Goal: Task Accomplishment & Management: Use online tool/utility

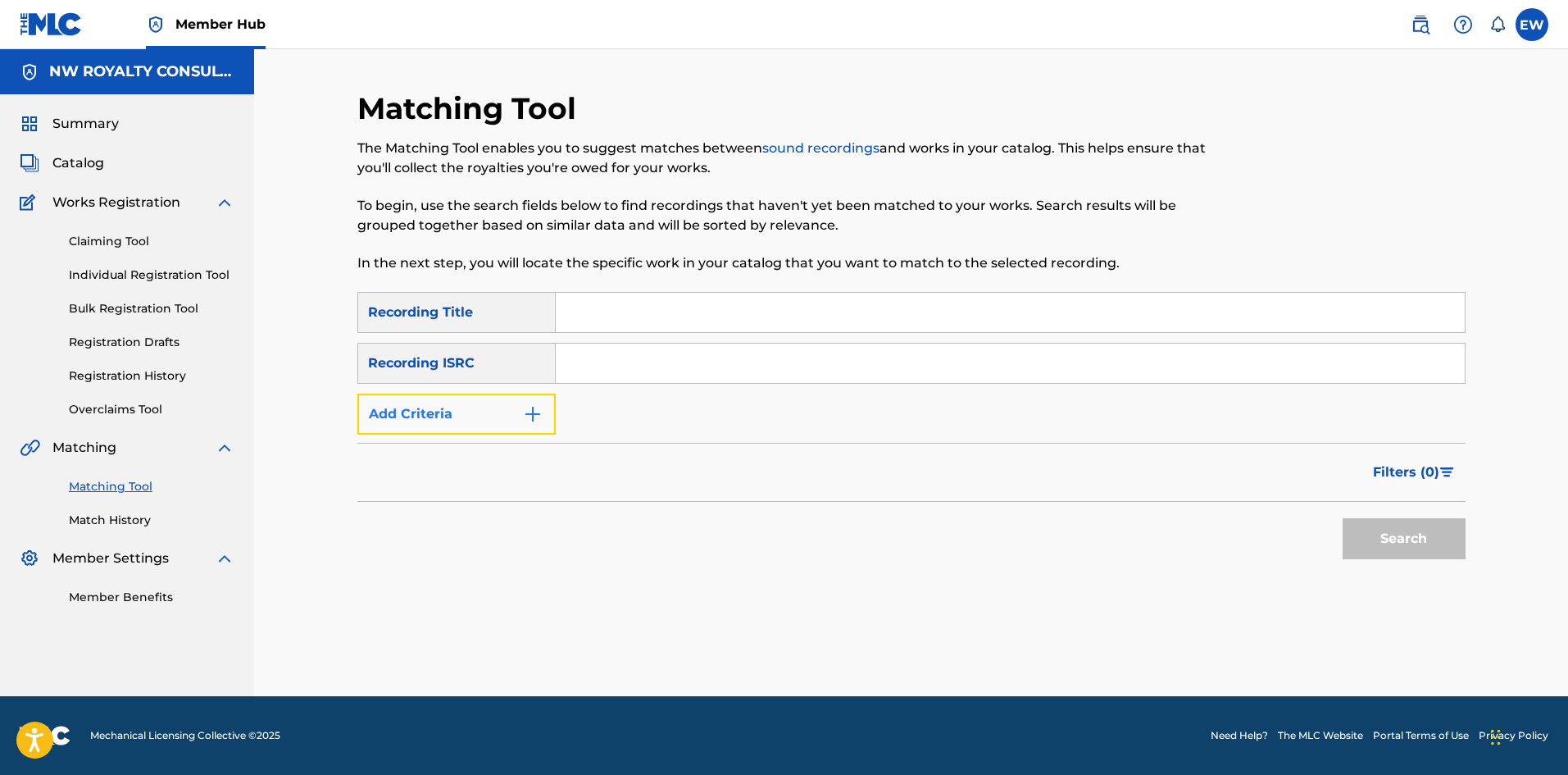
click at [540, 424] on button "Add Criteria" at bounding box center [457, 413] width 198 height 41
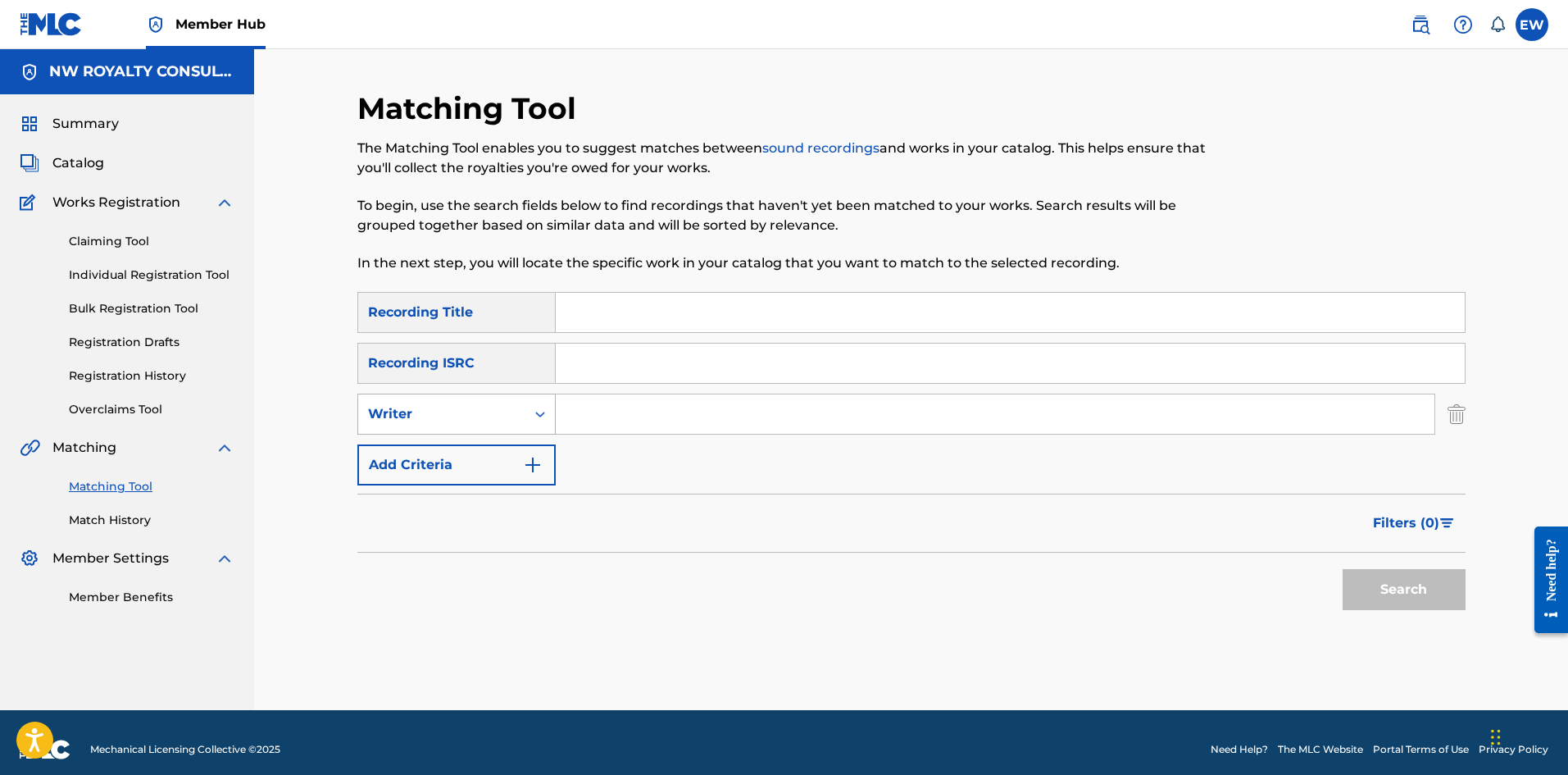
click at [444, 431] on div "Writer" at bounding box center [457, 413] width 198 height 41
click at [453, 440] on div "Recording Artist" at bounding box center [457, 455] width 197 height 41
click at [584, 408] on input "Search Form" at bounding box center [995, 413] width 878 height 39
click at [655, 414] on input "Search Form" at bounding box center [995, 413] width 878 height 39
paste input "[PERSON_NAME]"
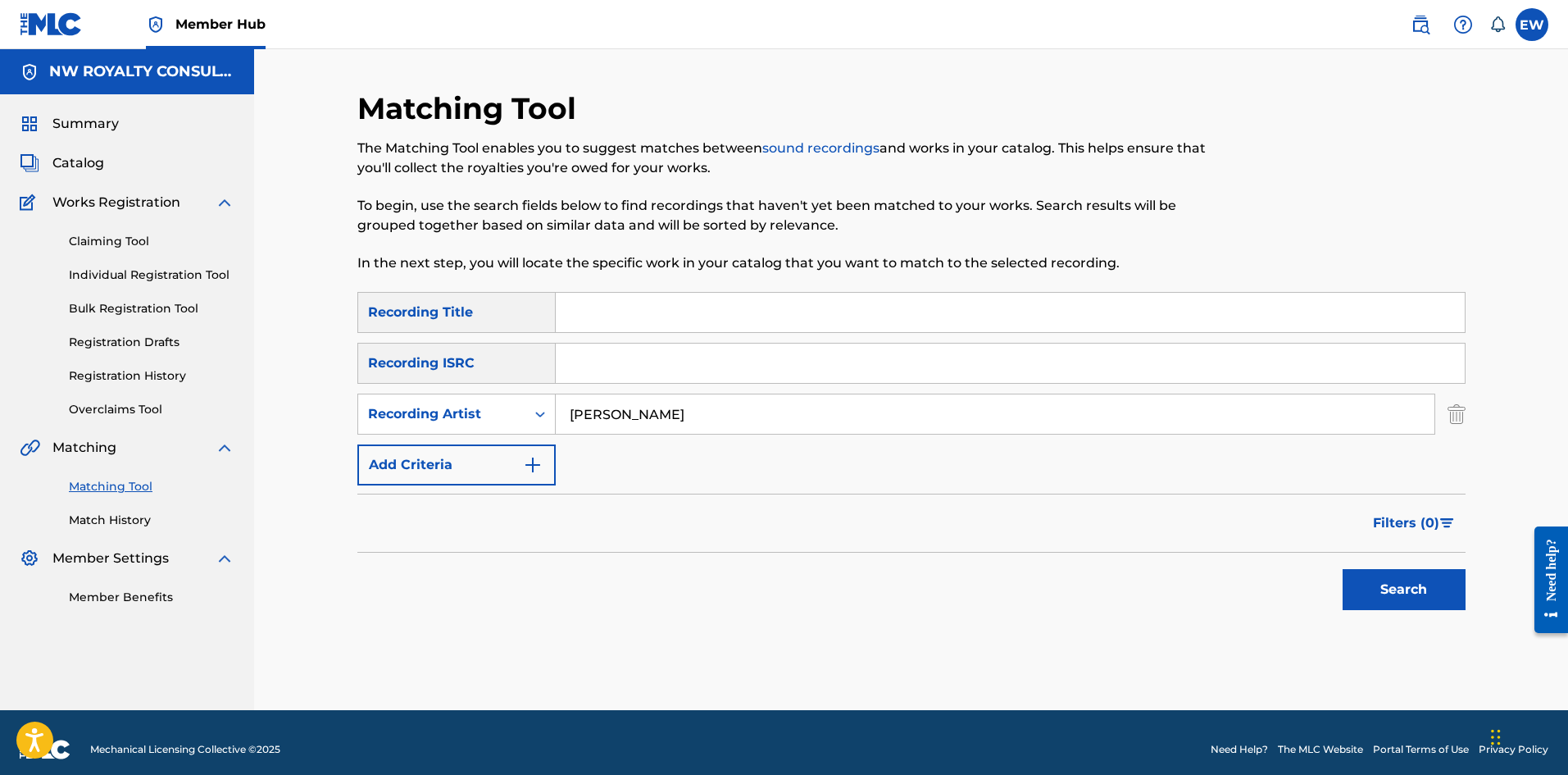
type input "[PERSON_NAME]"
click at [1011, 321] on input "Search Form" at bounding box center [1010, 312] width 909 height 39
paste input "A NO ME DAT (IN DUB)"
type input "A NO ME DAT (IN DUB)"
click at [1405, 598] on button "Search" at bounding box center [1404, 589] width 123 height 41
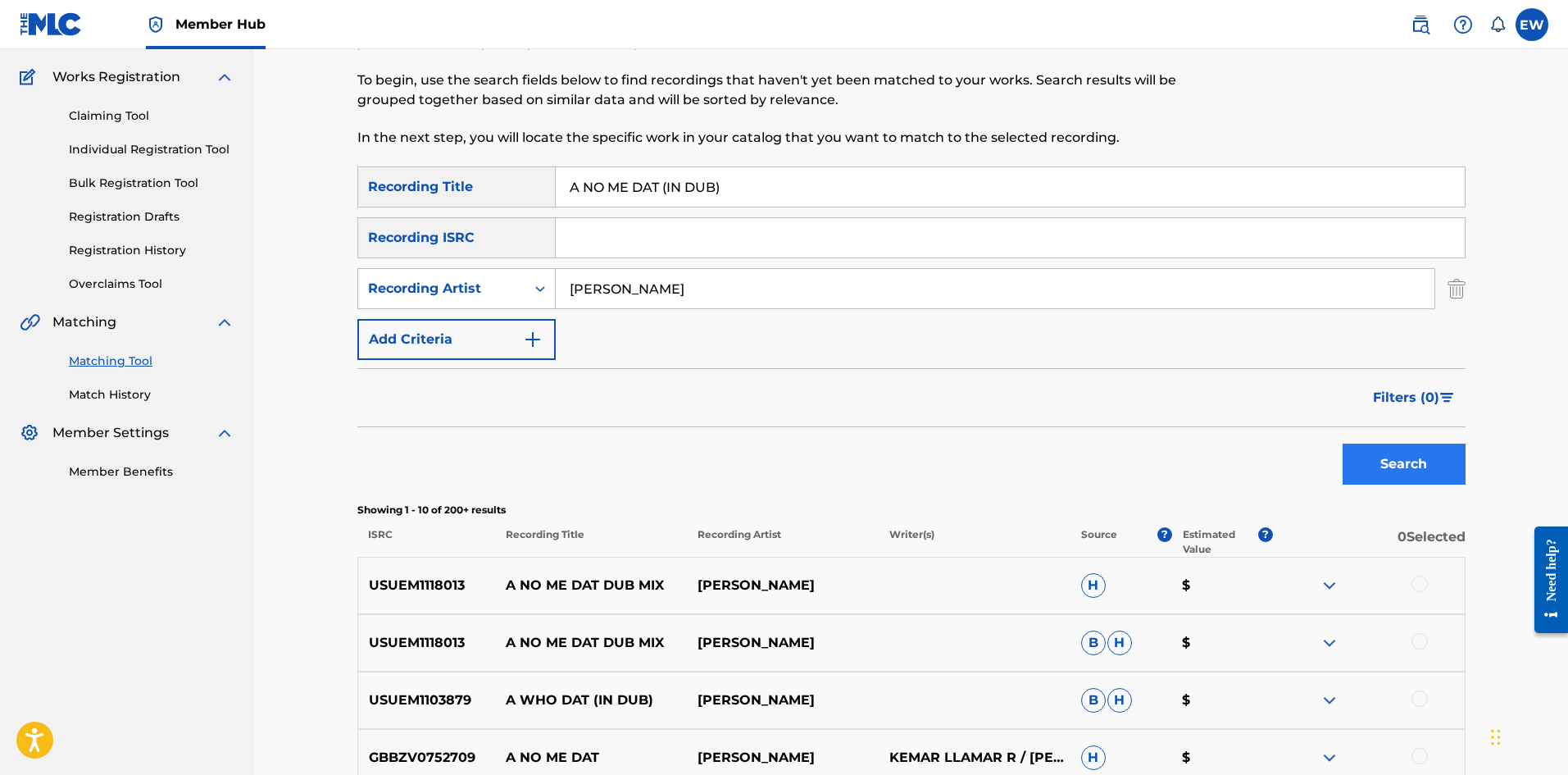
scroll to position [164, 0]
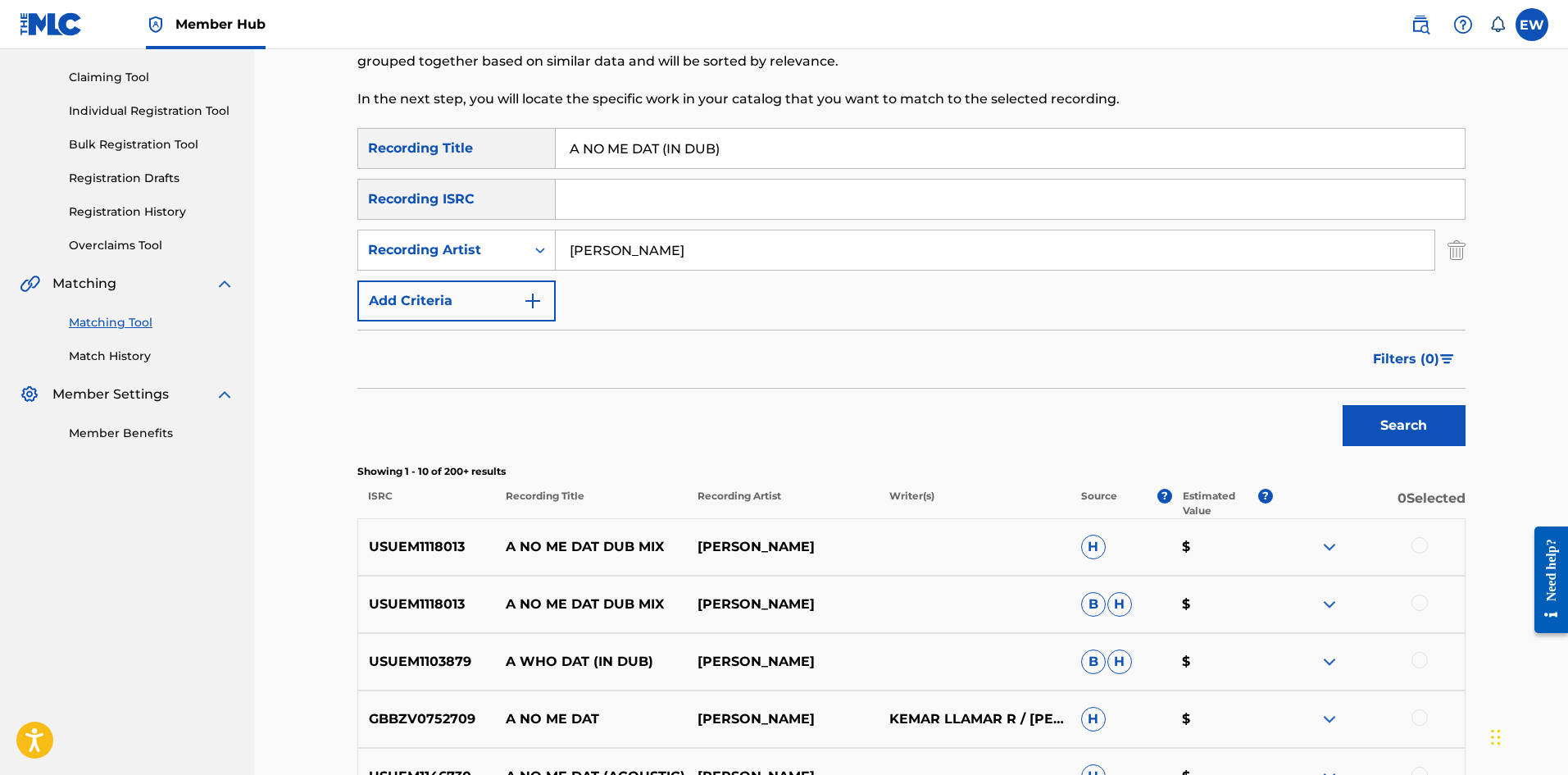
click at [1418, 544] on div at bounding box center [1419, 545] width 17 height 17
click at [1423, 601] on div at bounding box center [1419, 602] width 17 height 17
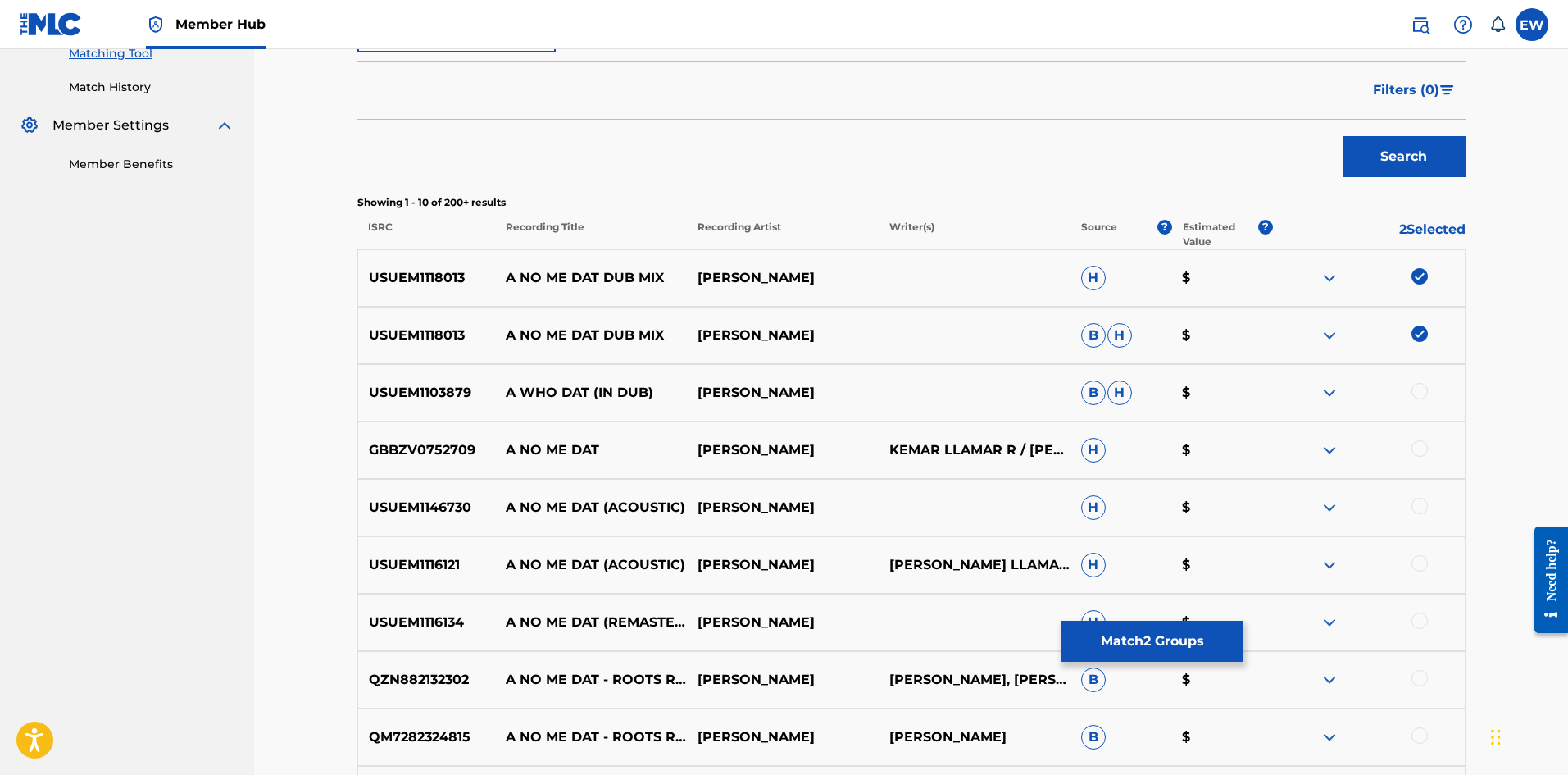
scroll to position [246, 0]
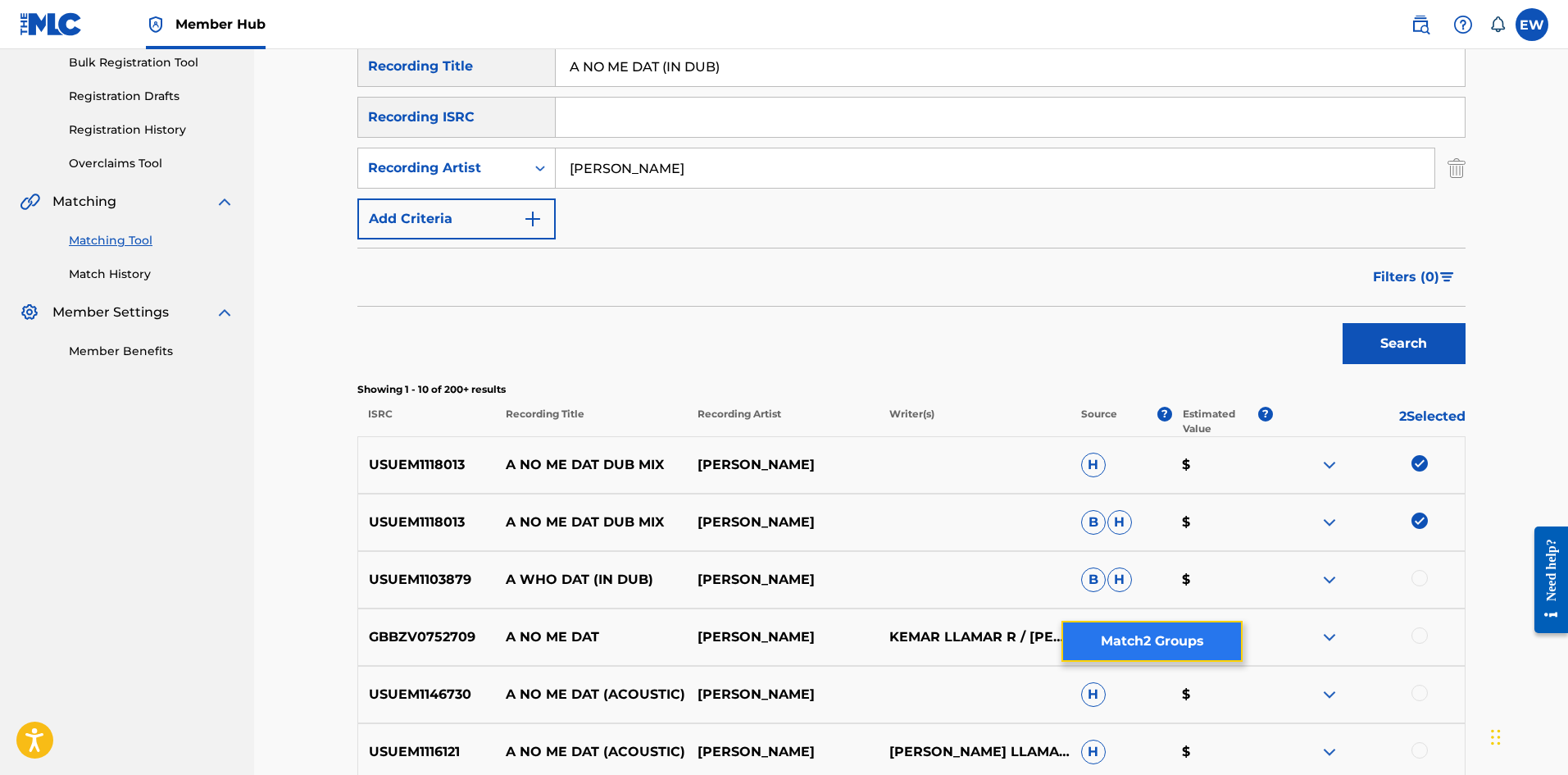
click at [1104, 624] on button "Match 2 Groups" at bounding box center [1152, 641] width 181 height 41
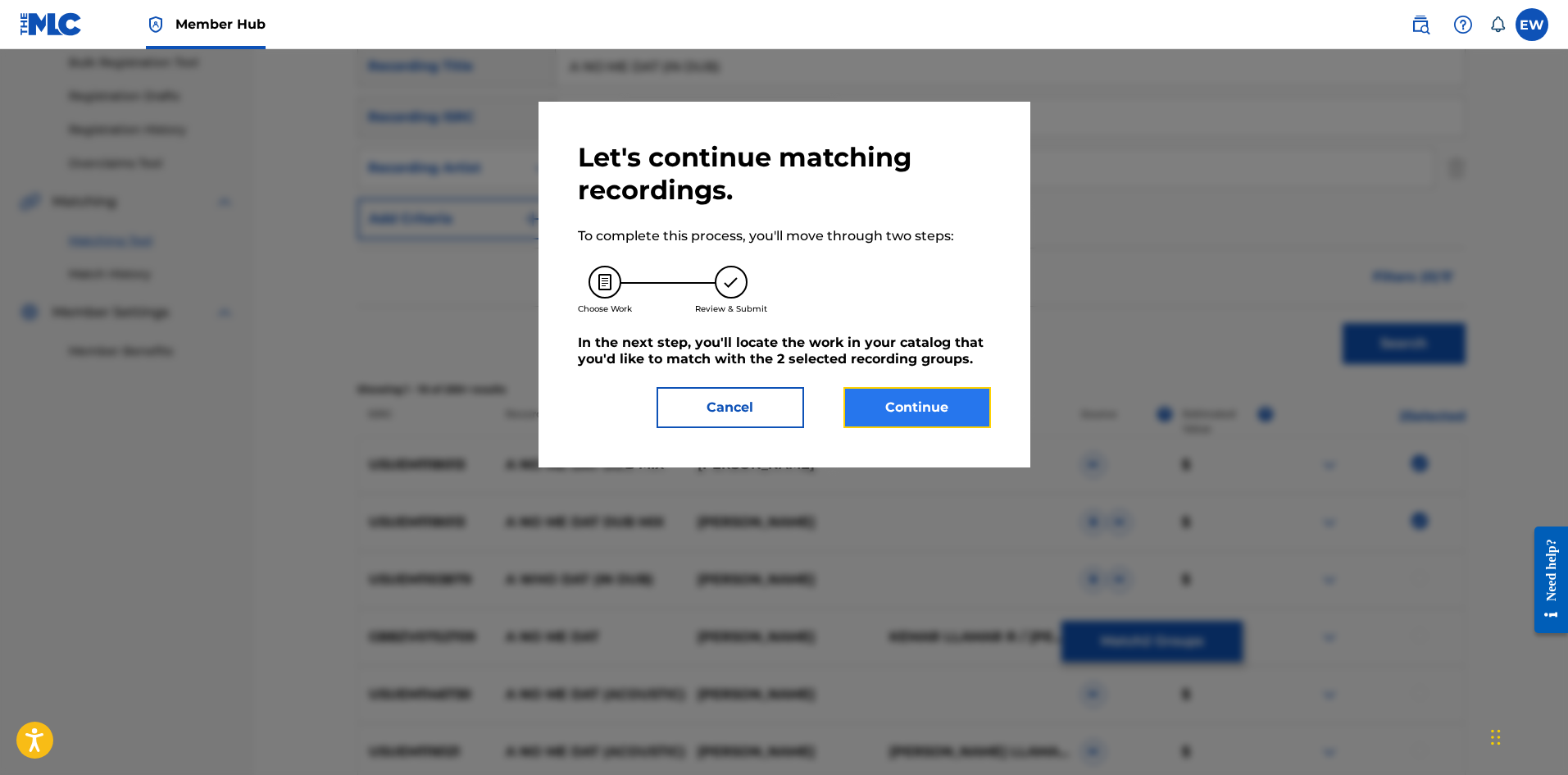
click at [892, 394] on button "Continue" at bounding box center [917, 407] width 148 height 41
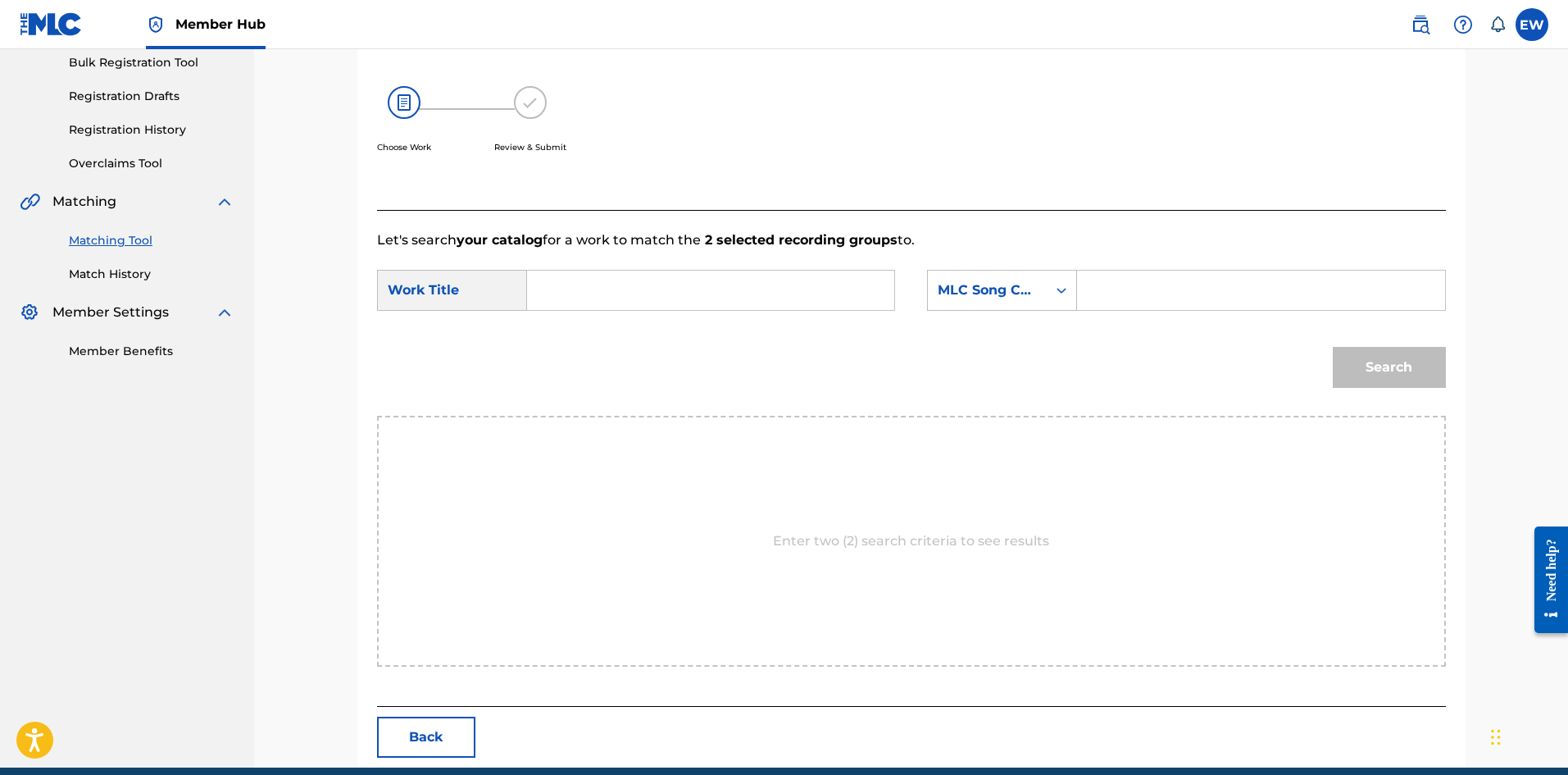
click at [738, 287] on input "Search Form" at bounding box center [711, 290] width 339 height 39
paste input "A NO ME DAT (IN DUB)"
type input "A NO ME DAT (IN DUB)"
click at [1216, 309] on div "Search Form" at bounding box center [1261, 290] width 368 height 41
click at [1240, 285] on input "Search Form" at bounding box center [1261, 290] width 339 height 39
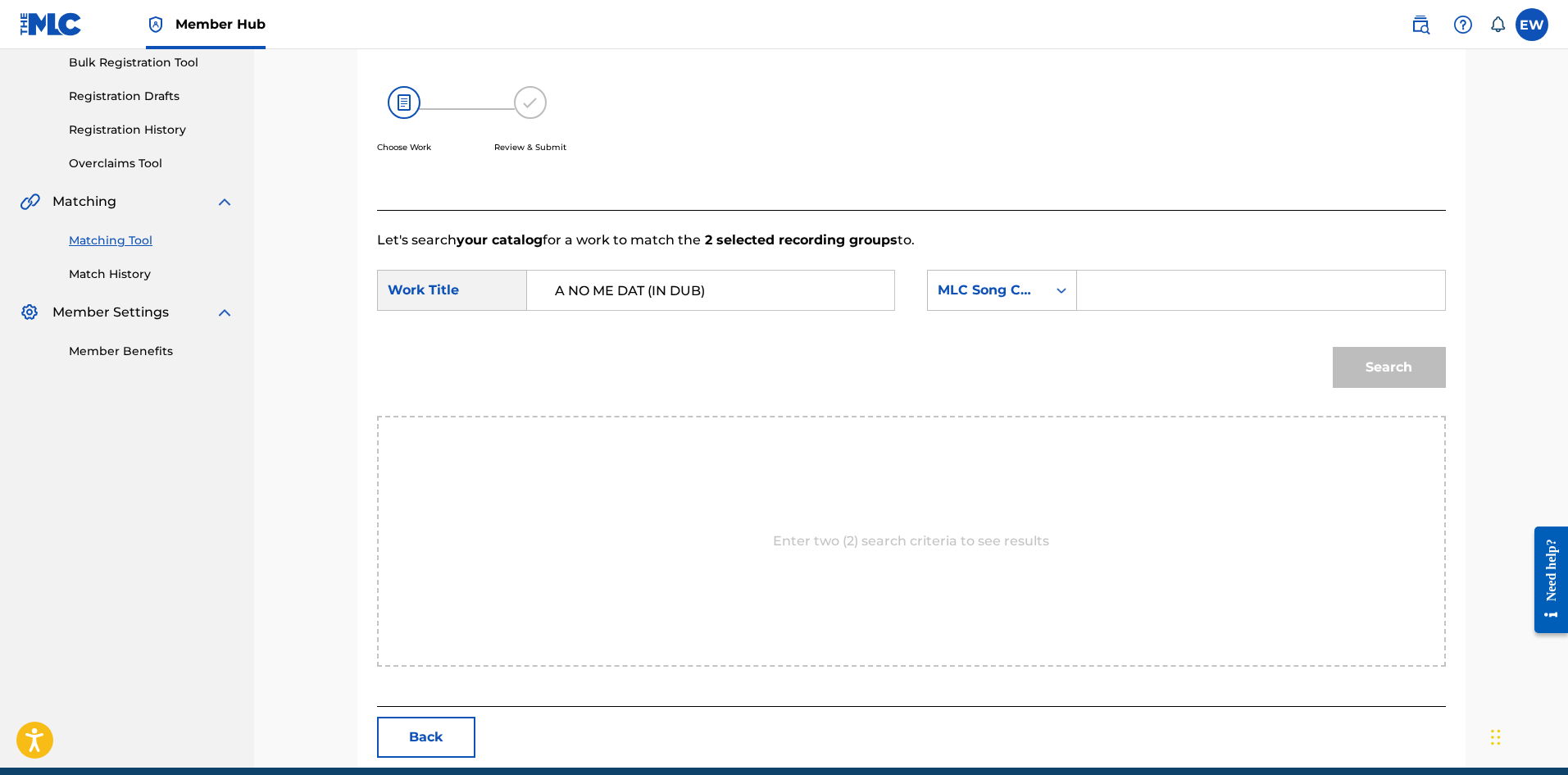
paste input "AA6T2X"
type input "AA6T2X"
click at [1365, 358] on button "Search" at bounding box center [1390, 367] width 113 height 41
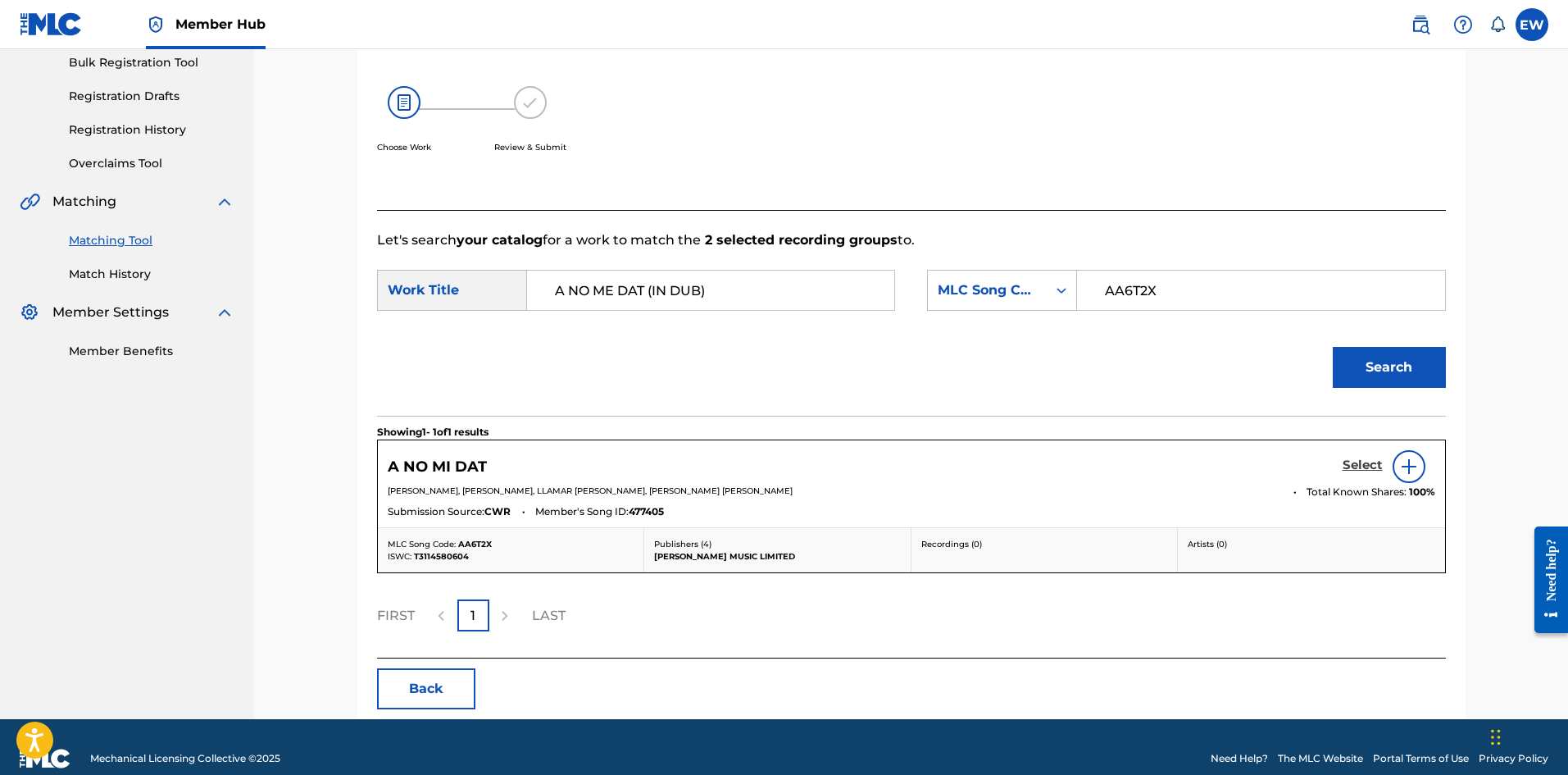
click at [1371, 460] on h5 "Select" at bounding box center [1363, 465] width 40 height 16
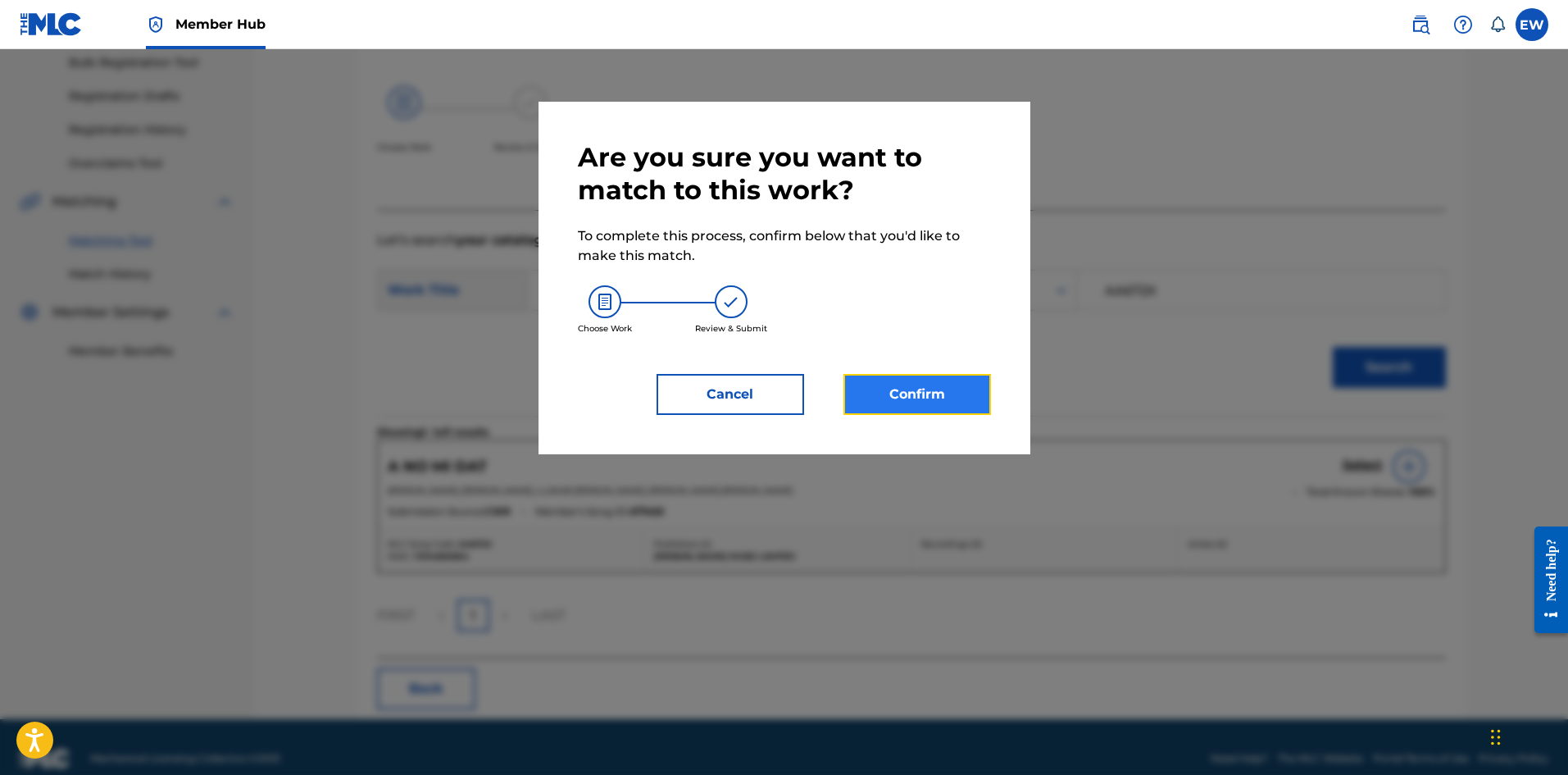
click at [917, 397] on button "Confirm" at bounding box center [917, 394] width 148 height 41
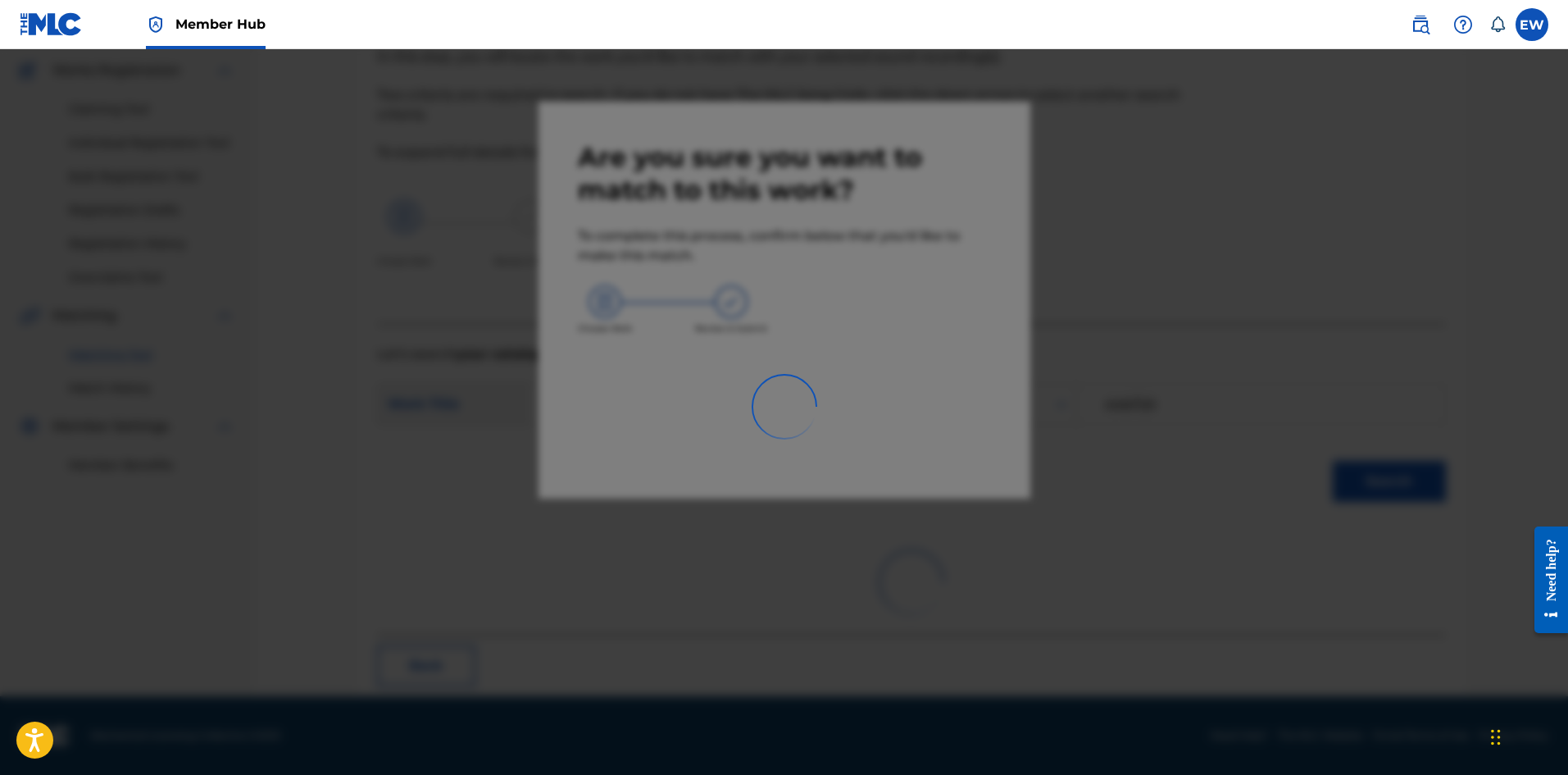
scroll to position [39, 0]
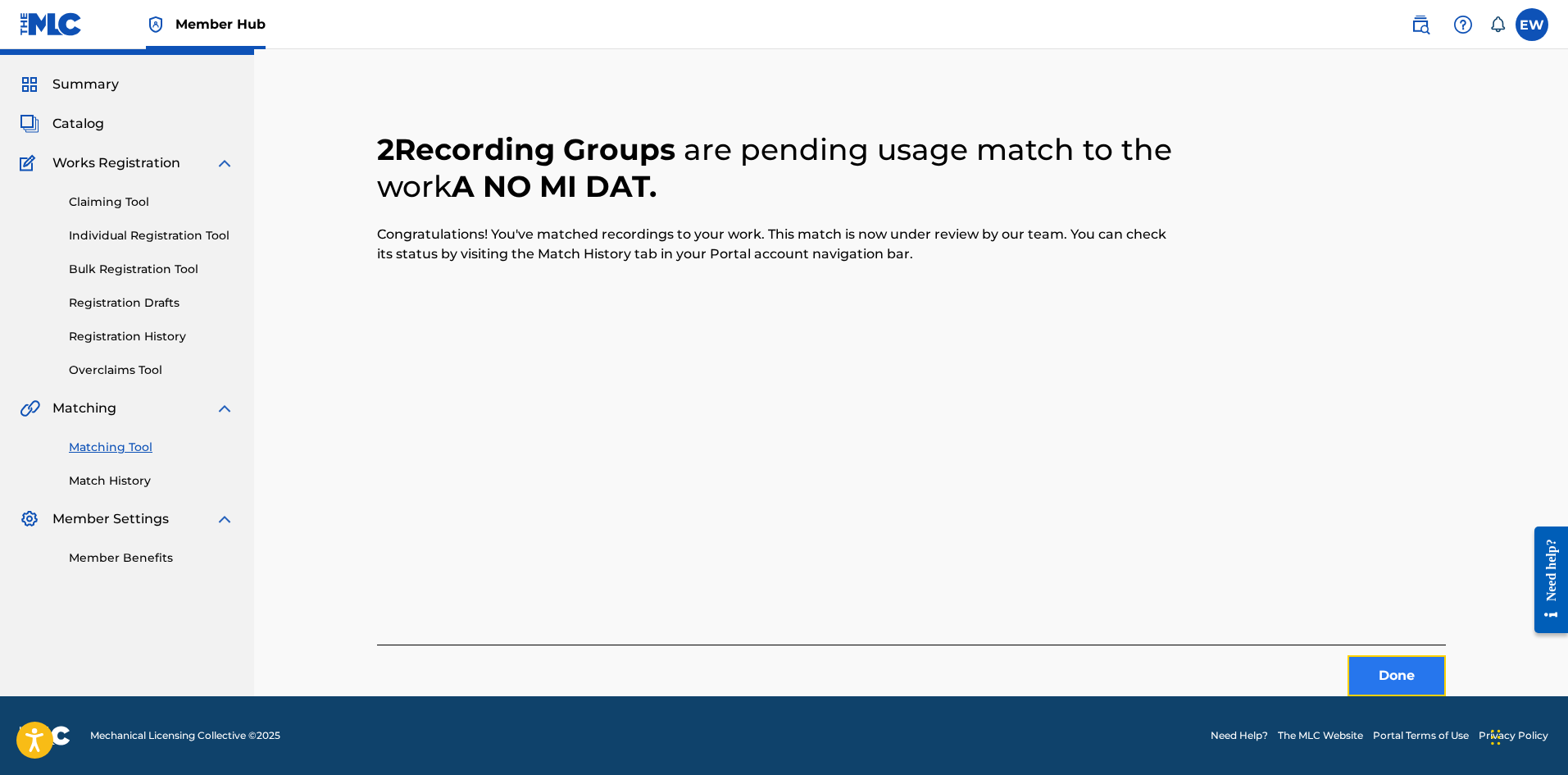
click at [1379, 678] on button "Done" at bounding box center [1397, 675] width 98 height 41
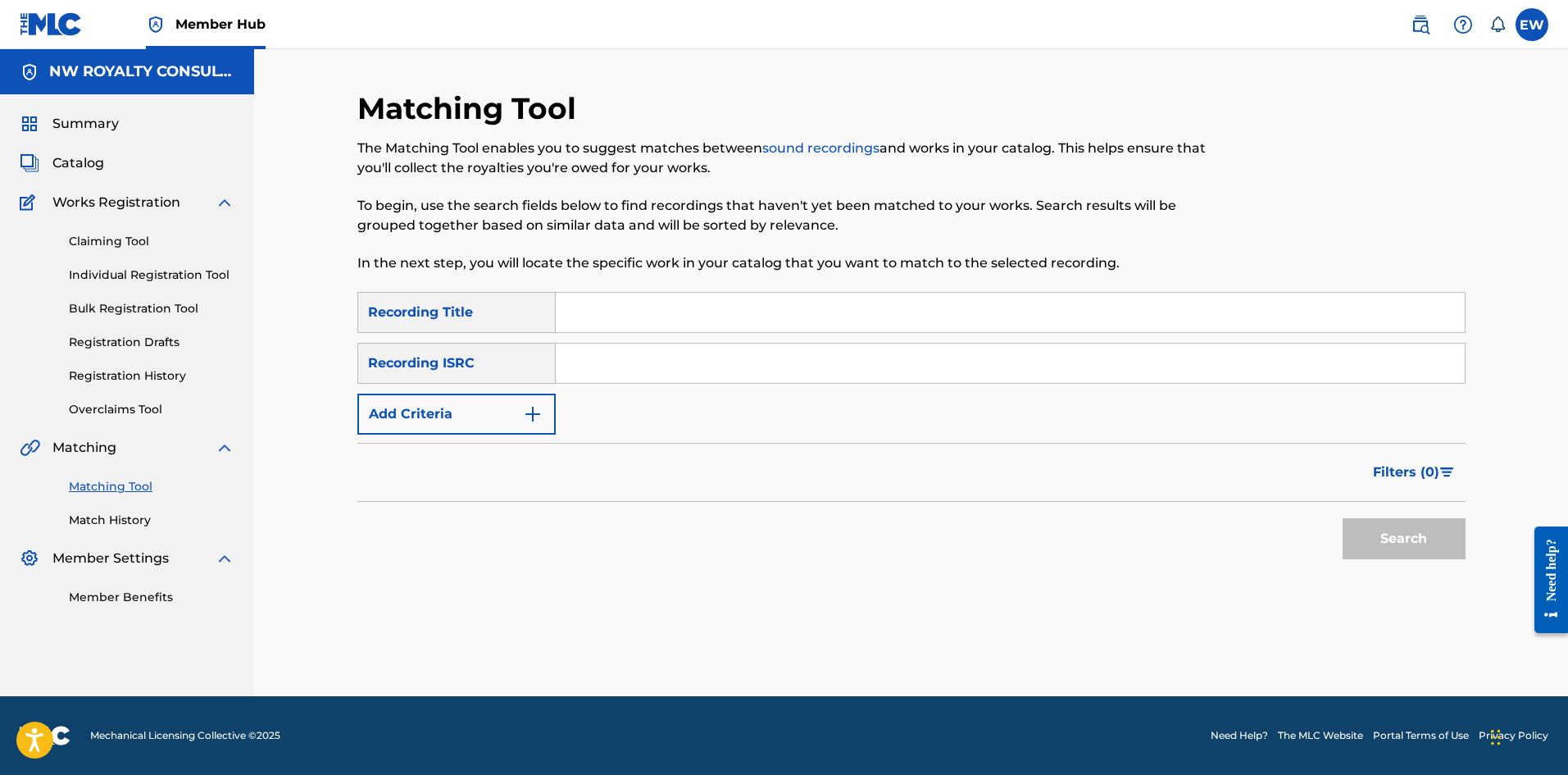
scroll to position [0, 0]
click at [479, 414] on button "Add Criteria" at bounding box center [457, 413] width 198 height 41
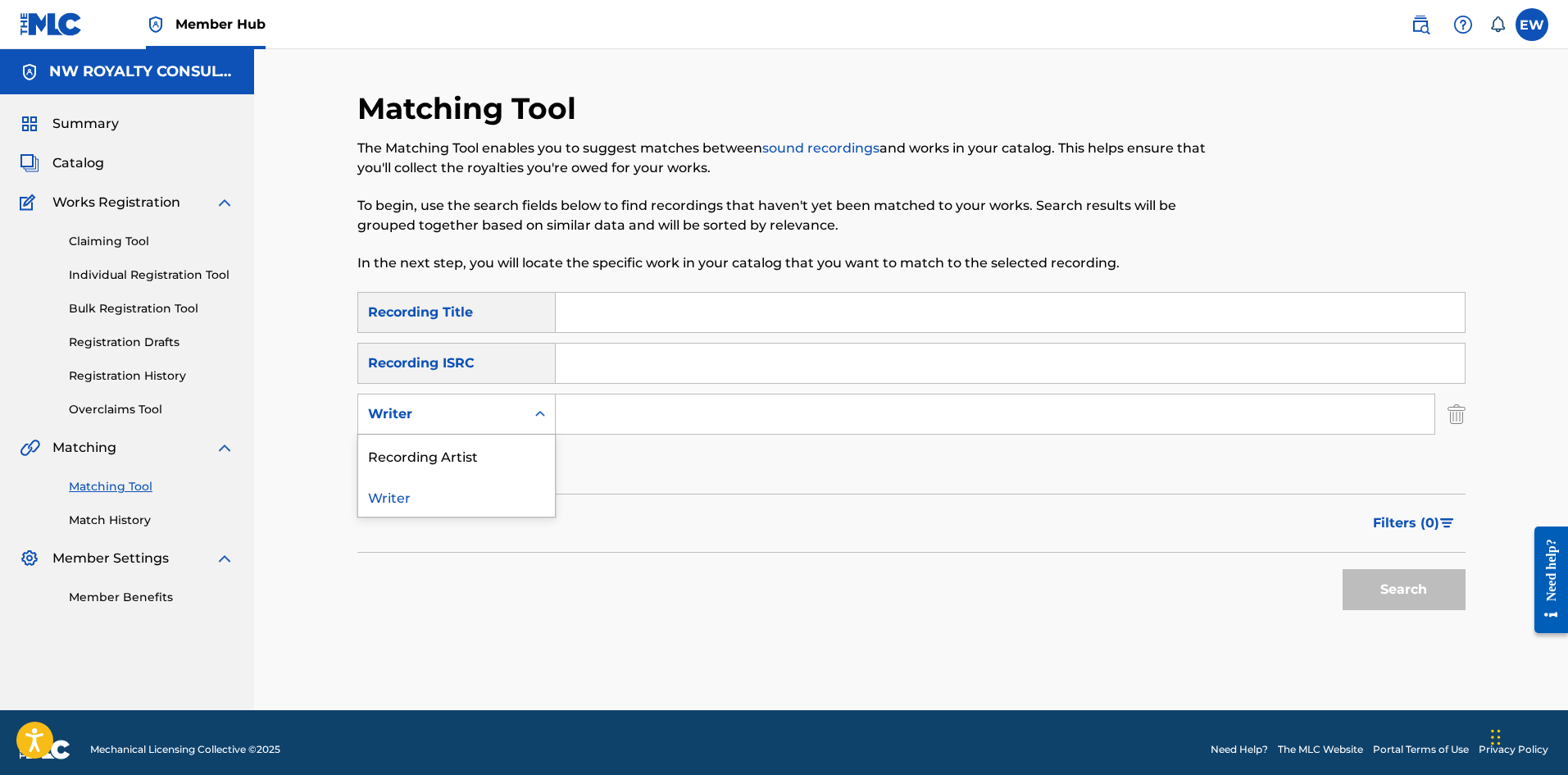
click at [481, 412] on div "Writer" at bounding box center [442, 414] width 148 height 20
click at [469, 451] on div "Recording Artist" at bounding box center [457, 455] width 197 height 41
drag, startPoint x: 602, startPoint y: 414, endPoint x: 590, endPoint y: 396, distance: 21.6
click at [592, 405] on input "Search Form" at bounding box center [995, 413] width 878 height 39
paste input "MOYANN"
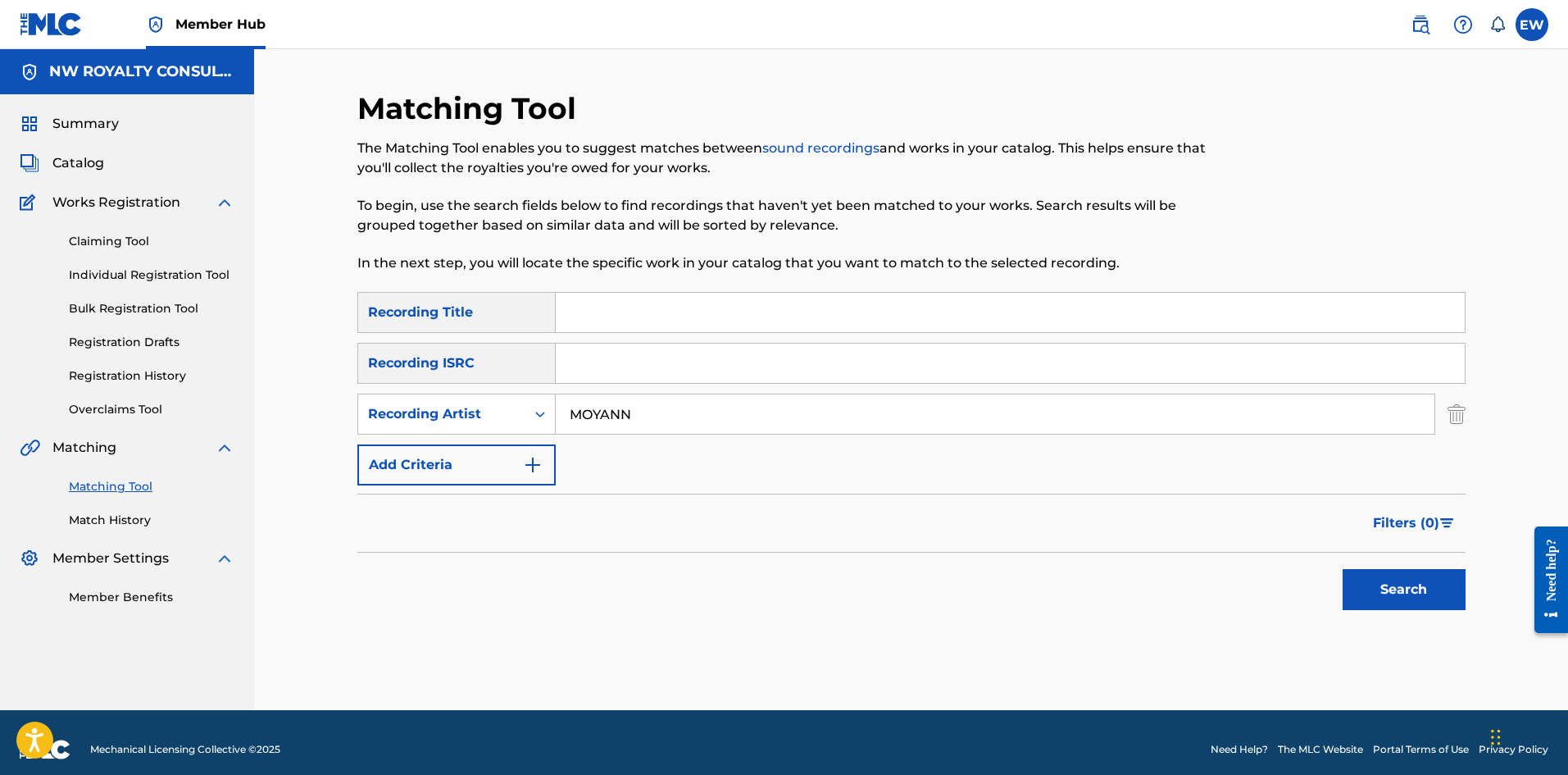
type input "MOYANN"
drag, startPoint x: 929, startPoint y: 336, endPoint x: 930, endPoint y: 325, distance: 11.0
click at [930, 327] on div "SearchWithCriteriad0640c02-d444-4b09-8436-8163c6d721a9 Recording Title SearchWi…" at bounding box center [911, 389] width 1108 height 193
click at [931, 324] on input "Search Form" at bounding box center [1010, 312] width 909 height 39
paste input "A NUH MY STYLE"
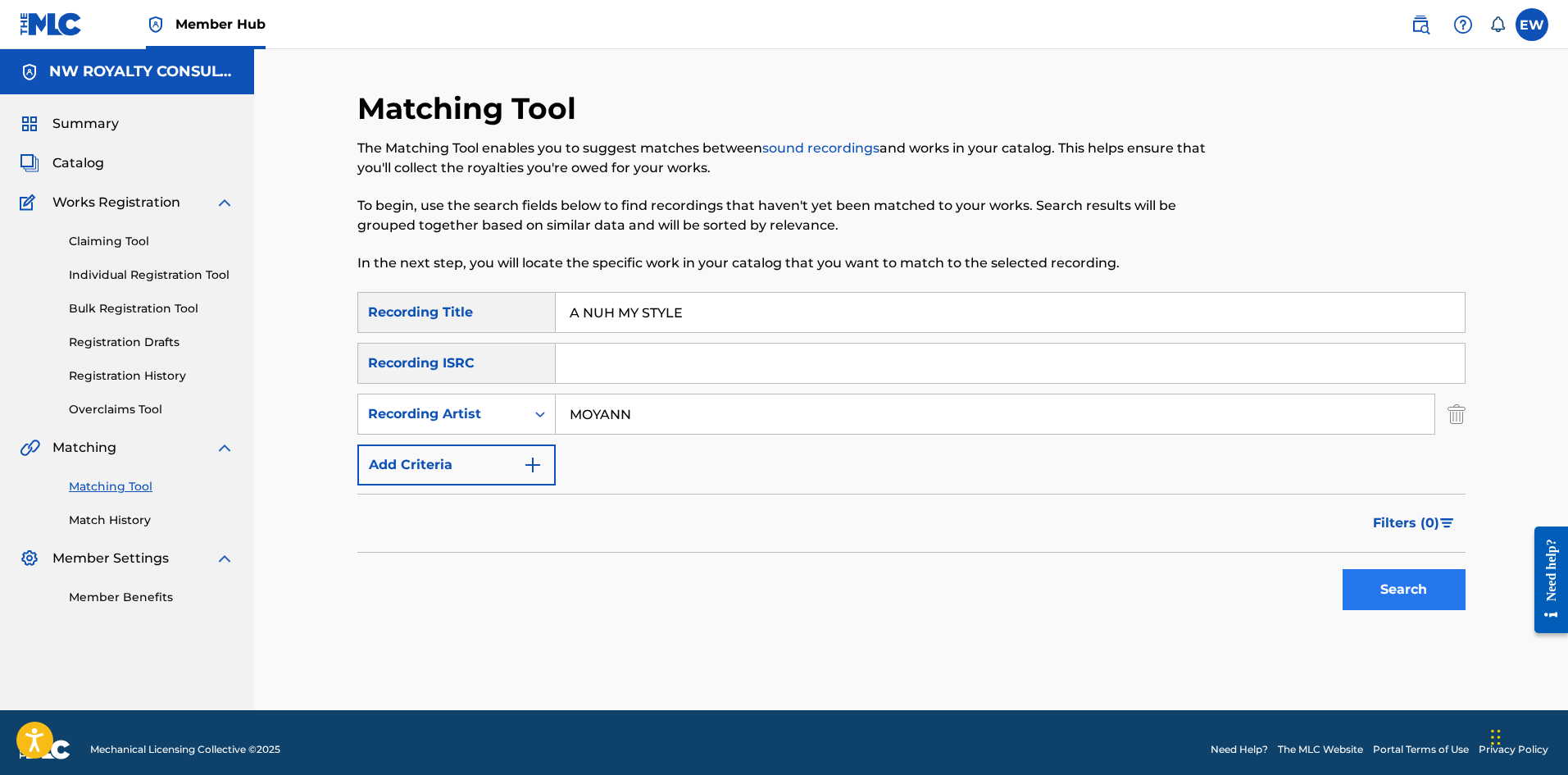
type input "A NUH MY STYLE"
click at [1383, 592] on button "Search" at bounding box center [1404, 589] width 123 height 41
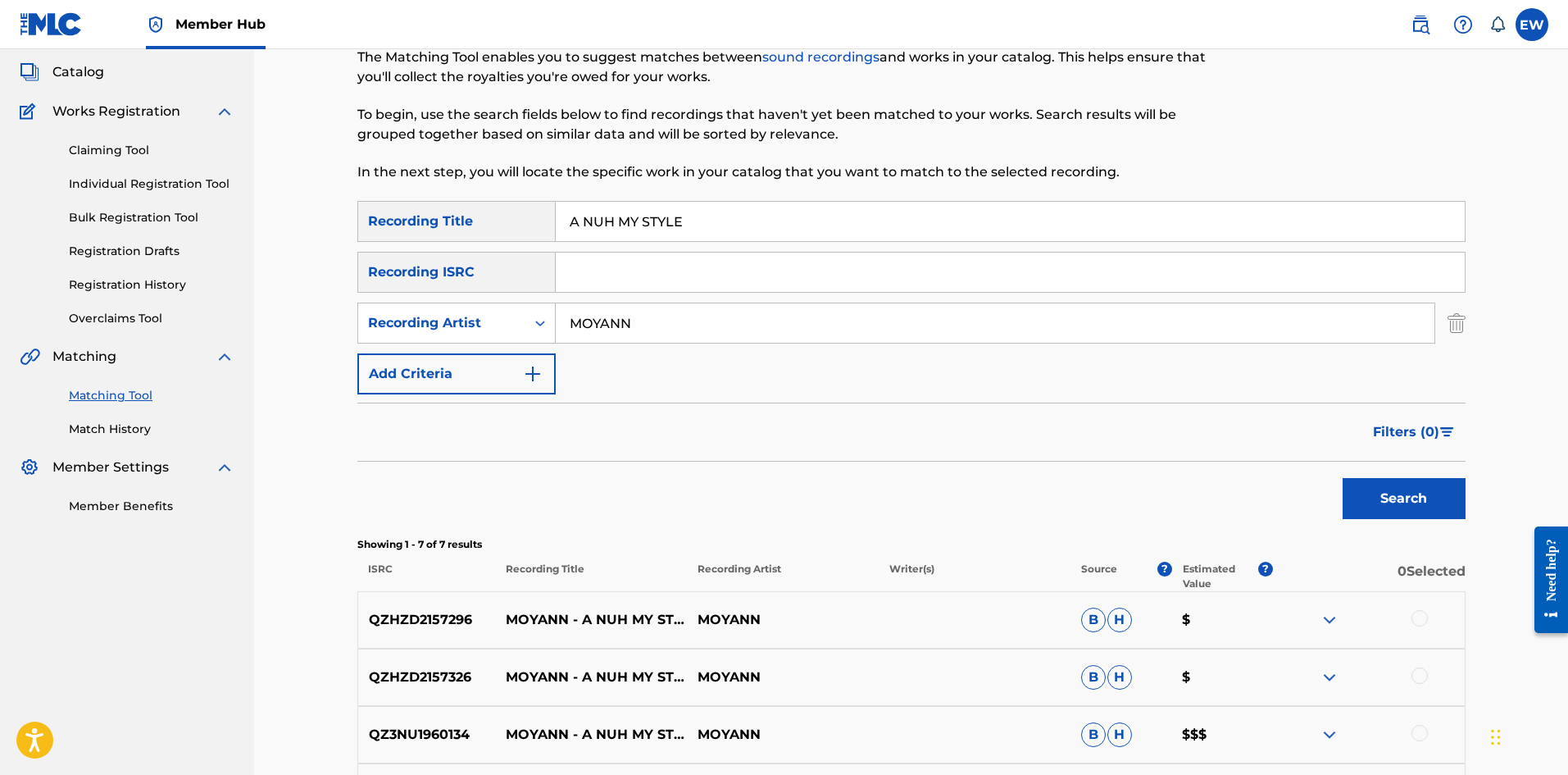
scroll to position [164, 0]
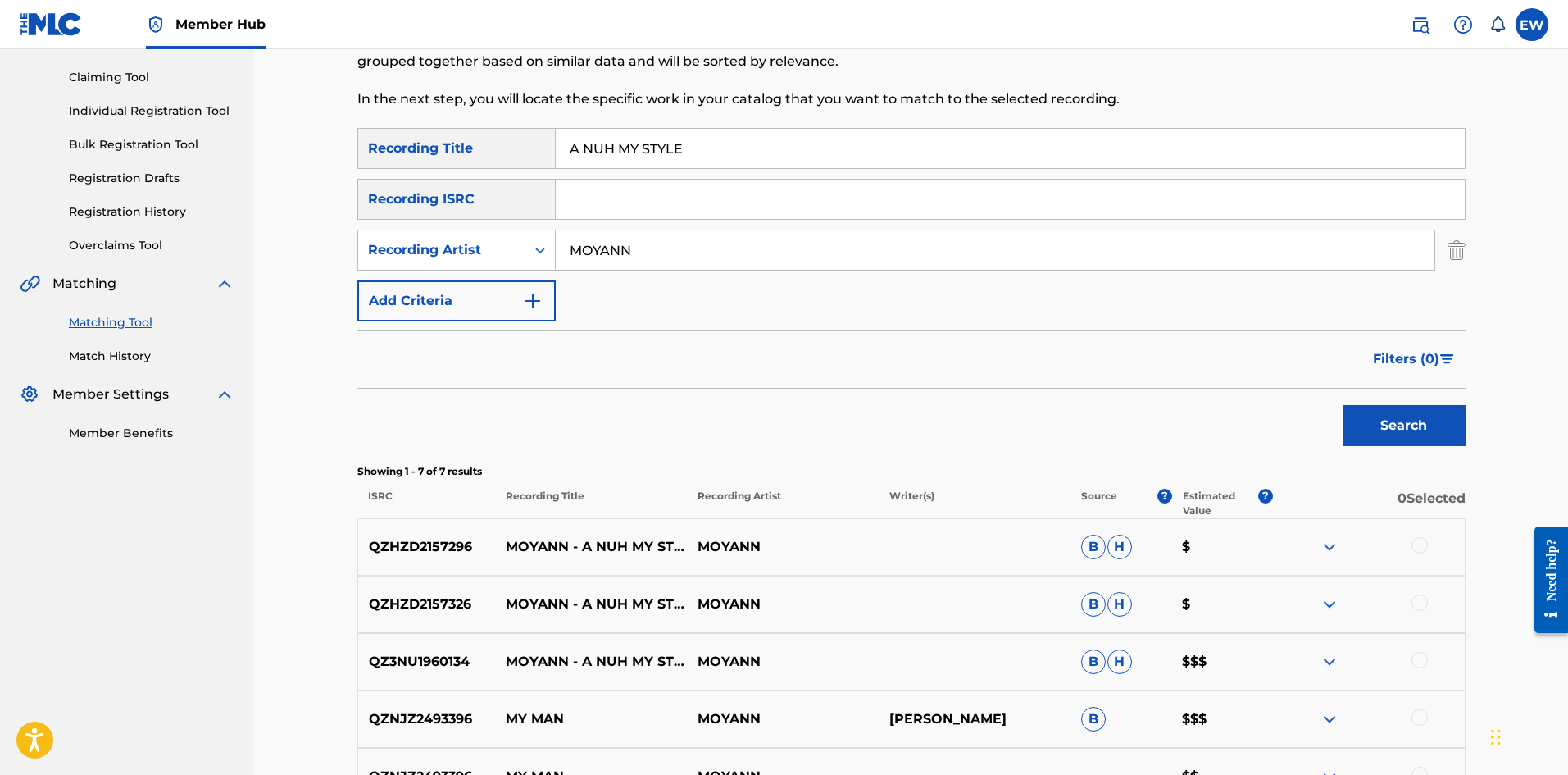
click at [1418, 541] on div at bounding box center [1419, 545] width 17 height 17
click at [1424, 603] on div at bounding box center [1419, 602] width 17 height 17
click at [1422, 657] on div at bounding box center [1419, 659] width 17 height 17
click at [1192, 643] on button "Match 3 Groups" at bounding box center [1152, 641] width 181 height 41
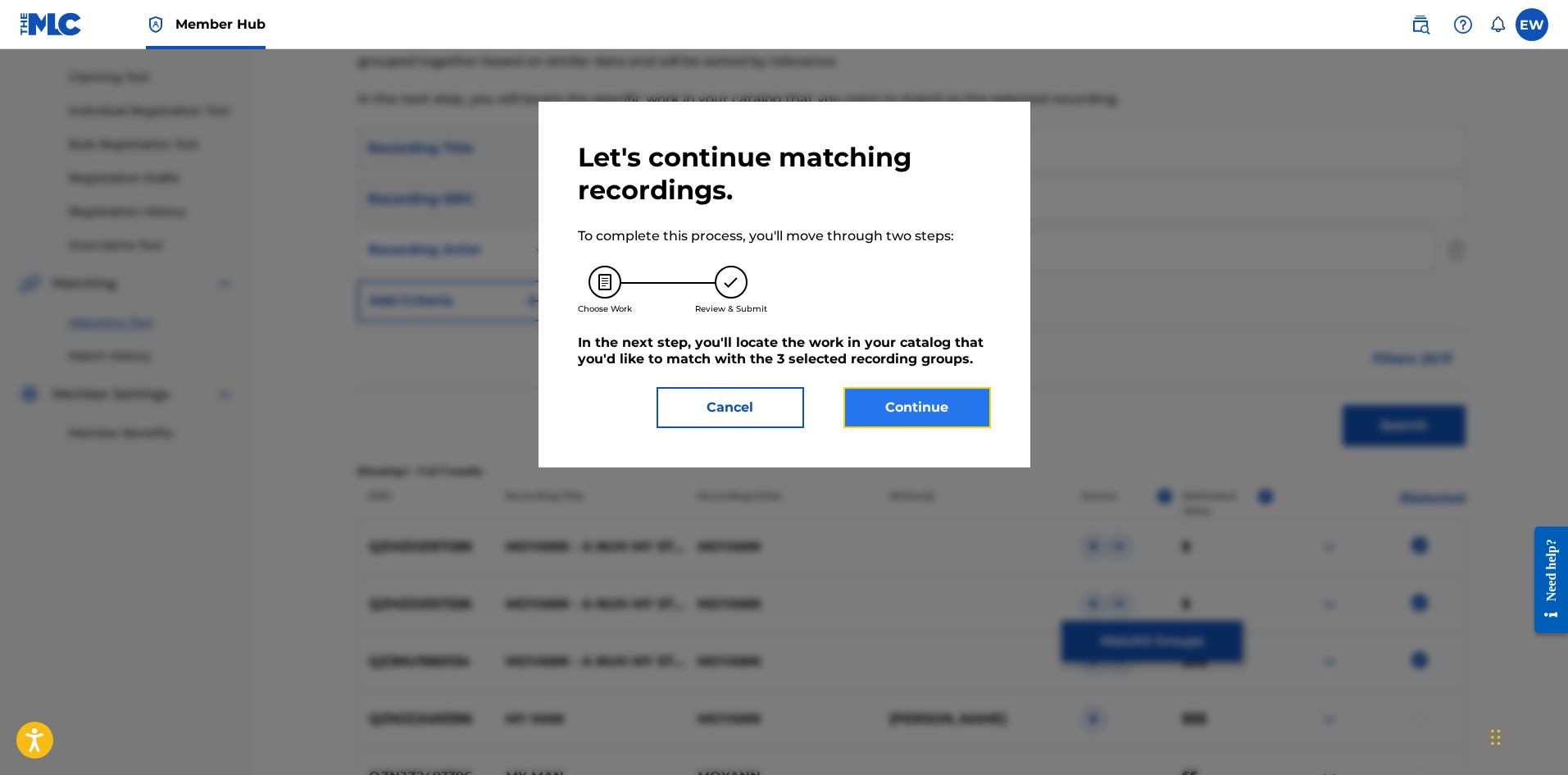
click at [877, 418] on button "Continue" at bounding box center [917, 407] width 148 height 41
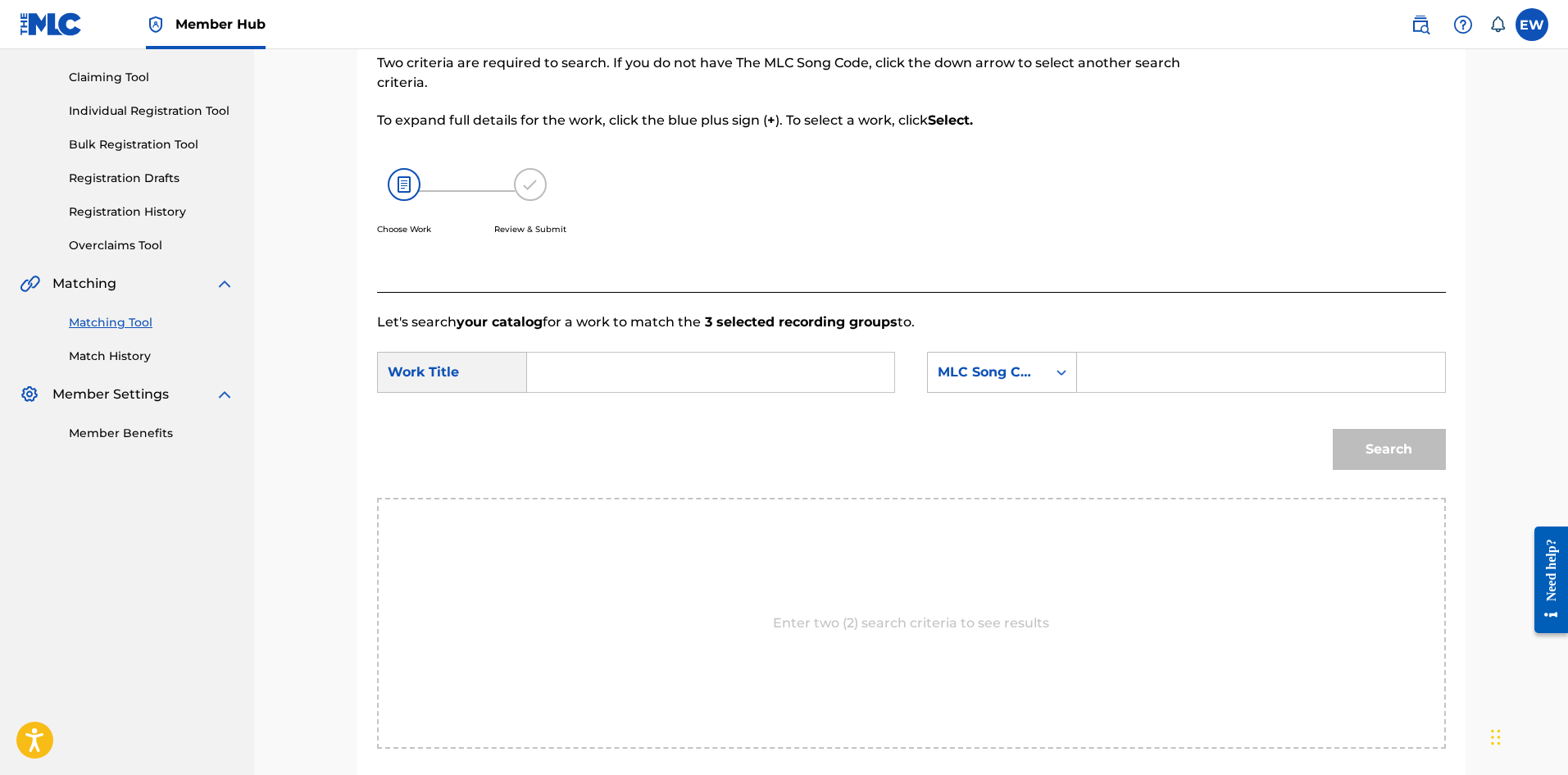
click at [740, 384] on input "Search Form" at bounding box center [711, 371] width 339 height 39
paste input "A NUH MY STYLE"
type input "A NUH MY STYLE"
drag, startPoint x: 1250, startPoint y: 380, endPoint x: 1261, endPoint y: 392, distance: 16.3
click at [1261, 392] on div "Search Form" at bounding box center [1261, 371] width 368 height 41
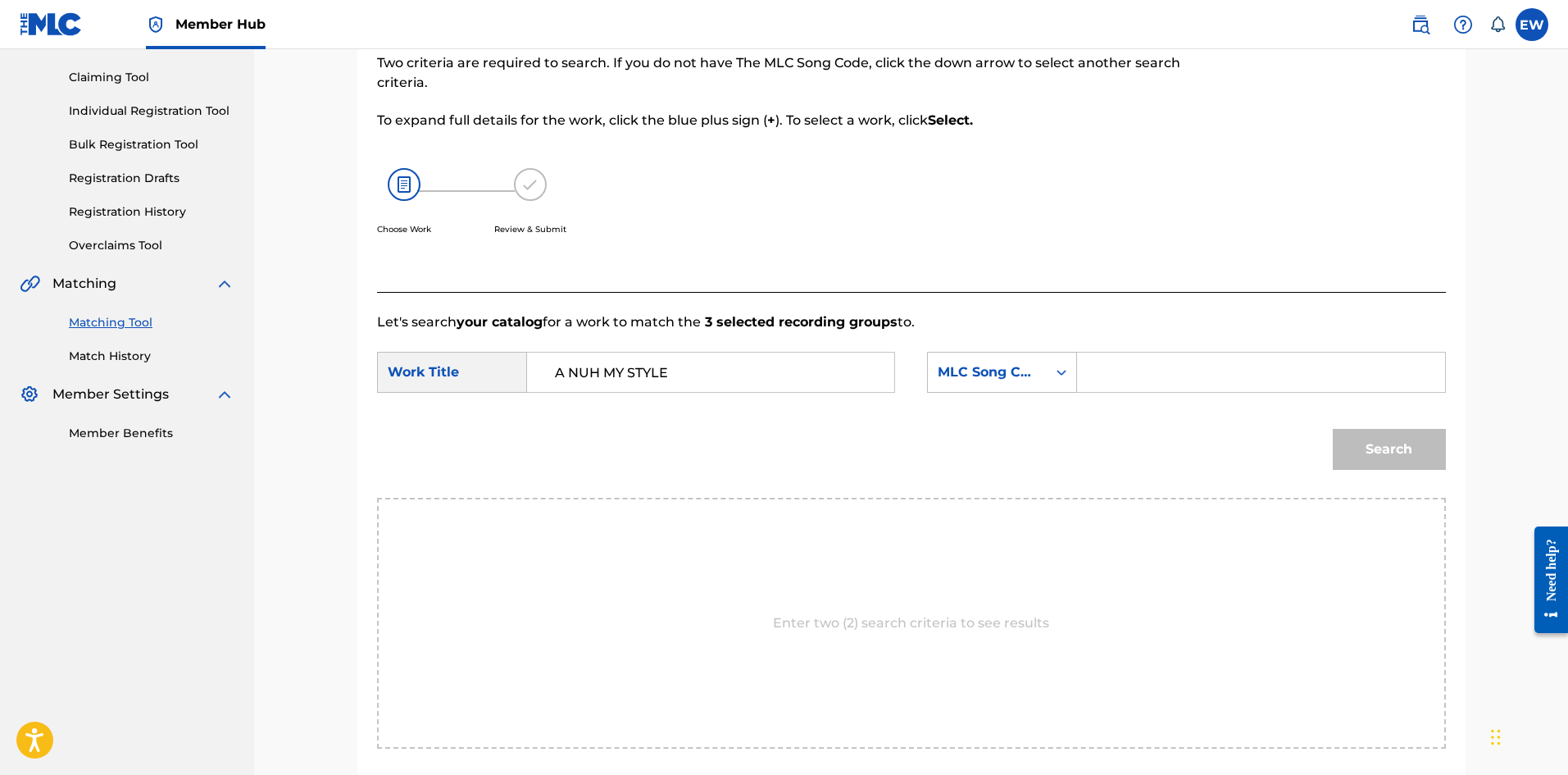
paste input "AD3SCD"
type input "AD3SCD"
click at [1371, 458] on button "Search" at bounding box center [1390, 449] width 113 height 41
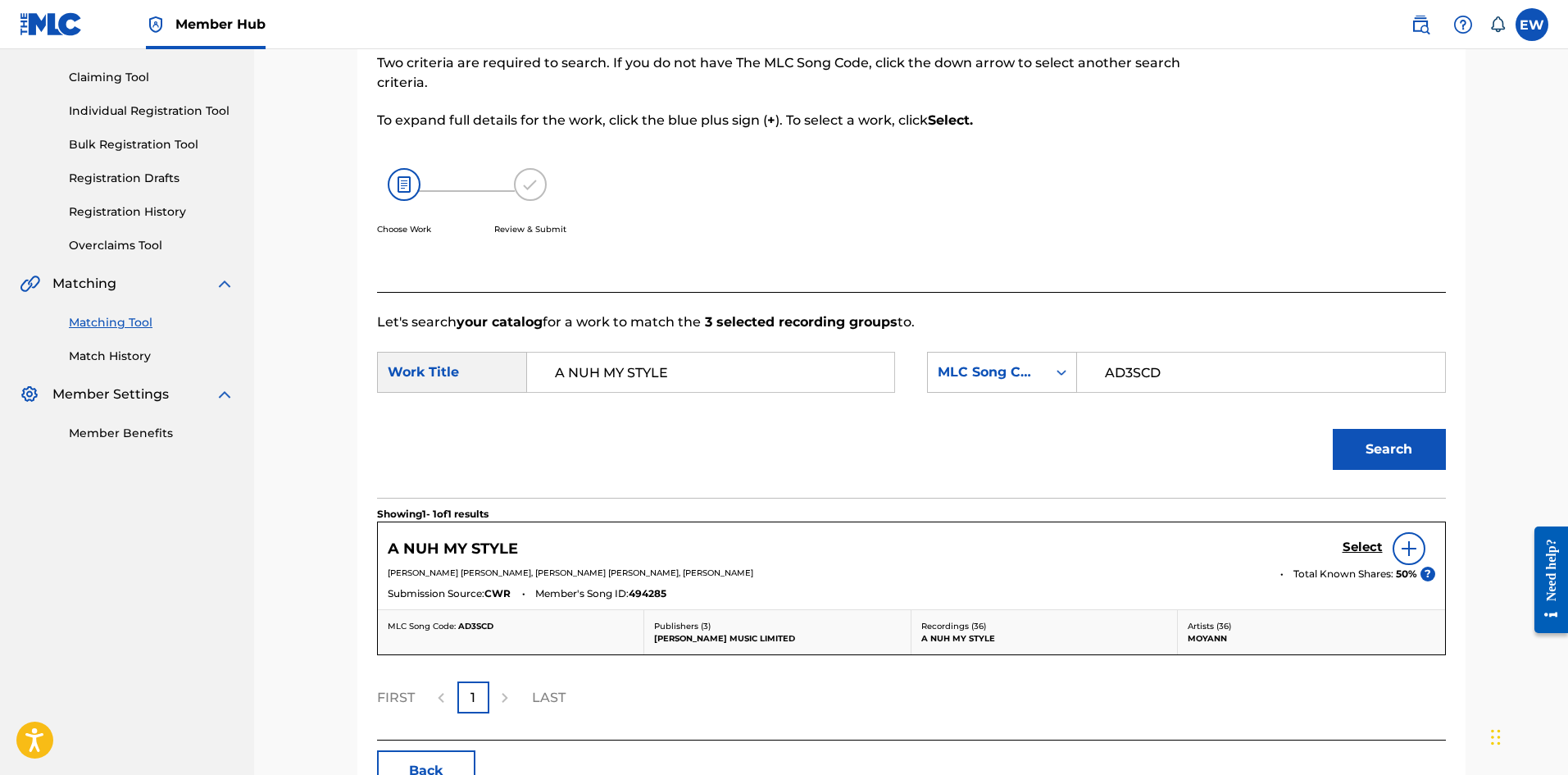
click at [1366, 532] on div "A NUH MY STYLE Select [PERSON_NAME] [PERSON_NAME], [PERSON_NAME] [PERSON_NAME],…" at bounding box center [911, 565] width 1067 height 87
click at [1366, 542] on h5 "Select" at bounding box center [1363, 547] width 40 height 16
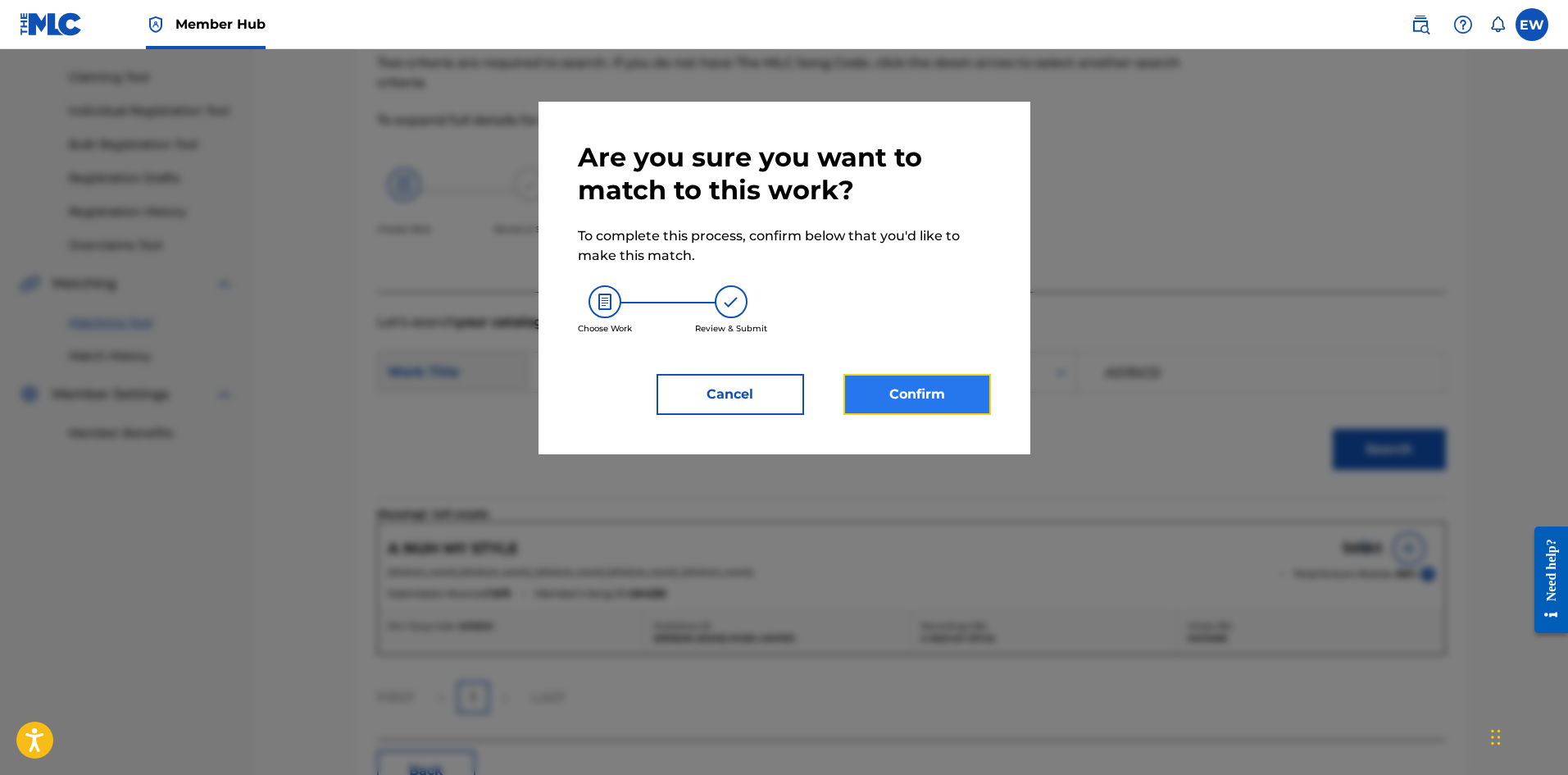
click at [891, 399] on button "Confirm" at bounding box center [917, 394] width 148 height 41
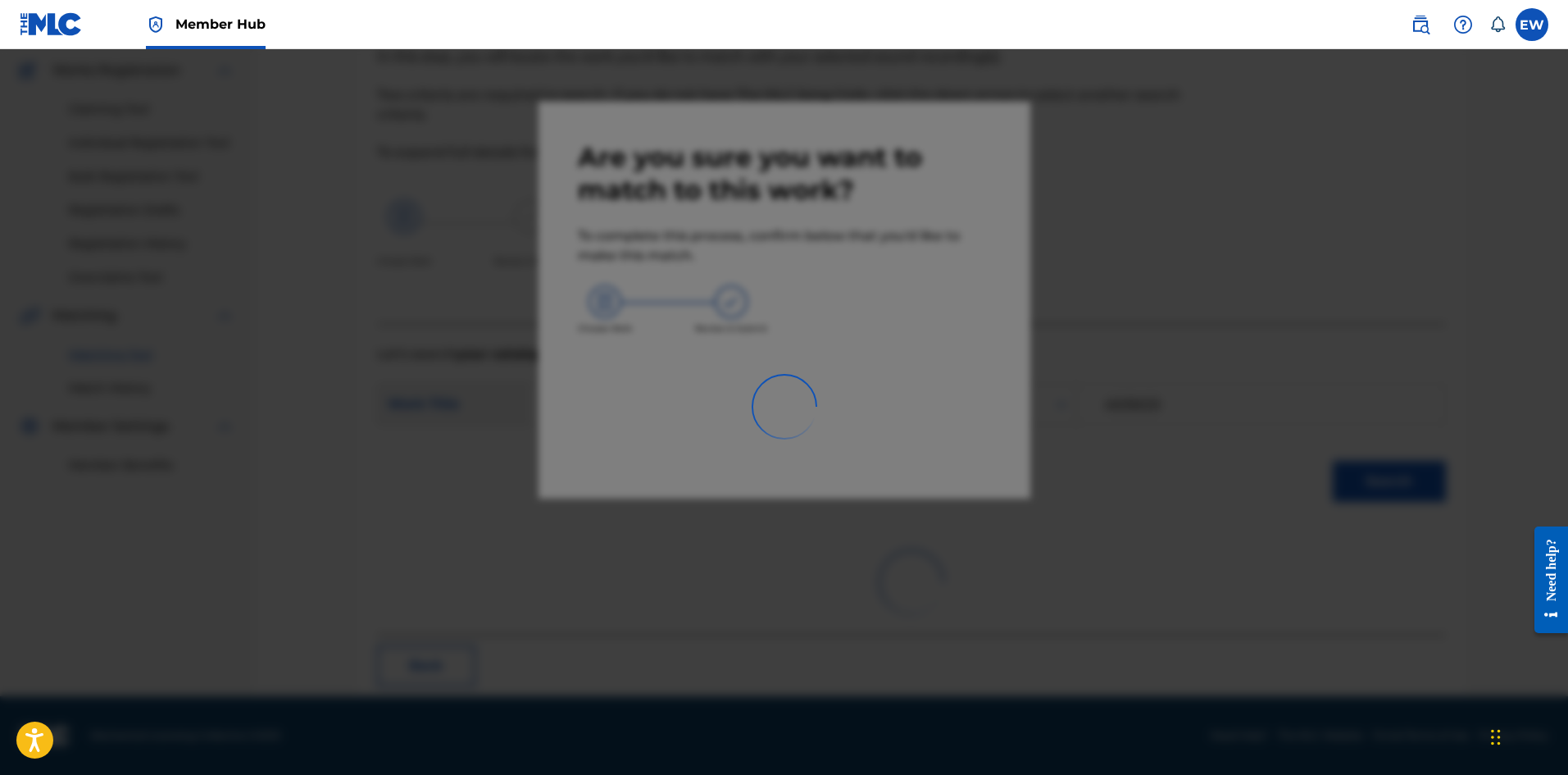
scroll to position [39, 0]
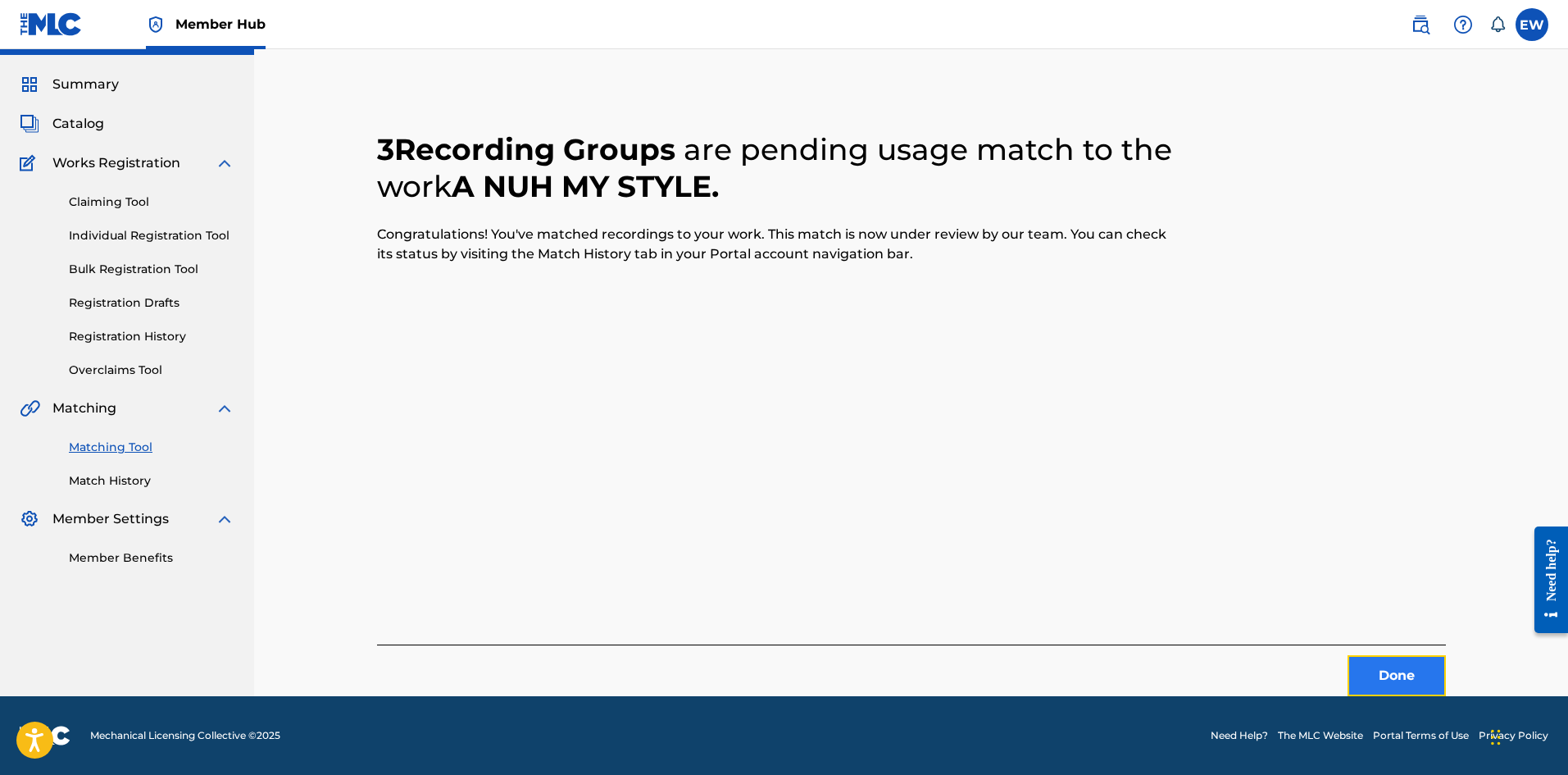
click at [1391, 664] on button "Done" at bounding box center [1397, 675] width 98 height 41
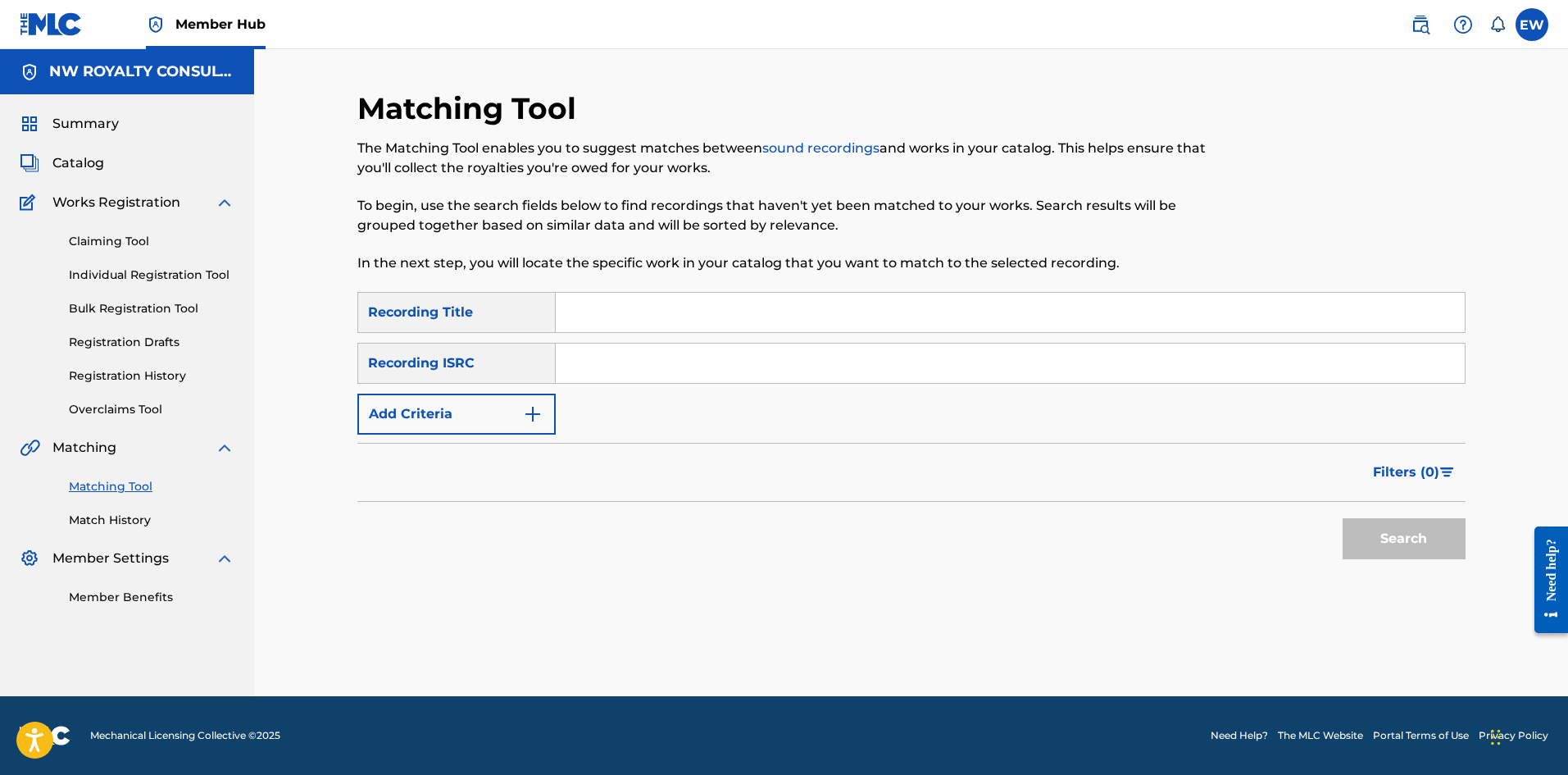
scroll to position [0, 0]
click at [430, 424] on button "Add Criteria" at bounding box center [457, 413] width 198 height 41
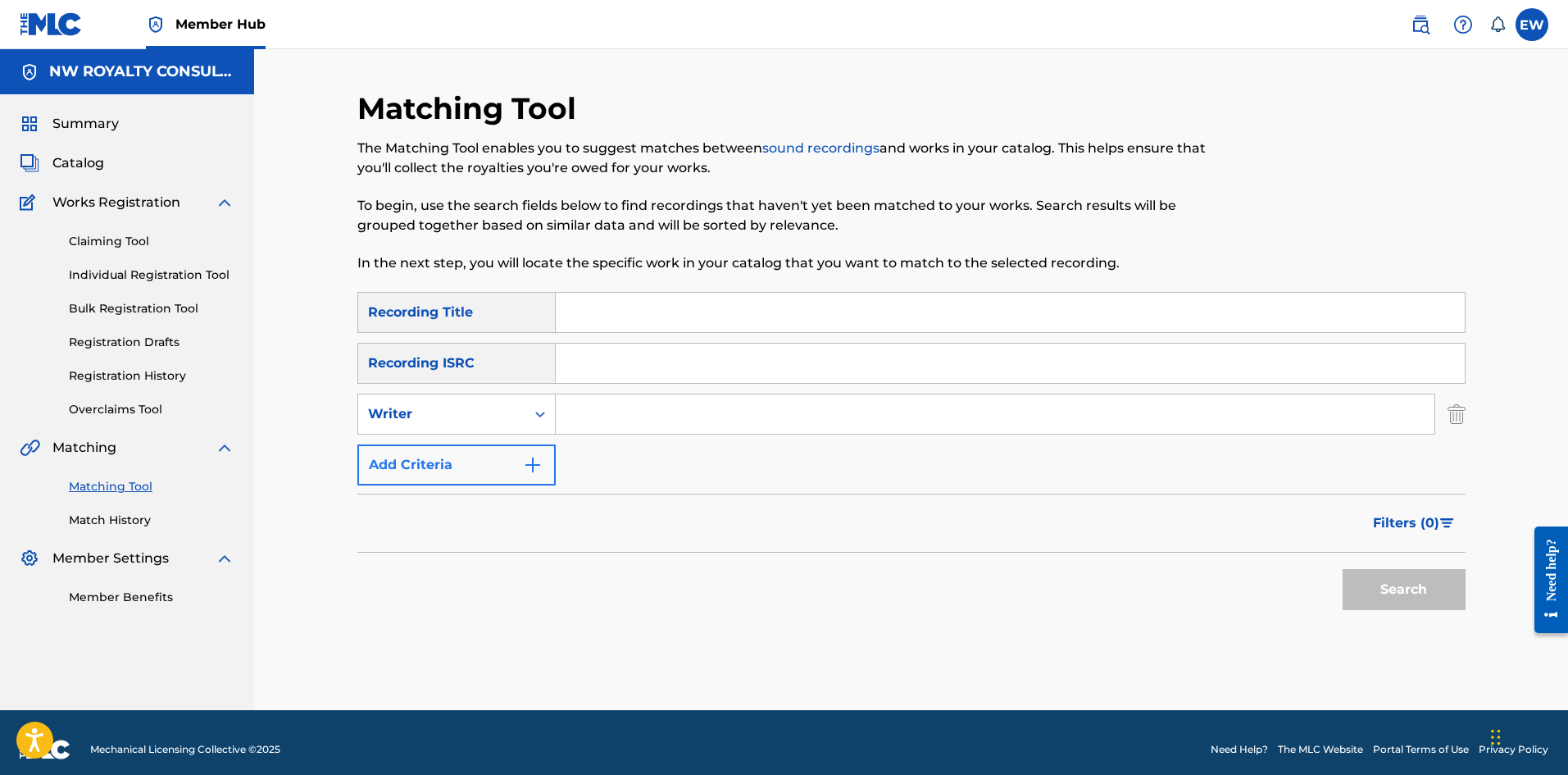
click at [431, 424] on div "Writer" at bounding box center [442, 414] width 167 height 31
drag, startPoint x: 438, startPoint y: 451, endPoint x: 497, endPoint y: 438, distance: 60.4
click at [453, 450] on div "Recording Artist" at bounding box center [457, 455] width 197 height 41
drag, startPoint x: 604, startPoint y: 424, endPoint x: 576, endPoint y: 395, distance: 40.3
click at [597, 417] on input "Search Form" at bounding box center [995, 413] width 878 height 39
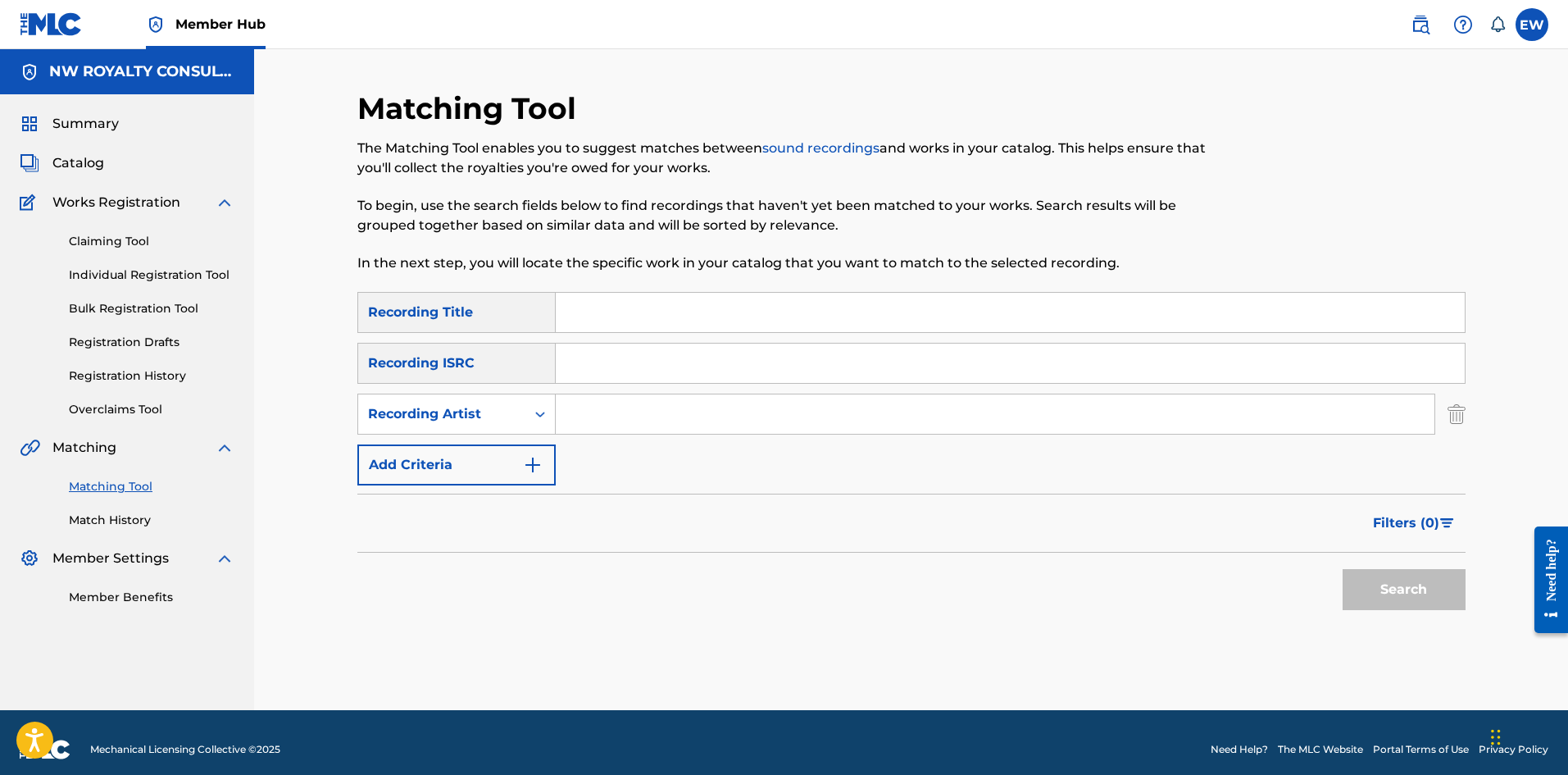
paste input "PAMPUTTAE"
type input "PAMPUTTAE"
click at [834, 307] on input "Search Form" at bounding box center [1010, 312] width 909 height 39
paste input "A PAMPUTTAE"
type input "A PAMPUTTAE"
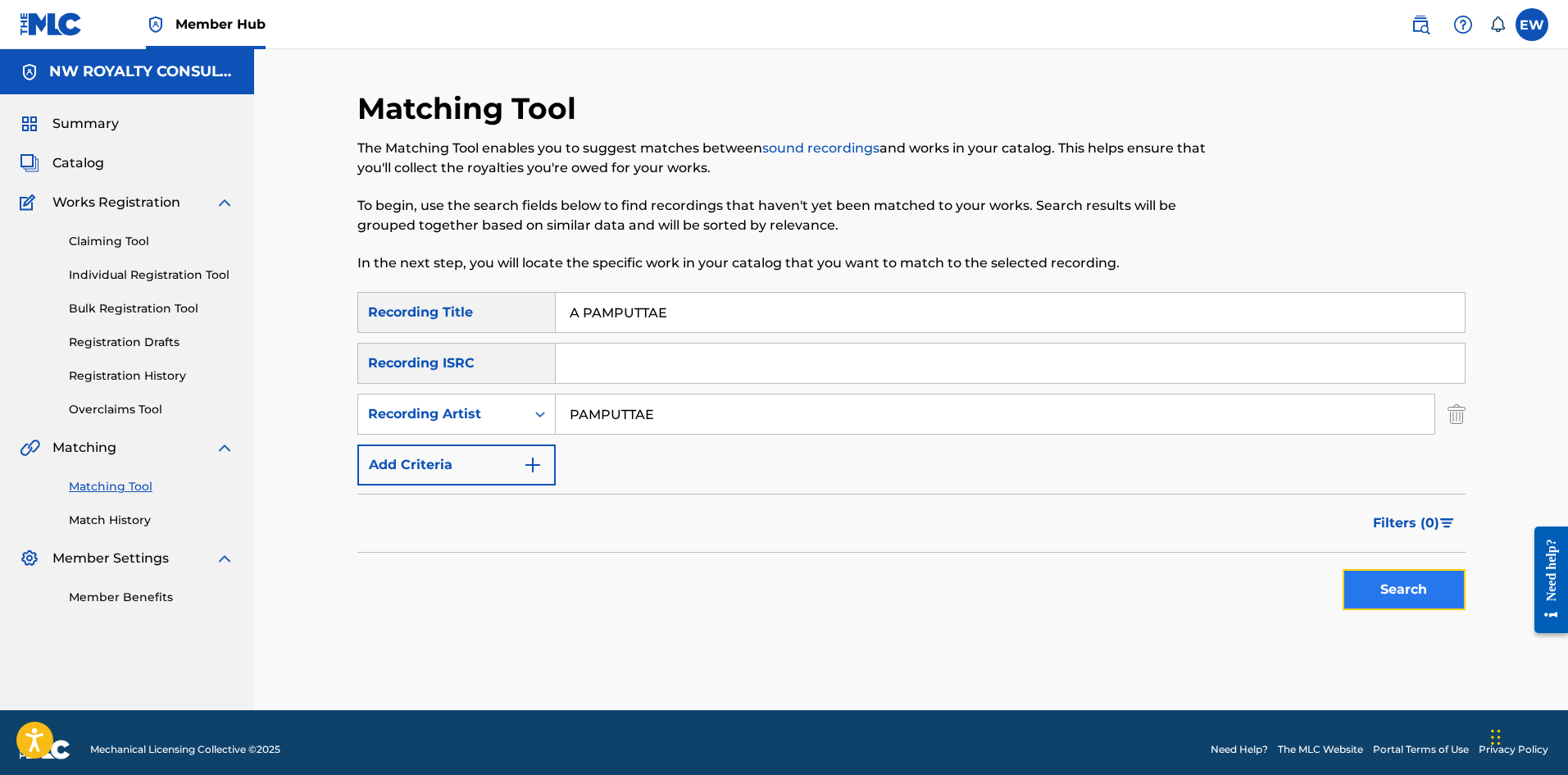
click at [1365, 575] on button "Search" at bounding box center [1404, 589] width 123 height 41
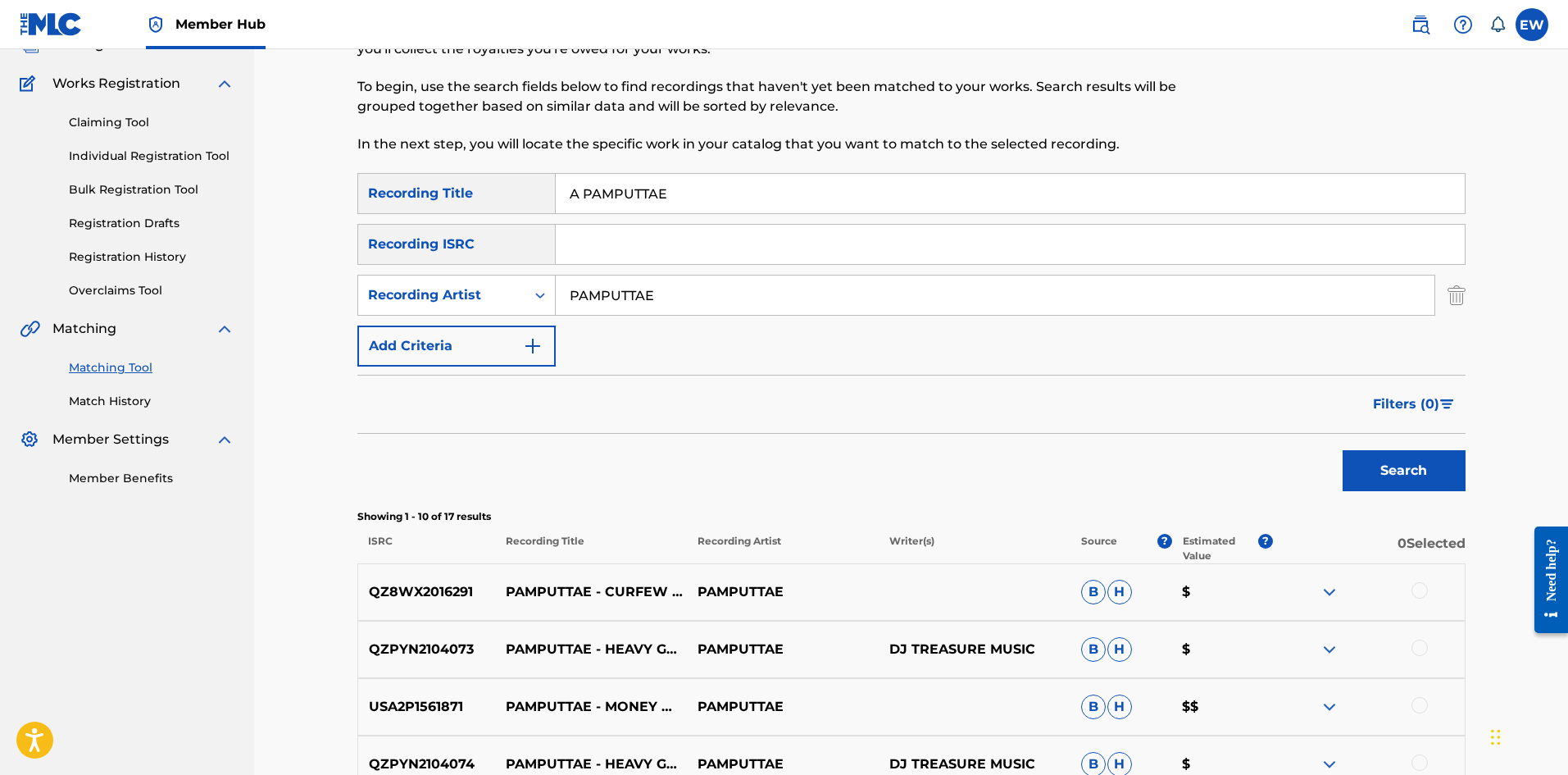
scroll to position [82, 0]
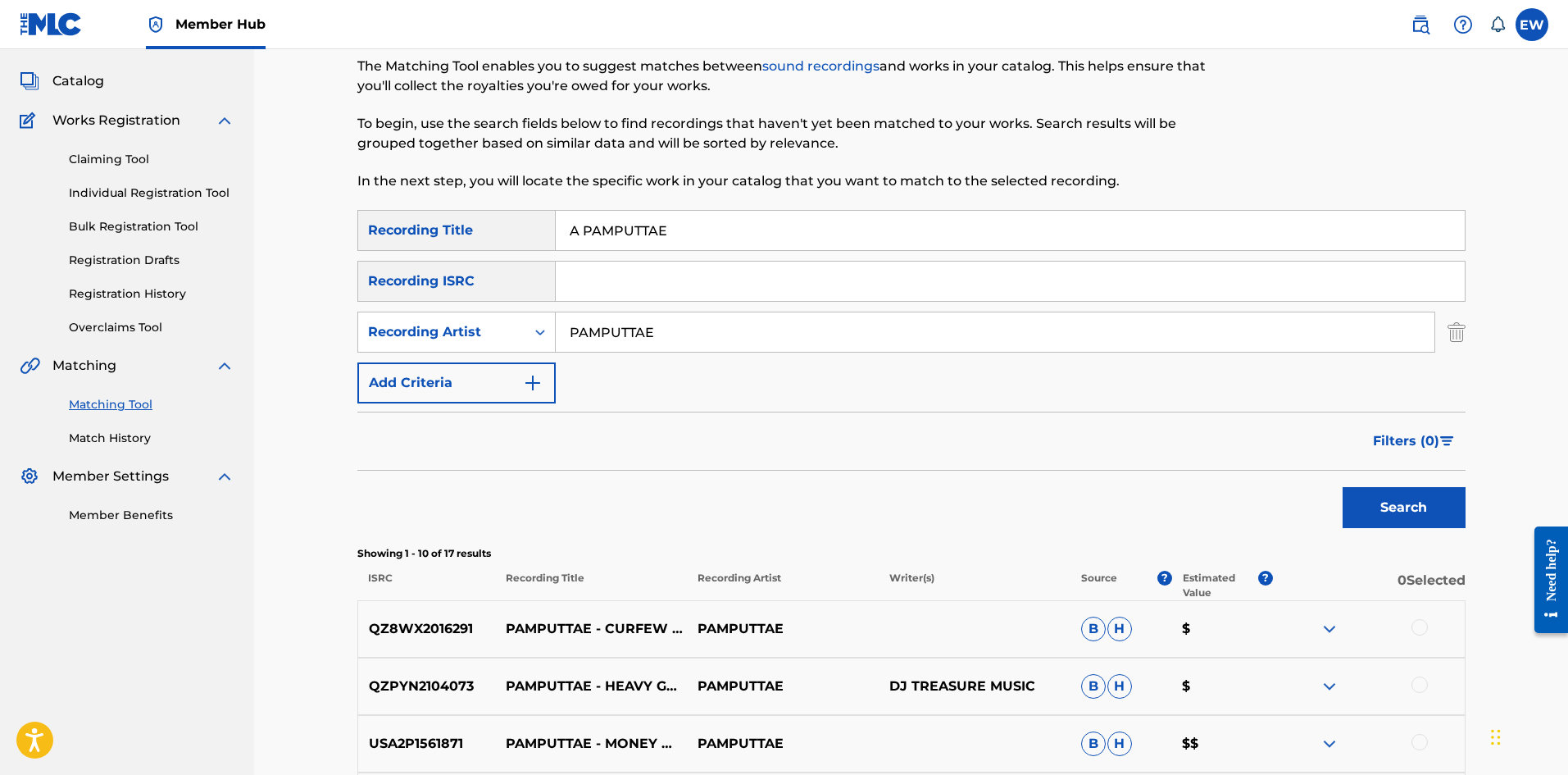
drag, startPoint x: 707, startPoint y: 333, endPoint x: 562, endPoint y: 322, distance: 145.4
click at [562, 322] on input "PAMPUTTAE" at bounding box center [995, 331] width 878 height 39
paste input "MAVADO"
type input "MAVADO"
drag, startPoint x: 510, startPoint y: 257, endPoint x: 450, endPoint y: 253, distance: 60.1
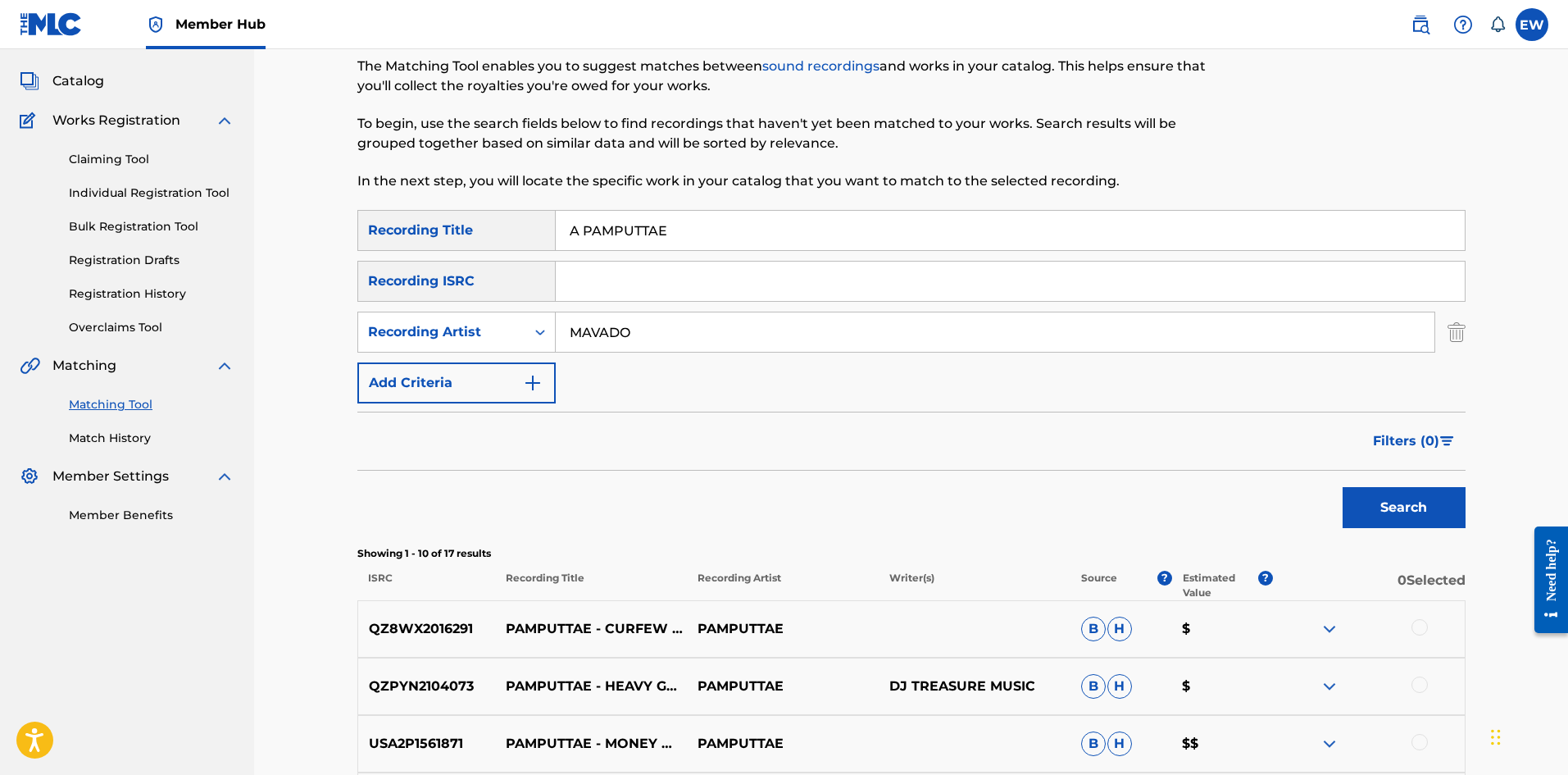
click at [354, 268] on div "Matching Tool The Matching Tool enables you to suggest matches between sound re…" at bounding box center [911, 652] width 1148 height 1289
paste input "SO YOU MOV"
type input "A SO YOU MOVE"
click at [1394, 505] on button "Search" at bounding box center [1404, 507] width 123 height 41
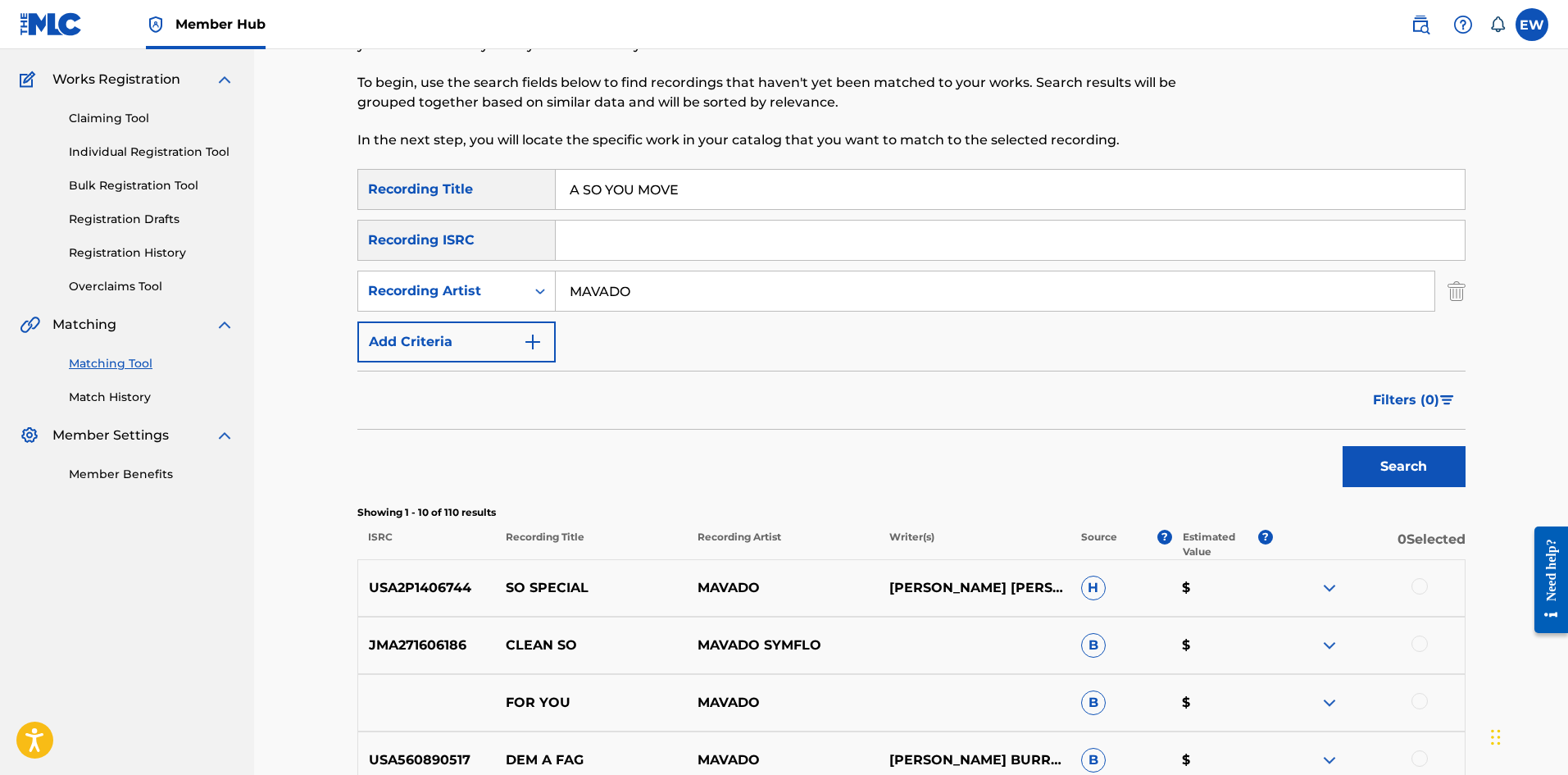
scroll to position [109, 0]
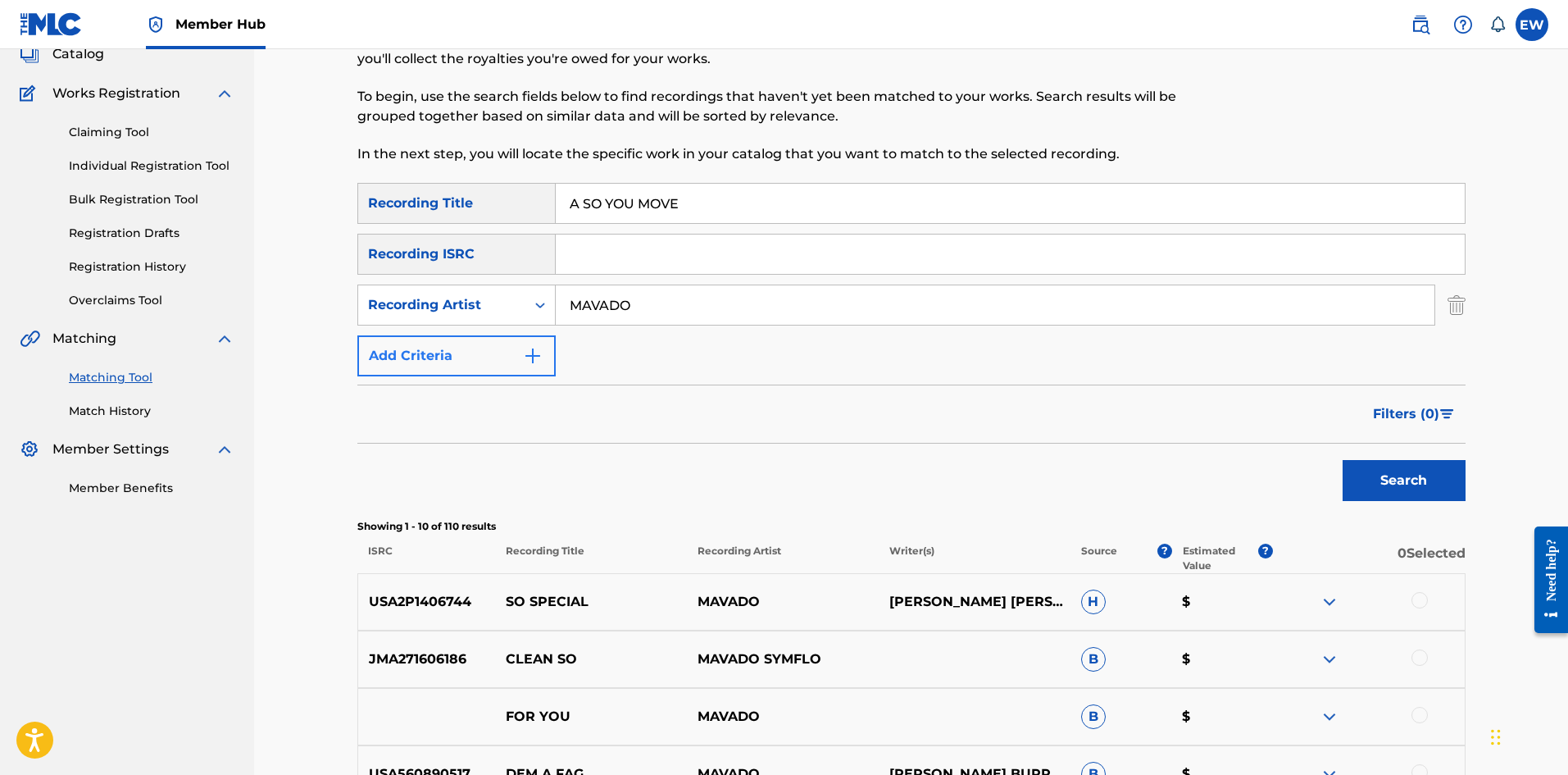
drag, startPoint x: 720, startPoint y: 321, endPoint x: 493, endPoint y: 343, distance: 228.1
click at [493, 343] on div "SearchWithCriteriad0640c02-d444-4b09-8436-8163c6d721a9 Recording Title A SO YOU…" at bounding box center [911, 279] width 1108 height 193
paste input "[PERSON_NAME]"
type input "[PERSON_NAME]"
drag, startPoint x: 864, startPoint y: 207, endPoint x: 432, endPoint y: 212, distance: 432.0
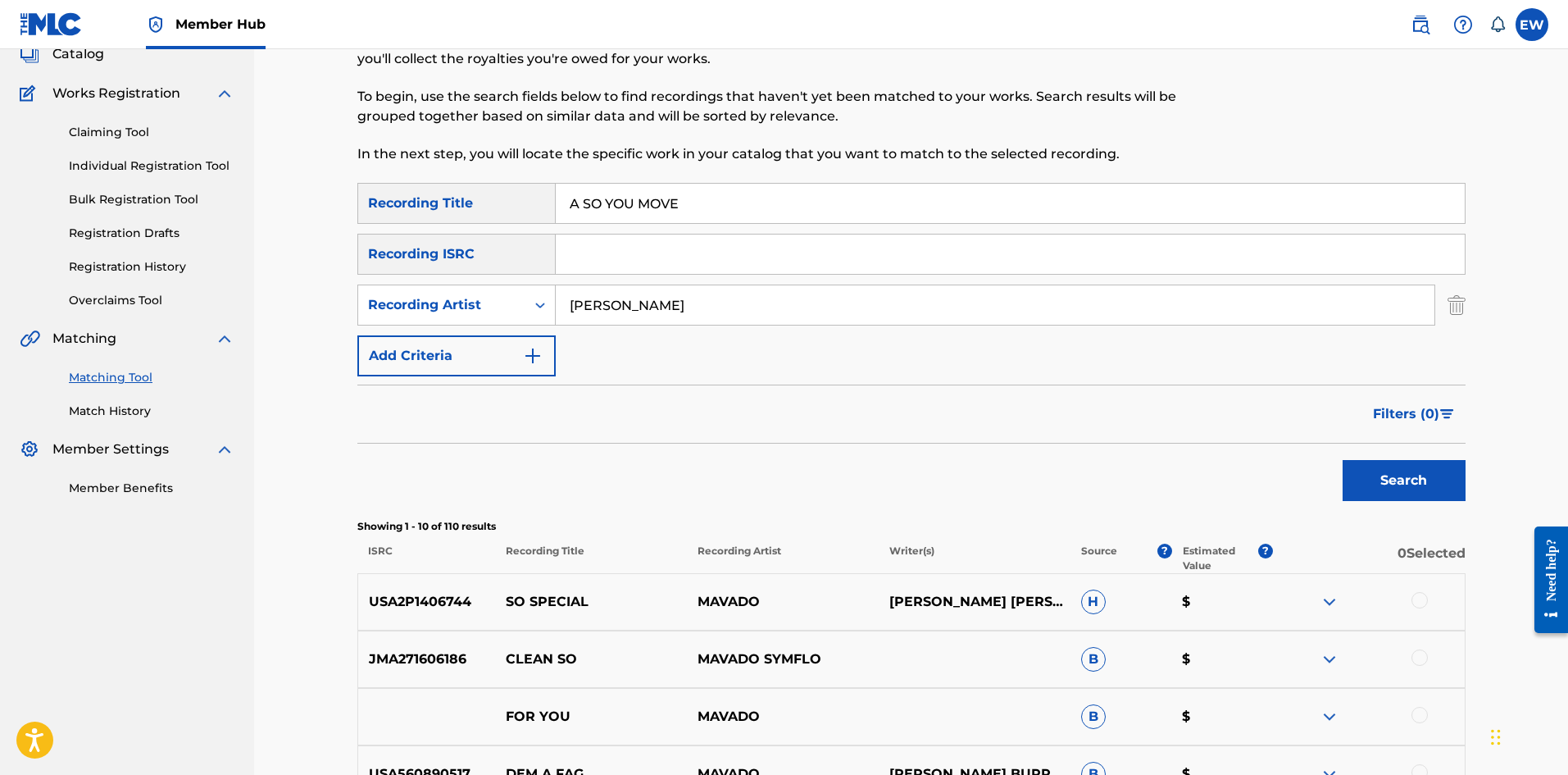
click at [469, 204] on div "SearchWithCriteriad0640c02-d444-4b09-8436-8163c6d721a9 Recording Title A SO YOU…" at bounding box center [911, 203] width 1108 height 41
paste input "TEP AWAY FROM YOUR L"
type input "A STEP AWAY FROM YOUR LOVE"
click at [1403, 473] on button "Search" at bounding box center [1404, 480] width 123 height 41
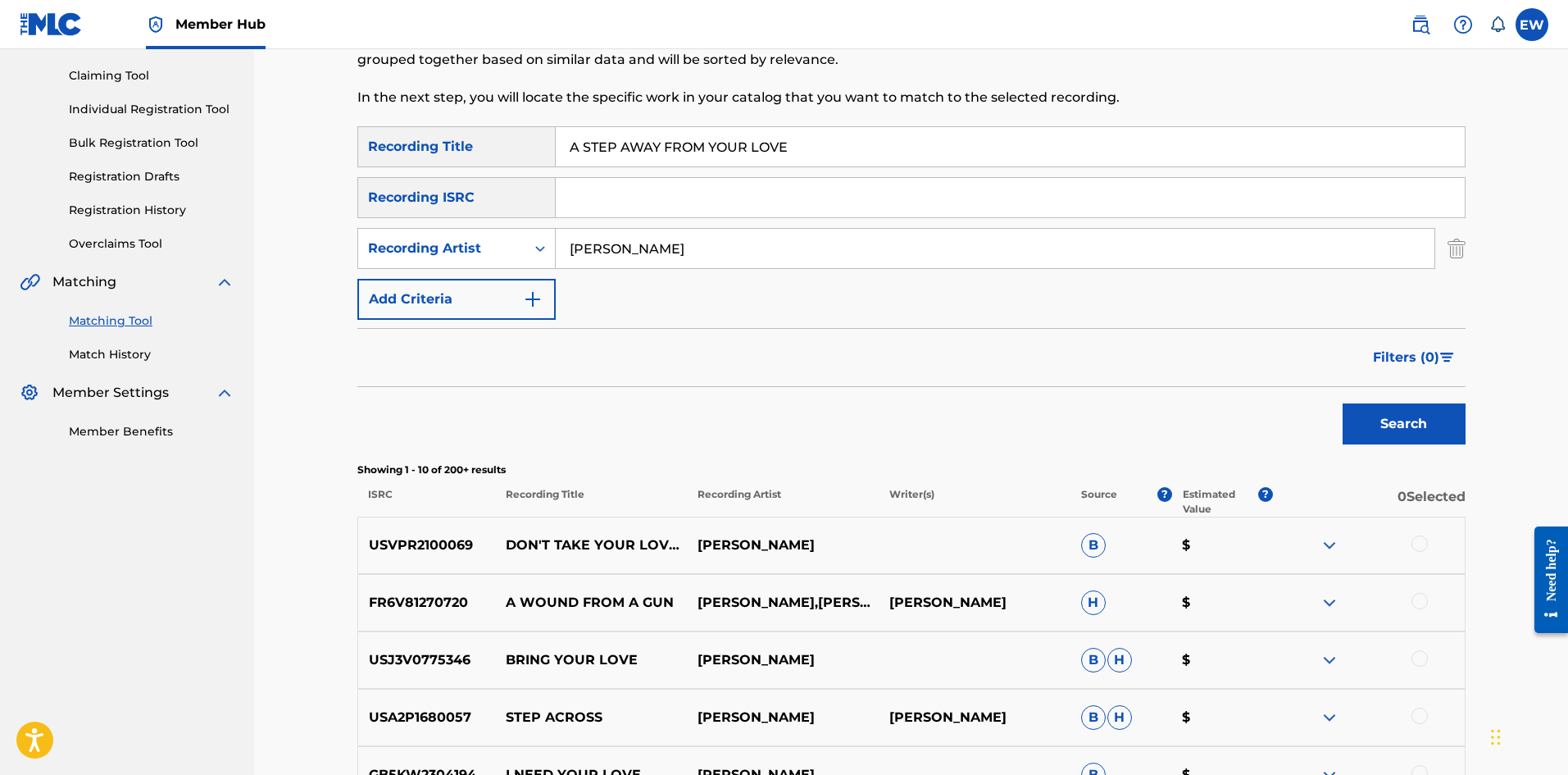
scroll to position [191, 0]
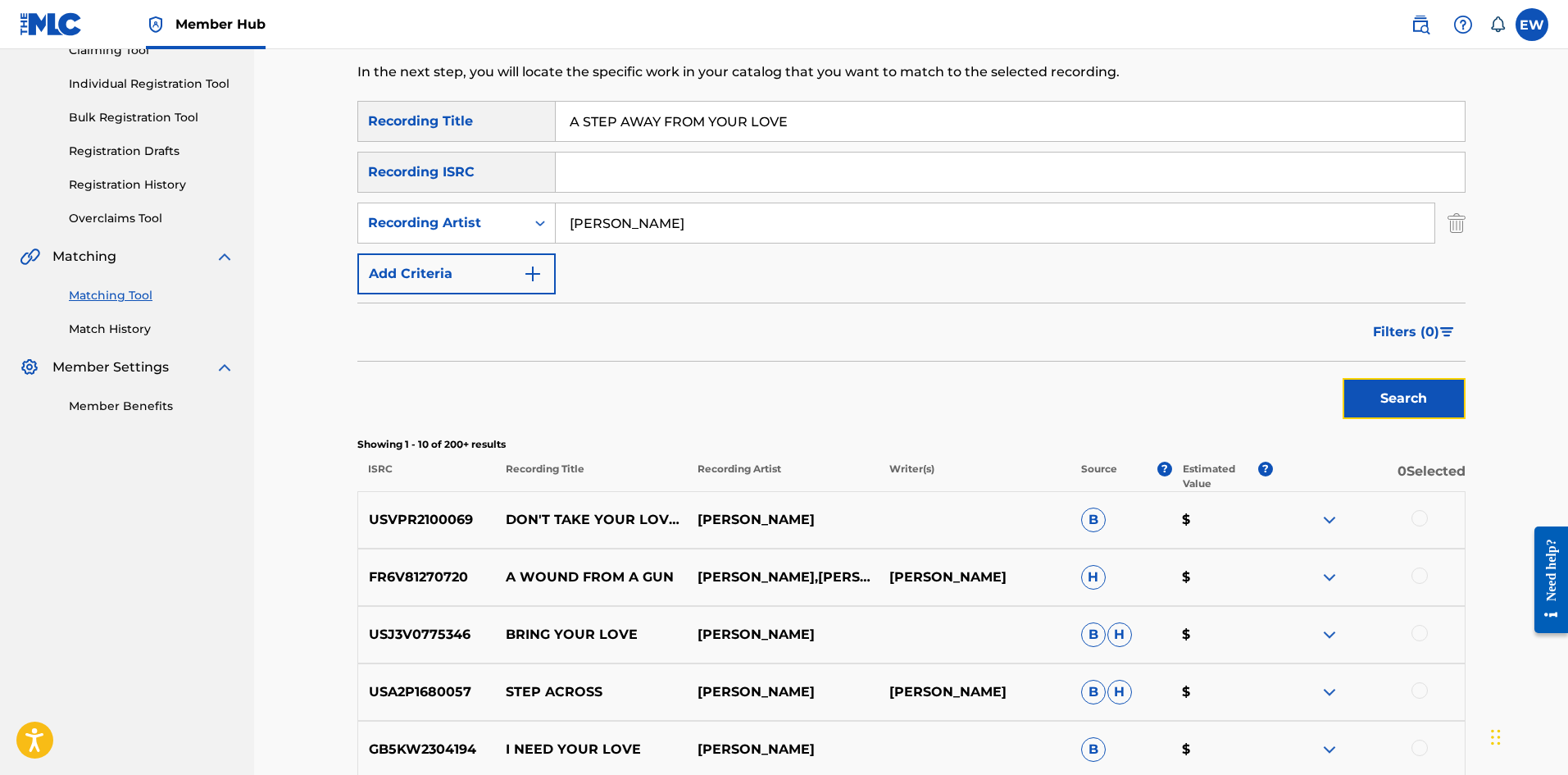
drag, startPoint x: 1420, startPoint y: 404, endPoint x: 1403, endPoint y: 405, distance: 17.0
click at [1418, 404] on button "Search" at bounding box center [1404, 398] width 123 height 41
drag, startPoint x: 765, startPoint y: 235, endPoint x: 424, endPoint y: 241, distance: 341.1
click at [412, 245] on div "SearchWithCriteriad0640c02-d444-4b09-8436-8163c6d721a9 Recording Title A STEP A…" at bounding box center [911, 197] width 1108 height 193
paste input "S"
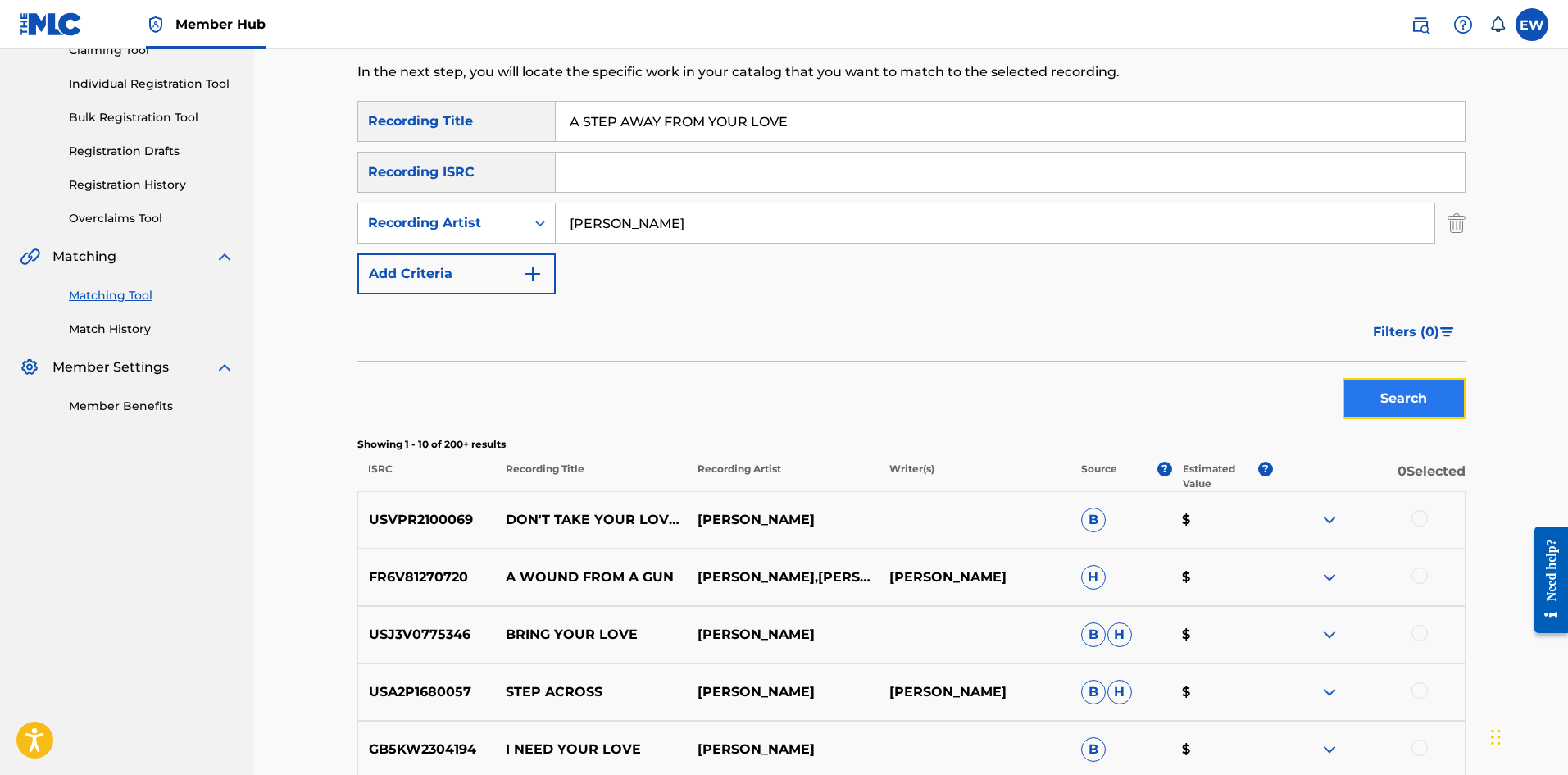
click at [1378, 409] on button "Search" at bounding box center [1404, 398] width 123 height 41
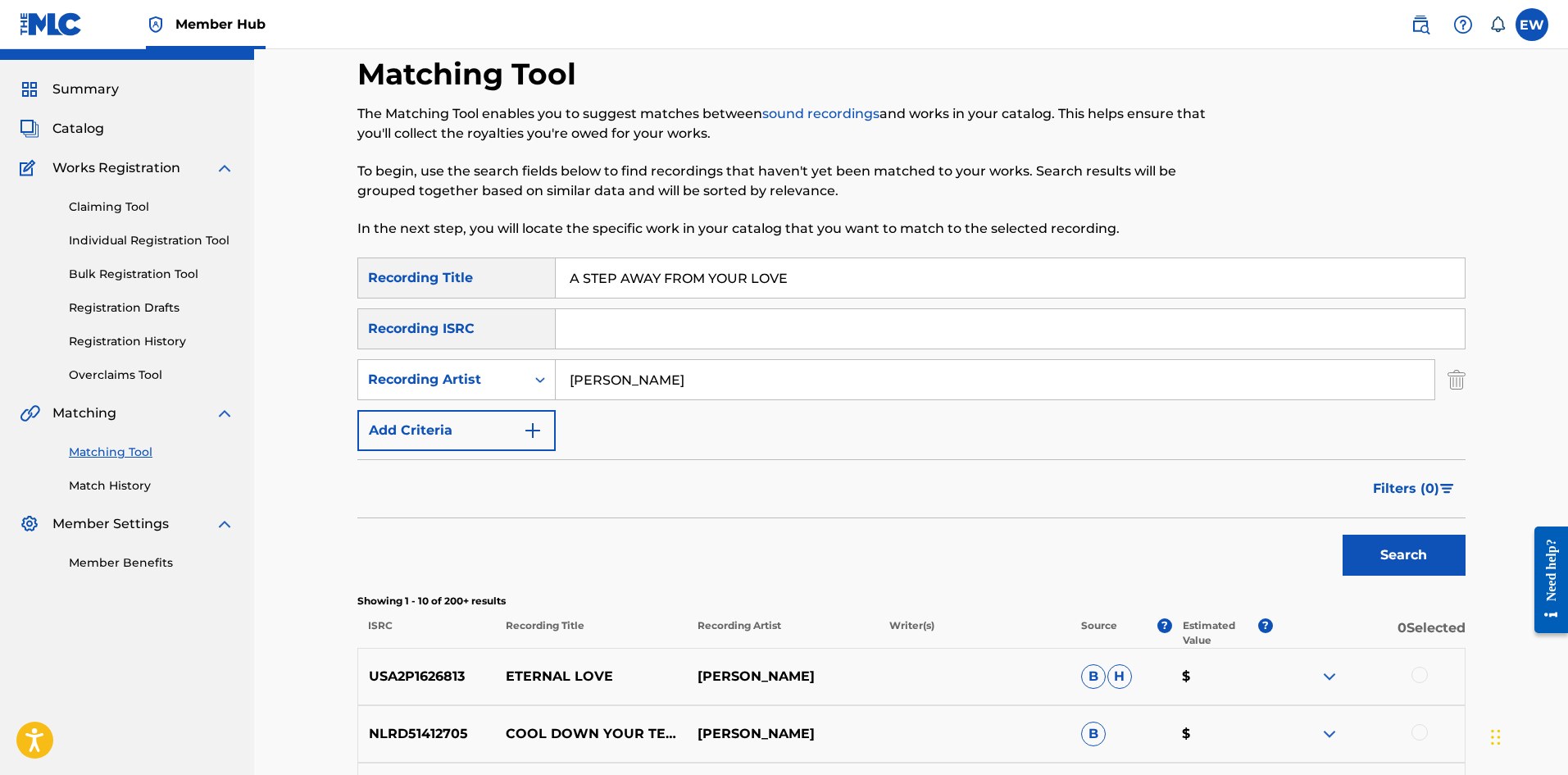
scroll to position [27, 0]
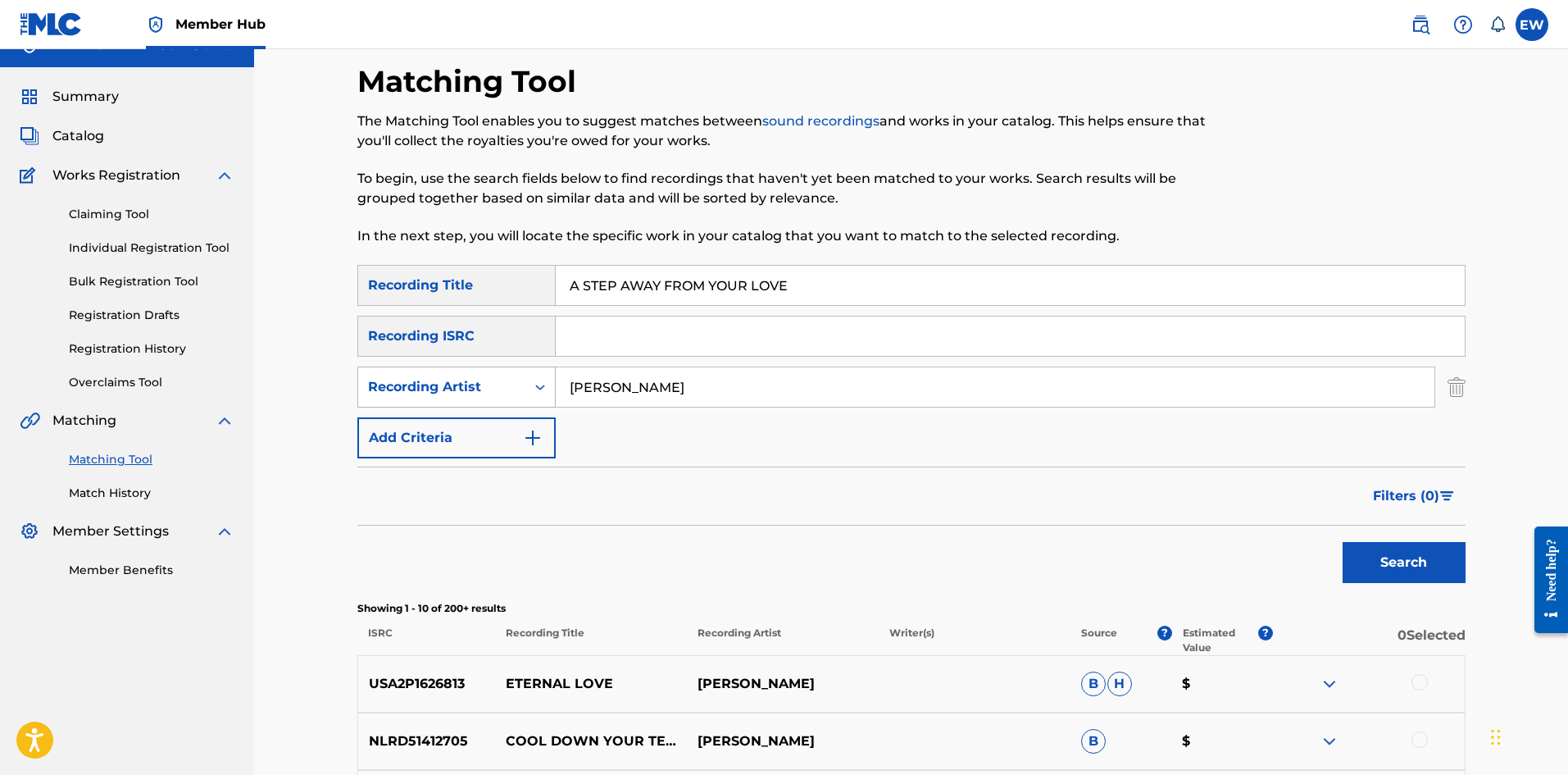
drag, startPoint x: 720, startPoint y: 391, endPoint x: 517, endPoint y: 398, distance: 203.1
click at [515, 403] on div "SearchWithCriteria6b786664-c097-4440-8150-c35e440b3c71 Recording Artist [PERSON…" at bounding box center [911, 386] width 1108 height 41
paste input "ZULU"
type input "ZULU"
drag, startPoint x: 840, startPoint y: 271, endPoint x: 402, endPoint y: 312, distance: 439.9
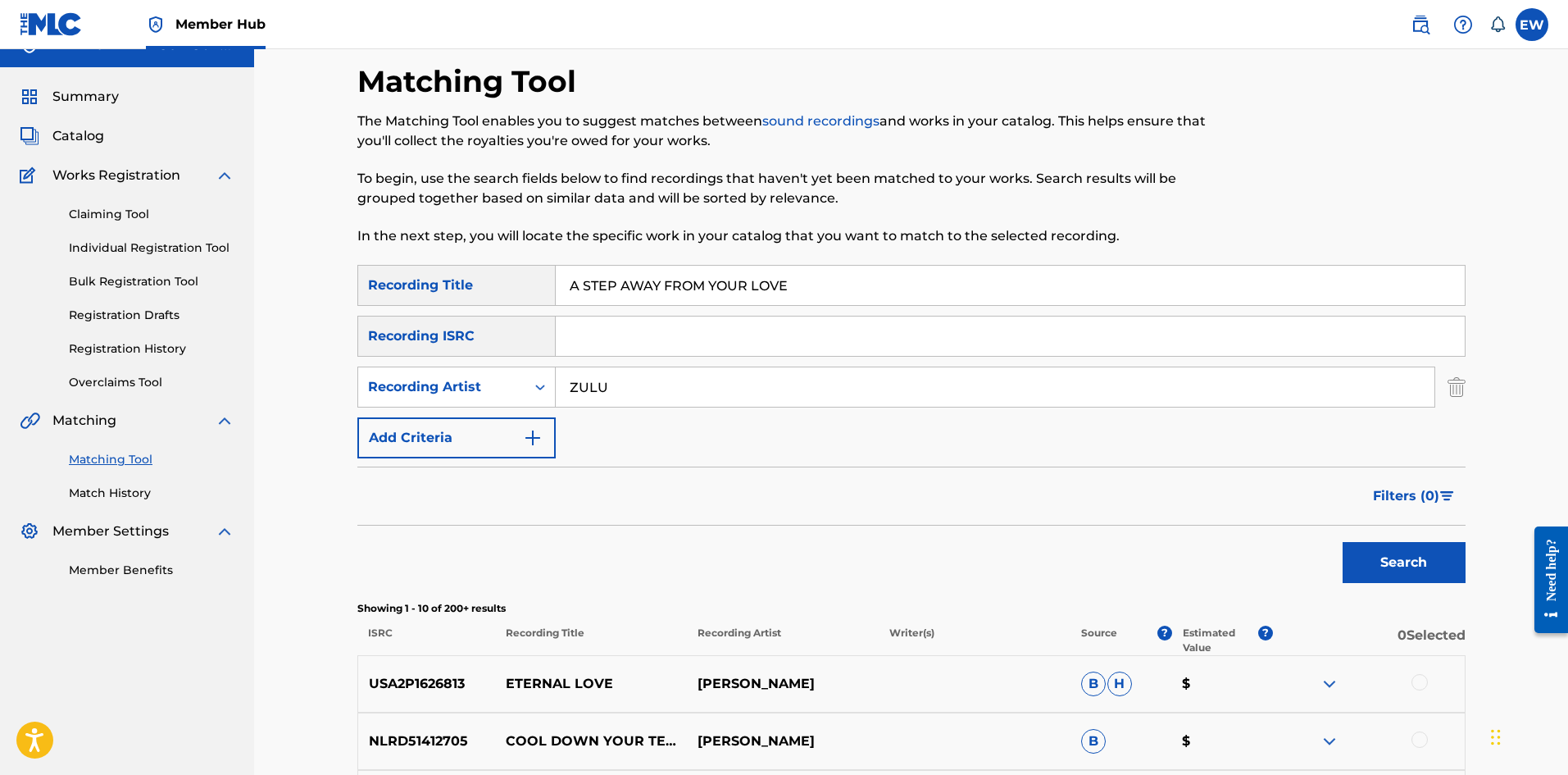
click at [398, 311] on div "SearchWithCriteriad0640c02-d444-4b09-8436-8163c6d721a9 Recording Title A STEP A…" at bounding box center [911, 361] width 1108 height 193
paste input "THIS A GWAAN"
type input "A THIS A GWAAN"
click at [1369, 564] on button "Search" at bounding box center [1404, 562] width 123 height 41
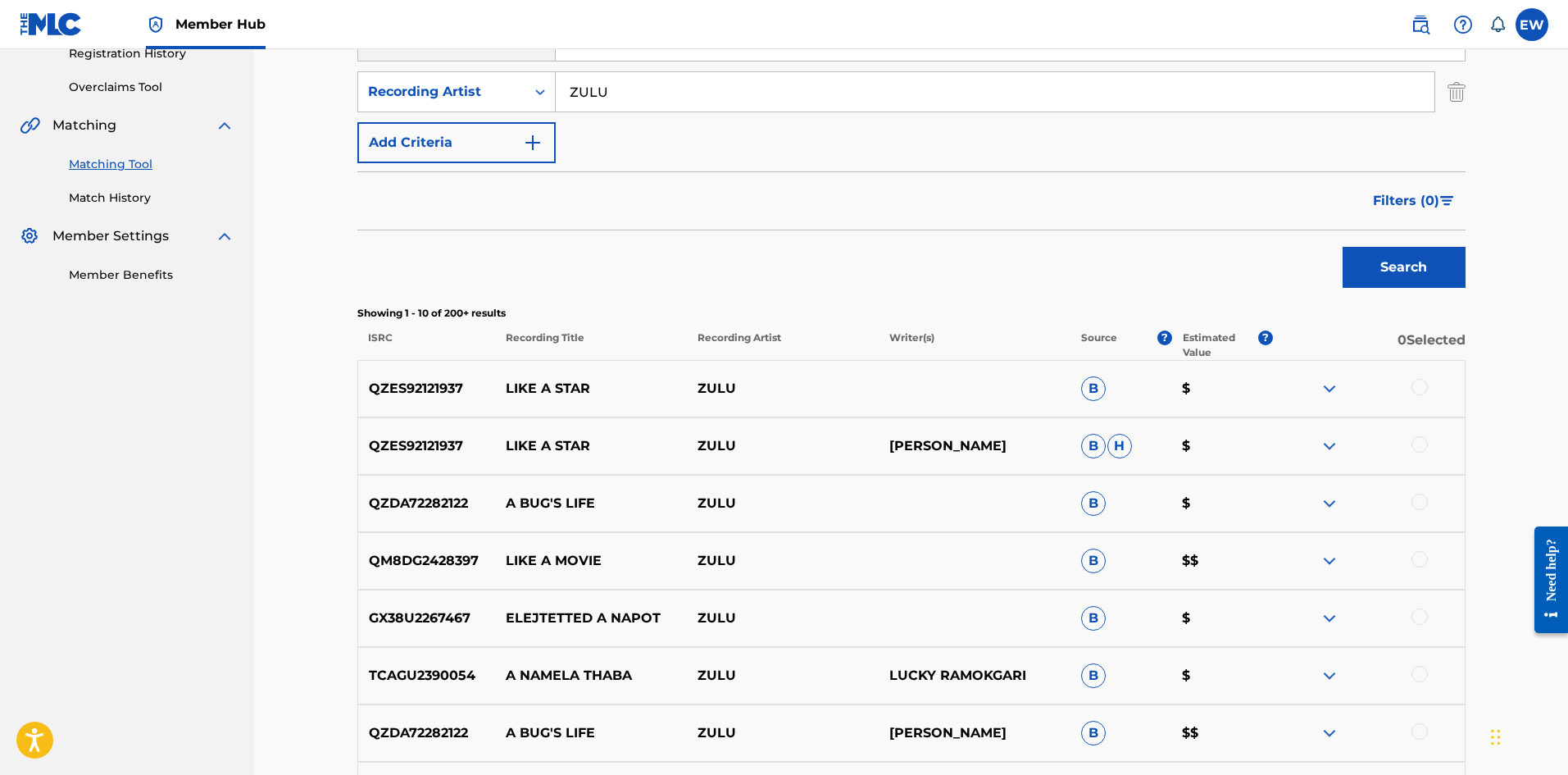
scroll to position [191, 0]
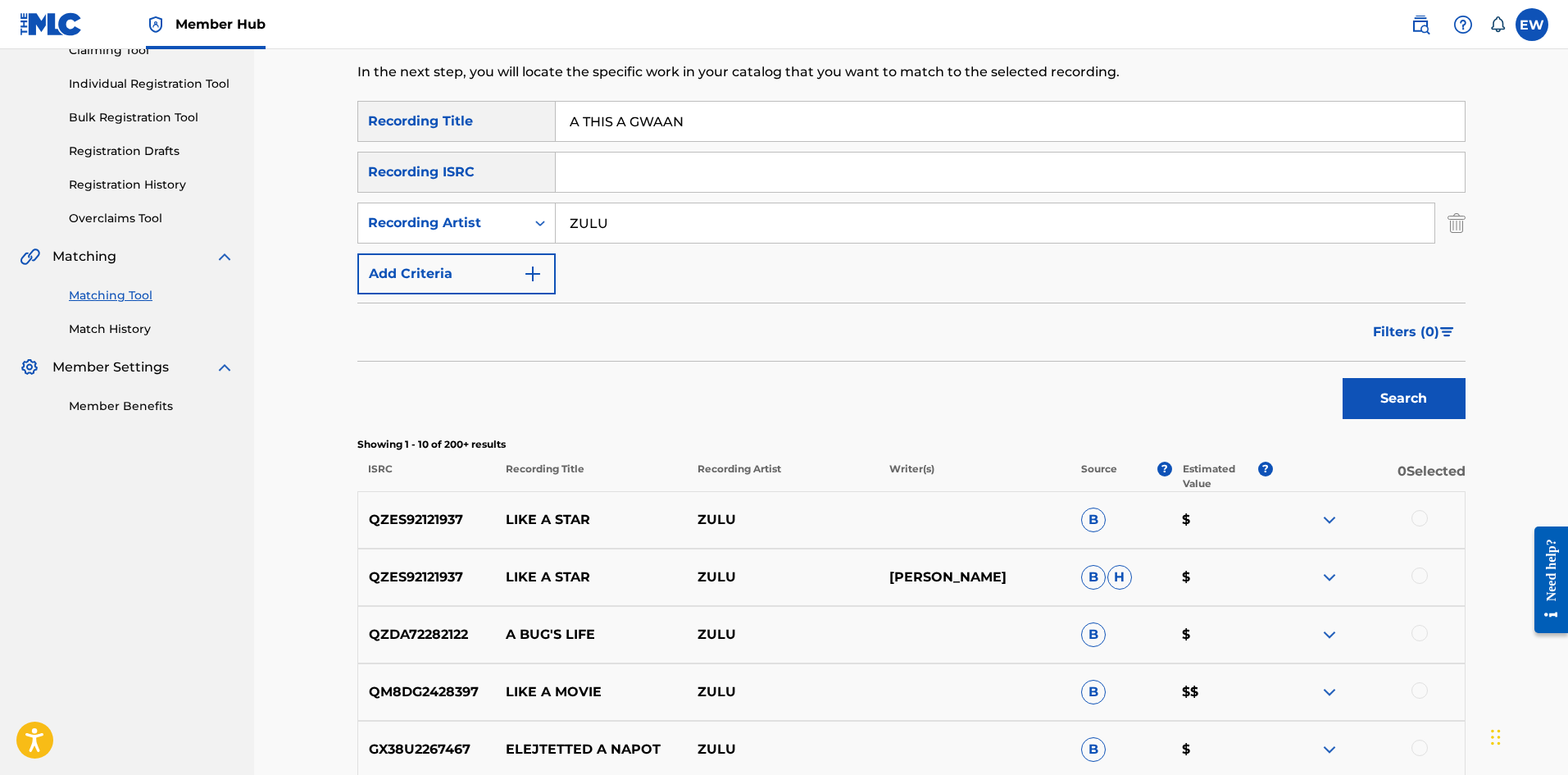
drag, startPoint x: 668, startPoint y: 226, endPoint x: 498, endPoint y: 245, distance: 171.1
click at [501, 246] on div "SearchWithCriteriad0640c02-d444-4b09-8436-8163c6d721a9 Recording Title A THIS A…" at bounding box center [911, 197] width 1108 height 193
paste input "SNEAKBO X JBOY X STICKZ"
type input "SNEAKBO X JBOY X STICKZ"
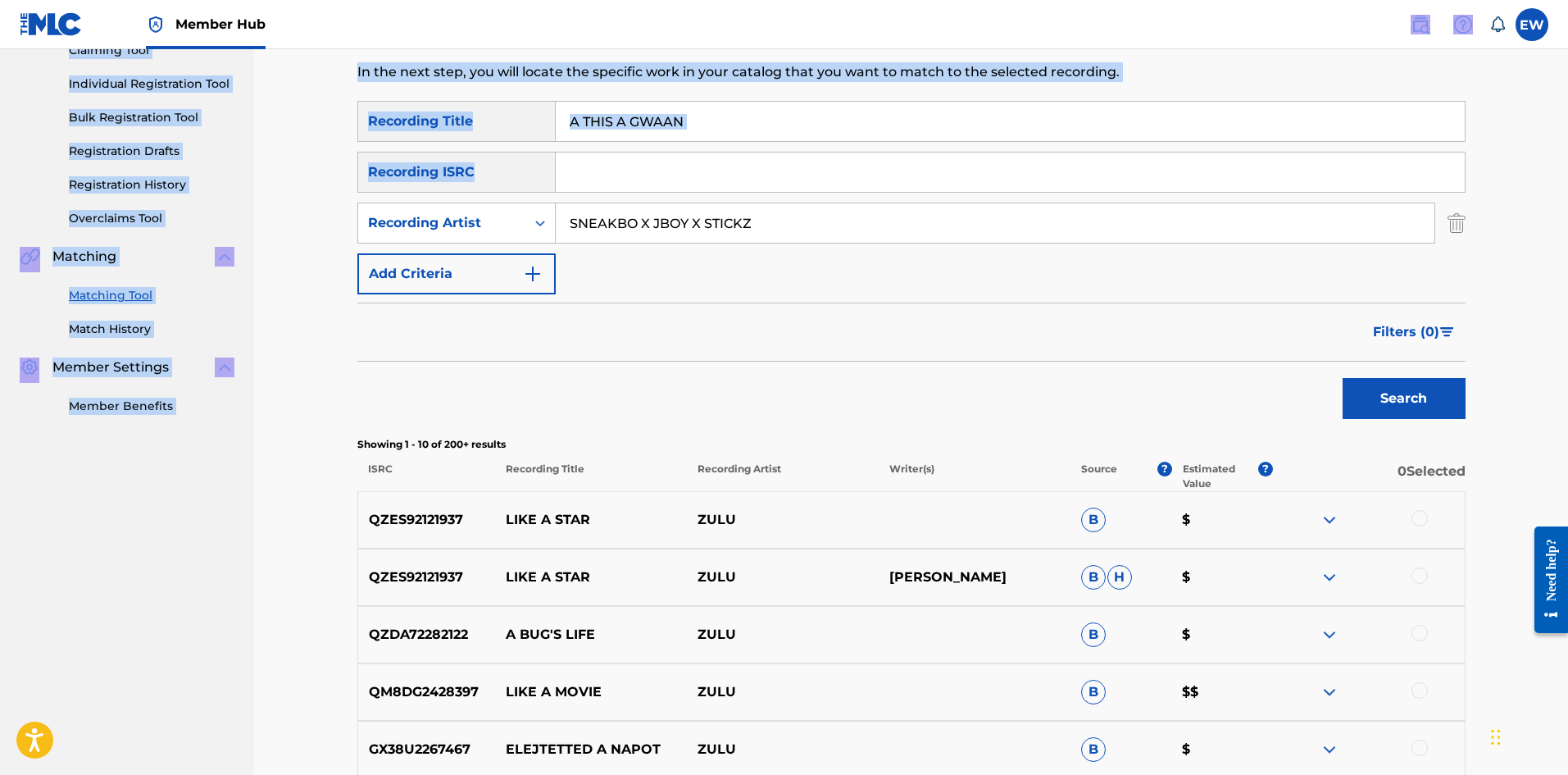
drag, startPoint x: 815, startPoint y: 148, endPoint x: 364, endPoint y: 70, distance: 457.7
click at [367, 65] on div "Matching Tool The Matching Tool enables you to suggest matches between sound re…" at bounding box center [911, 544] width 1108 height 1289
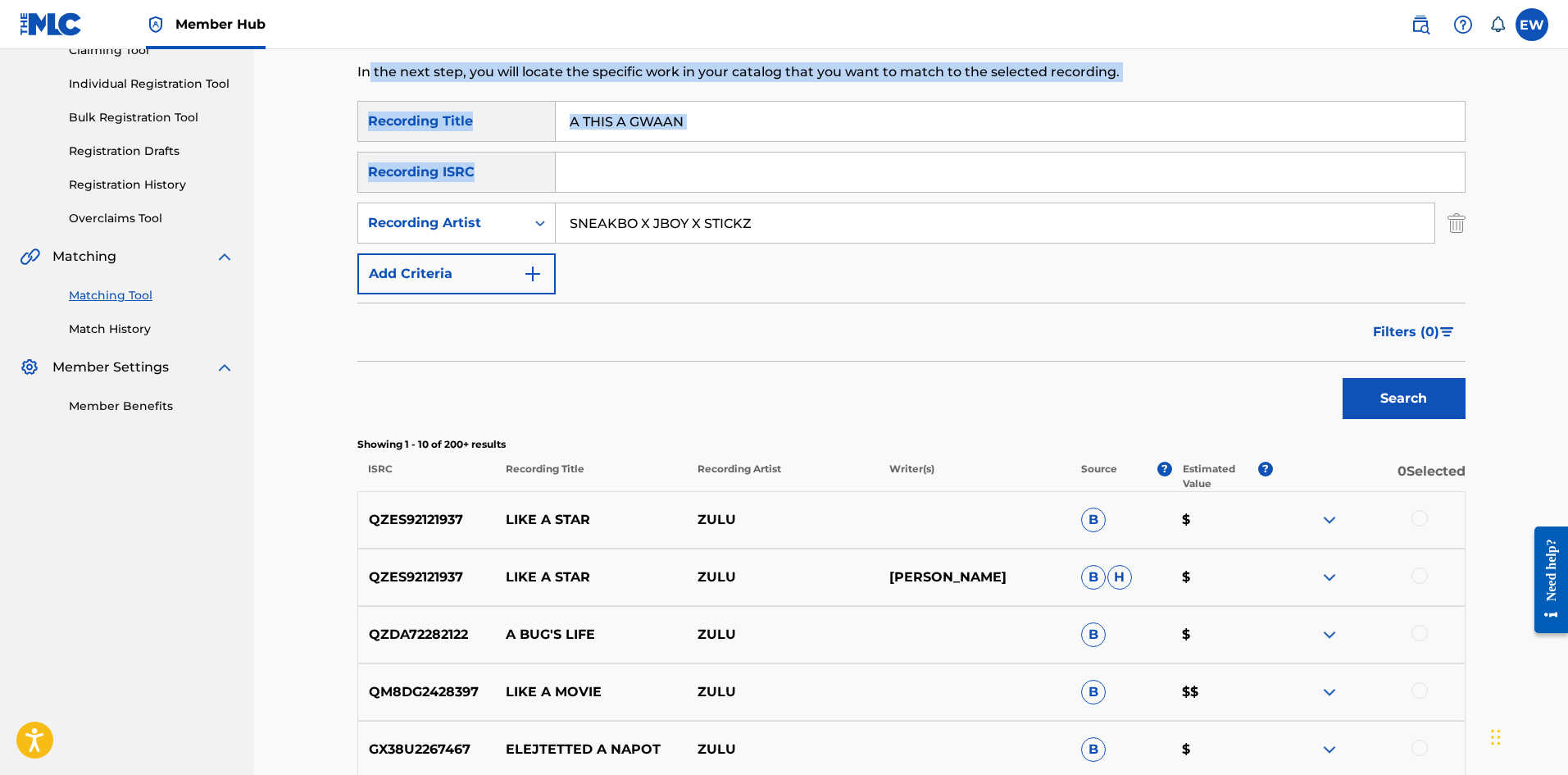
click at [709, 135] on input "A THIS A GWAAN" at bounding box center [1010, 121] width 909 height 39
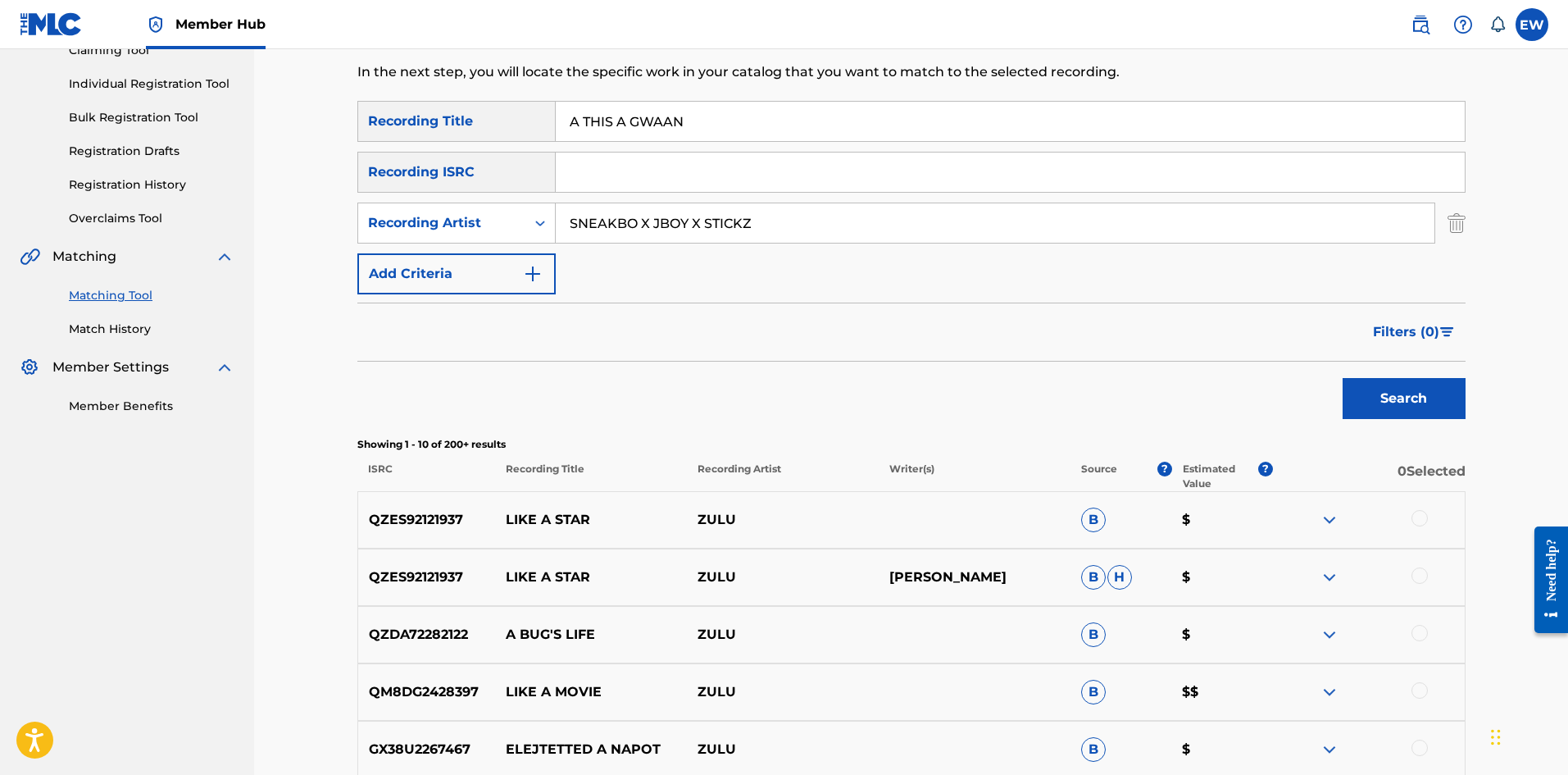
drag, startPoint x: 709, startPoint y: 135, endPoint x: 499, endPoint y: 97, distance: 213.4
click at [500, 91] on div "Matching Tool The Matching Tool enables you to suggest matches between sound re…" at bounding box center [911, 544] width 1108 height 1289
paste input "OWN KRAZY"
type input "A TOWN KRAZY"
click at [1378, 399] on button "Search" at bounding box center [1404, 398] width 123 height 41
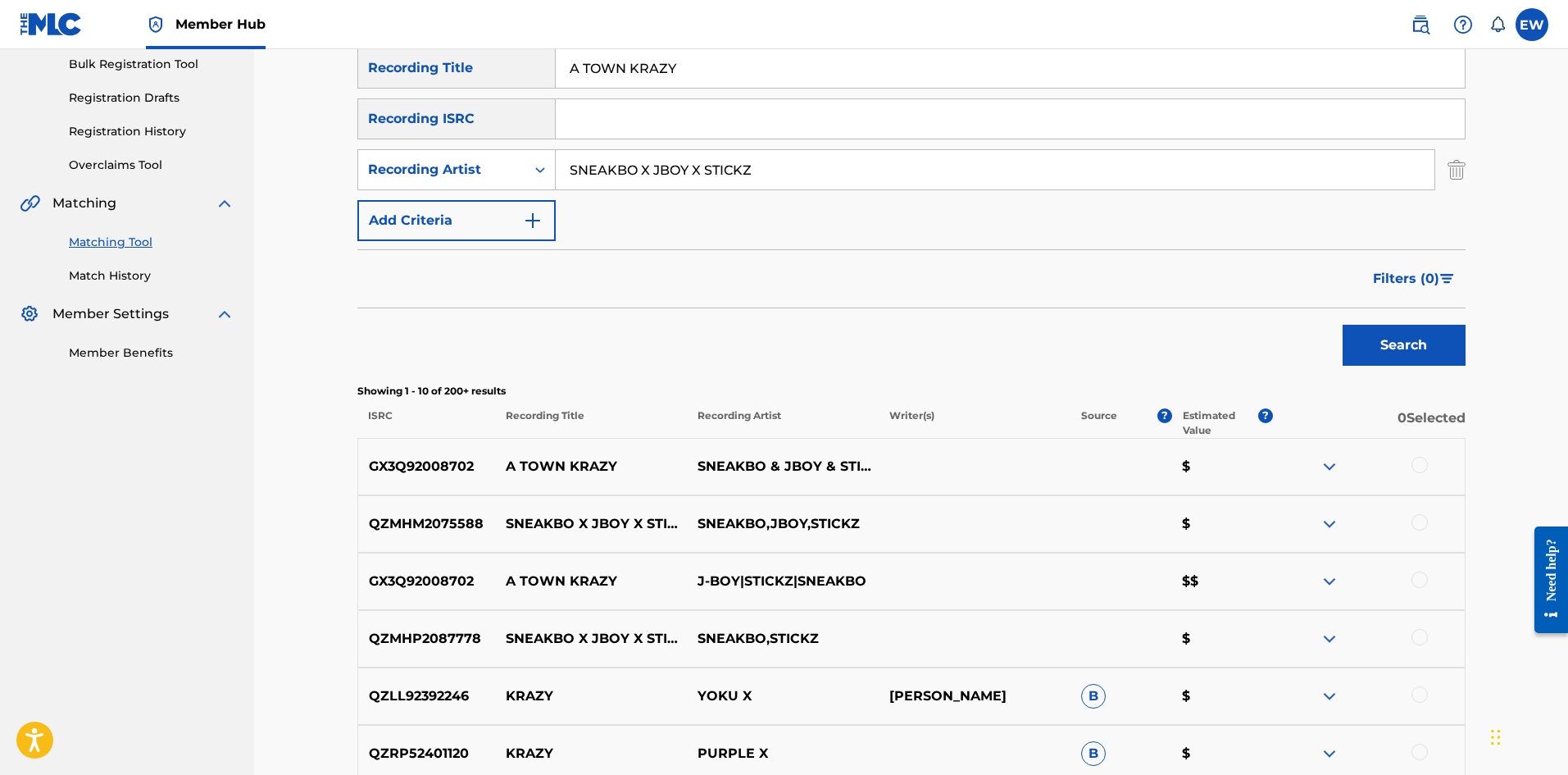
scroll to position [273, 0]
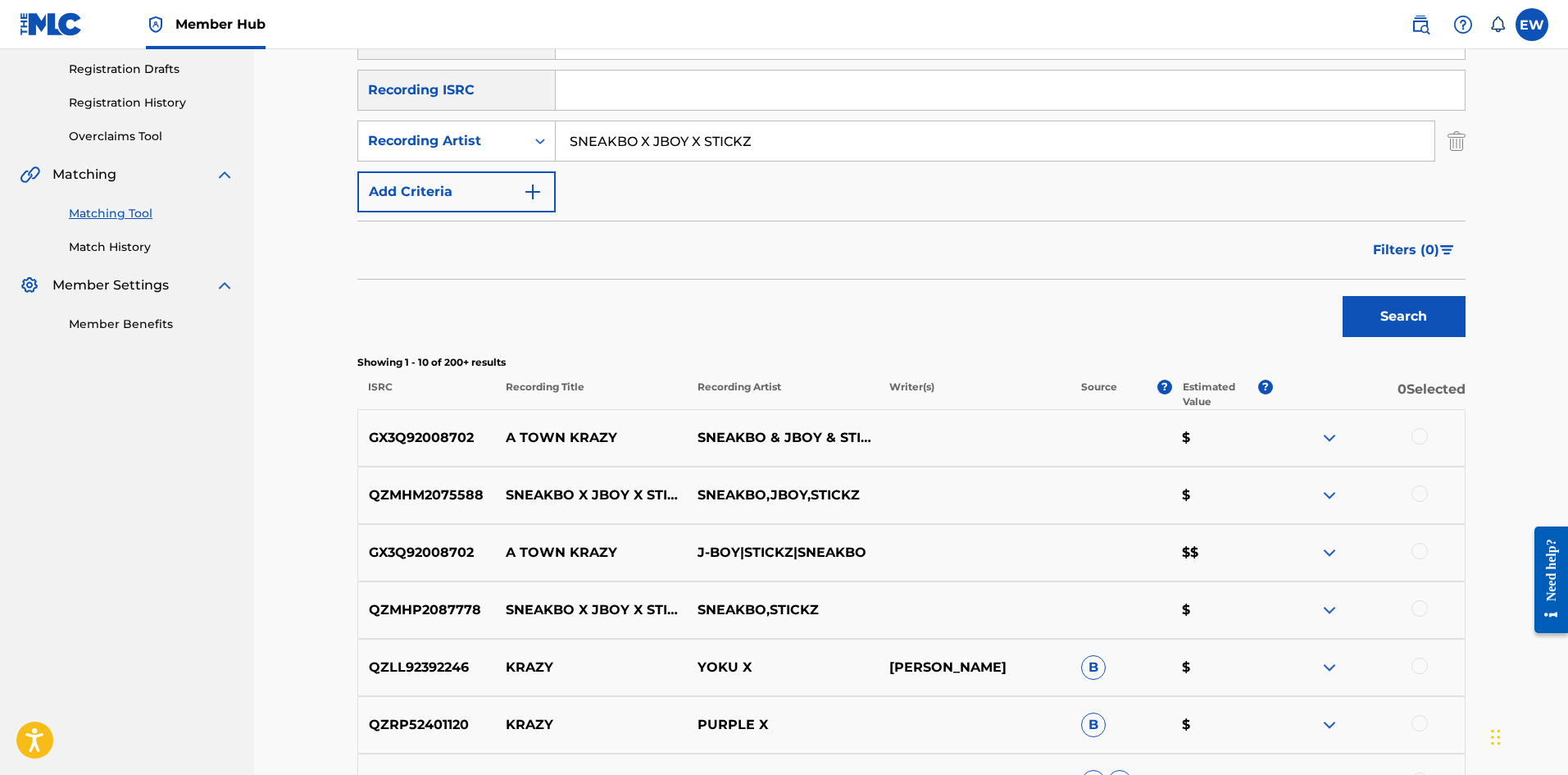
click at [1412, 435] on div at bounding box center [1419, 436] width 17 height 17
click at [1411, 493] on div at bounding box center [1419, 493] width 17 height 17
click at [1421, 552] on div at bounding box center [1419, 551] width 17 height 17
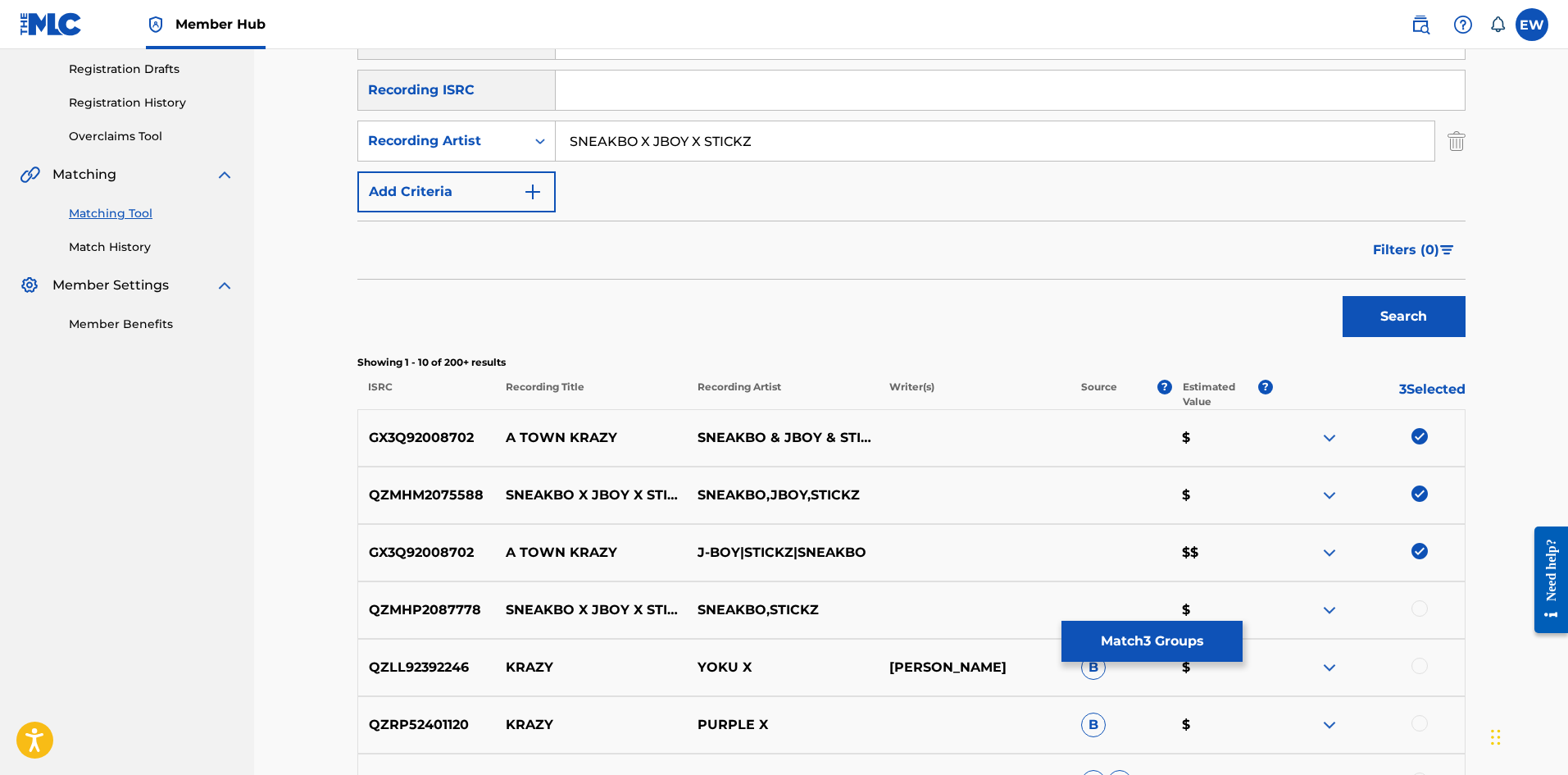
click at [1425, 612] on div at bounding box center [1419, 608] width 17 height 17
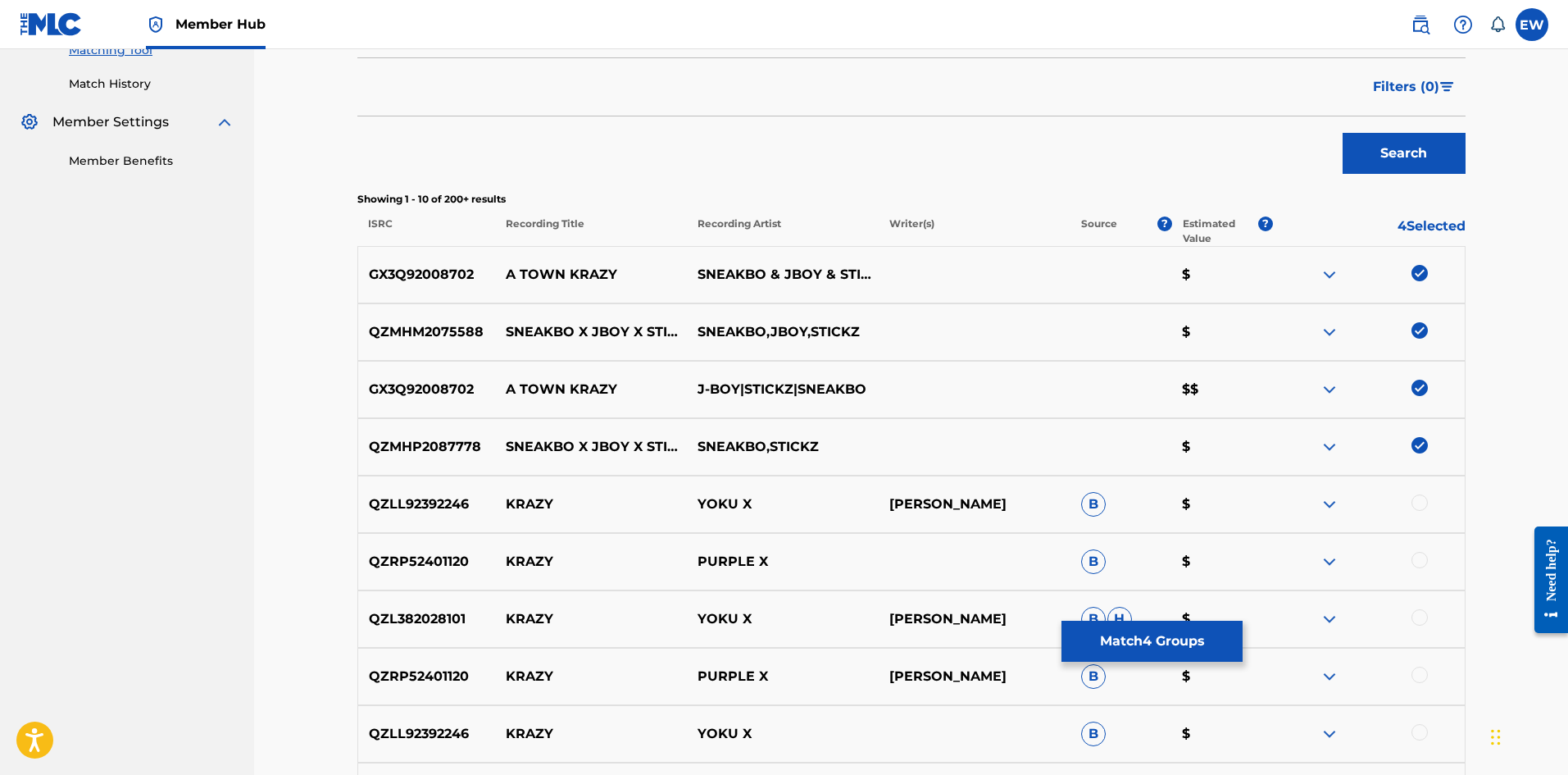
scroll to position [437, 0]
click at [1195, 640] on button "Match 4 Groups" at bounding box center [1152, 641] width 181 height 41
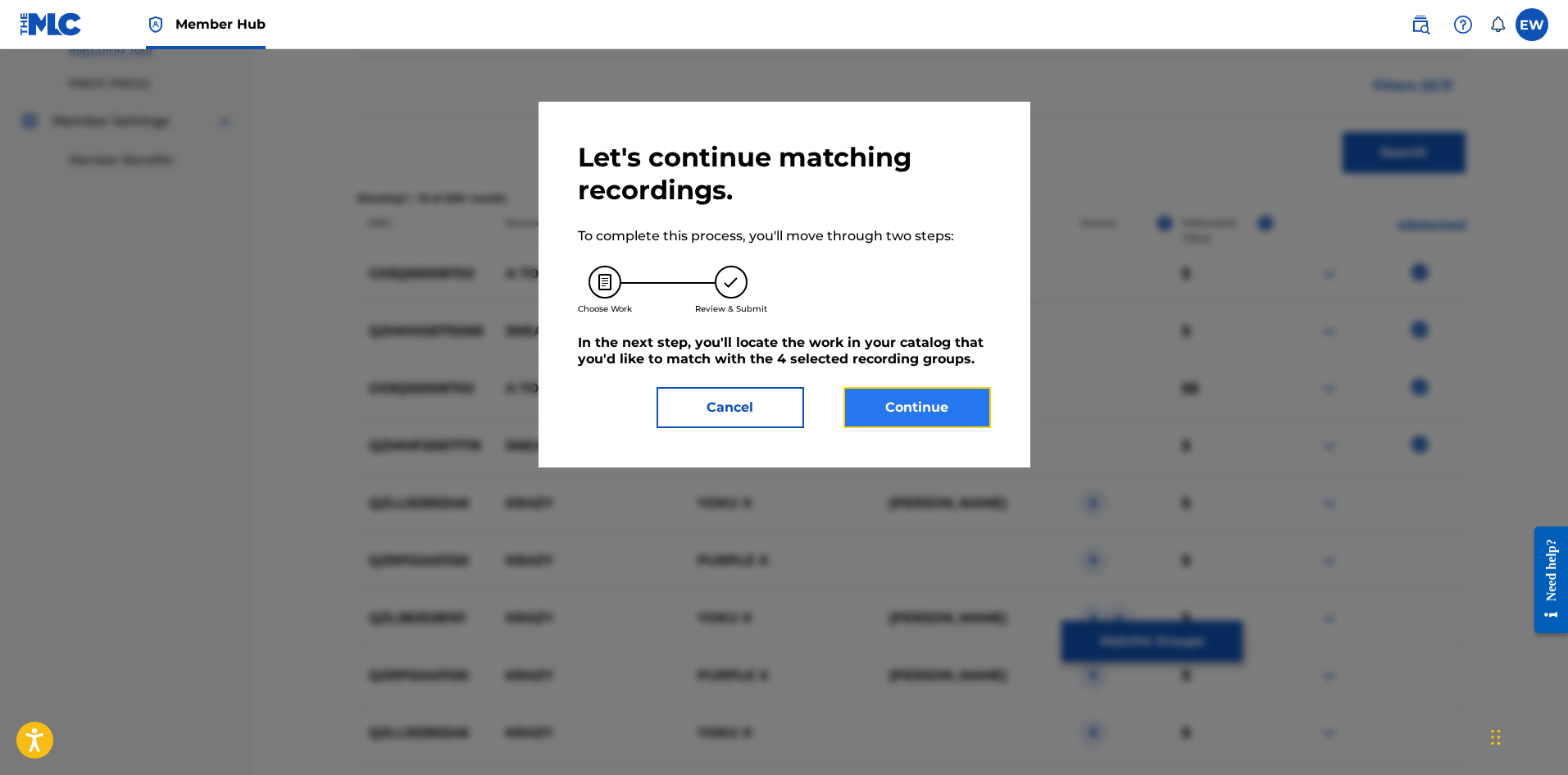
click at [956, 391] on button "Continue" at bounding box center [917, 407] width 148 height 41
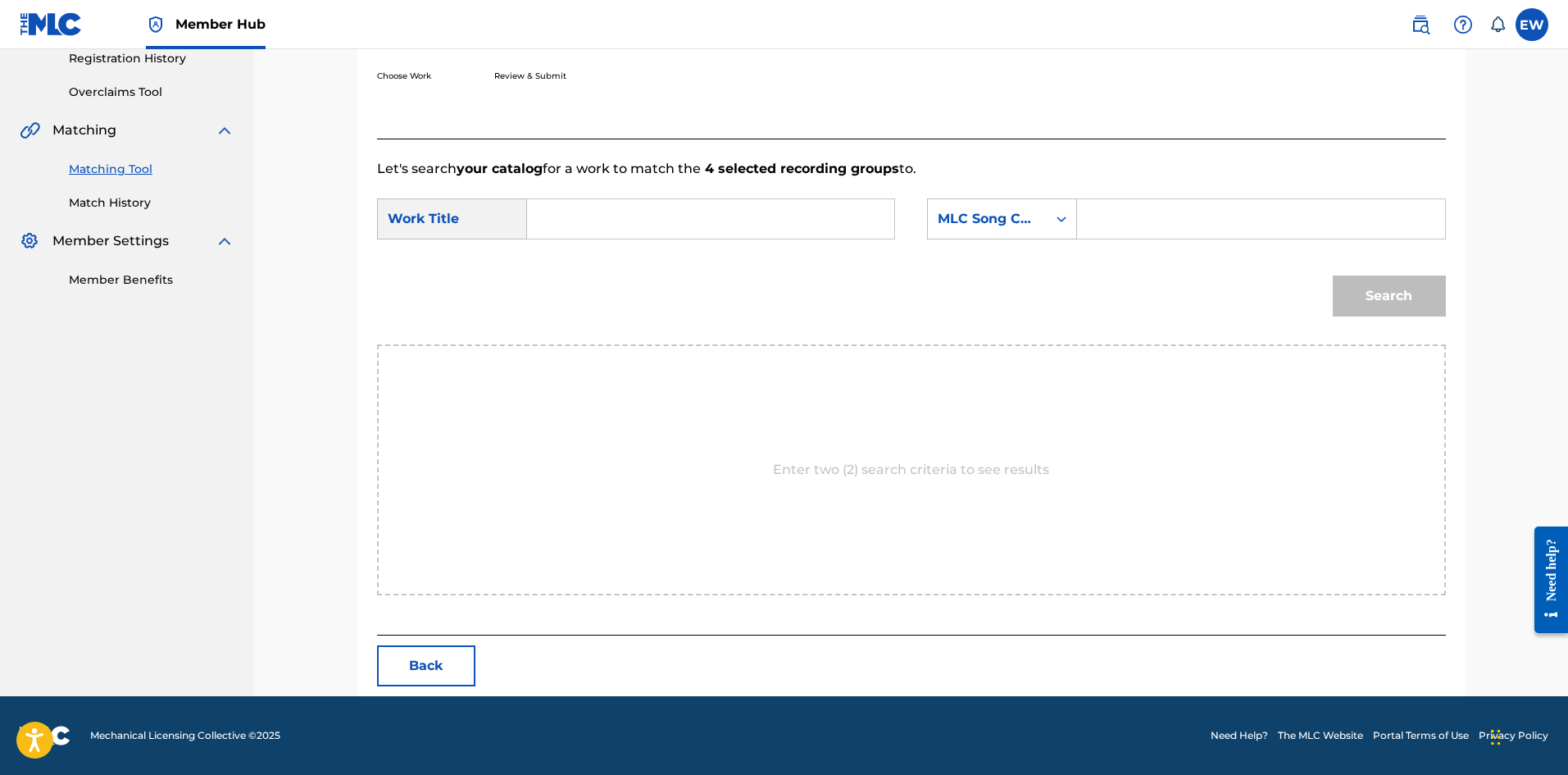
click at [726, 226] on input "Search Form" at bounding box center [711, 218] width 339 height 39
paste input "A TOWN KRAZY"
type input "A TOWN KRAZY"
click at [1153, 221] on input "Search Form" at bounding box center [1261, 218] width 339 height 39
paste input "AC5FHE"
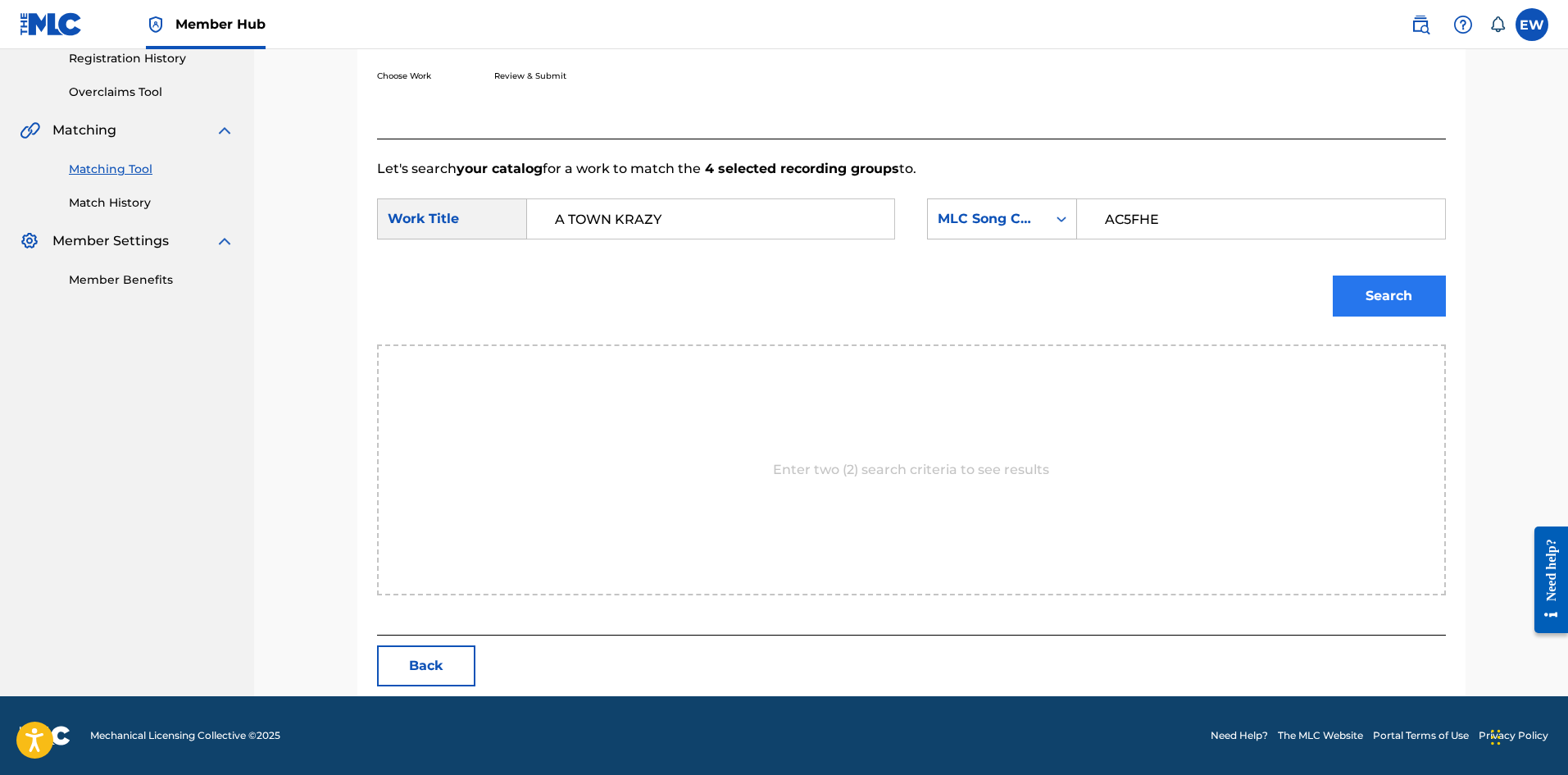
type input "AC5FHE"
click at [1407, 279] on button "Search" at bounding box center [1390, 296] width 113 height 41
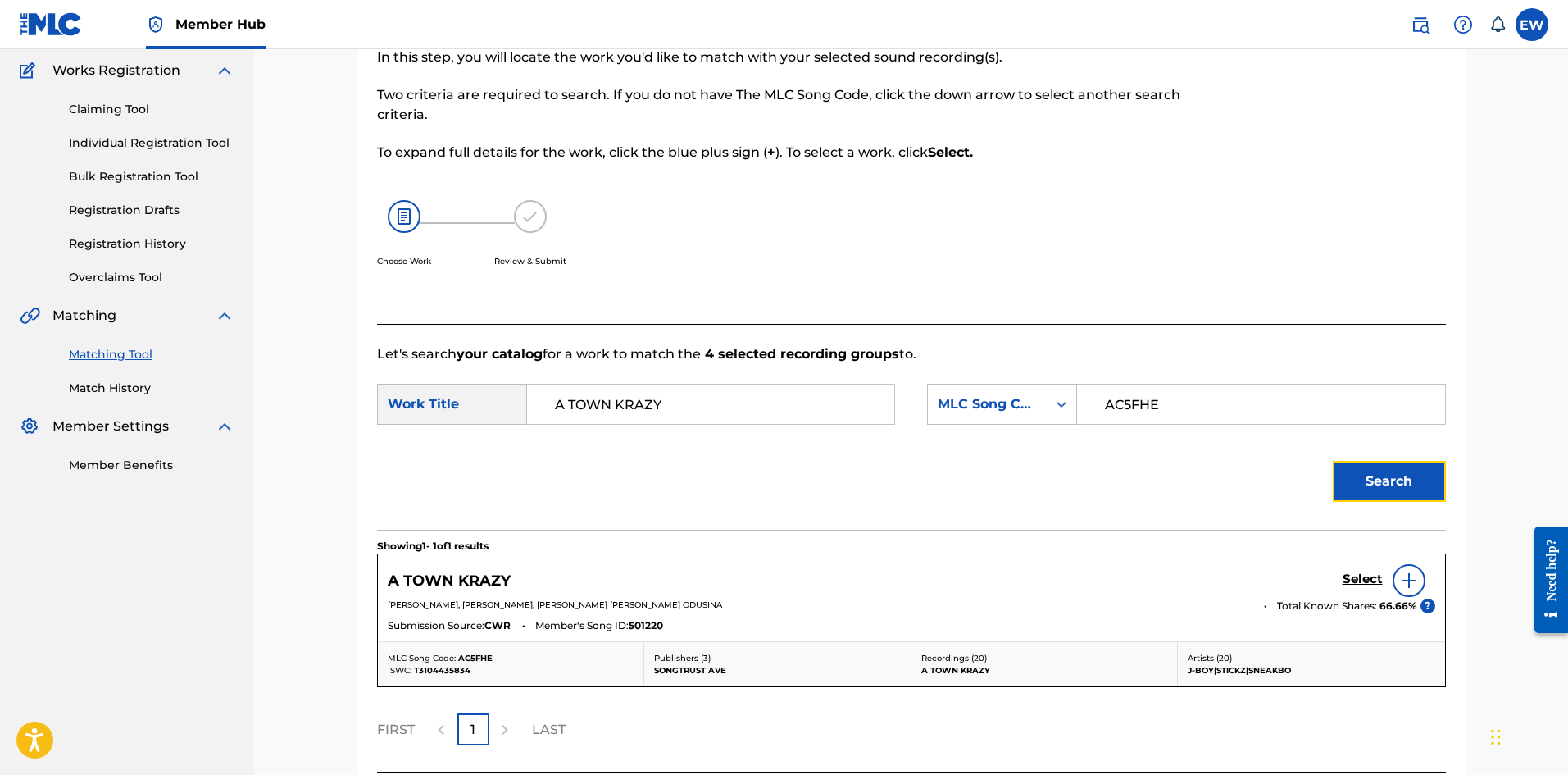
scroll to position [269, 0]
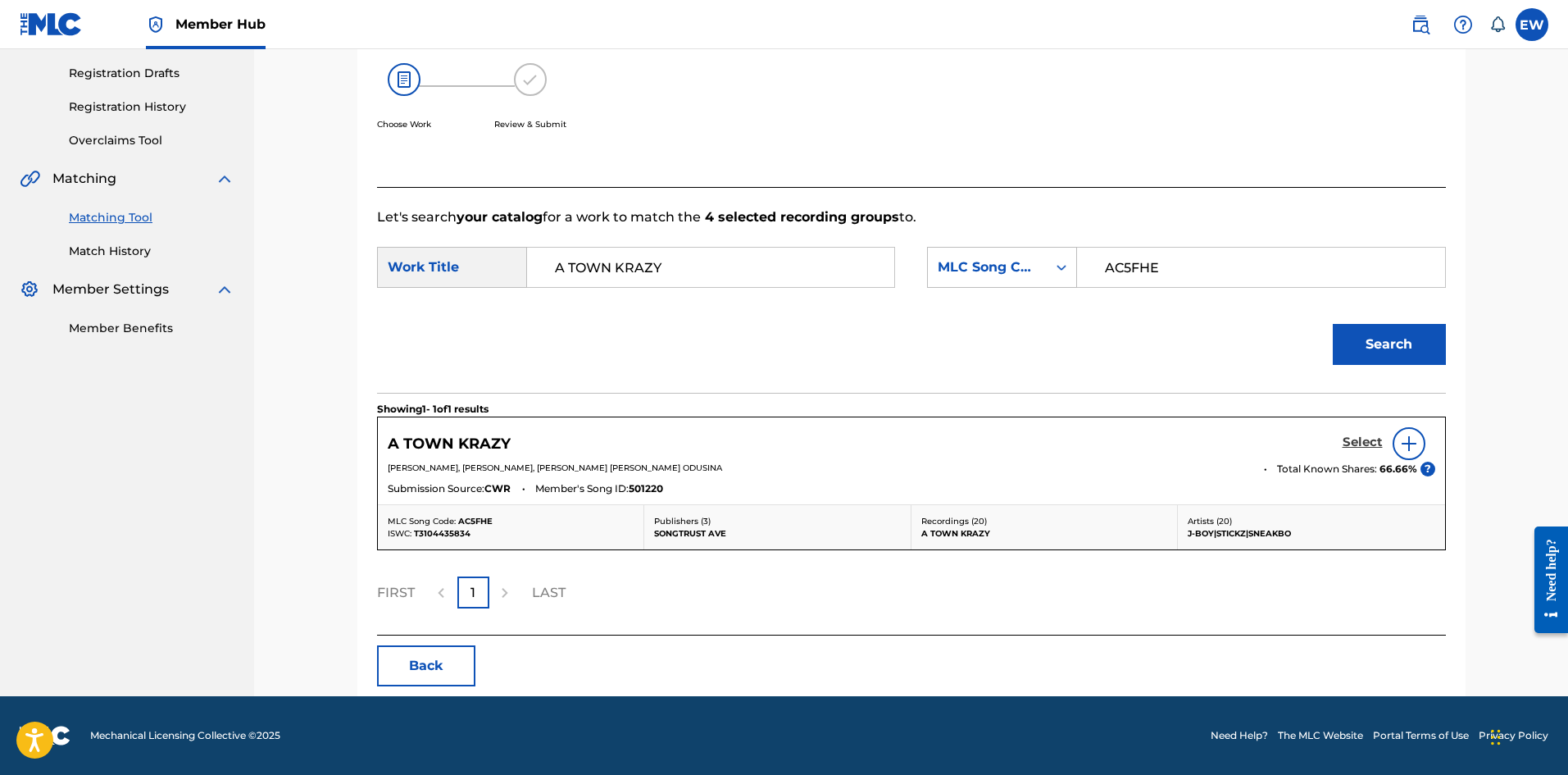
click at [1370, 437] on h5 "Select" at bounding box center [1363, 443] width 40 height 16
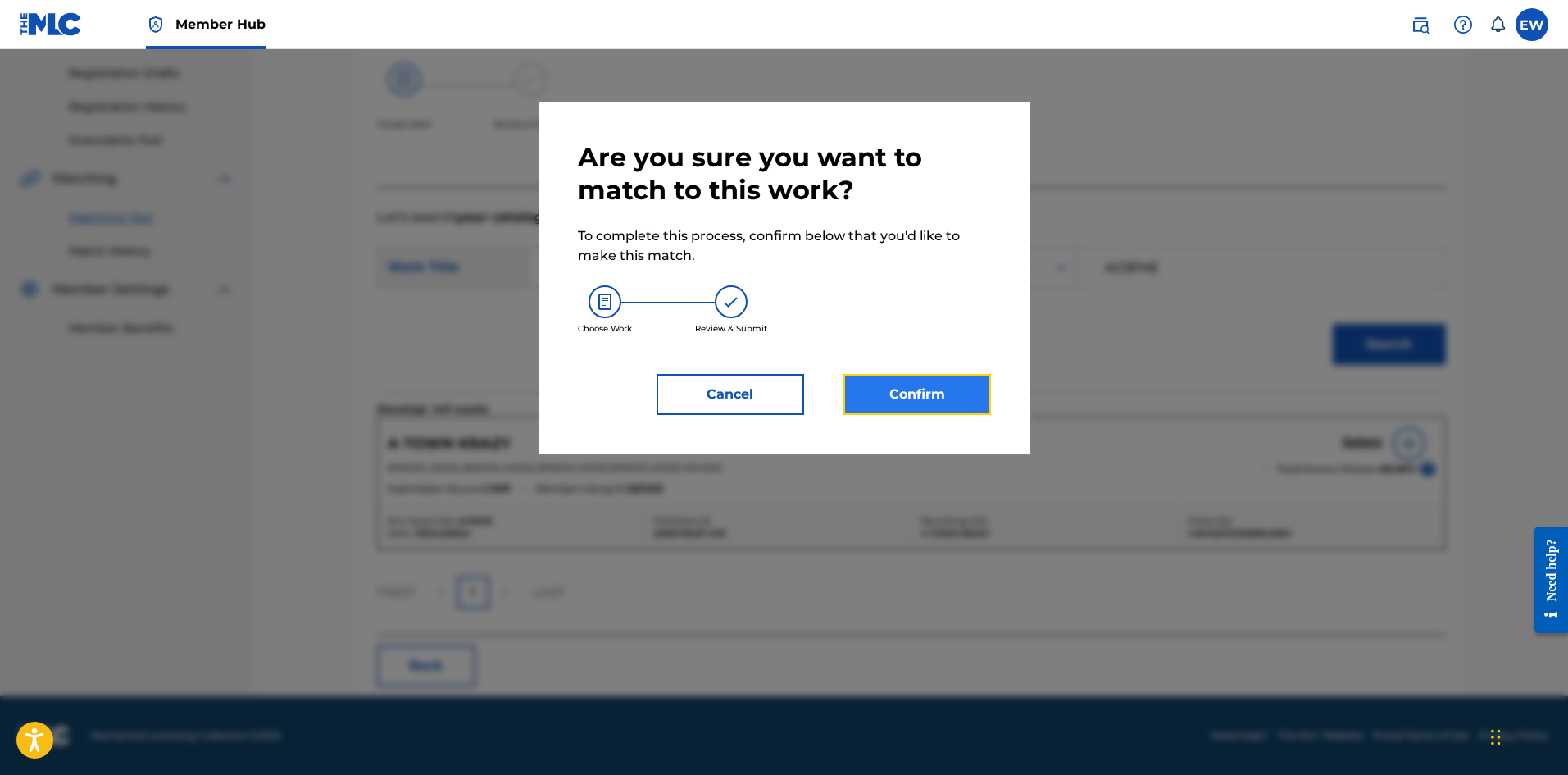
click at [940, 393] on button "Confirm" at bounding box center [917, 394] width 148 height 41
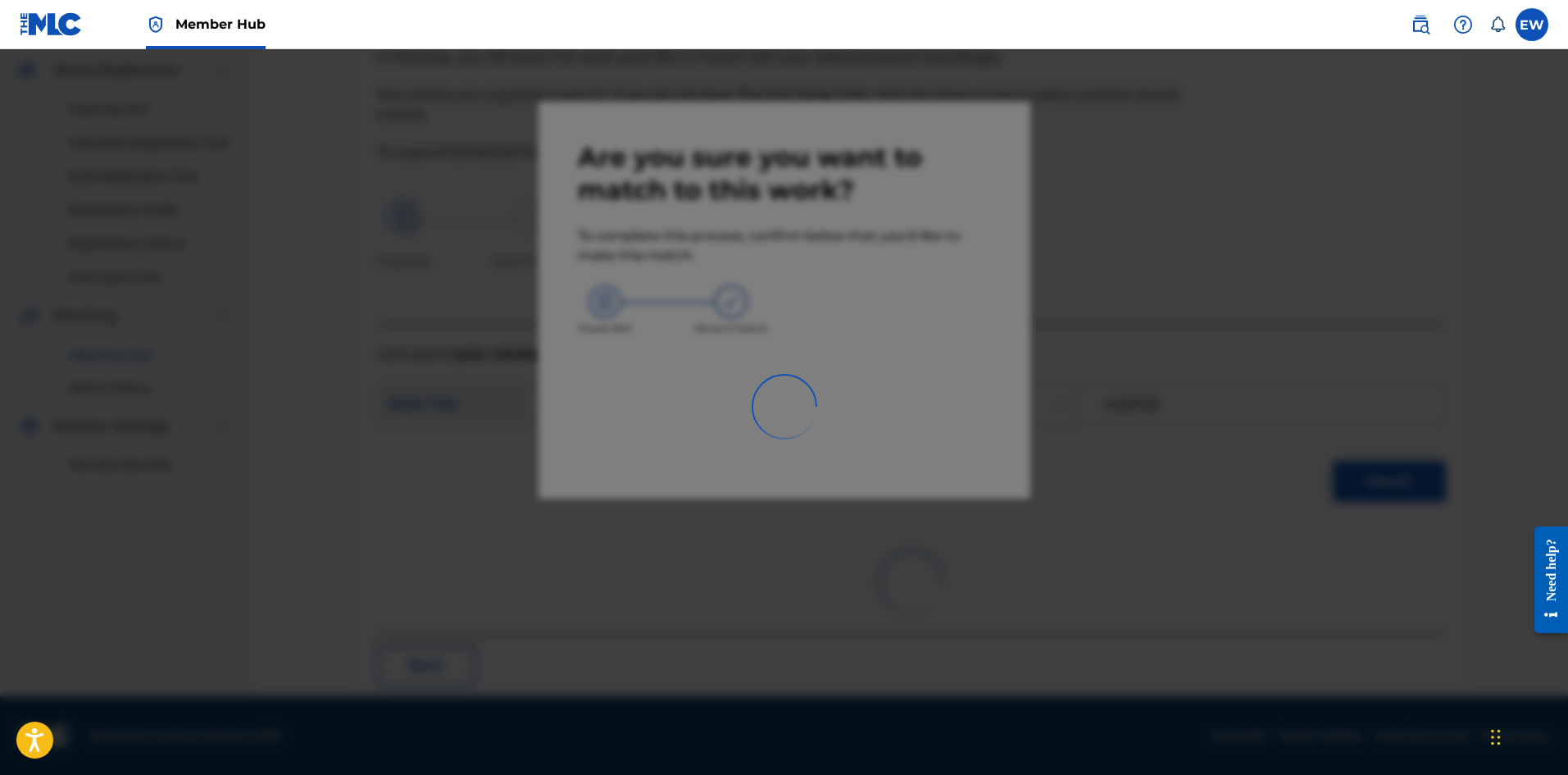
scroll to position [39, 0]
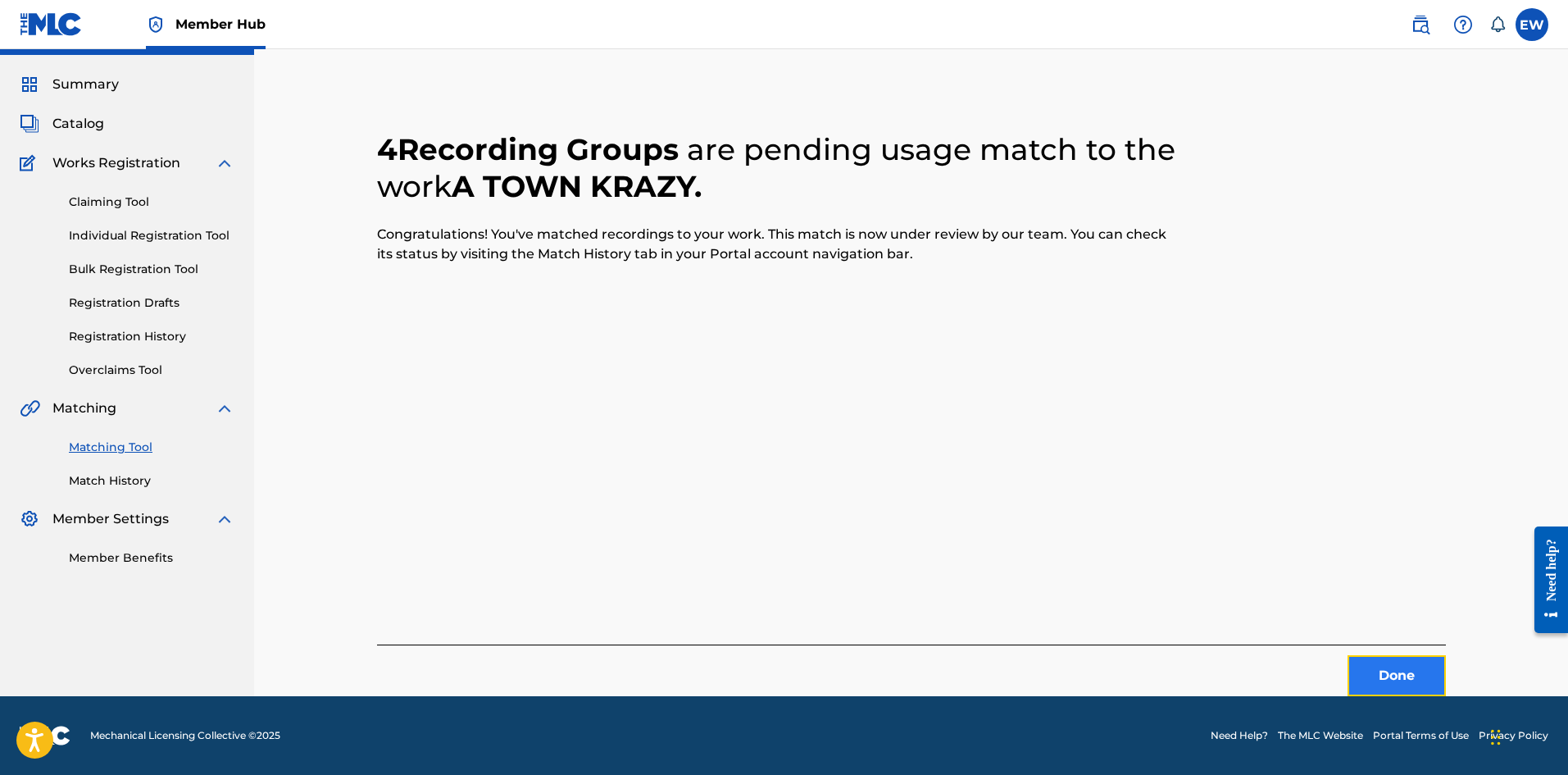
click at [1379, 682] on button "Done" at bounding box center [1397, 675] width 98 height 41
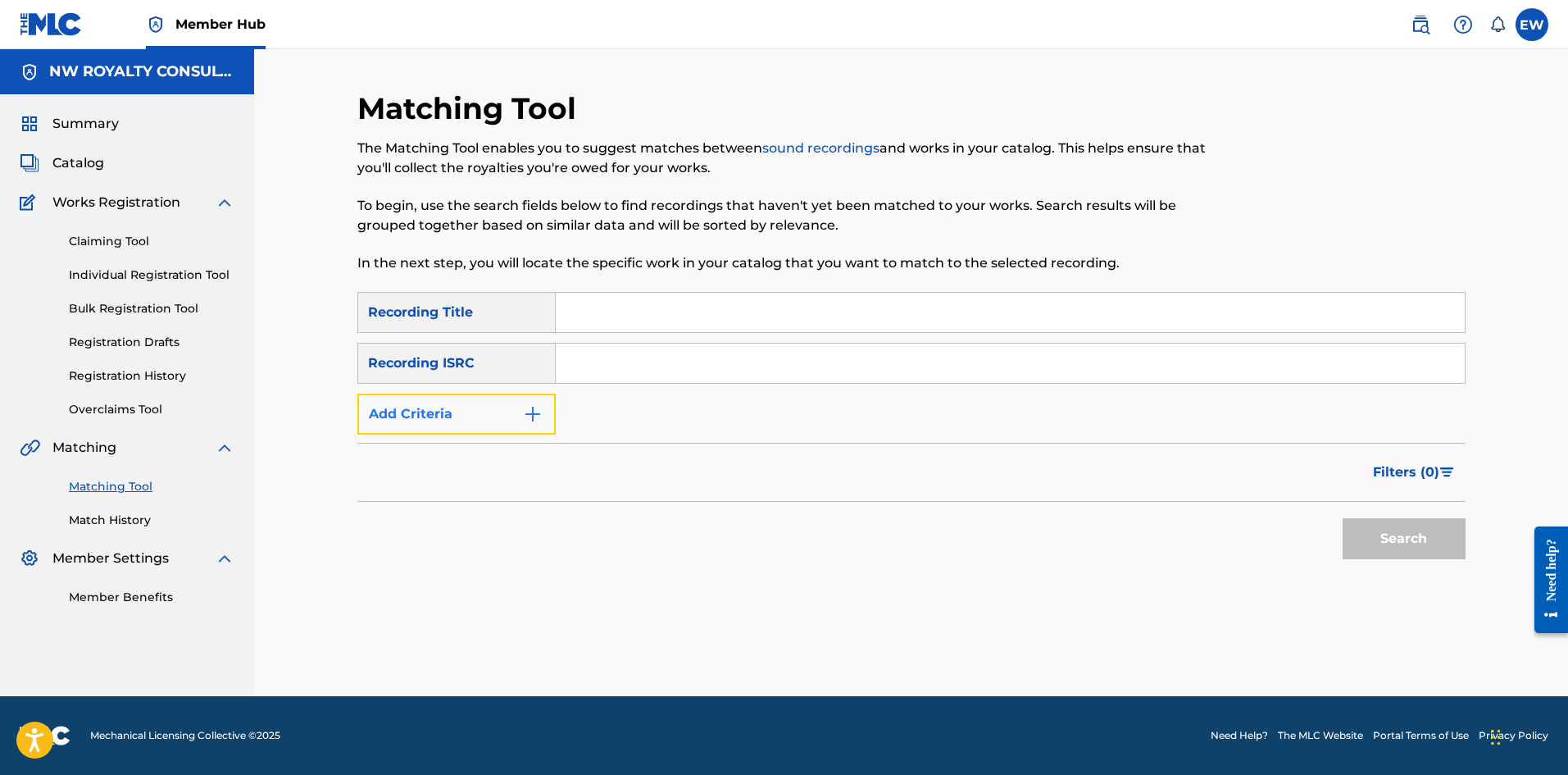
click at [526, 405] on img "Search Form" at bounding box center [532, 414] width 20 height 20
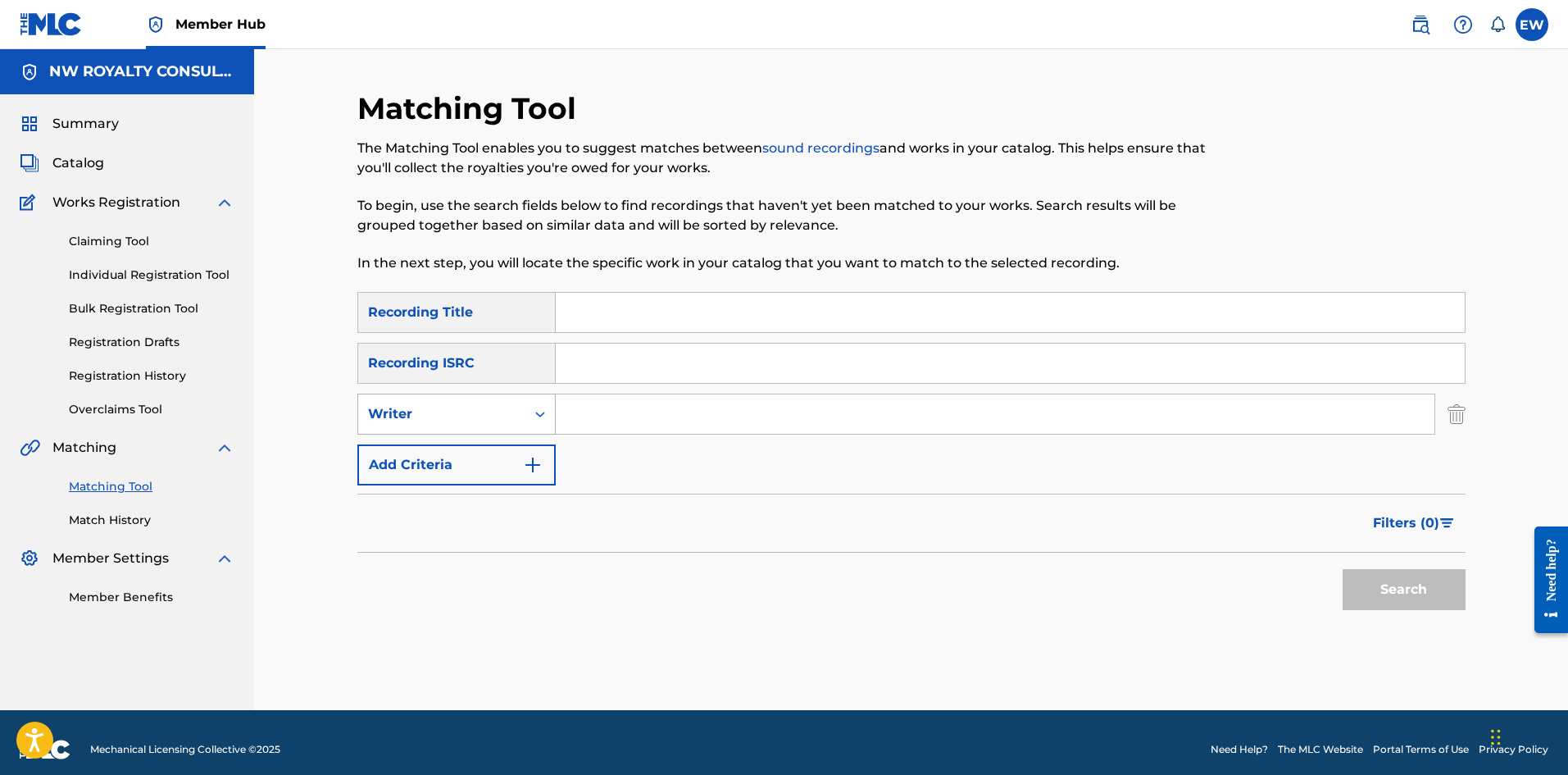
click at [523, 411] on div "Writer" at bounding box center [457, 413] width 198 height 41
drag, startPoint x: 506, startPoint y: 444, endPoint x: 536, endPoint y: 435, distance: 31.3
click at [508, 447] on div "Recording Artist" at bounding box center [457, 455] width 197 height 41
click at [601, 406] on input "Search Form" at bounding box center [995, 413] width 878 height 39
paste input "PROTOJE"
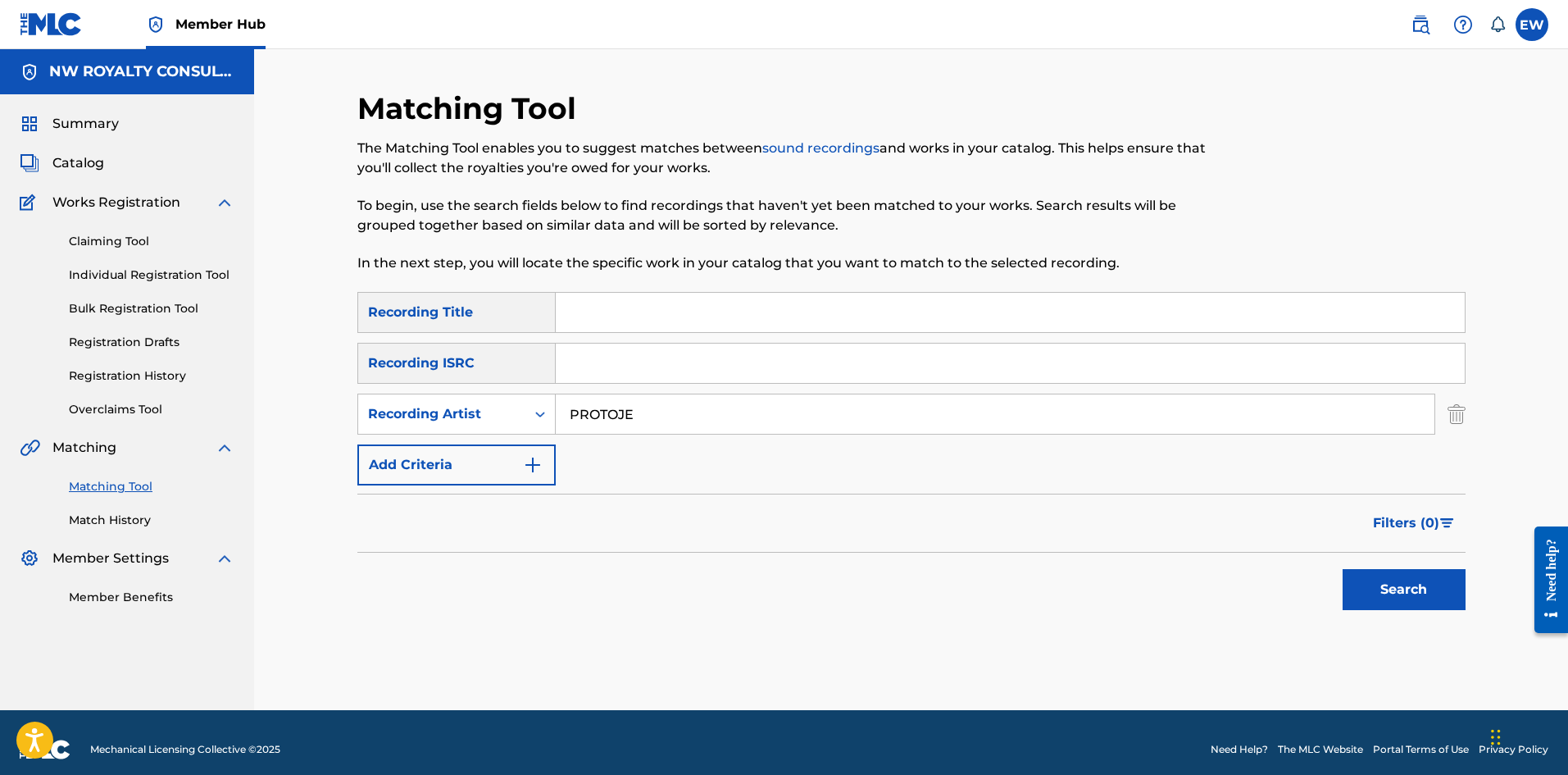
type input "PROTOJE"
click at [782, 310] on input "Search Form" at bounding box center [1010, 312] width 909 height 39
paste input "A VIBE"
type input "A VIBE"
click at [1405, 605] on button "Search" at bounding box center [1404, 589] width 123 height 41
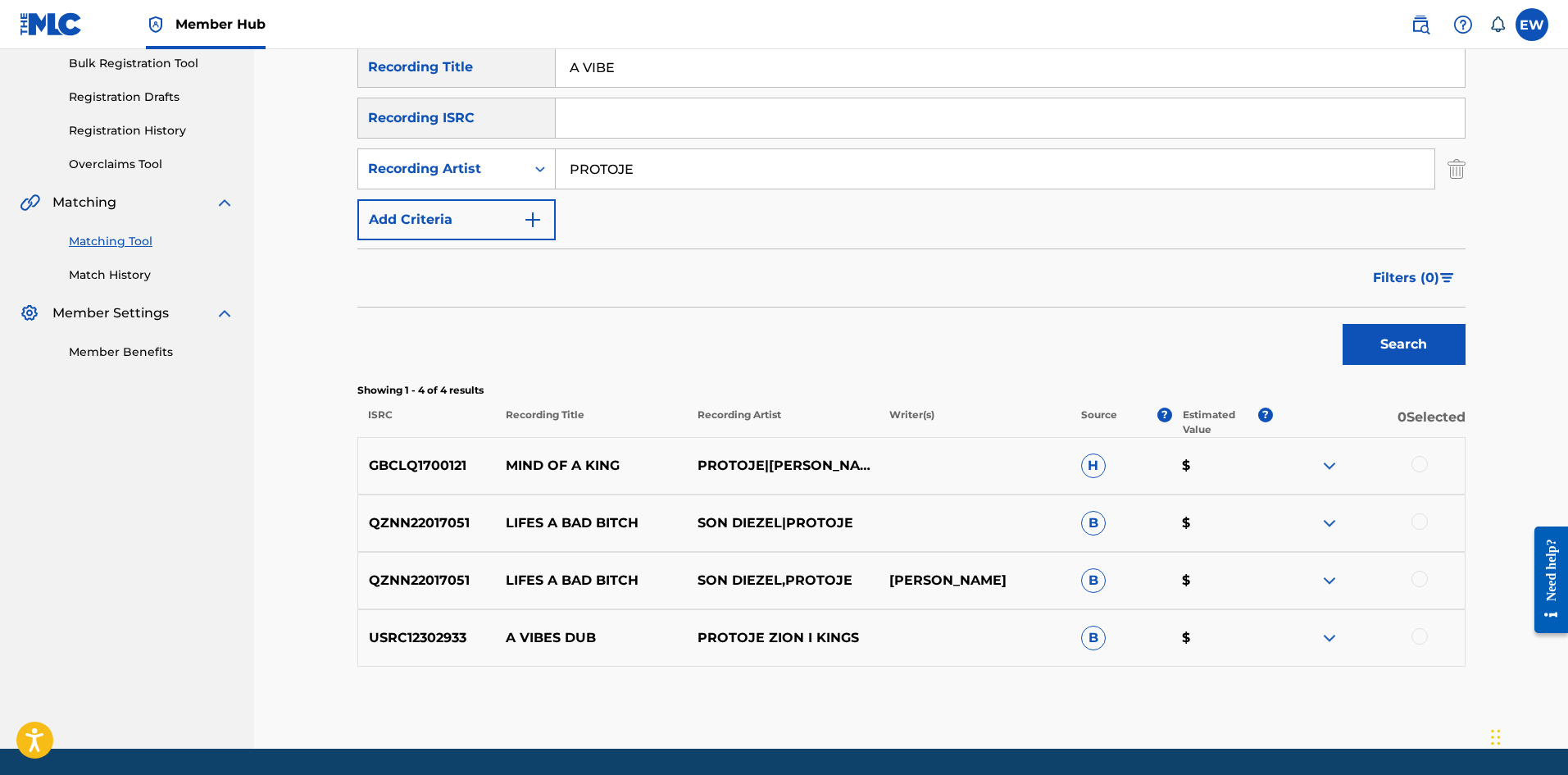
scroll to position [246, 0]
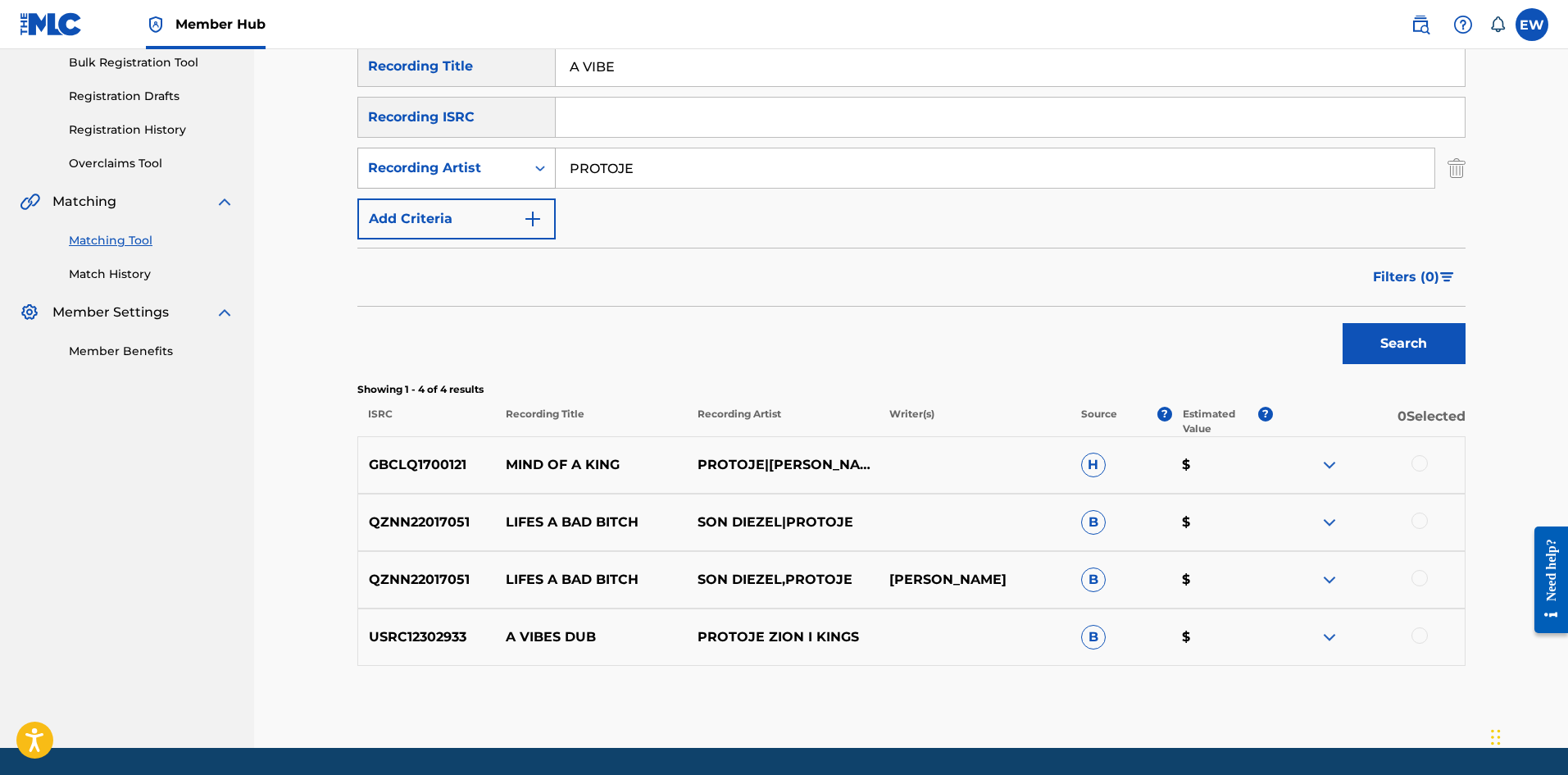
drag, startPoint x: 708, startPoint y: 150, endPoint x: 367, endPoint y: 160, distance: 341.1
click at [395, 148] on div "SearchWithCriteriab2878297-8488-489d-b1a8-b5322beb8d8f Recording Artist PROTOJE" at bounding box center [911, 168] width 1108 height 41
paste input "FEAT. [PERSON_NAME]"
click at [1411, 360] on button "Search" at bounding box center [1404, 343] width 123 height 41
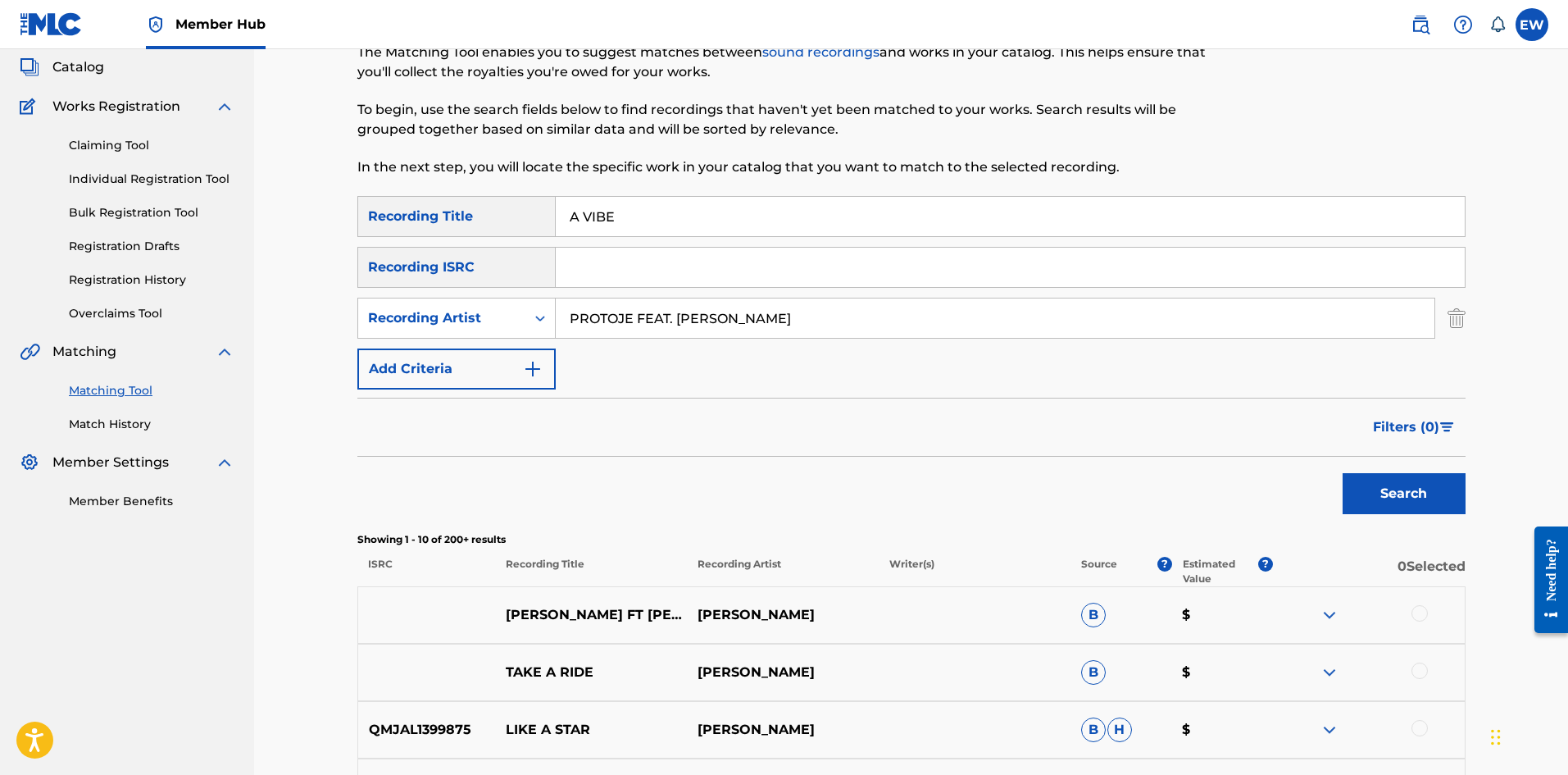
scroll to position [82, 0]
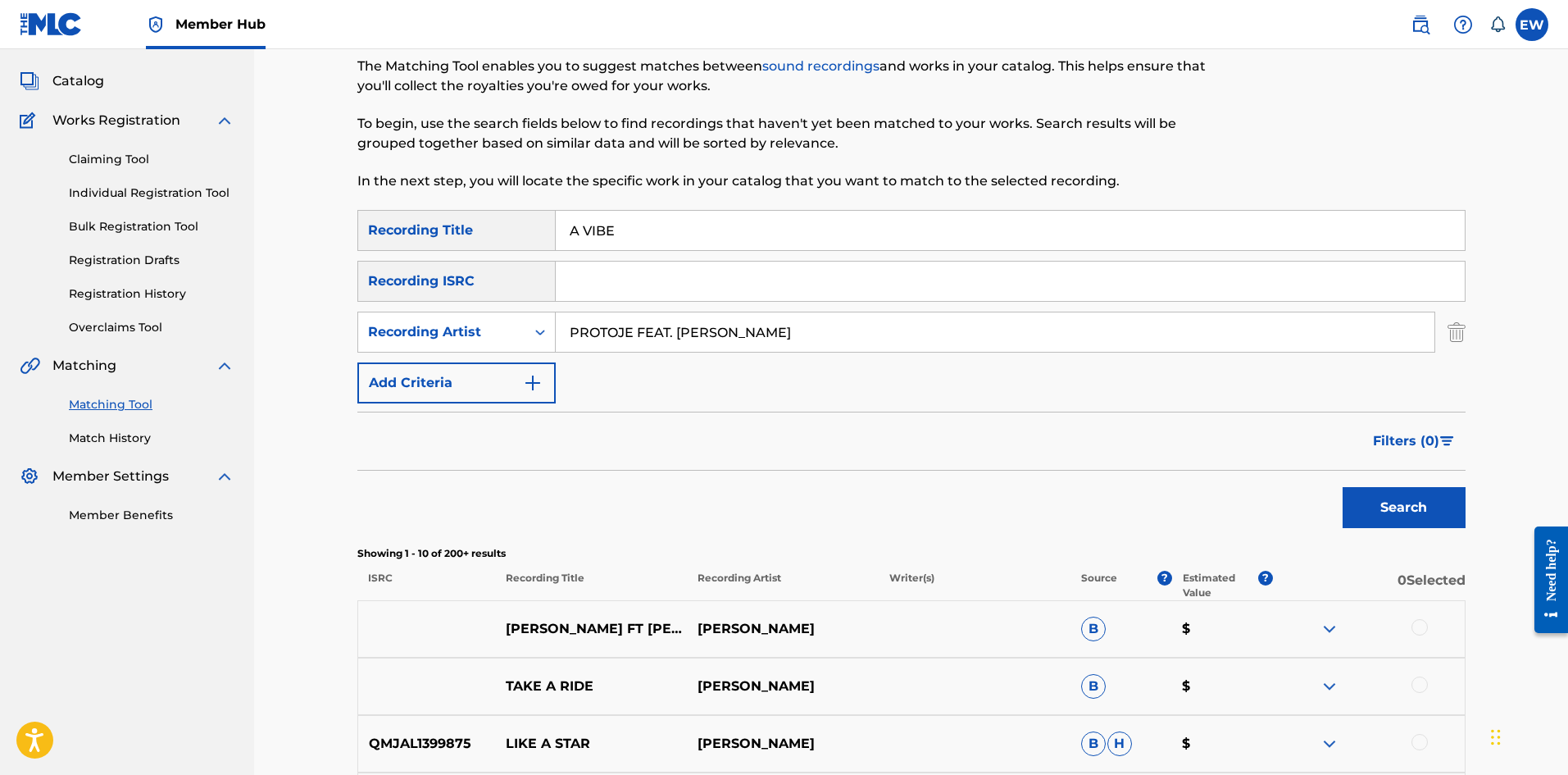
drag, startPoint x: 821, startPoint y: 331, endPoint x: 560, endPoint y: 326, distance: 261.0
click at [586, 340] on input "PROTOJE FEAT. [PERSON_NAME]" at bounding box center [995, 331] width 878 height 39
click at [828, 331] on input "PROTOJE FEAT. [PERSON_NAME]" at bounding box center [995, 331] width 878 height 39
click at [827, 330] on input "PROTOJE FEAT. [PERSON_NAME]" at bounding box center [995, 331] width 878 height 39
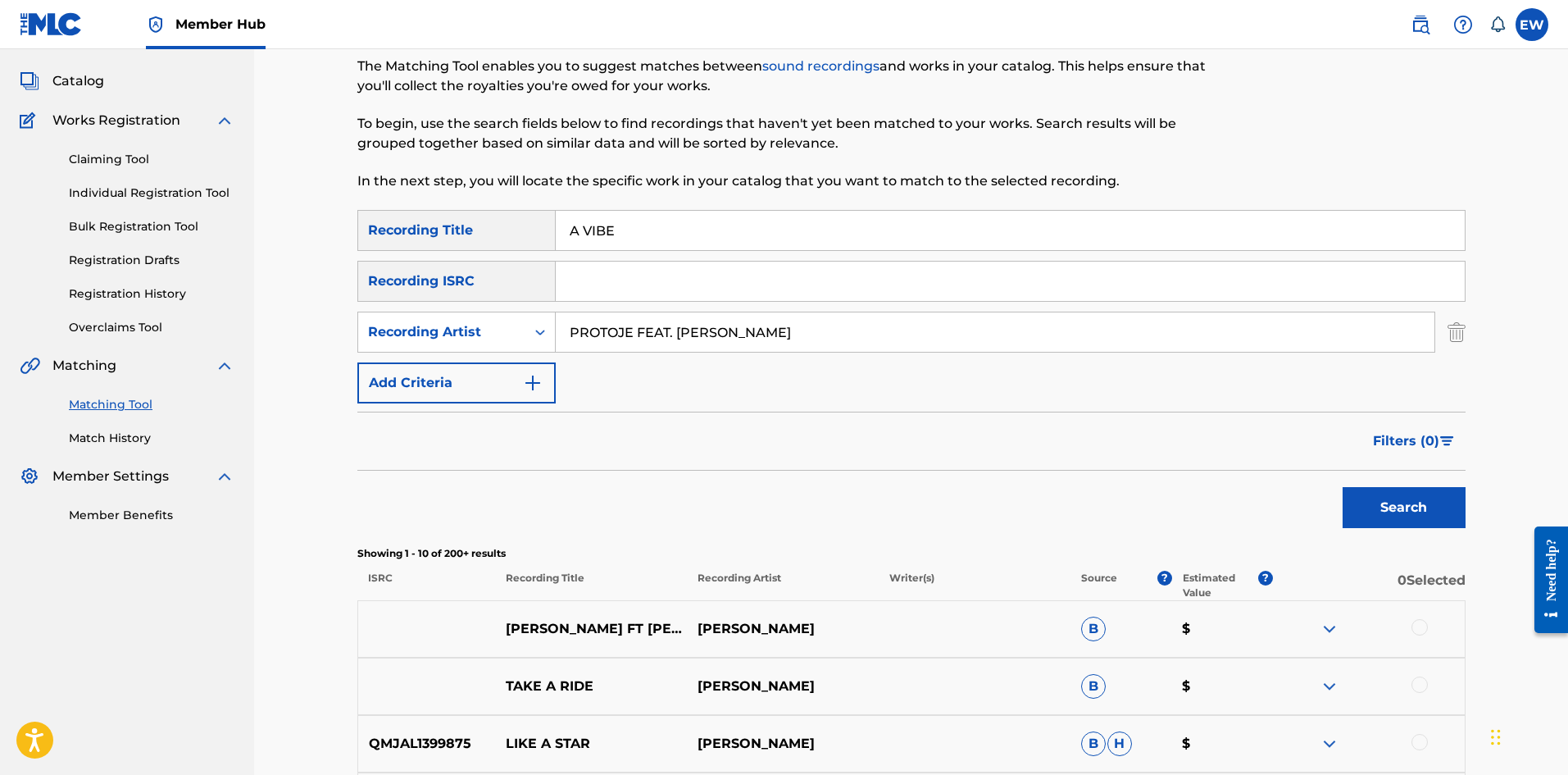
click at [764, 336] on input "PROTOJE FEAT. [PERSON_NAME]" at bounding box center [995, 331] width 878 height 39
click at [791, 331] on input "PROTOJE FEAT. [PERSON_NAME]" at bounding box center [995, 331] width 878 height 39
click at [790, 331] on input "PROTOJE FEAT. [PERSON_NAME]" at bounding box center [995, 331] width 878 height 39
click at [789, 331] on input "PROTOJE FEAT. [PERSON_NAME]" at bounding box center [995, 331] width 878 height 39
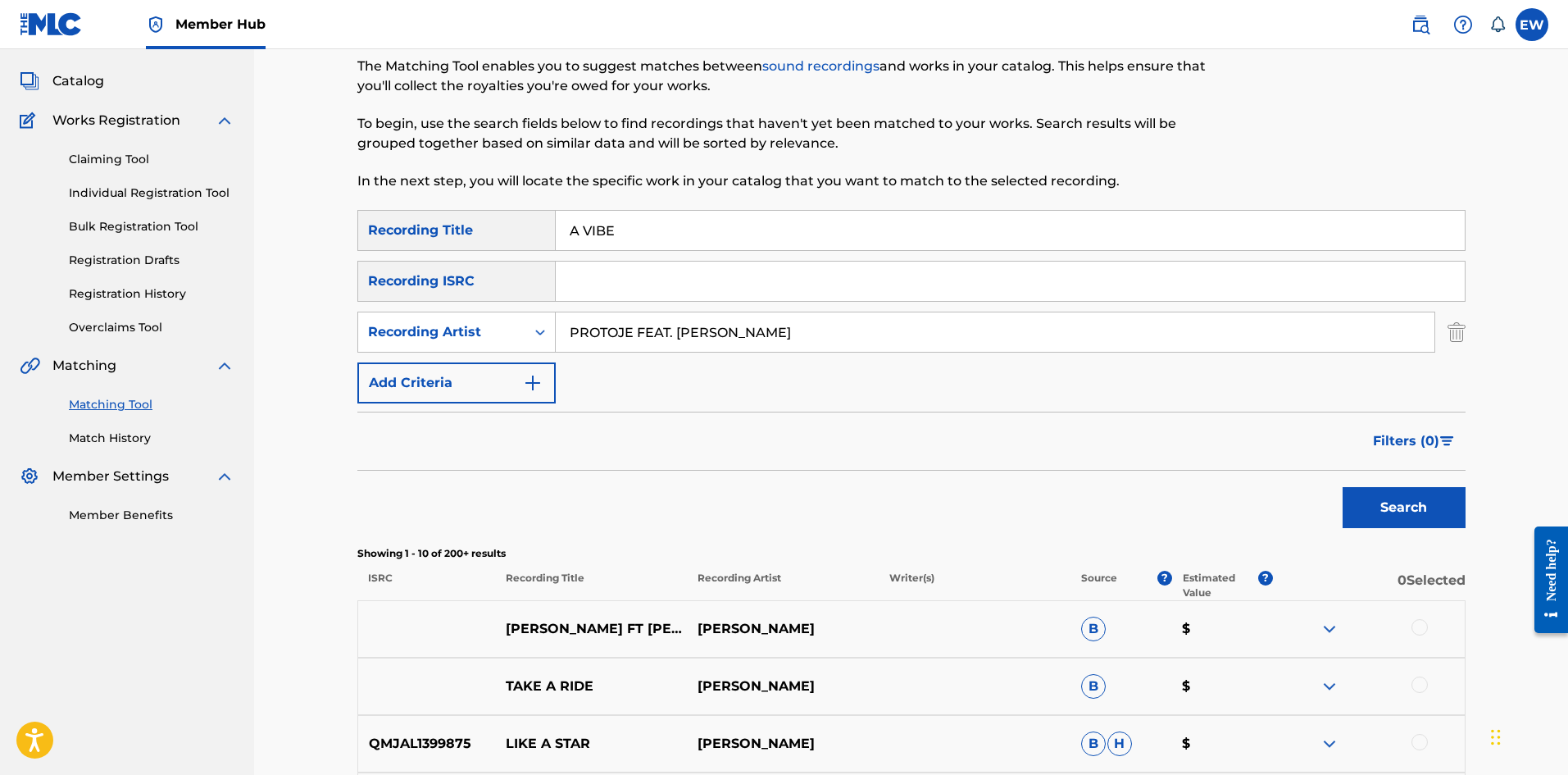
drag, startPoint x: 804, startPoint y: 311, endPoint x: 700, endPoint y: 324, distance: 104.8
click at [697, 340] on div "SearchWithCriteriad0640c02-d444-4b09-8436-8163c6d721a9 Recording Title A VIBE S…" at bounding box center [911, 306] width 1108 height 193
drag, startPoint x: 695, startPoint y: 328, endPoint x: 805, endPoint y: 323, distance: 110.1
click at [704, 328] on input "PROTOJE FEAT. [PERSON_NAME]" at bounding box center [995, 331] width 878 height 39
drag, startPoint x: 802, startPoint y: 323, endPoint x: 502, endPoint y: 307, distance: 300.4
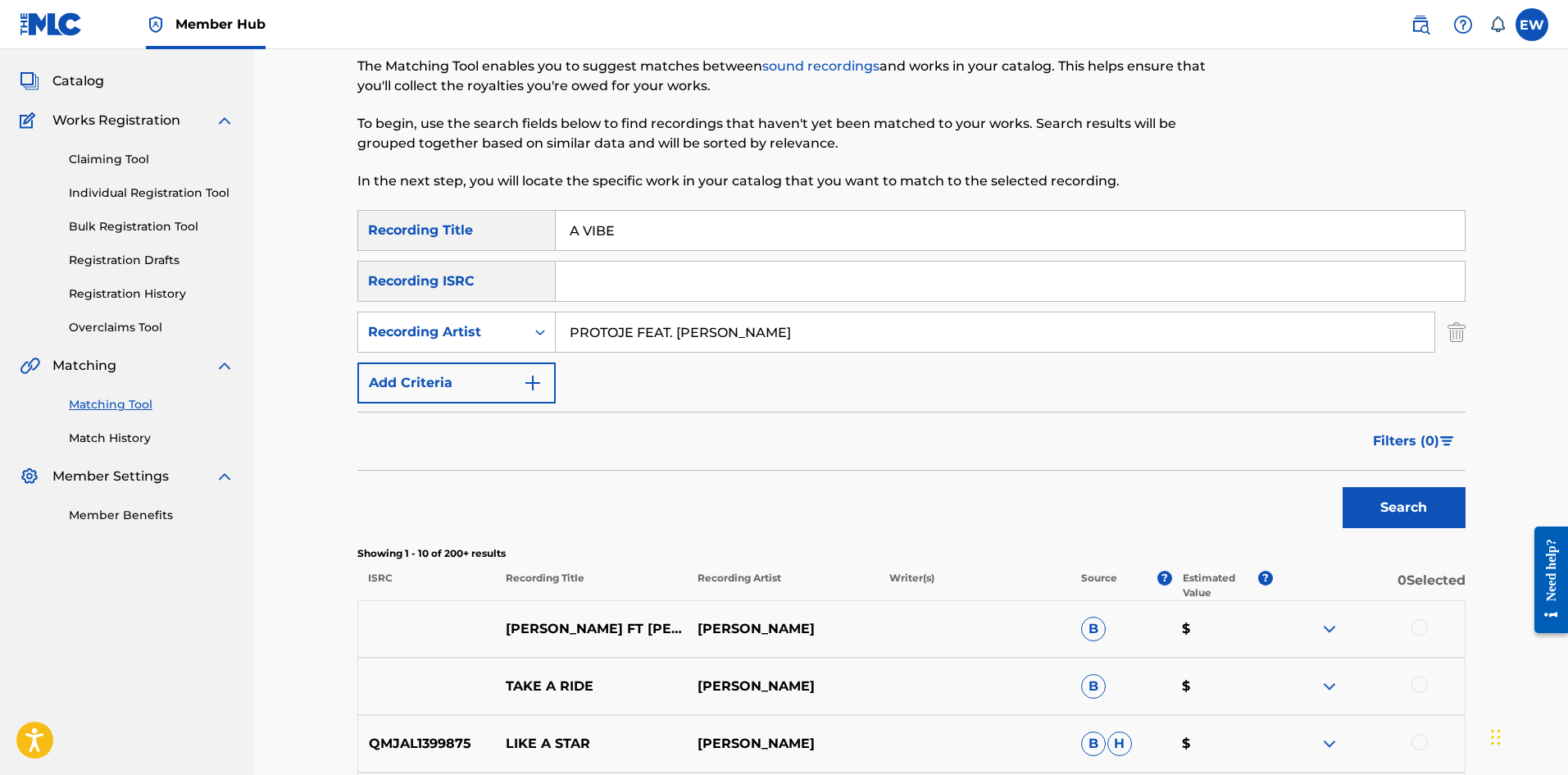
click at [491, 318] on div "SearchWithCriteriab2878297-8488-489d-b1a8-b5322beb8d8f Recording Artist [PERSON…" at bounding box center [911, 331] width 1108 height 41
paste input "[PERSON_NAME]"
type input "[PERSON_NAME]"
drag, startPoint x: 770, startPoint y: 226, endPoint x: 499, endPoint y: 243, distance: 271.5
click at [500, 244] on div "SearchWithCriteriad0640c02-d444-4b09-8436-8163c6d721a9 Recording Title A VIBE" at bounding box center [911, 230] width 1108 height 41
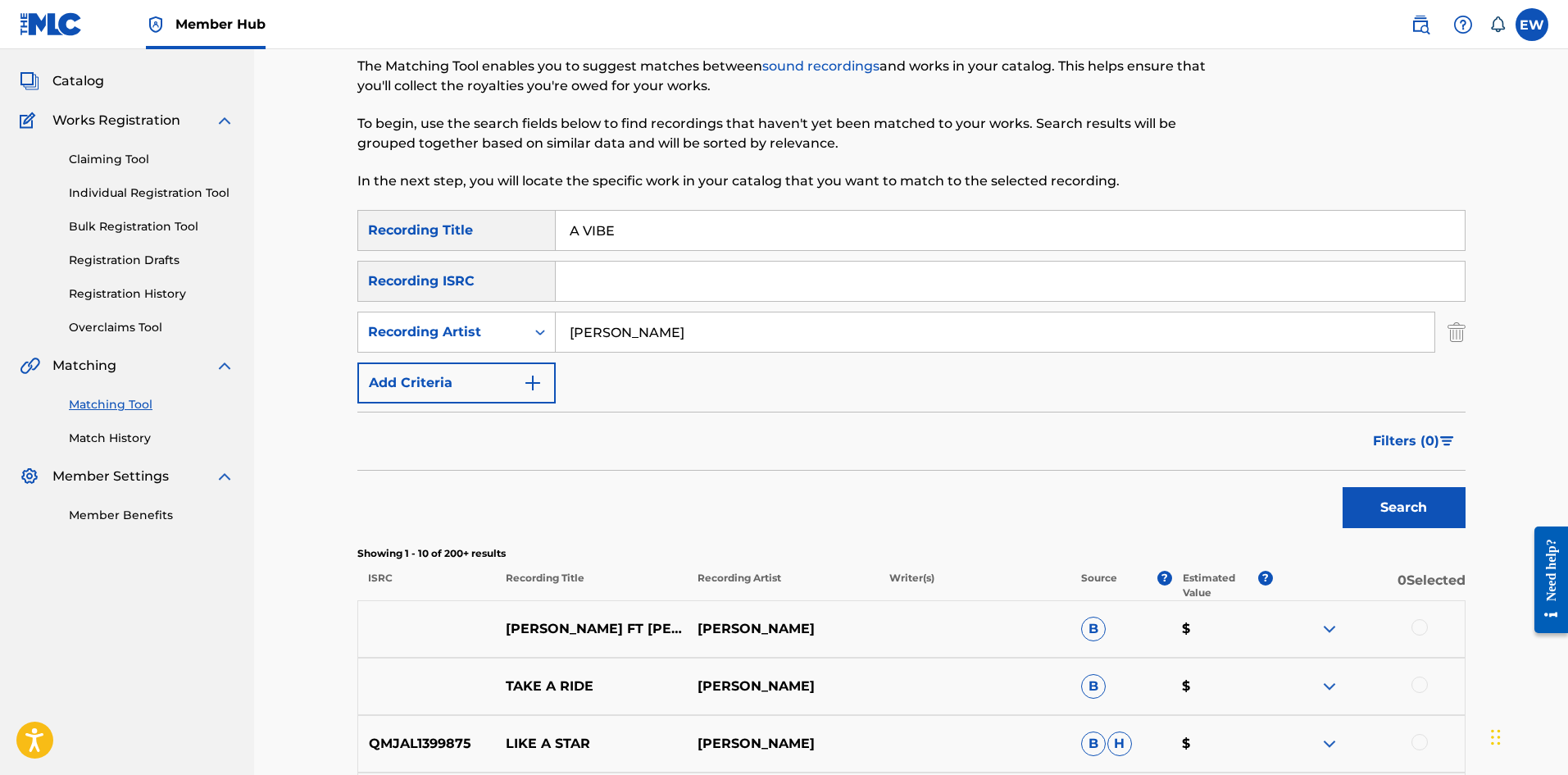
paste input "WAH DIS PON MI"
type input "A WAH DIS PON MI"
click at [1387, 510] on button "Search" at bounding box center [1404, 507] width 123 height 41
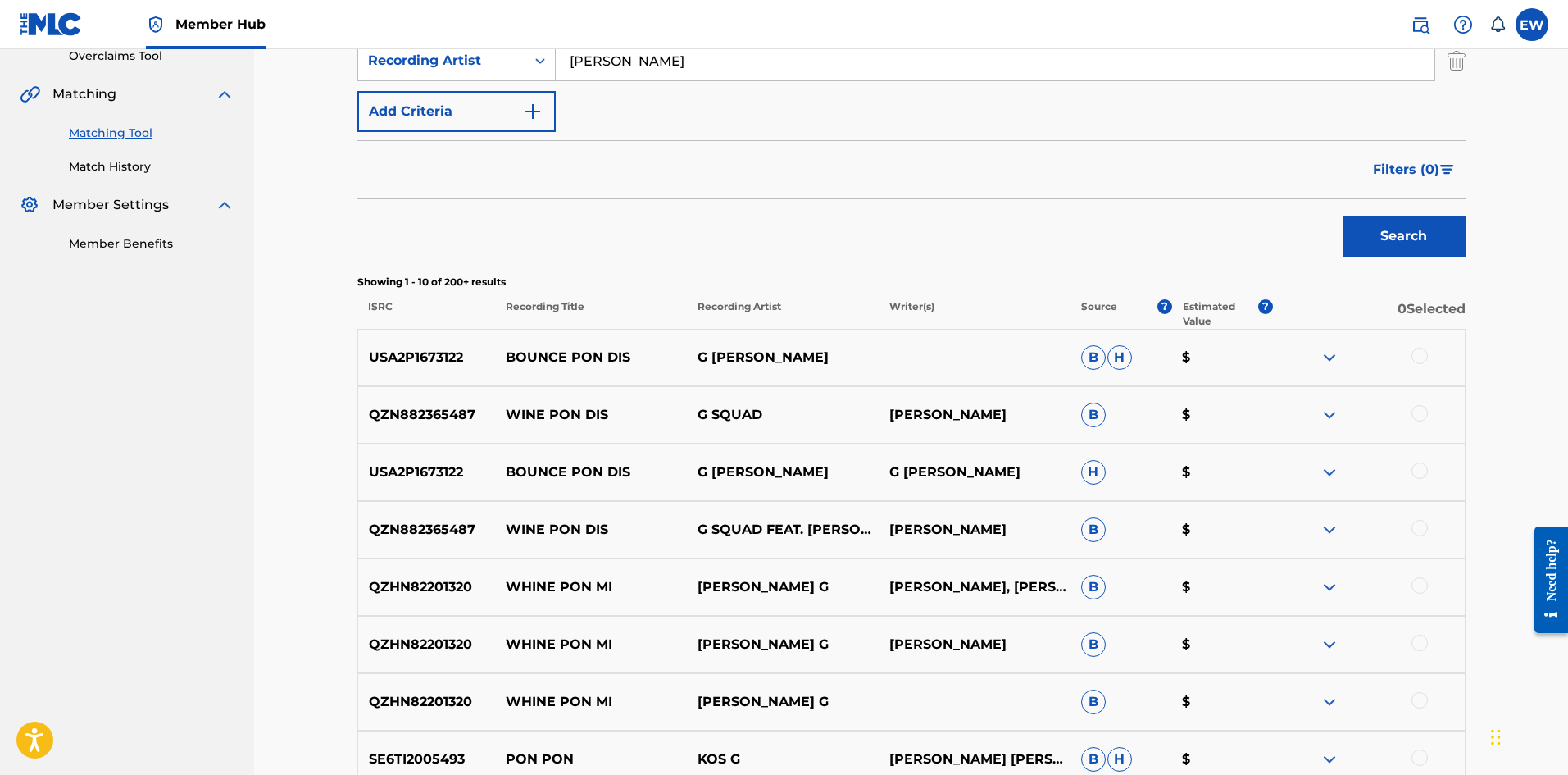
scroll to position [164, 0]
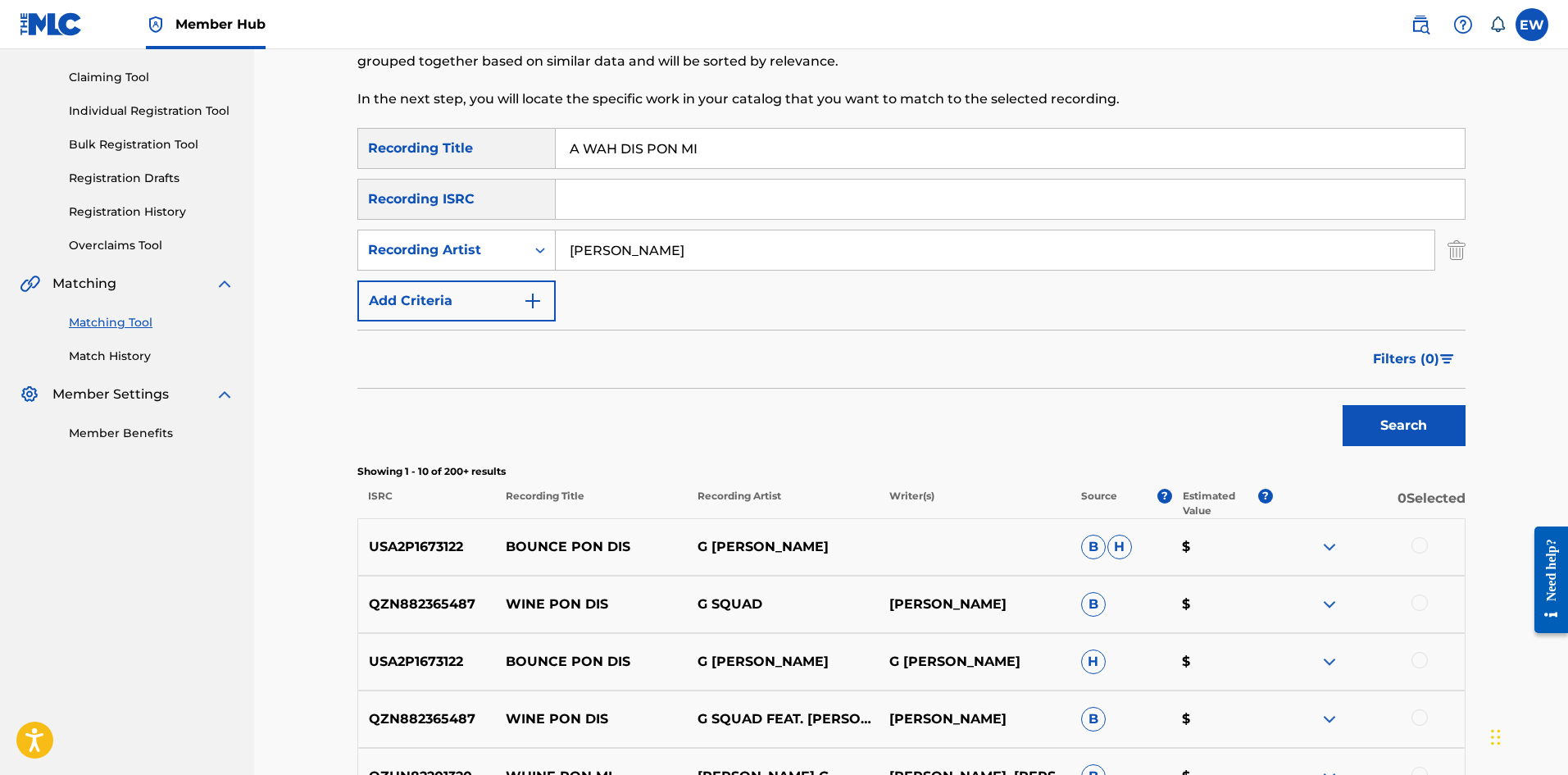
drag, startPoint x: 744, startPoint y: 255, endPoint x: 336, endPoint y: 200, distance: 411.7
click at [336, 200] on div "Matching Tool The Matching Tool enables you to suggest matches between sound re…" at bounding box center [911, 550] width 1314 height 1330
paste input "[PERSON_NAME]"
type input "[PERSON_NAME]"
drag, startPoint x: 752, startPoint y: 146, endPoint x: 550, endPoint y: 164, distance: 202.8
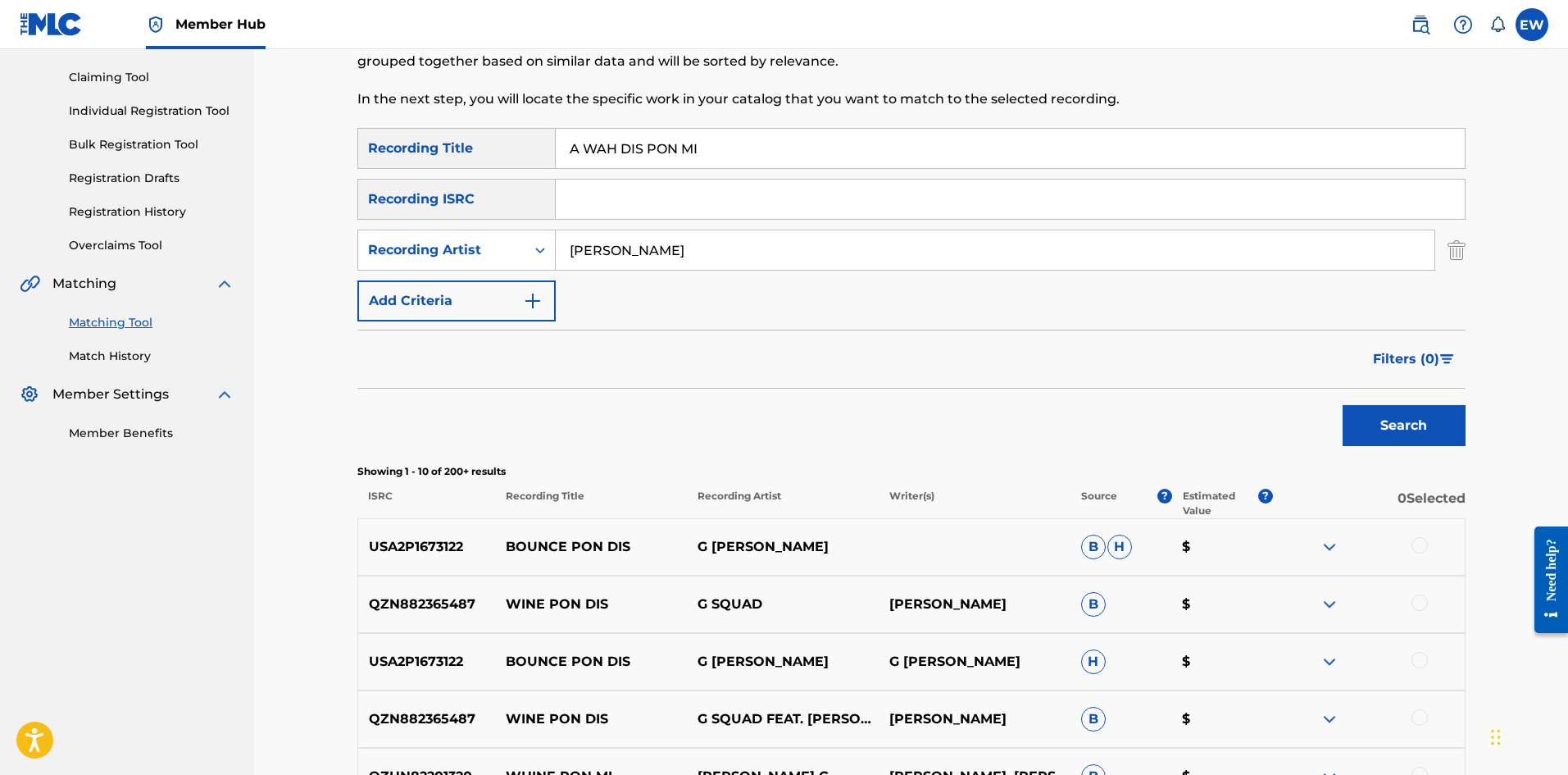
click at [558, 170] on div "SearchWithCriteriad0640c02-d444-4b09-8436-8163c6d721a9 Recording Title A WAH DI…" at bounding box center [911, 224] width 1108 height 193
paste input "O DEM"
type input "A WAH DO DEM"
click at [1395, 433] on button "Search" at bounding box center [1404, 425] width 123 height 41
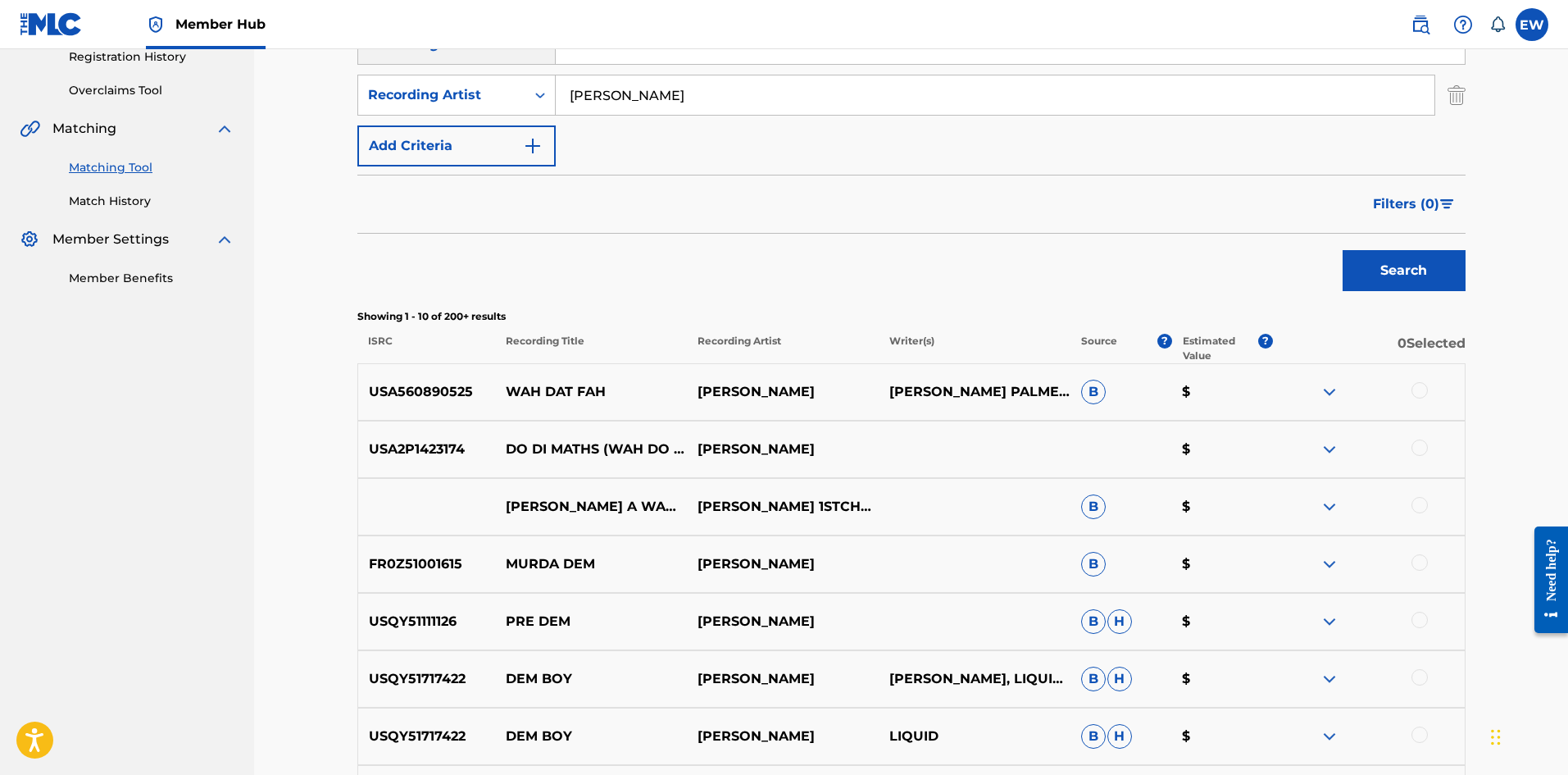
scroll to position [273, 0]
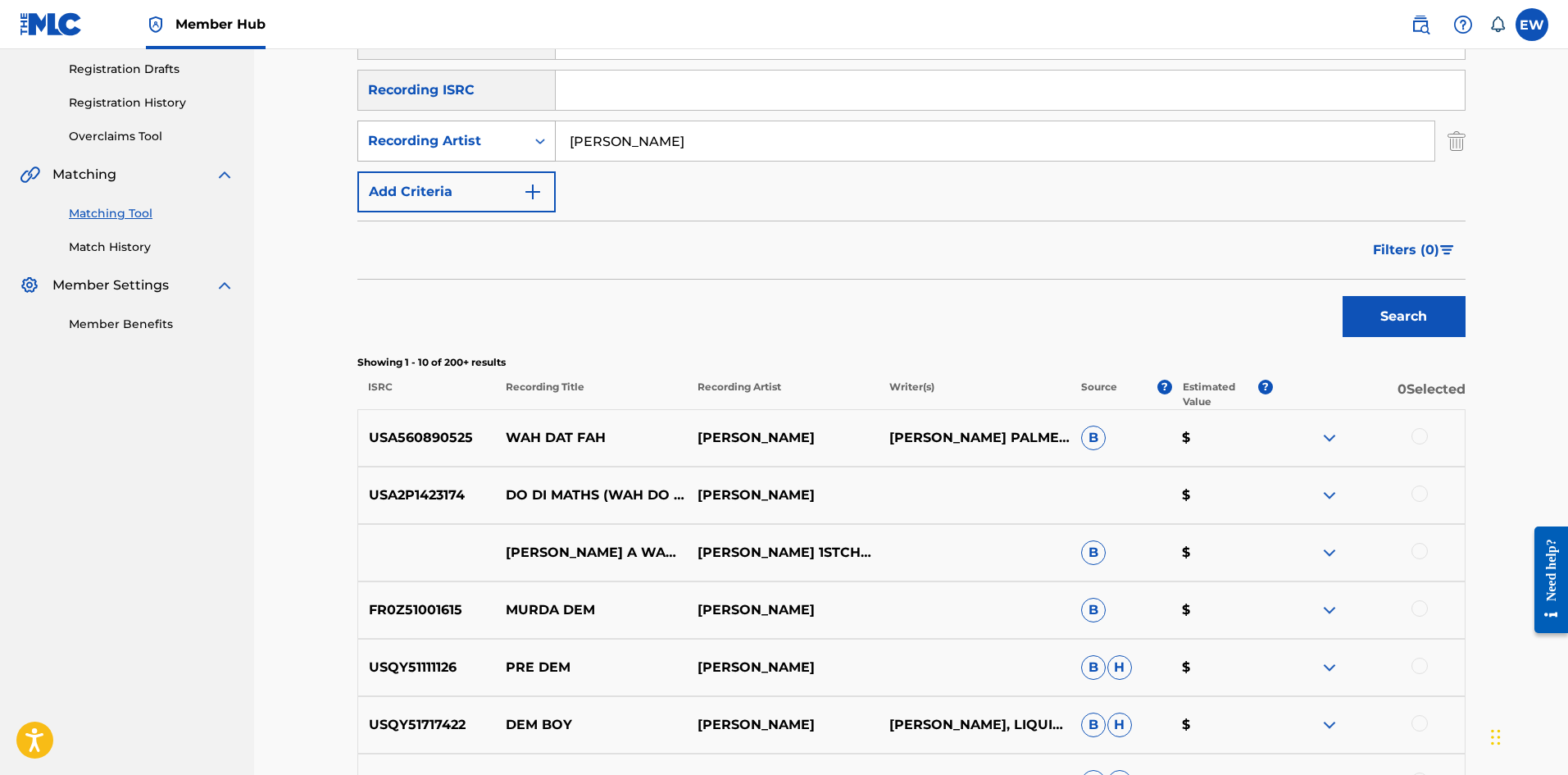
drag, startPoint x: 706, startPoint y: 127, endPoint x: 470, endPoint y: 126, distance: 236.0
click at [526, 127] on div "SearchWithCriteriab2878297-8488-489d-b1a8-b5322beb8d8f Recording Artist [PERSON…" at bounding box center [911, 141] width 1108 height 41
paste input "KASH PROMISE MOVE"
type input "KASH PROMISE MOVE"
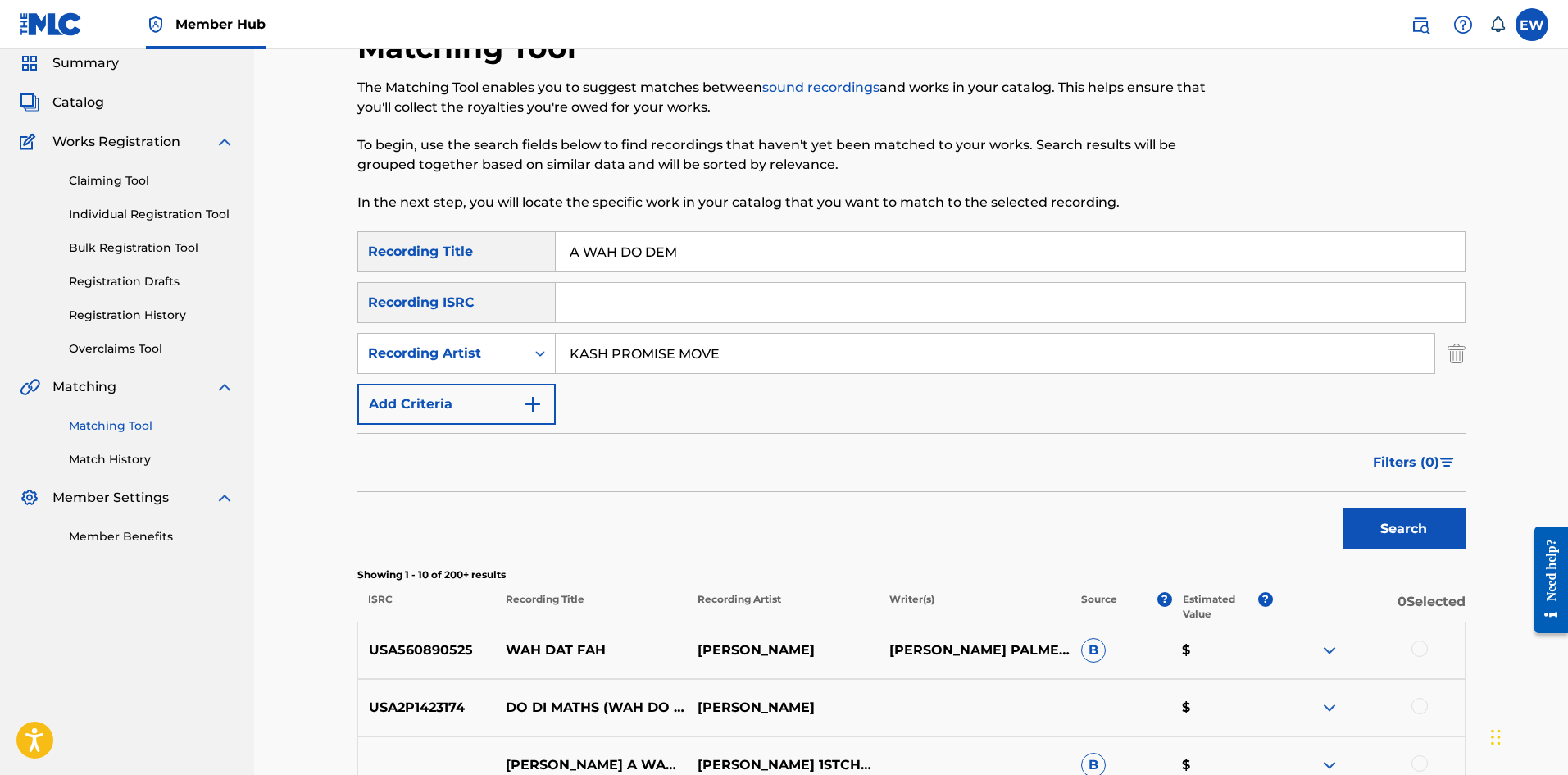
scroll to position [27, 0]
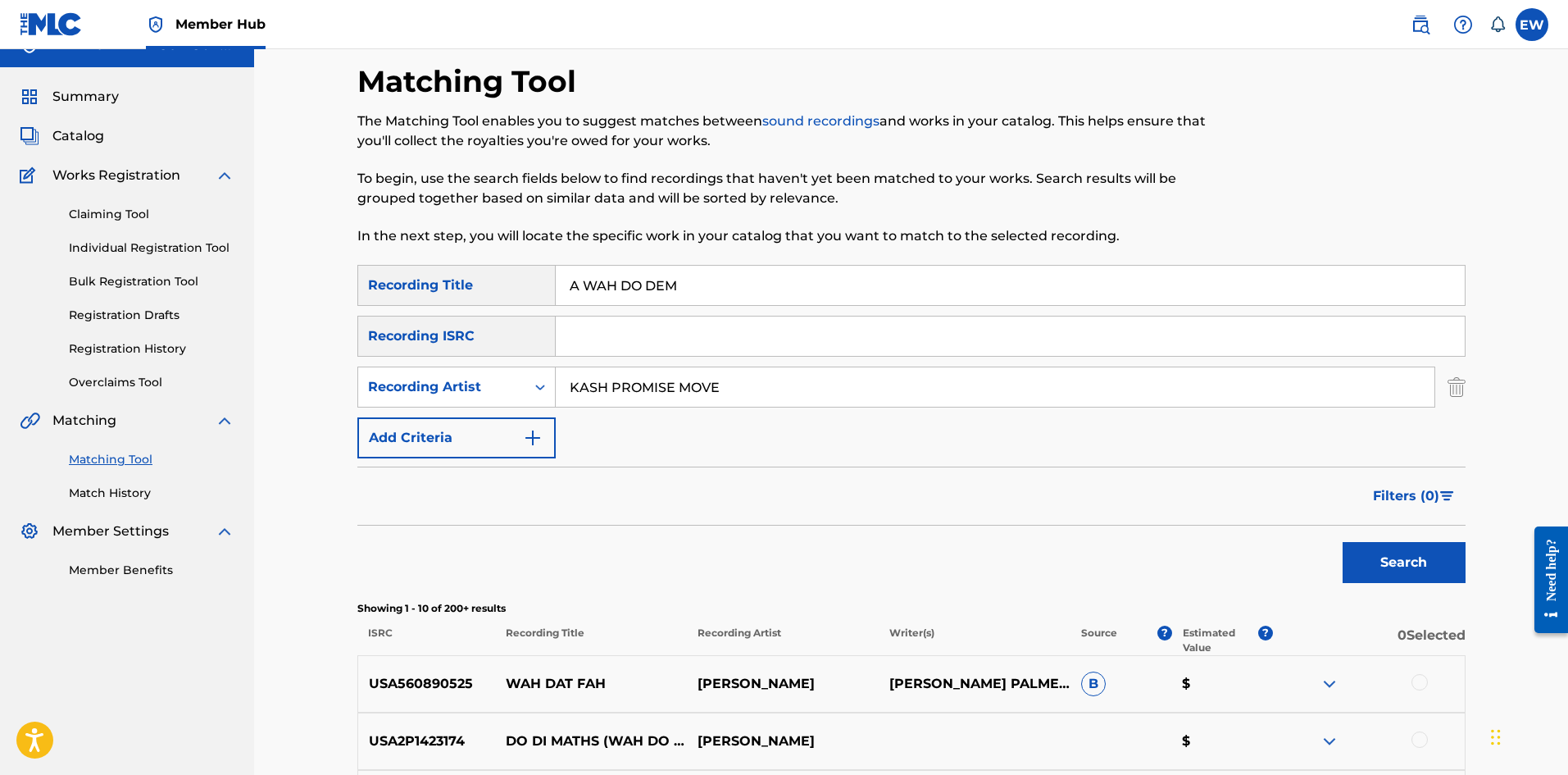
drag, startPoint x: 759, startPoint y: 284, endPoint x: 478, endPoint y: 321, distance: 283.4
click at [478, 321] on div "SearchWithCriteriad0640c02-d444-4b09-8436-8163c6d721a9 Recording Title A WAH DO…" at bounding box center [911, 361] width 1108 height 193
paste input "HOLE MOOD"
type input "A WHOLE MOOD"
click at [1403, 571] on button "Search" at bounding box center [1404, 562] width 123 height 41
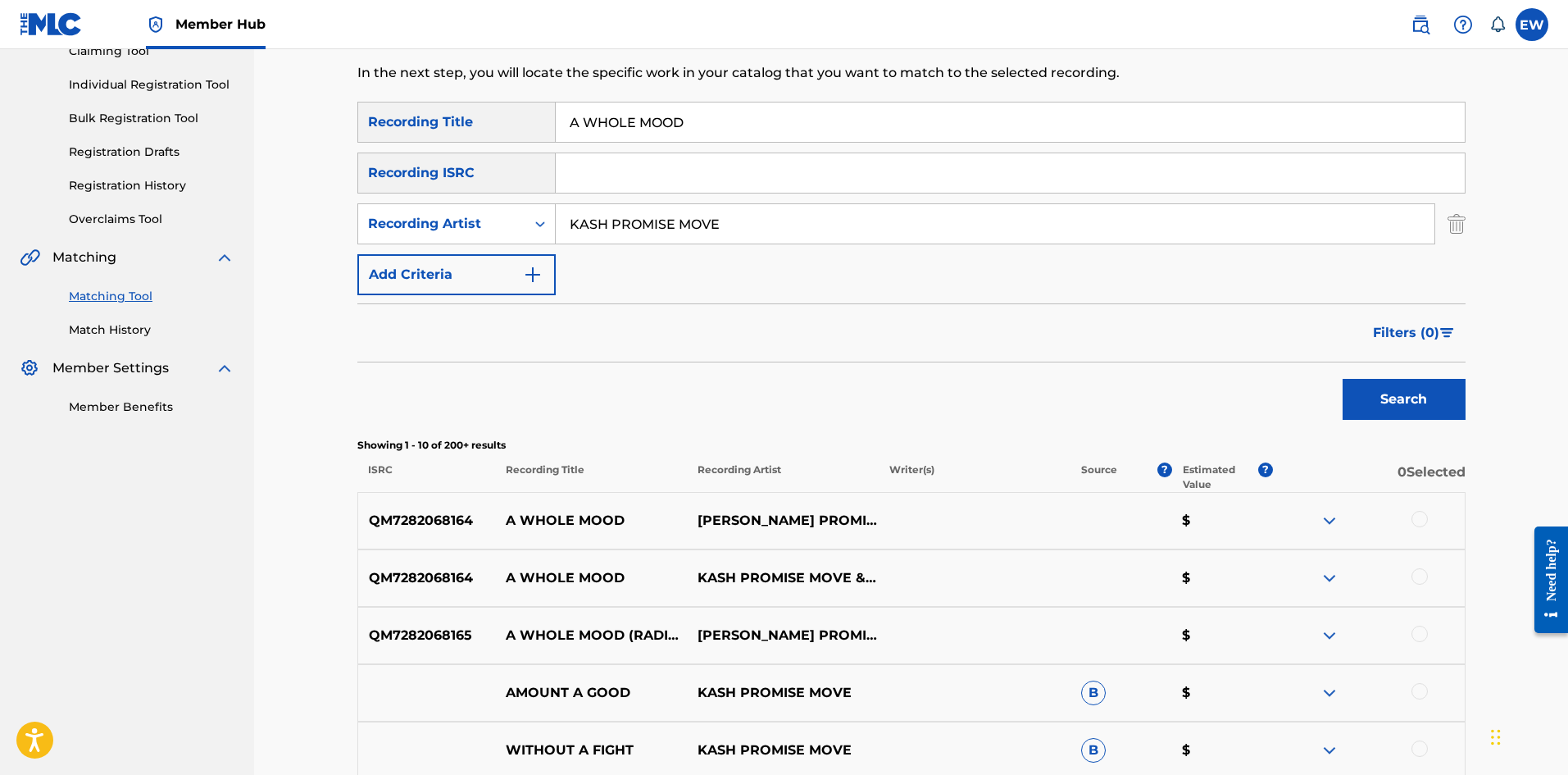
scroll to position [191, 0]
click at [1423, 515] on div at bounding box center [1419, 518] width 17 height 17
click at [1425, 571] on div at bounding box center [1419, 575] width 17 height 17
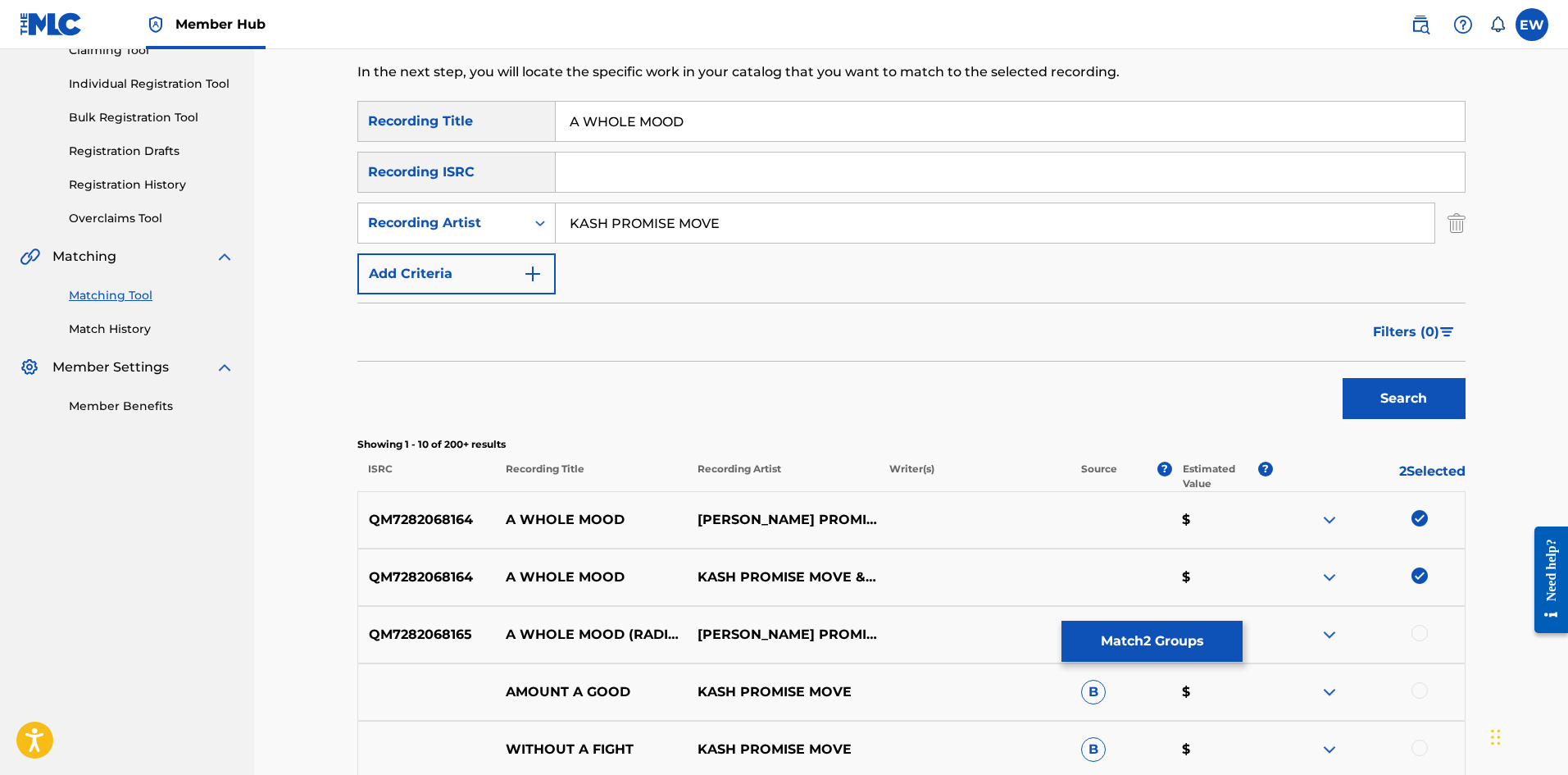
click at [1418, 636] on div at bounding box center [1419, 632] width 17 height 17
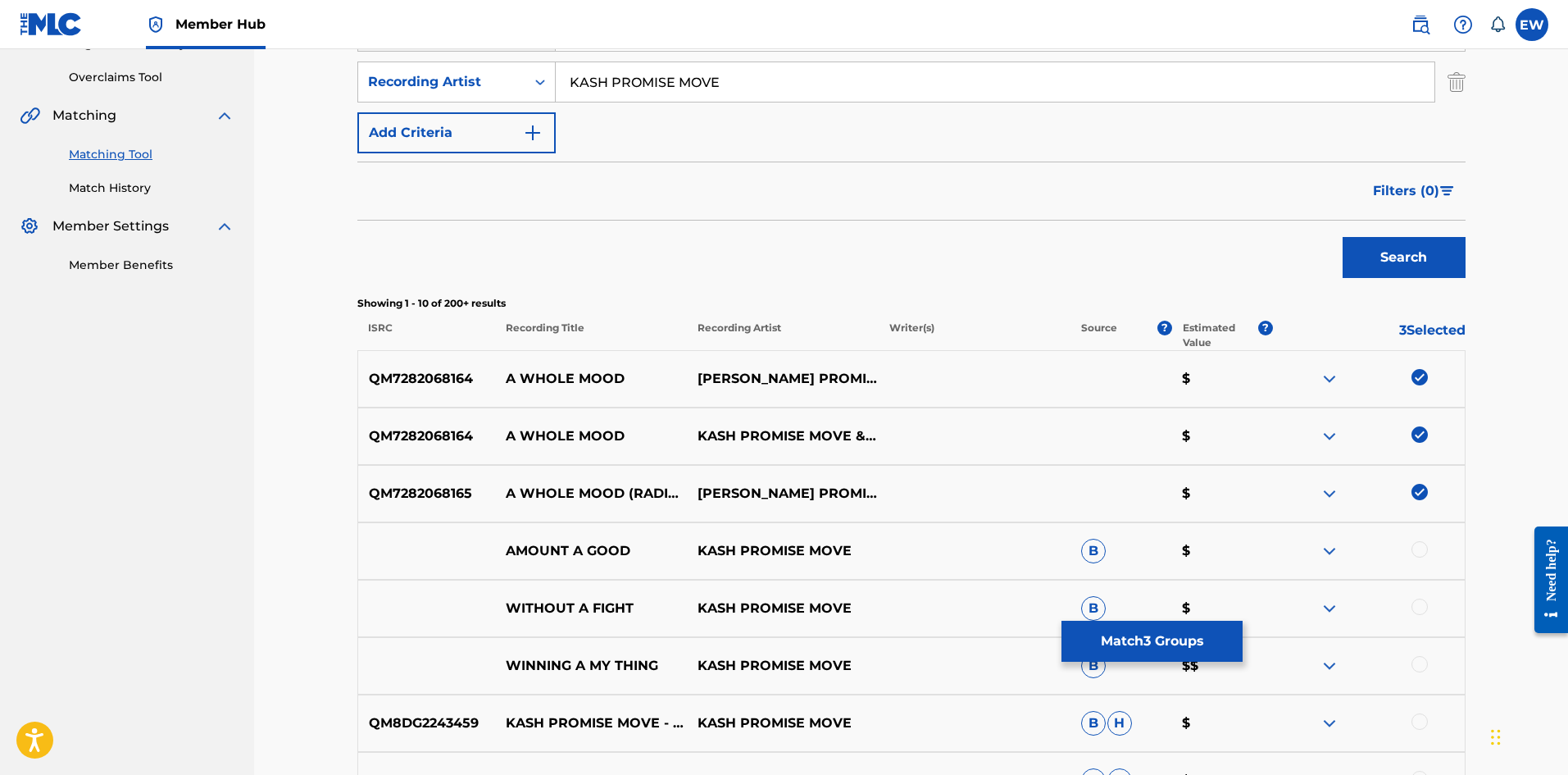
scroll to position [355, 0]
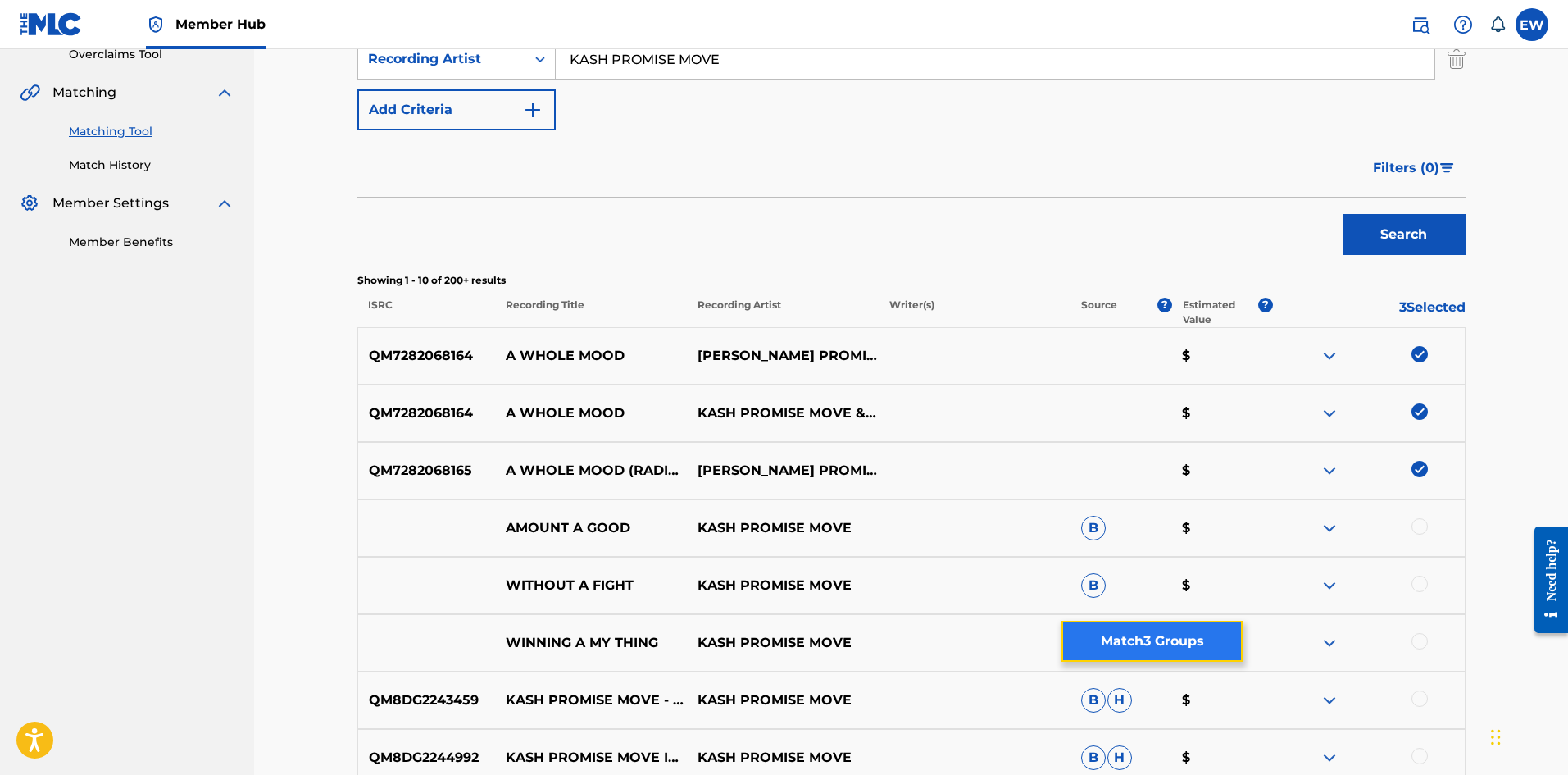
click at [1143, 632] on button "Match 3 Groups" at bounding box center [1152, 641] width 181 height 41
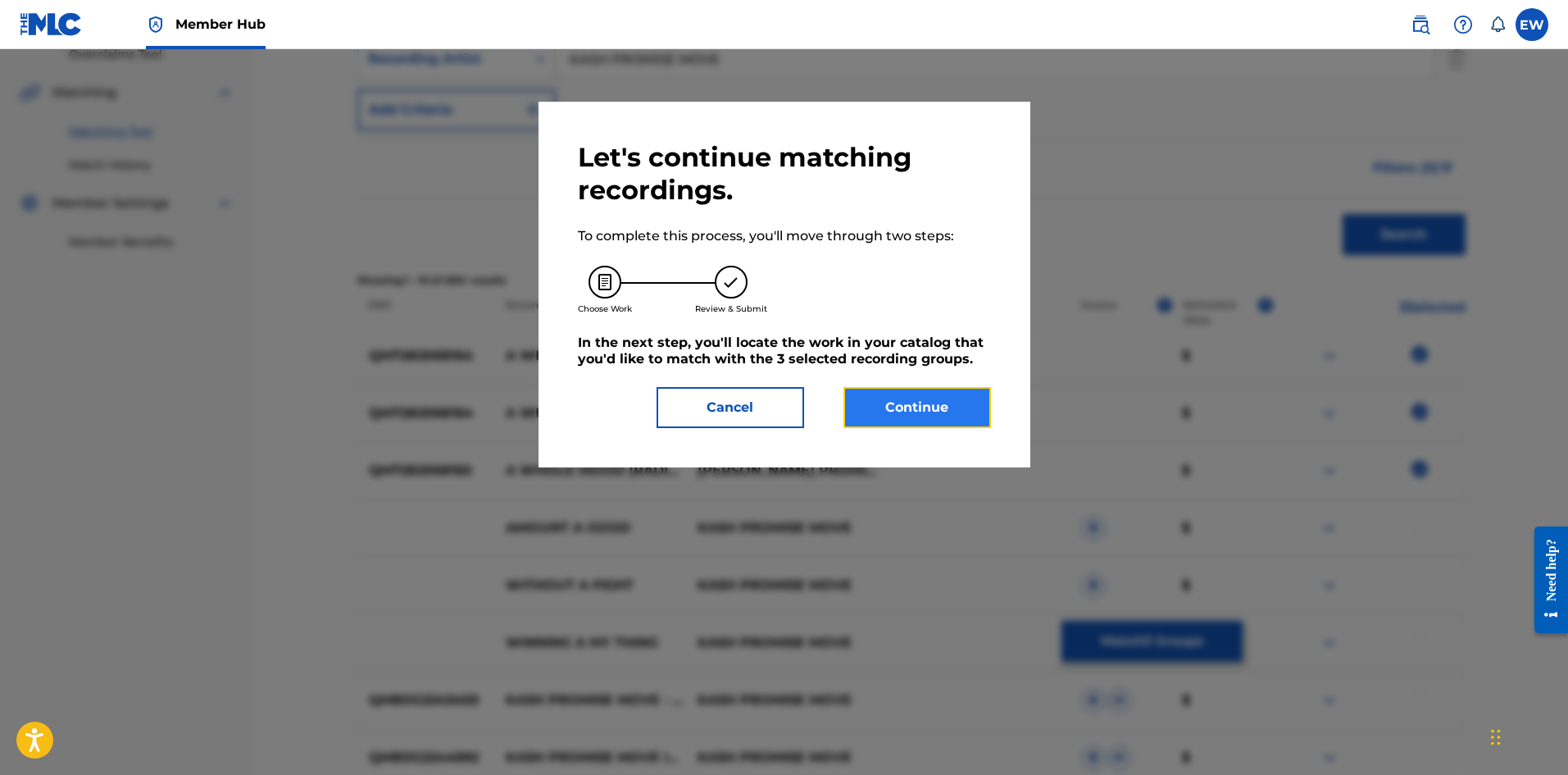
click at [913, 411] on button "Continue" at bounding box center [917, 407] width 148 height 41
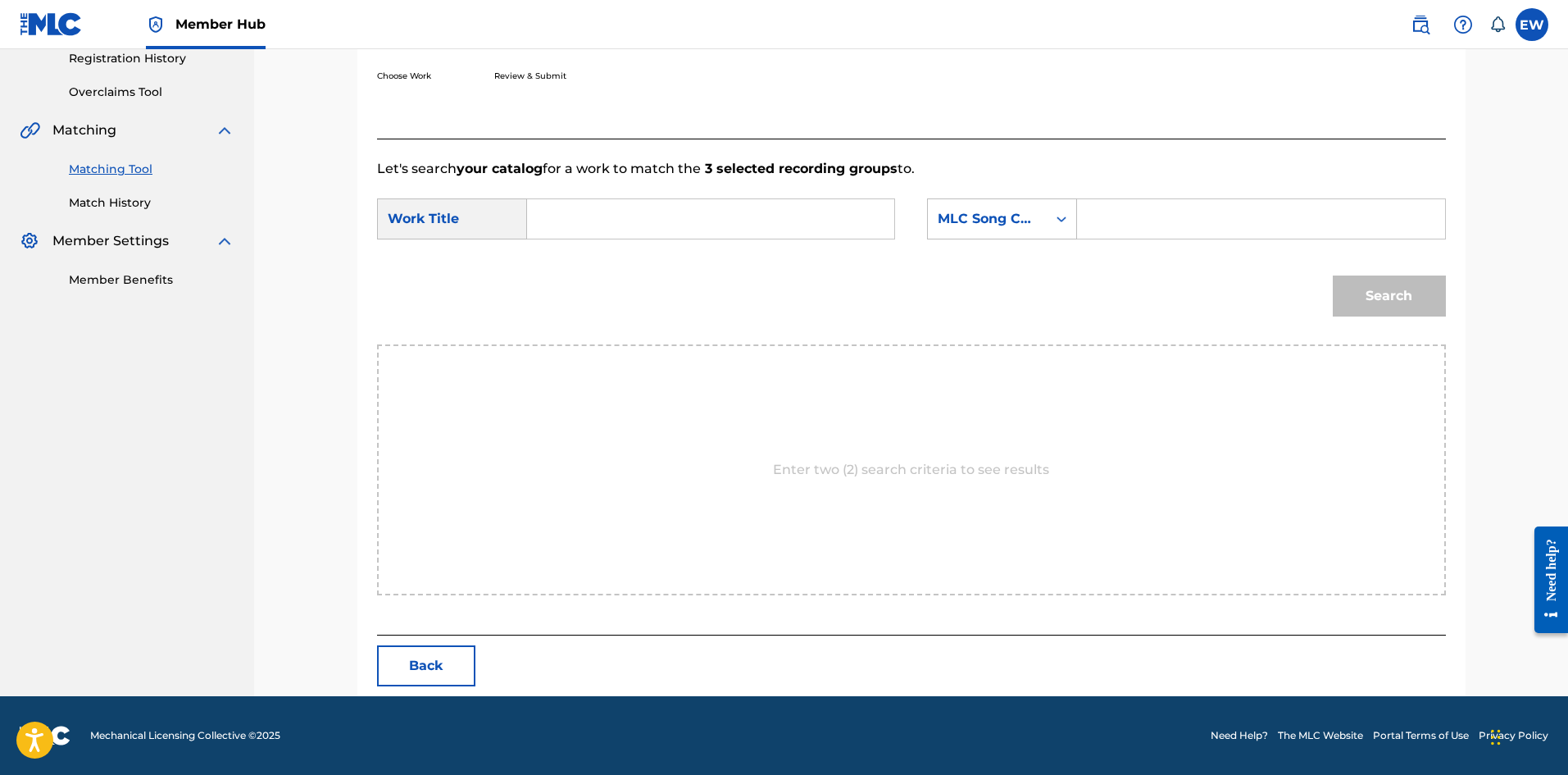
drag, startPoint x: 829, startPoint y: 216, endPoint x: 805, endPoint y: 206, distance: 26.0
click at [828, 215] on input "Search Form" at bounding box center [711, 218] width 339 height 39
paste input "A WHOLE MOOD"
type input "A WHOLE MOOD"
click at [1239, 236] on input "Search Form" at bounding box center [1261, 218] width 339 height 39
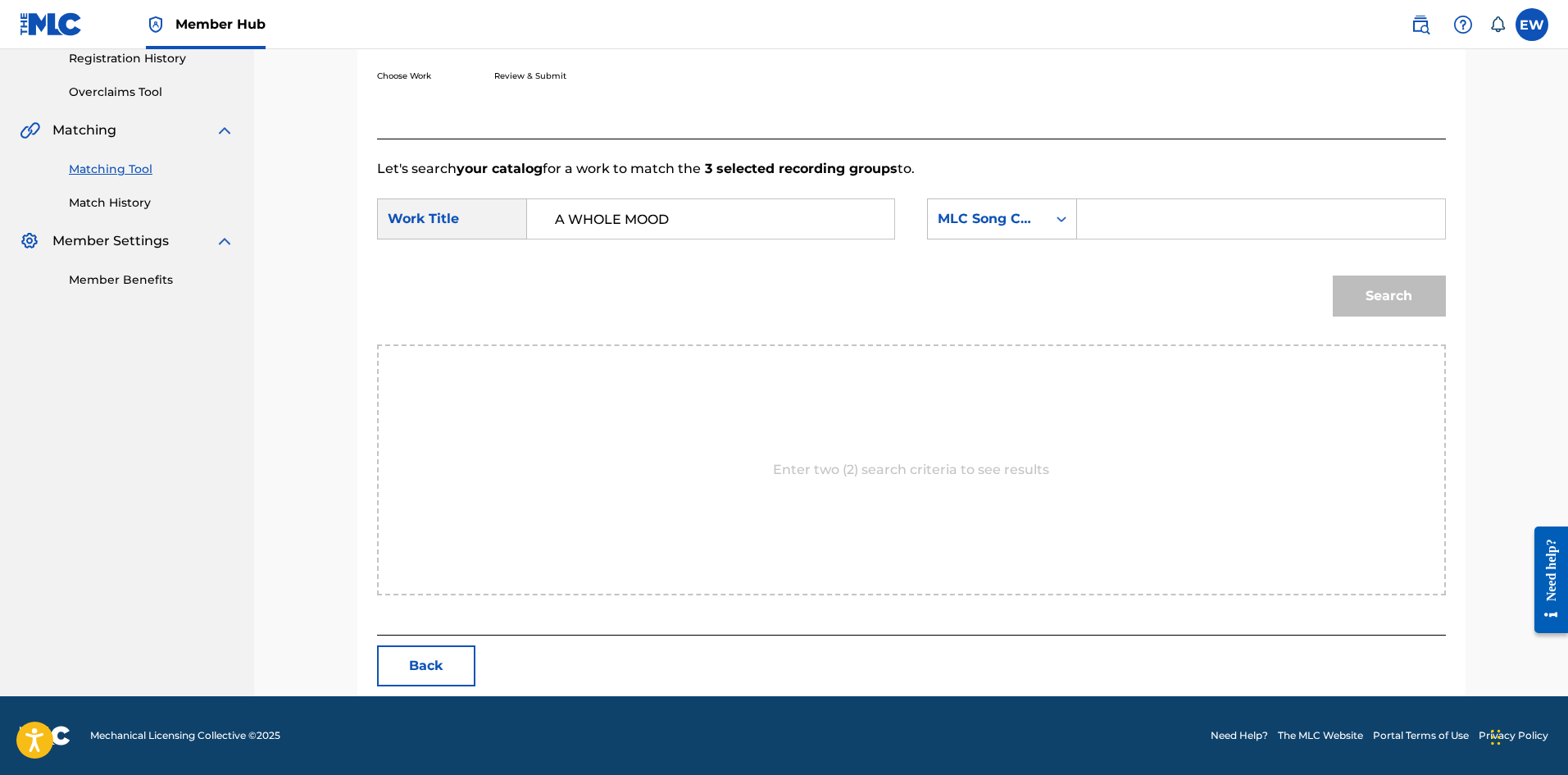
paste input "AD5CMU"
type input "AD5CMU"
click at [1379, 293] on button "Search" at bounding box center [1390, 296] width 113 height 41
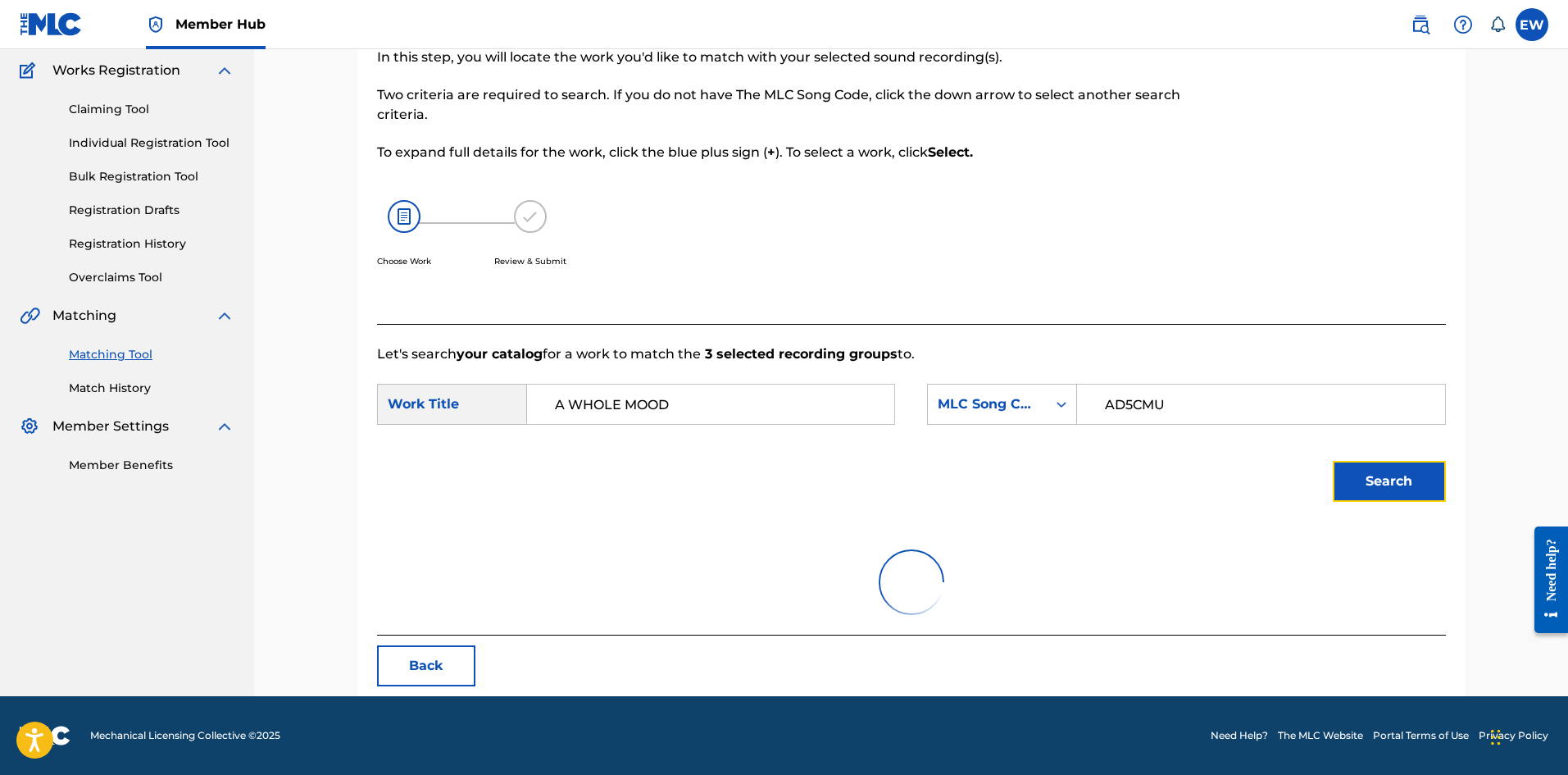
scroll to position [269, 0]
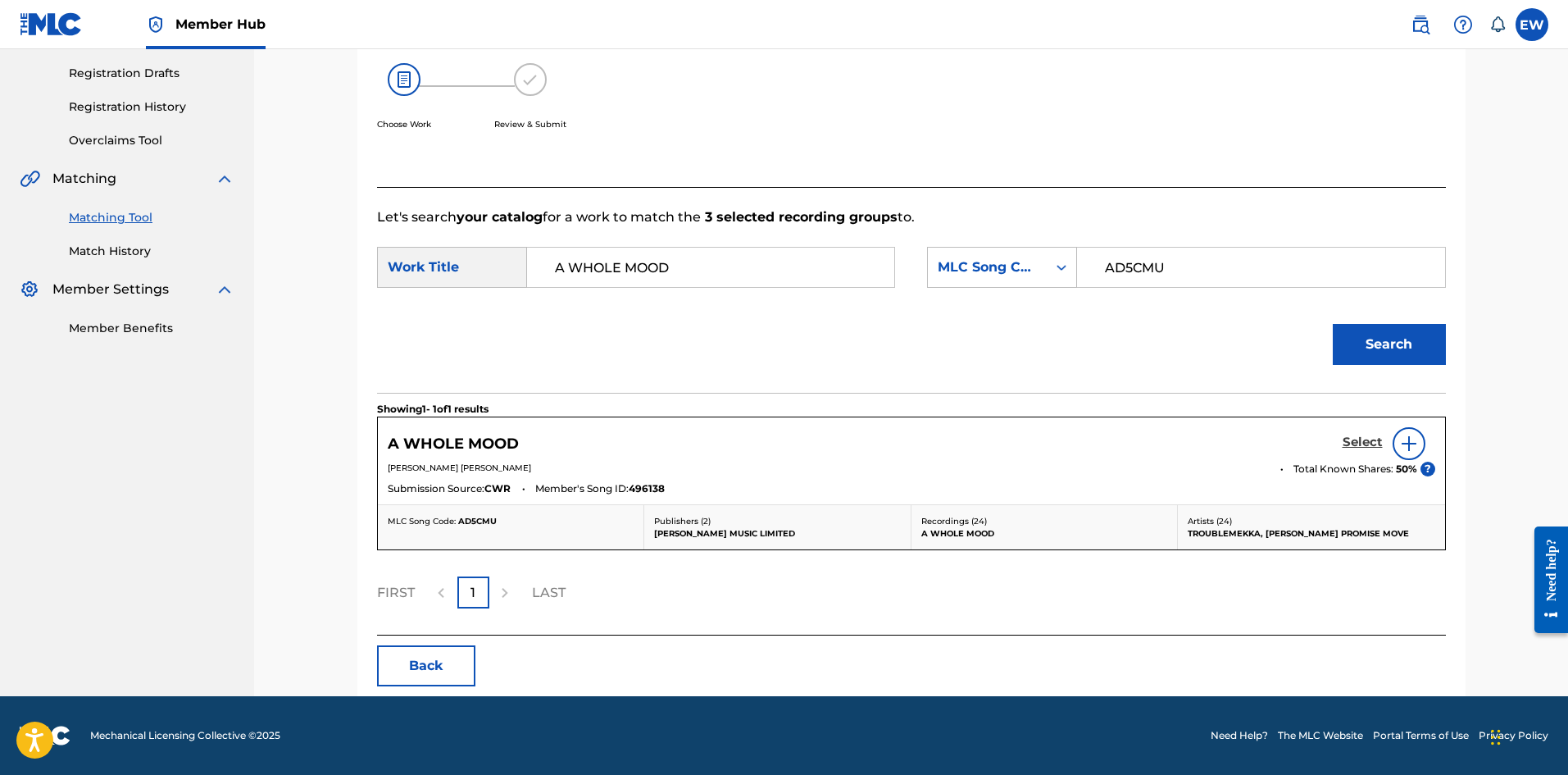
click at [1369, 451] on link "Select" at bounding box center [1363, 444] width 40 height 18
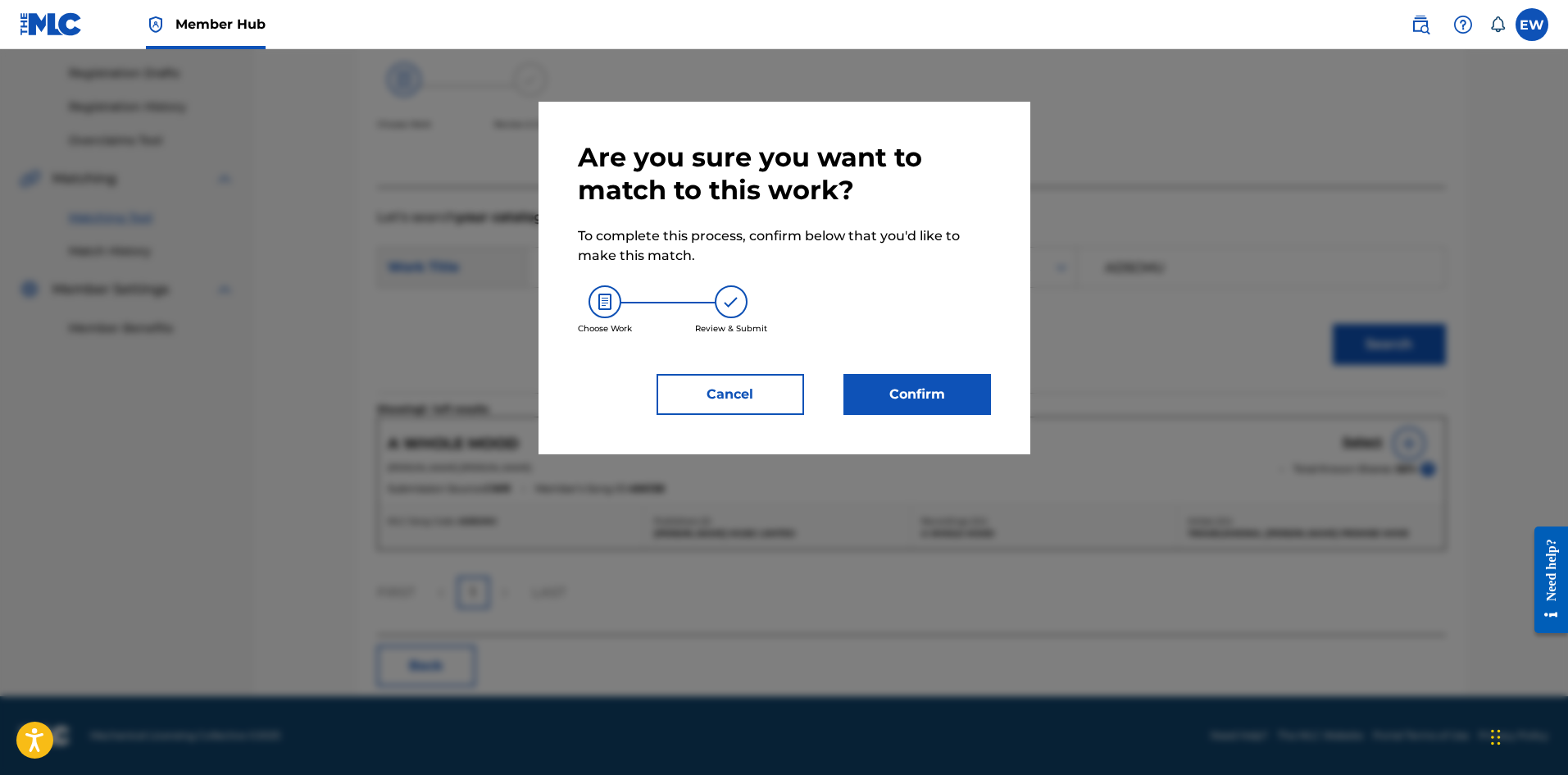
click at [906, 369] on div "Are you sure you want to match to this work? To complete this process, confirm …" at bounding box center [784, 277] width 413 height 274
click at [921, 392] on button "Confirm" at bounding box center [917, 394] width 148 height 41
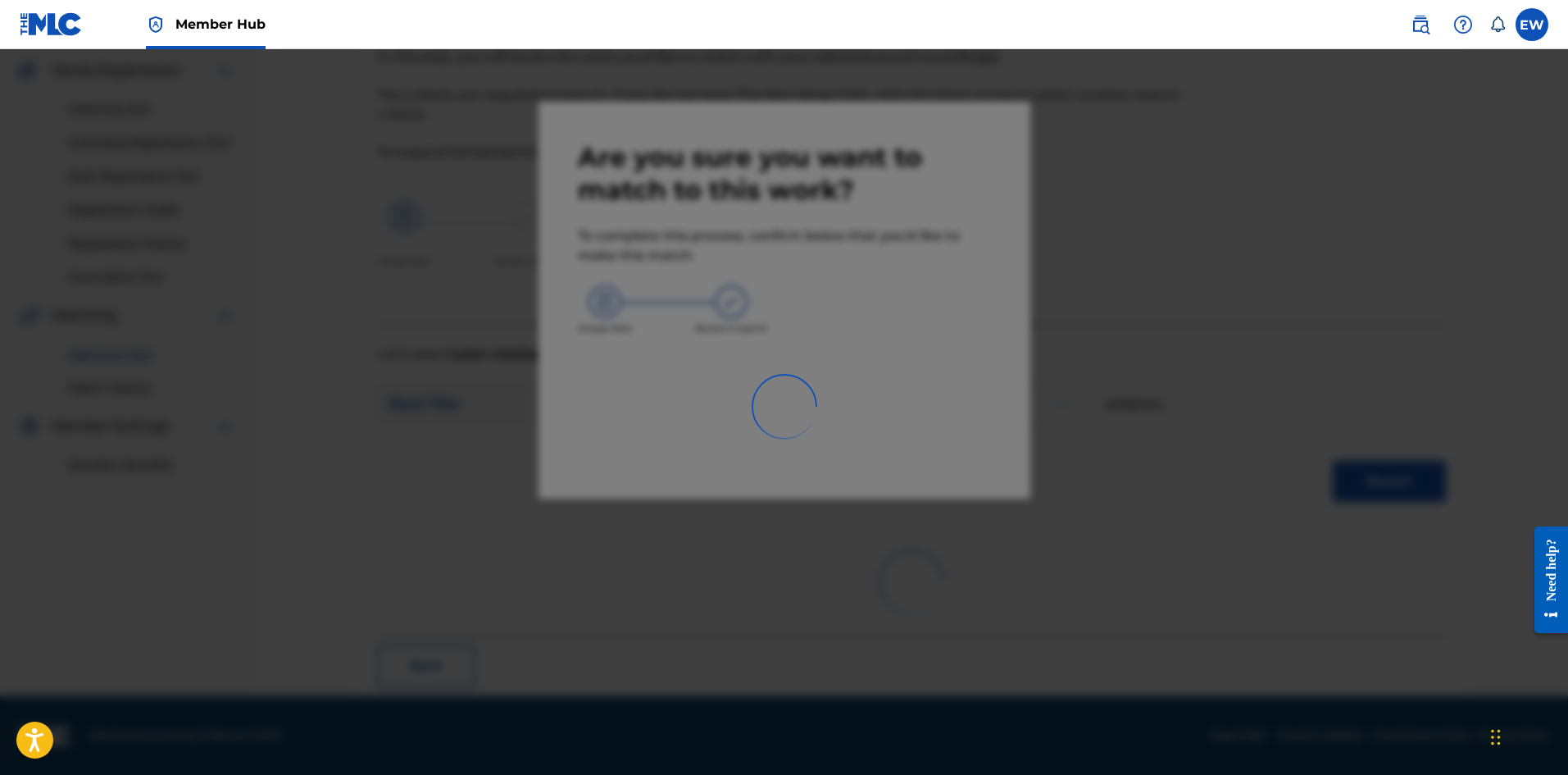
scroll to position [39, 0]
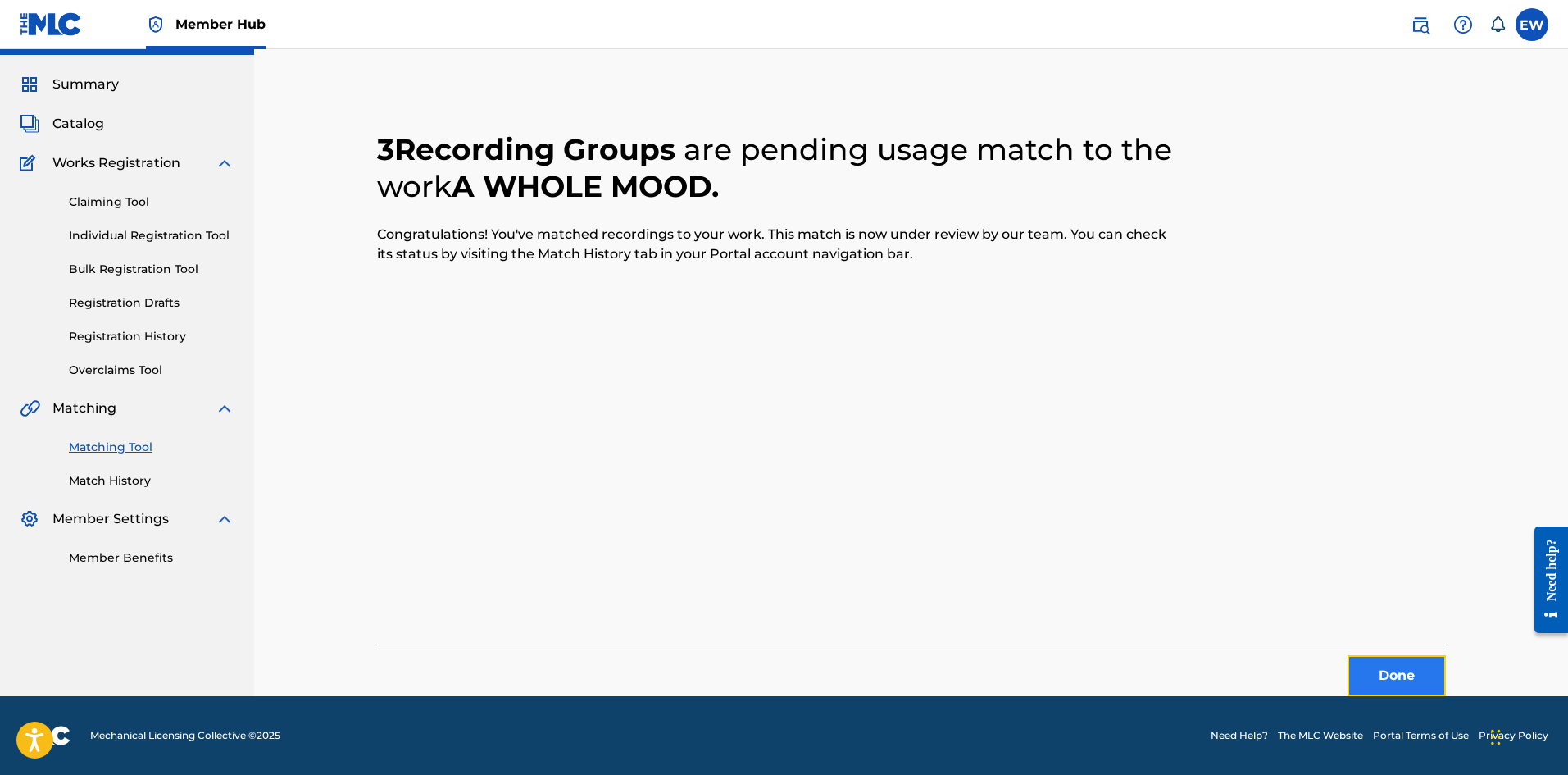
click at [1351, 678] on button "Done" at bounding box center [1397, 675] width 98 height 41
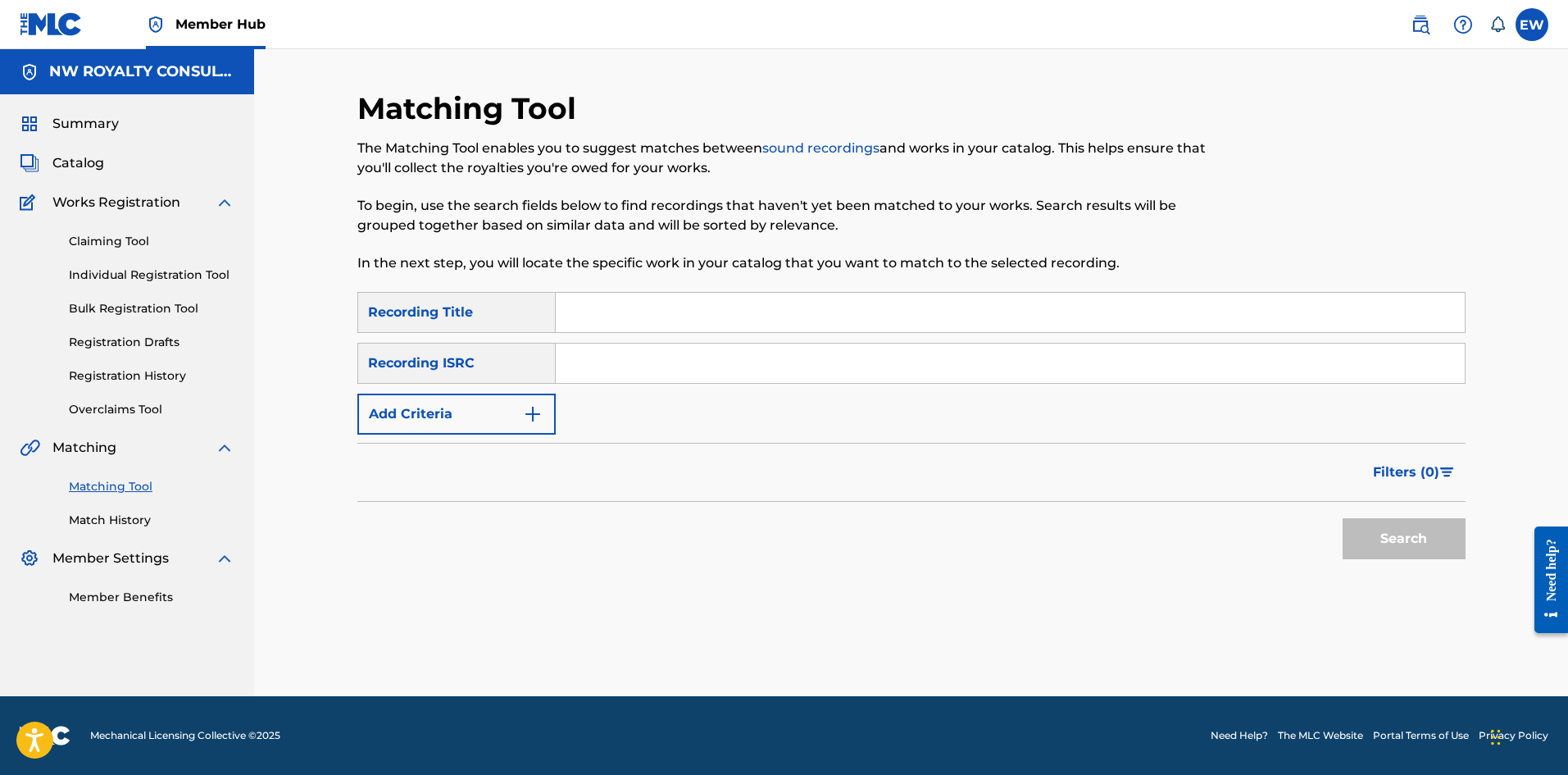
scroll to position [0, 0]
click at [549, 413] on button "Add Criteria" at bounding box center [457, 413] width 198 height 41
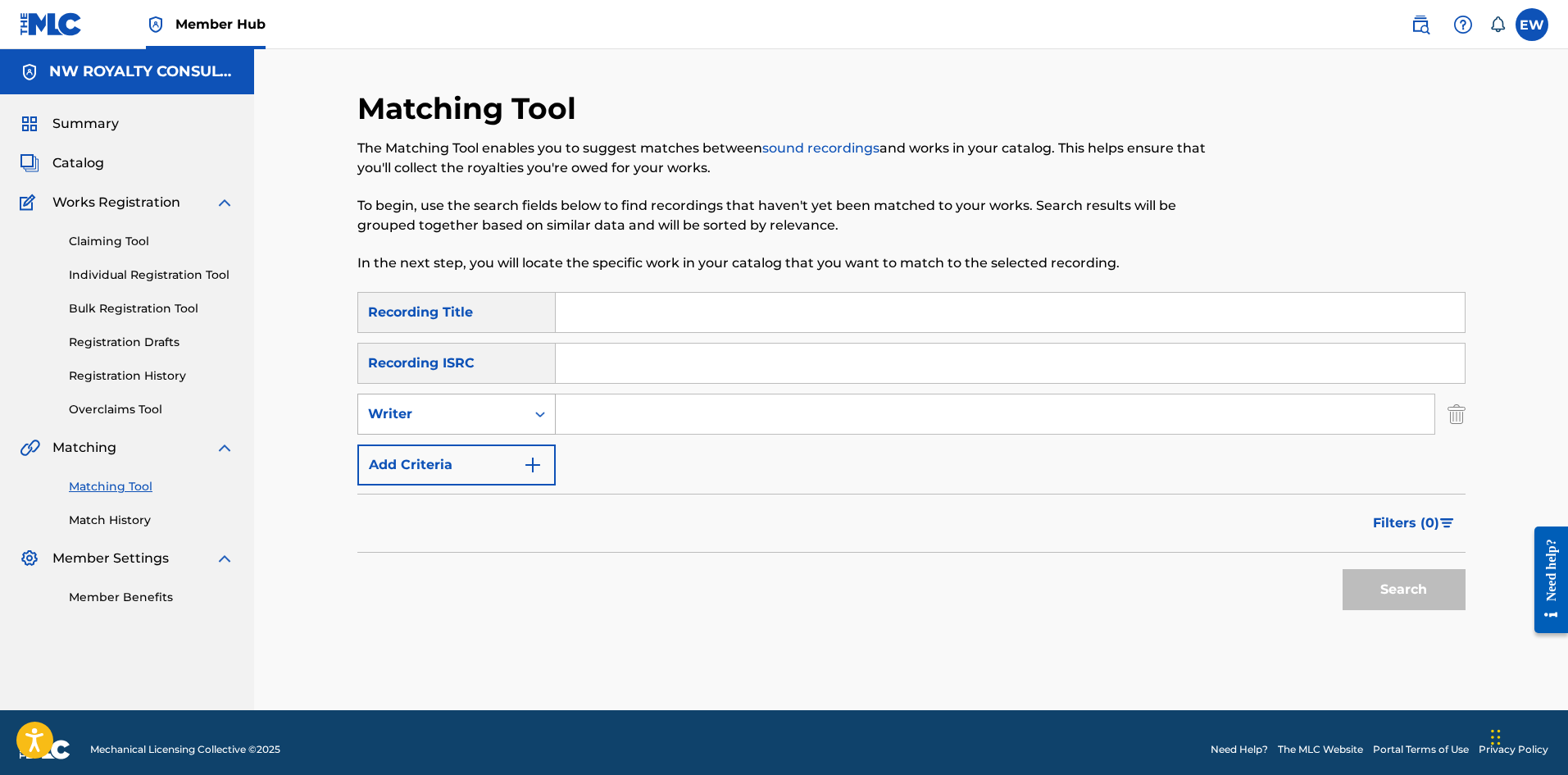
click at [547, 413] on icon "Search Form" at bounding box center [540, 414] width 17 height 17
drag, startPoint x: 494, startPoint y: 452, endPoint x: 522, endPoint y: 436, distance: 32.2
click at [495, 452] on div "Recording Artist" at bounding box center [457, 455] width 197 height 41
drag, startPoint x: 637, startPoint y: 412, endPoint x: 624, endPoint y: 410, distance: 13.2
click at [629, 411] on input "Search Form" at bounding box center [995, 413] width 878 height 39
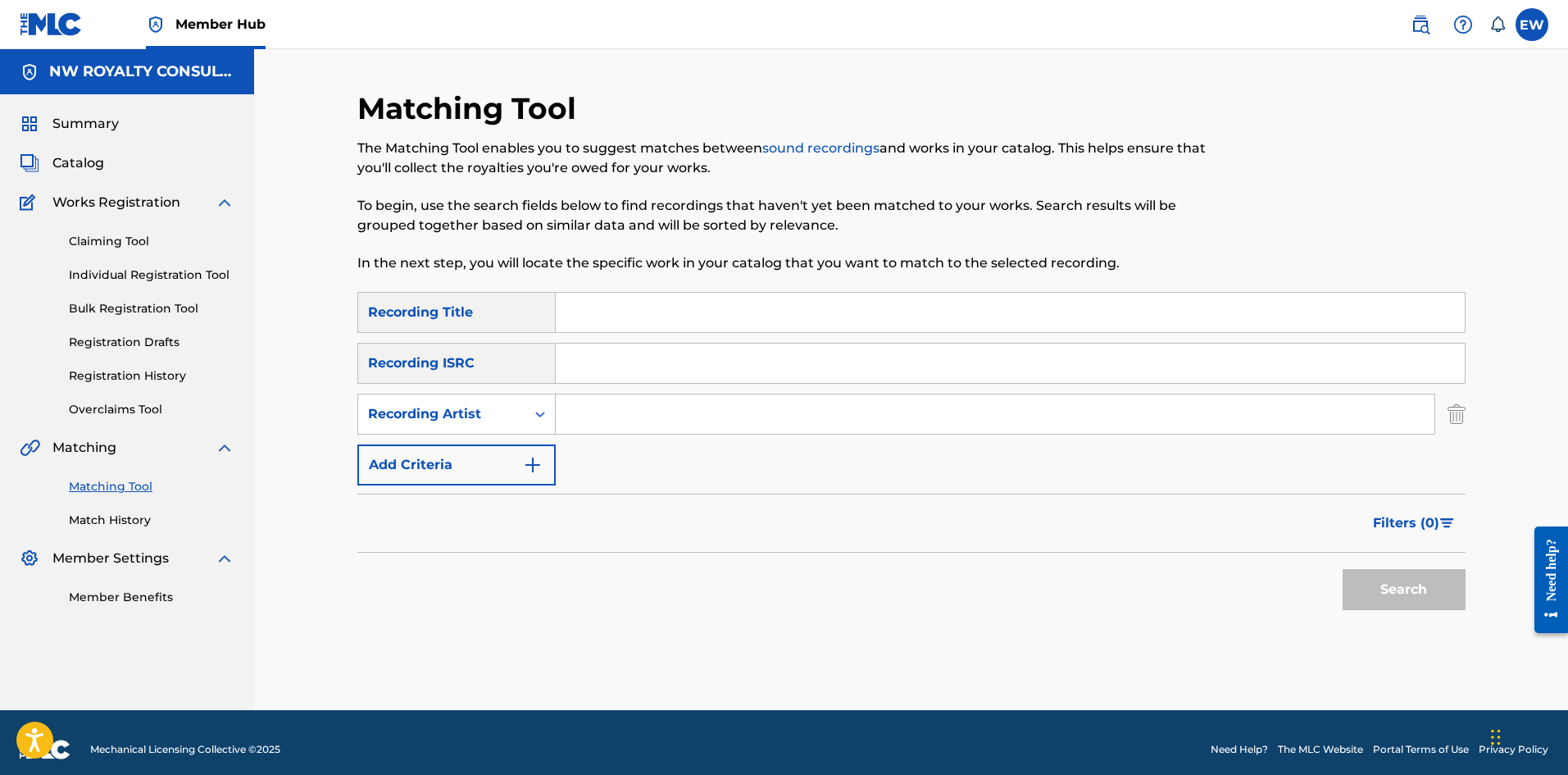
paste input "KHAGO"
type input "KHAGO"
click at [676, 304] on input "Search Form" at bounding box center [1010, 312] width 909 height 39
paste input "A YOU DO THAT"
type input "A YOU DO THAT"
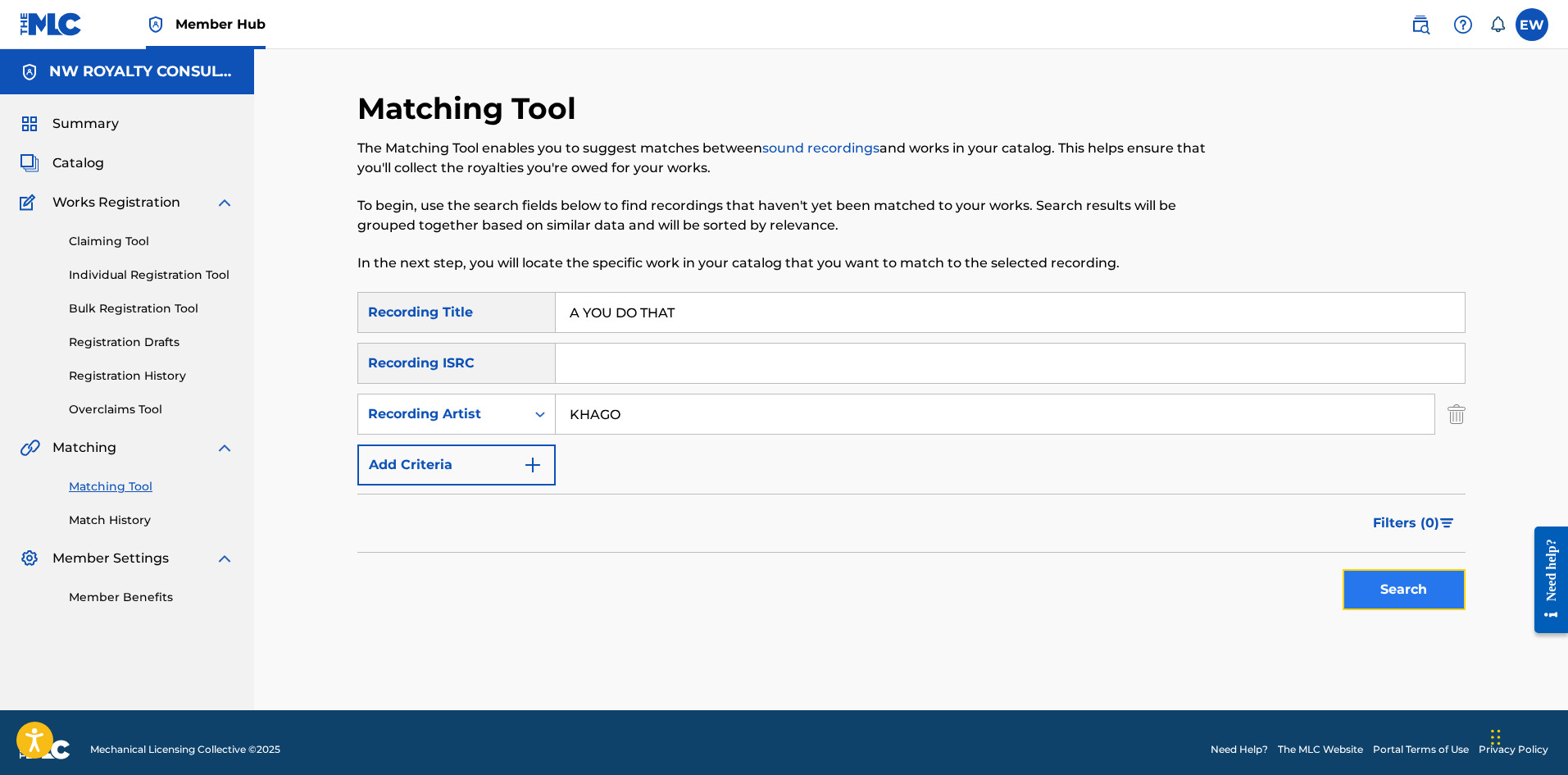
click at [1418, 606] on button "Search" at bounding box center [1404, 589] width 123 height 41
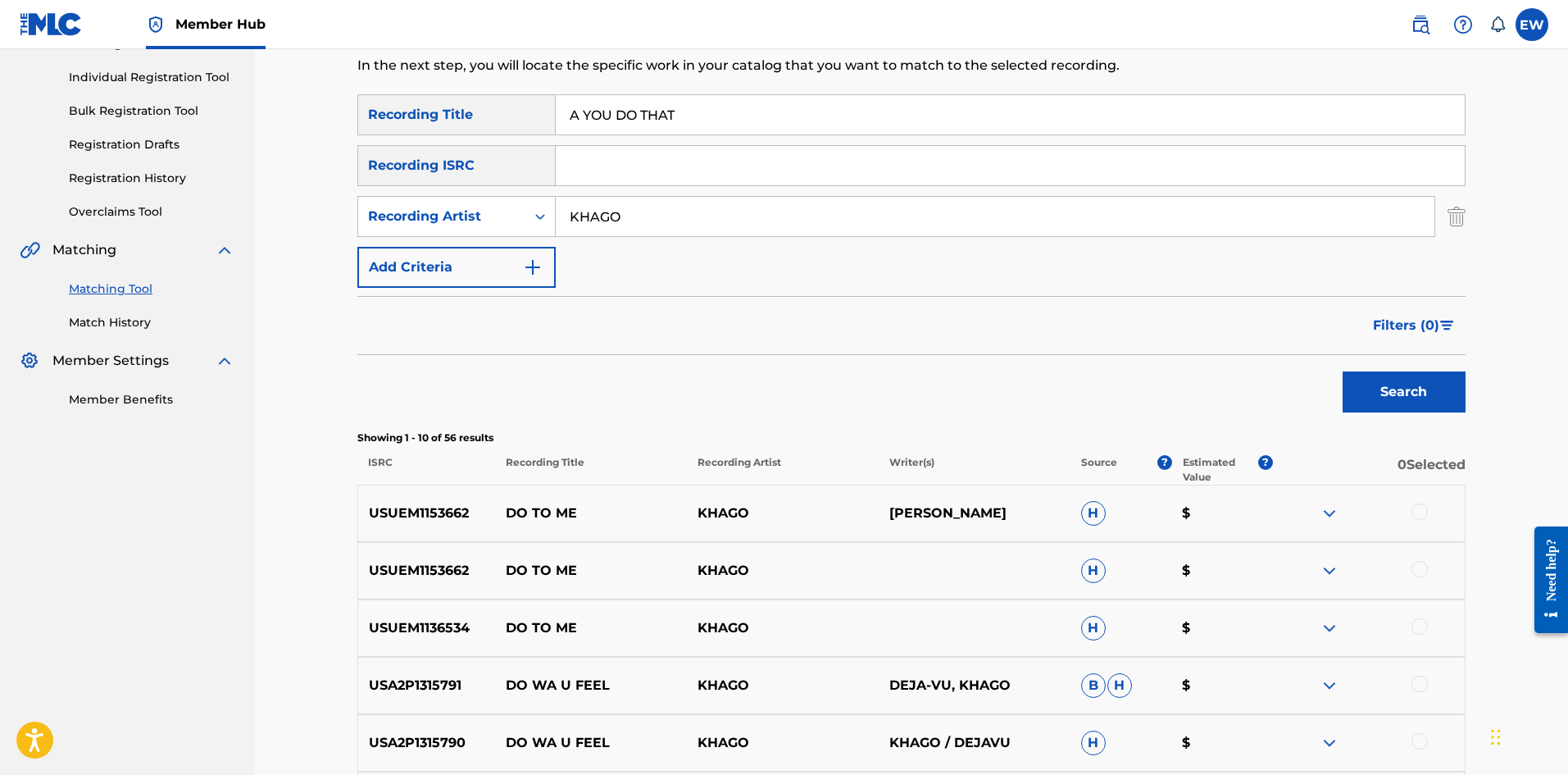
scroll to position [191, 0]
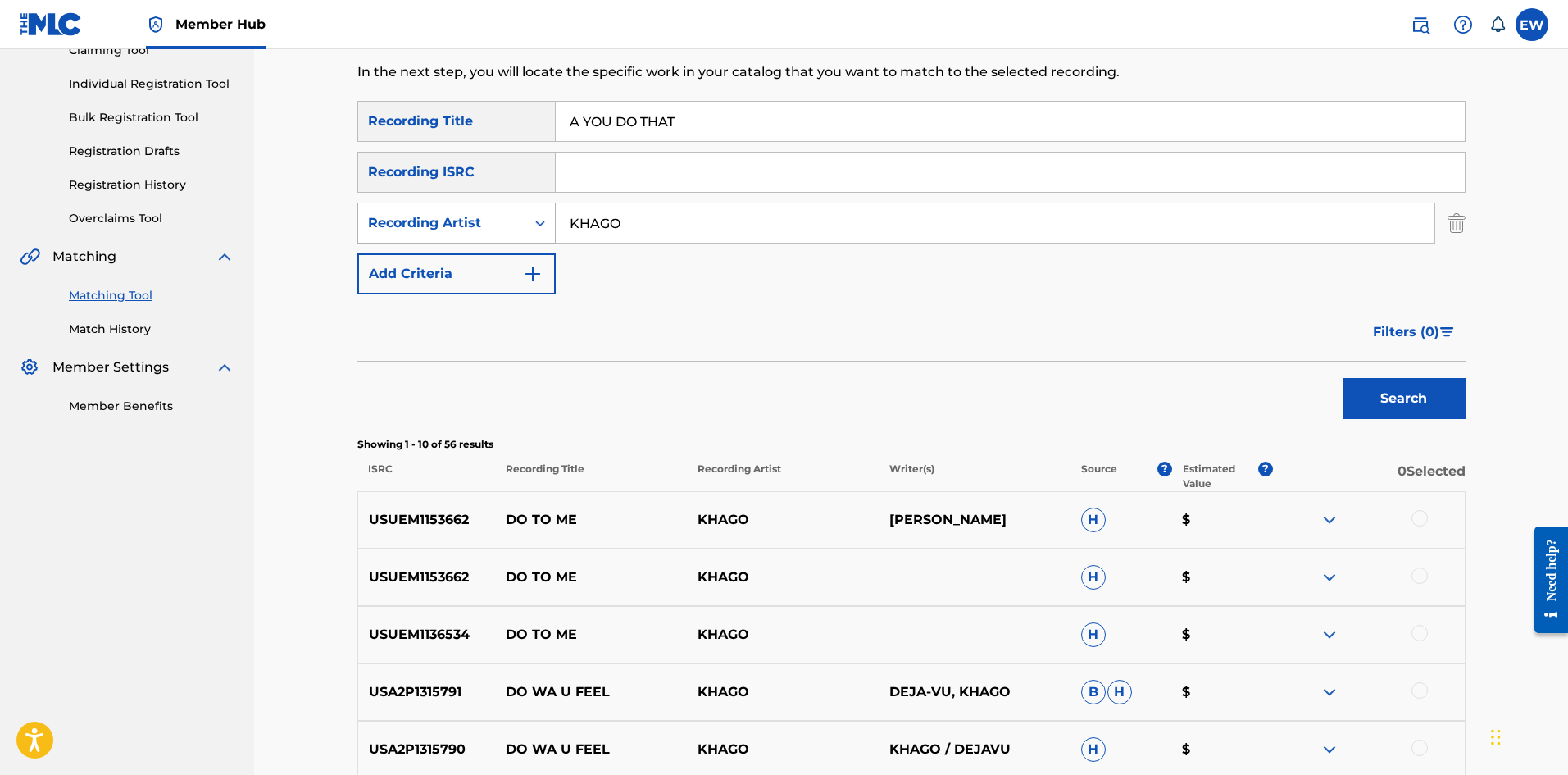
drag, startPoint x: 692, startPoint y: 226, endPoint x: 383, endPoint y: 236, distance: 309.2
click at [383, 236] on div "SearchWithCriteriadbc146e3-b4c7-4423-addb-cd1151be3e4f Recording Artist KHAGO" at bounding box center [911, 223] width 1108 height 41
paste input "ICE KID"
type input "ICE KID"
drag, startPoint x: 707, startPoint y: 111, endPoint x: 582, endPoint y: 106, distance: 125.1
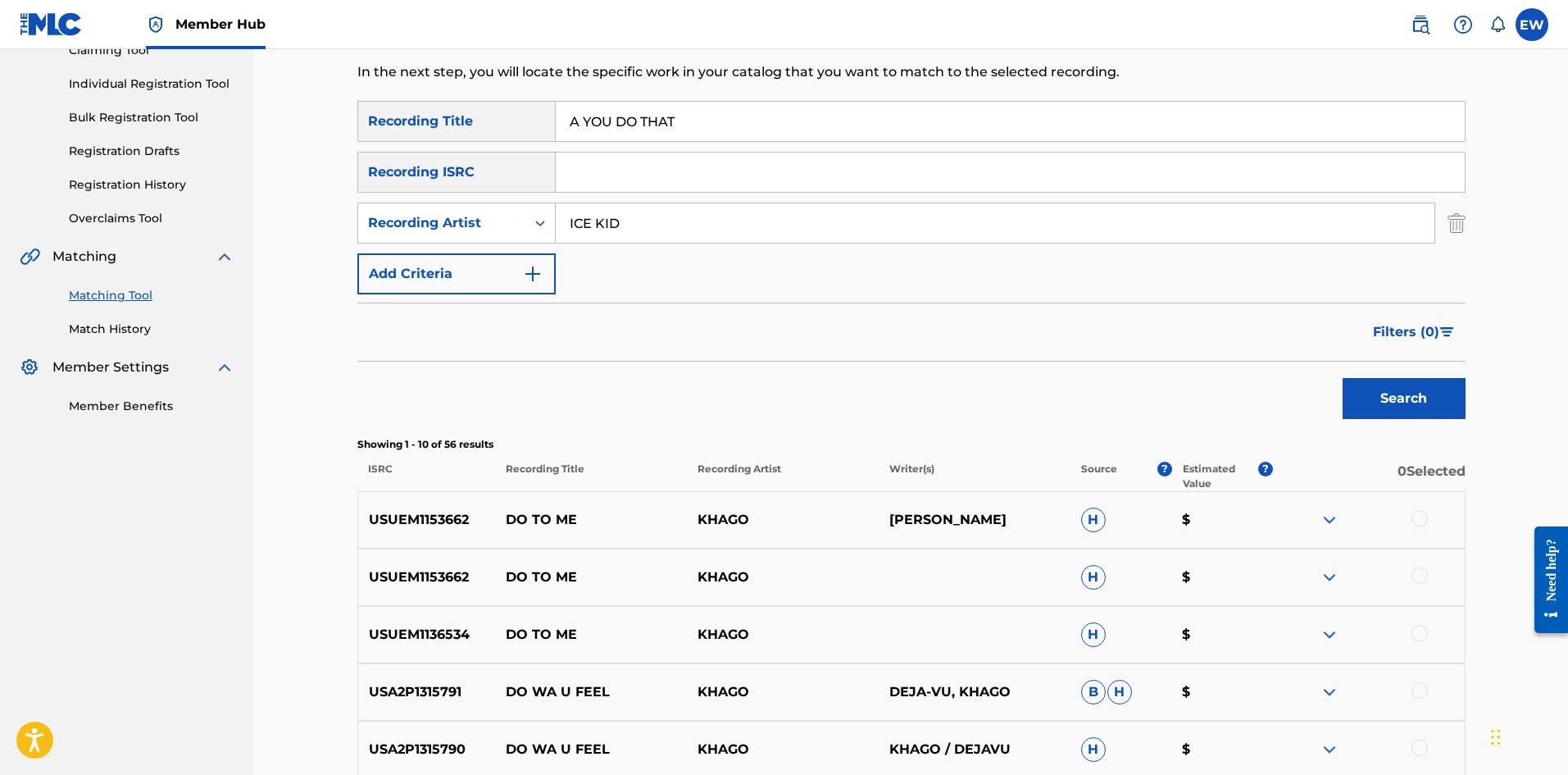
click at [583, 106] on input "A YOU DO THAT" at bounding box center [1010, 121] width 909 height 39
click at [683, 130] on input "A YOU DO THAT" at bounding box center [1010, 121] width 909 height 39
click at [684, 127] on input "A YOU DO THAT" at bounding box center [1010, 121] width 909 height 39
drag, startPoint x: 686, startPoint y: 122, endPoint x: 516, endPoint y: 135, distance: 170.5
click at [516, 135] on div "SearchWithCriteriad0640c02-d444-4b09-8436-8163c6d721a9 Recording Title A YOU DO…" at bounding box center [911, 121] width 1108 height 41
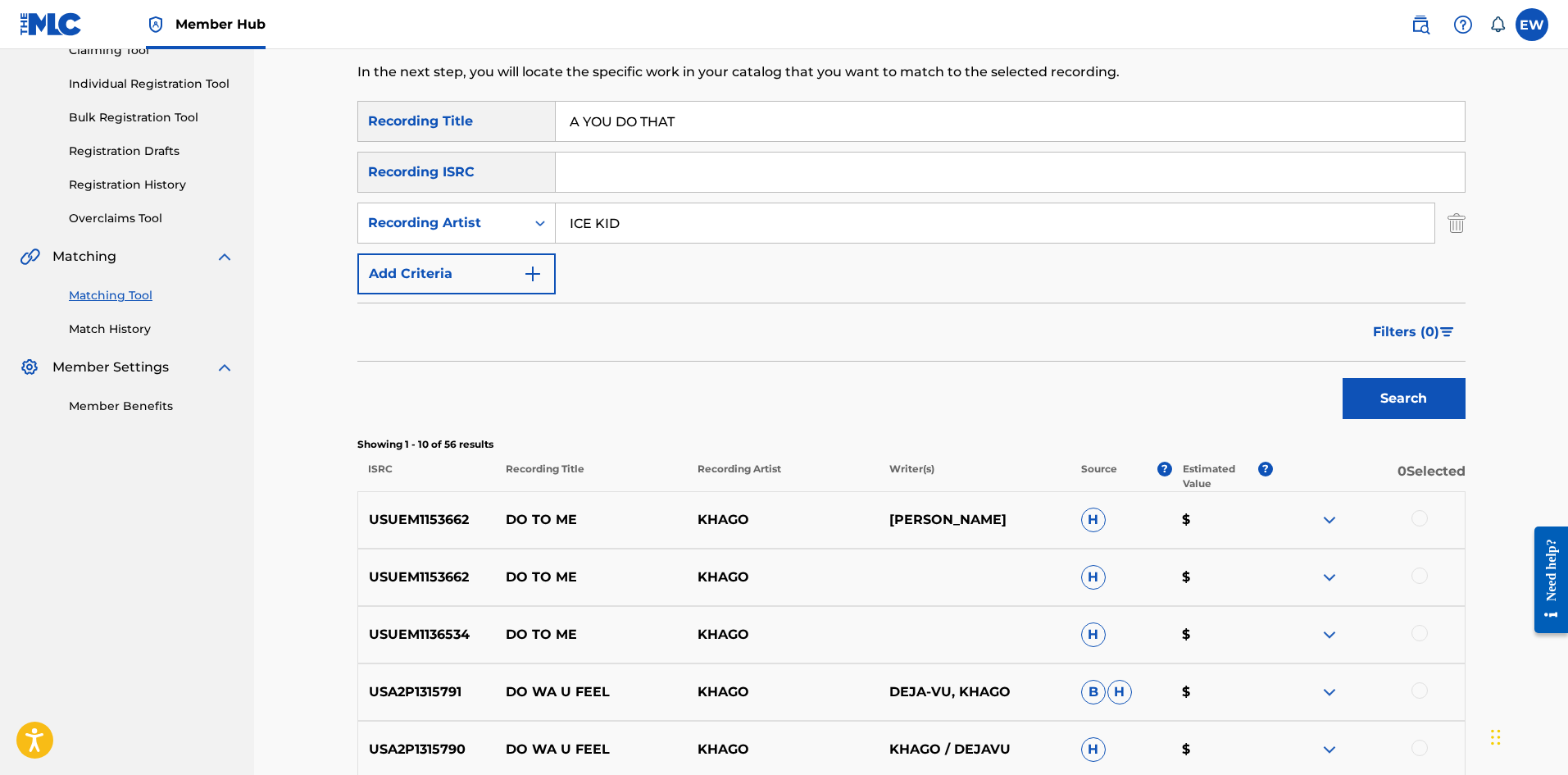
paste input ".T.M"
type input "A.T.M"
click at [1350, 397] on button "Search" at bounding box center [1404, 398] width 123 height 41
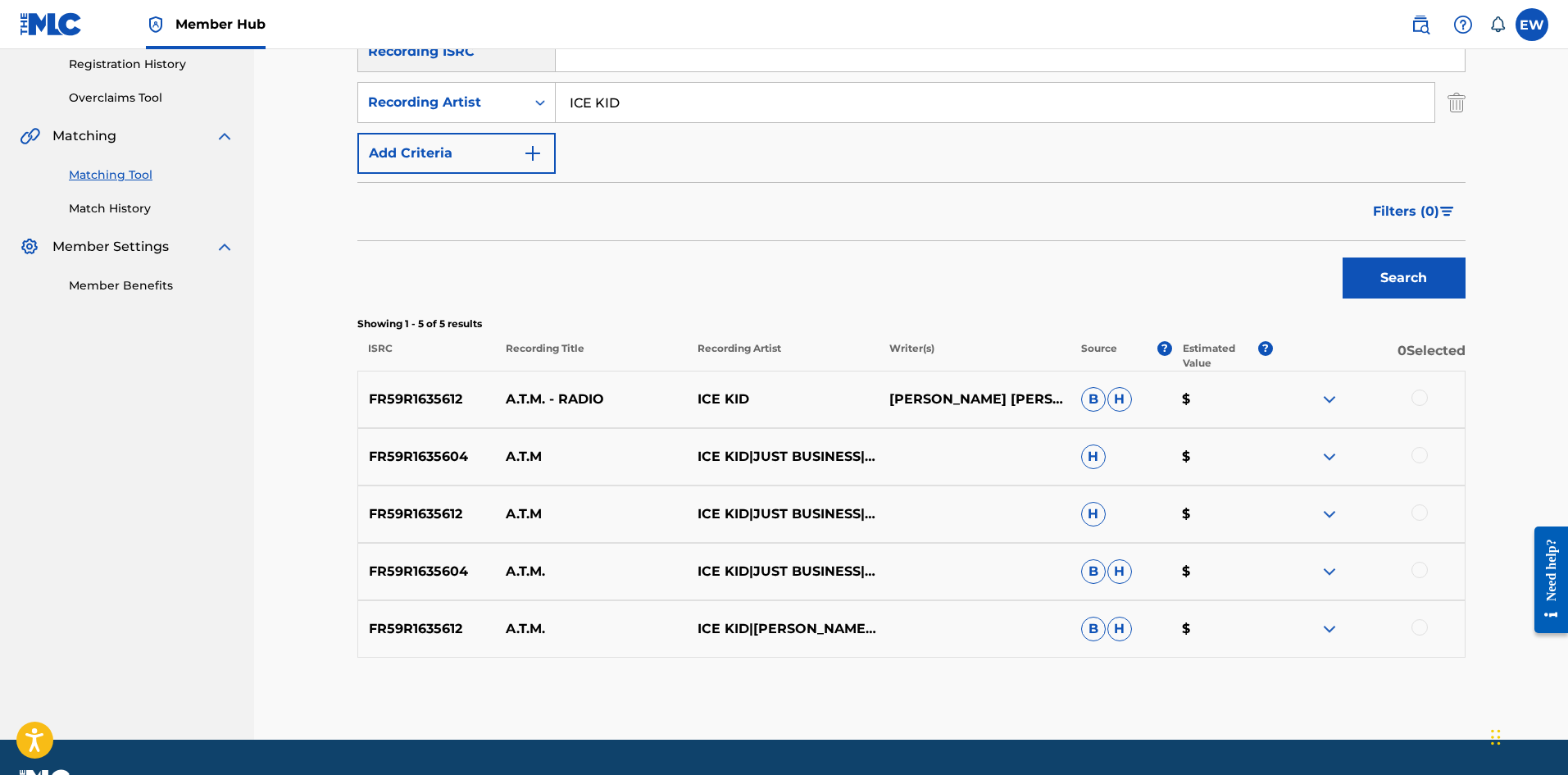
scroll to position [355, 0]
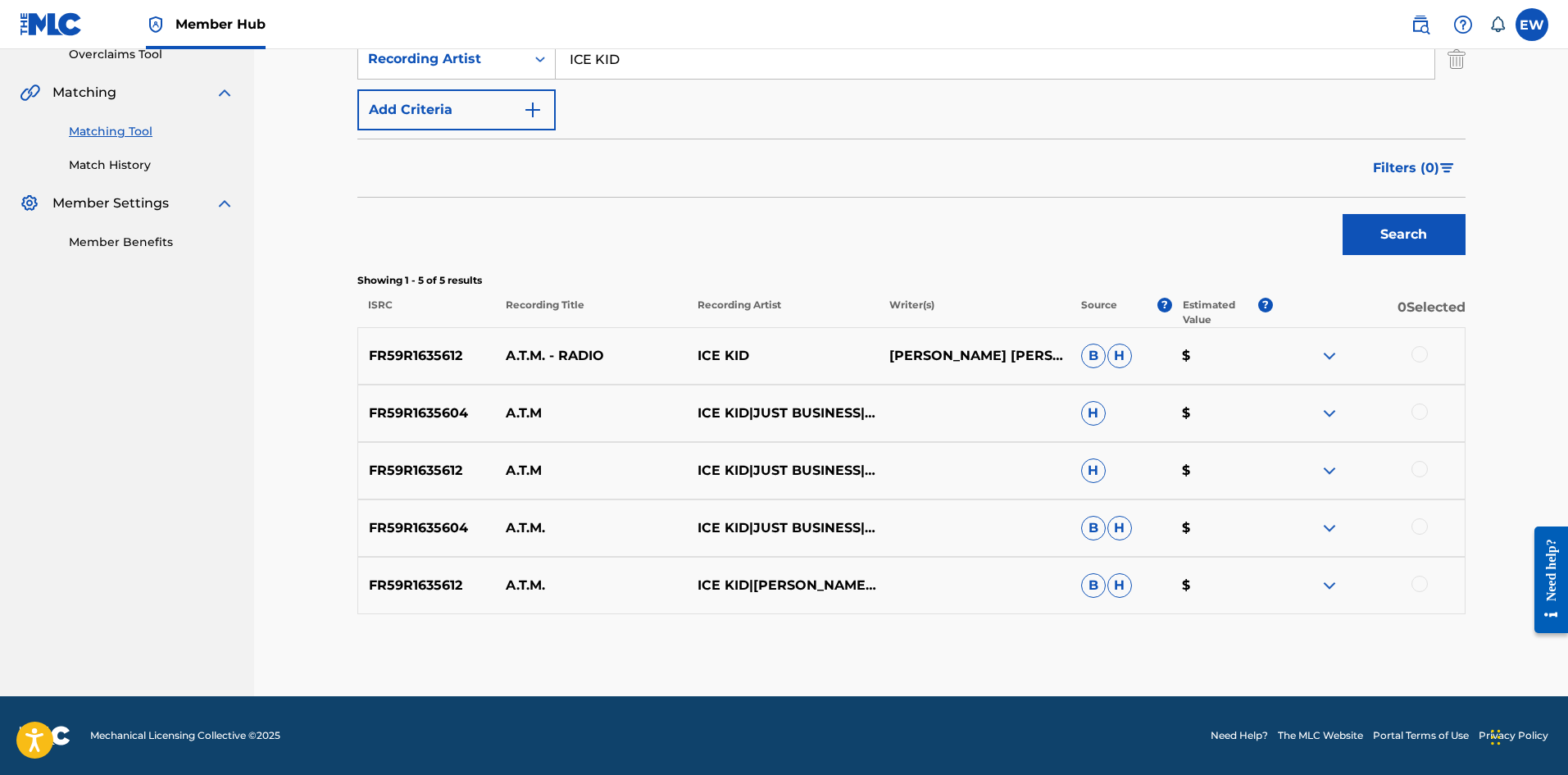
click at [1419, 355] on div at bounding box center [1419, 354] width 17 height 17
click at [1431, 407] on div at bounding box center [1369, 413] width 192 height 20
click at [1420, 415] on div at bounding box center [1419, 411] width 17 height 17
click at [1419, 476] on div at bounding box center [1419, 469] width 17 height 17
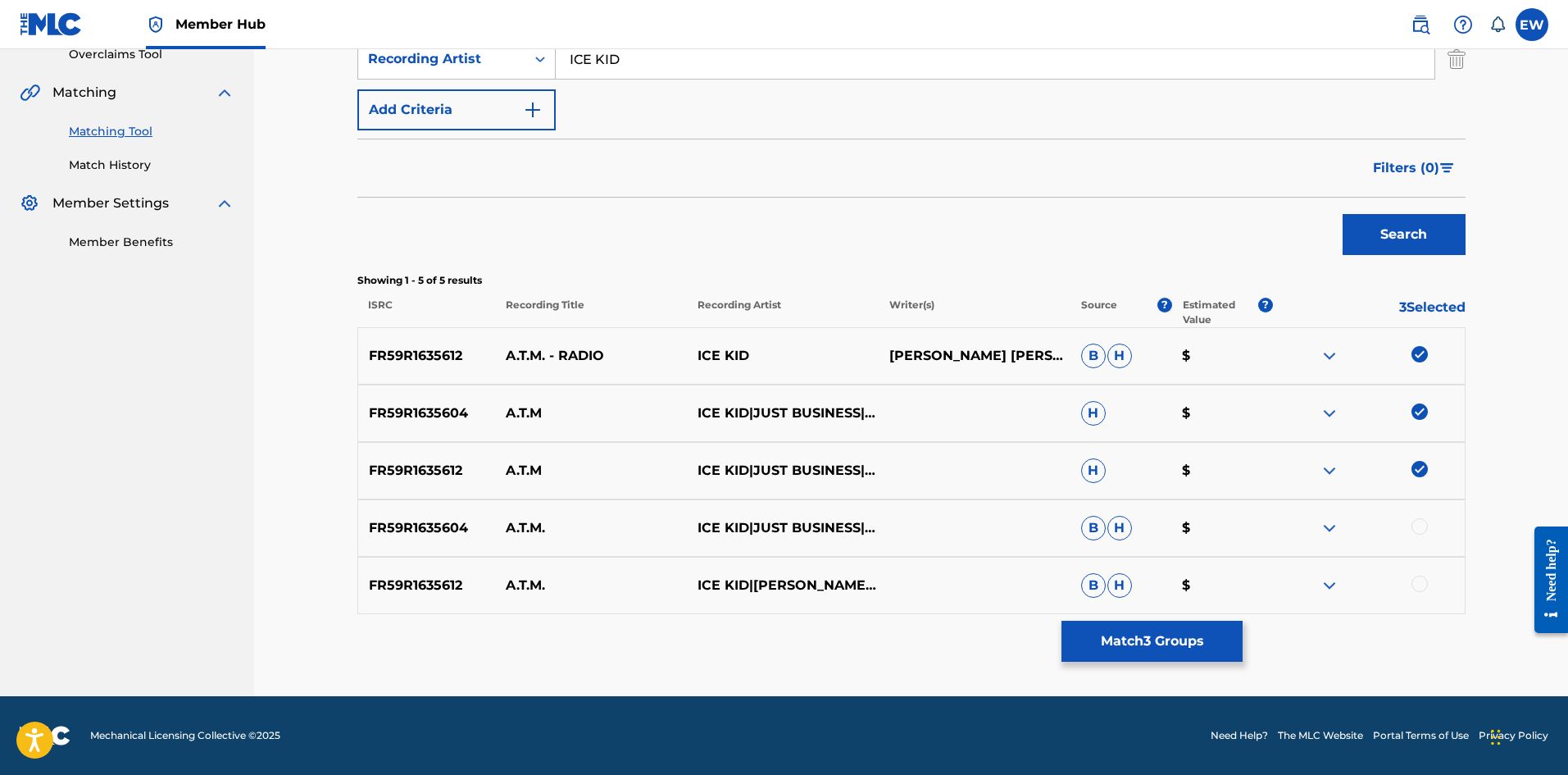
click at [1418, 524] on div at bounding box center [1419, 526] width 17 height 17
click at [1422, 579] on div at bounding box center [1419, 584] width 17 height 17
click at [1190, 639] on button "Match 5 Groups" at bounding box center [1152, 641] width 181 height 41
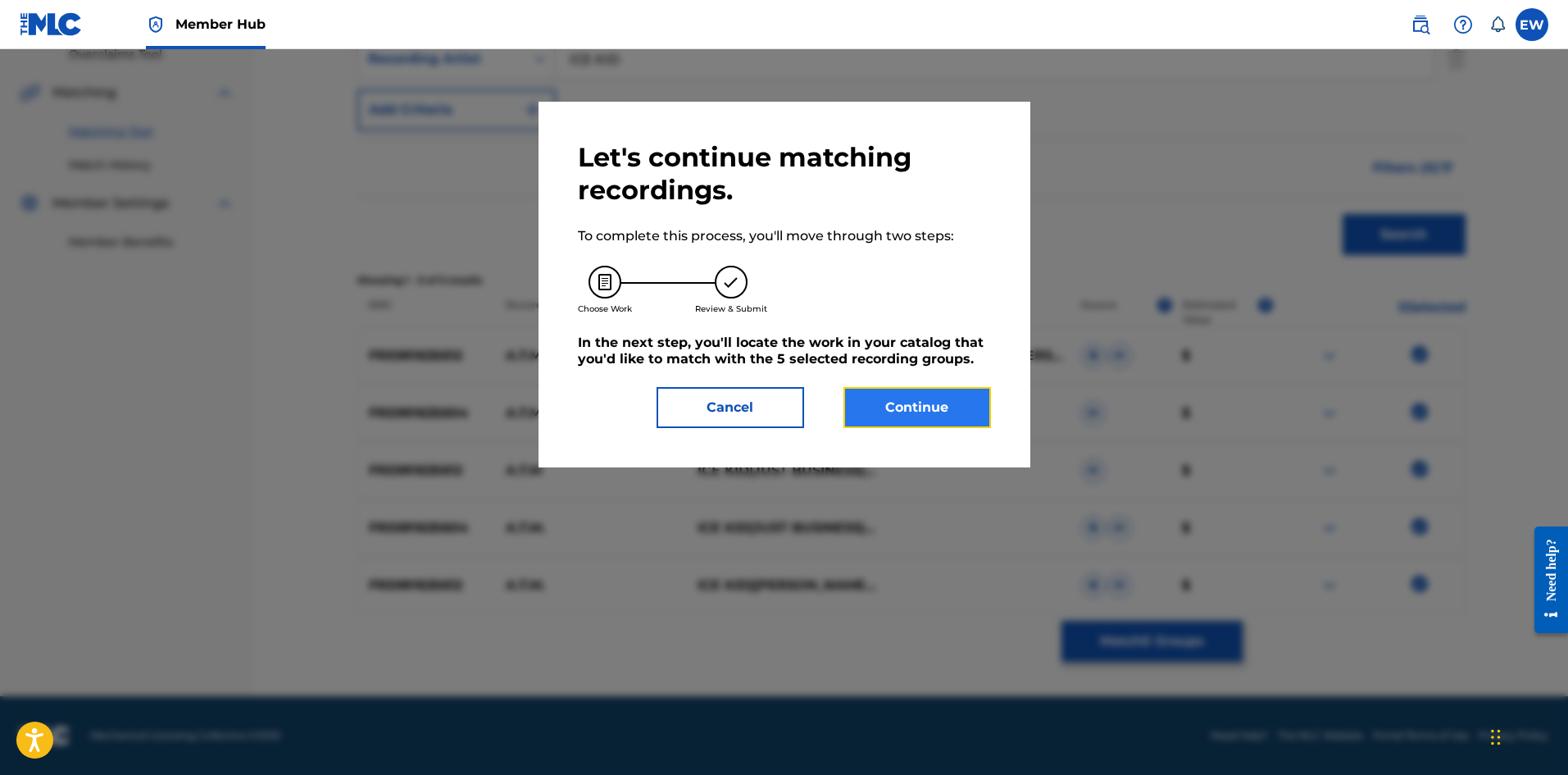
click at [918, 406] on button "Continue" at bounding box center [917, 407] width 148 height 41
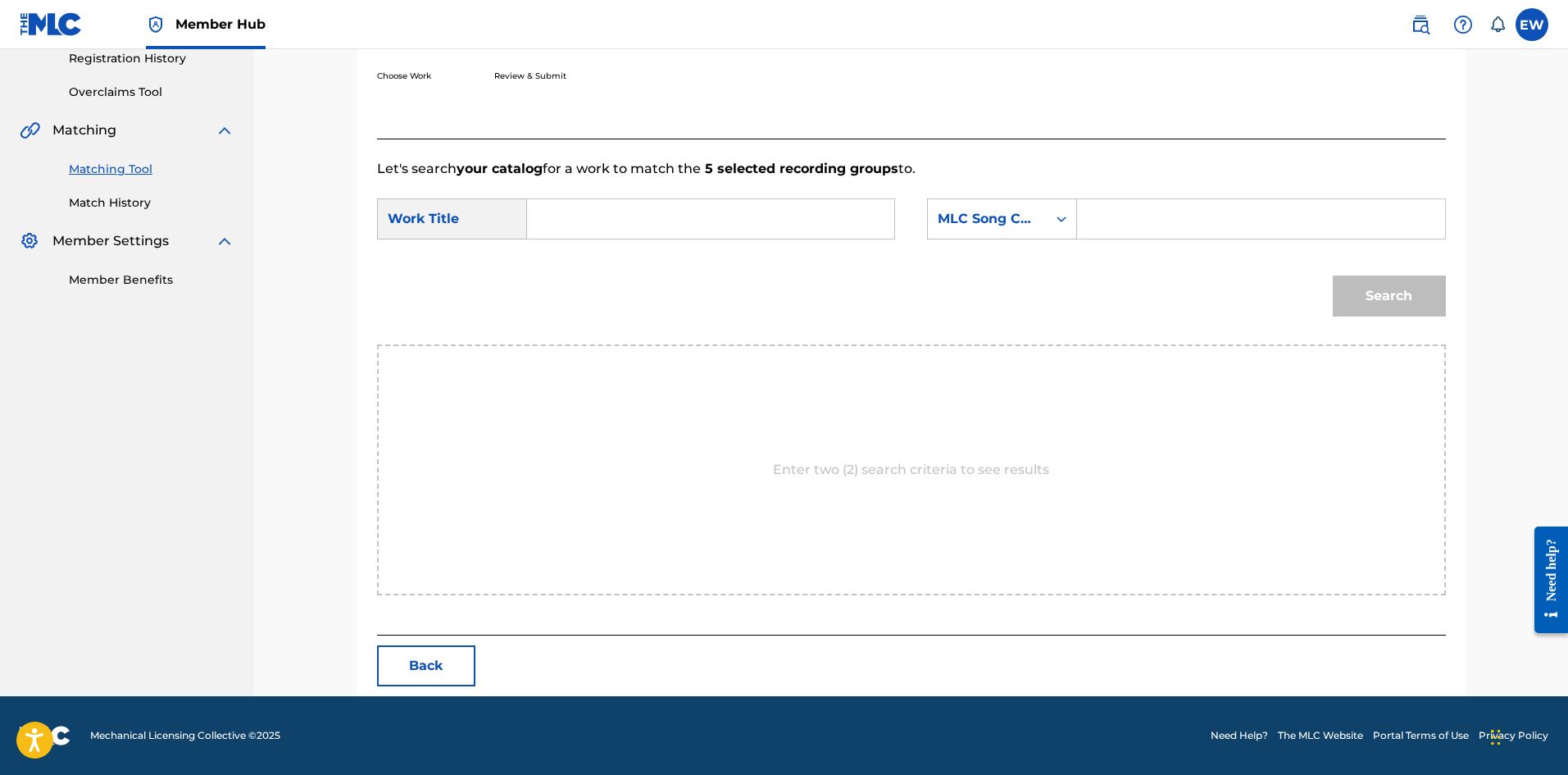
click at [749, 231] on input "Search Form" at bounding box center [711, 218] width 339 height 39
paste input "A.T.M"
type input "A.T.M"
click at [1216, 256] on form "SearchWithCriteriabd125c2d-2da7-4aa2-a3cd-8db2d05ed3ec Work Title A.T.M SearchW…" at bounding box center [911, 261] width 1069 height 165
click at [1222, 219] on input "Search Form" at bounding box center [1261, 218] width 339 height 39
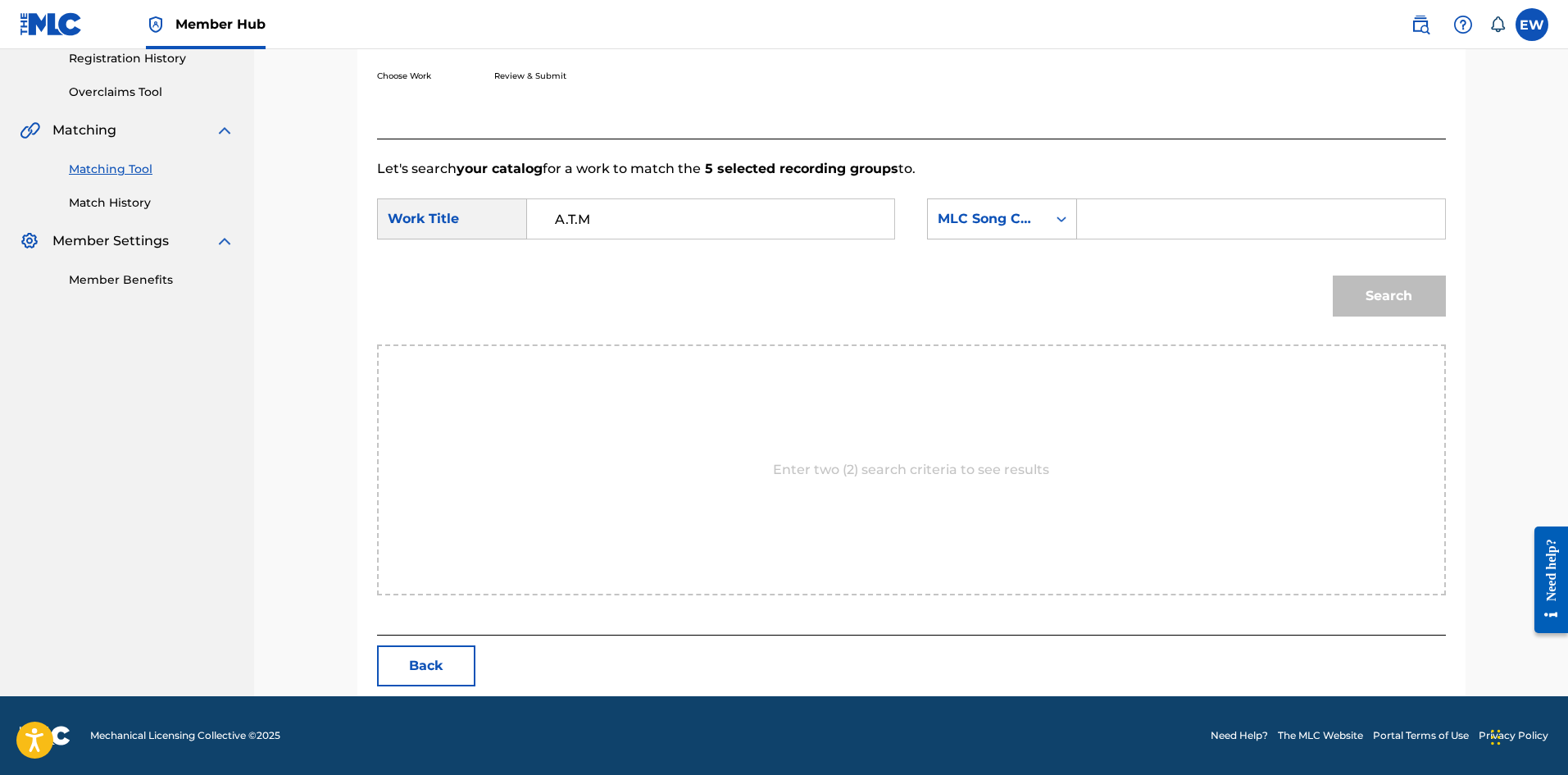
paste input "IVECX6"
type input "IVECX6"
drag, startPoint x: 1438, startPoint y: 308, endPoint x: 1430, endPoint y: 299, distance: 12.0
click at [1437, 307] on button "Search" at bounding box center [1390, 296] width 113 height 41
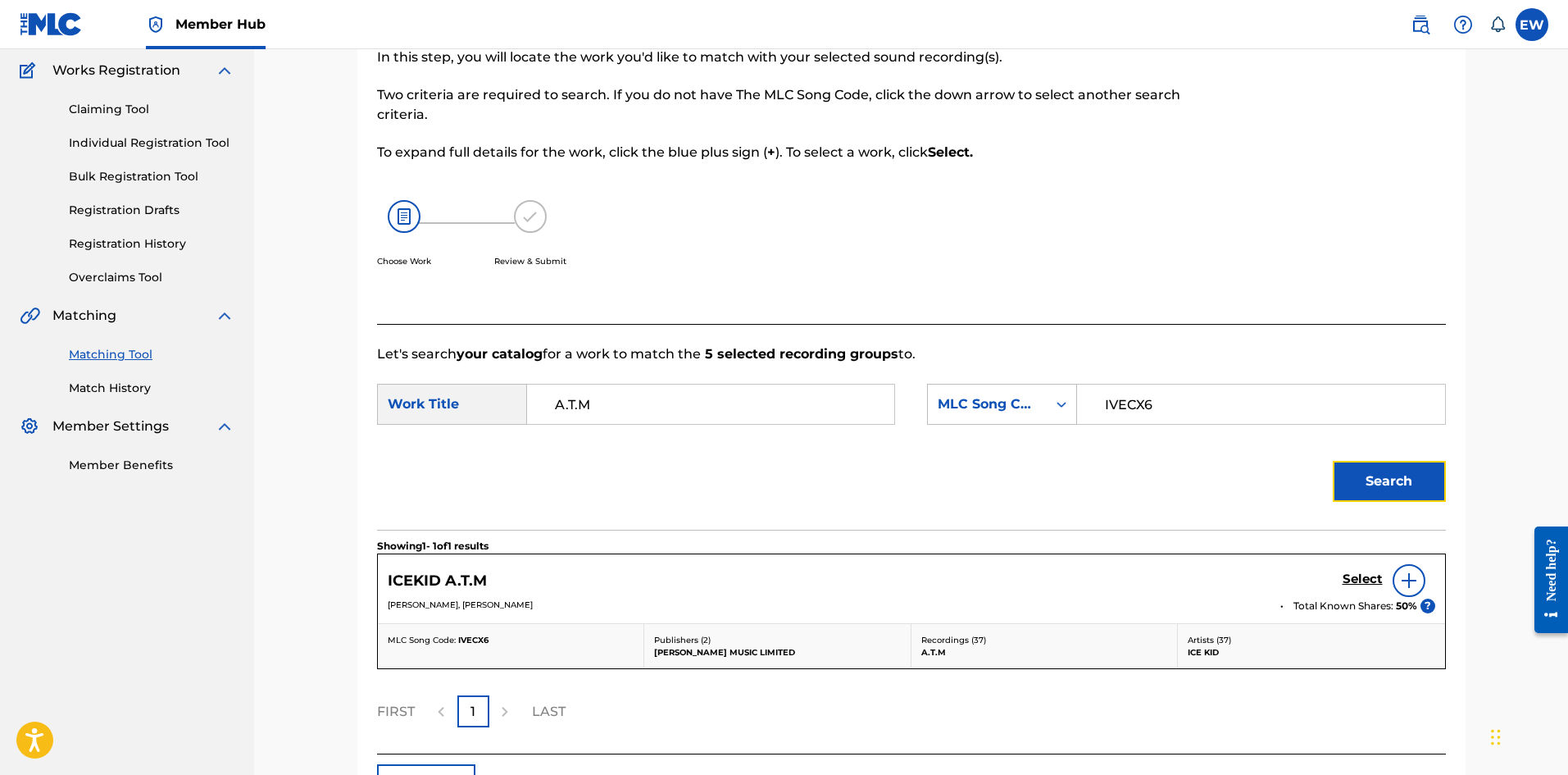
scroll to position [251, 0]
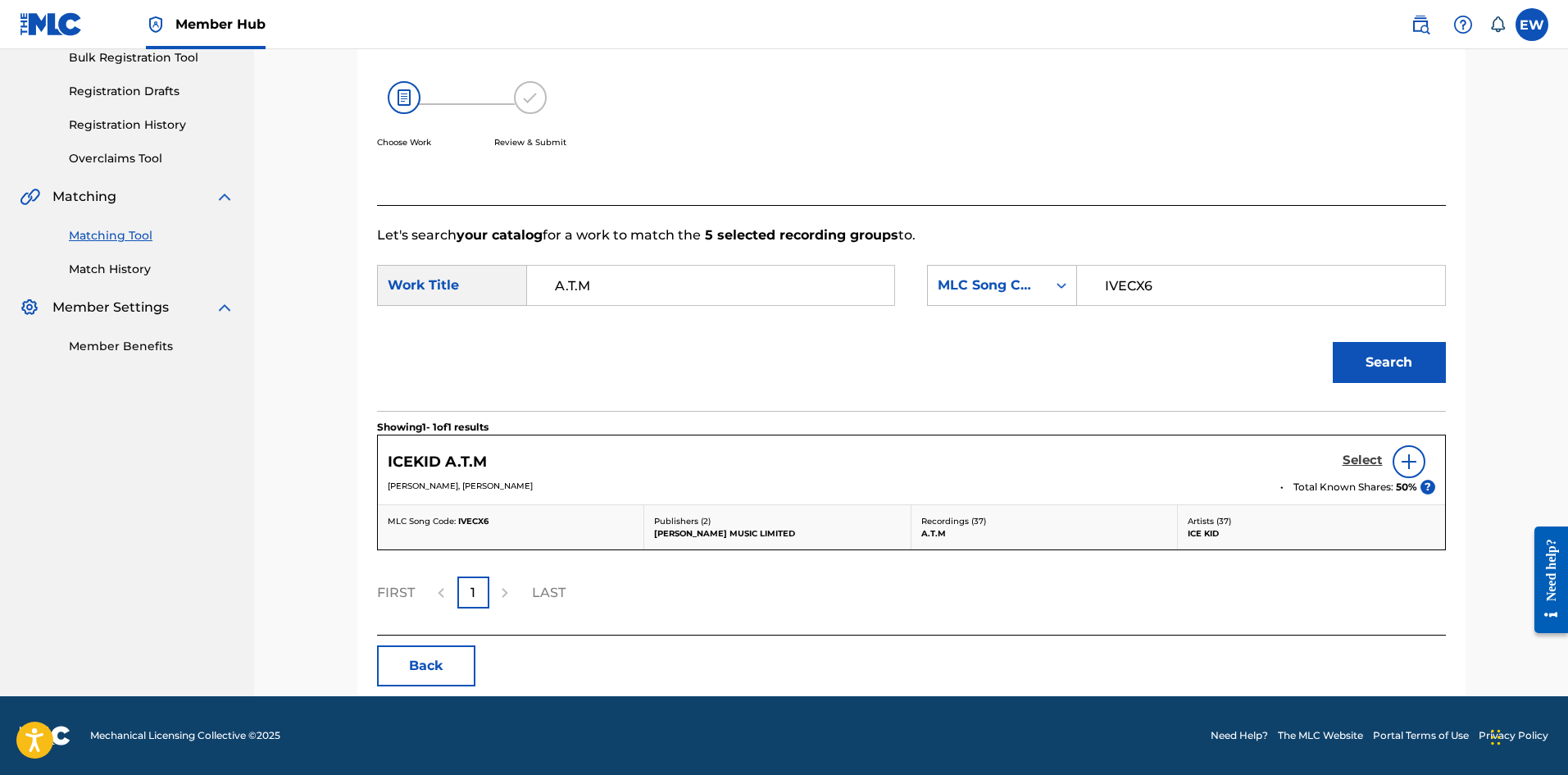
click at [1362, 462] on h5 "Select" at bounding box center [1363, 460] width 40 height 16
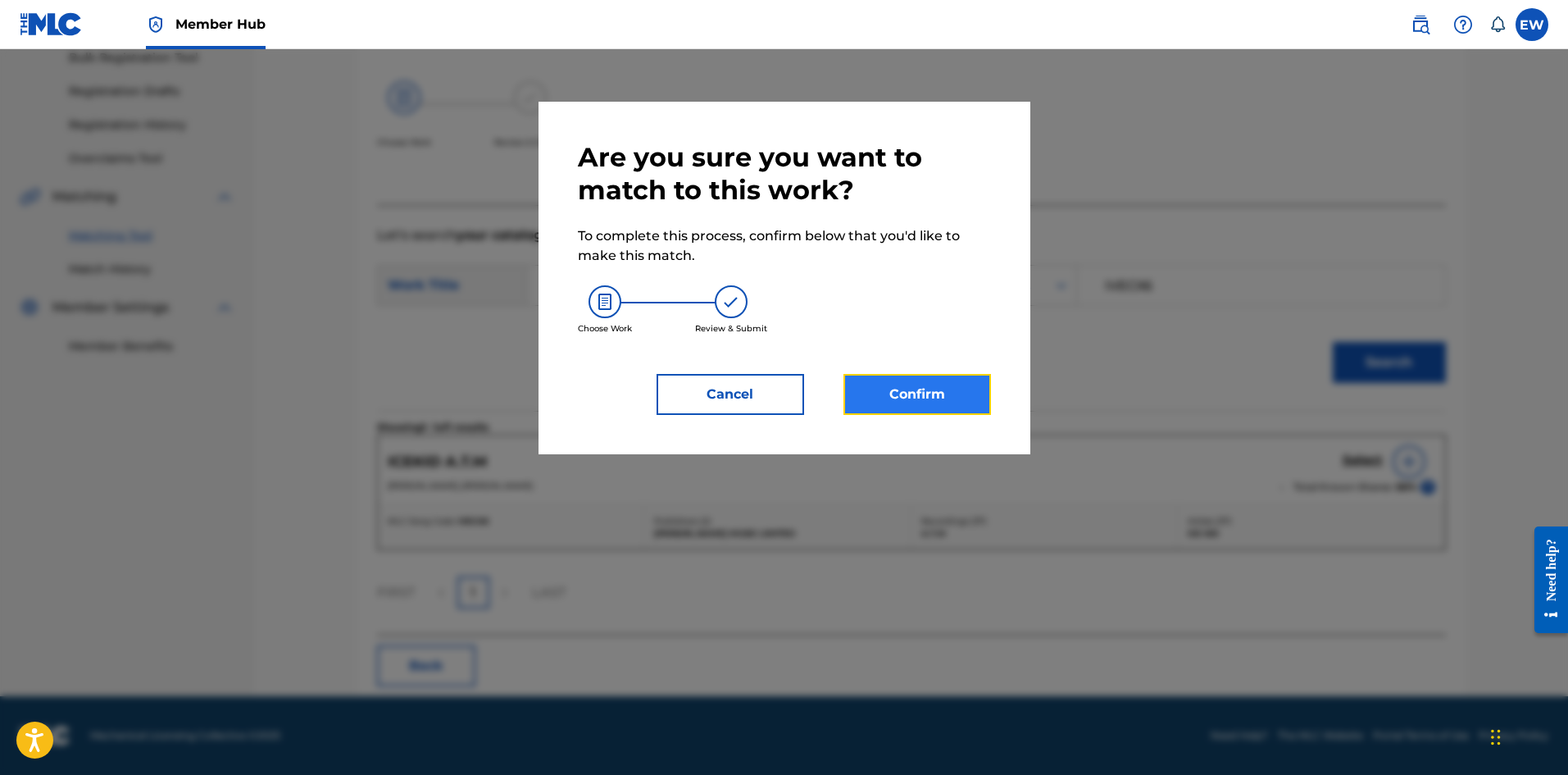
click at [935, 388] on button "Confirm" at bounding box center [917, 394] width 148 height 41
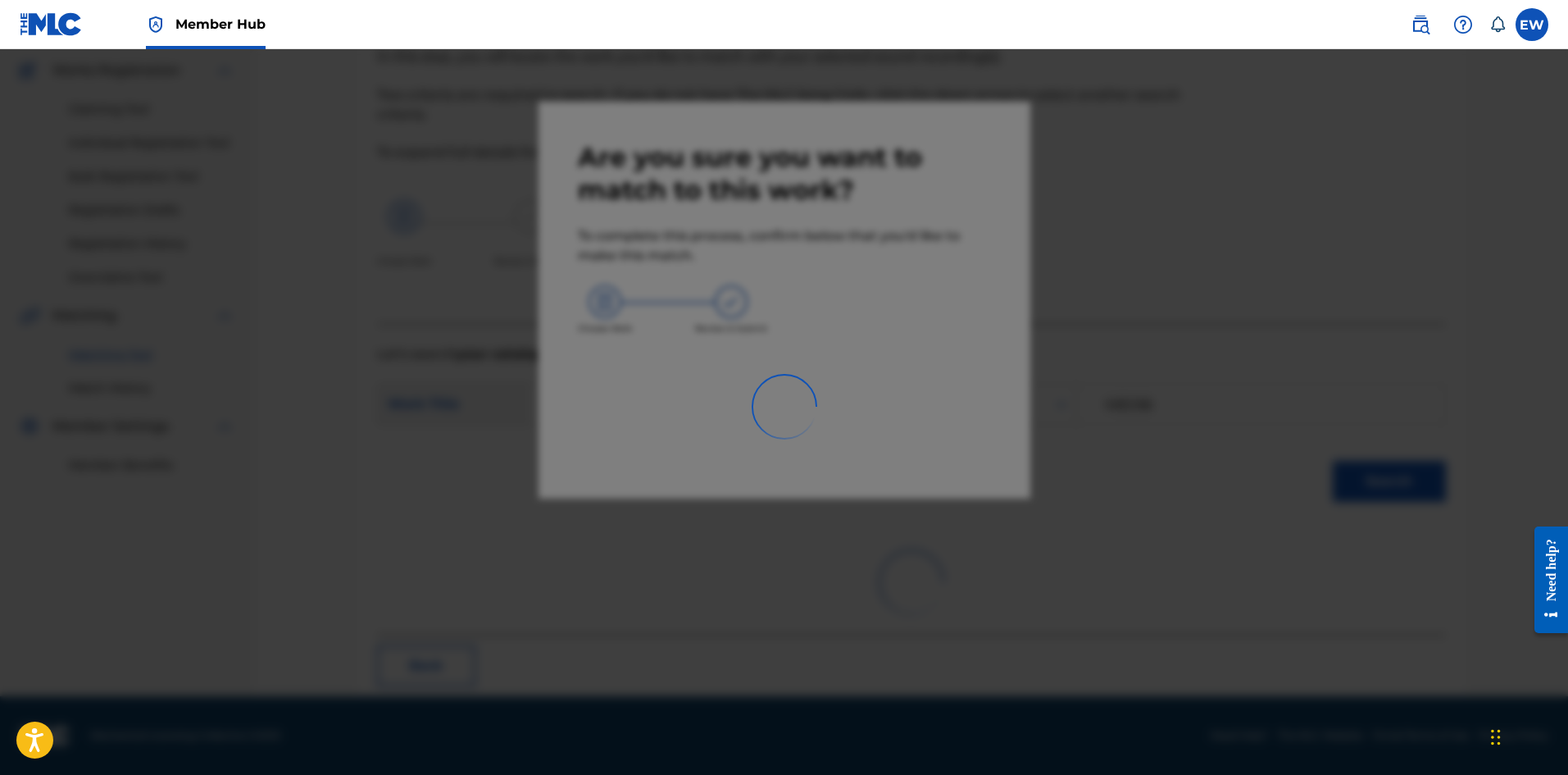
scroll to position [39, 0]
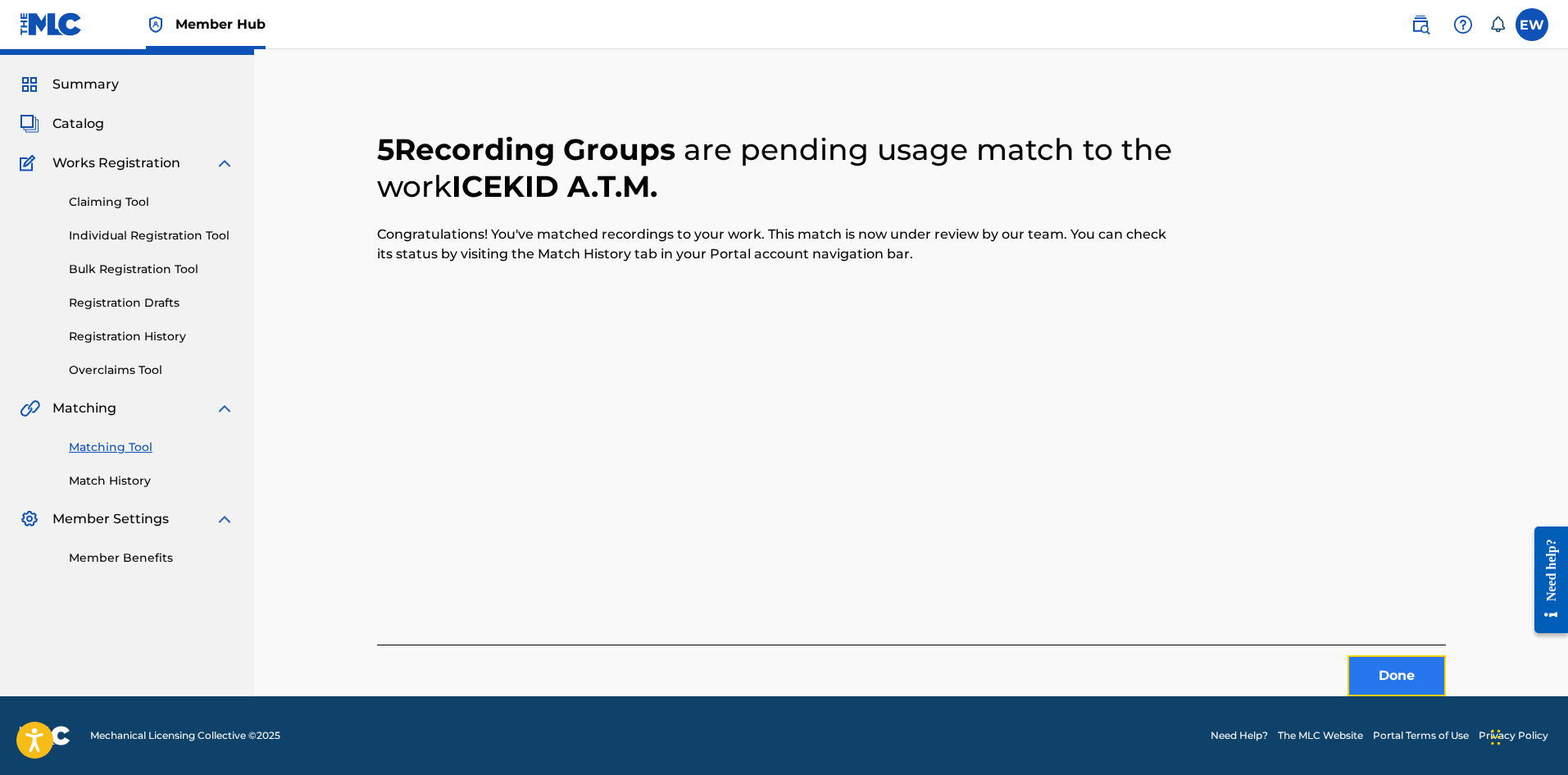
click at [1403, 678] on button "Done" at bounding box center [1397, 675] width 98 height 41
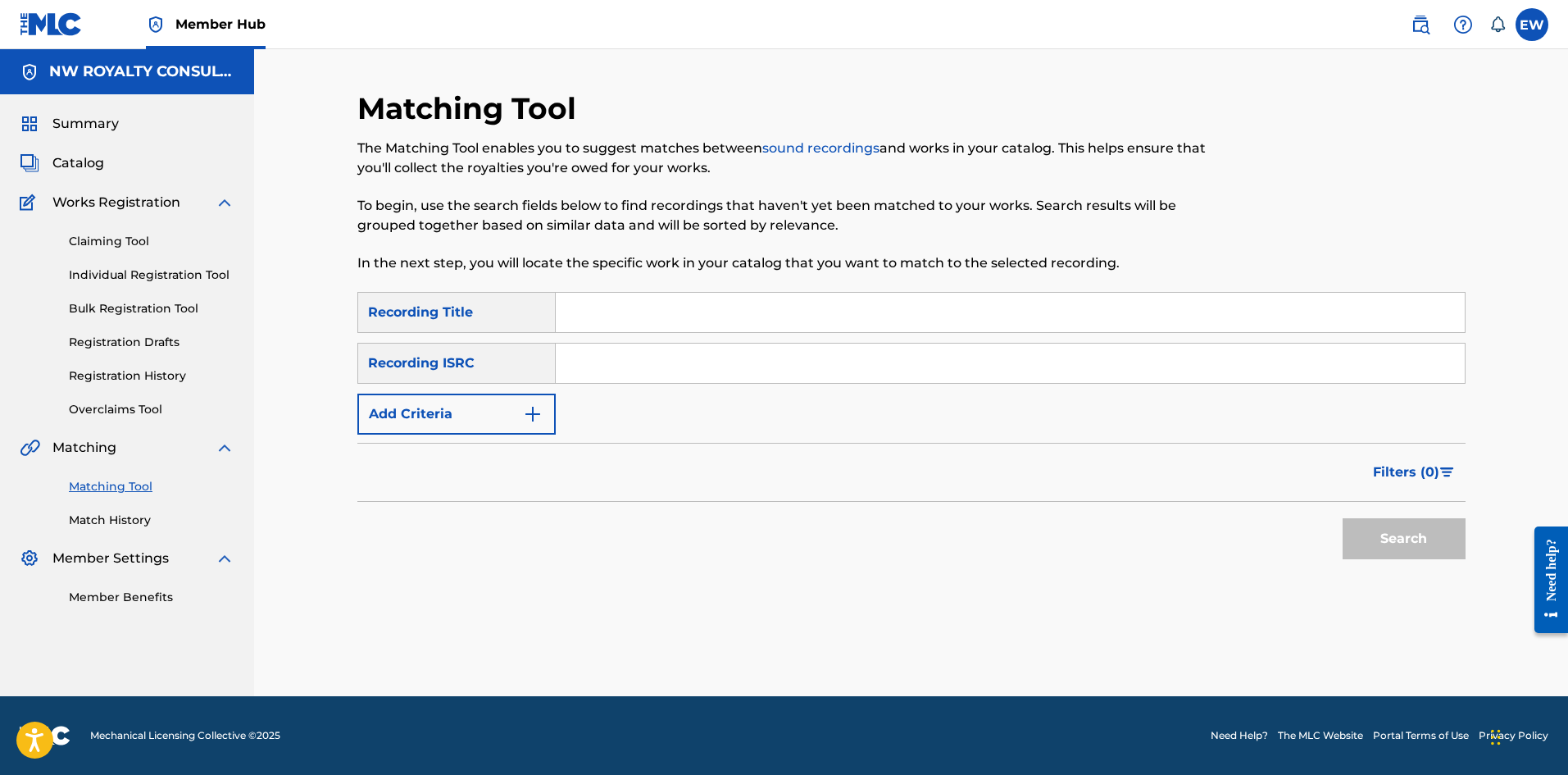
scroll to position [0, 0]
click at [445, 410] on button "Add Criteria" at bounding box center [457, 413] width 198 height 41
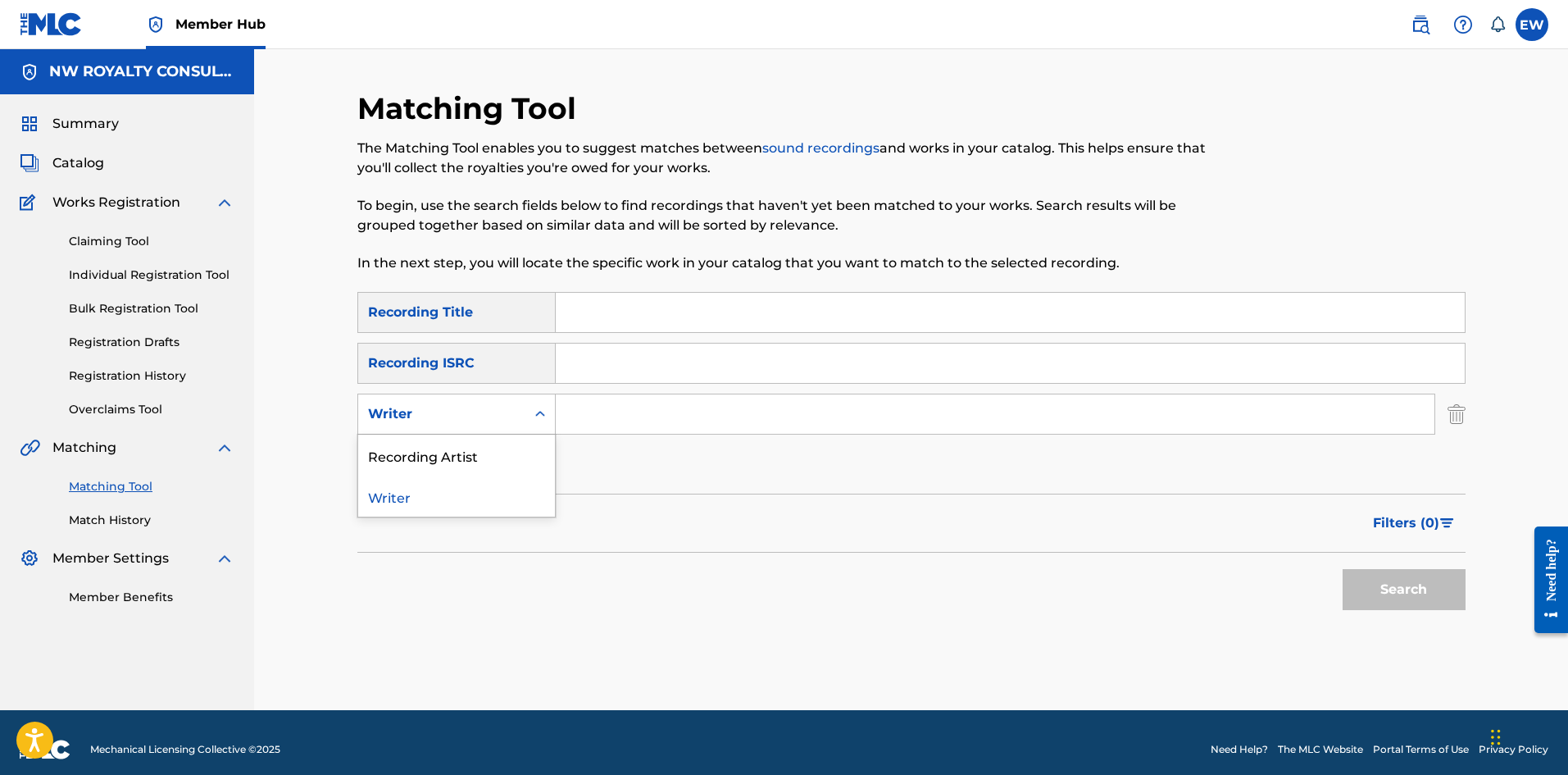
click at [445, 411] on div "Writer" at bounding box center [442, 414] width 148 height 20
drag, startPoint x: 452, startPoint y: 451, endPoint x: 465, endPoint y: 449, distance: 13.2
click at [455, 450] on div "Recording Artist" at bounding box center [457, 455] width 197 height 41
click at [653, 419] on input "Search Form" at bounding box center [995, 413] width 878 height 39
paste input "[PERSON_NAME]"
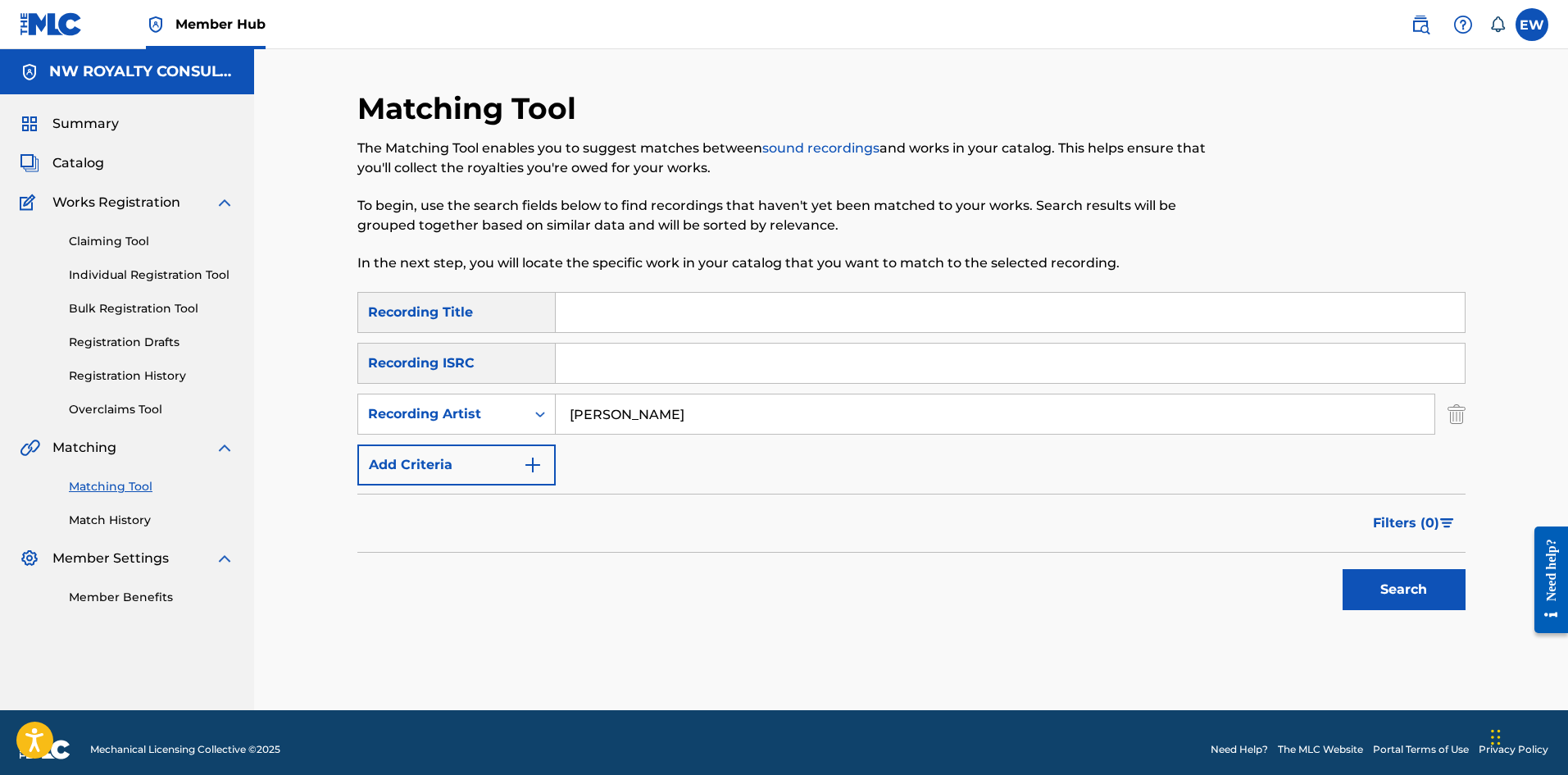
type input "[PERSON_NAME]"
click at [658, 323] on input "Search Form" at bounding box center [1010, 312] width 909 height 39
paste input "[PERSON_NAME] (FEAT. [PERSON_NAME] & [PERSON_NAME])"
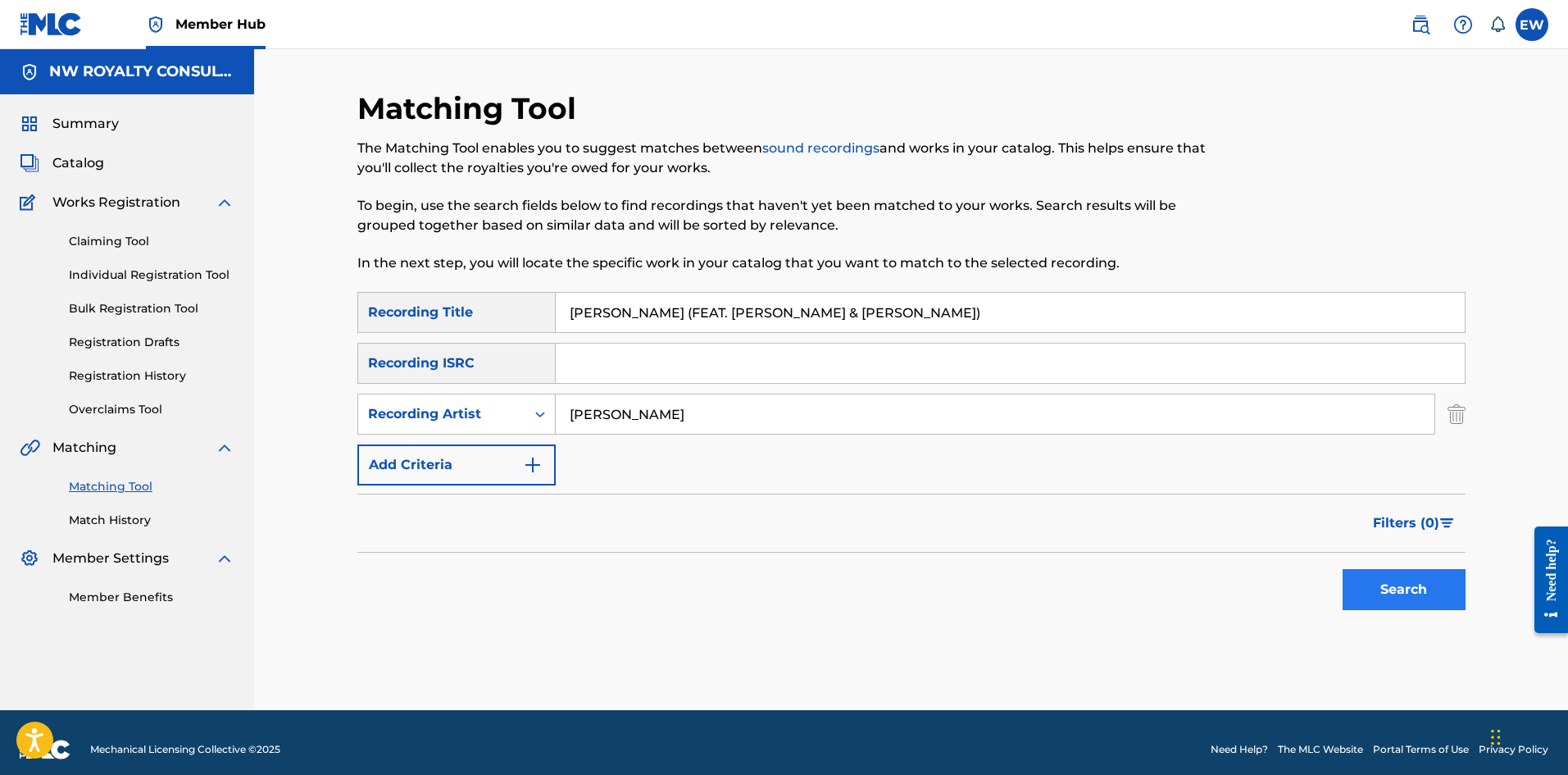
type input "[PERSON_NAME] (FEAT. [PERSON_NAME] & [PERSON_NAME])"
drag, startPoint x: 1380, startPoint y: 607, endPoint x: 1365, endPoint y: 577, distance: 33.5
click at [1380, 606] on button "Search" at bounding box center [1404, 589] width 123 height 41
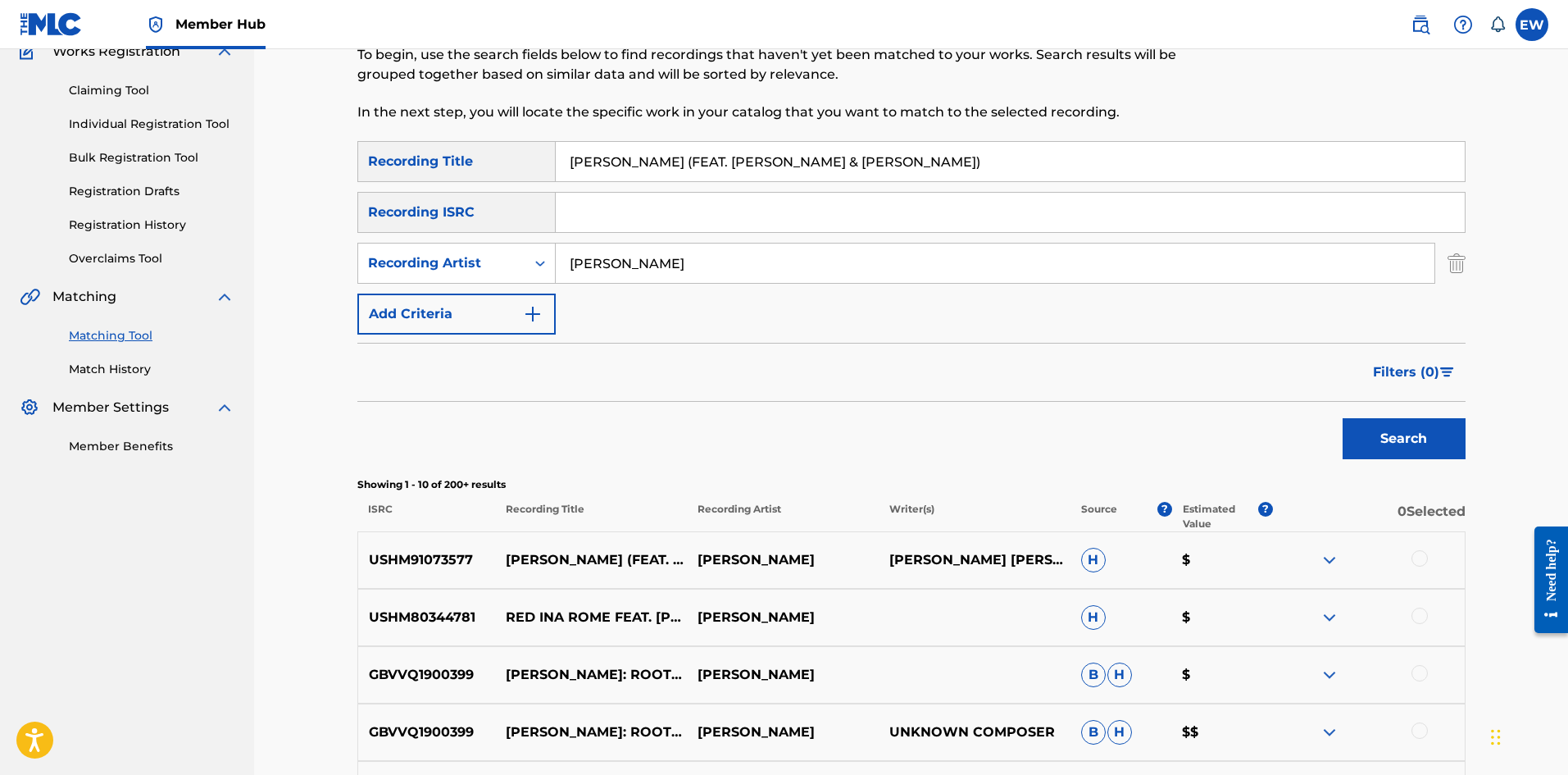
scroll to position [164, 0]
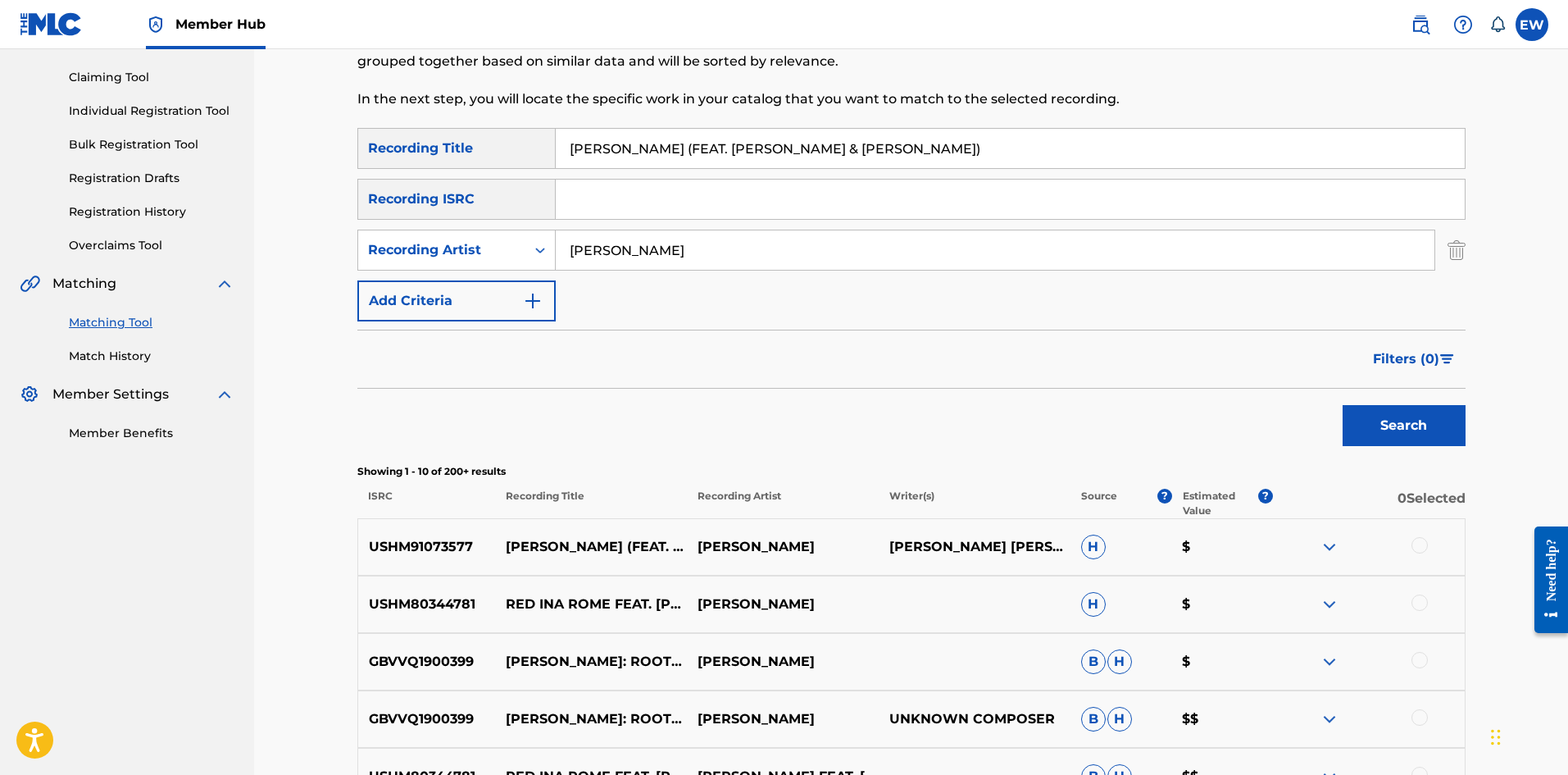
click at [1425, 548] on div at bounding box center [1419, 545] width 17 height 17
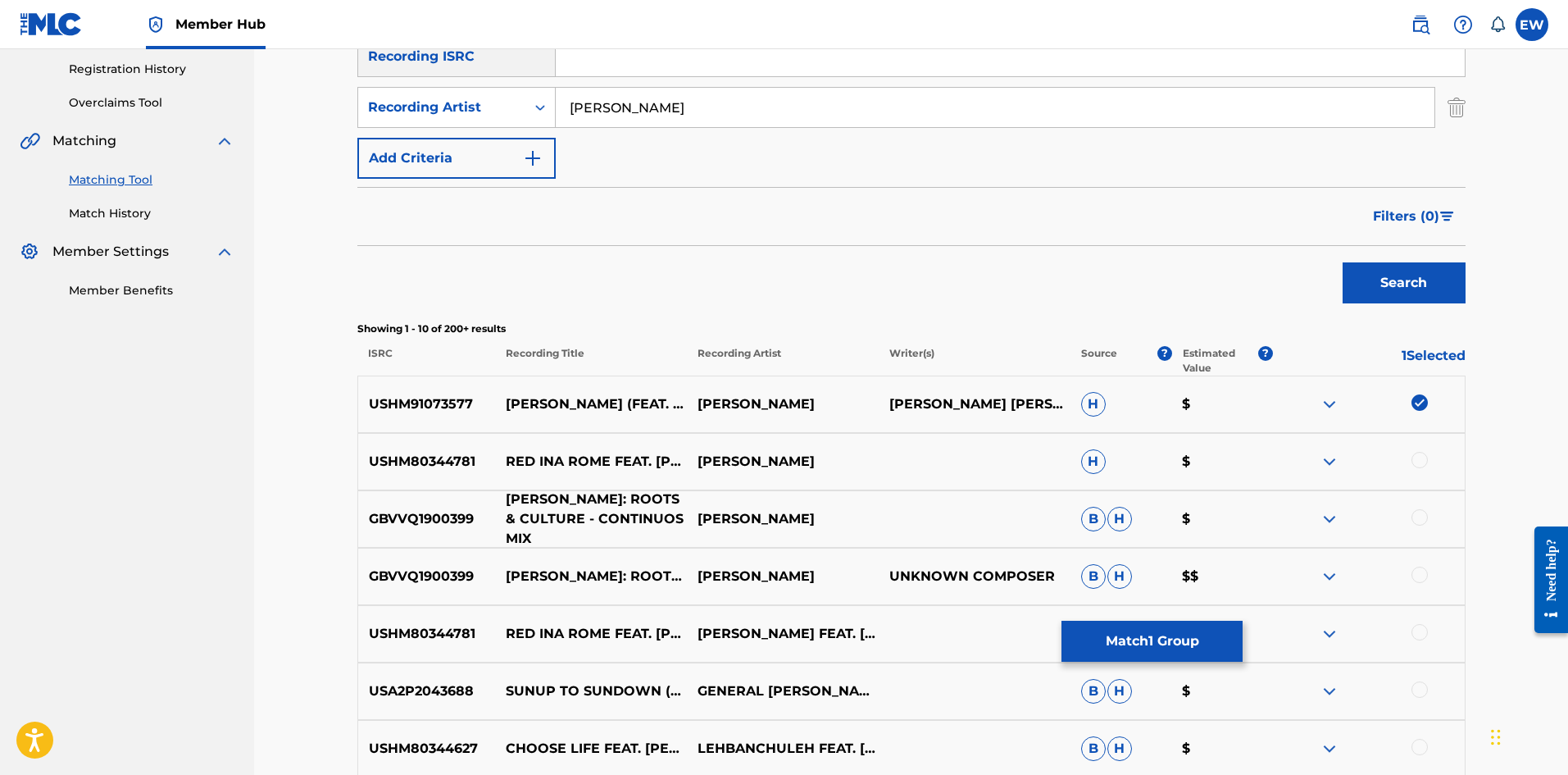
scroll to position [328, 0]
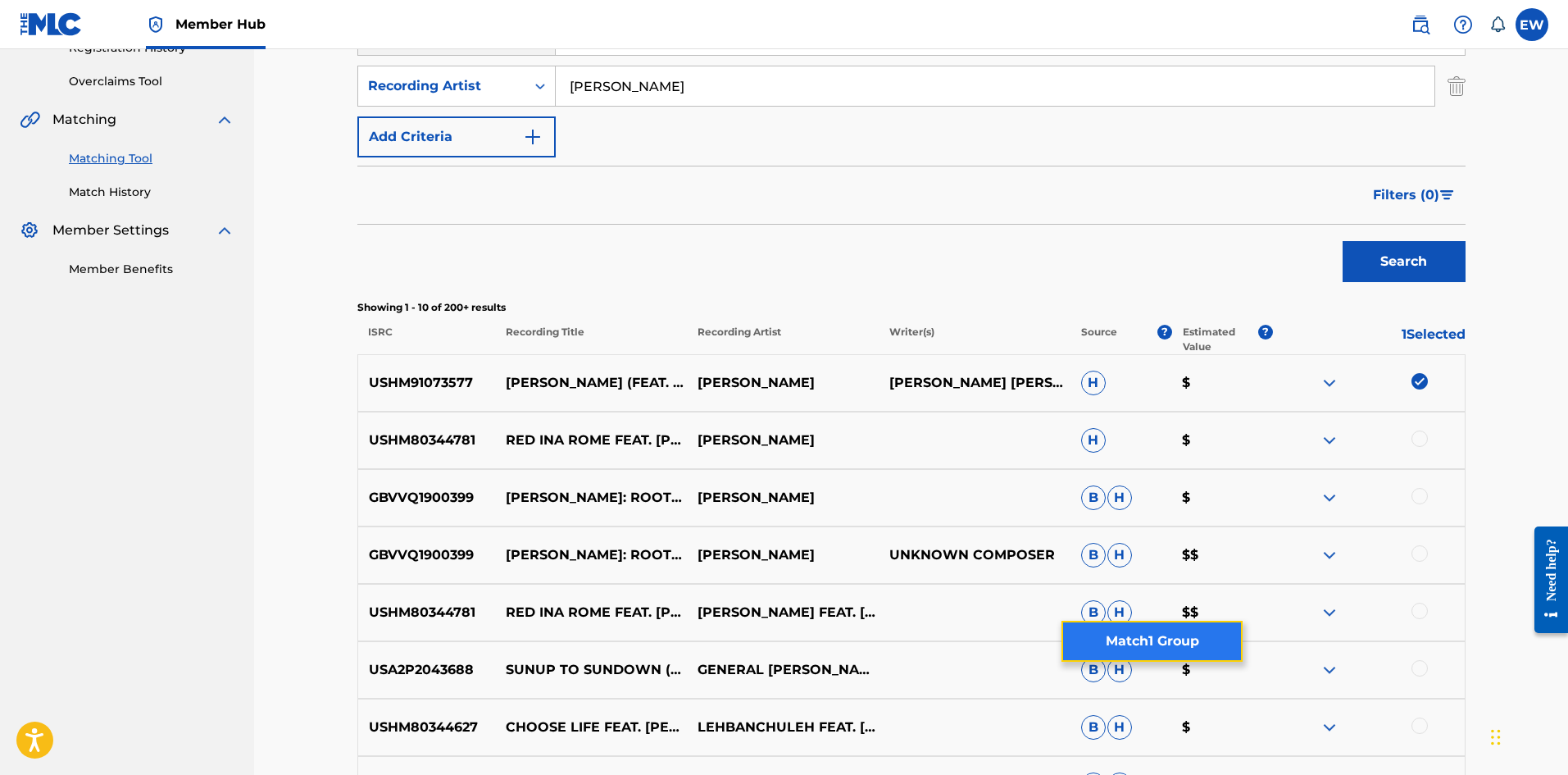
click at [1125, 638] on button "Match 1 Group" at bounding box center [1152, 641] width 181 height 41
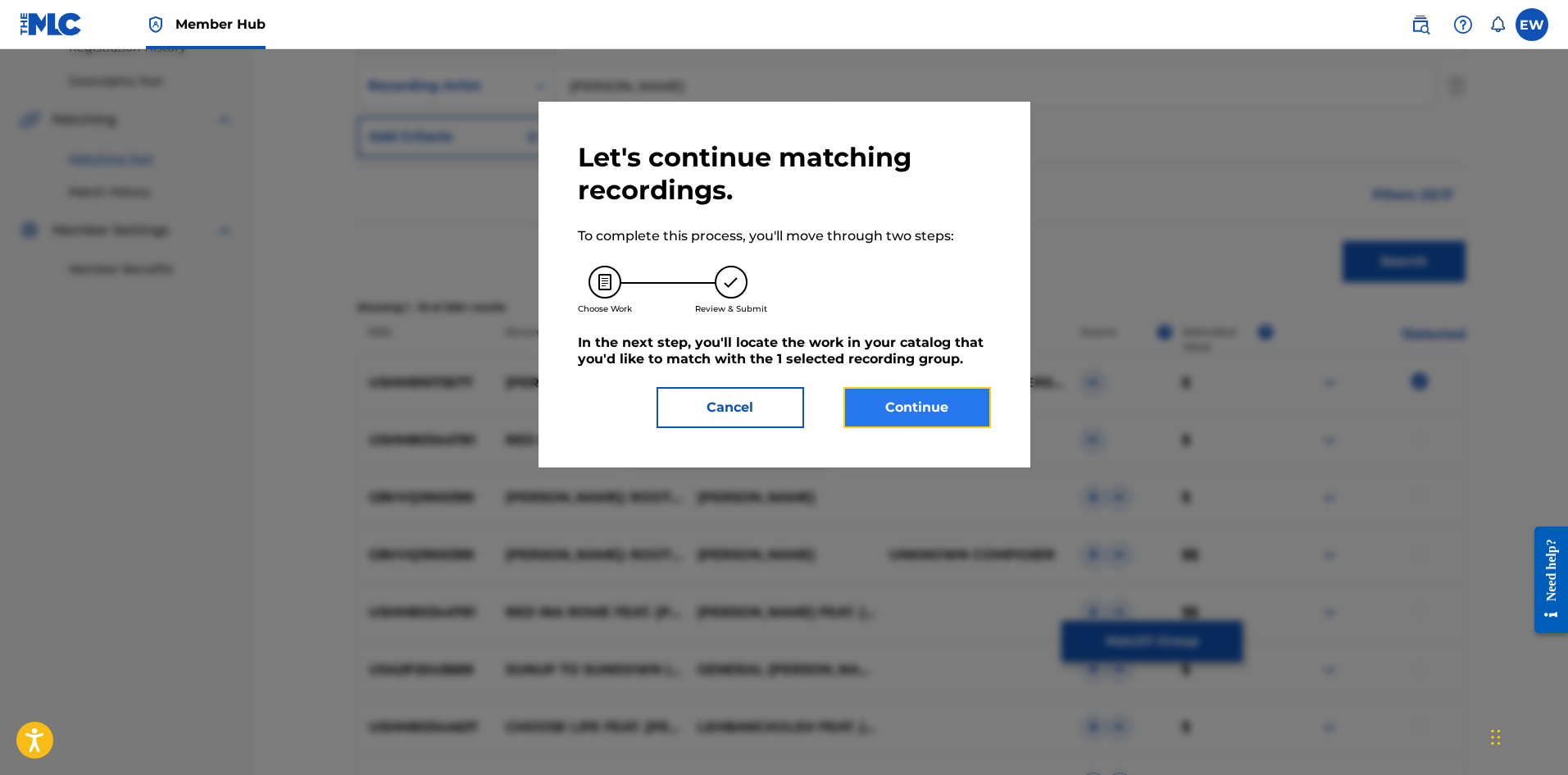
click at [949, 411] on button "Continue" at bounding box center [917, 407] width 148 height 41
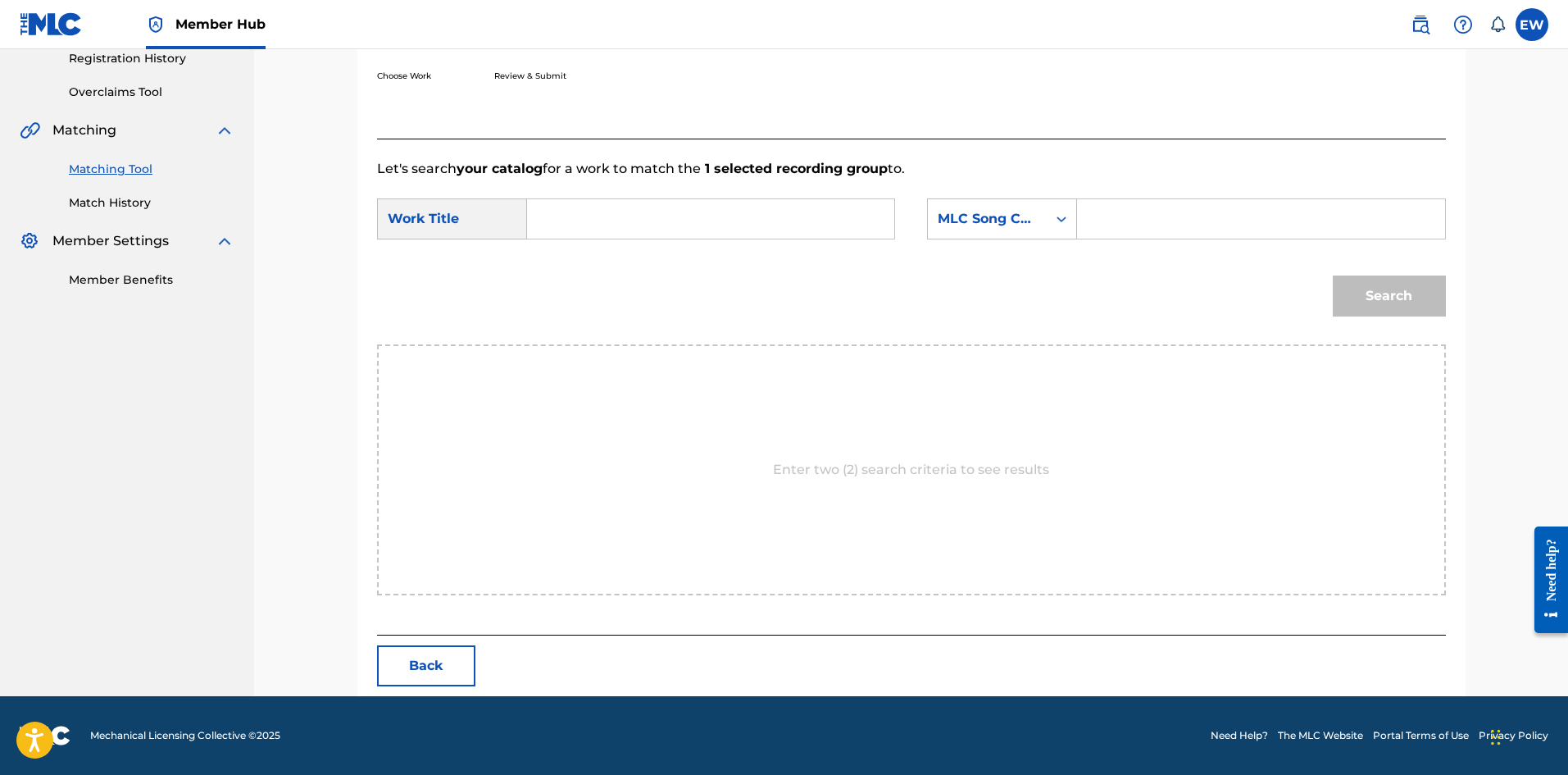
click at [668, 213] on input "Search Form" at bounding box center [711, 218] width 339 height 39
paste input "[PERSON_NAME] (FEAT. [PERSON_NAME] & [PERSON_NAME])"
type input "[PERSON_NAME] (FEAT. [PERSON_NAME] & [PERSON_NAME])"
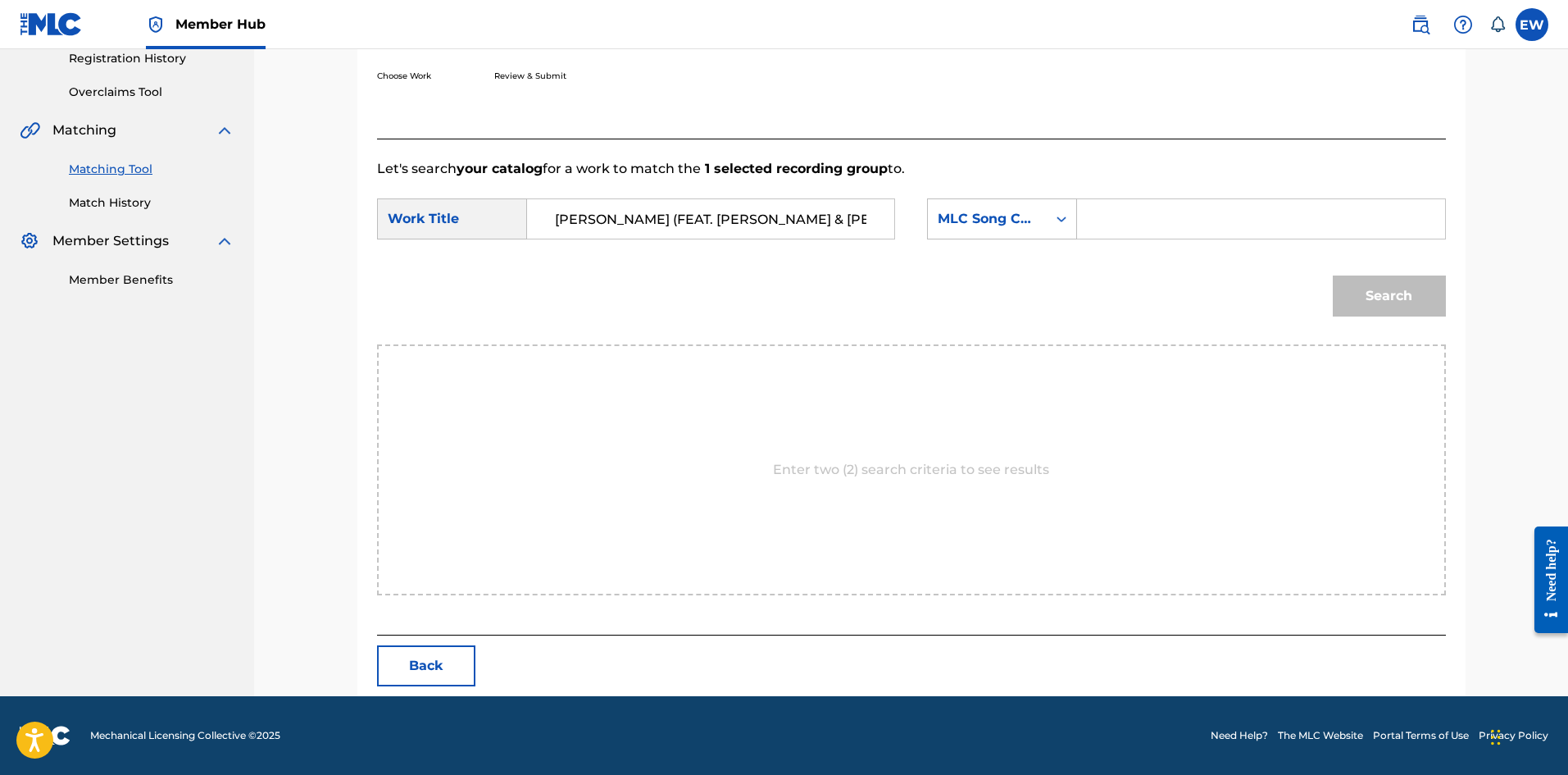
click at [1273, 210] on input "Search Form" at bounding box center [1261, 218] width 339 height 39
paste input "AV7FH3"
type input "AV7FH3"
click at [1408, 298] on button "Search" at bounding box center [1390, 296] width 113 height 41
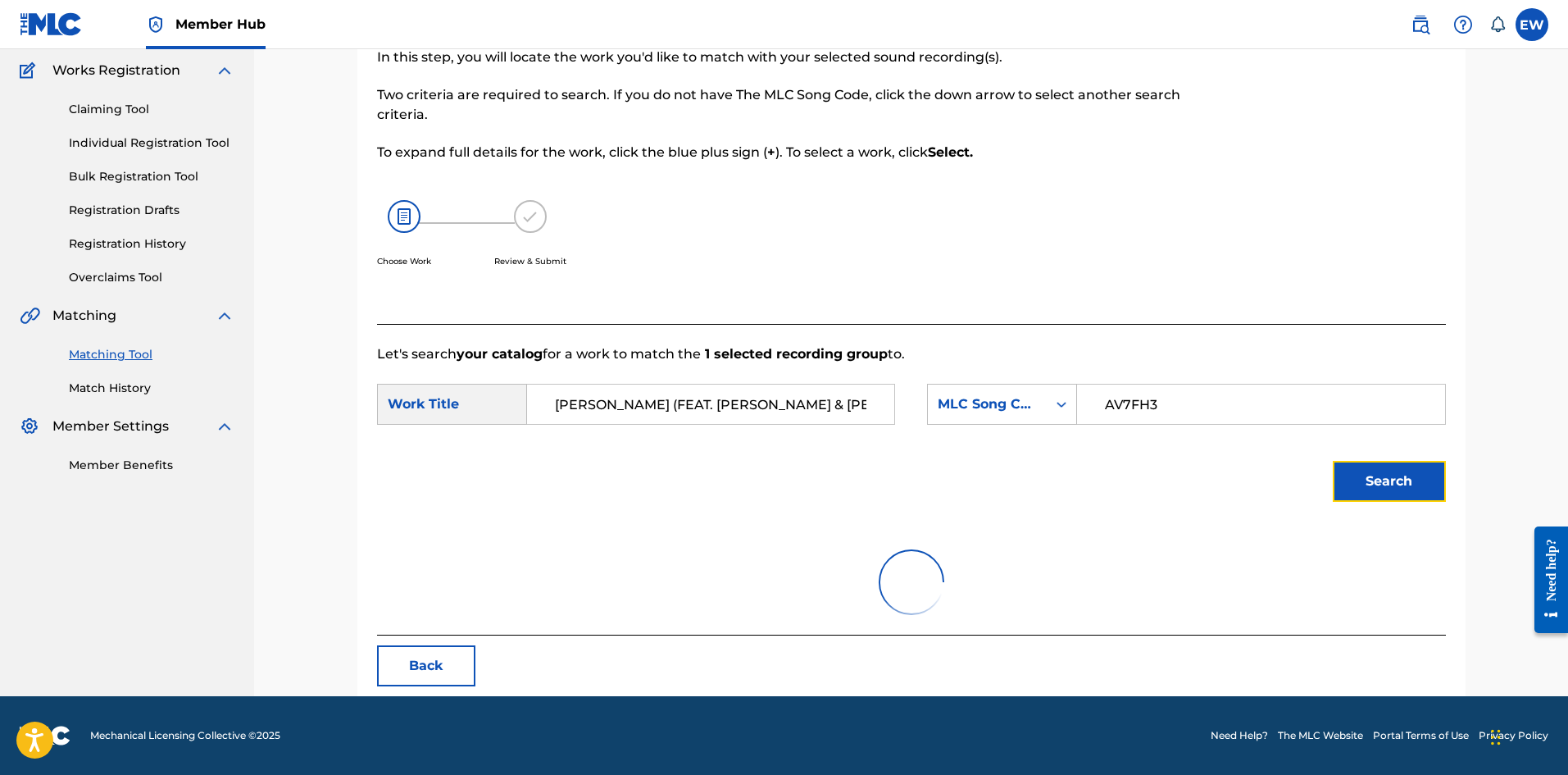
scroll to position [269, 0]
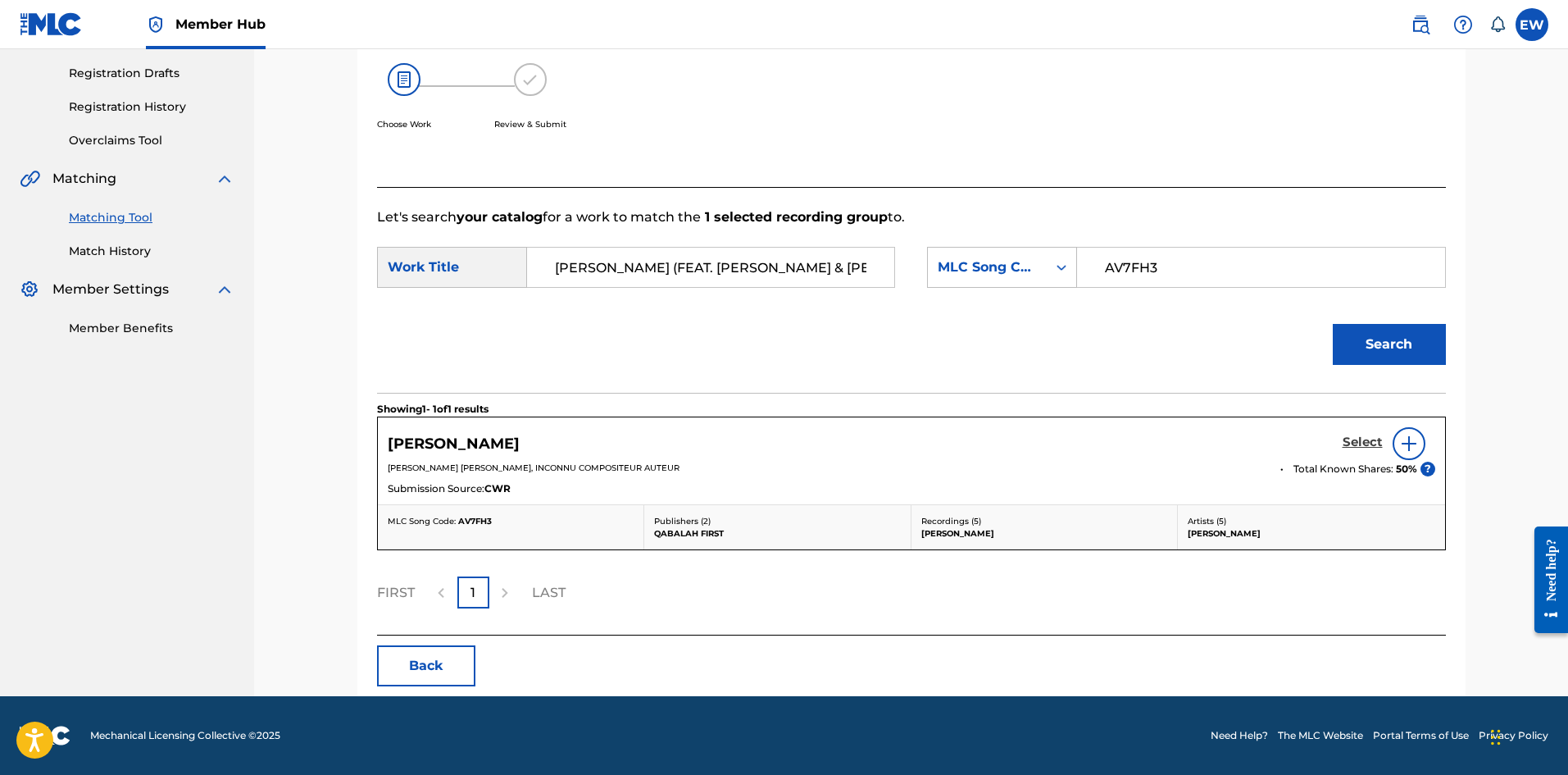
click at [1375, 443] on h5 "Select" at bounding box center [1363, 443] width 40 height 16
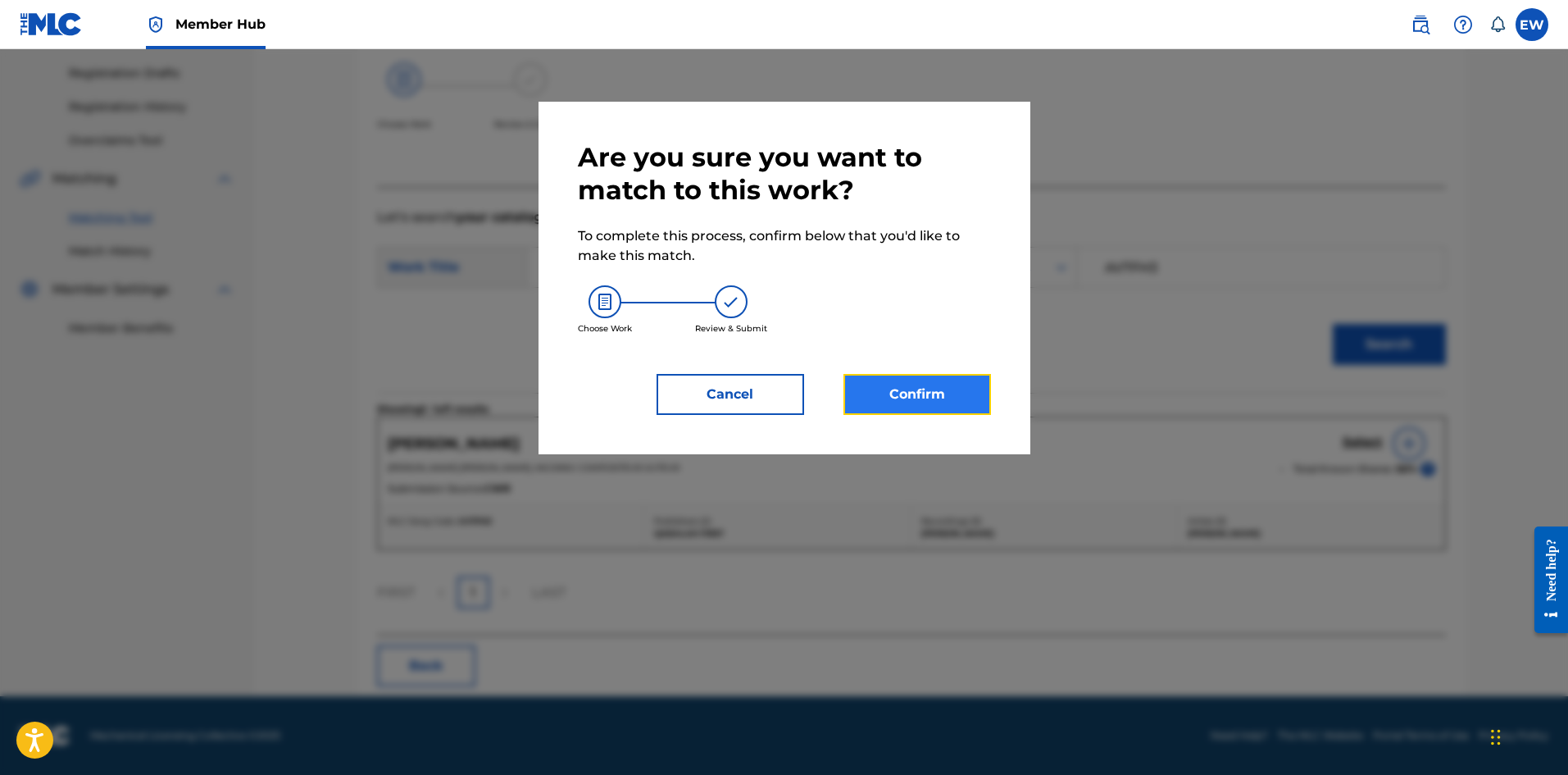
click at [897, 397] on button "Confirm" at bounding box center [917, 394] width 148 height 41
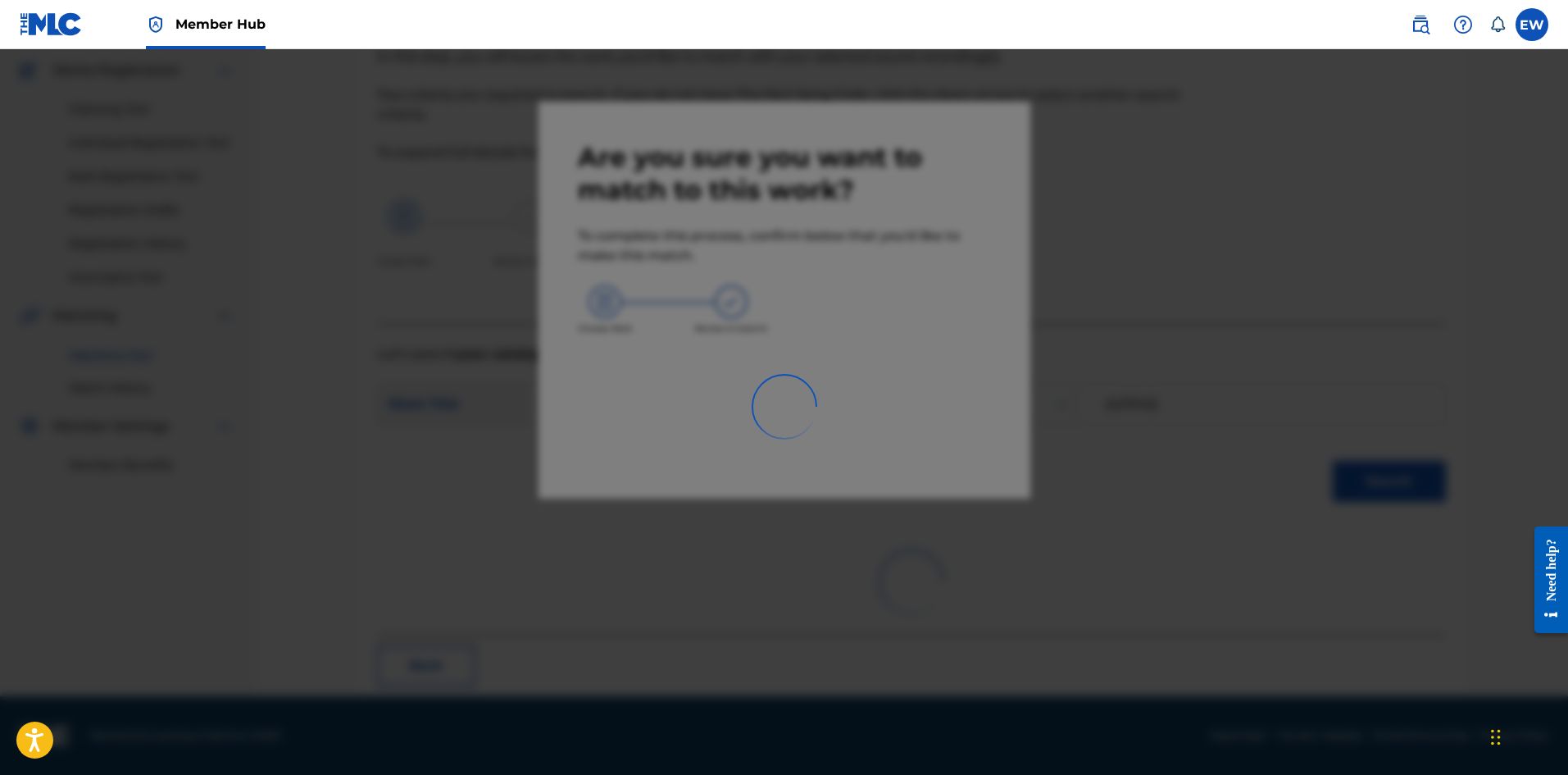
scroll to position [39, 0]
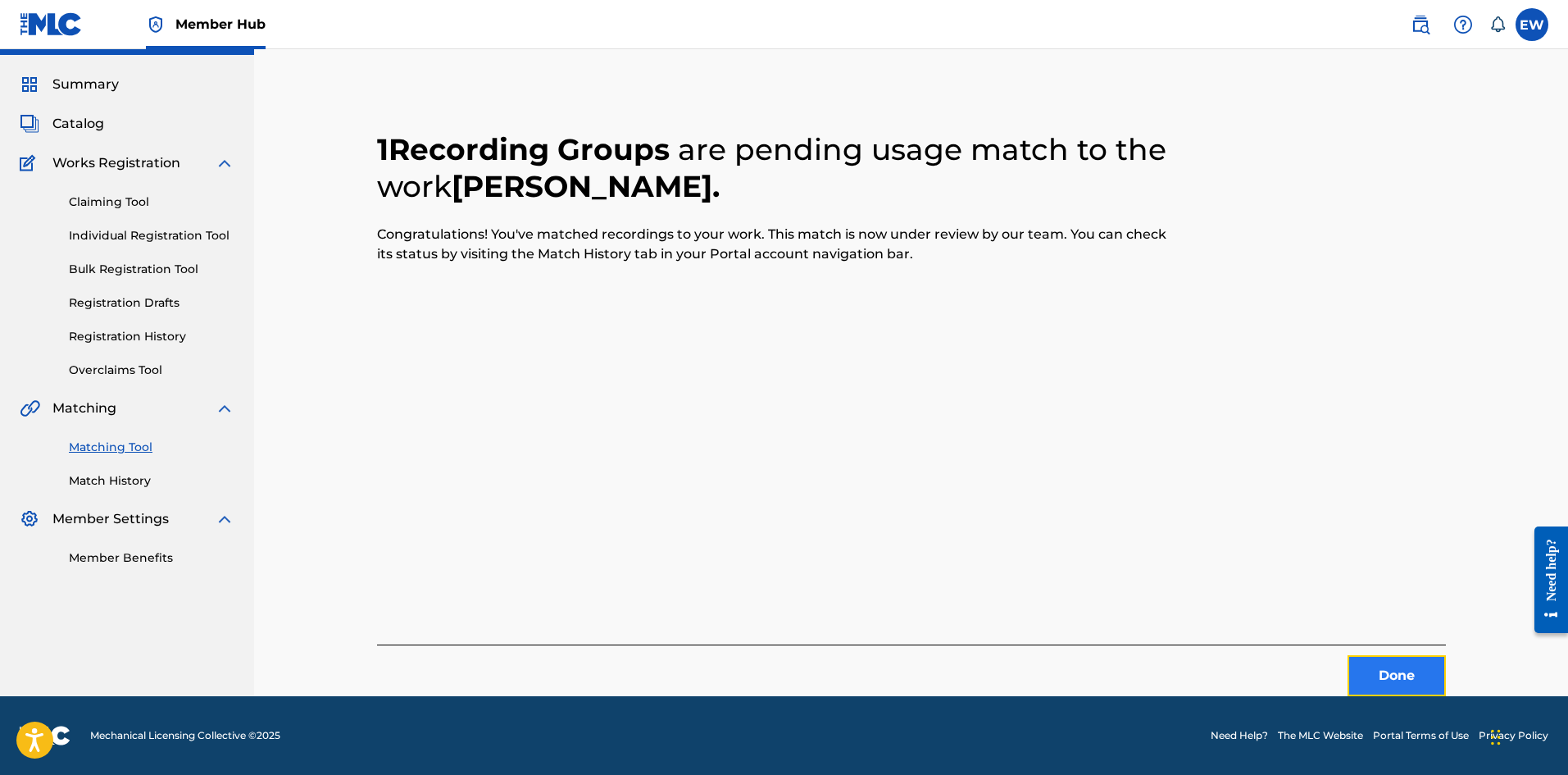
click at [1404, 671] on button "Done" at bounding box center [1397, 675] width 98 height 41
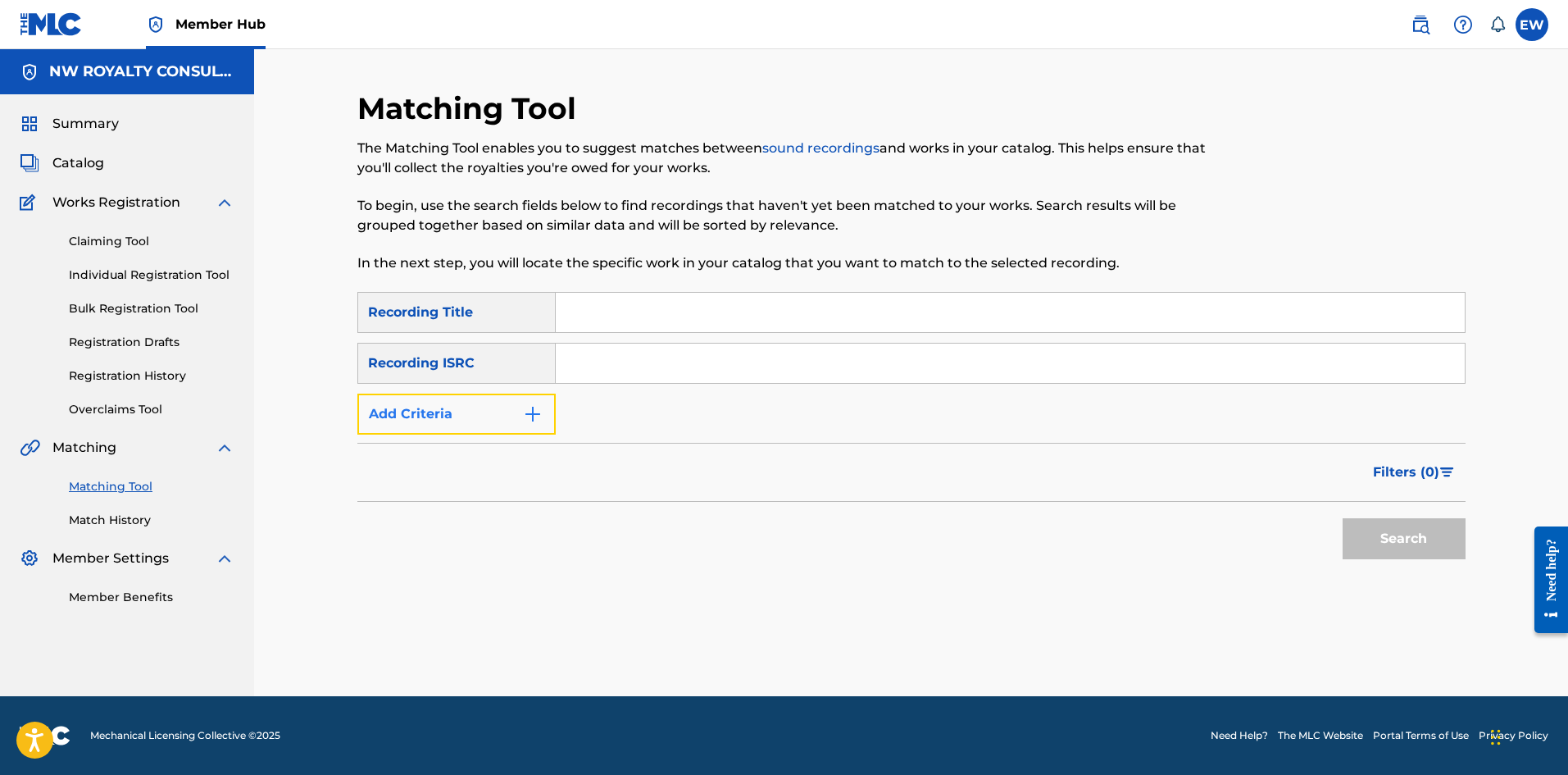
click at [404, 426] on button "Add Criteria" at bounding box center [457, 413] width 198 height 41
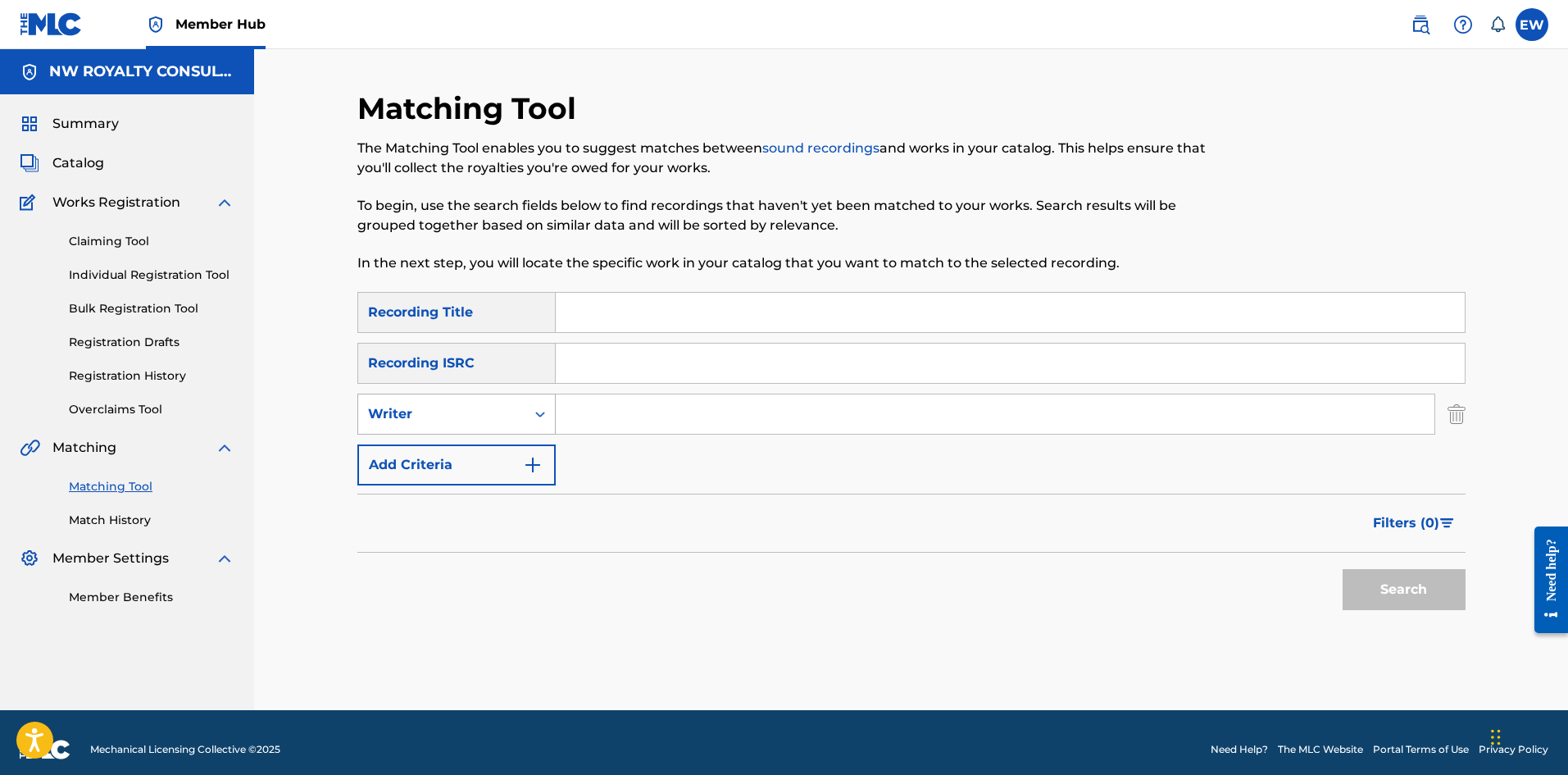
drag, startPoint x: 404, startPoint y: 427, endPoint x: 414, endPoint y: 434, distance: 12.2
click at [409, 429] on div "Writer" at bounding box center [442, 414] width 167 height 31
click at [484, 446] on div "Recording Artist" at bounding box center [457, 455] width 197 height 41
click at [677, 413] on input "Search Form" at bounding box center [995, 413] width 878 height 39
paste input "IKAYA"
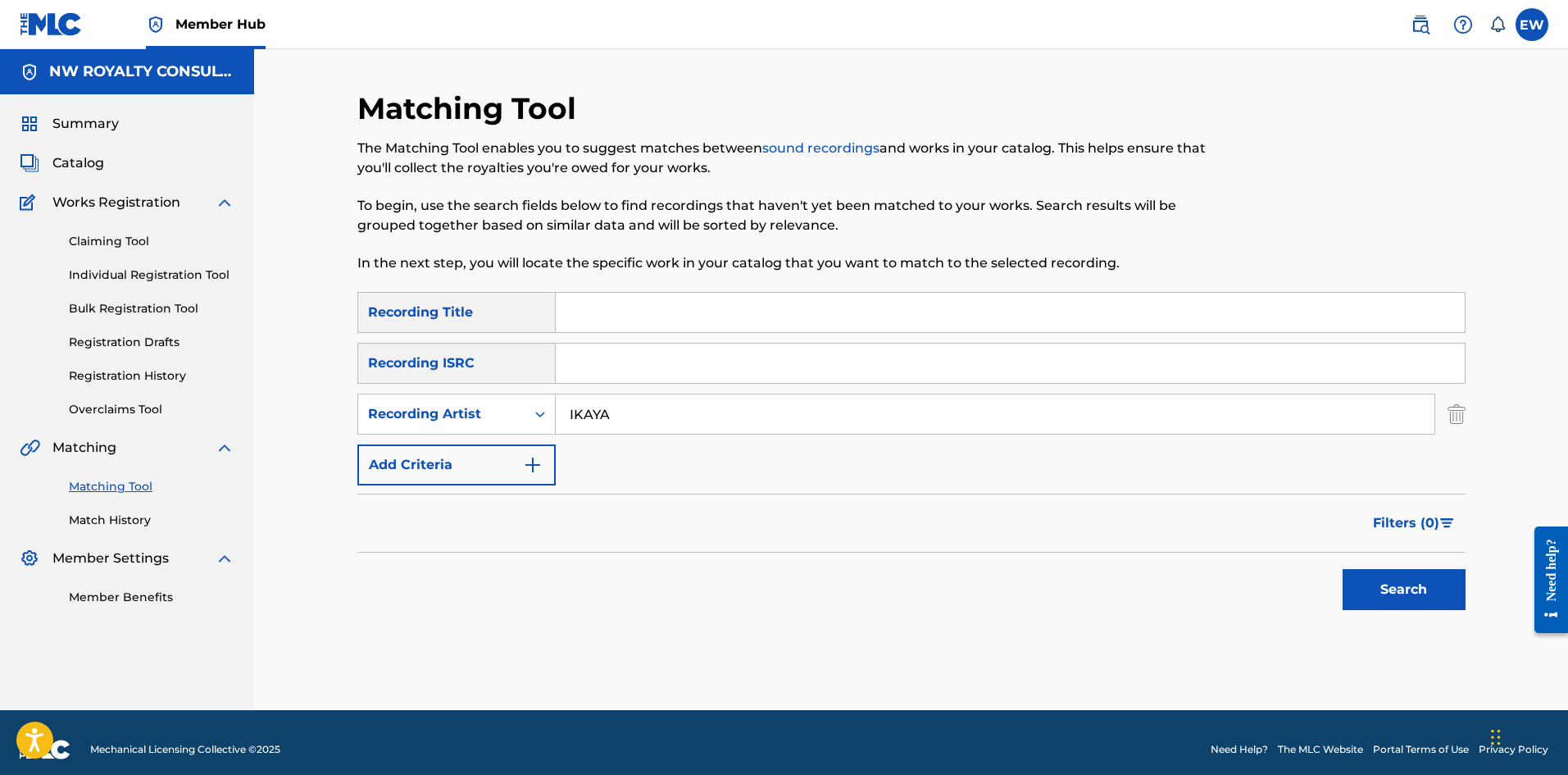
type input "IKAYA"
click at [764, 304] on input "Search Form" at bounding box center [1010, 312] width 909 height 39
paste input "ABC"
type input "ABC"
click at [1372, 596] on button "Search" at bounding box center [1404, 589] width 123 height 41
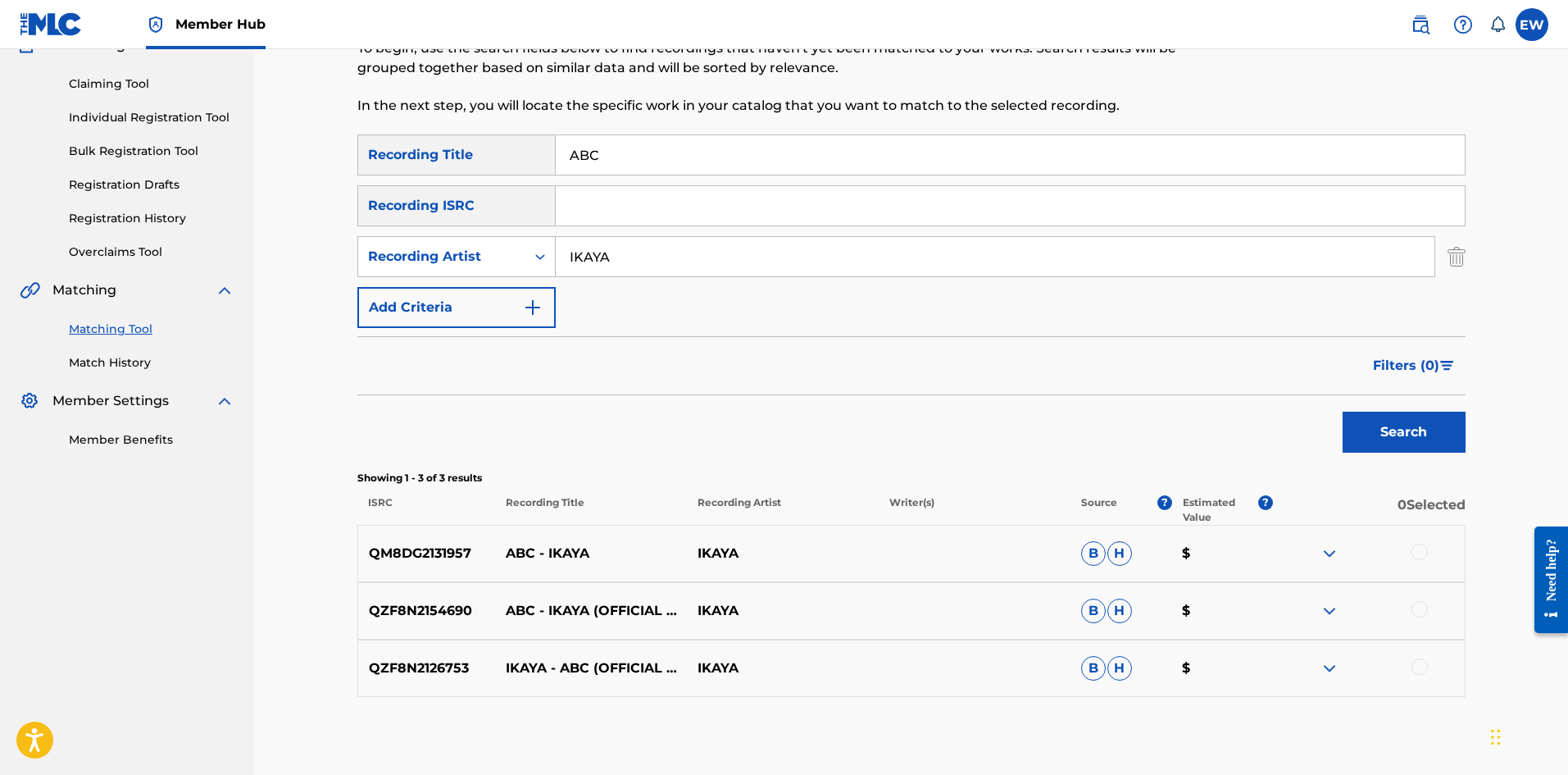
scroll to position [164, 0]
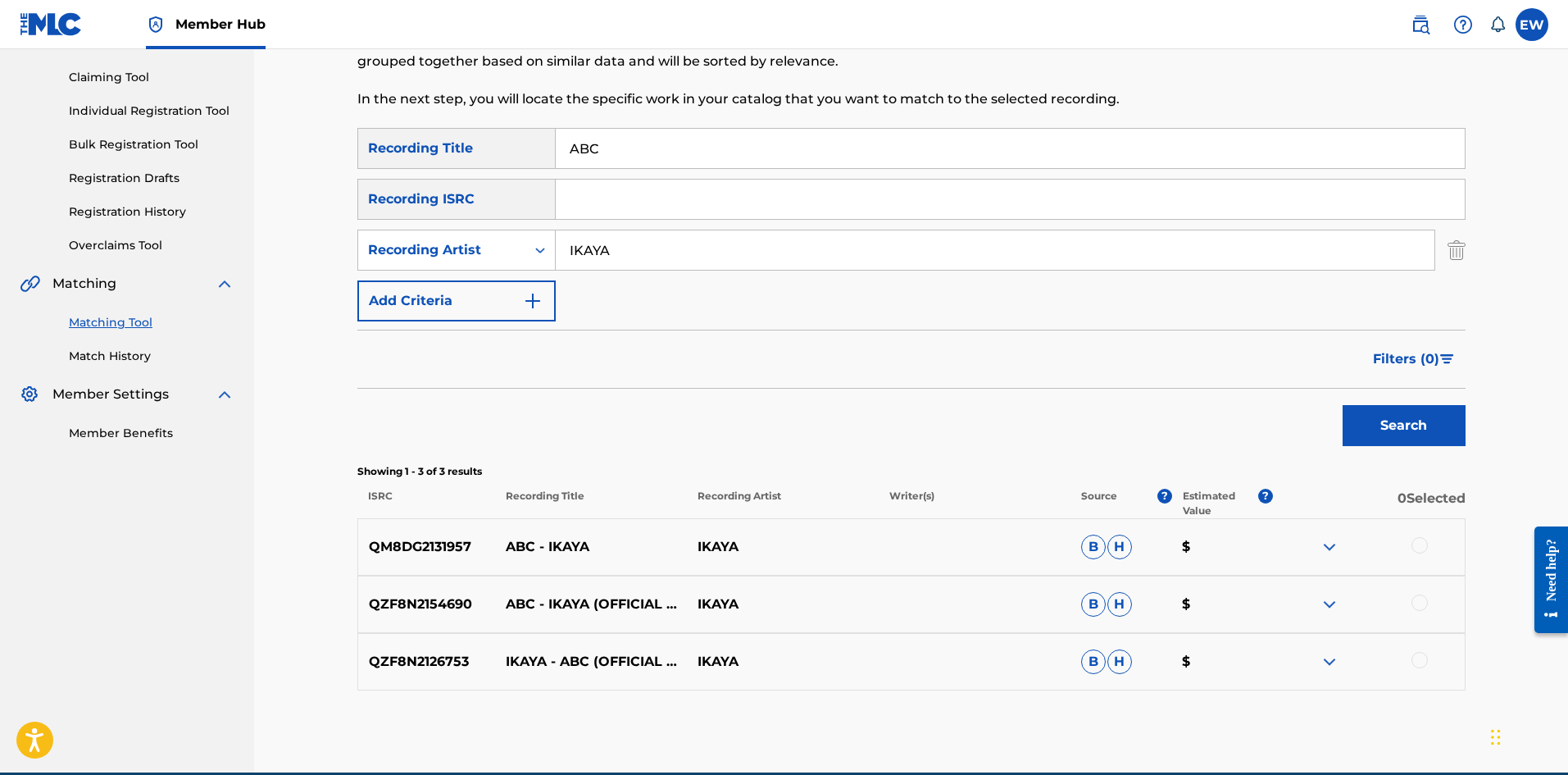
click at [1423, 544] on div at bounding box center [1419, 545] width 17 height 17
click at [1419, 604] on div at bounding box center [1419, 602] width 17 height 17
click at [1411, 655] on div at bounding box center [1369, 661] width 192 height 20
click at [1420, 657] on div at bounding box center [1419, 659] width 17 height 17
click at [1184, 658] on button "Match 3 Groups" at bounding box center [1152, 641] width 181 height 41
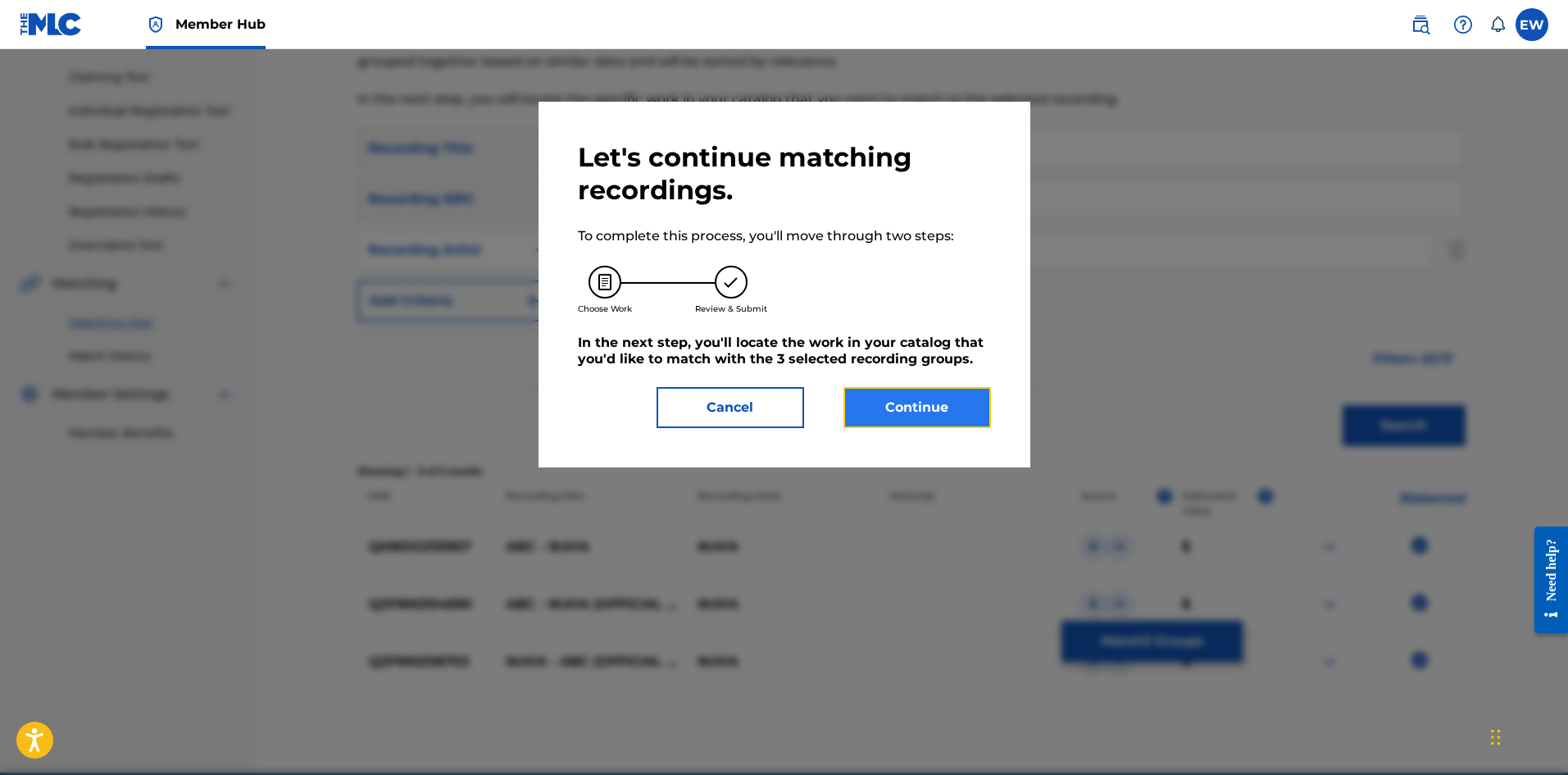
click at [939, 402] on button "Continue" at bounding box center [917, 407] width 148 height 41
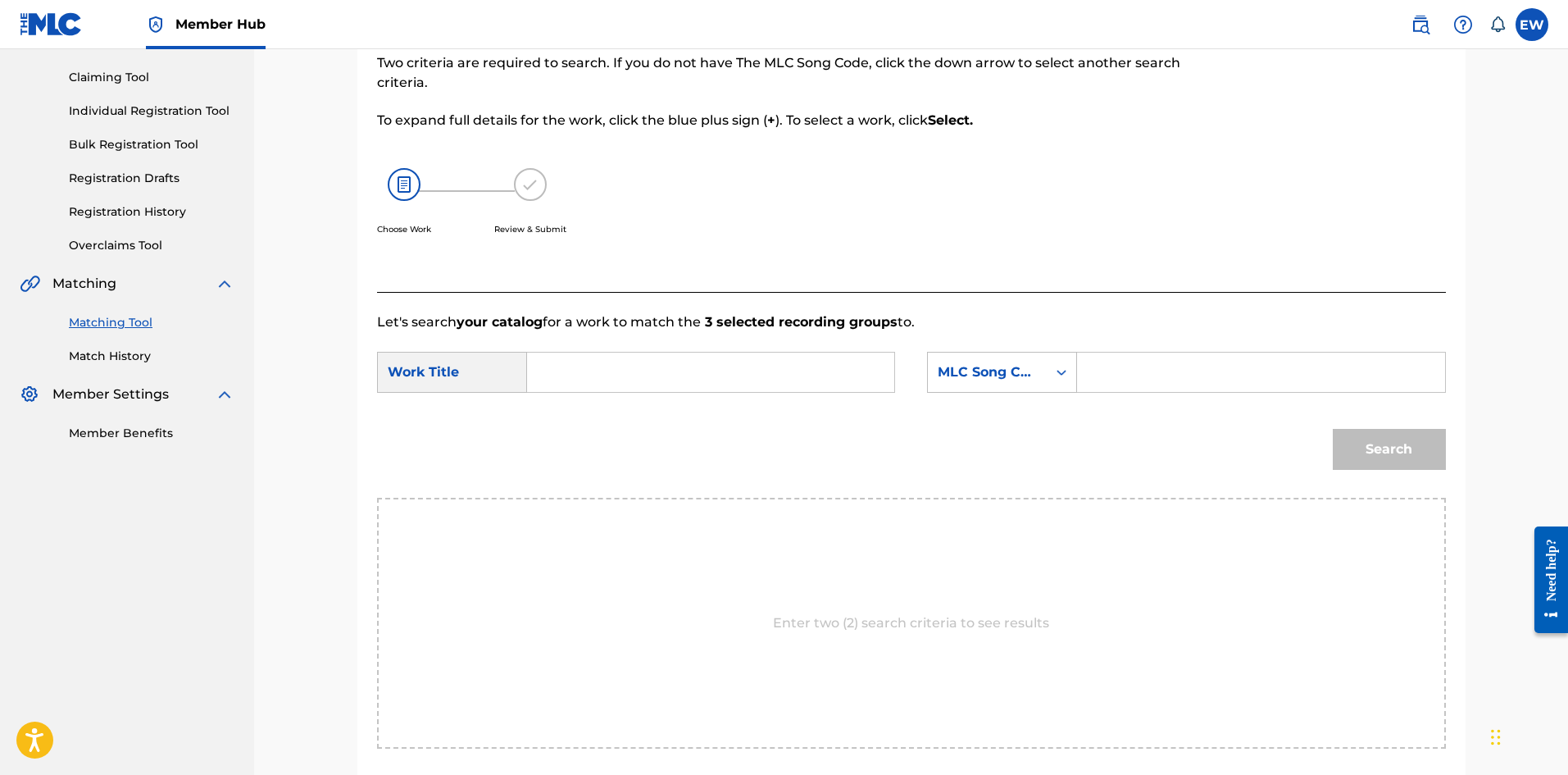
click at [737, 375] on input "Search Form" at bounding box center [711, 371] width 339 height 39
paste input "ABC"
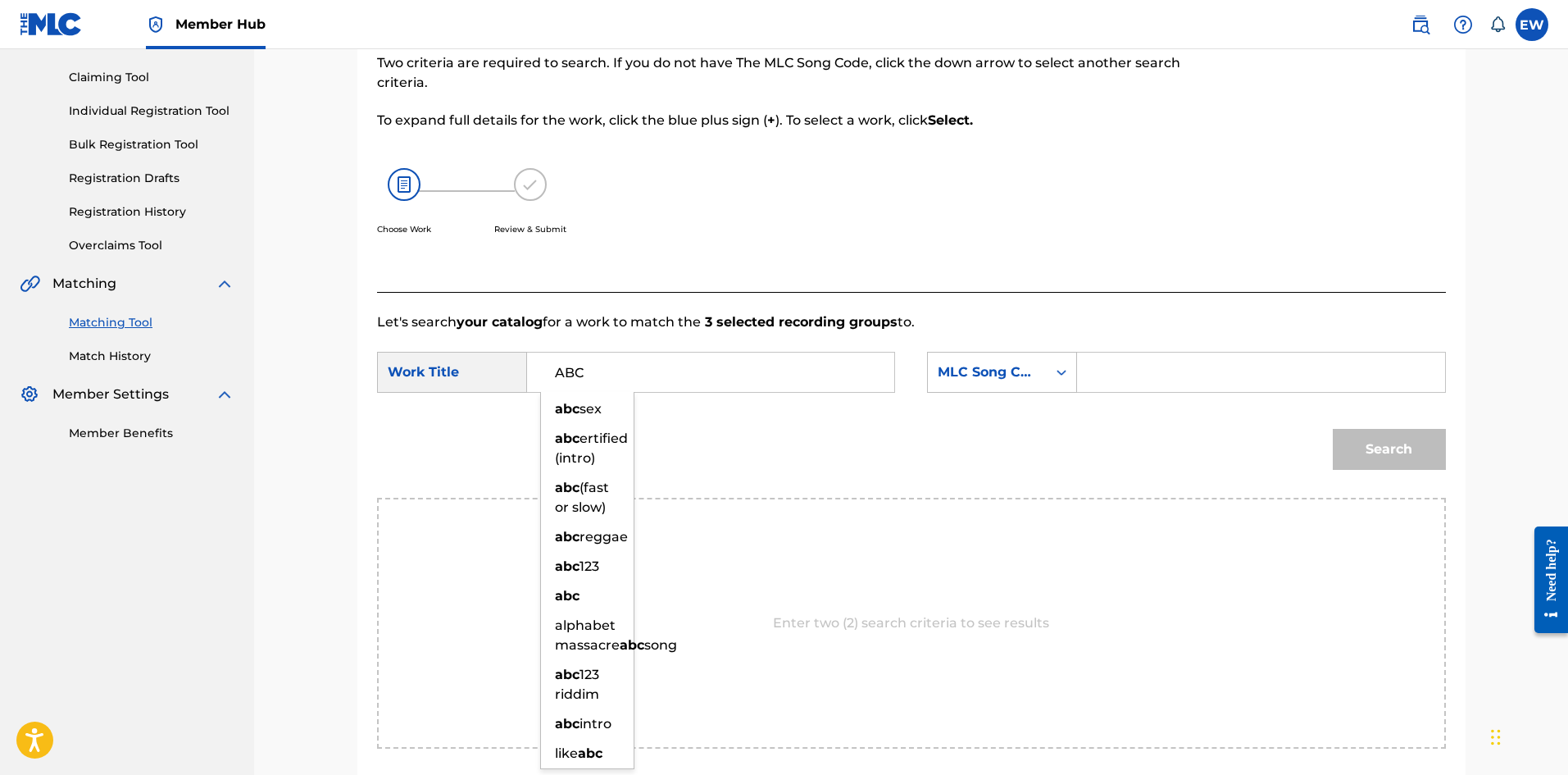
type input "ABC"
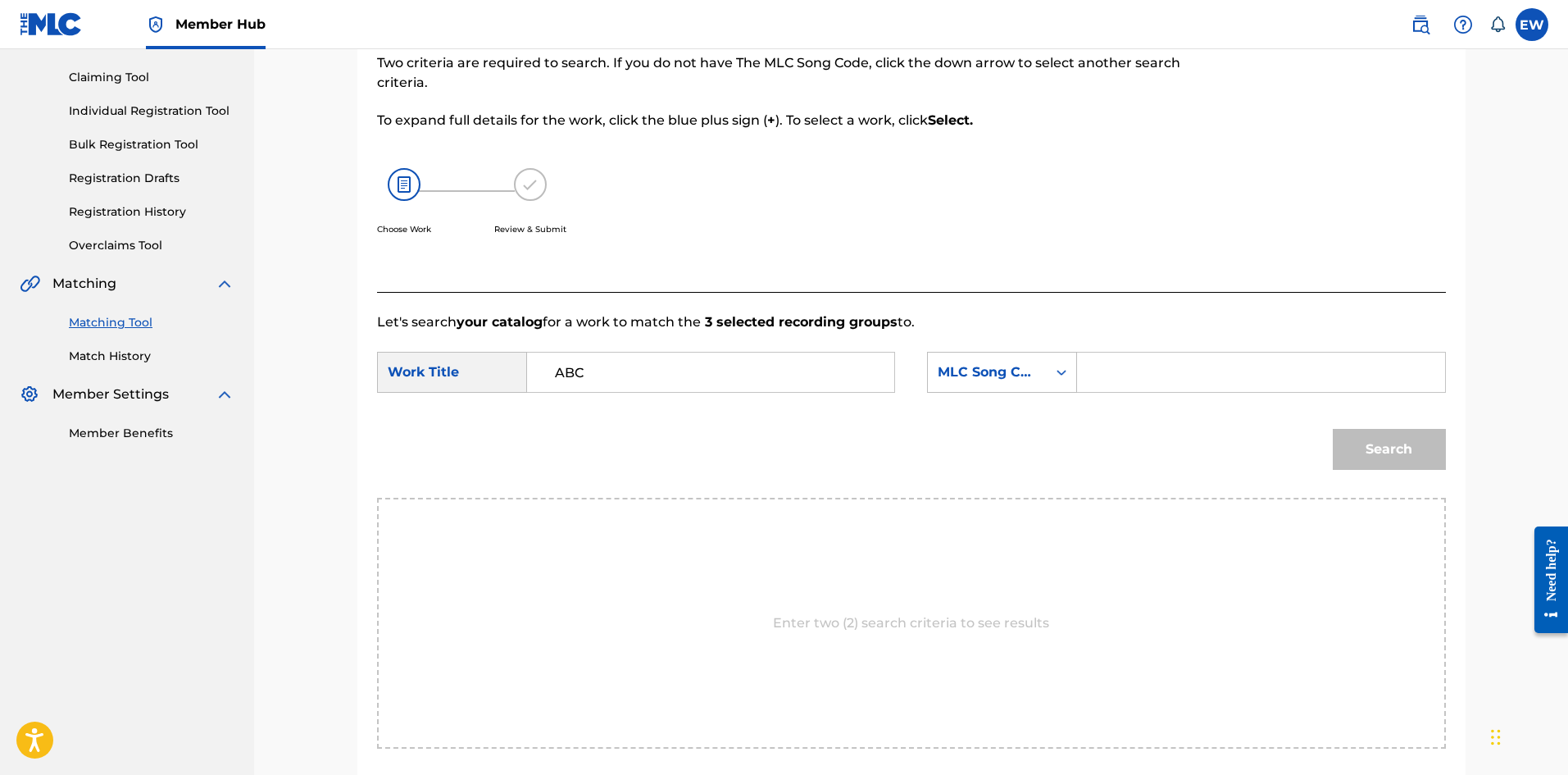
drag, startPoint x: 1164, startPoint y: 357, endPoint x: 1145, endPoint y: 345, distance: 22.5
click at [1164, 357] on input "Search Form" at bounding box center [1261, 371] width 339 height 39
paste input "AC0925"
type input "AC0925"
click at [1417, 456] on button "Search" at bounding box center [1390, 449] width 113 height 41
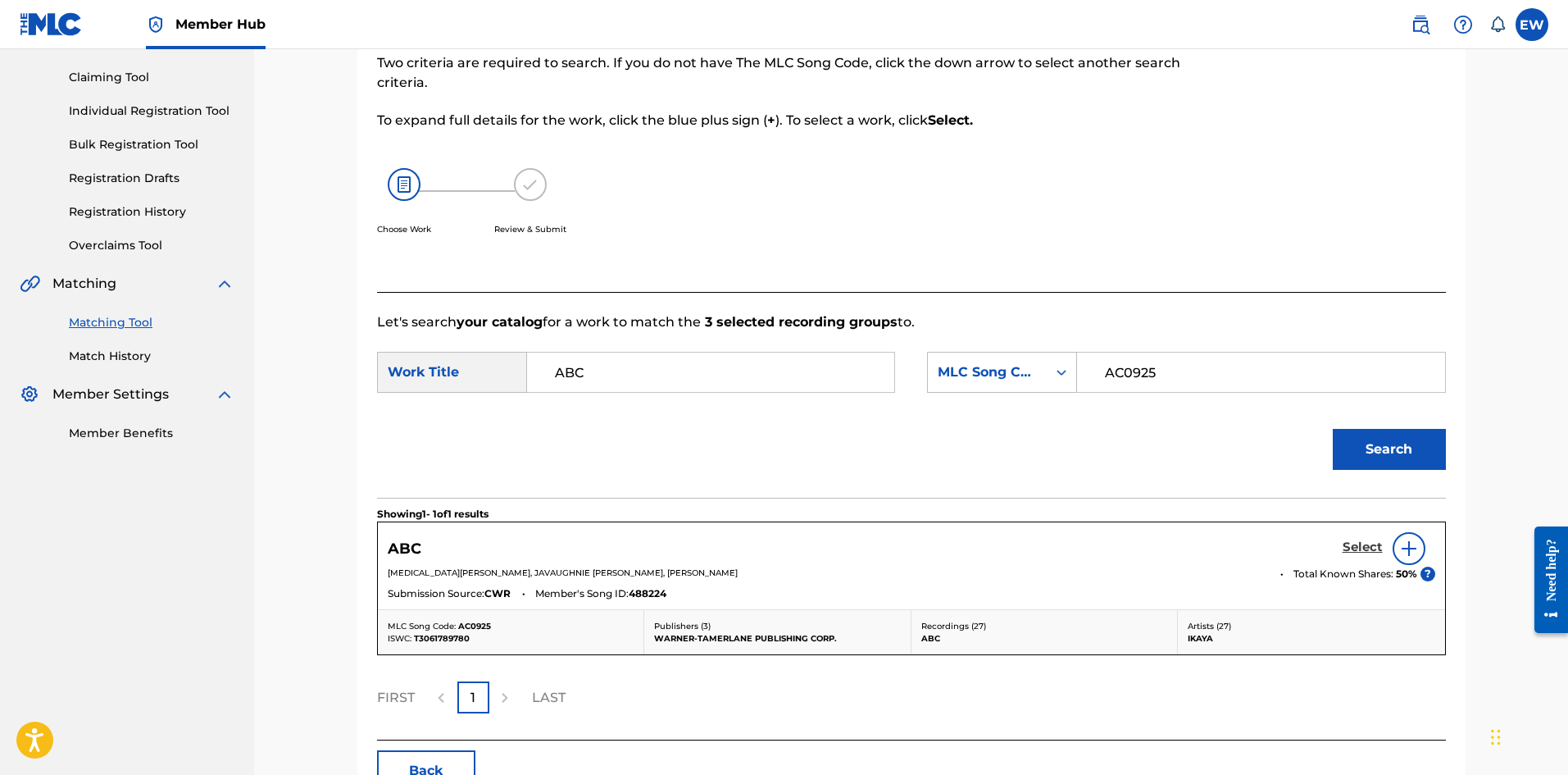
click at [1349, 545] on h5 "Select" at bounding box center [1363, 547] width 40 height 16
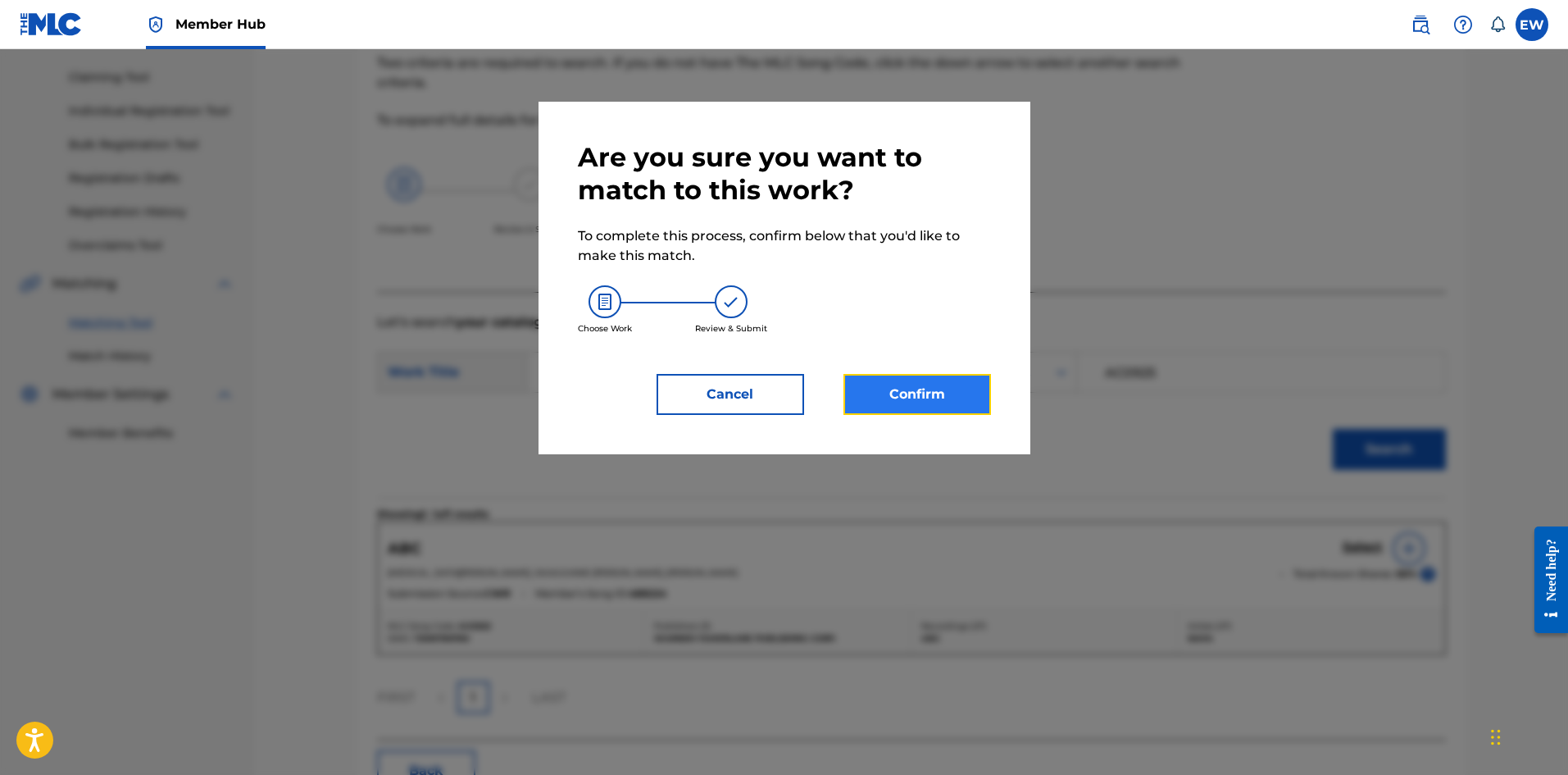
click at [911, 396] on button "Confirm" at bounding box center [917, 394] width 148 height 41
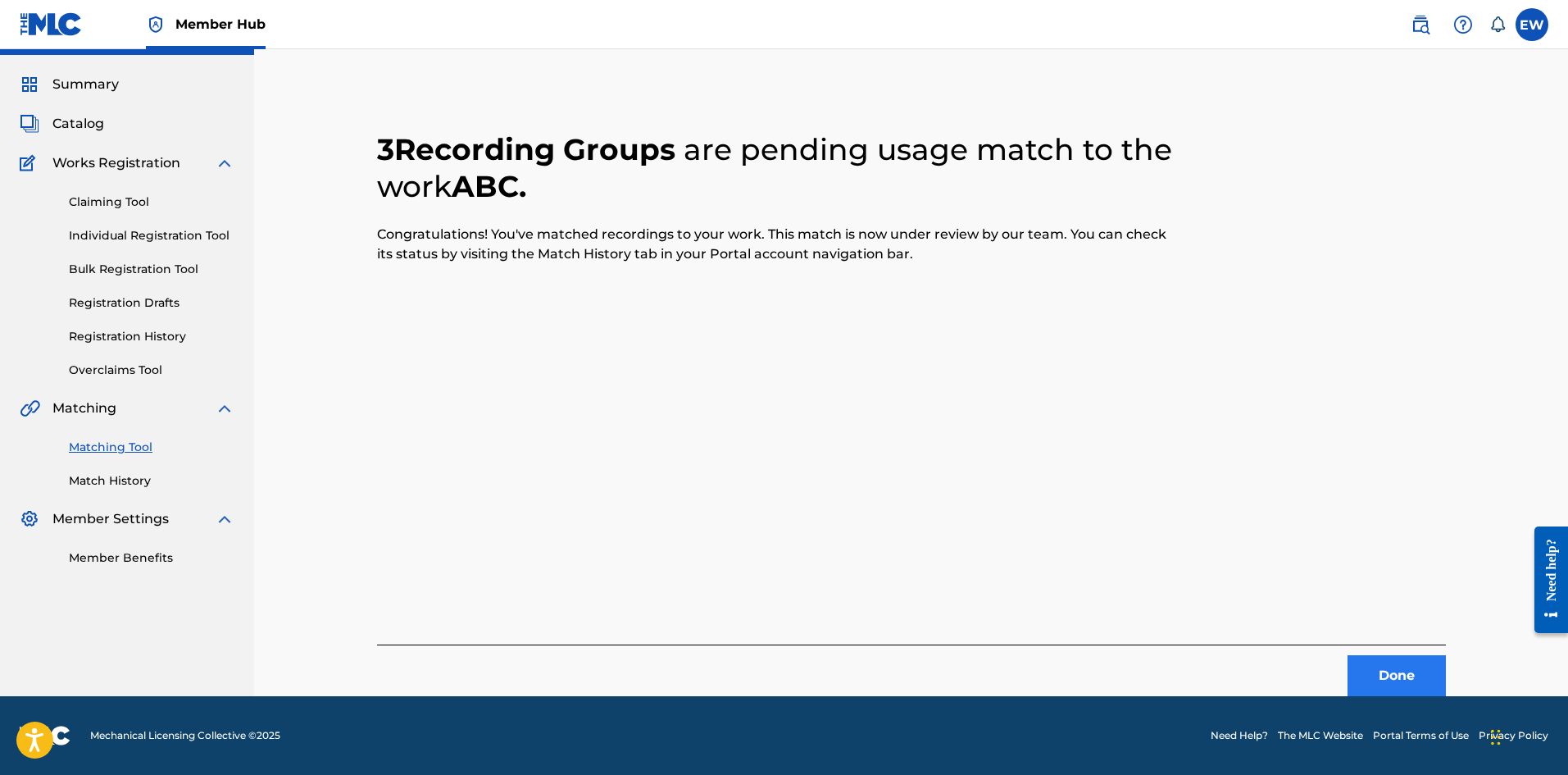
scroll to position [39, 0]
click at [1357, 674] on button "Done" at bounding box center [1397, 675] width 98 height 41
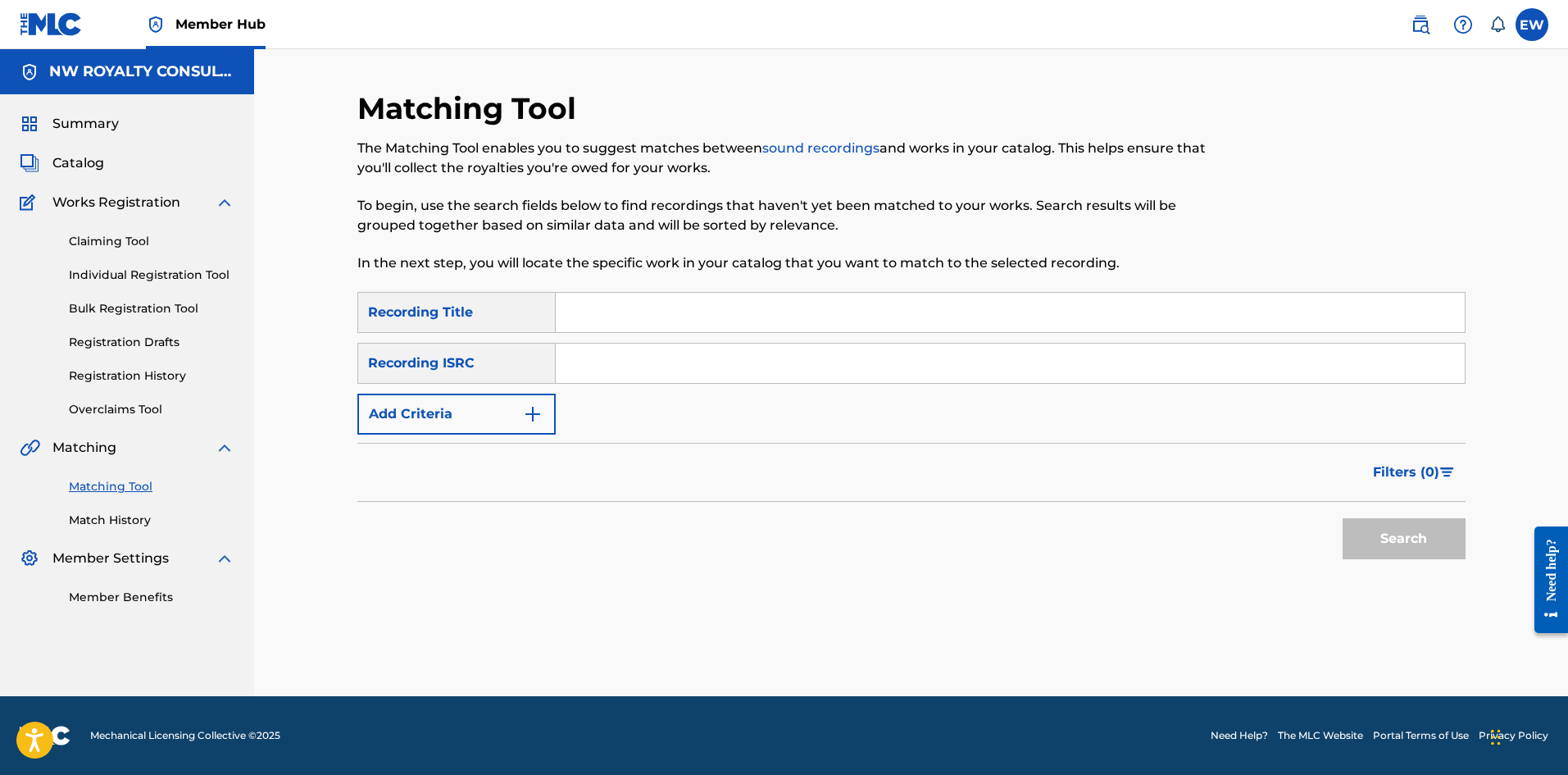
scroll to position [0, 0]
click at [510, 417] on button "Add Criteria" at bounding box center [457, 413] width 198 height 41
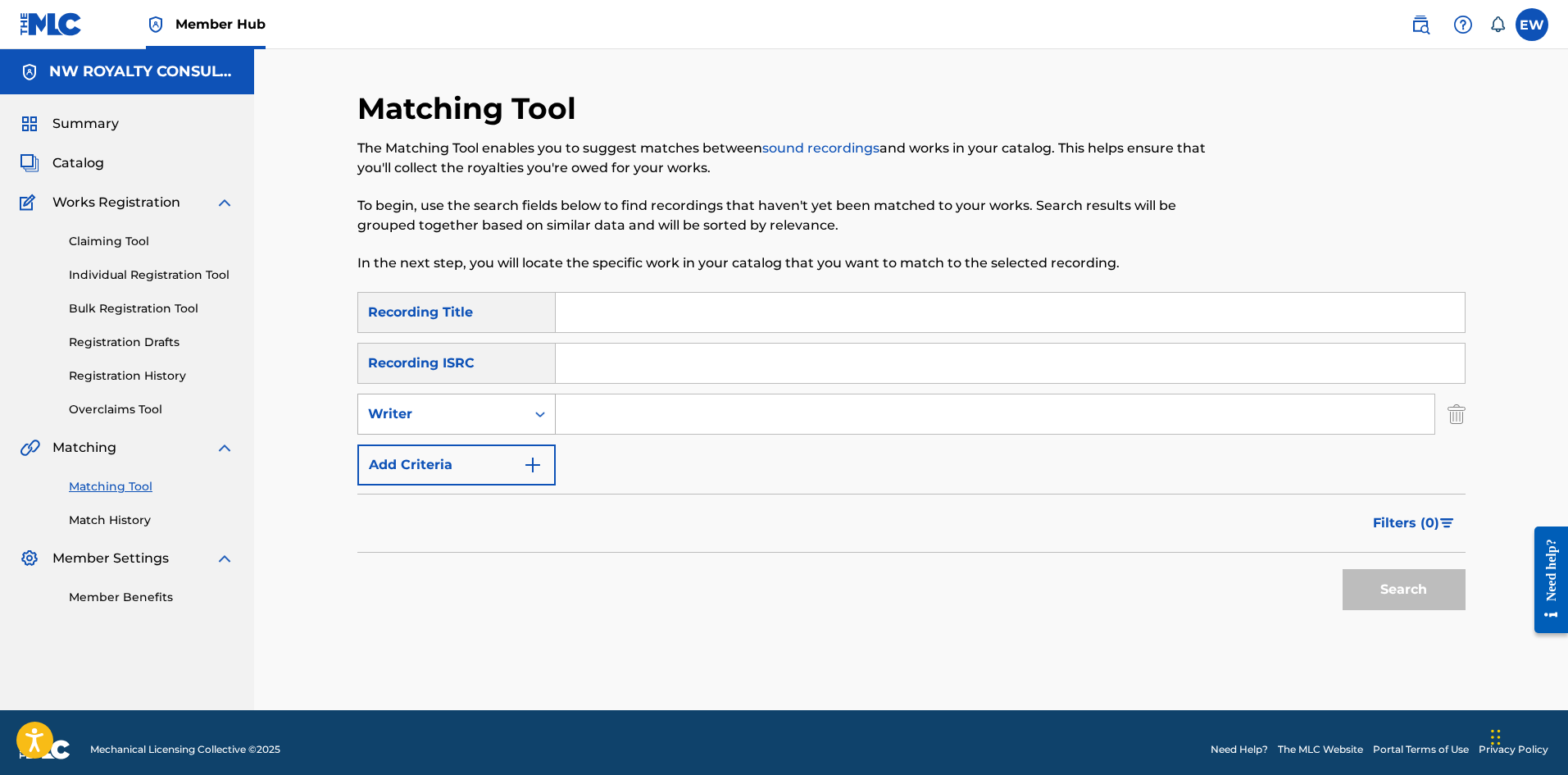
click at [510, 415] on div "Writer" at bounding box center [442, 414] width 148 height 20
drag, startPoint x: 504, startPoint y: 461, endPoint x: 546, endPoint y: 436, distance: 48.9
click at [508, 457] on div "Recording Artist" at bounding box center [457, 455] width 197 height 41
drag, startPoint x: 622, startPoint y: 414, endPoint x: 611, endPoint y: 407, distance: 13.0
click at [623, 413] on input "Search Form" at bounding box center [995, 413] width 878 height 39
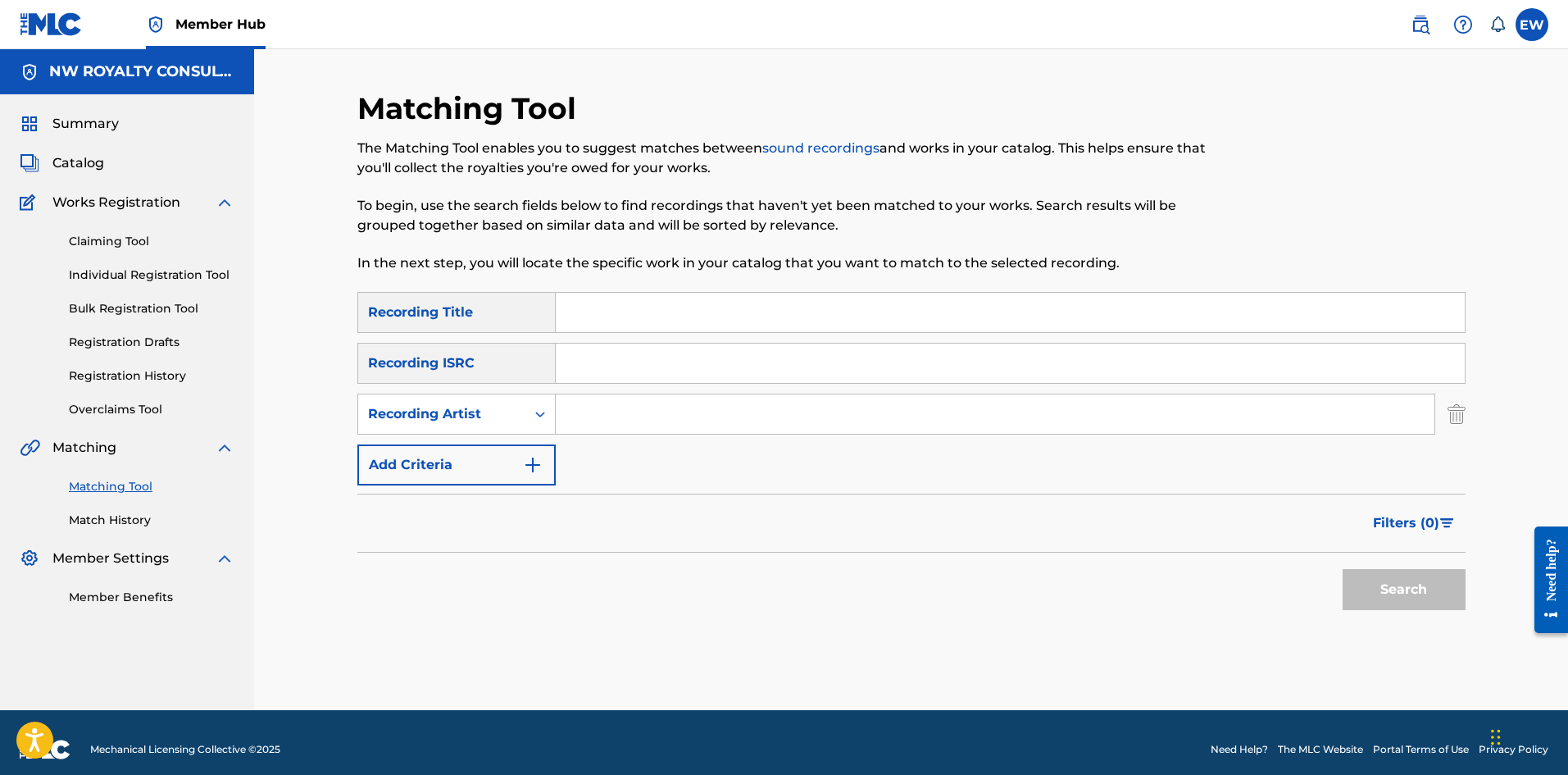
paste input "T.I."
type input "T.I."
drag, startPoint x: 829, startPoint y: 313, endPoint x: 819, endPoint y: 317, distance: 10.8
click at [819, 317] on input "Search Form" at bounding box center [1010, 312] width 909 height 39
paste input "ABOUT THE MONEY"
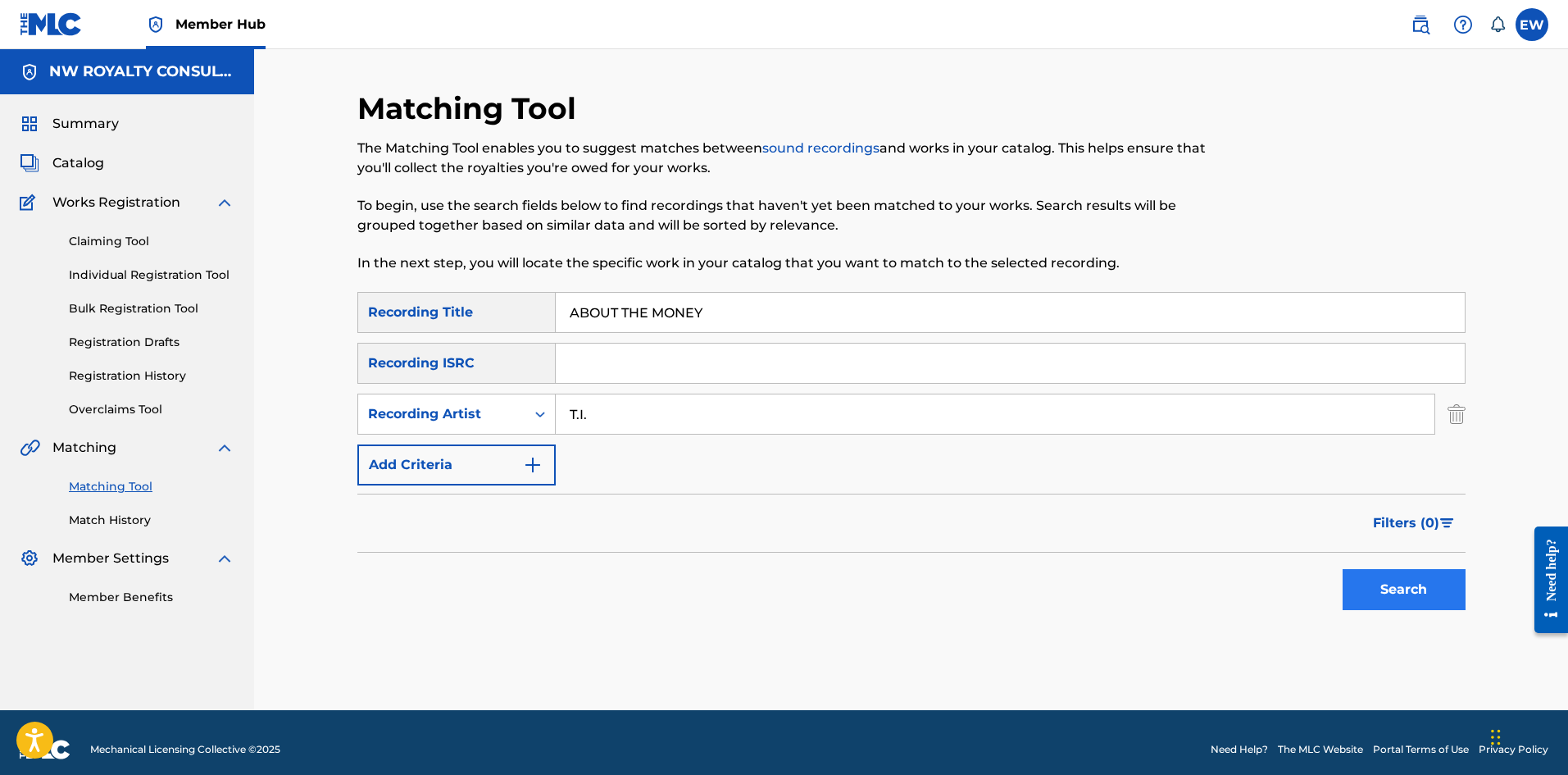
type input "ABOUT THE MONEY"
click at [1378, 576] on button "Search" at bounding box center [1404, 589] width 123 height 41
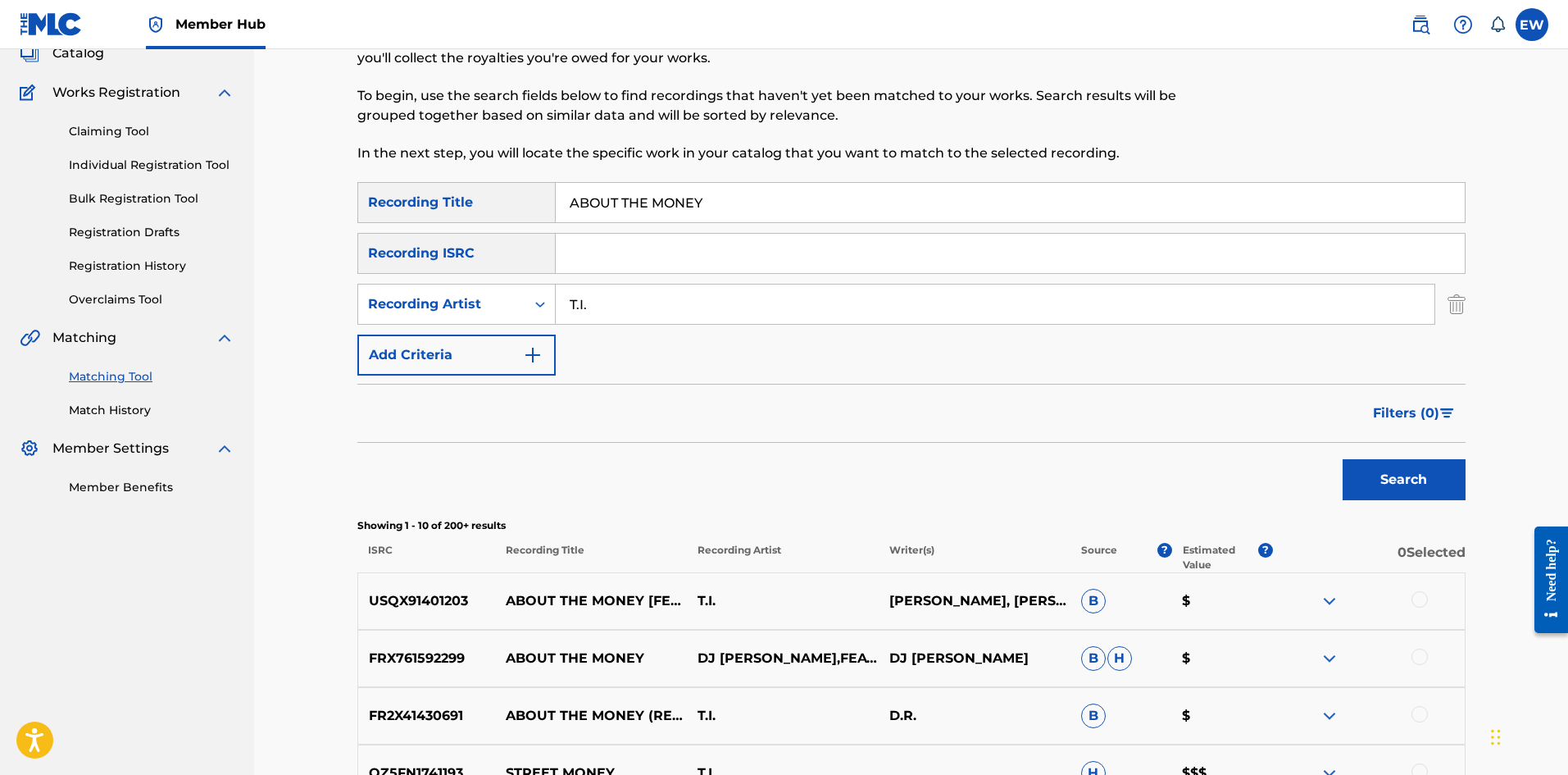
scroll to position [164, 0]
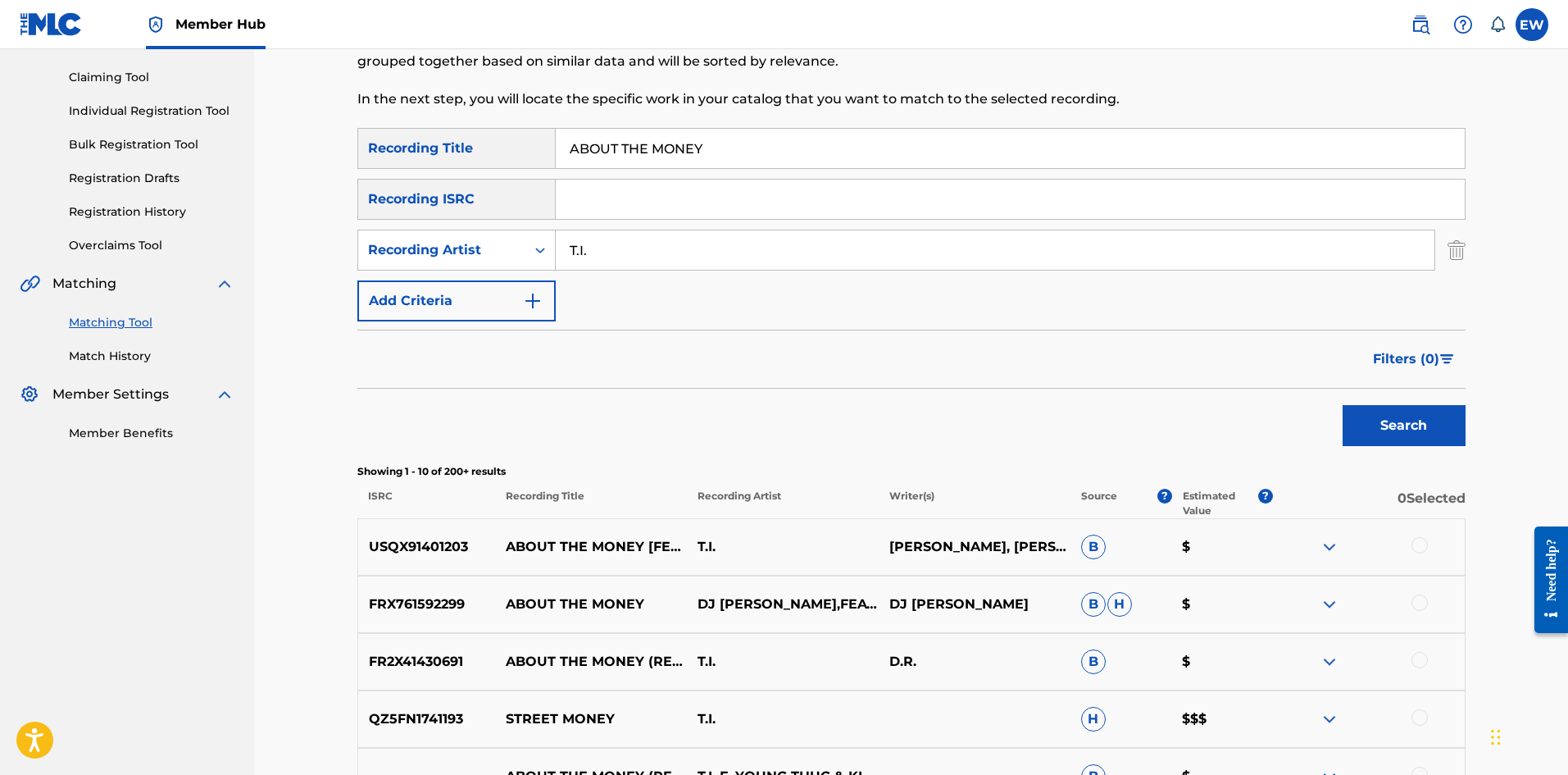
click at [1420, 545] on div at bounding box center [1419, 545] width 17 height 17
click at [1425, 607] on div at bounding box center [1419, 602] width 17 height 17
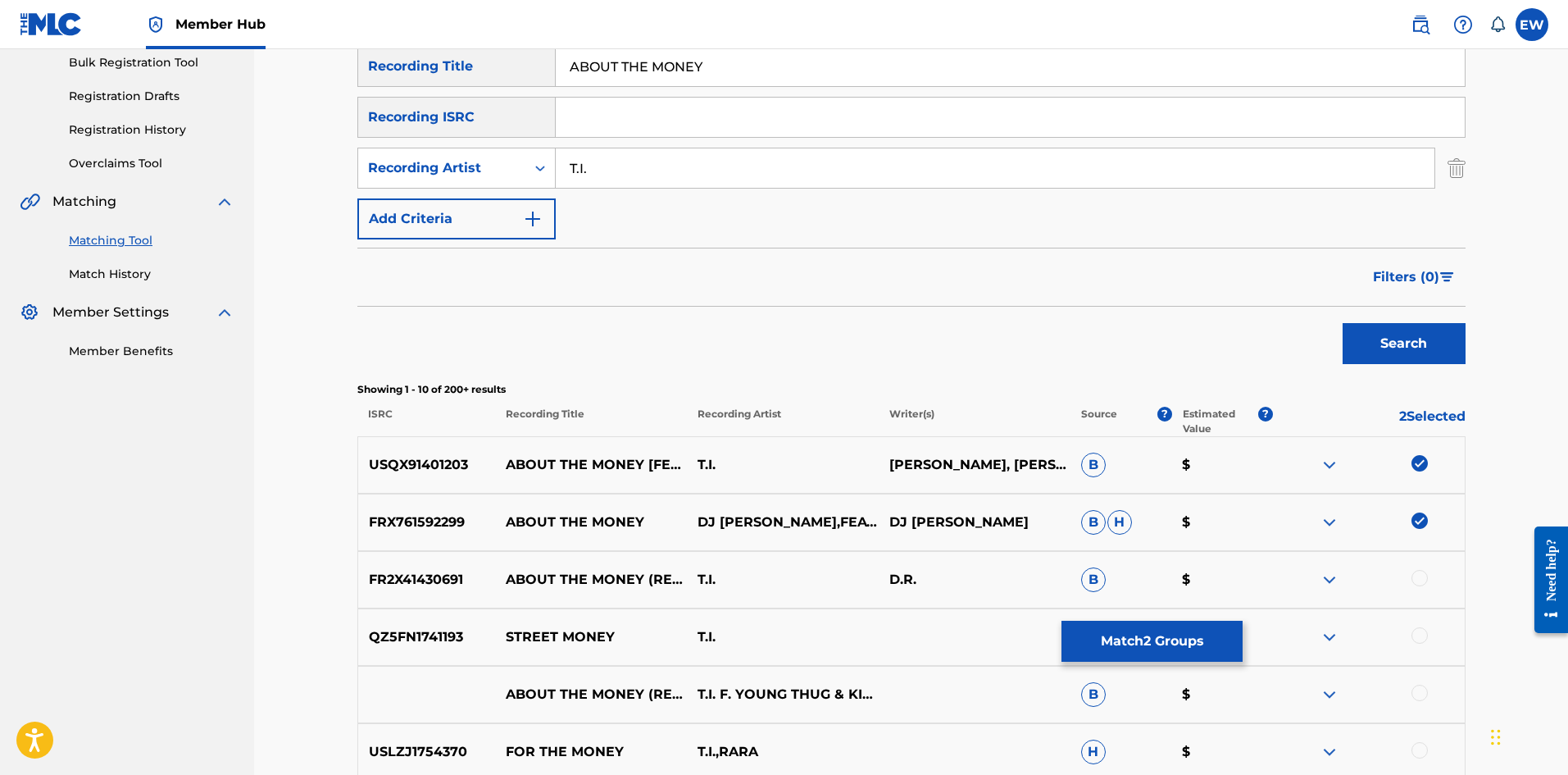
click at [1425, 579] on div at bounding box center [1419, 578] width 17 height 17
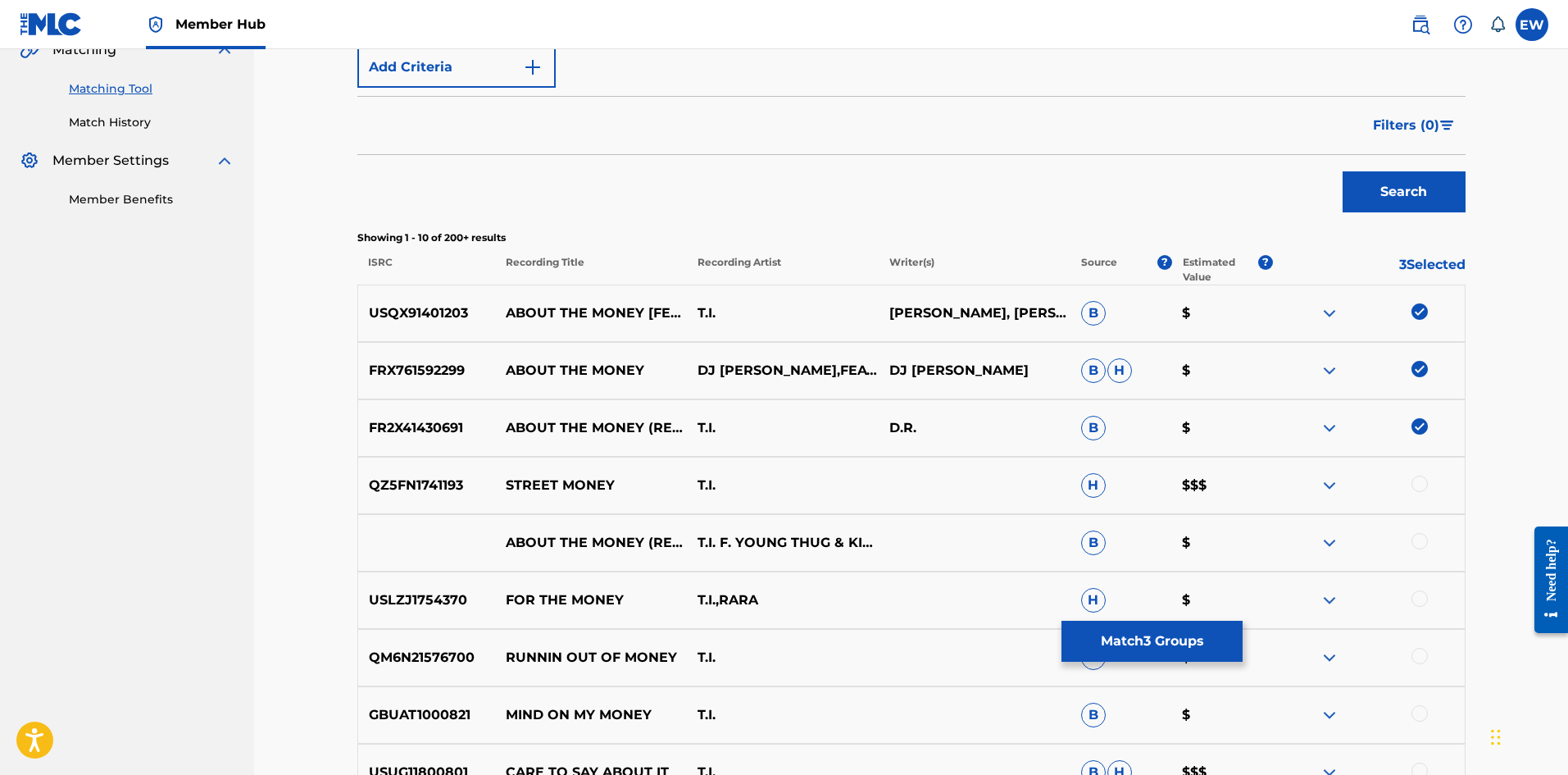
scroll to position [410, 0]
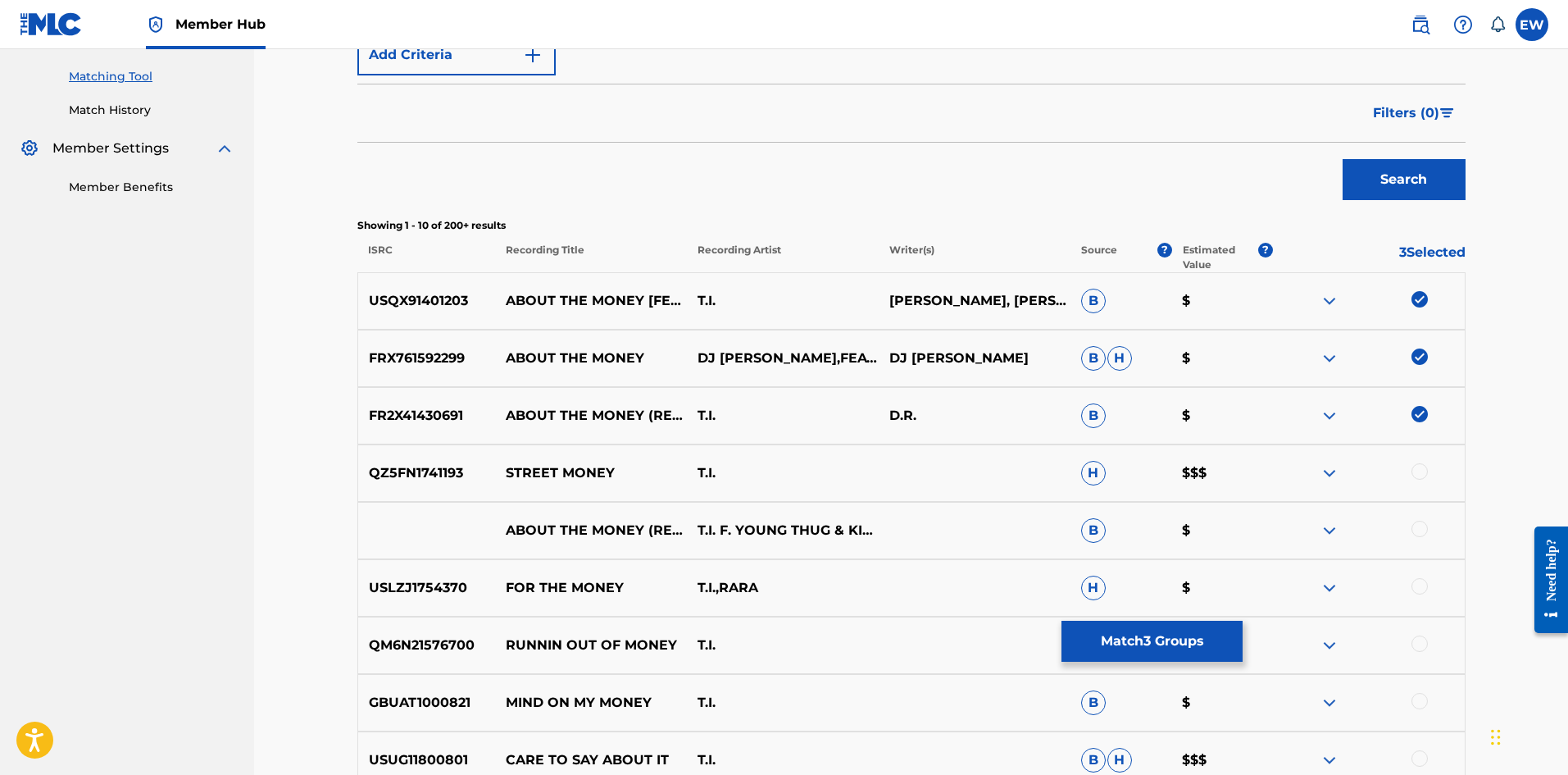
click at [1425, 531] on div at bounding box center [1419, 529] width 17 height 17
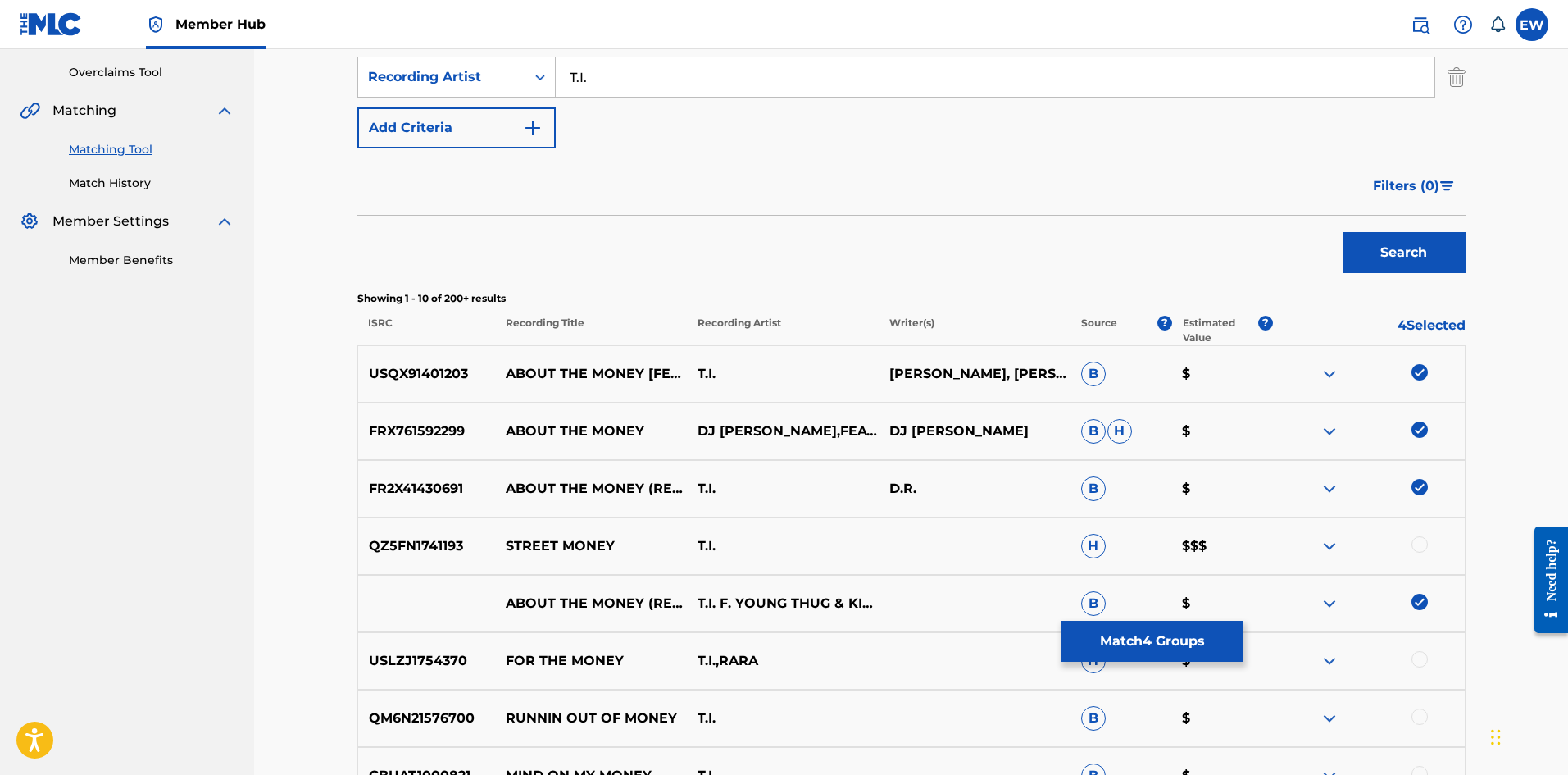
scroll to position [328, 0]
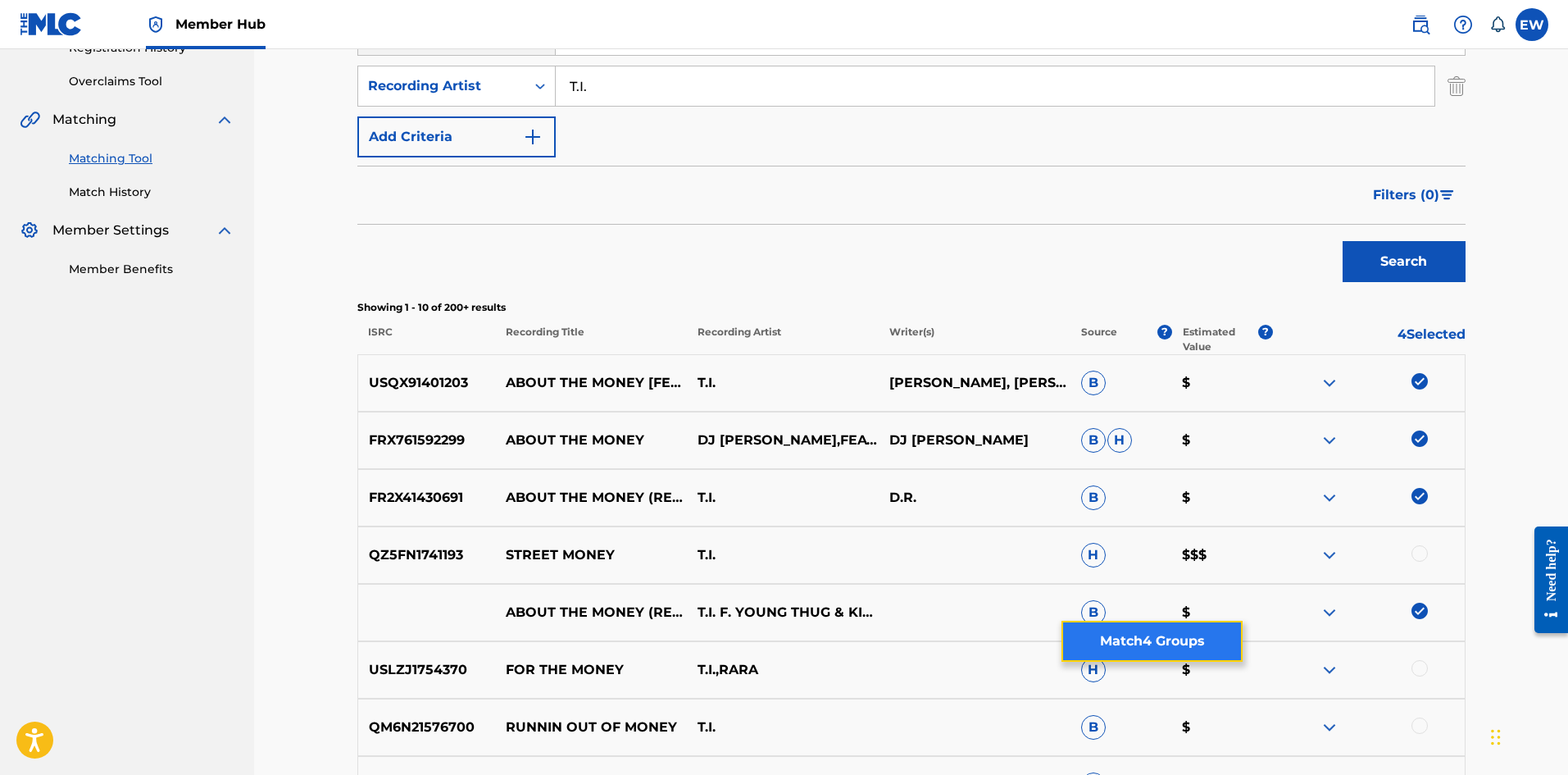
click at [1187, 651] on button "Match 4 Groups" at bounding box center [1152, 641] width 181 height 41
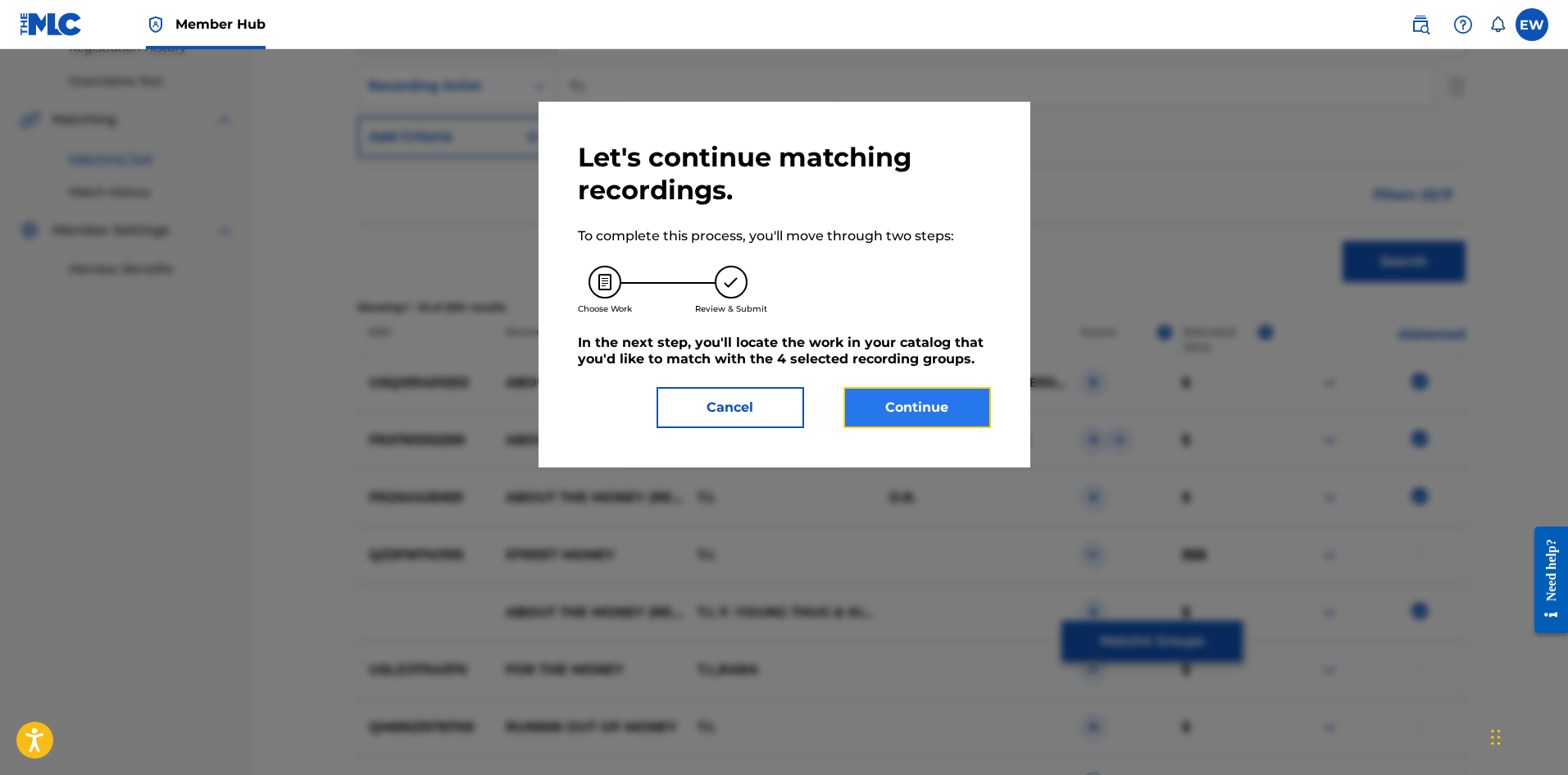
click at [912, 397] on button "Continue" at bounding box center [917, 407] width 148 height 41
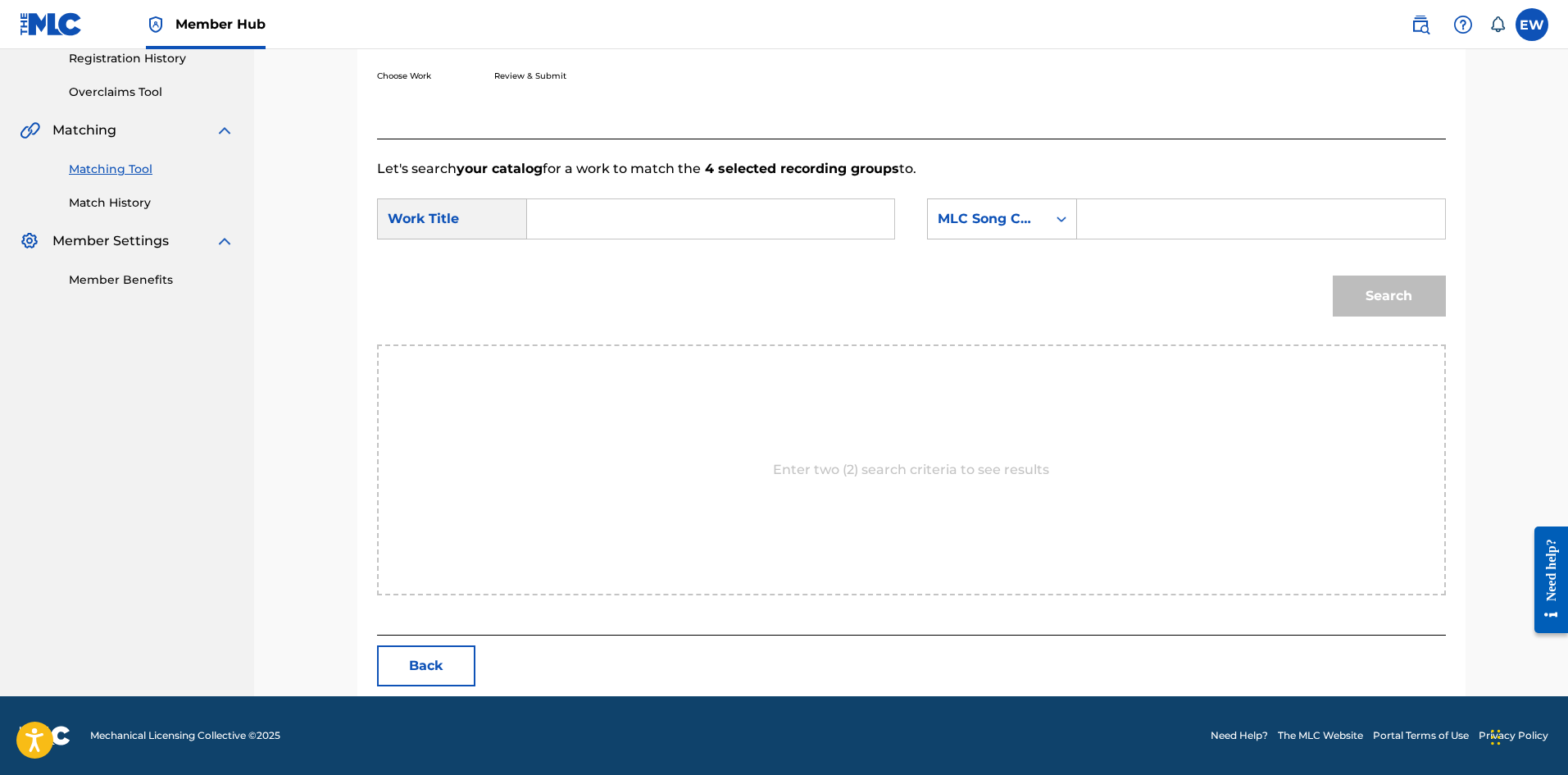
scroll to position [317, 0]
click at [715, 210] on input "Search Form" at bounding box center [711, 218] width 339 height 39
paste input "ABOUT THE MONEY"
type input "ABOUT THE MONEY"
click at [1171, 208] on input "Search Form" at bounding box center [1261, 218] width 339 height 39
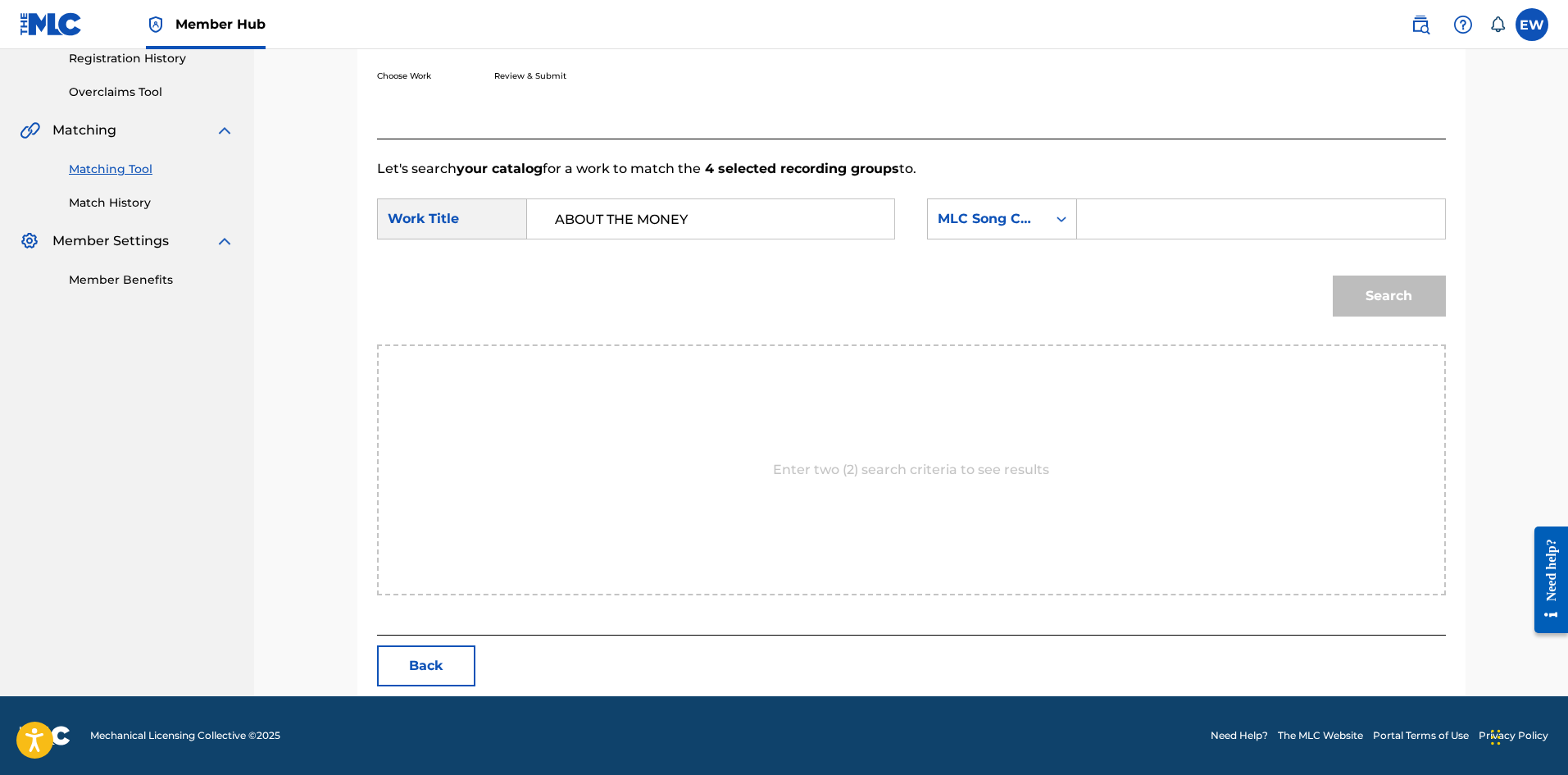
paste input "EVCC0V"
type input "EVCC0V"
click at [1381, 307] on button "Search" at bounding box center [1390, 296] width 113 height 41
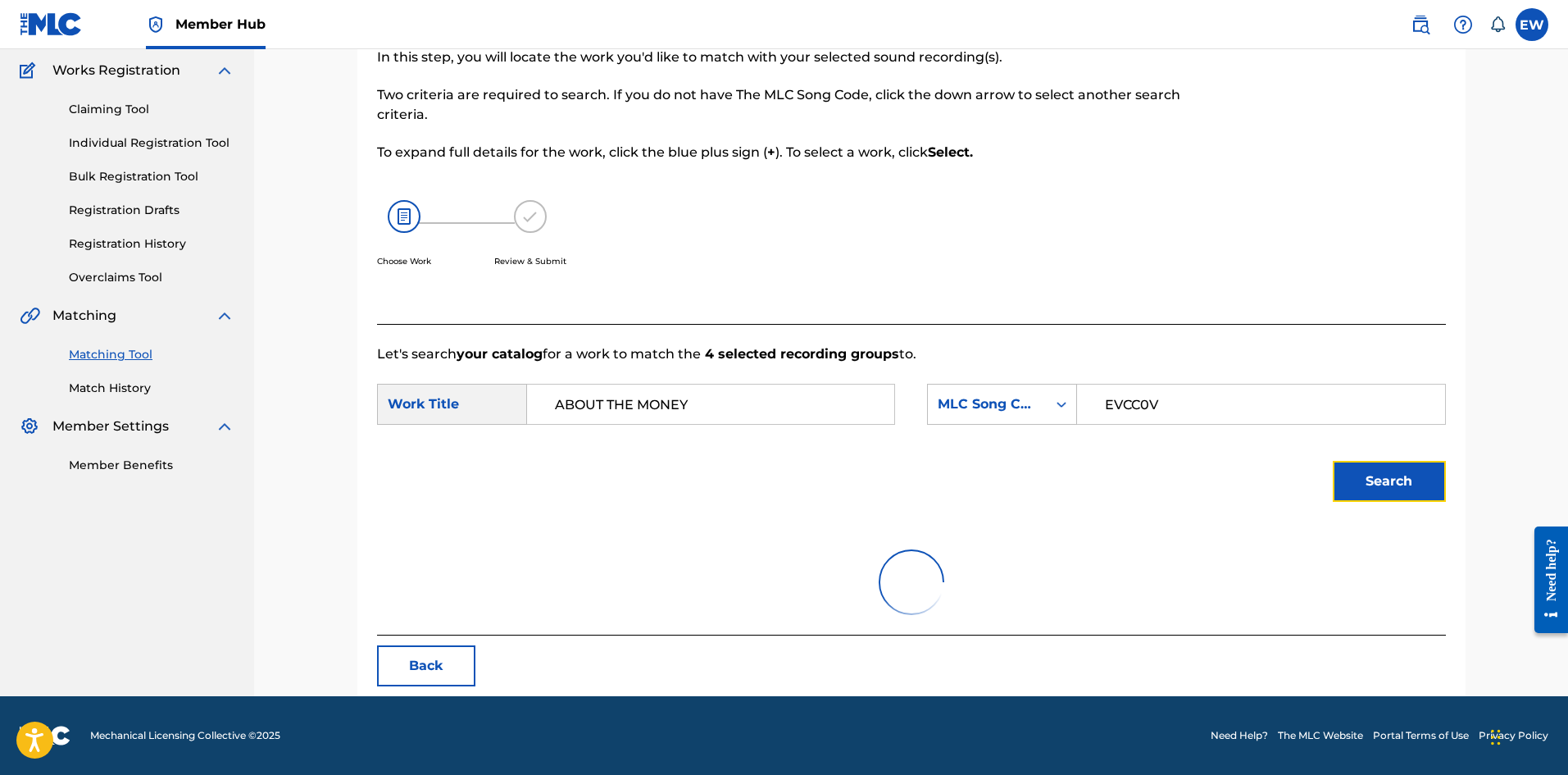
scroll to position [62, 0]
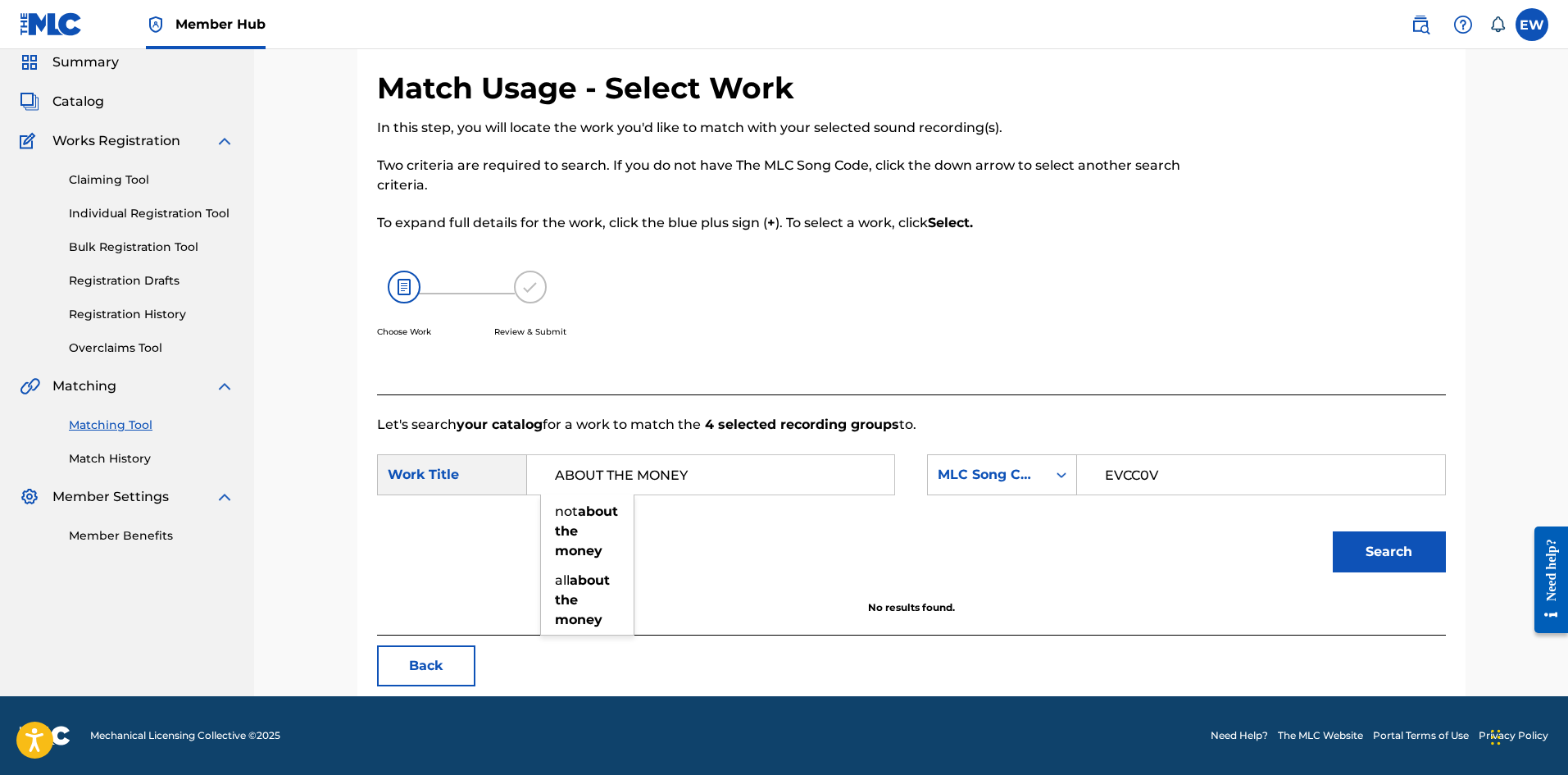
drag, startPoint x: 694, startPoint y: 482, endPoint x: 410, endPoint y: 451, distance: 285.7
click at [462, 458] on div "SearchWithCriteriabd125c2d-2da7-4aa2-a3cd-8db2d05ed3ec Work Title ABOUT THE MON…" at bounding box center [637, 474] width 518 height 41
paste input "EVERY GHETTO, EVERY CIT"
type input "EVERY GHETTO, EVERY CITY"
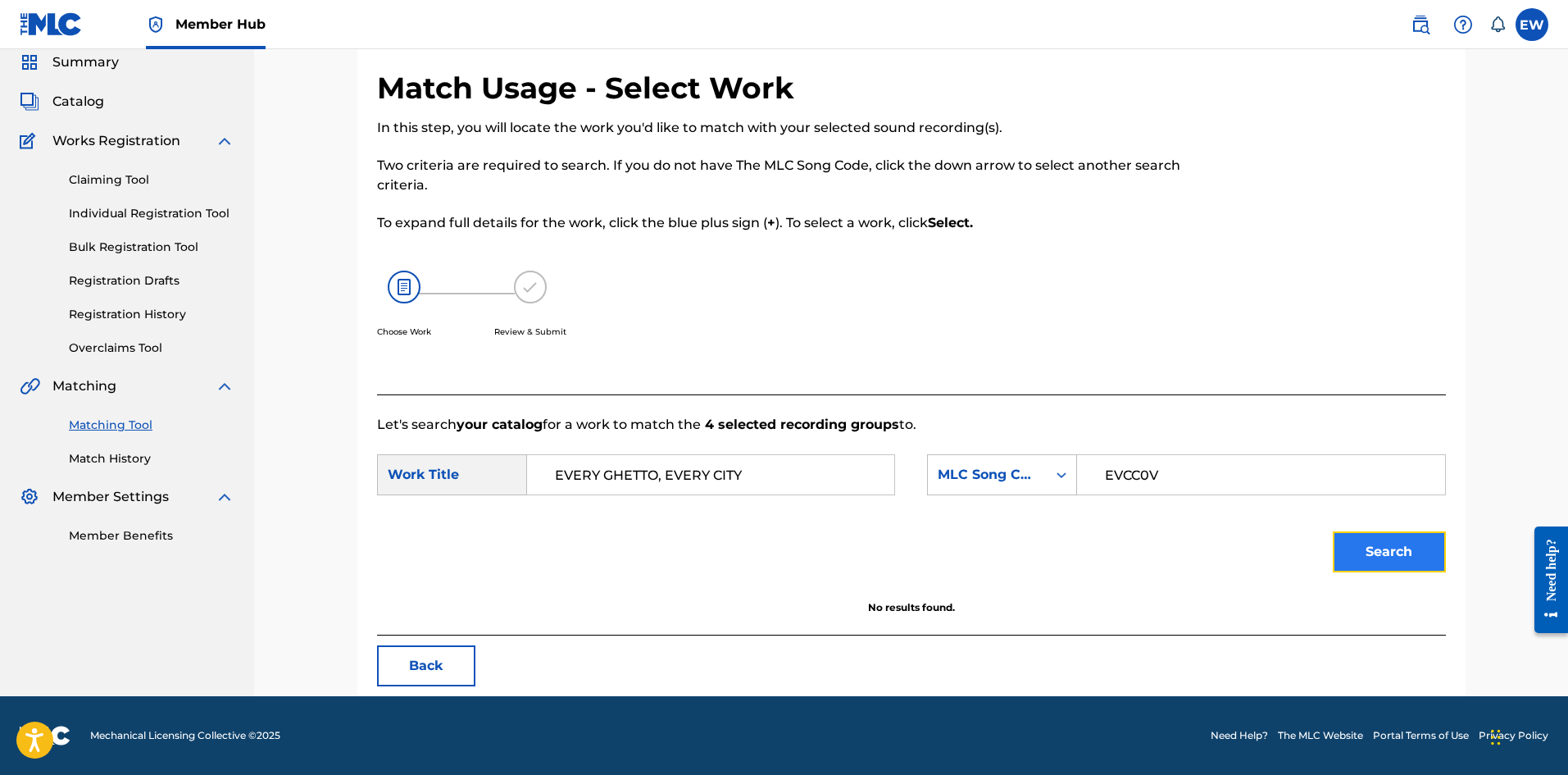
click at [1414, 566] on button "Search" at bounding box center [1390, 551] width 113 height 41
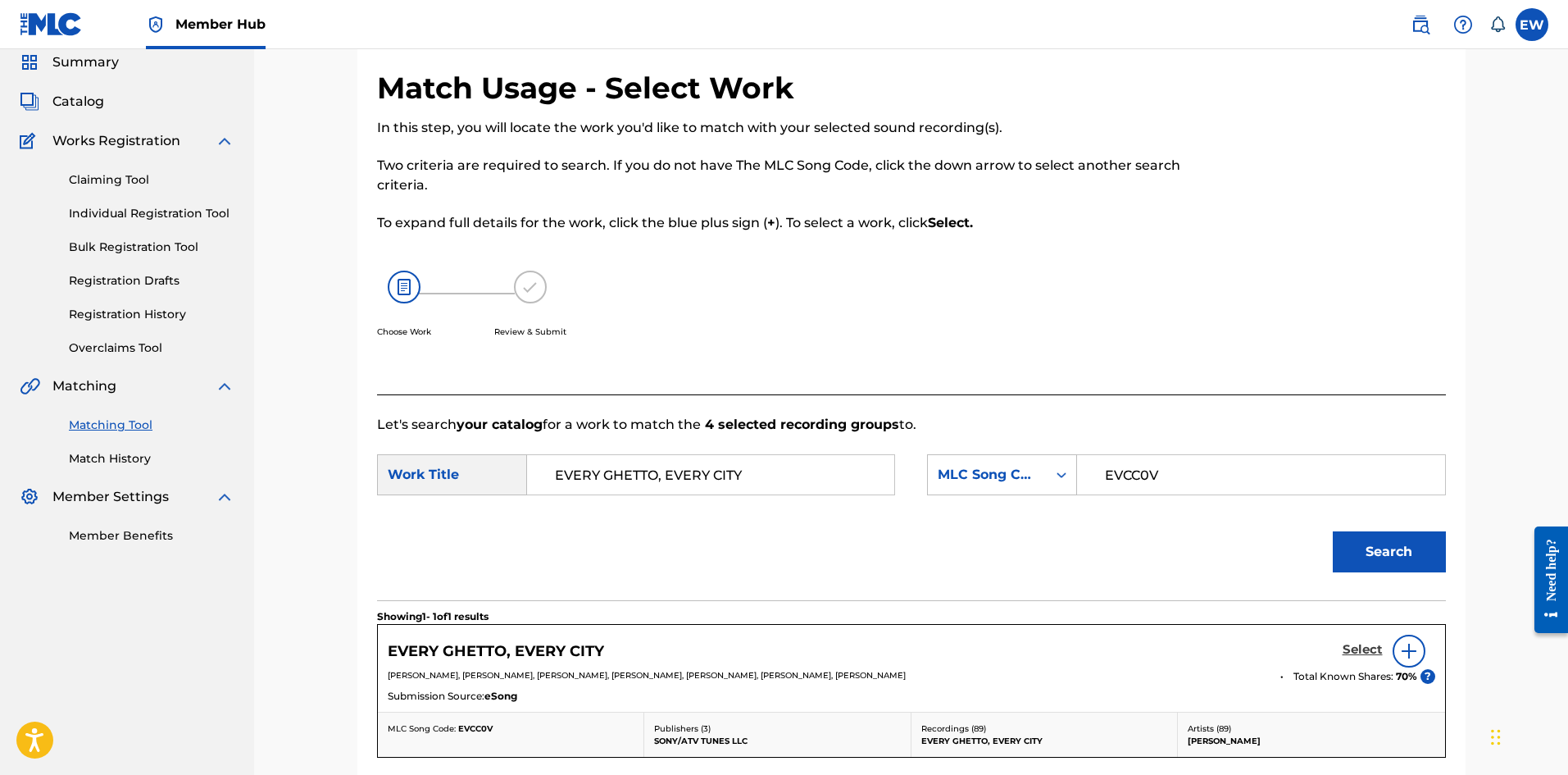
click at [1358, 652] on h5 "Select" at bounding box center [1363, 650] width 40 height 16
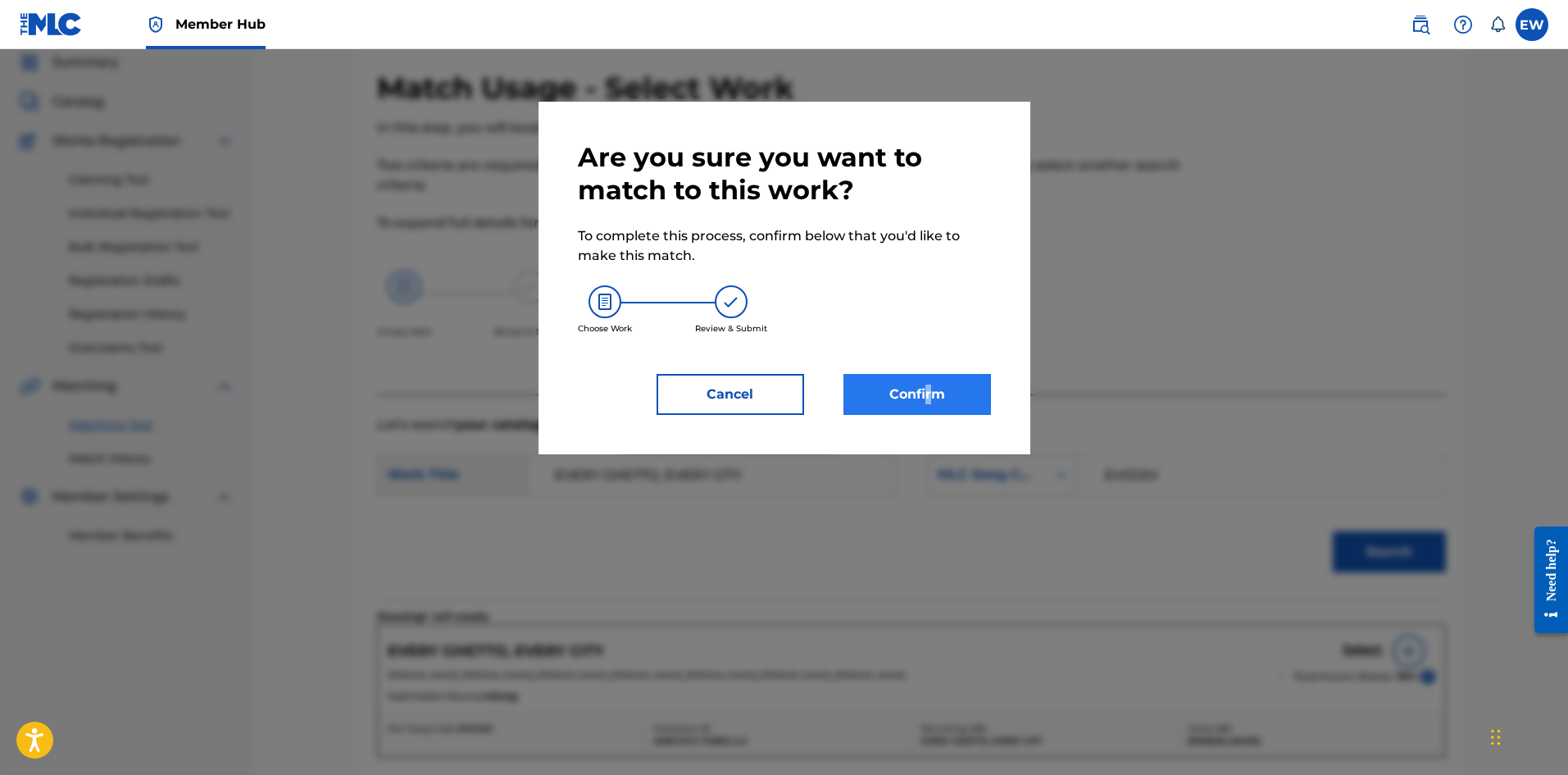
click at [930, 416] on div "Are you sure you want to match to this work? To complete this process, confirm …" at bounding box center [784, 277] width 492 height 352
click at [951, 397] on button "Confirm" at bounding box center [917, 394] width 148 height 41
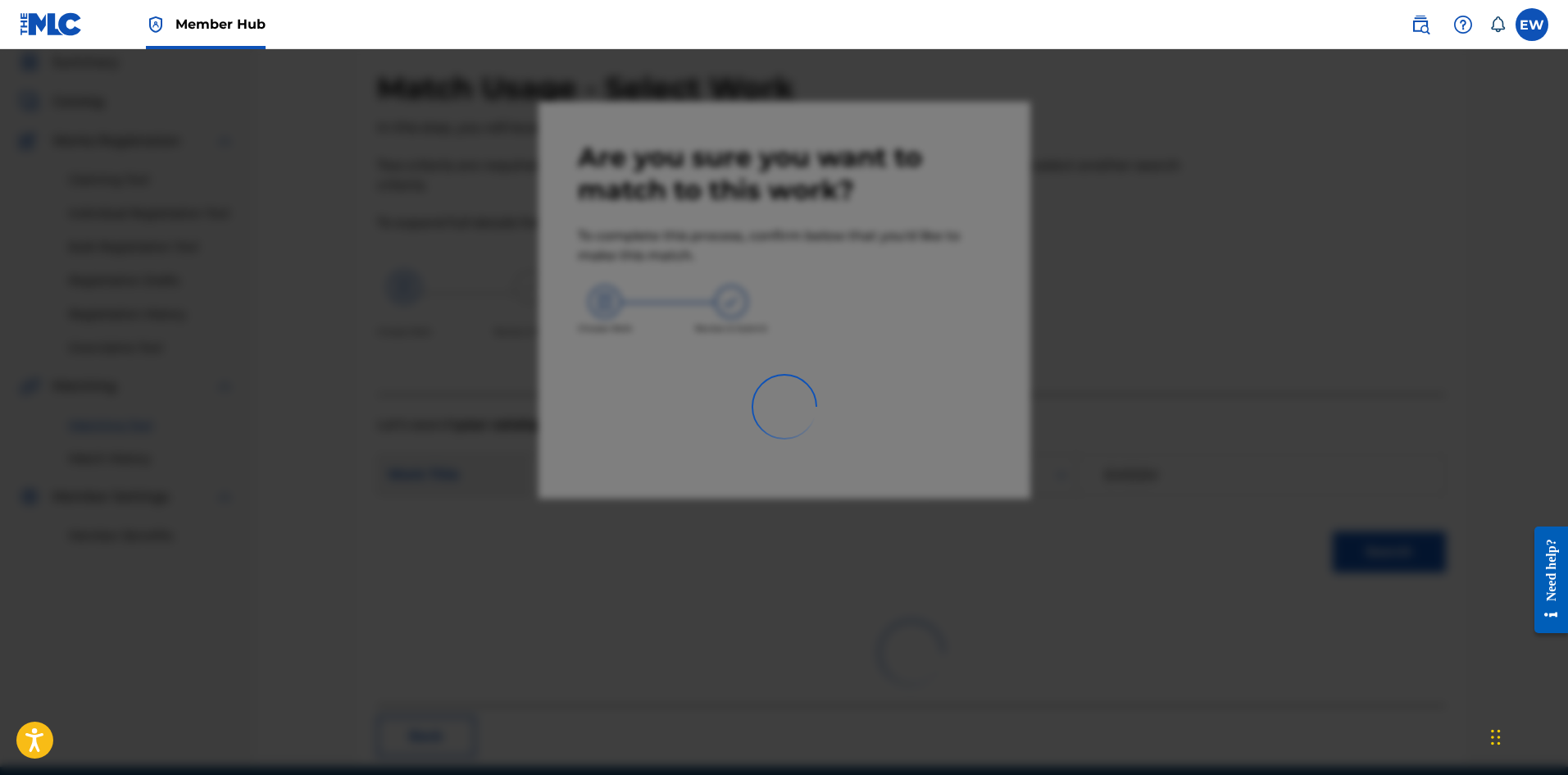
scroll to position [39, 0]
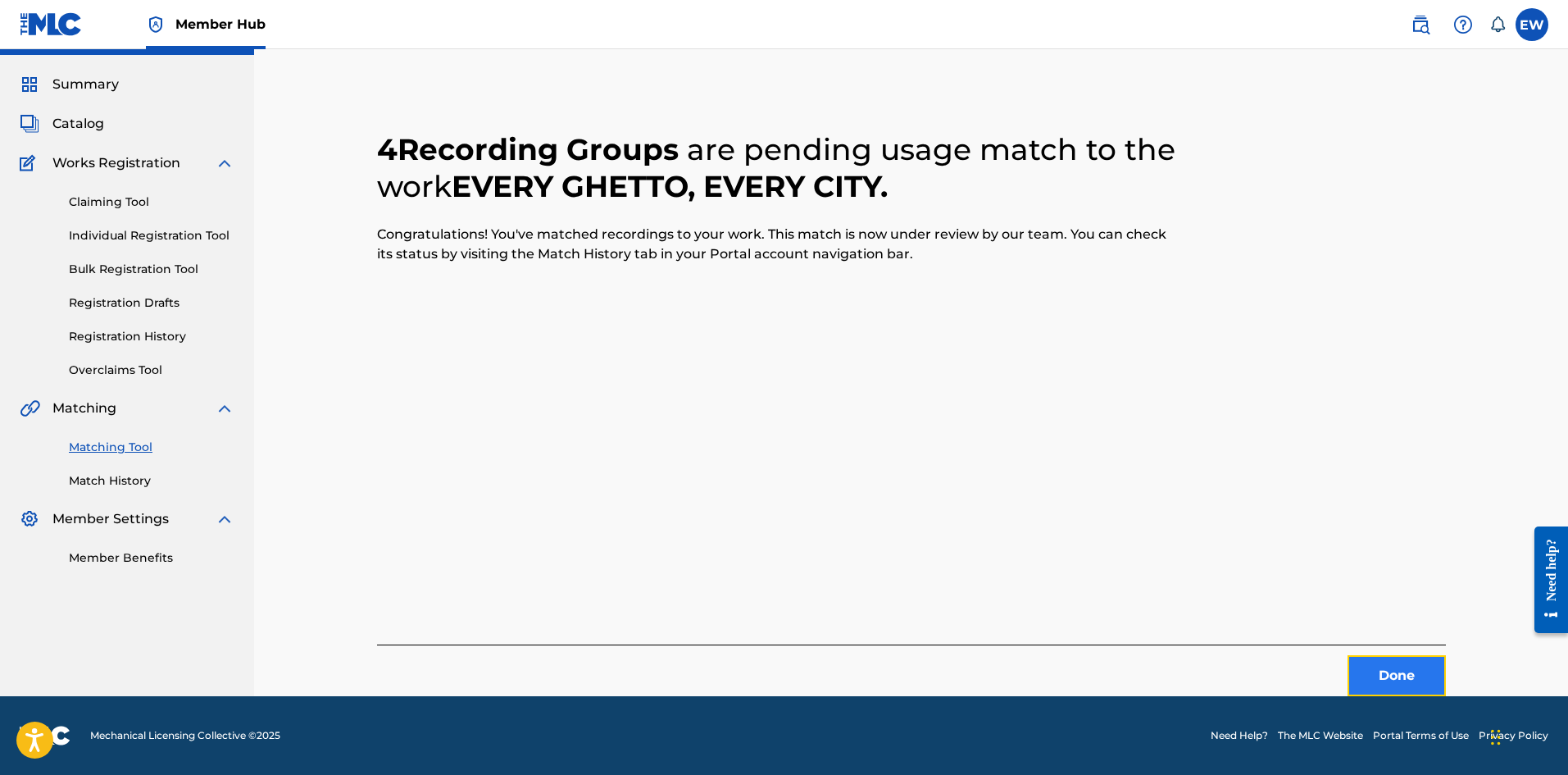
click at [1438, 676] on button "Done" at bounding box center [1397, 675] width 98 height 41
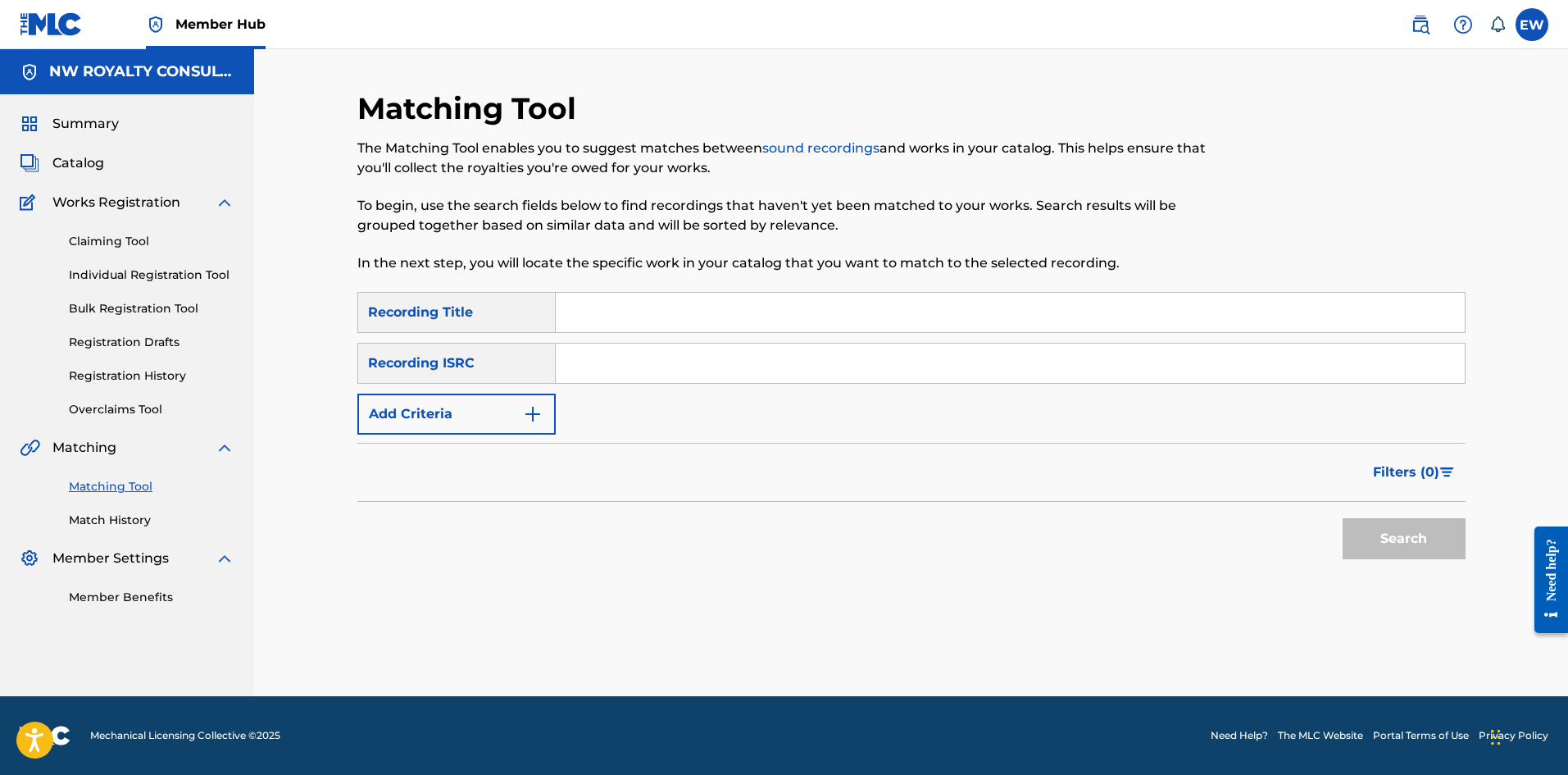
scroll to position [0, 0]
click at [497, 408] on button "Add Criteria" at bounding box center [457, 413] width 198 height 41
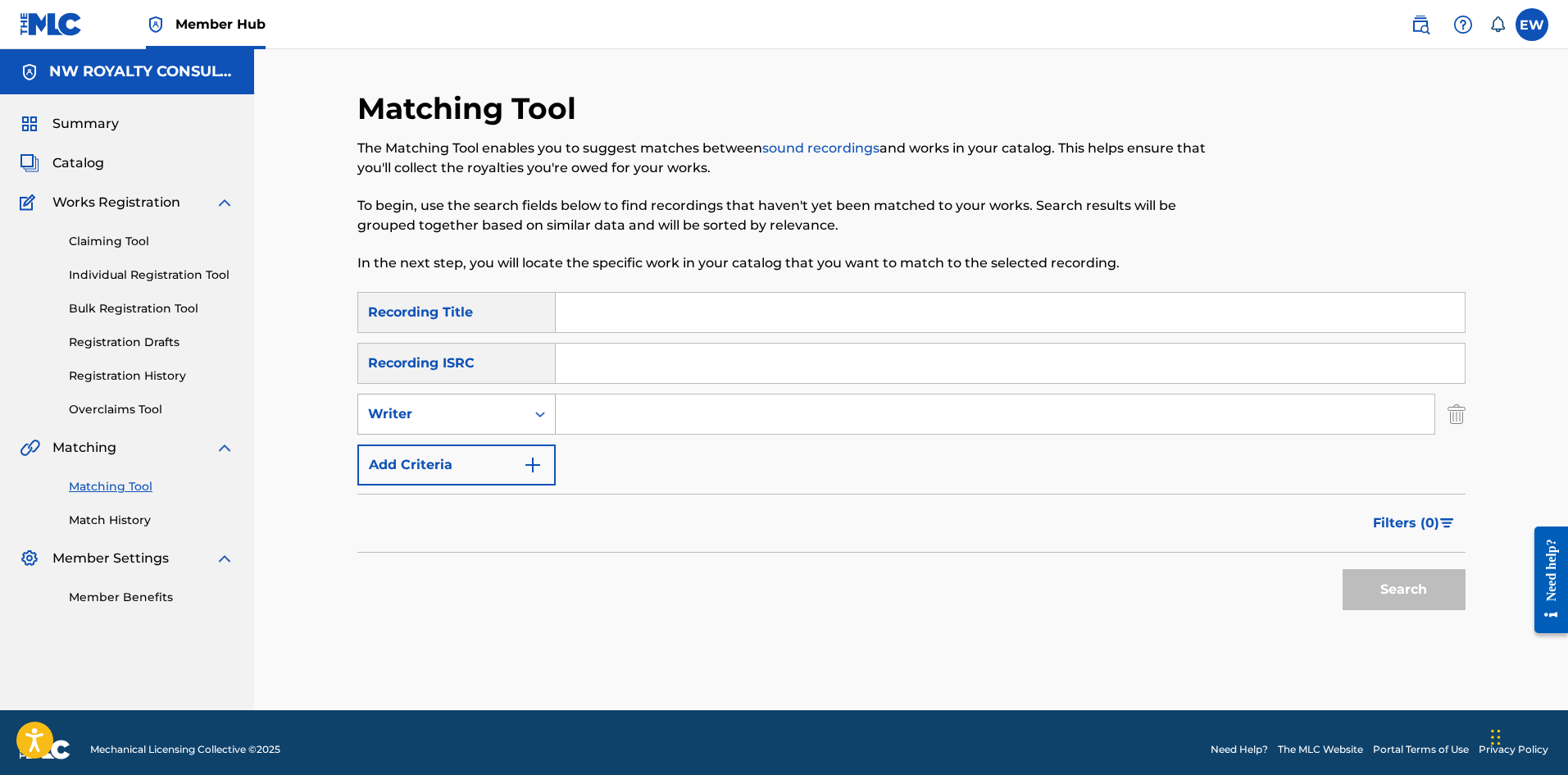
click at [496, 414] on div "Writer" at bounding box center [442, 414] width 148 height 20
drag, startPoint x: 489, startPoint y: 468, endPoint x: 513, endPoint y: 452, distance: 28.8
click at [492, 467] on div "Recording Artist" at bounding box center [457, 455] width 197 height 41
drag, startPoint x: 647, startPoint y: 406, endPoint x: 637, endPoint y: 409, distance: 10.4
click at [647, 407] on input "Search Form" at bounding box center [995, 413] width 878 height 39
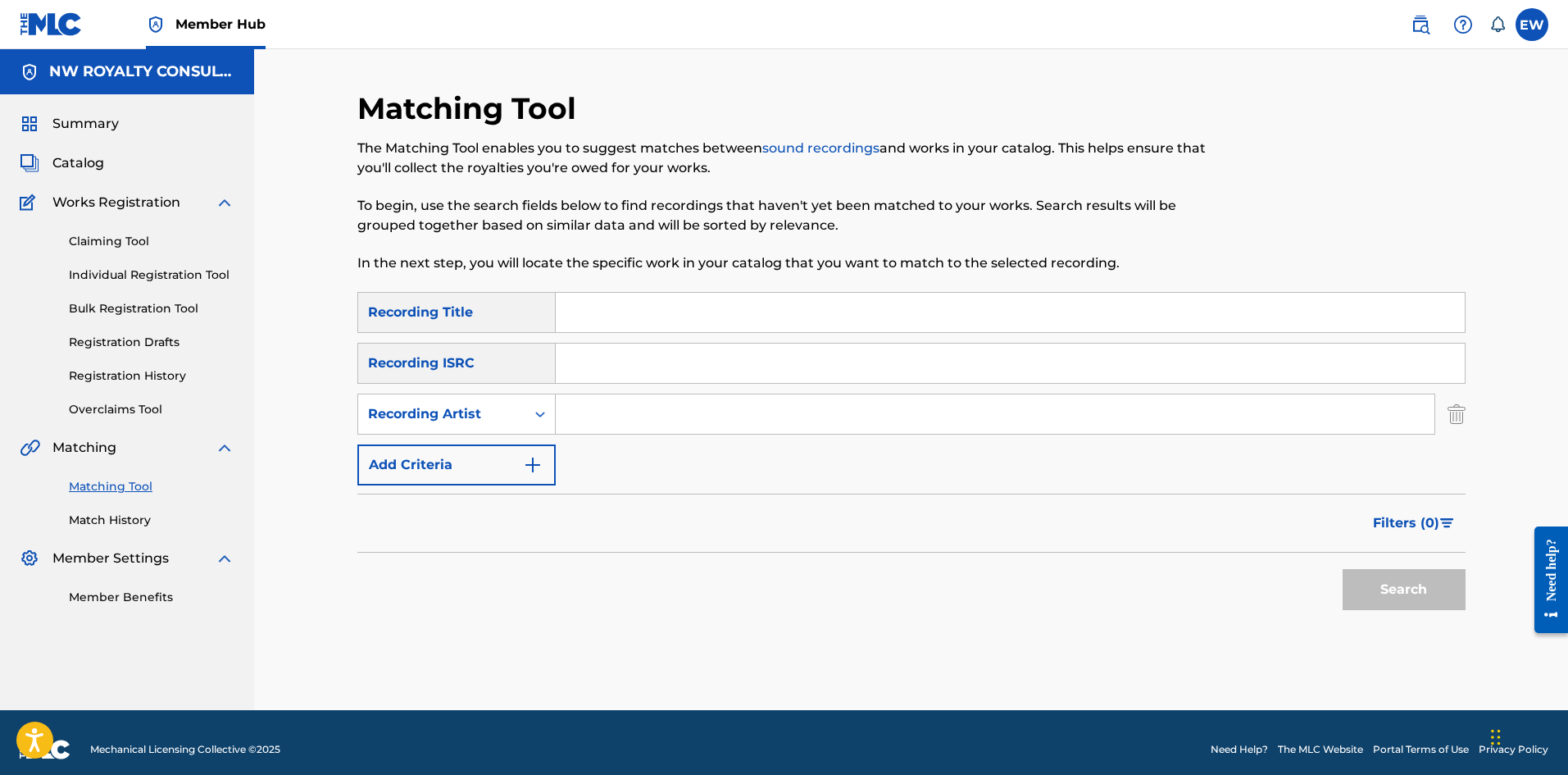
paste input "[PERSON_NAME]"
type input "[PERSON_NAME]"
click at [854, 298] on input "Search Form" at bounding box center [1010, 312] width 909 height 39
paste input "ABOUT US"
type input "ABOUT US"
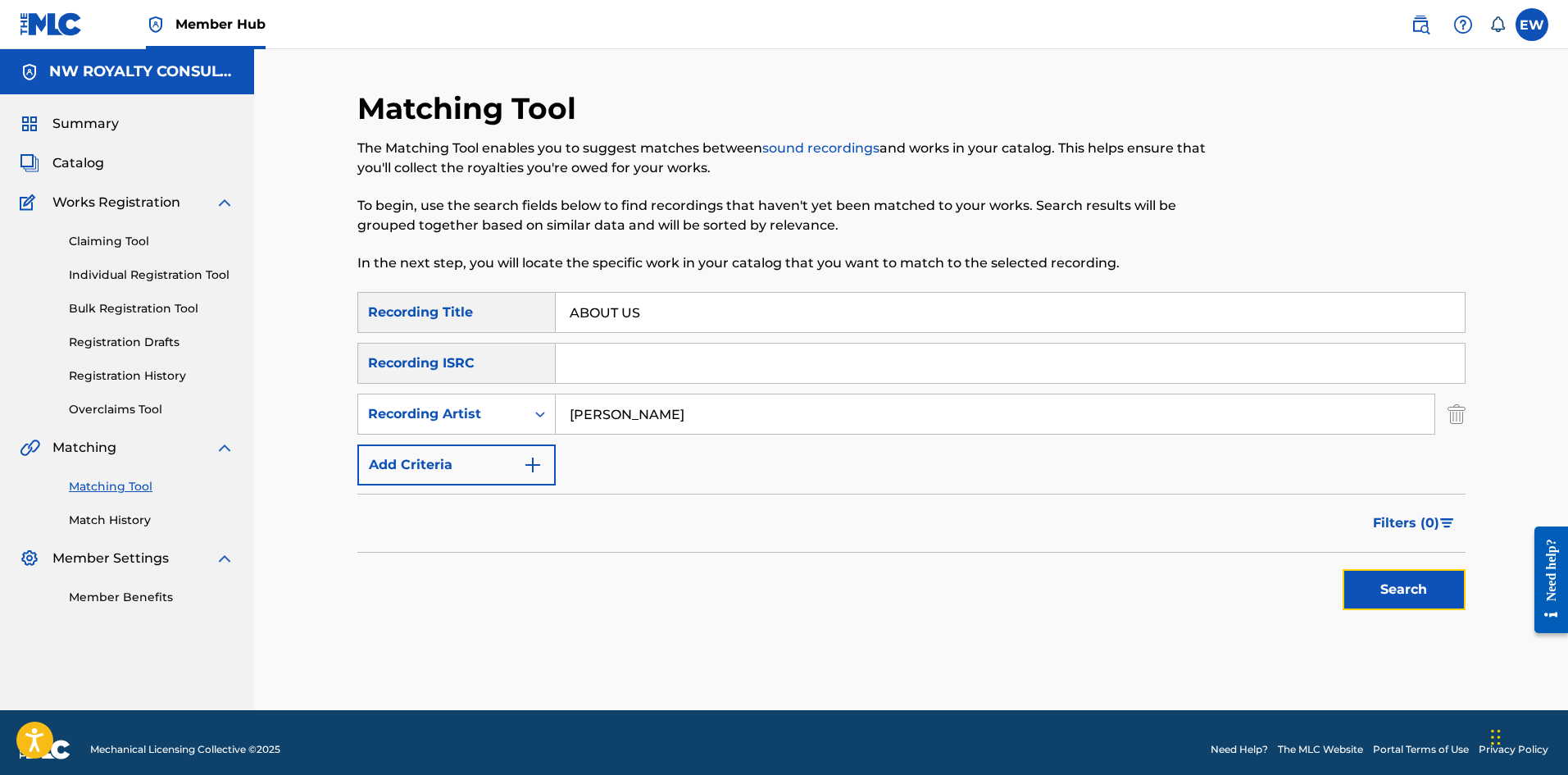
drag, startPoint x: 1376, startPoint y: 594, endPoint x: 1378, endPoint y: 585, distance: 9.2
click at [1378, 587] on button "Search" at bounding box center [1404, 589] width 123 height 41
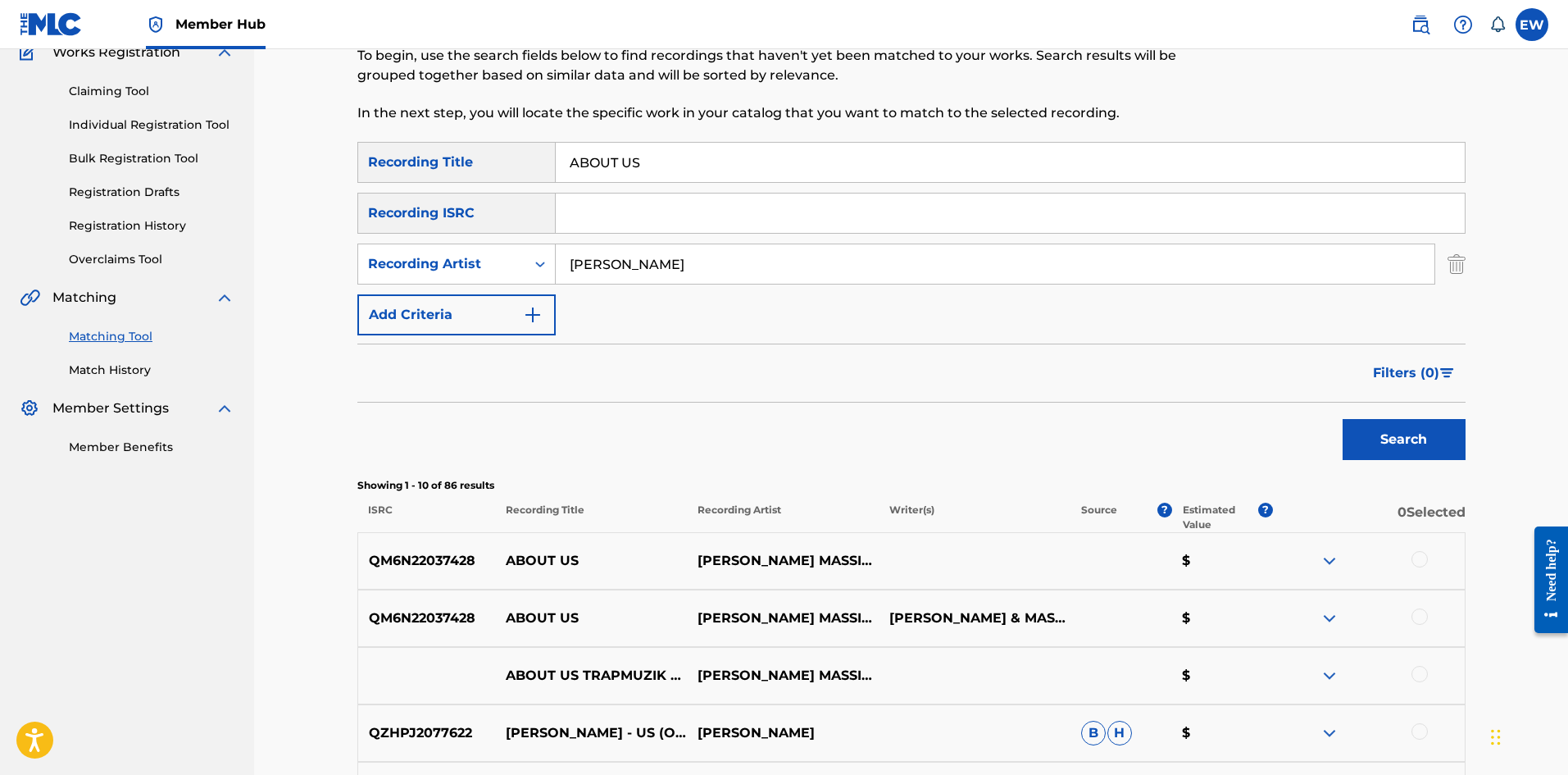
scroll to position [164, 0]
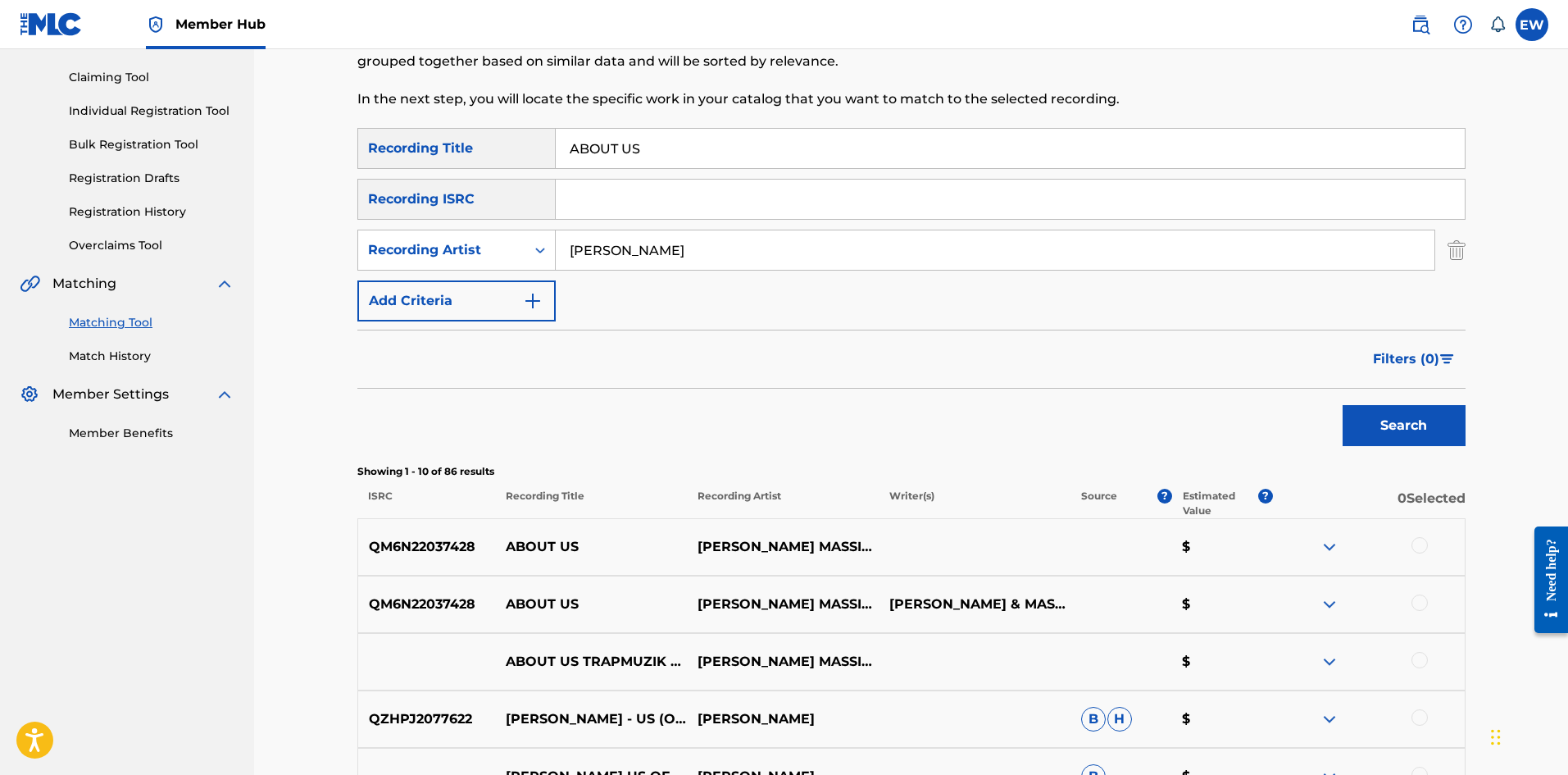
click at [1419, 541] on div at bounding box center [1419, 545] width 17 height 17
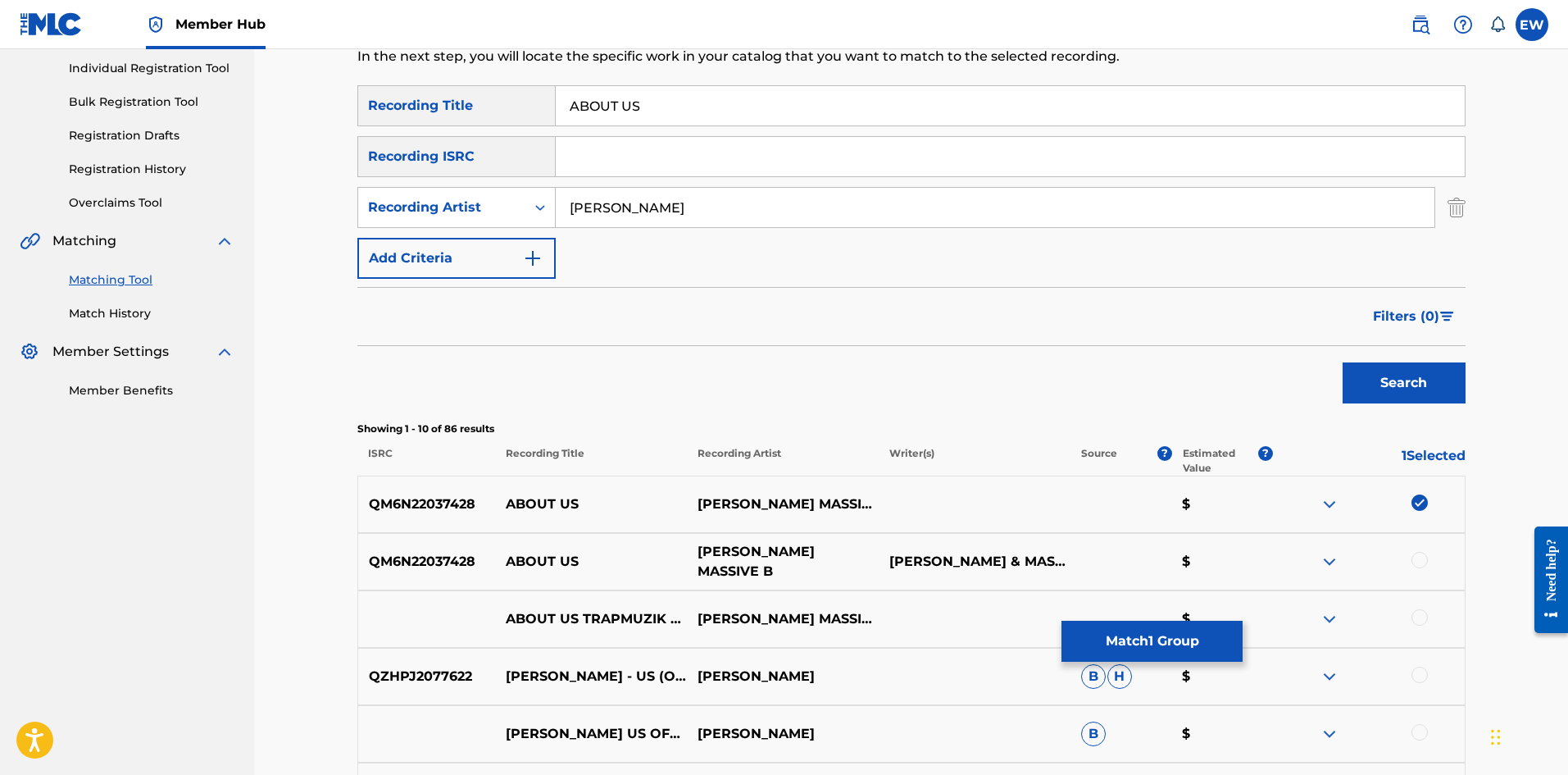
scroll to position [246, 0]
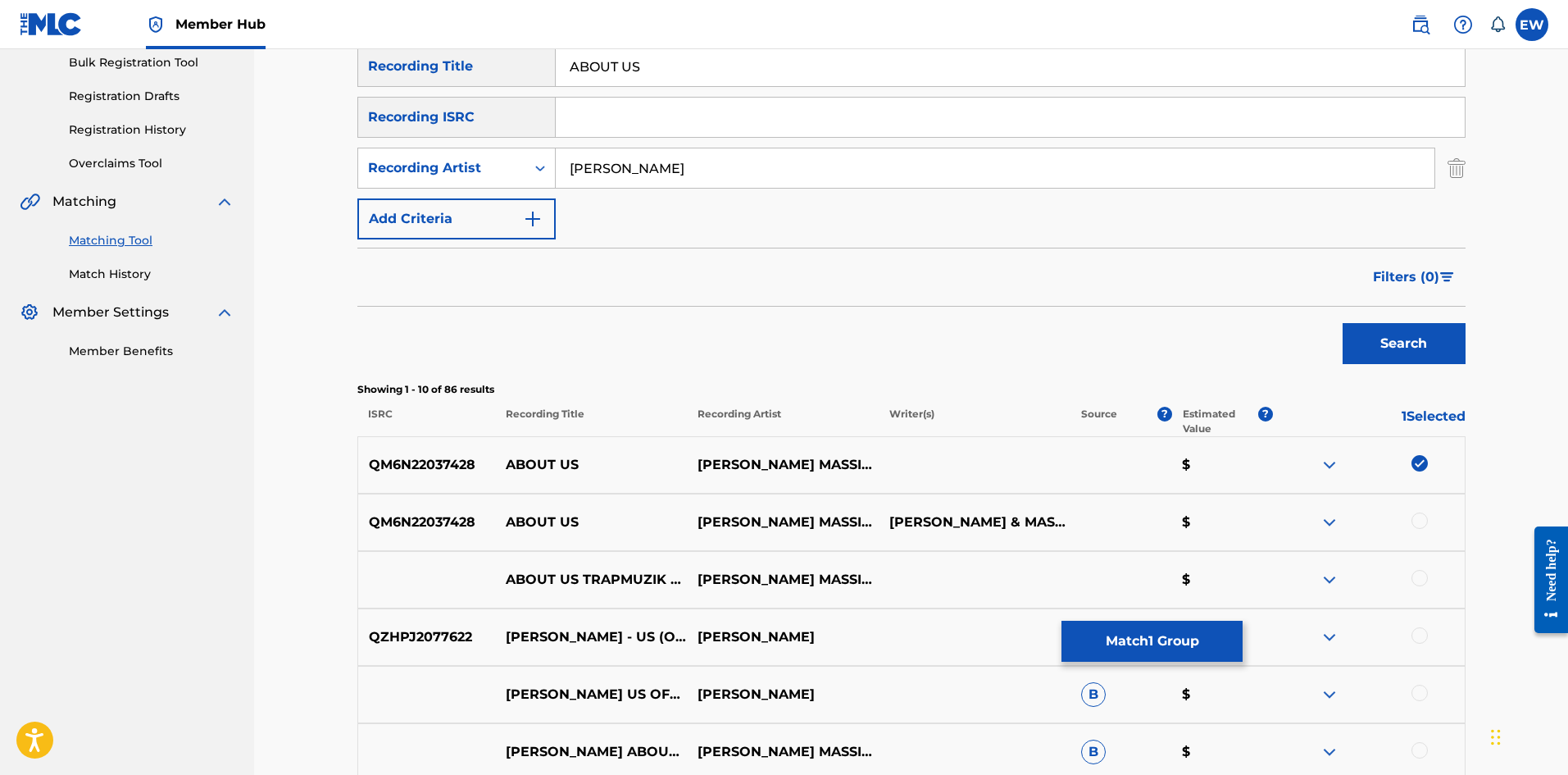
drag, startPoint x: 1418, startPoint y: 521, endPoint x: 1431, endPoint y: 518, distance: 13.3
click at [1425, 520] on div at bounding box center [1419, 520] width 17 height 17
click at [1425, 579] on div at bounding box center [1419, 578] width 17 height 17
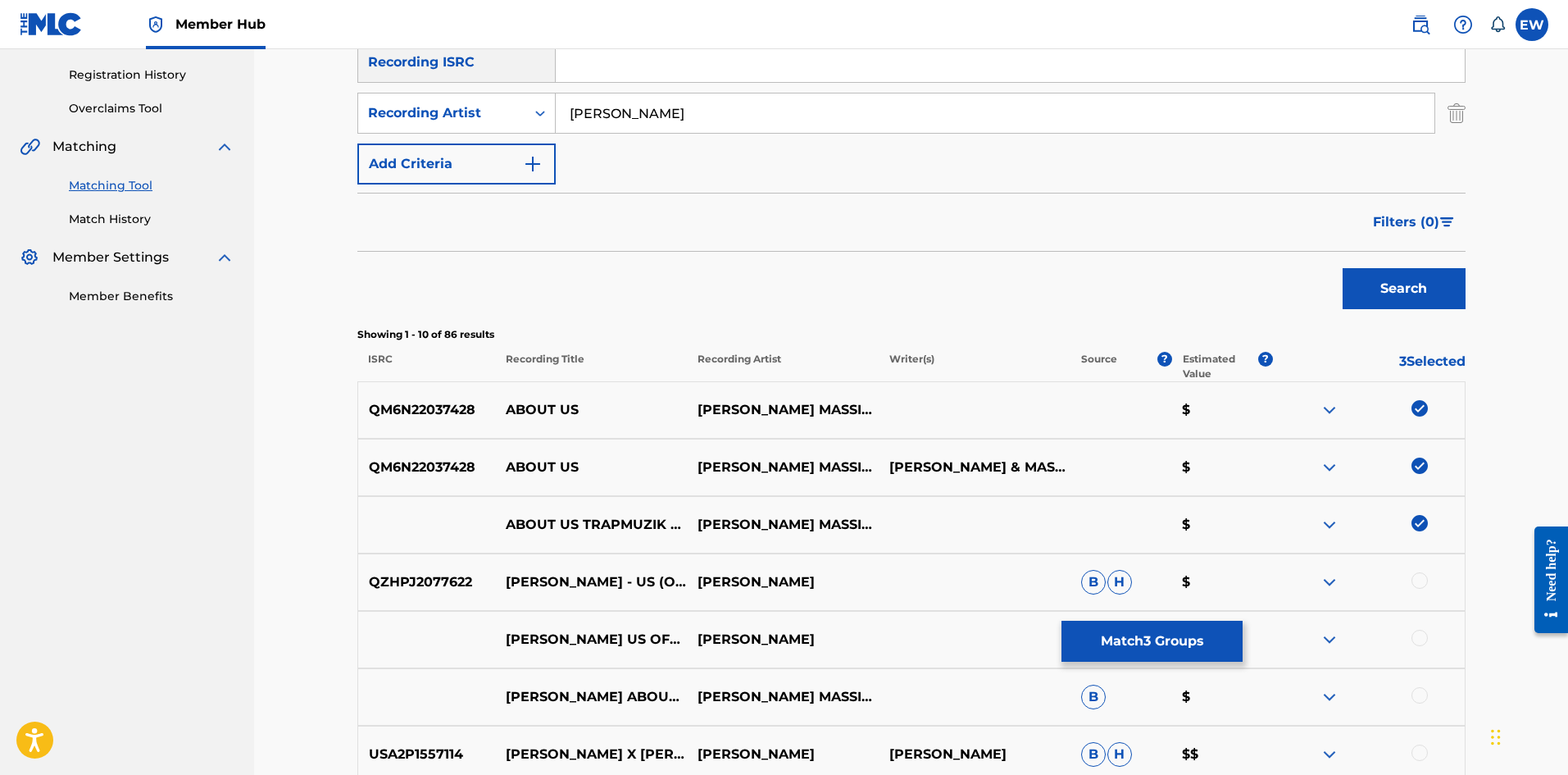
scroll to position [328, 0]
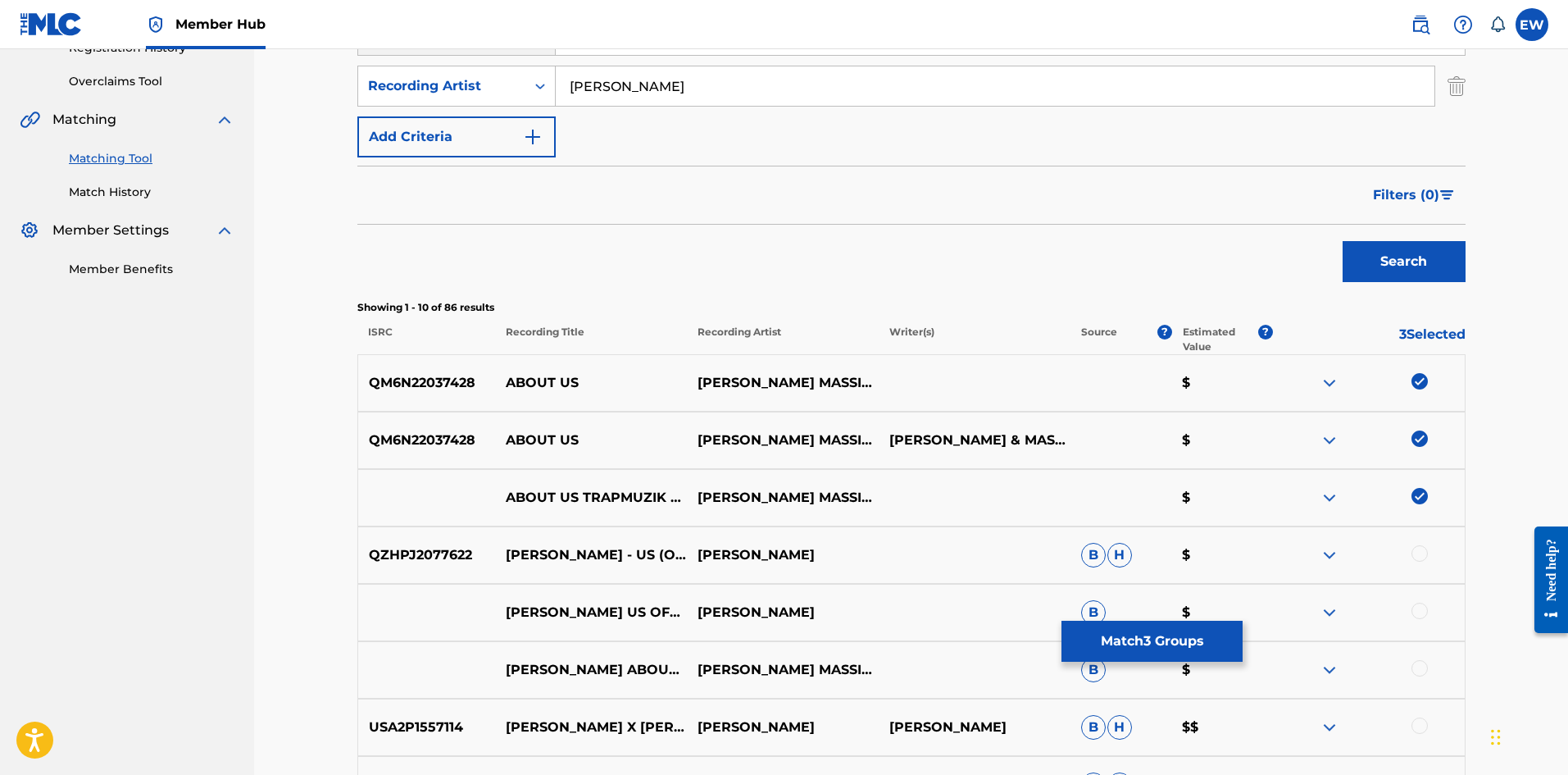
click at [1415, 675] on div at bounding box center [1369, 670] width 192 height 20
click at [1418, 669] on div at bounding box center [1419, 668] width 17 height 17
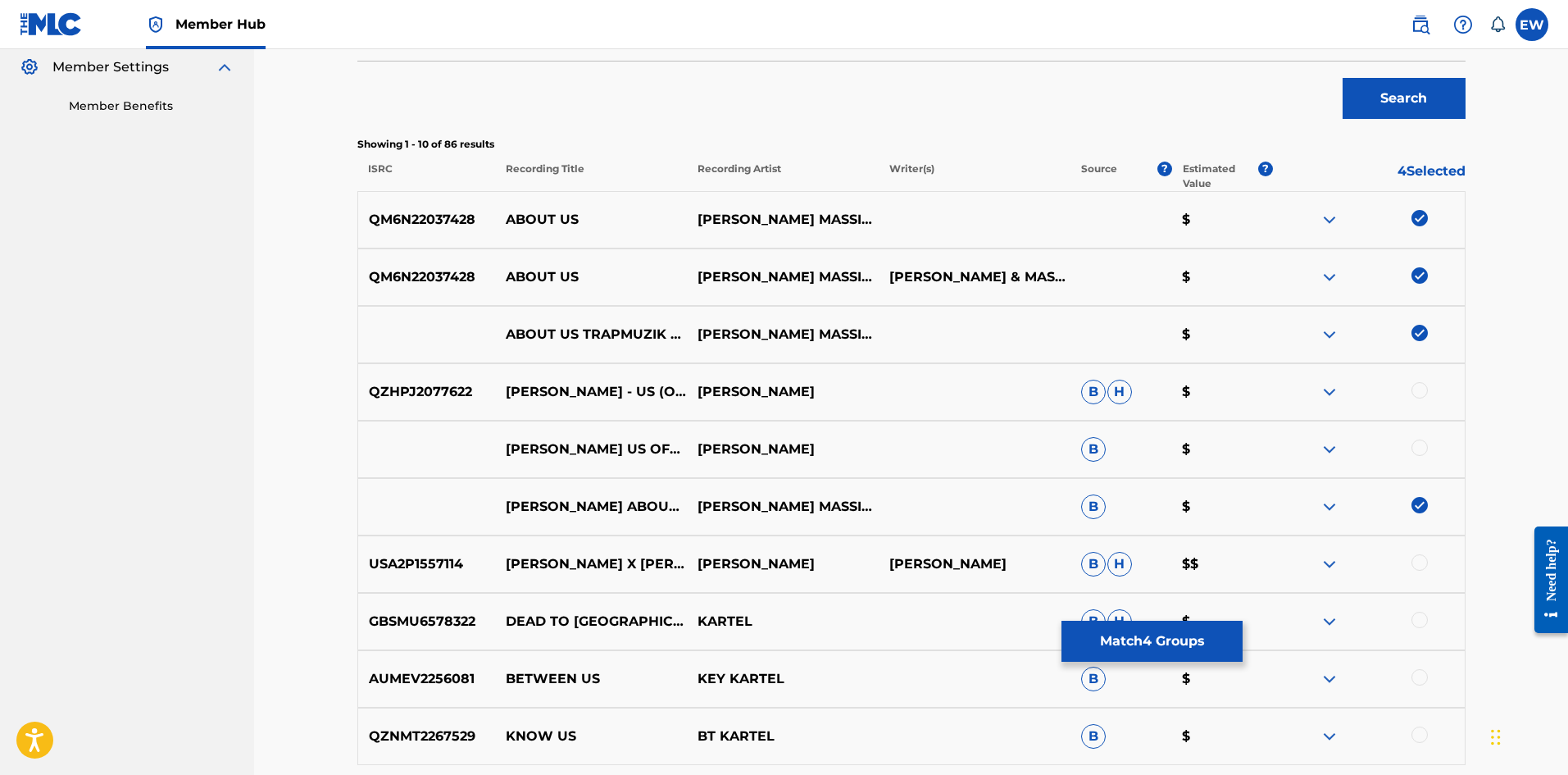
scroll to position [492, 0]
click at [1145, 651] on button "Match 4 Groups" at bounding box center [1152, 641] width 181 height 41
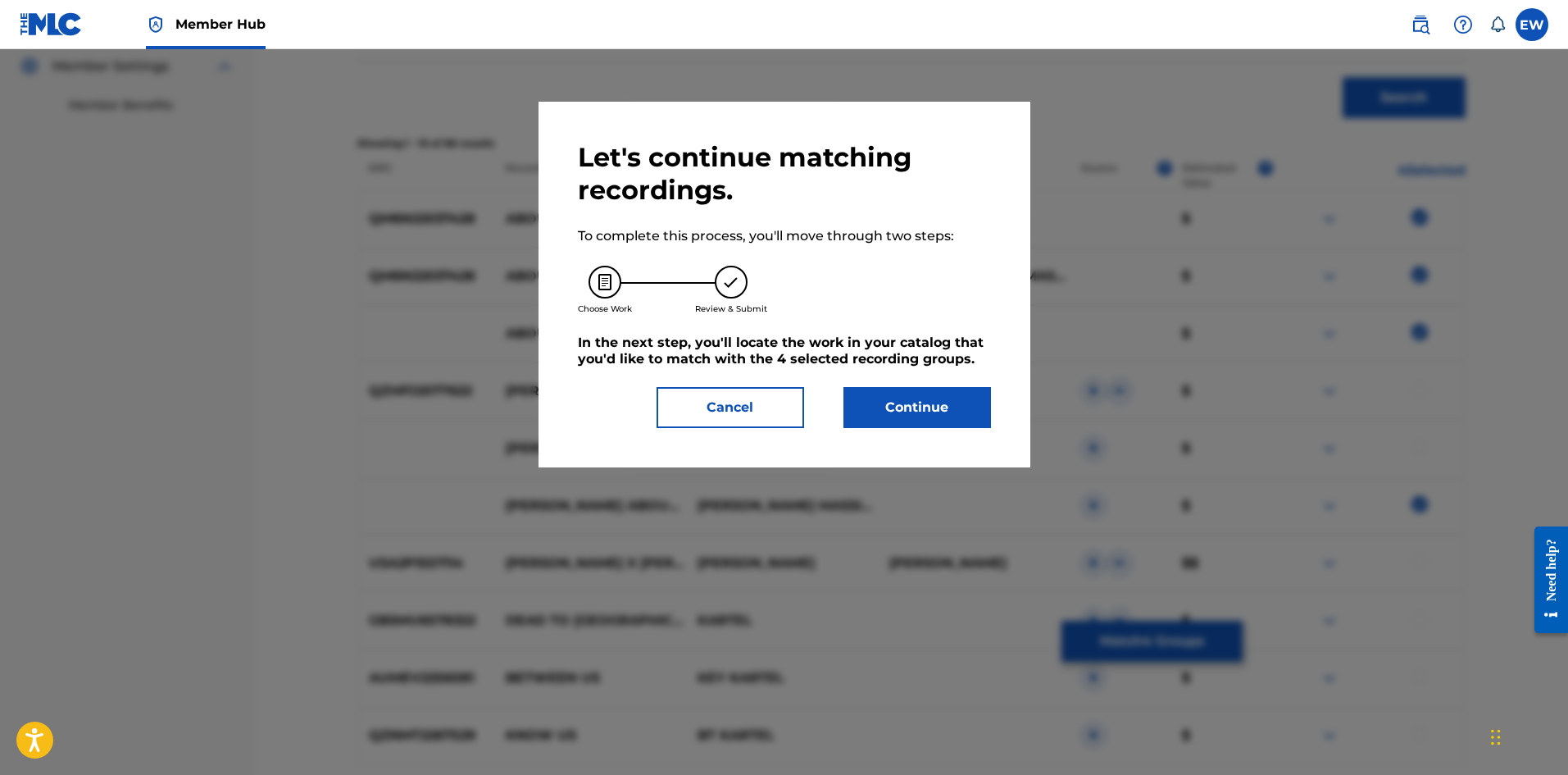
drag, startPoint x: 892, startPoint y: 435, endPoint x: 870, endPoint y: 382, distance: 57.4
click at [887, 415] on div "Let's continue matching recordings. To complete this process, you'll move throu…" at bounding box center [784, 284] width 492 height 365
click at [872, 398] on button "Continue" at bounding box center [917, 407] width 148 height 41
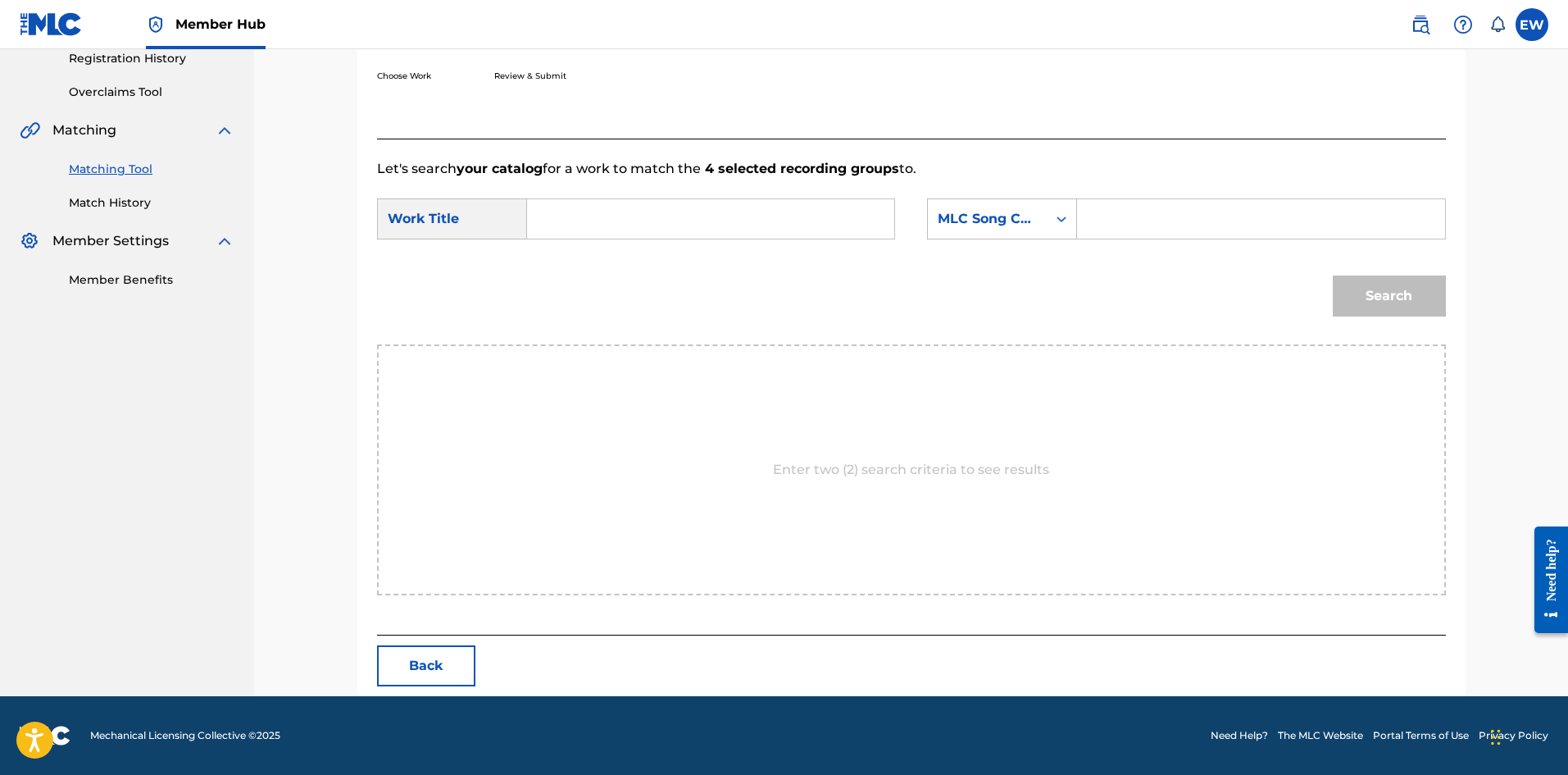
click at [679, 221] on input "Search Form" at bounding box center [711, 218] width 339 height 39
paste input "ABOUT US"
type input "ABOUT US"
drag, startPoint x: 1092, startPoint y: 221, endPoint x: 1073, endPoint y: 220, distance: 19.0
click at [1090, 220] on div "Search Form" at bounding box center [1261, 218] width 368 height 41
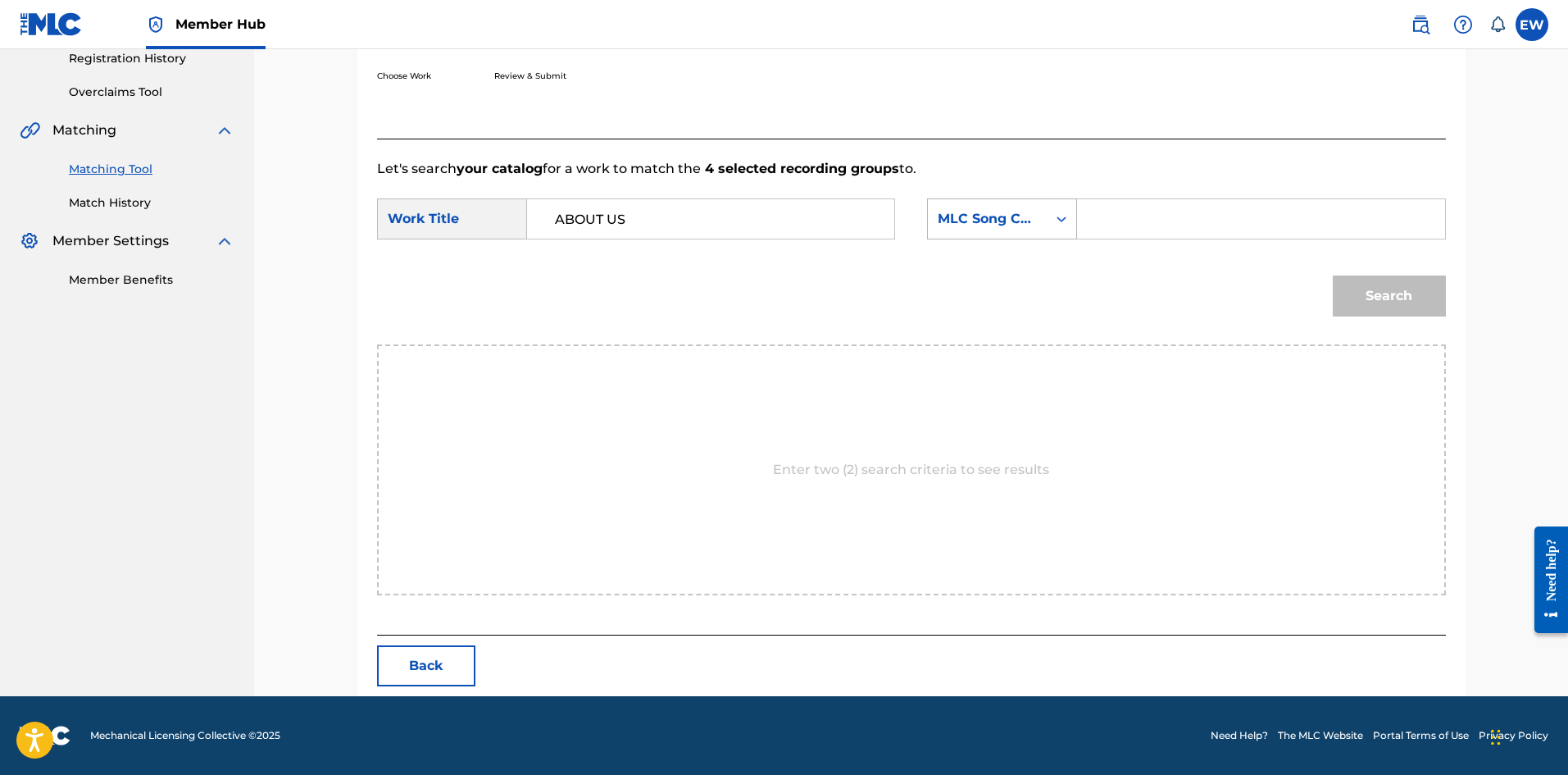
paste input "AA6T27"
type input "AA6T27"
click at [1374, 307] on button "Search" at bounding box center [1390, 296] width 113 height 41
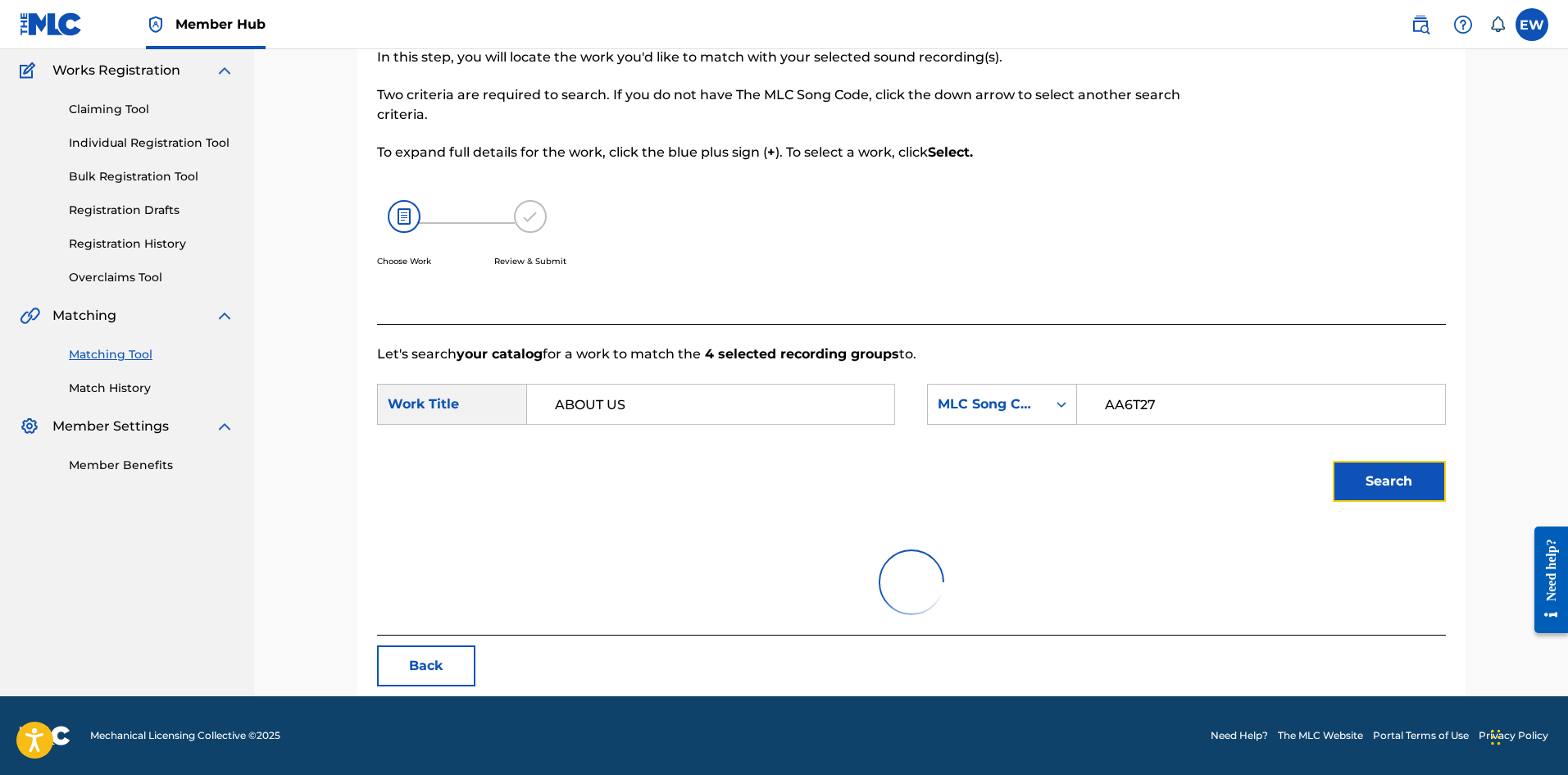
scroll to position [269, 0]
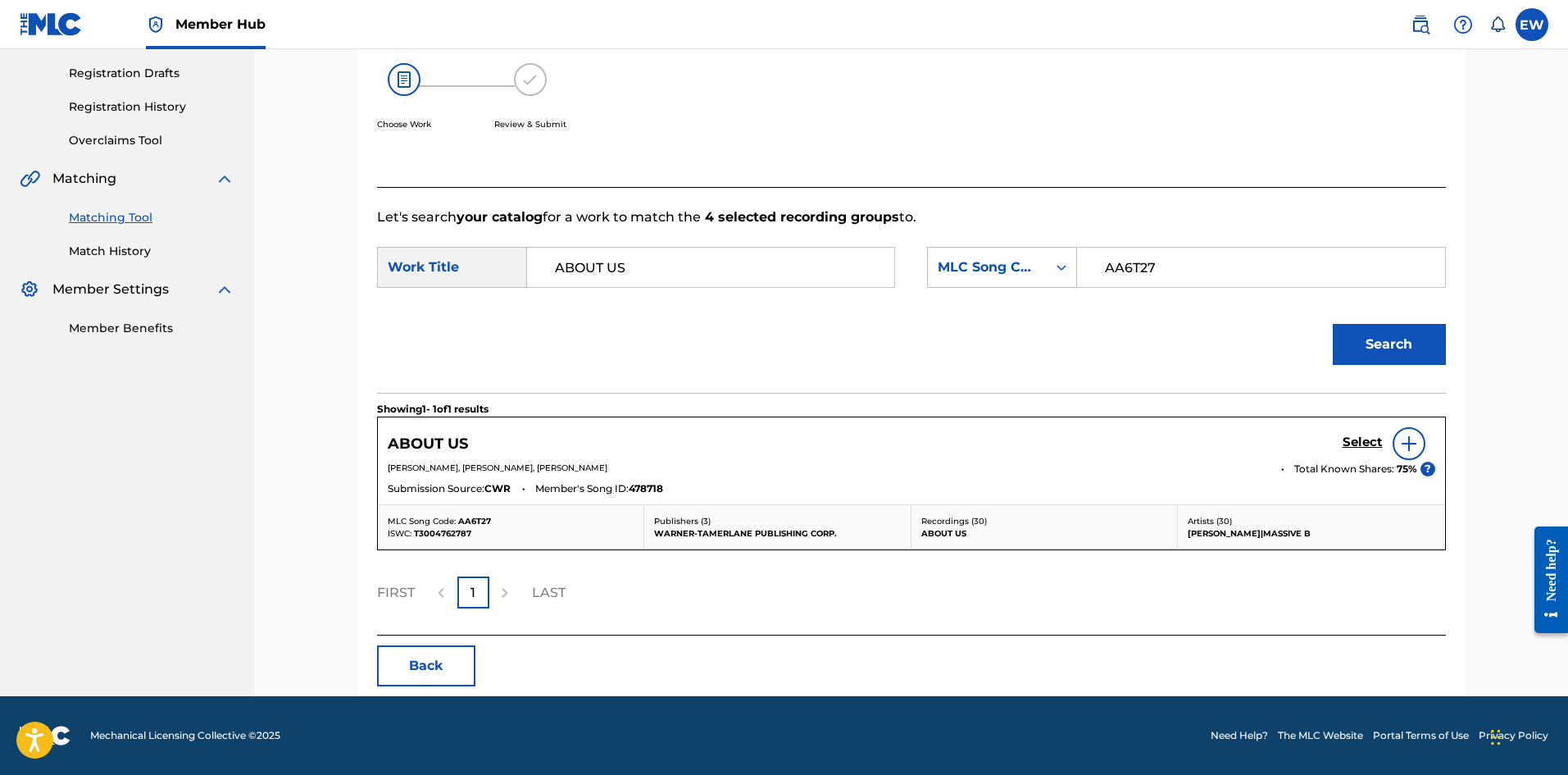
click at [1362, 452] on div "Select" at bounding box center [1389, 444] width 93 height 33
click at [1356, 439] on h5 "Select" at bounding box center [1363, 443] width 40 height 16
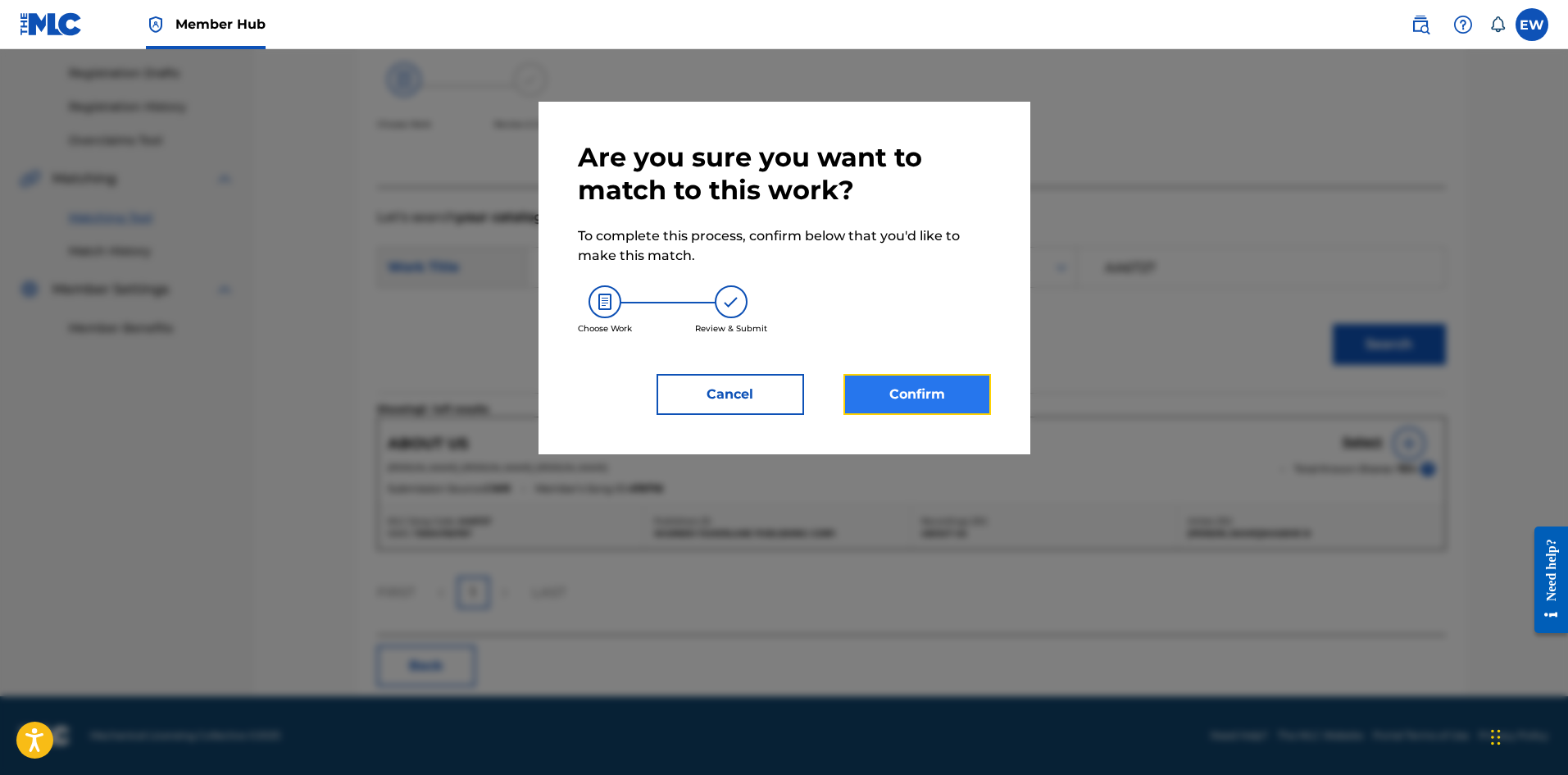
click at [891, 394] on button "Confirm" at bounding box center [917, 394] width 148 height 41
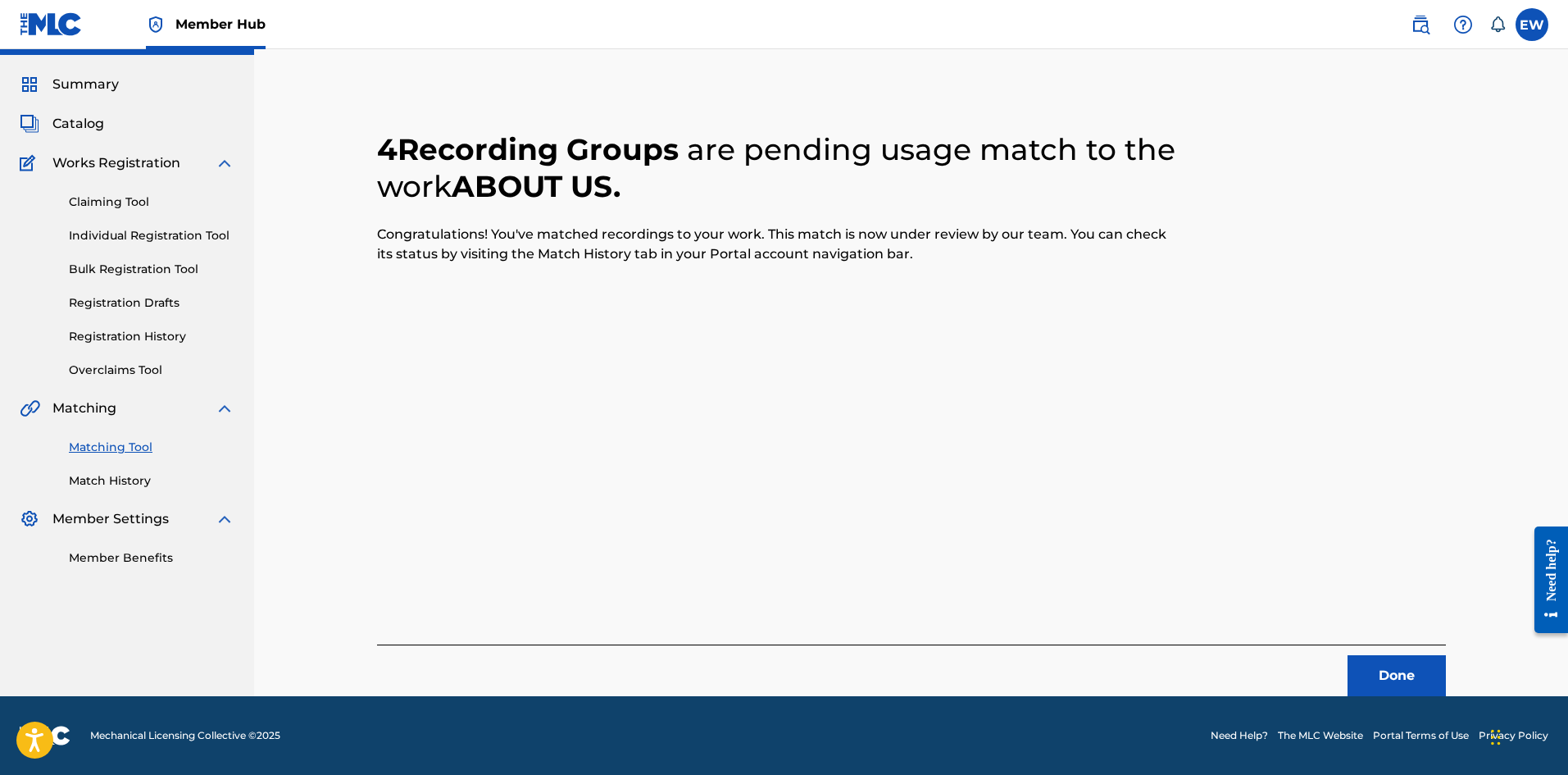
scroll to position [39, 0]
click at [1388, 677] on button "Done" at bounding box center [1397, 675] width 98 height 41
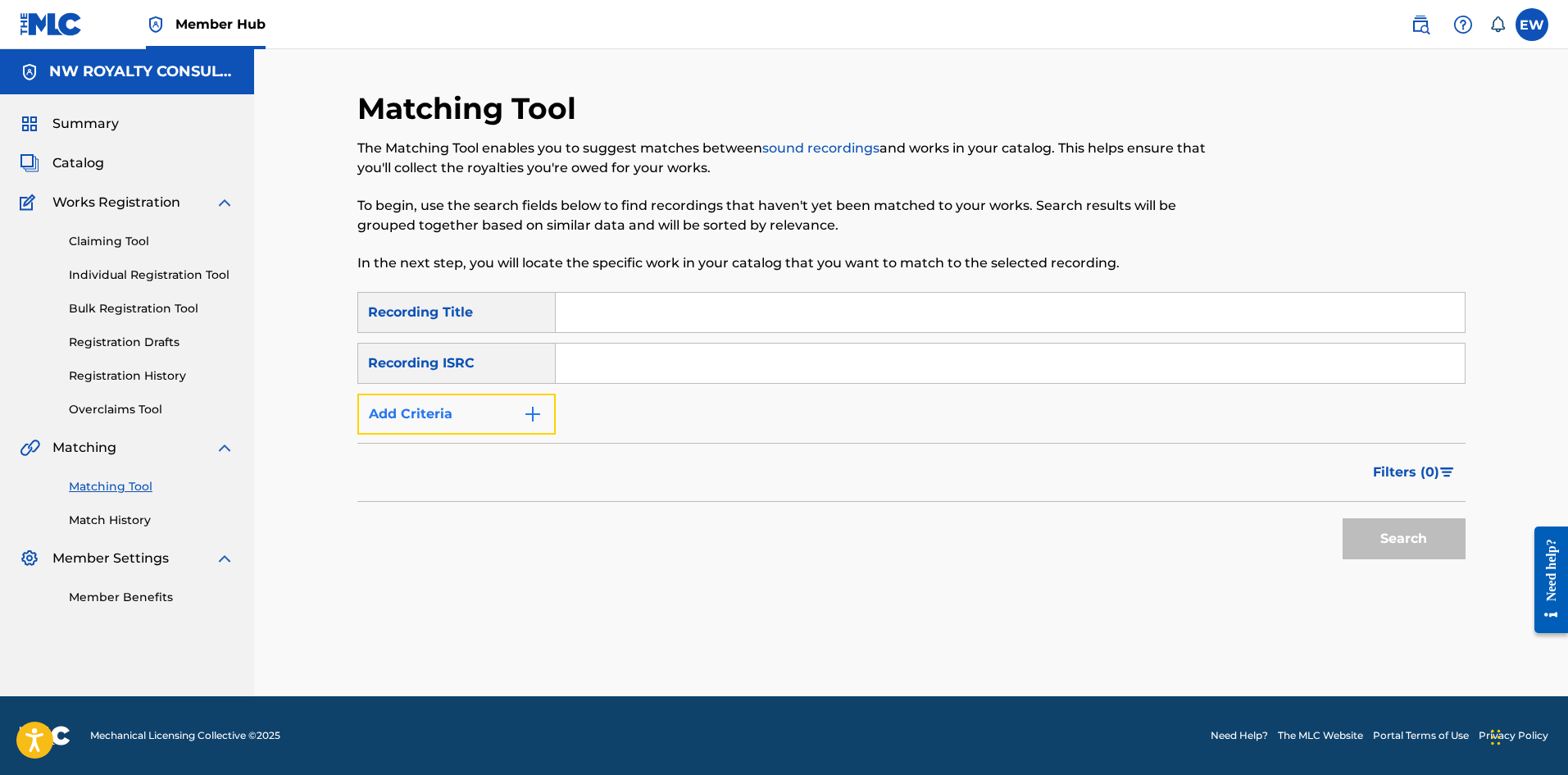
click at [473, 404] on button "Add Criteria" at bounding box center [457, 413] width 198 height 41
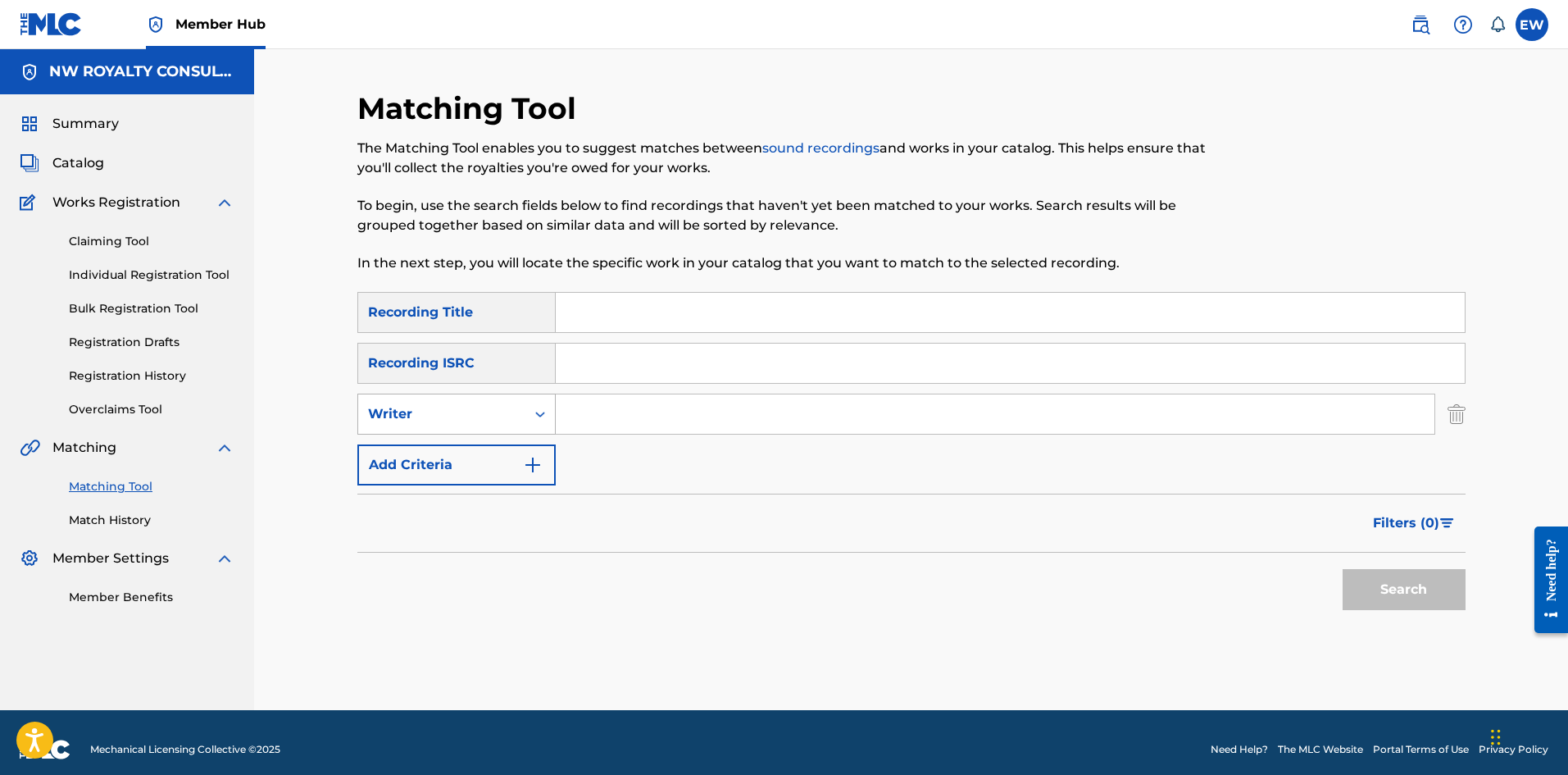
click at [475, 406] on div "Writer" at bounding box center [442, 414] width 148 height 20
click at [517, 443] on div "Recording Artist" at bounding box center [457, 455] width 197 height 41
click at [609, 414] on input "Search Form" at bounding box center [995, 413] width 878 height 39
paste input "JAHMIEL"
type input "JAHMIEL"
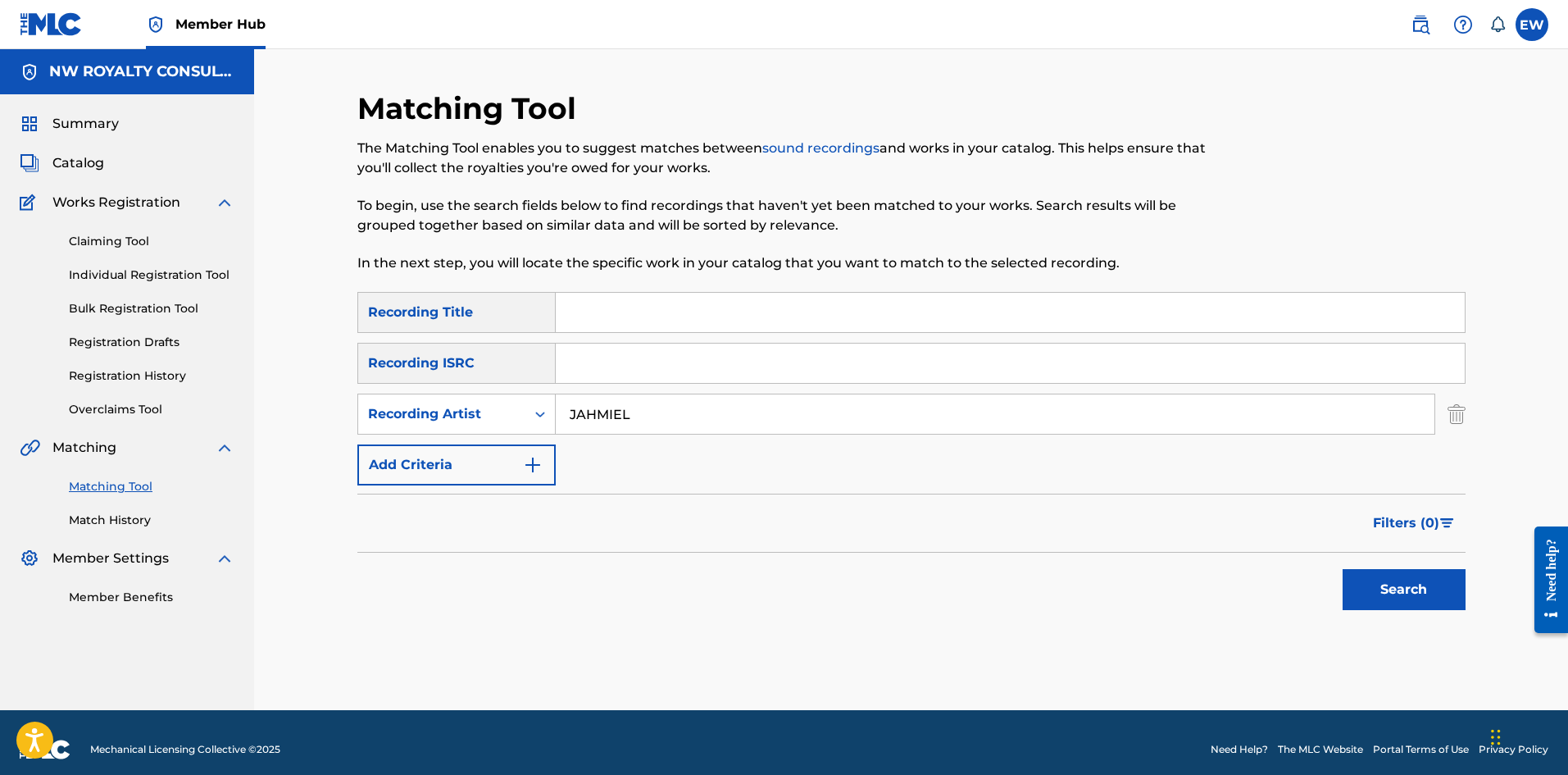
click at [676, 304] on input "Search Form" at bounding box center [1010, 312] width 909 height 39
paste input "ABOVE THE WATER"
type input "ABOVE THE WATER"
click at [1396, 581] on button "Search" at bounding box center [1404, 589] width 123 height 41
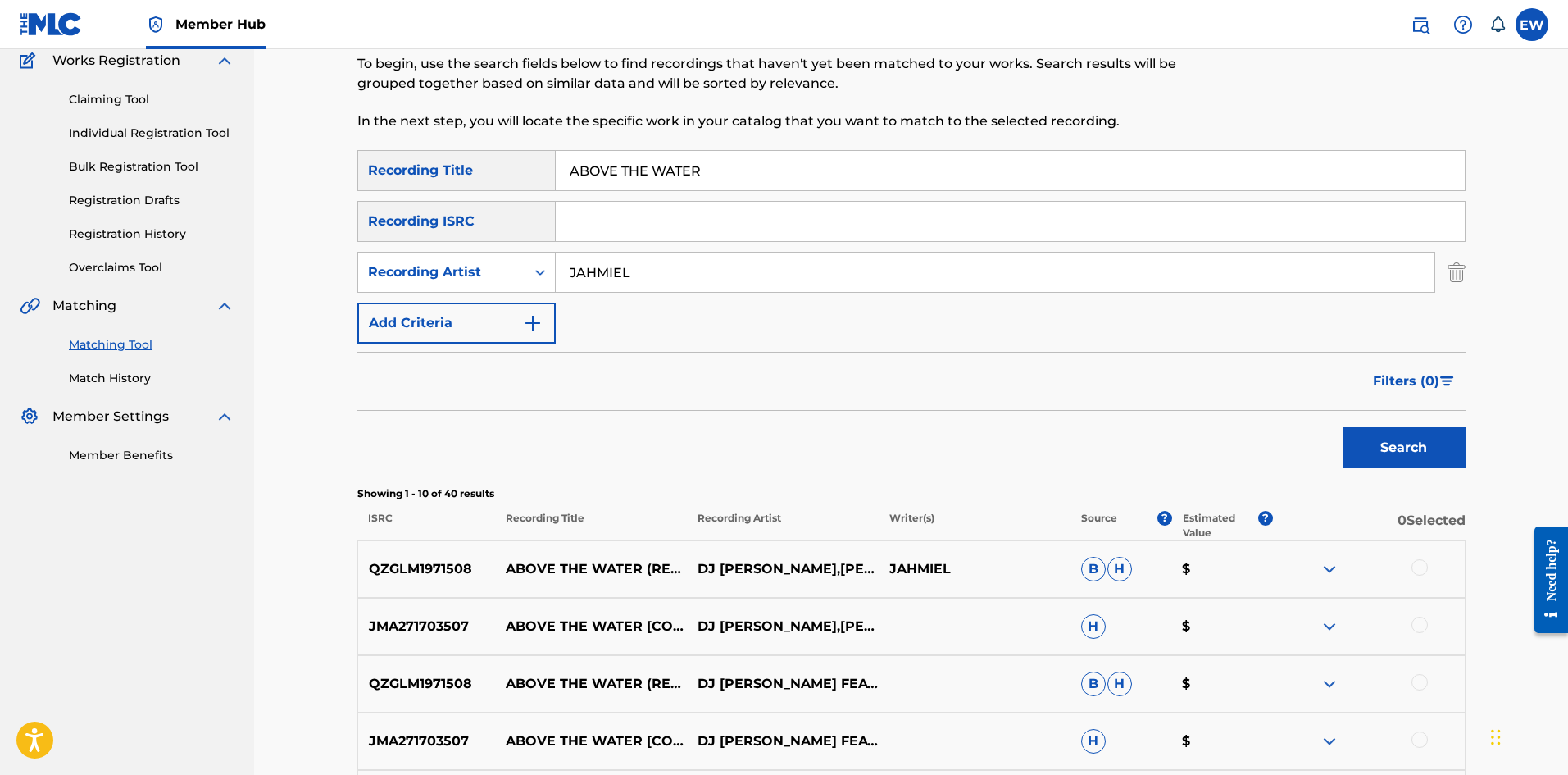
scroll to position [164, 0]
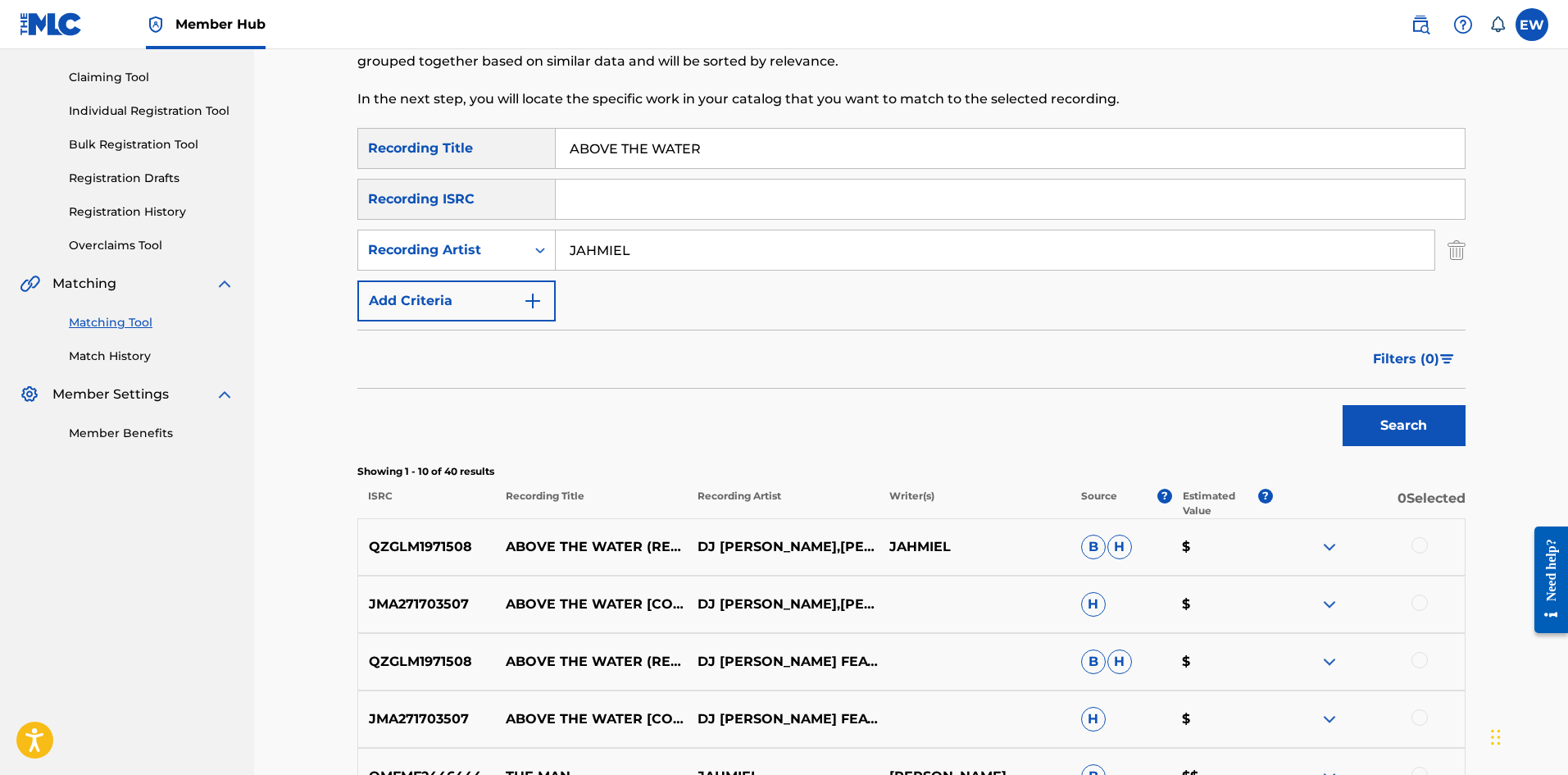
click at [1435, 536] on div "QZGLM1971508 ABOVE THE WATER (REMIX) - REMASTERED DJ [PERSON_NAME],[PERSON_NAME…" at bounding box center [911, 547] width 1108 height 57
drag, startPoint x: 1420, startPoint y: 545, endPoint x: 1425, endPoint y: 560, distance: 15.8
click at [1420, 546] on div at bounding box center [1419, 545] width 17 height 17
click at [1424, 607] on div at bounding box center [1419, 602] width 17 height 17
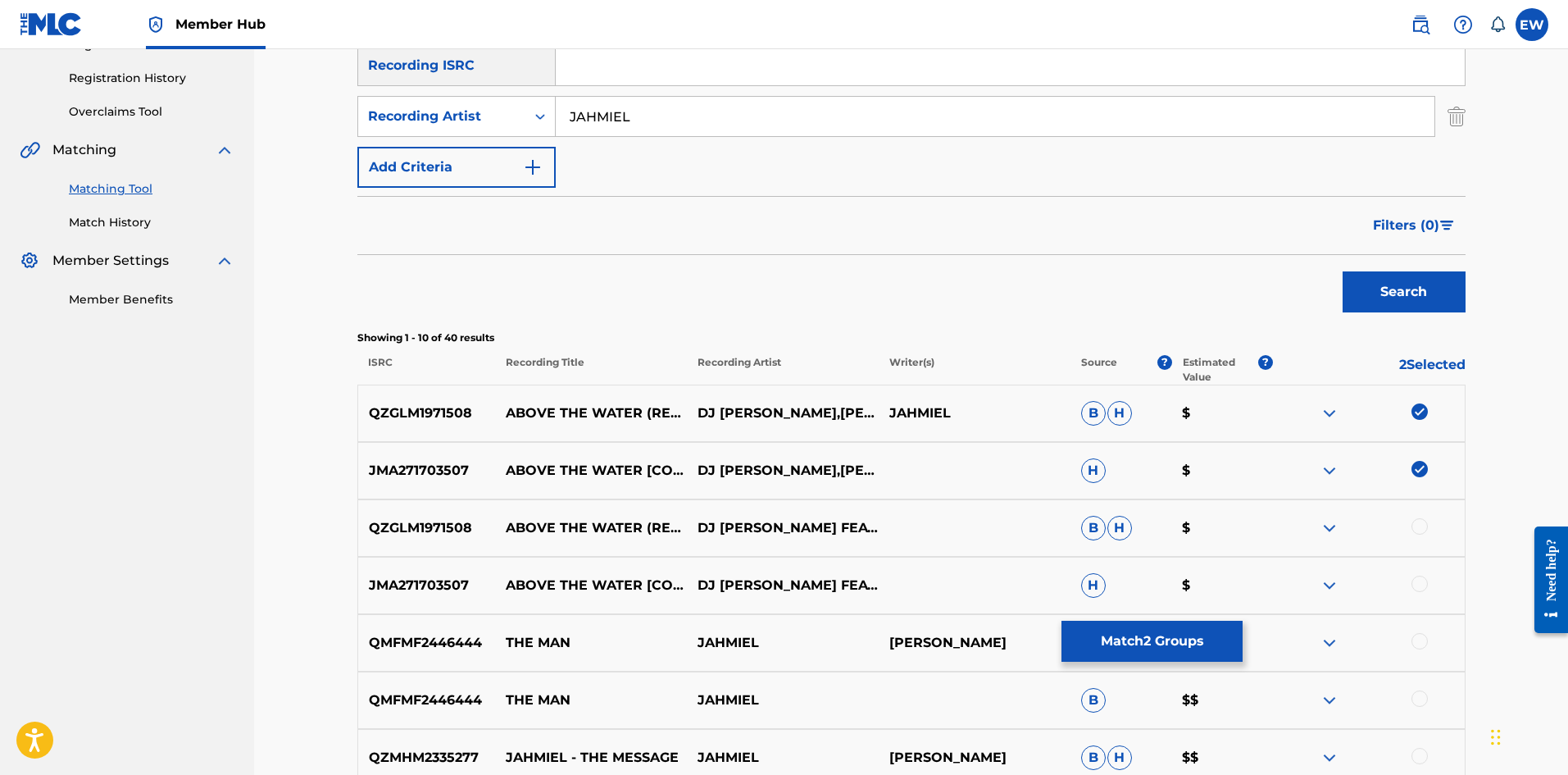
scroll to position [328, 0]
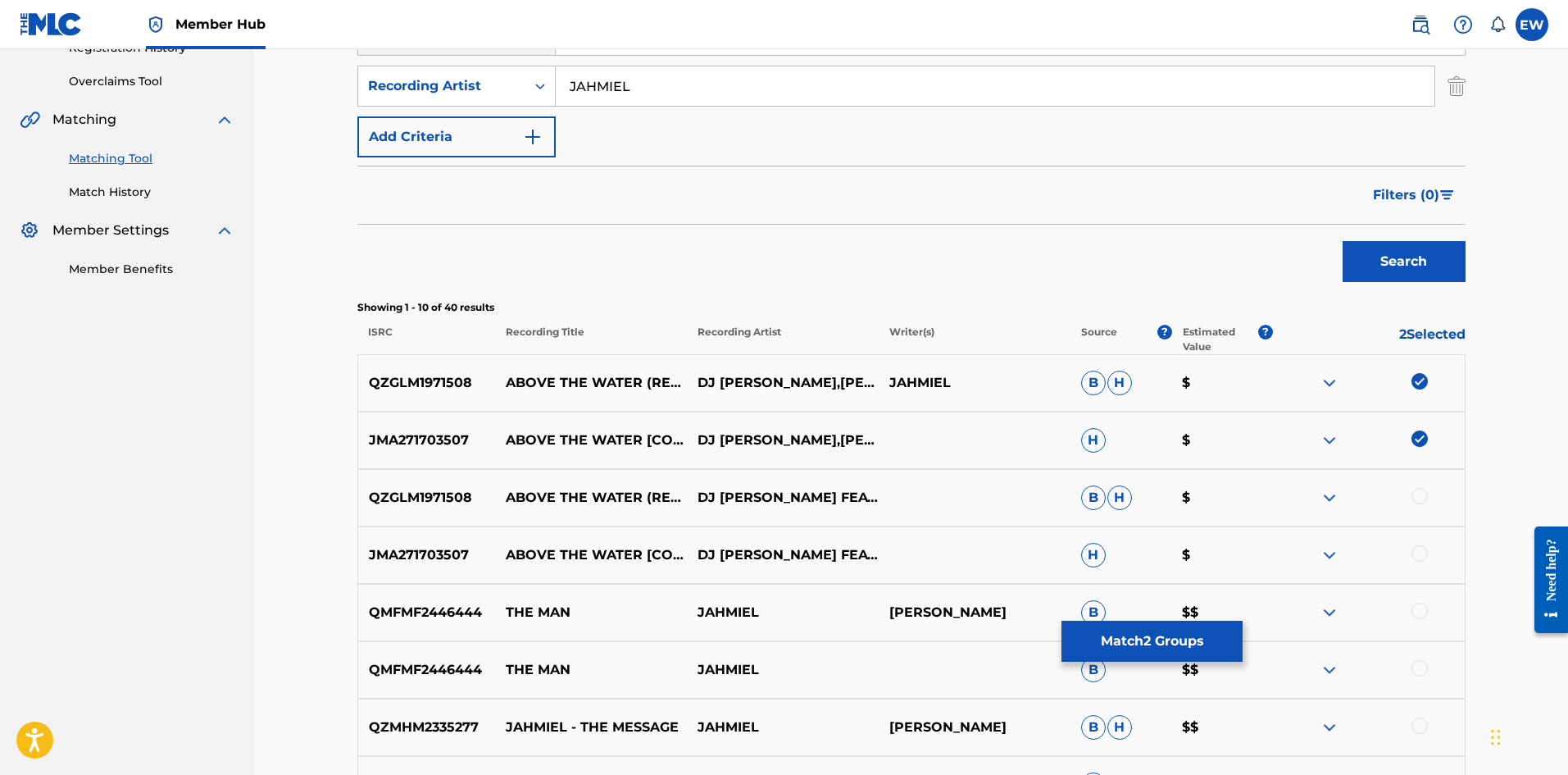
click at [1420, 504] on div at bounding box center [1419, 496] width 17 height 17
click at [1419, 547] on div at bounding box center [1419, 553] width 17 height 17
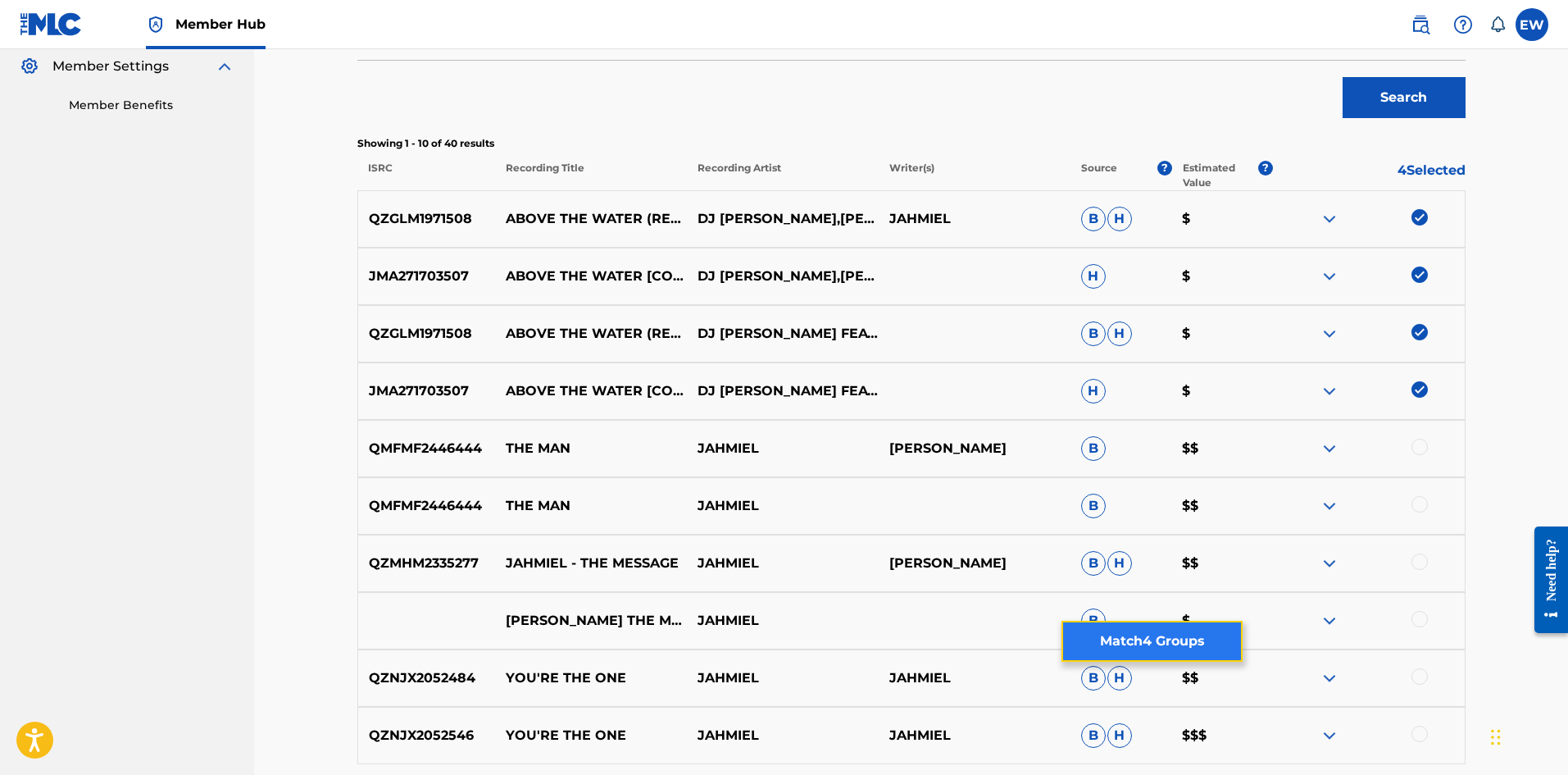
click at [1192, 636] on button "Match 4 Groups" at bounding box center [1152, 641] width 181 height 41
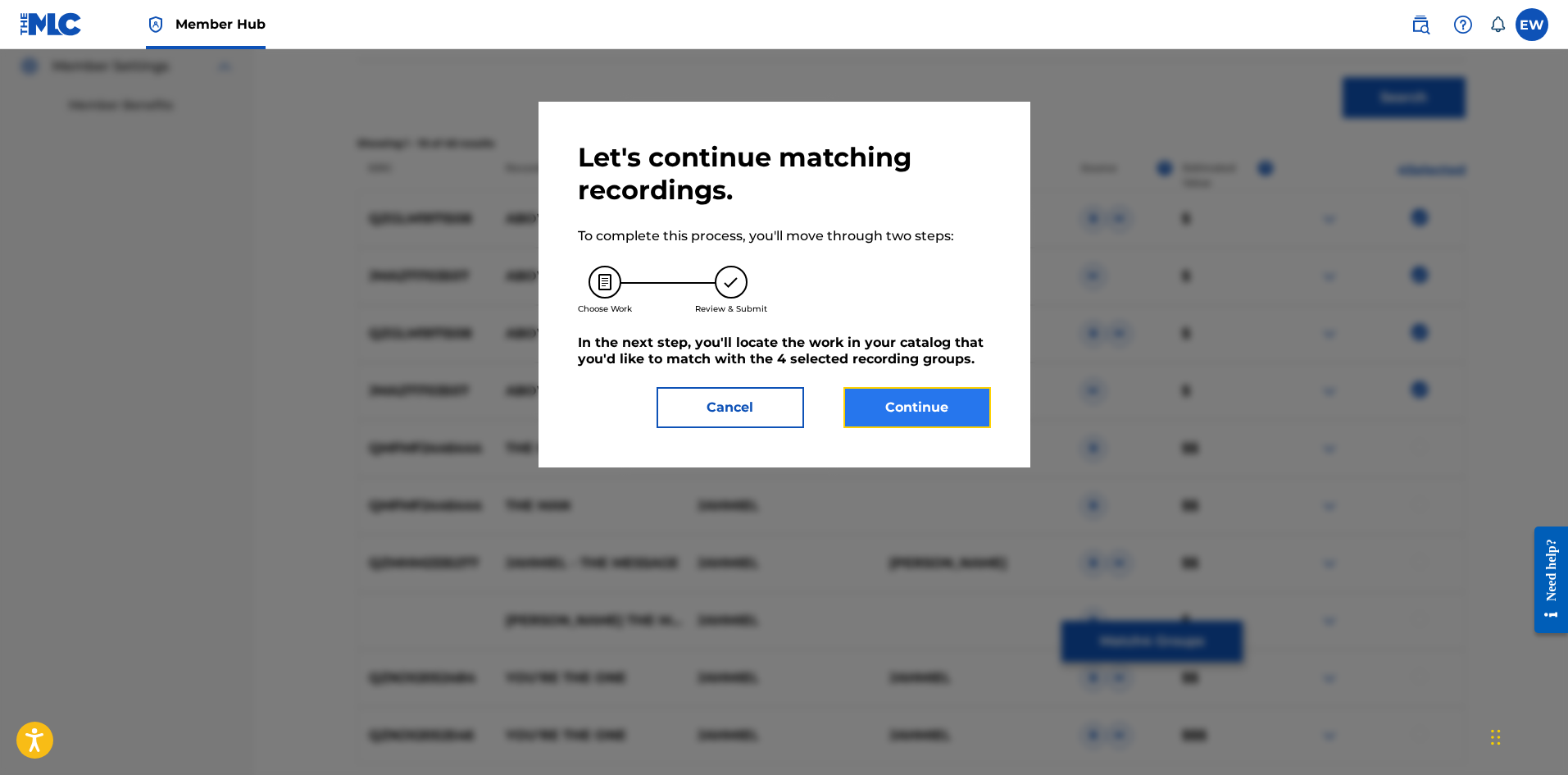
click at [969, 418] on button "Continue" at bounding box center [917, 407] width 148 height 41
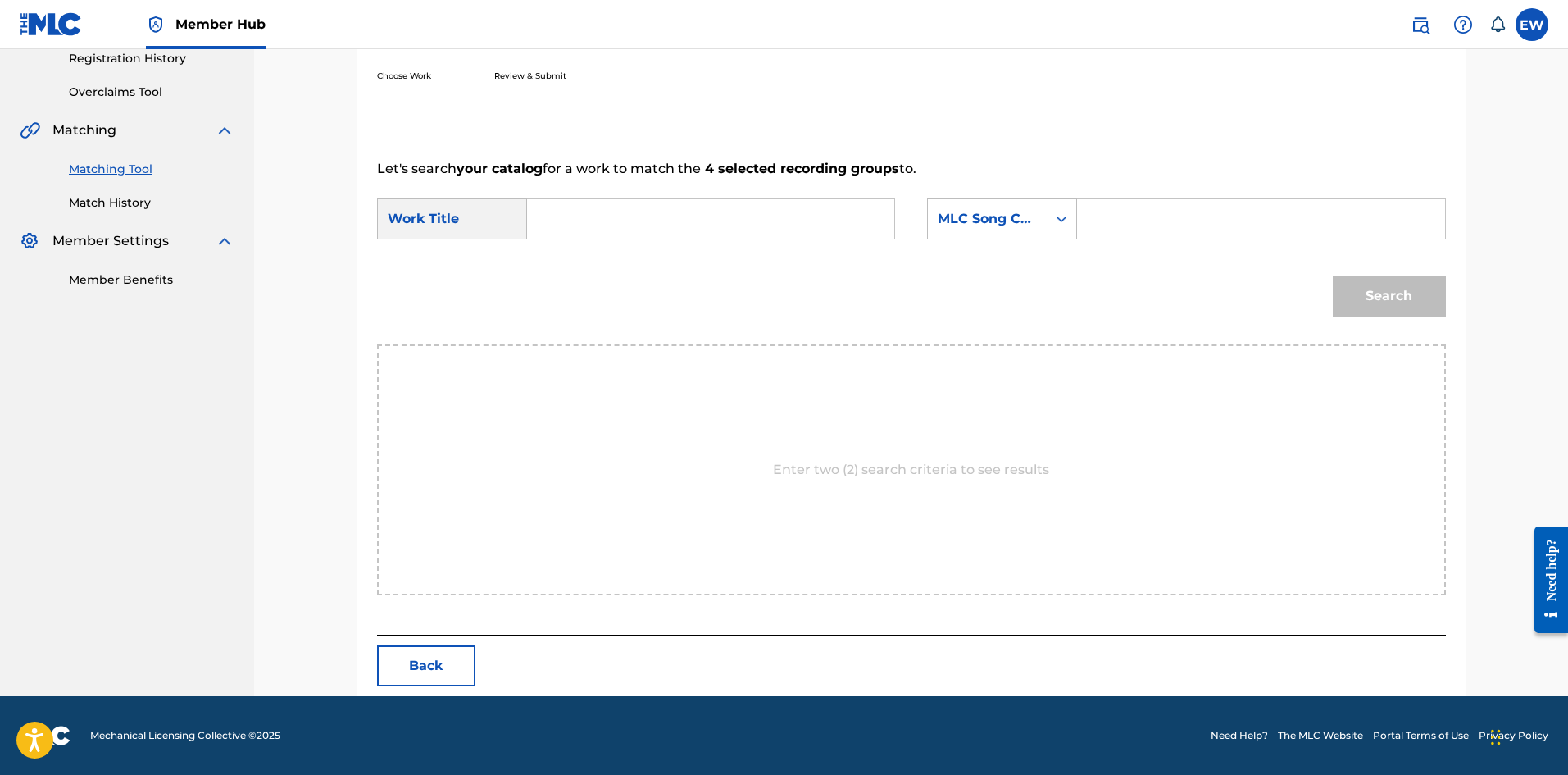
scroll to position [317, 0]
click at [644, 228] on input "Search Form" at bounding box center [711, 218] width 339 height 39
paste input "ABOVE THE WATER"
type input "ABOVE THE WATER"
click at [1211, 226] on input "Search Form" at bounding box center [1261, 218] width 339 height 39
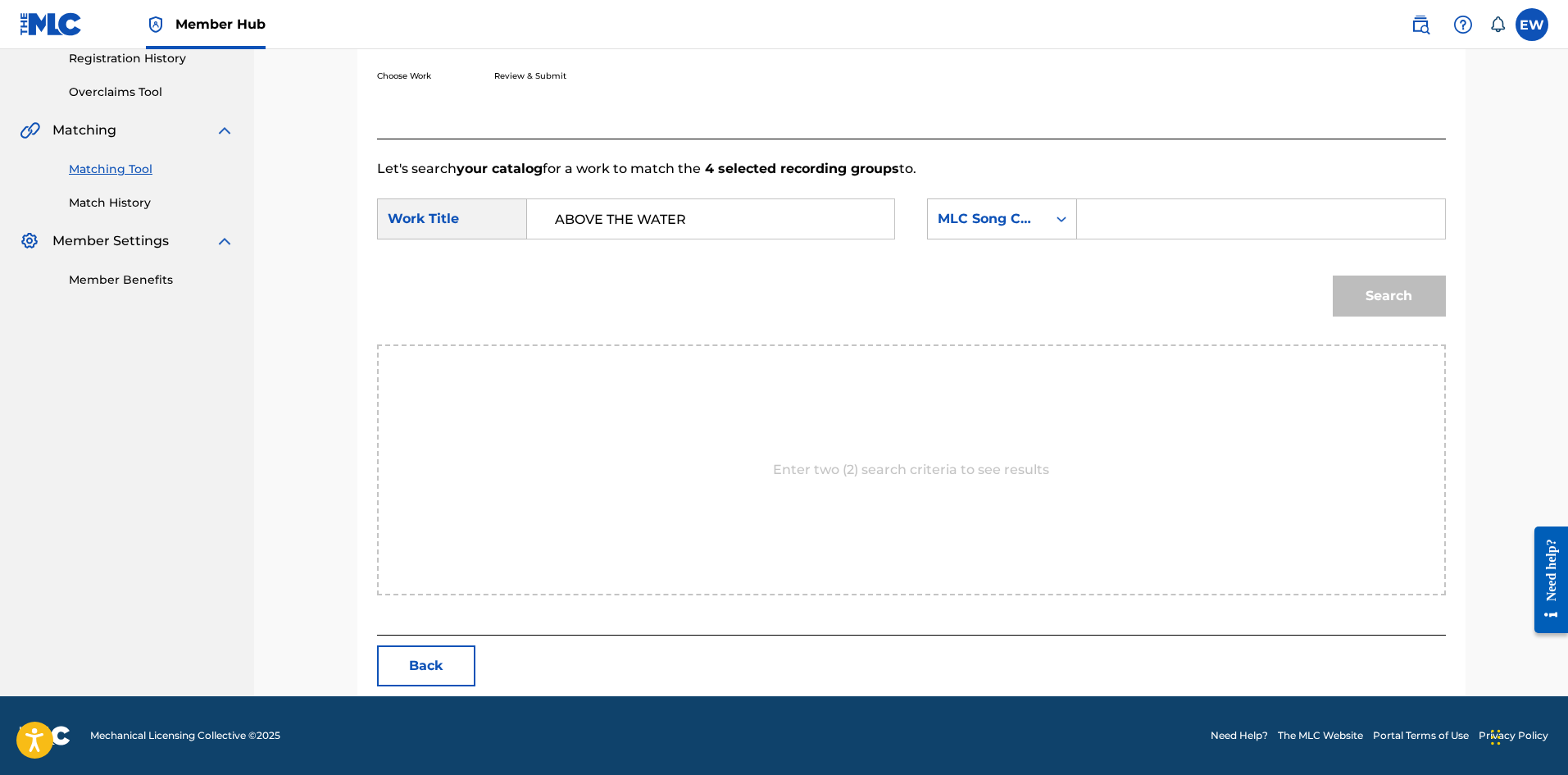
paste input "AVD21O"
type input "AVD21O"
click at [1335, 304] on button "Search" at bounding box center [1390, 296] width 113 height 41
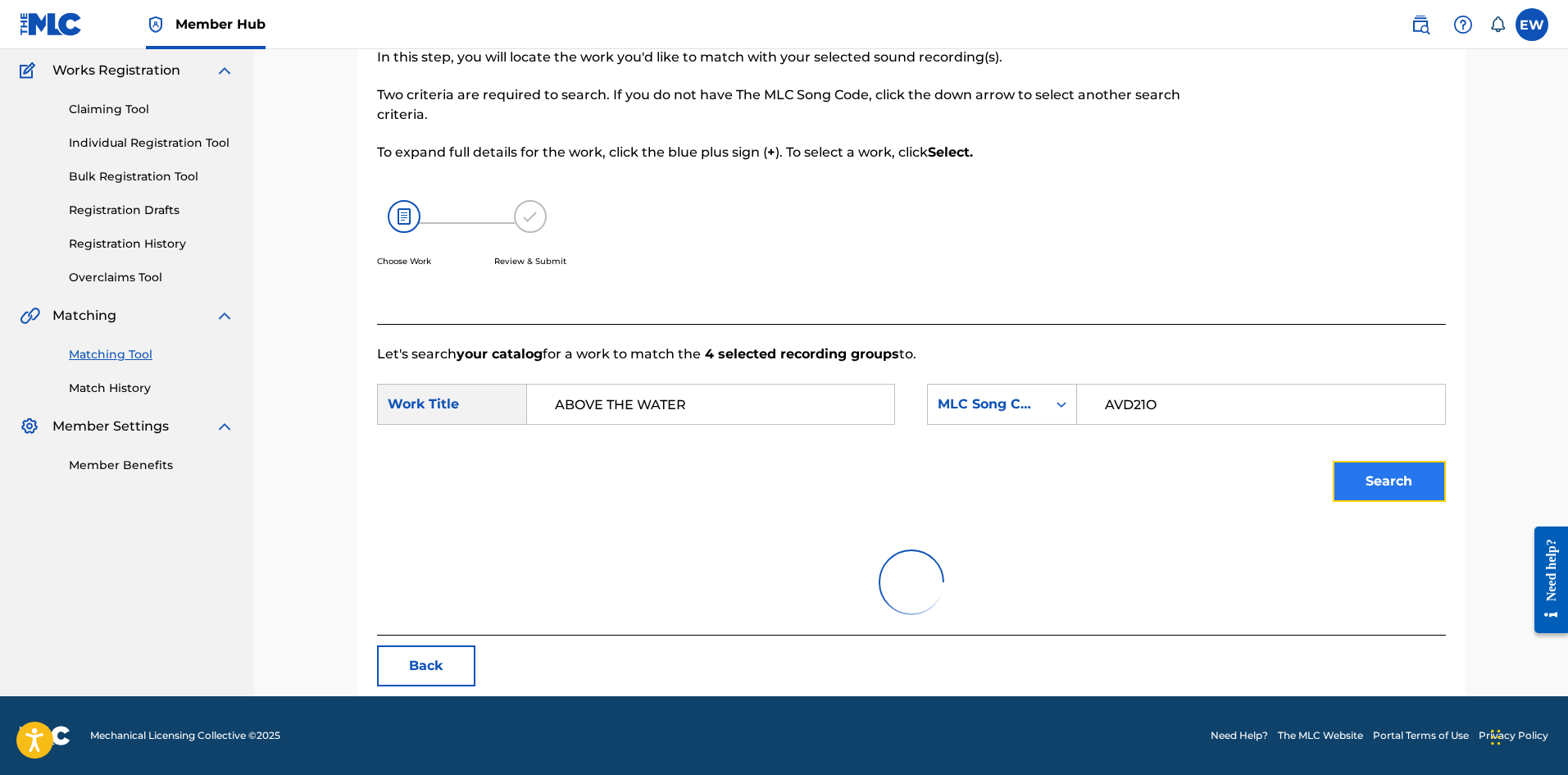
scroll to position [251, 0]
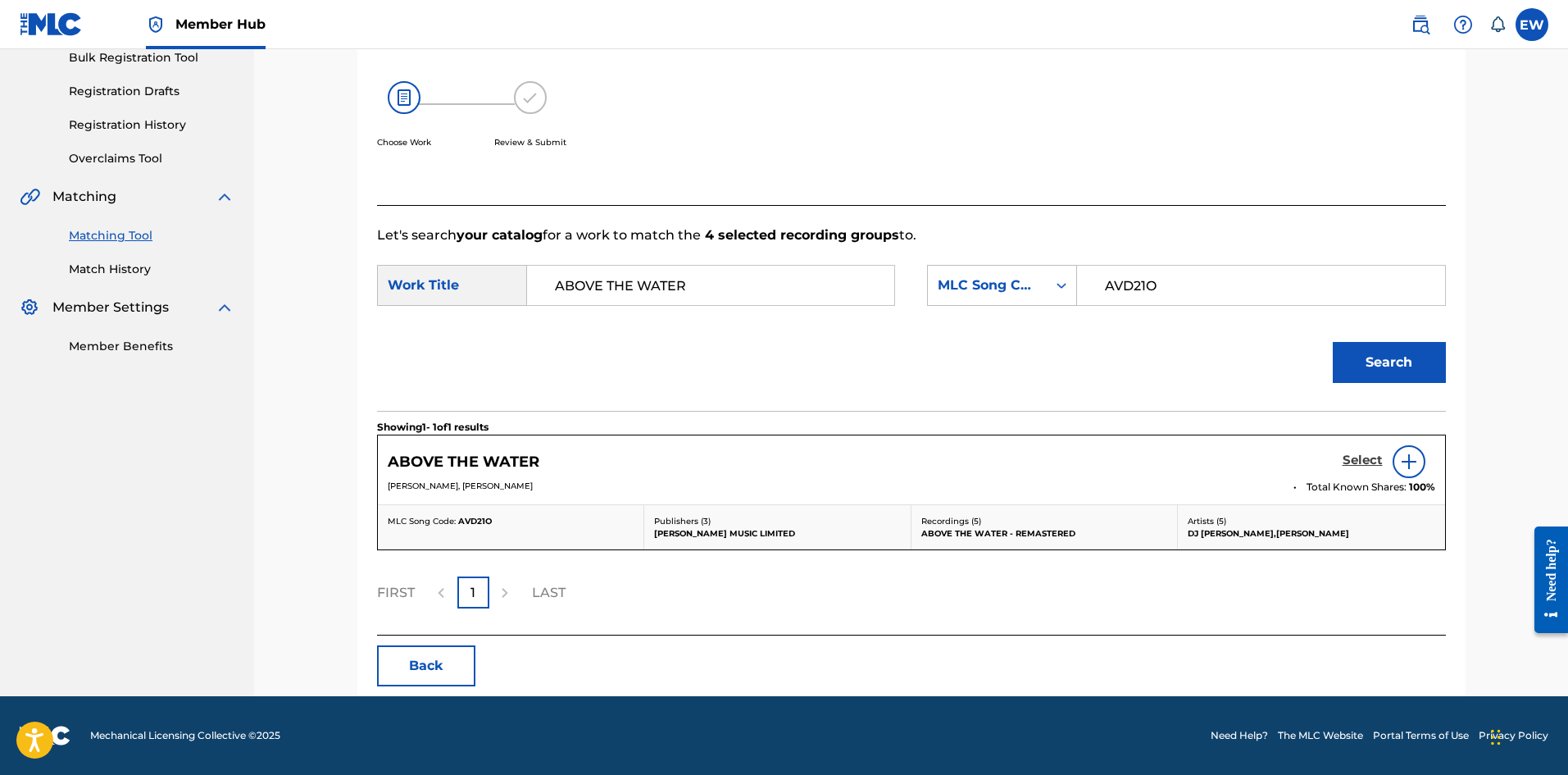
click at [1362, 460] on h5 "Select" at bounding box center [1363, 460] width 40 height 16
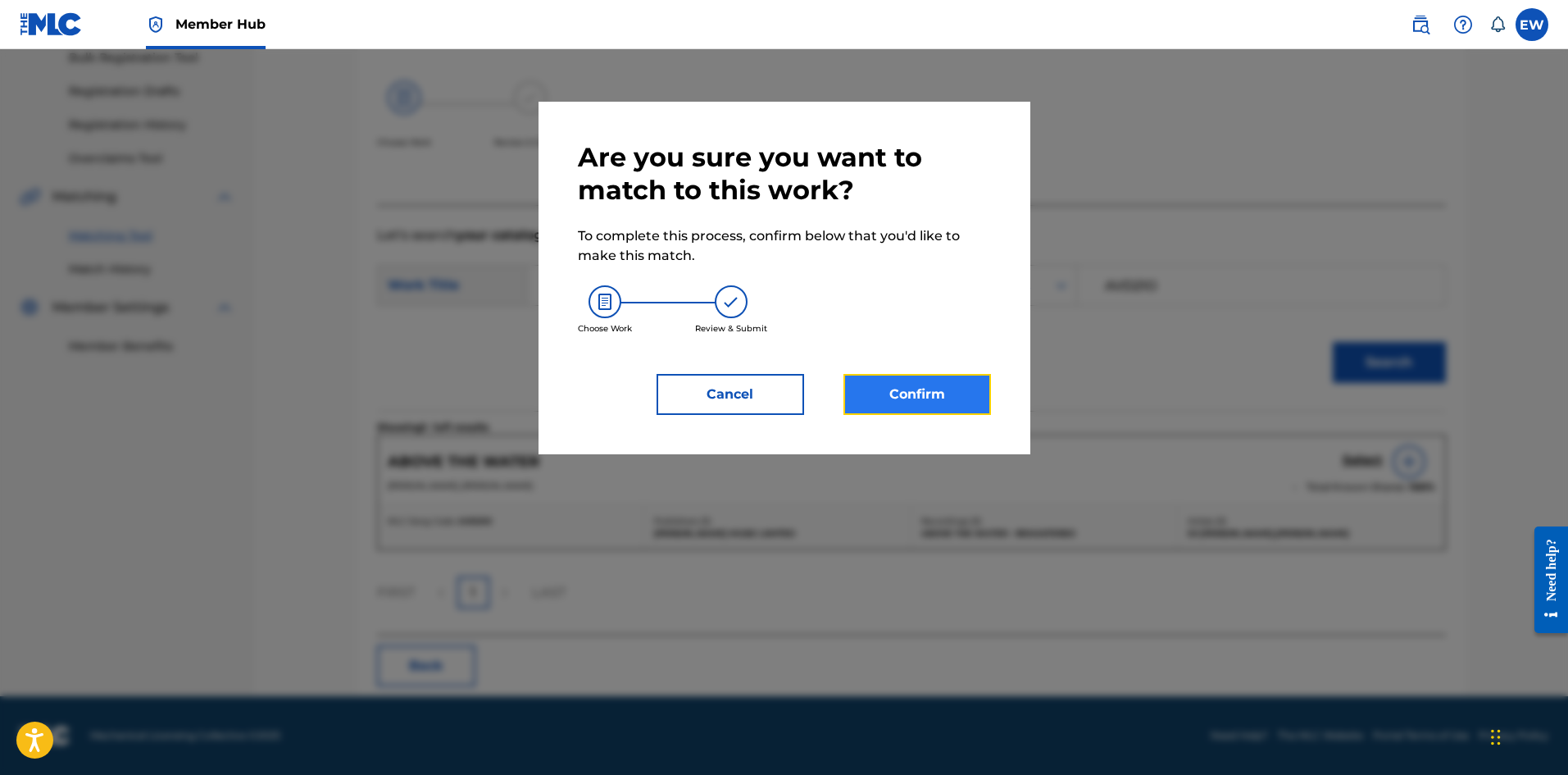
click at [950, 384] on button "Confirm" at bounding box center [917, 394] width 148 height 41
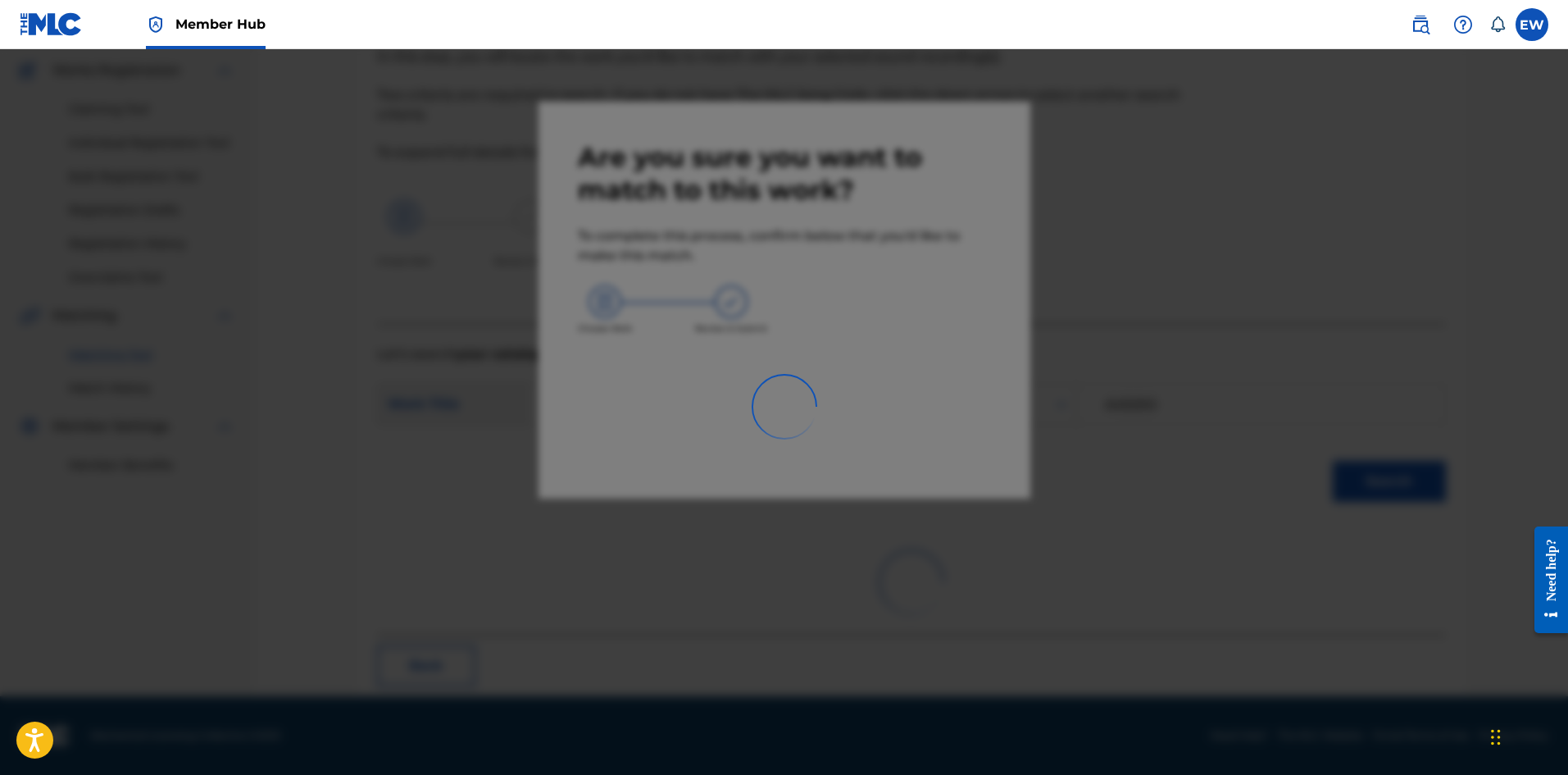
scroll to position [39, 0]
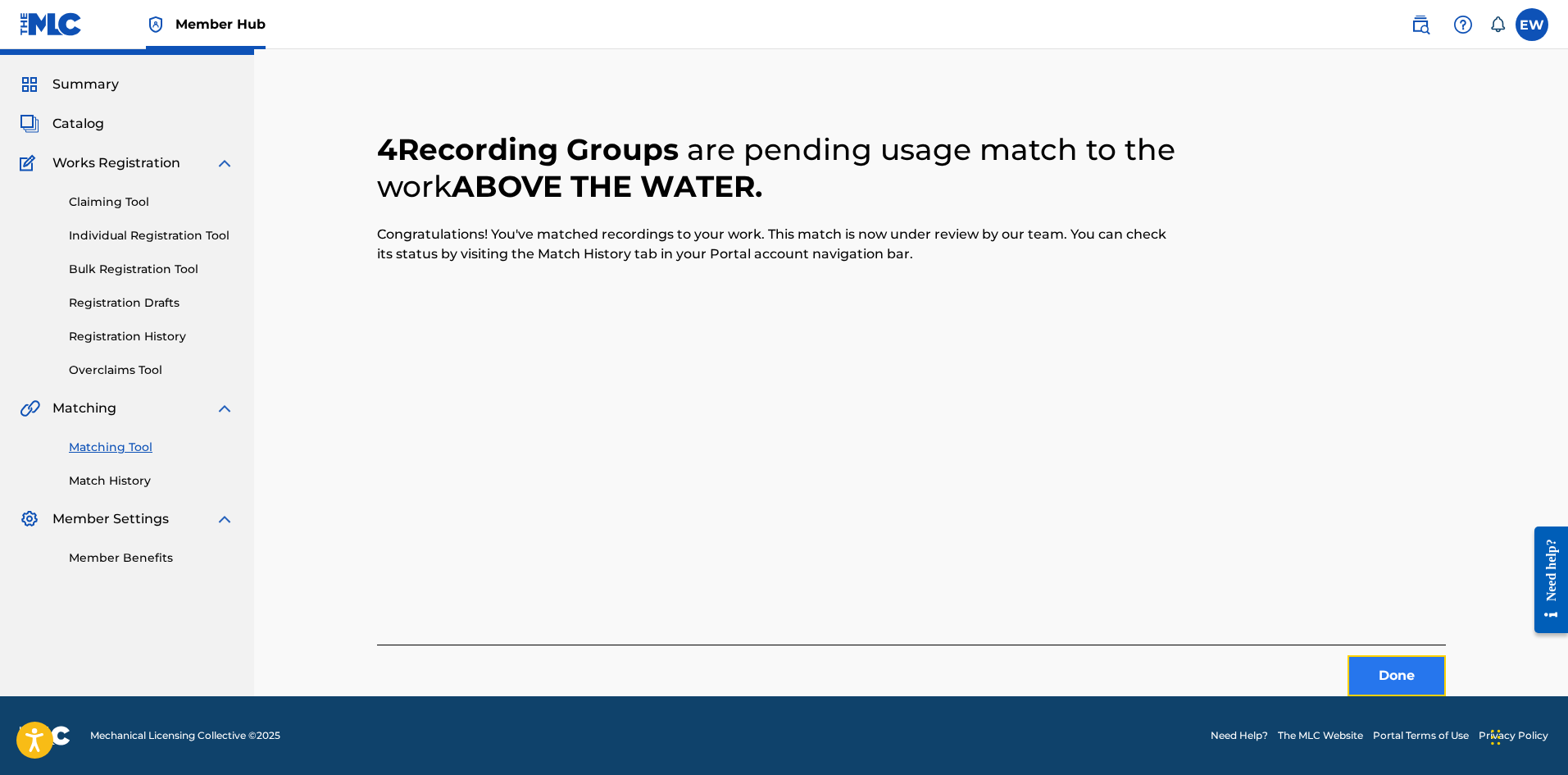
click at [1379, 668] on button "Done" at bounding box center [1397, 675] width 98 height 41
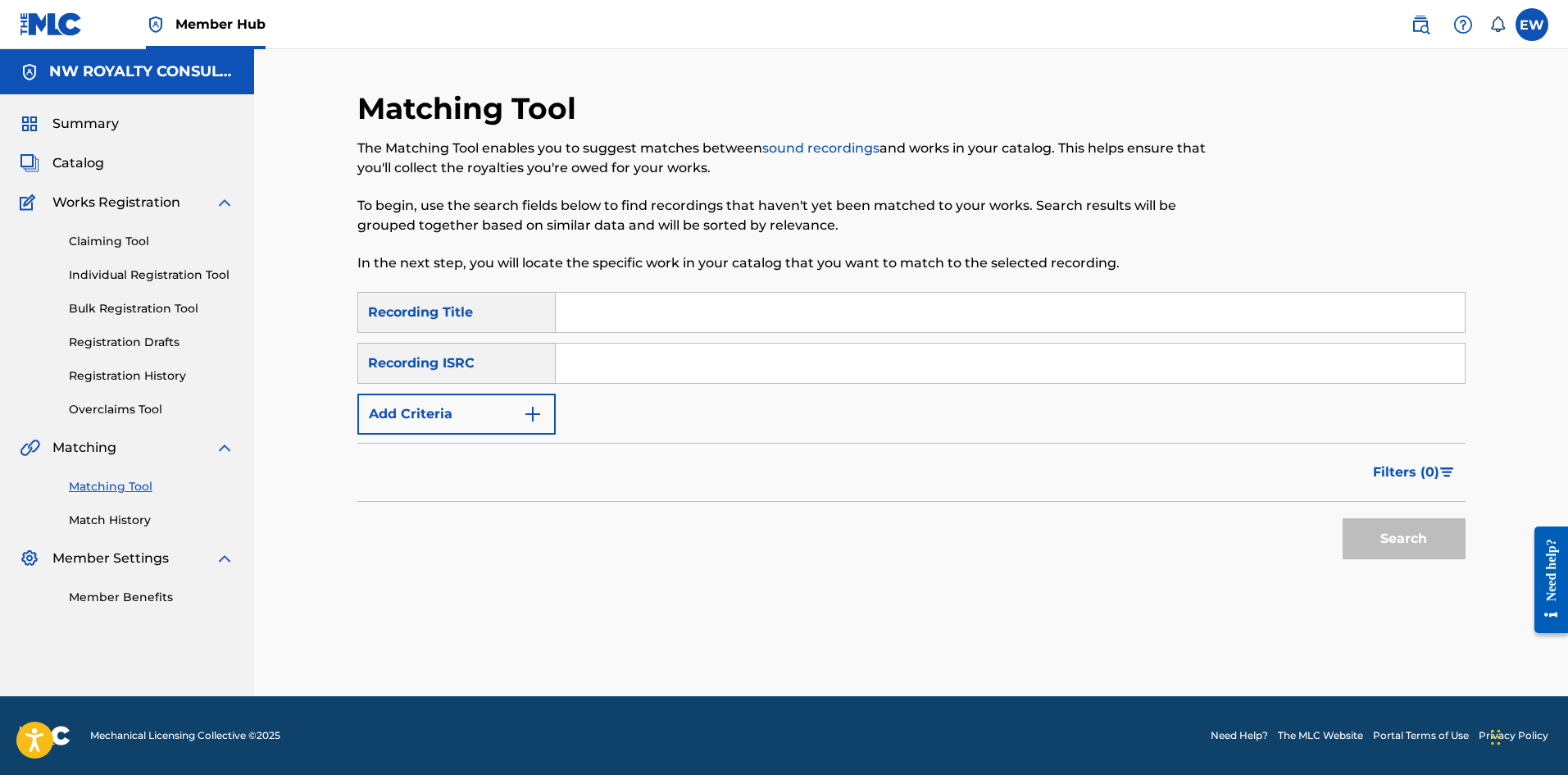
scroll to position [0, 0]
click at [475, 410] on button "Add Criteria" at bounding box center [457, 413] width 198 height 41
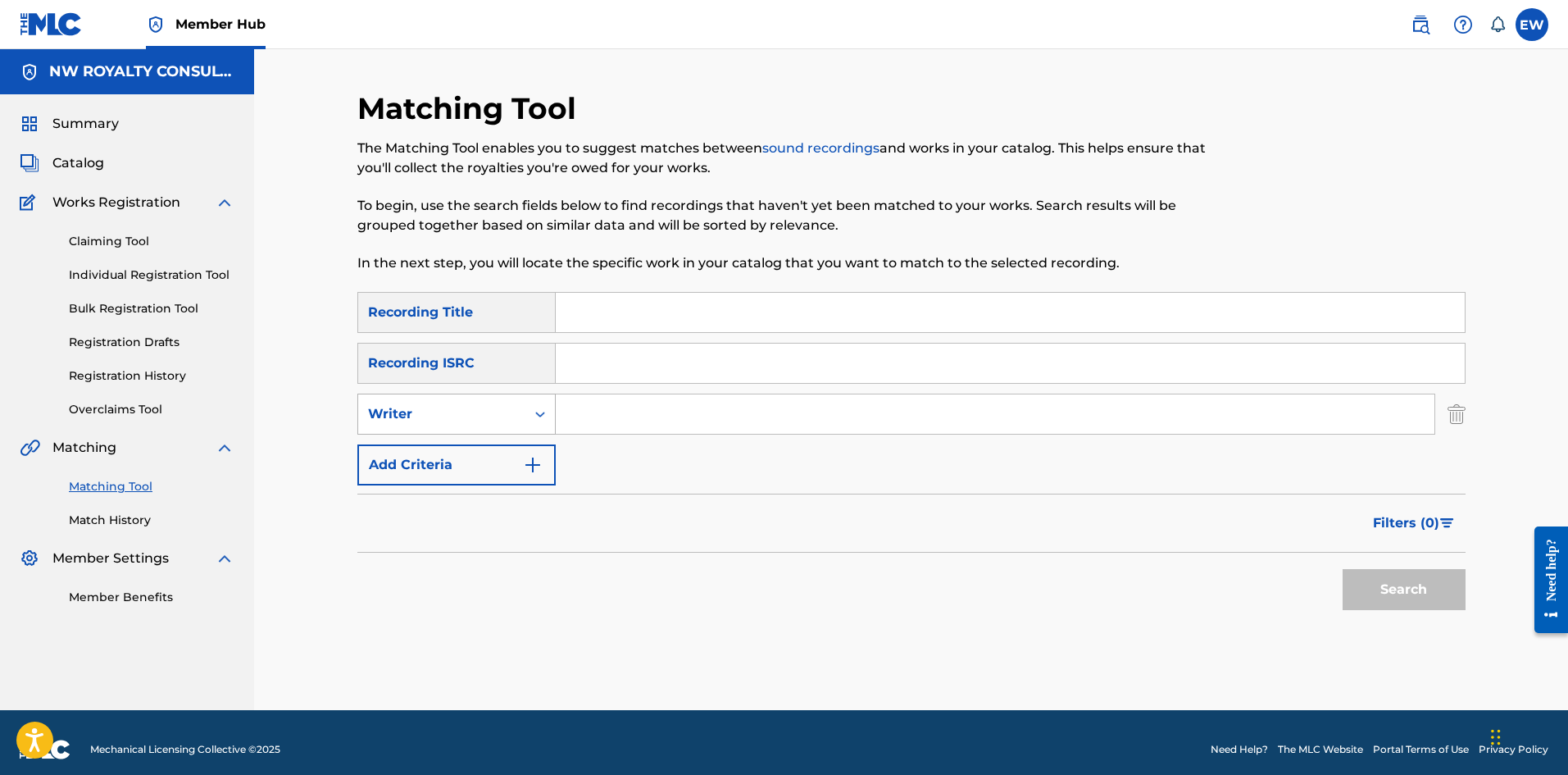
click at [463, 409] on div "Writer" at bounding box center [442, 414] width 148 height 20
drag, startPoint x: 484, startPoint y: 458, endPoint x: 514, endPoint y: 451, distance: 30.8
click at [487, 457] on div "Recording Artist" at bounding box center [457, 455] width 197 height 41
drag, startPoint x: 636, startPoint y: 411, endPoint x: 611, endPoint y: 376, distance: 43.0
click at [637, 411] on input "Search Form" at bounding box center [995, 413] width 878 height 39
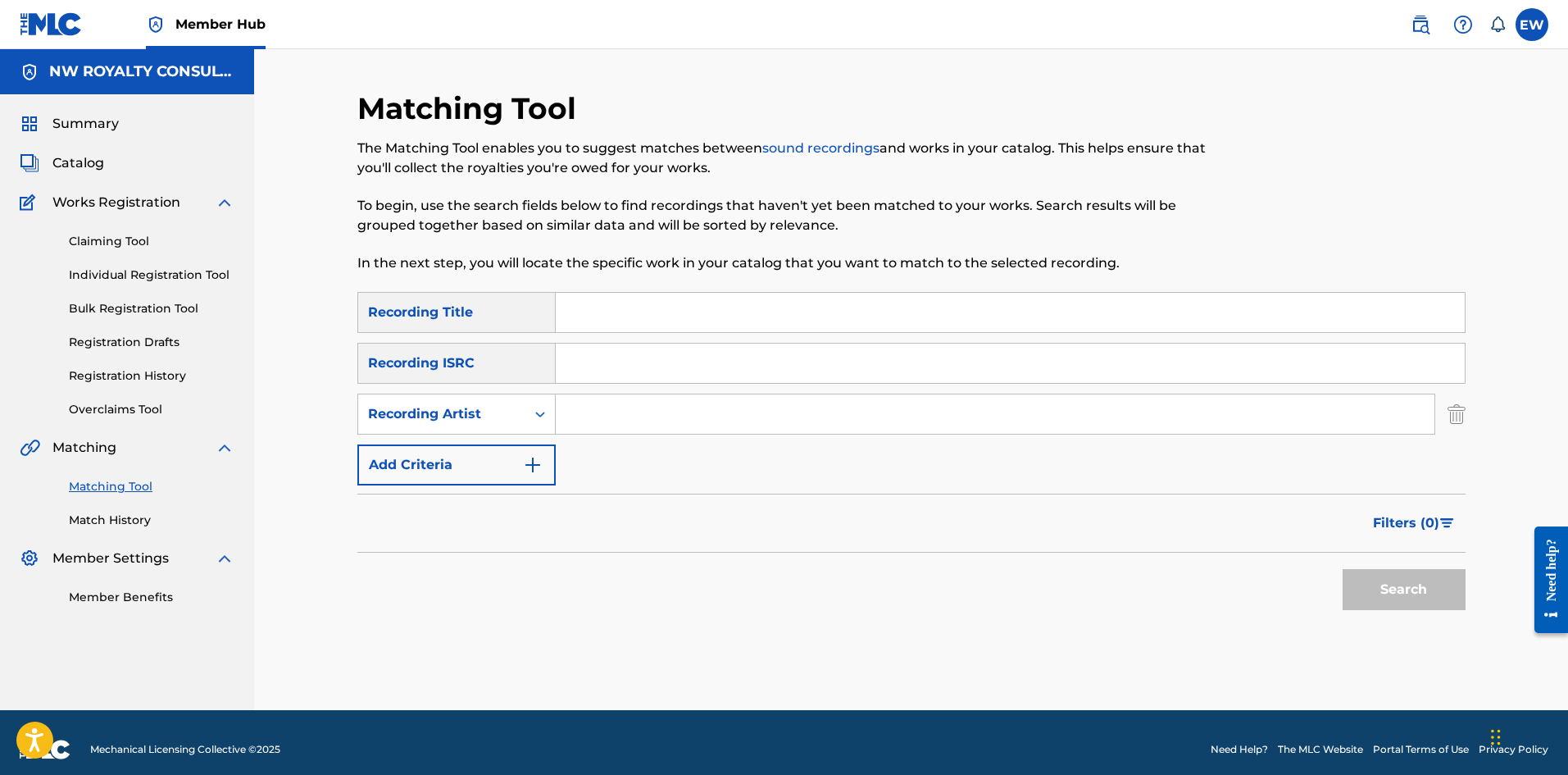
paste input "CHRONIXX"
type input "CHRONIXX"
click at [654, 318] on input "Search Form" at bounding box center [1010, 312] width 909 height 39
paste input "ACCESS GRANTED"
type input "ACCESS GRANTED"
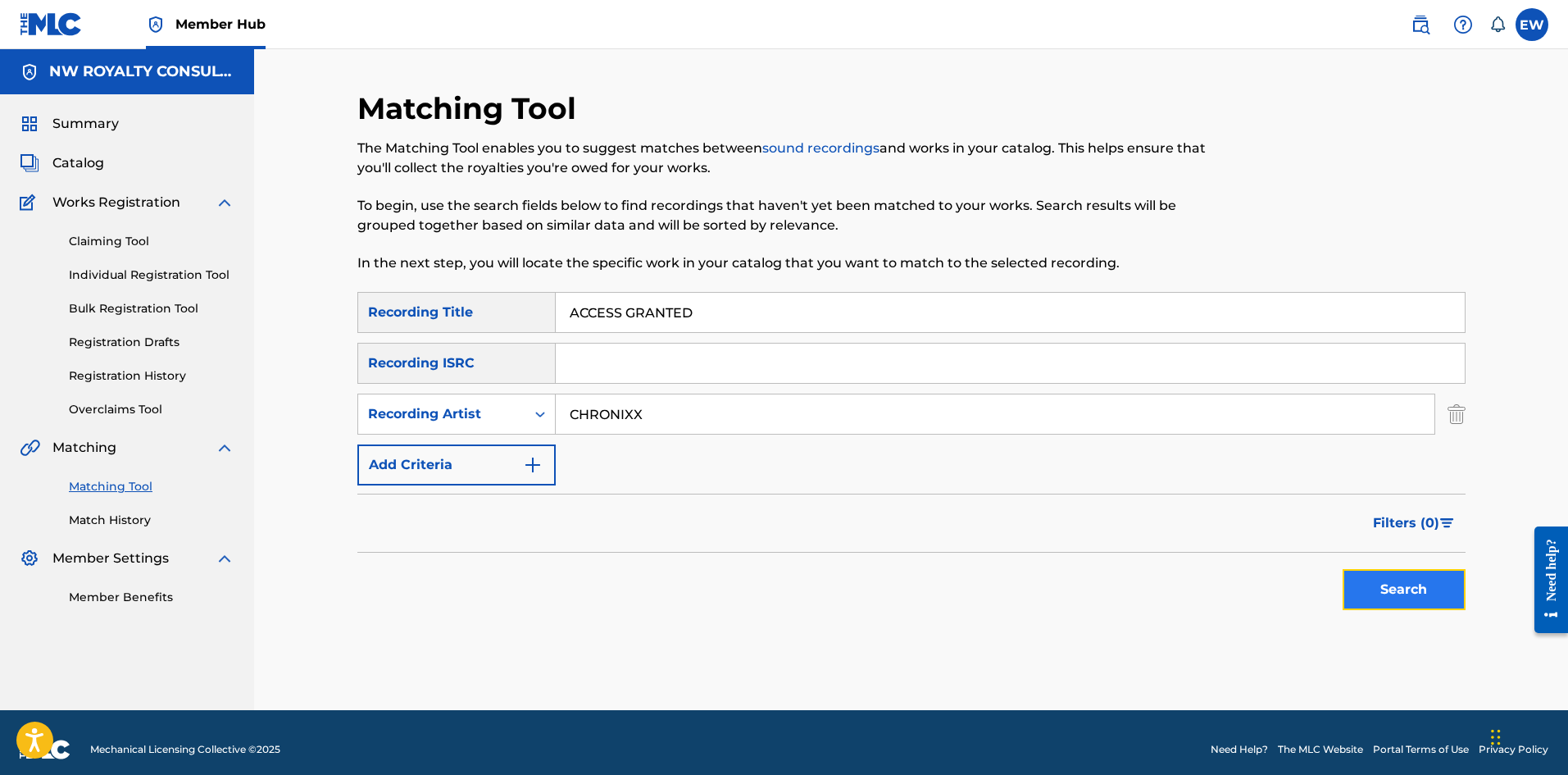
click at [1373, 583] on button "Search" at bounding box center [1404, 589] width 123 height 41
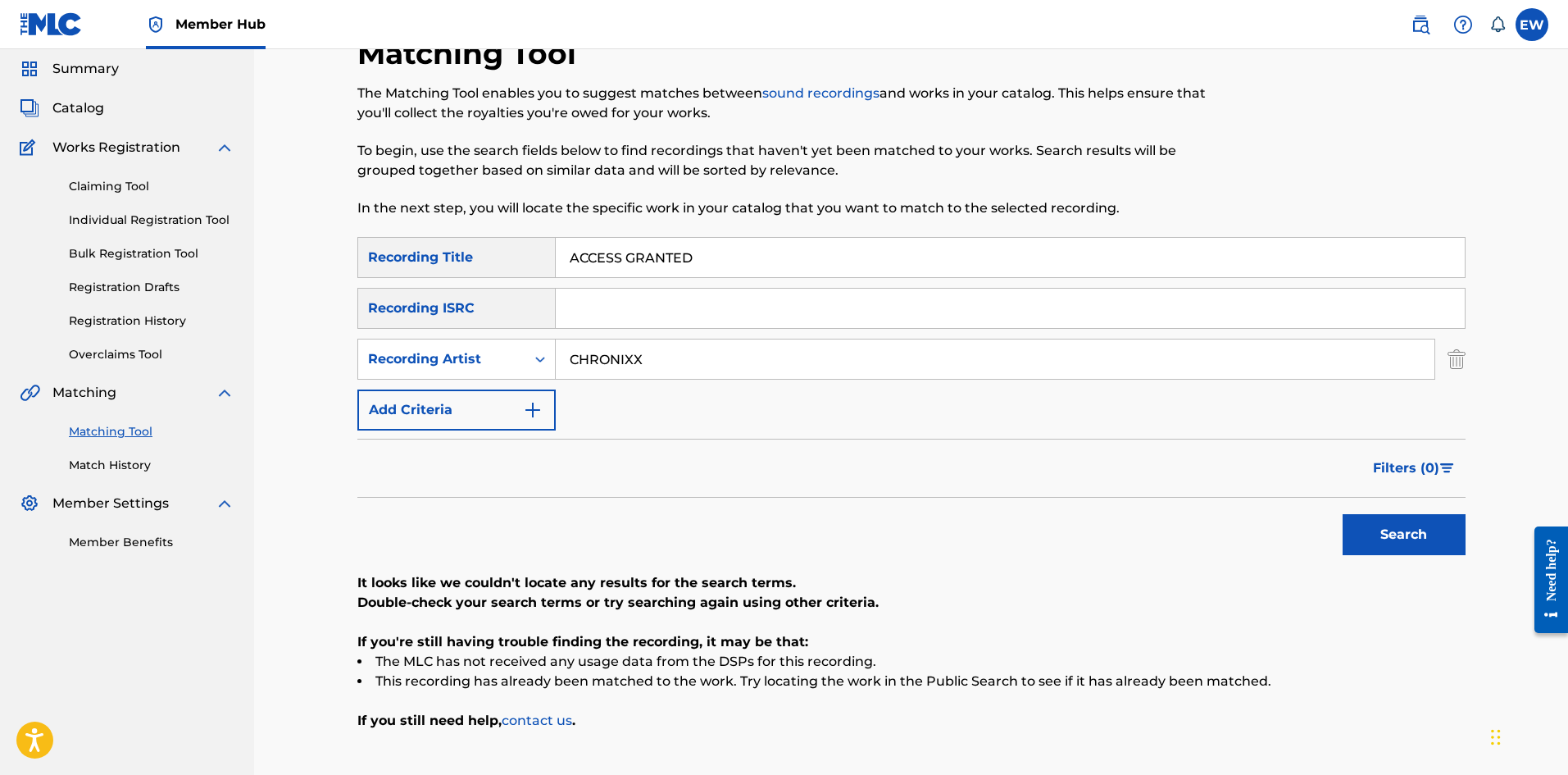
scroll to position [82, 0]
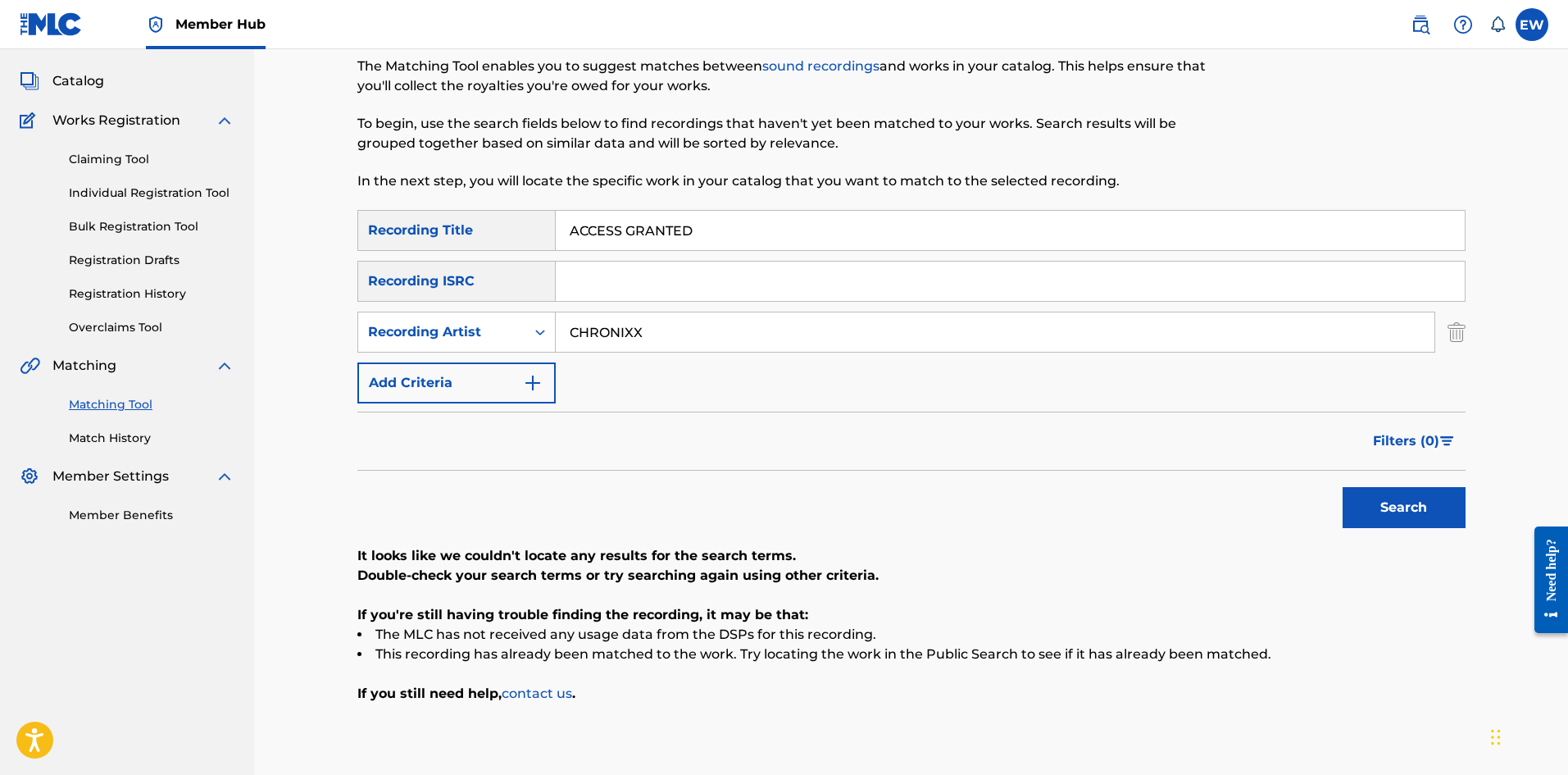
drag, startPoint x: 657, startPoint y: 334, endPoint x: 523, endPoint y: 355, distance: 135.6
click at [525, 359] on div "SearchWithCriteriad0640c02-d444-4b09-8436-8163c6d721a9 Recording Title ACCESS G…" at bounding box center [911, 306] width 1108 height 193
paste input "PROPA FADE"
type input "PROPA FADE"
drag, startPoint x: 756, startPoint y: 228, endPoint x: 493, endPoint y: 191, distance: 265.6
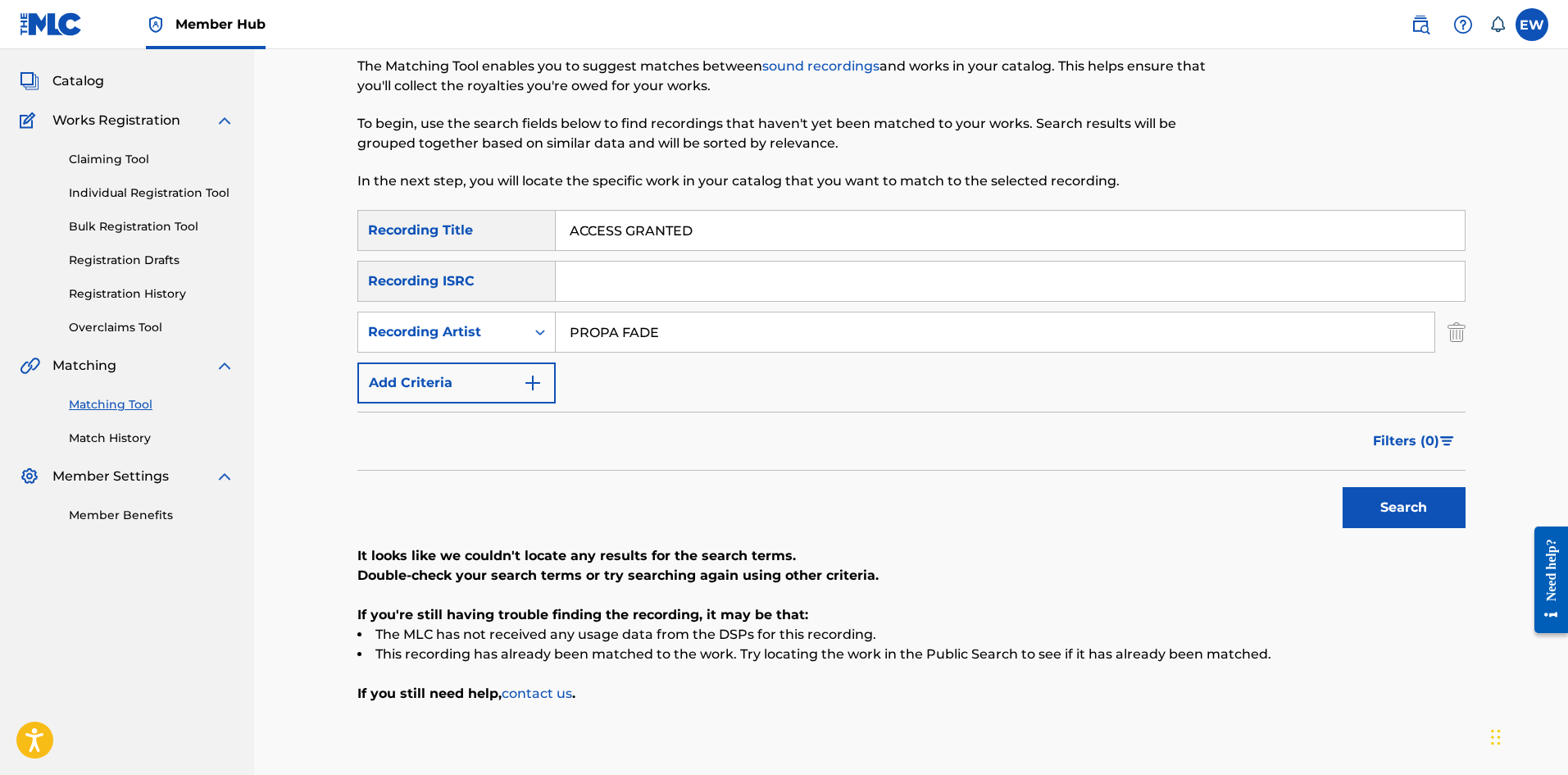
click at [494, 191] on div "Matching Tool The Matching Tool enables you to suggest matches between sound re…" at bounding box center [911, 397] width 1108 height 778
paste input "OUNT"
type input "ACCOUNT"
click at [1375, 507] on button "Search" at bounding box center [1404, 507] width 123 height 41
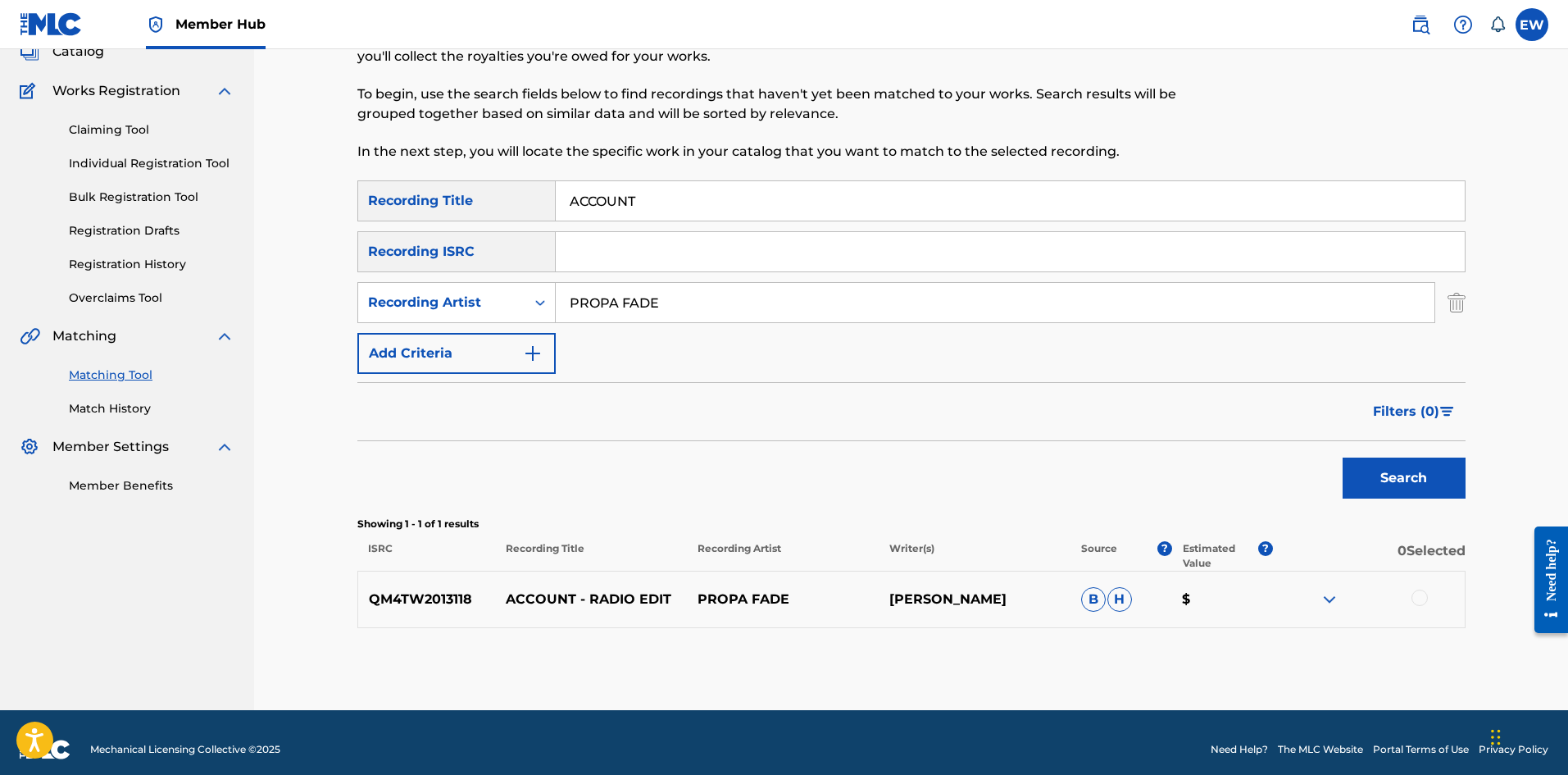
scroll to position [125, 0]
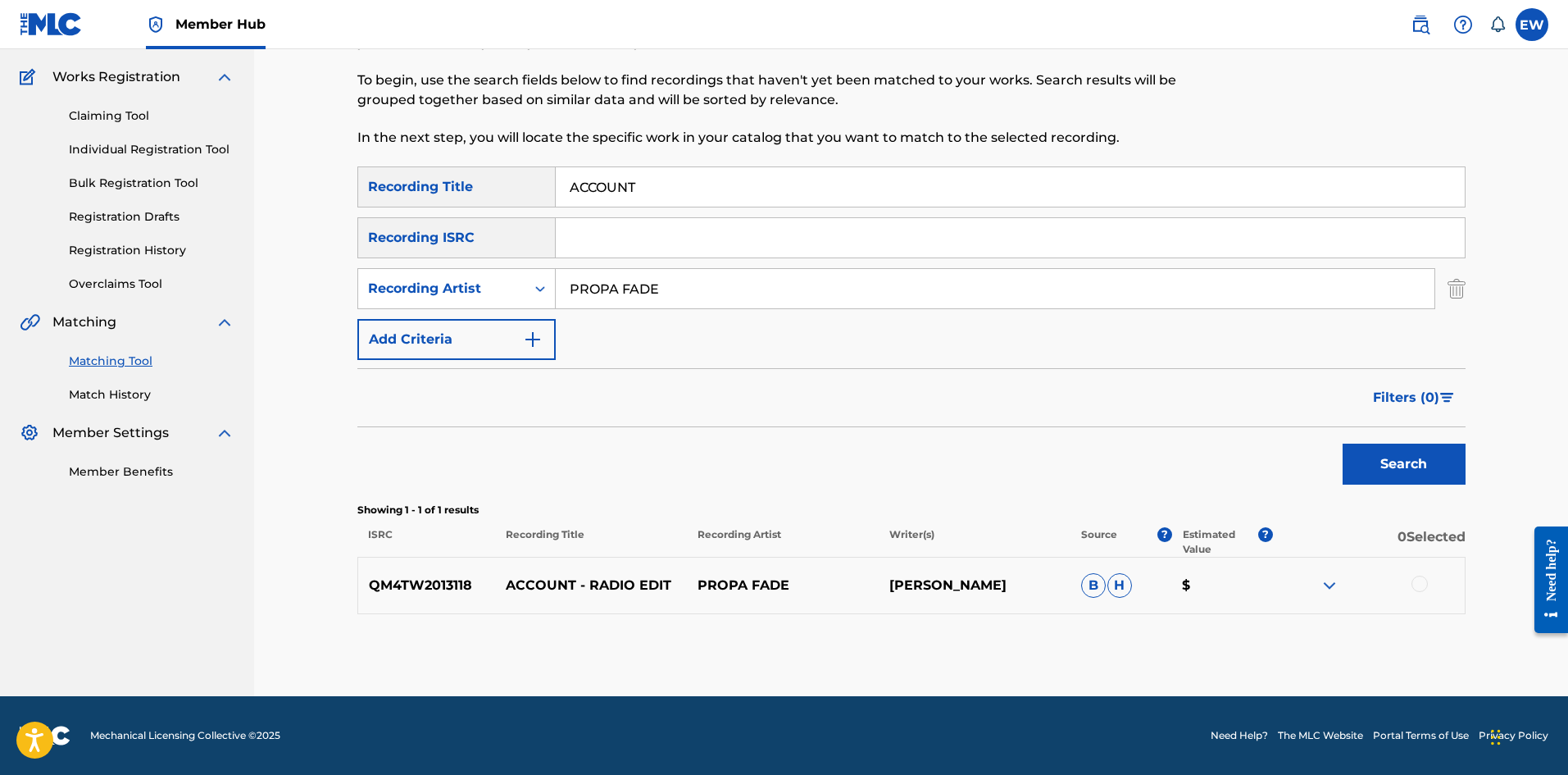
click at [1423, 587] on div at bounding box center [1419, 584] width 17 height 17
click at [1145, 632] on button "Match 1 Group" at bounding box center [1152, 641] width 181 height 41
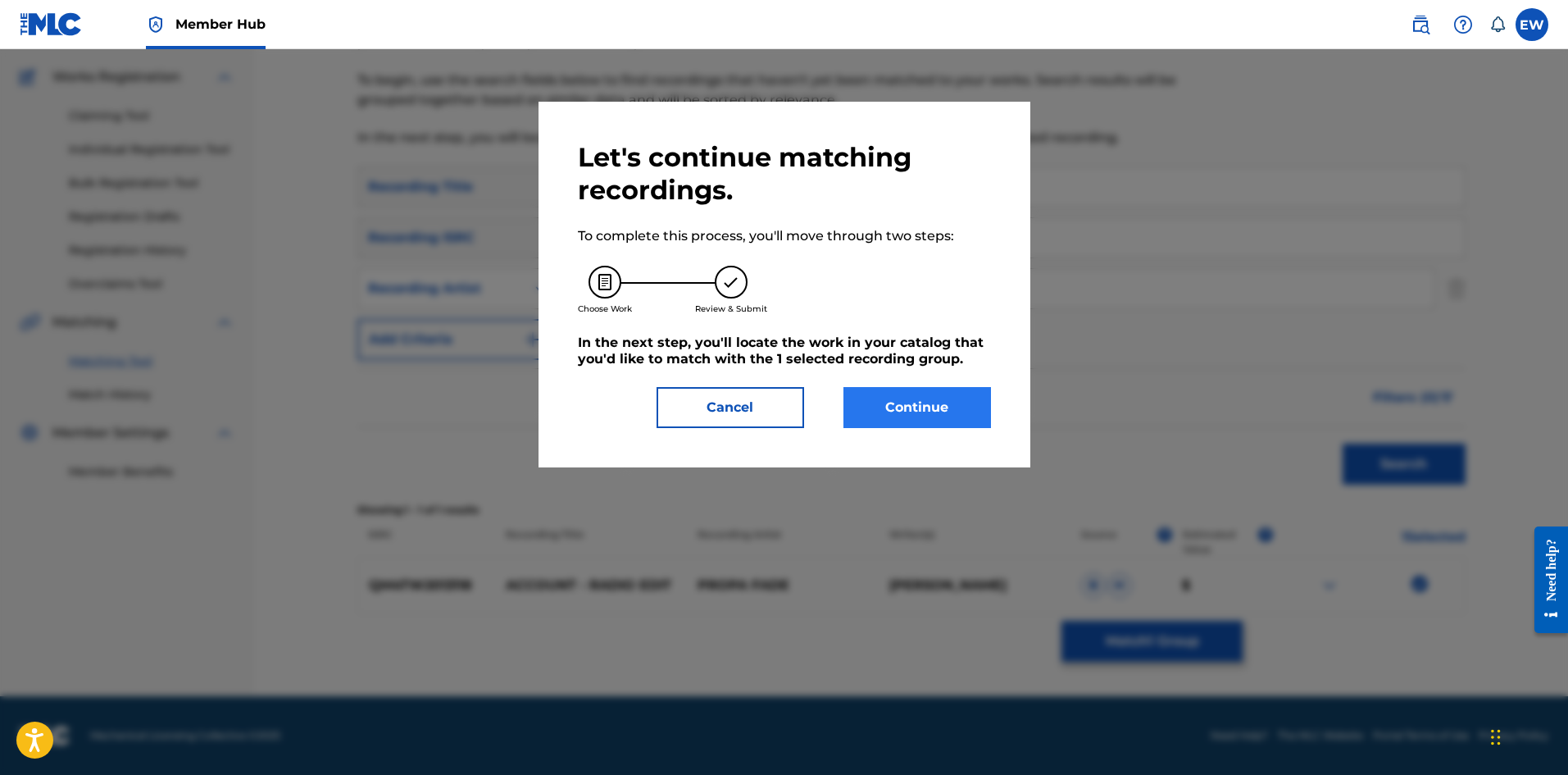
drag, startPoint x: 981, startPoint y: 429, endPoint x: 971, endPoint y: 404, distance: 26.9
click at [976, 414] on div "Let's continue matching recordings. To complete this process, you'll move throu…" at bounding box center [784, 284] width 492 height 365
click at [971, 408] on button "Continue" at bounding box center [917, 407] width 148 height 41
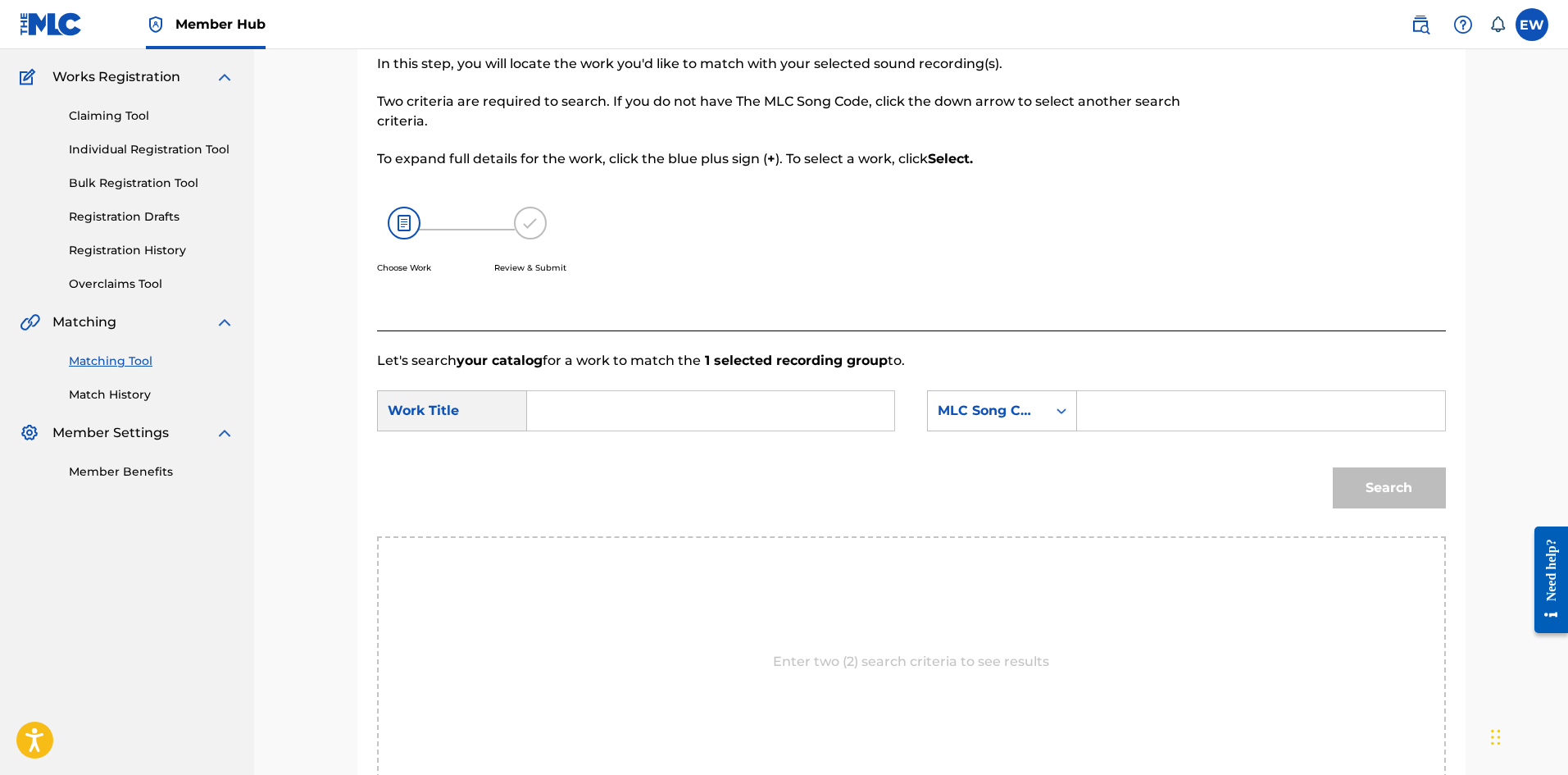
drag, startPoint x: 820, startPoint y: 416, endPoint x: 782, endPoint y: 405, distance: 39.6
click at [816, 416] on input "Search Form" at bounding box center [711, 411] width 339 height 39
paste input "ACCOUNT"
type input "ACCOUNT"
click at [1225, 418] on input "Search Form" at bounding box center [1261, 411] width 339 height 39
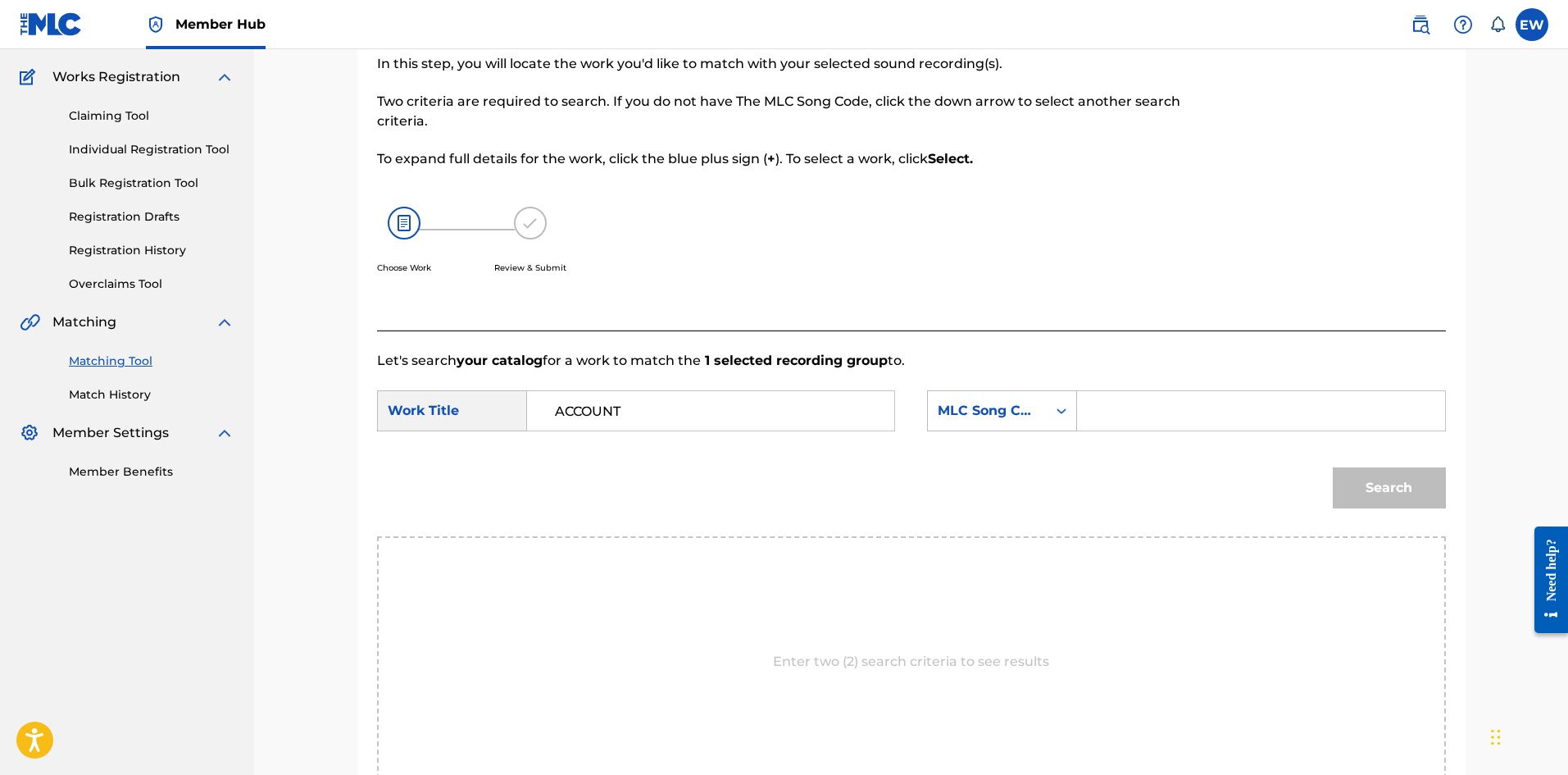
paste input "AA6K85"
type input "AA6K85"
click at [1387, 481] on button "Search" at bounding box center [1390, 487] width 113 height 41
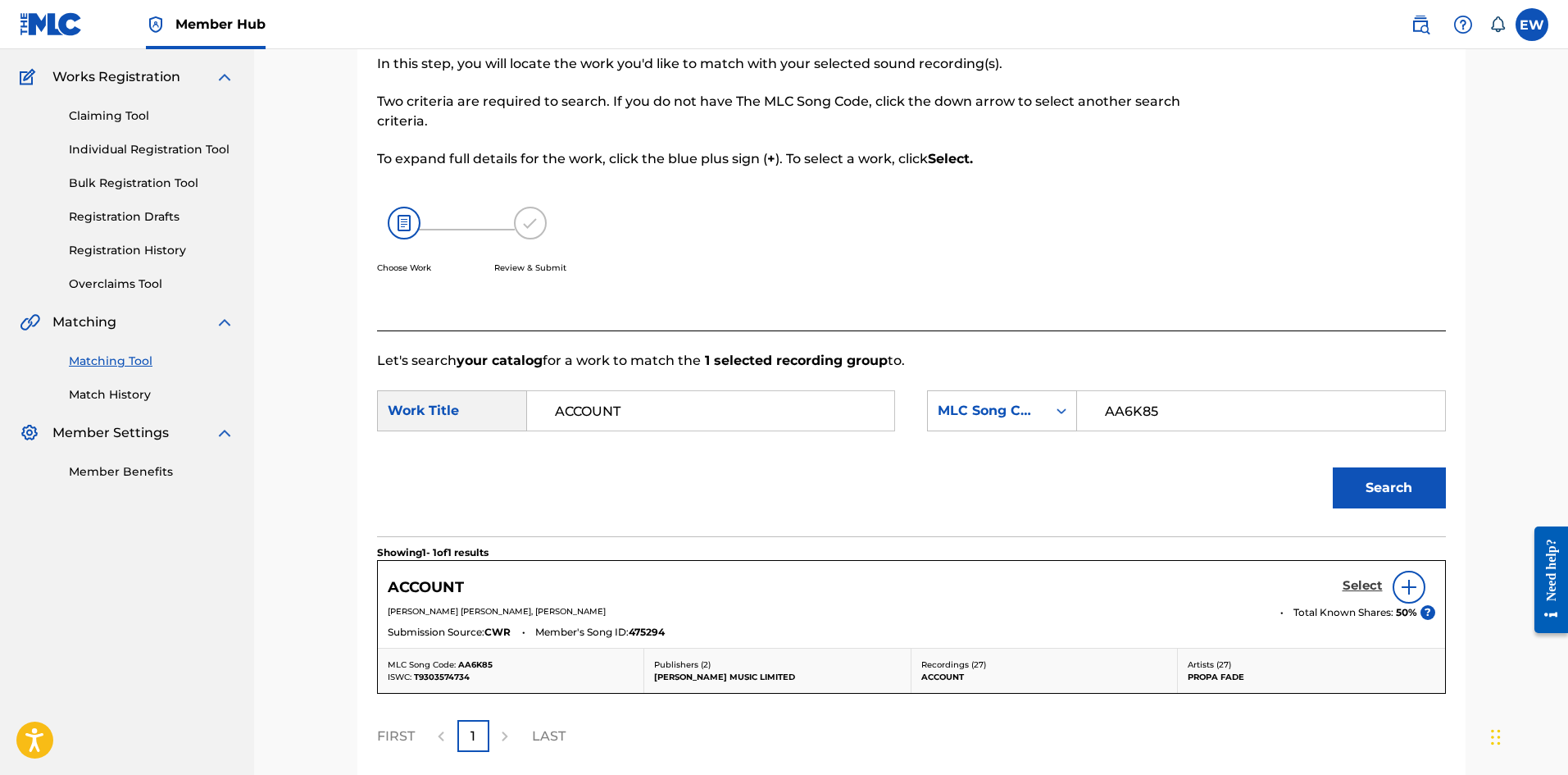
click at [1350, 583] on h5 "Select" at bounding box center [1363, 586] width 40 height 16
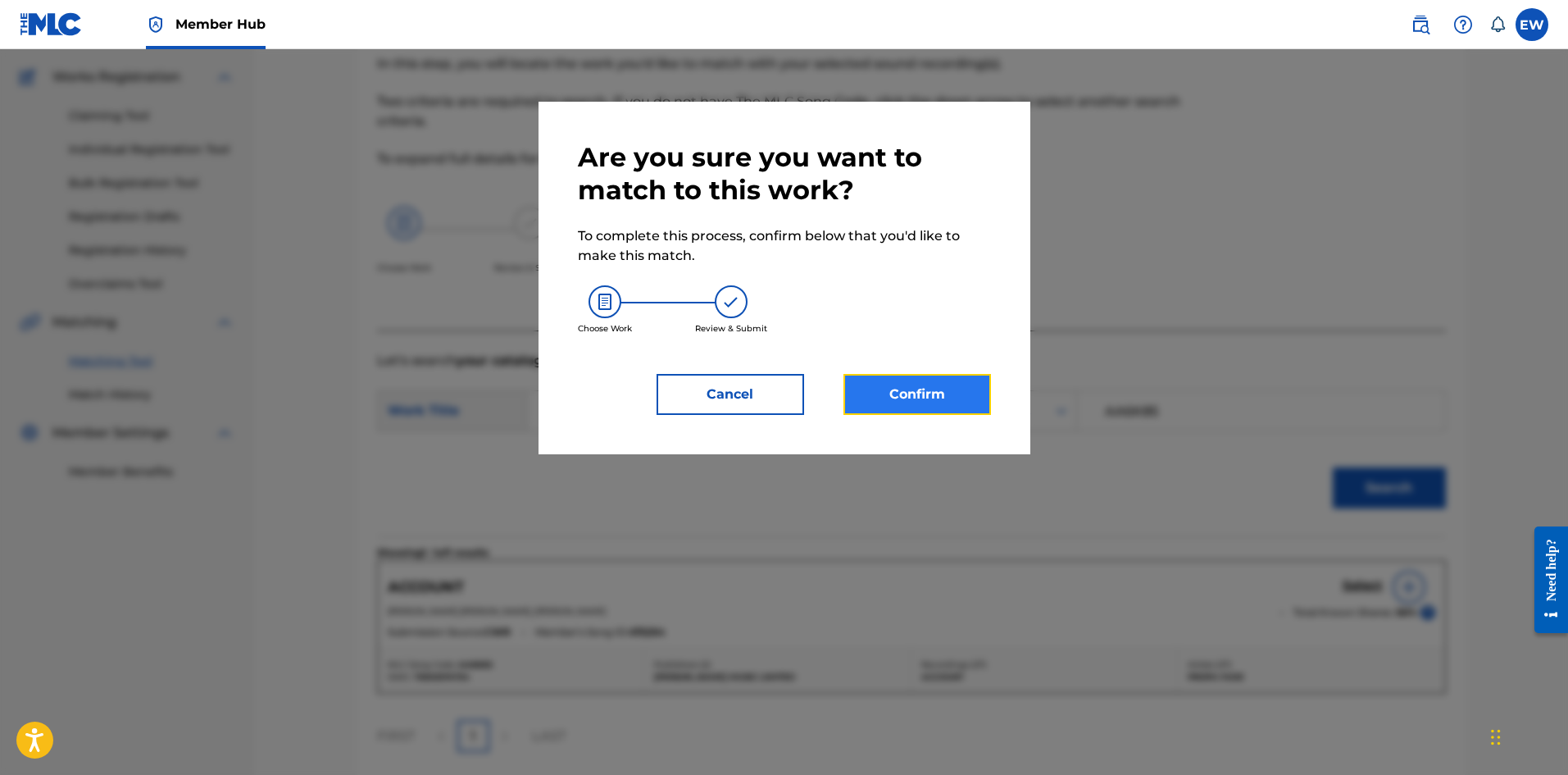
click at [951, 398] on button "Confirm" at bounding box center [917, 394] width 148 height 41
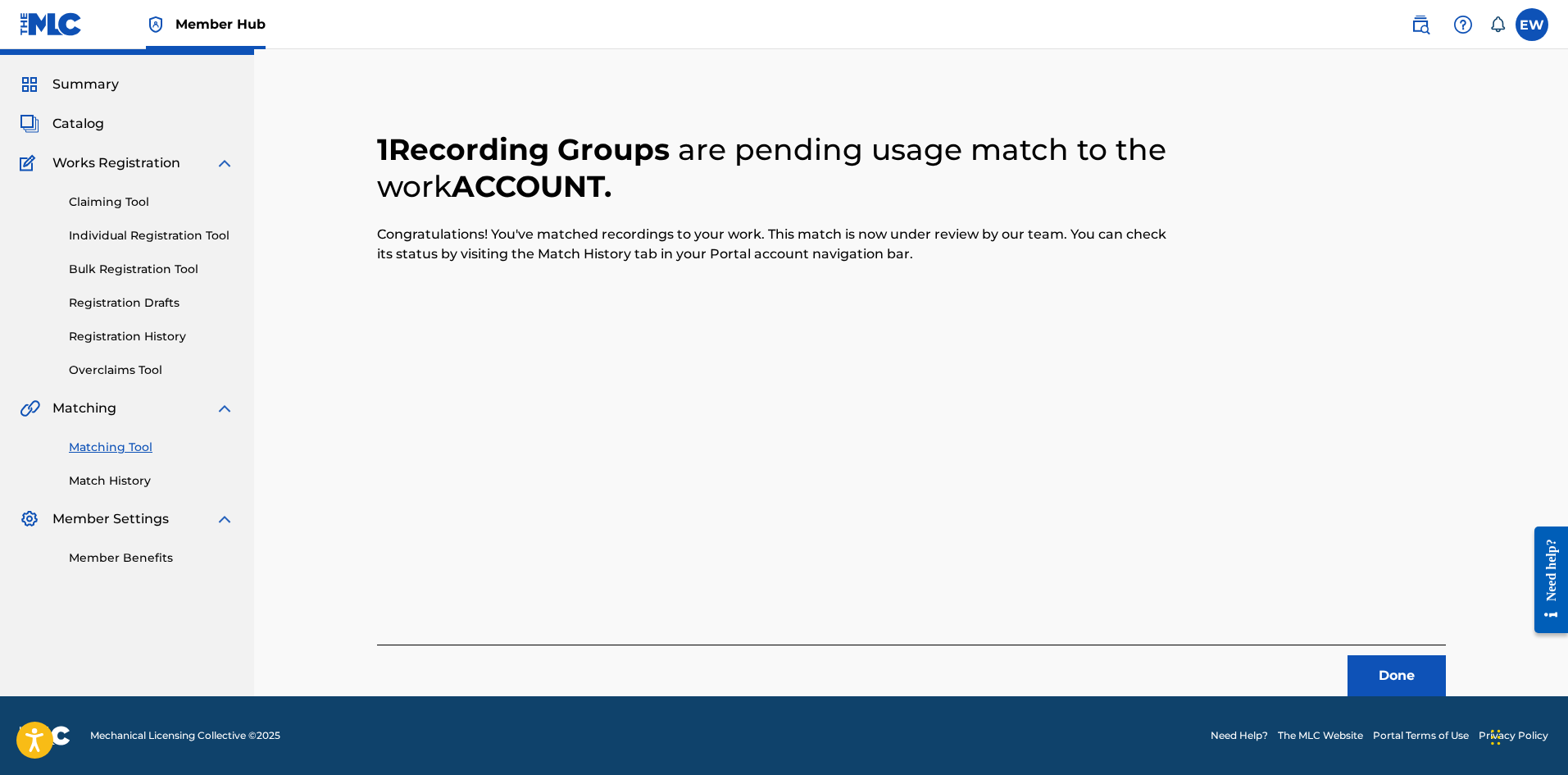
scroll to position [39, 0]
drag, startPoint x: 1409, startPoint y: 674, endPoint x: 1470, endPoint y: 663, distance: 62.0
click at [1408, 677] on button "Done" at bounding box center [1397, 675] width 98 height 41
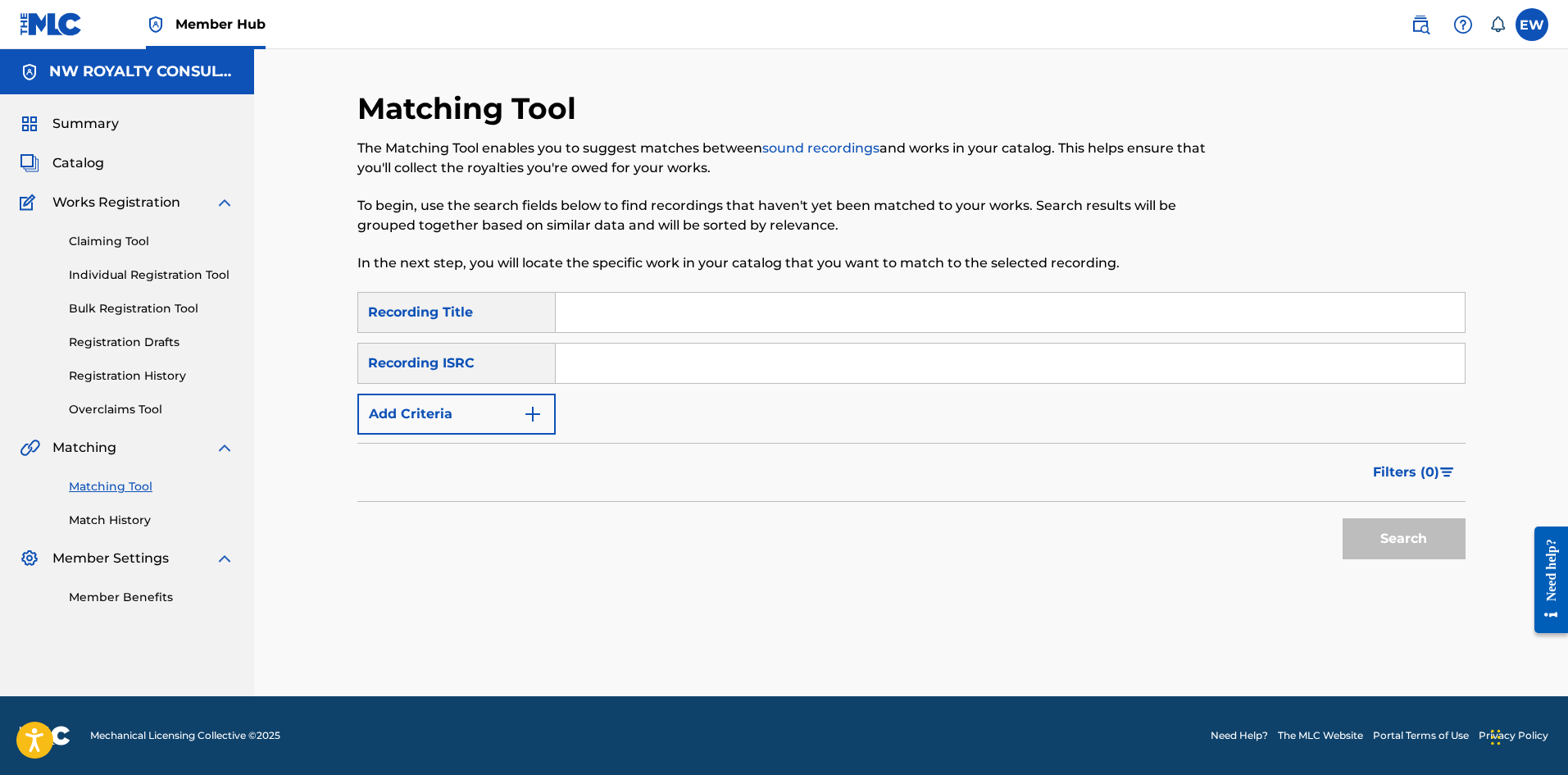
scroll to position [0, 0]
click at [378, 421] on button "Add Criteria" at bounding box center [457, 413] width 198 height 41
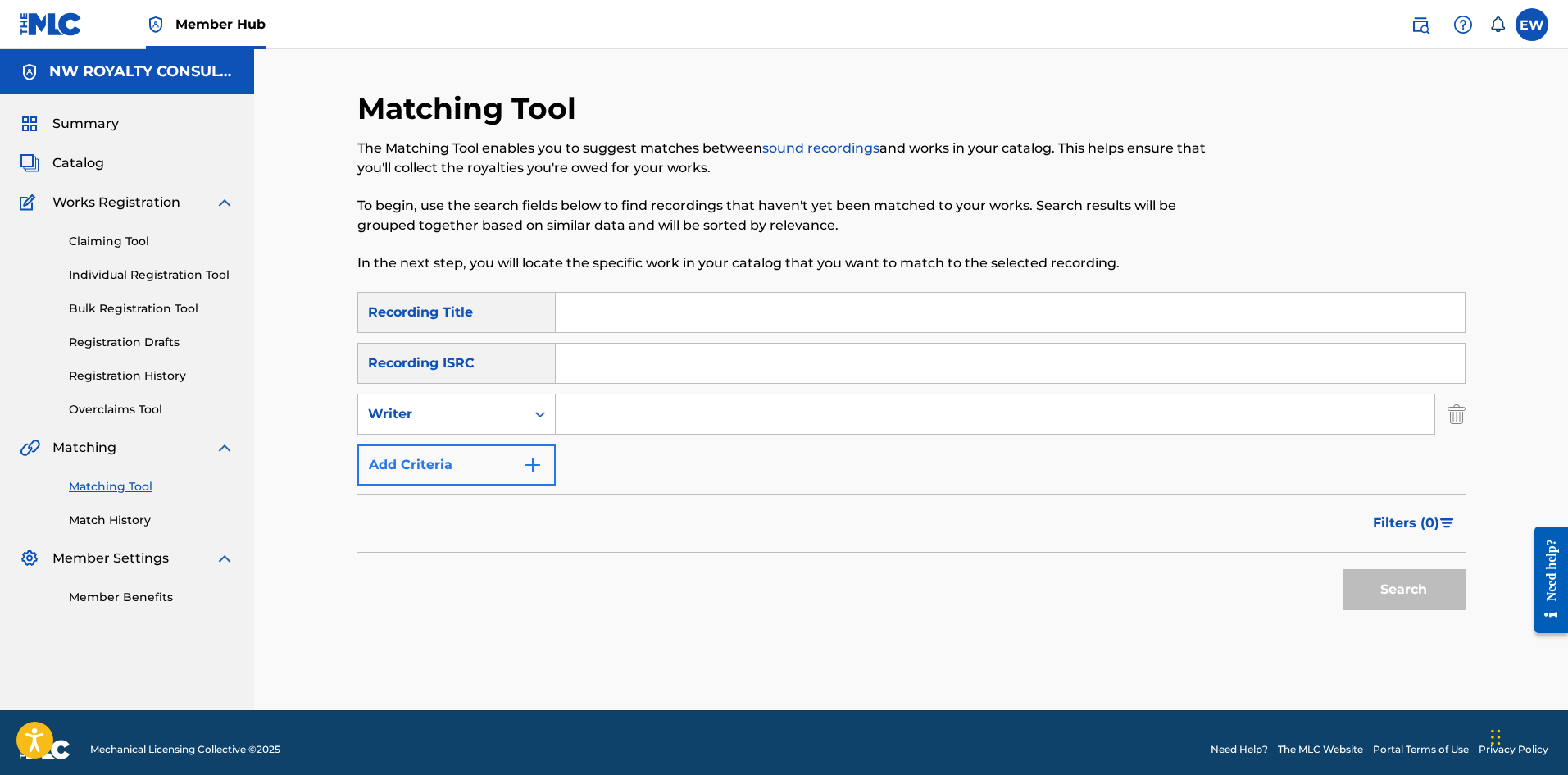
click at [378, 421] on div "Writer" at bounding box center [442, 414] width 148 height 20
drag, startPoint x: 410, startPoint y: 456, endPoint x: 521, endPoint y: 436, distance: 112.8
click at [412, 456] on div "Recording Artist" at bounding box center [457, 455] width 197 height 41
click at [621, 413] on input "Search Form" at bounding box center [995, 413] width 878 height 39
paste input "ACEGAWD"
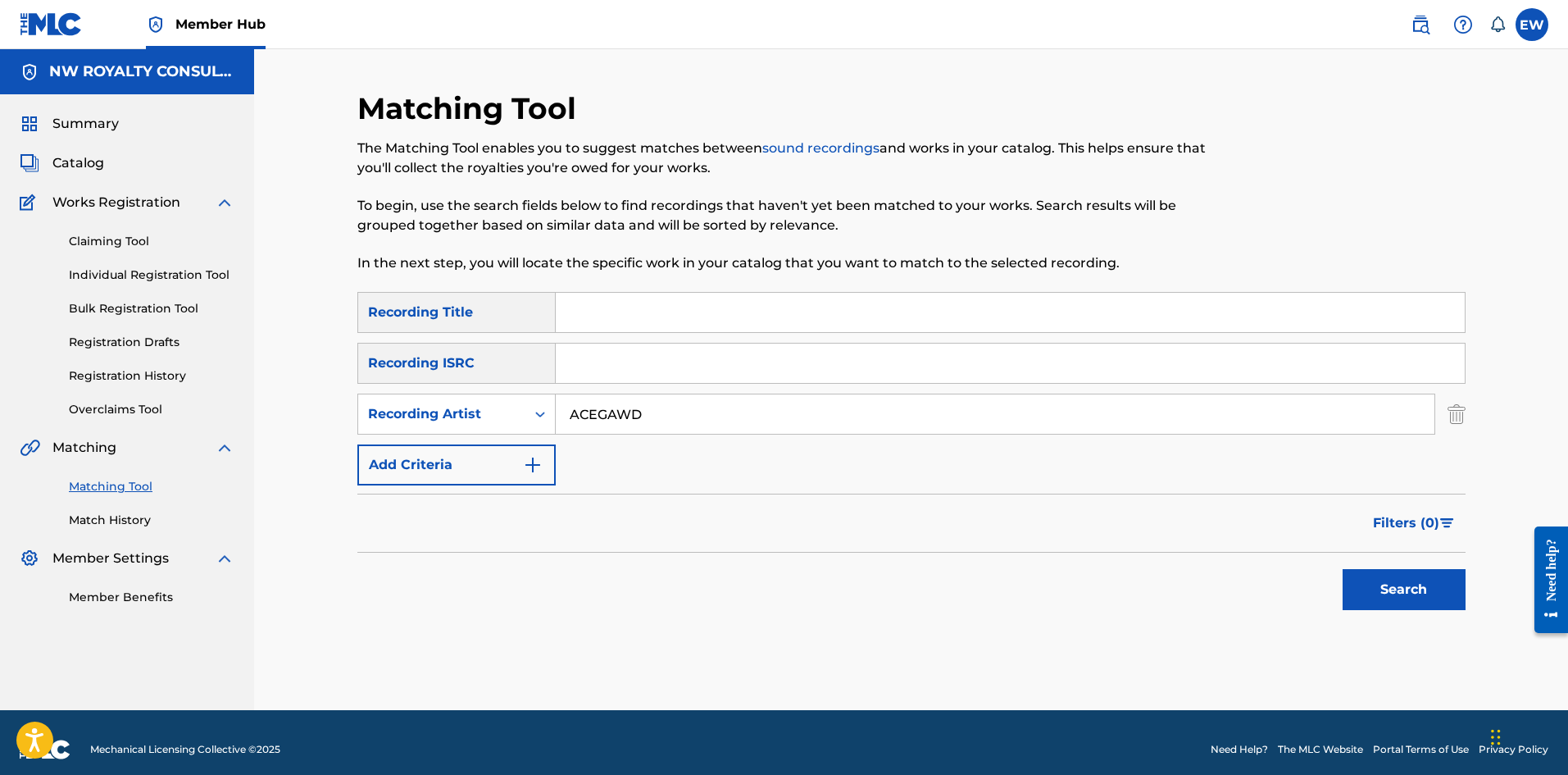
type input "ACEGAWD"
click at [791, 311] on input "Search Form" at bounding box center [1010, 312] width 909 height 39
paste input "ACEGAWD KNOCKA OFFICIAL VIDEO"
type input "ACEGAWD KNOCKA OFFICIAL VIDEO"
click at [1408, 601] on button "Search" at bounding box center [1404, 589] width 123 height 41
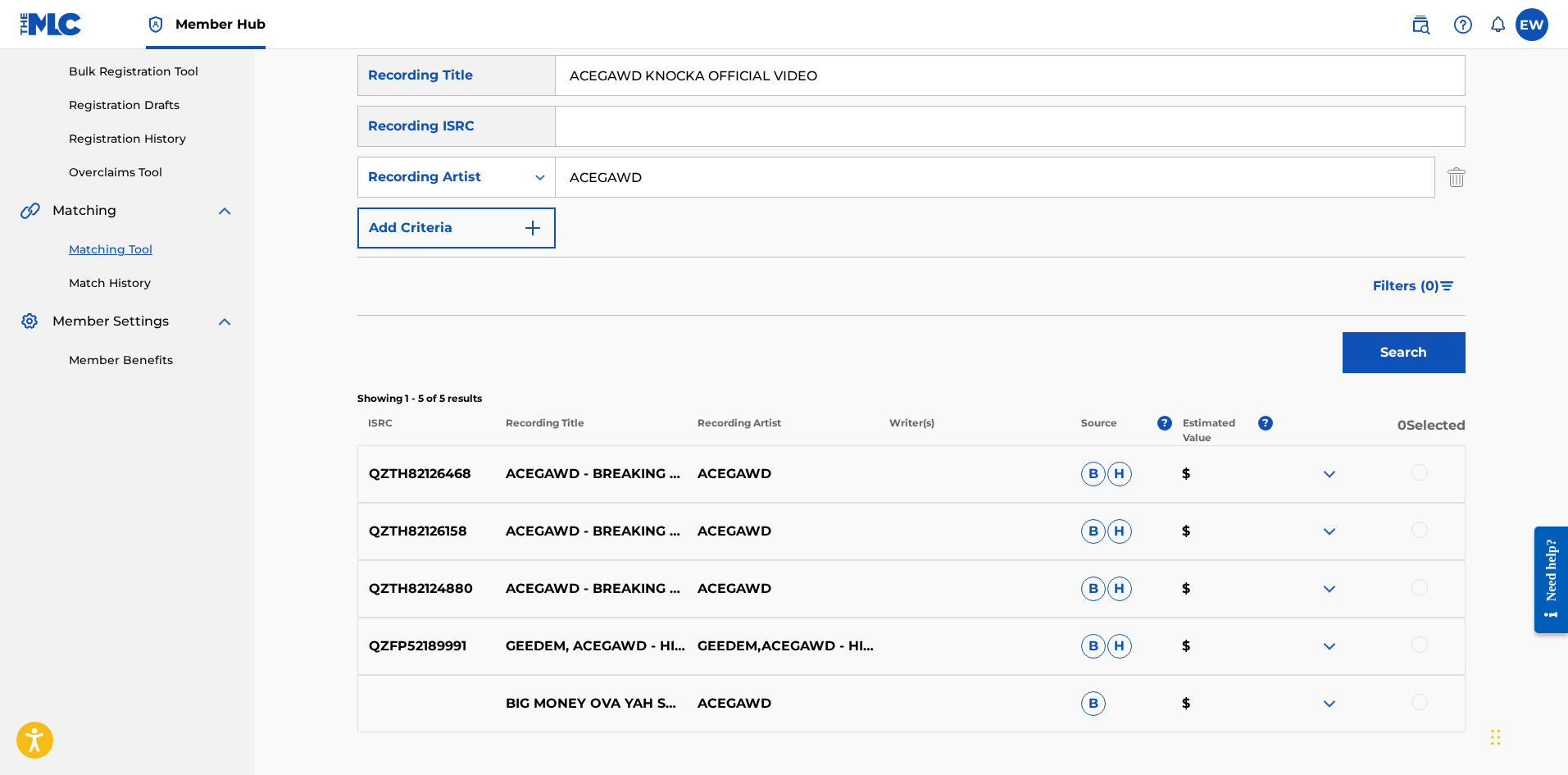
scroll to position [246, 0]
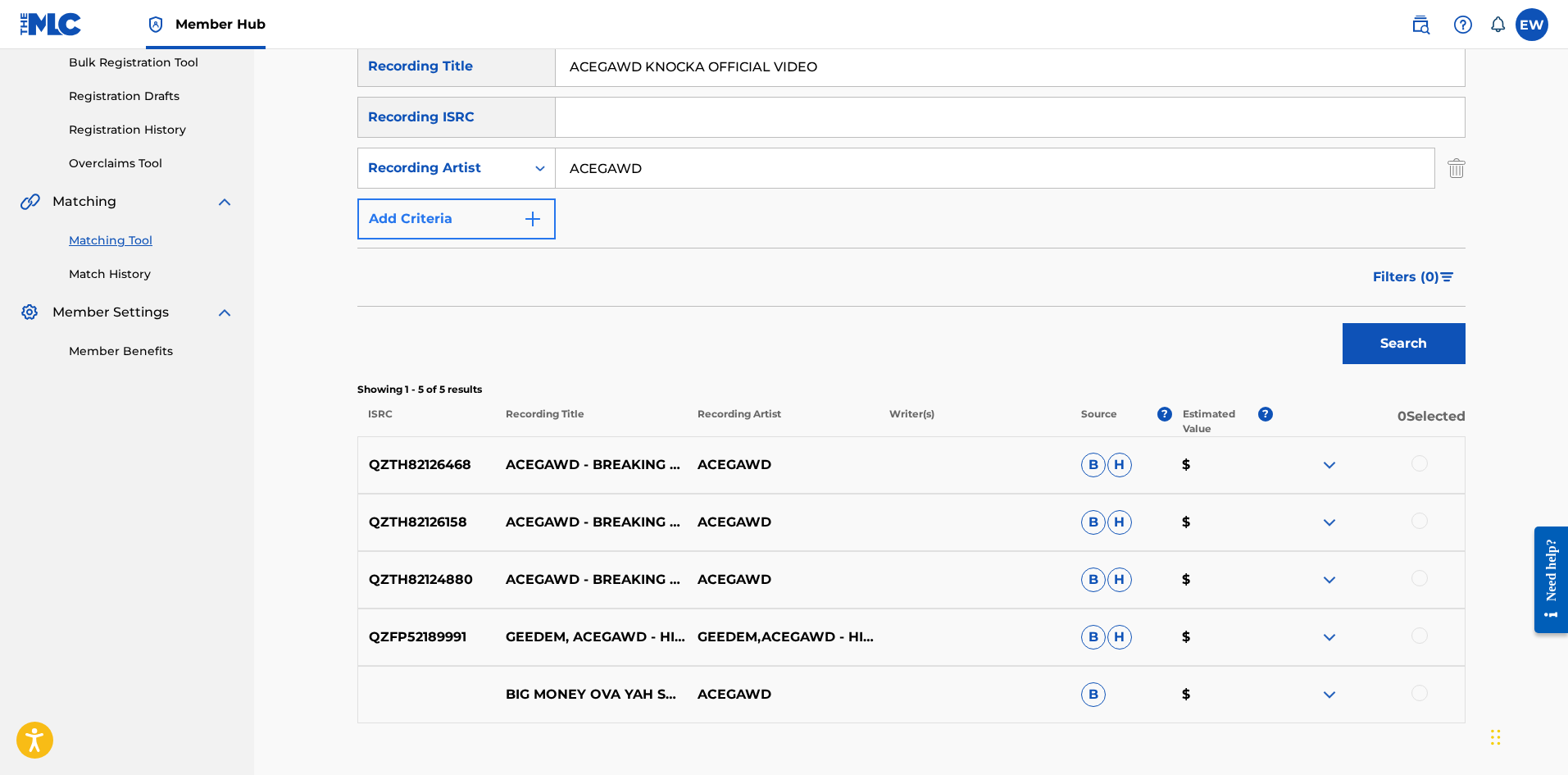
drag, startPoint x: 757, startPoint y: 177, endPoint x: 430, endPoint y: 225, distance: 330.5
click at [431, 224] on div "SearchWithCriteriad0640c02-d444-4b09-8436-8163c6d721a9 Recording Title ACEGAWD …" at bounding box center [911, 143] width 1108 height 193
paste input "NEGUS"
type input "NEGUS"
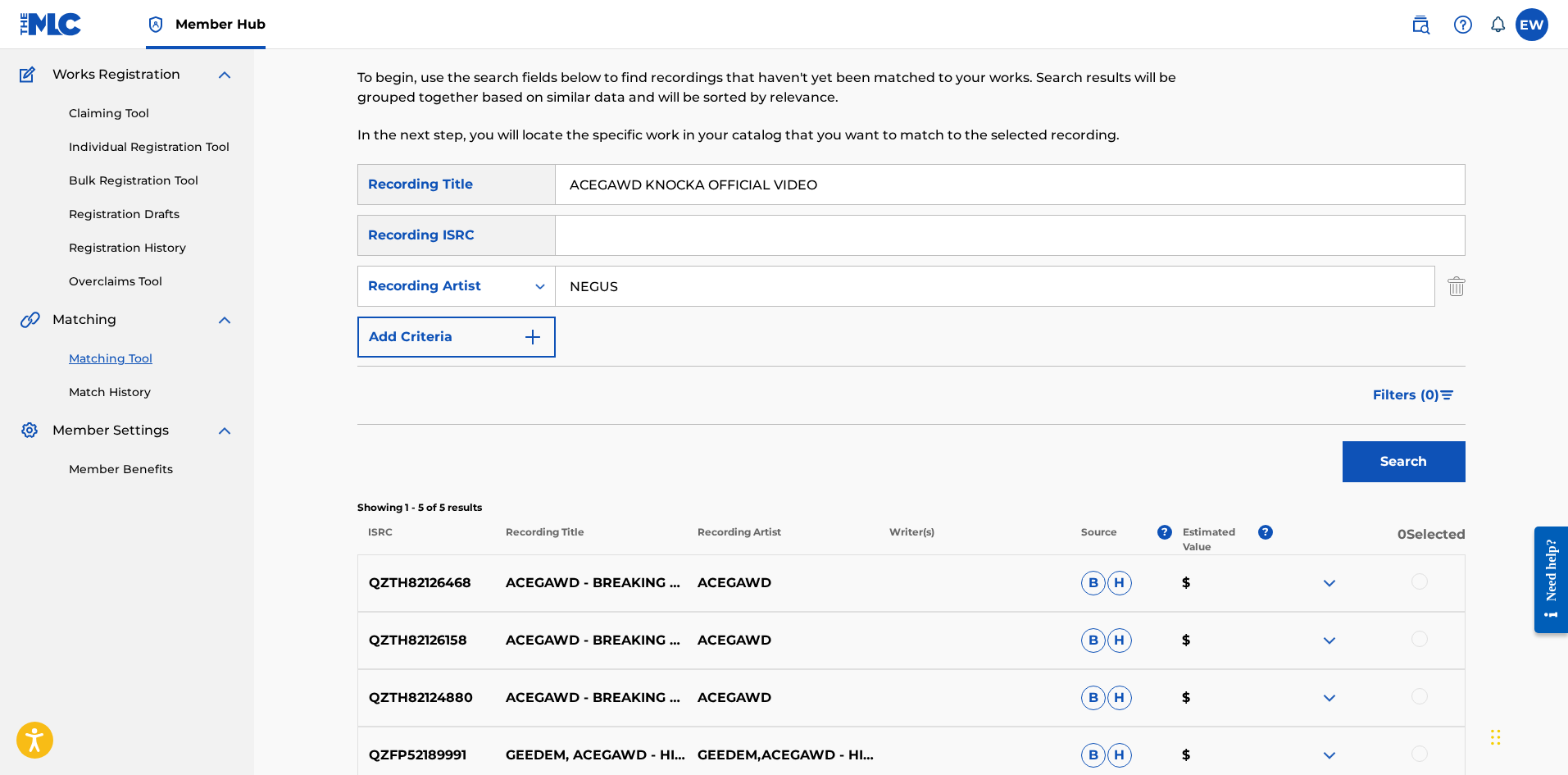
scroll to position [82, 0]
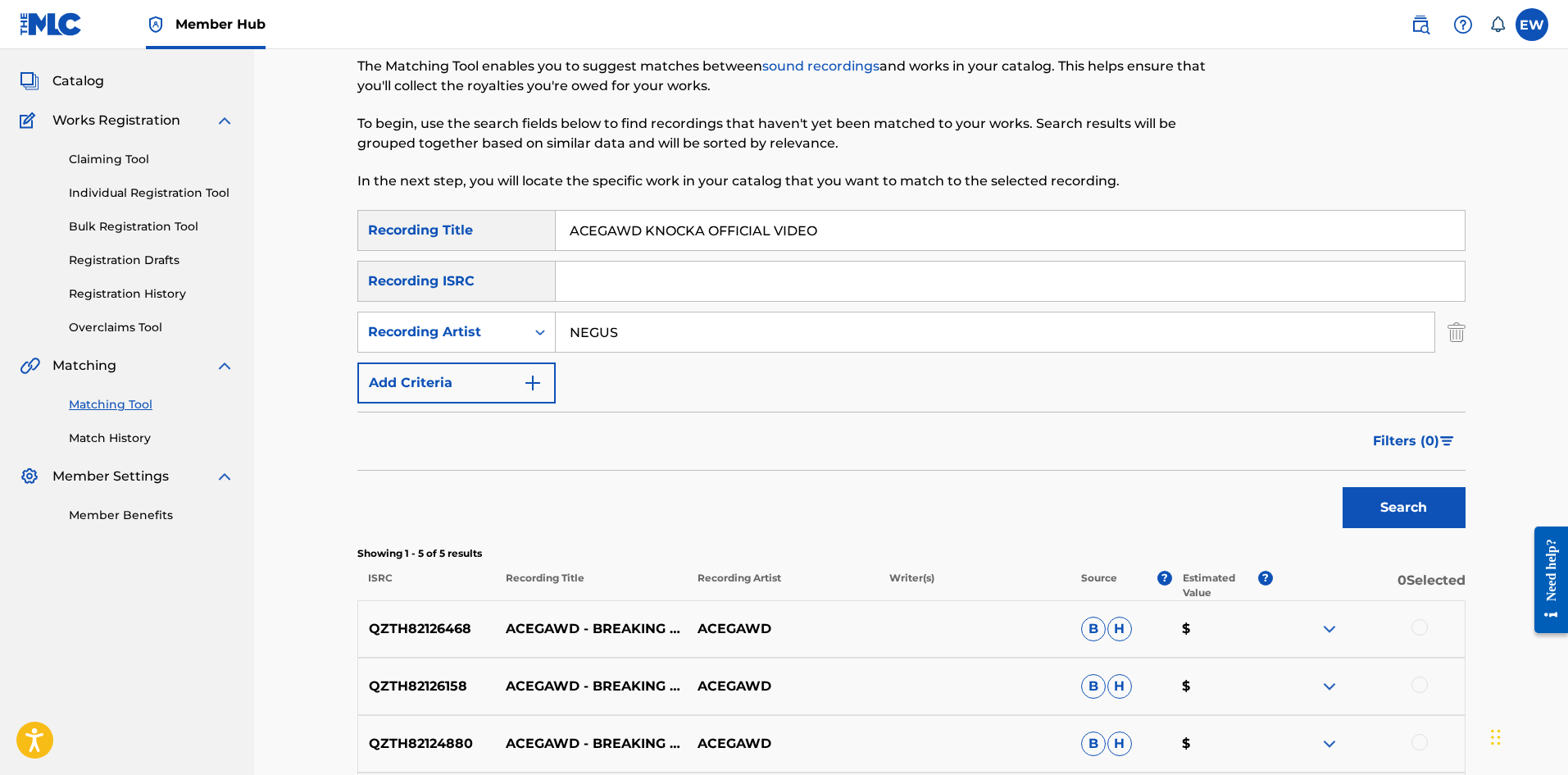
drag, startPoint x: 935, startPoint y: 227, endPoint x: 423, endPoint y: 266, distance: 513.5
click at [424, 265] on div "SearchWithCriteriad0640c02-d444-4b09-8436-8163c6d721a9 Recording Title ACEGAWD …" at bounding box center [911, 306] width 1108 height 193
paste input "T CRAZY"
type input "ACT CRAZY"
click at [1399, 517] on button "Search" at bounding box center [1404, 507] width 123 height 41
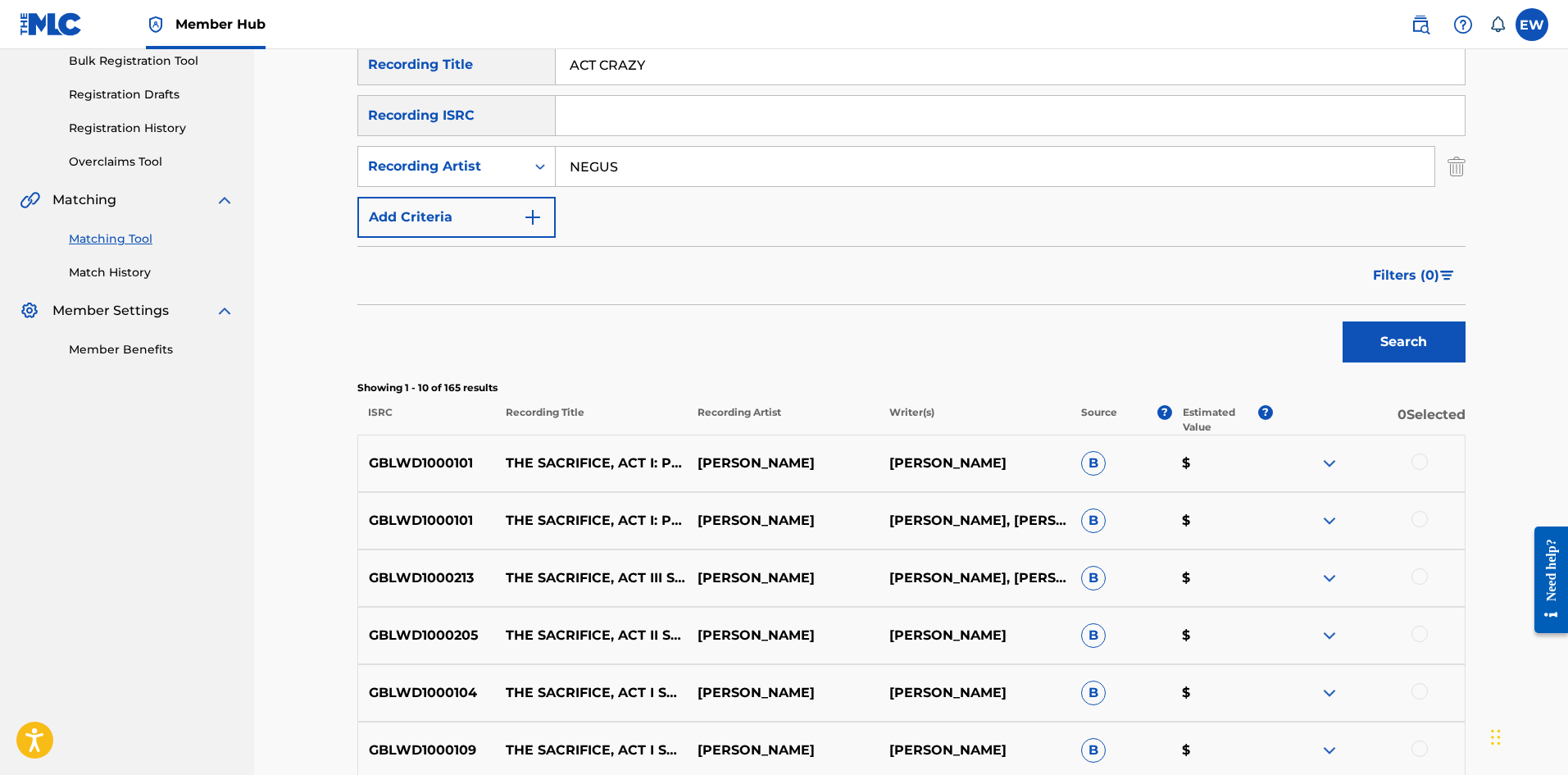
scroll to position [246, 0]
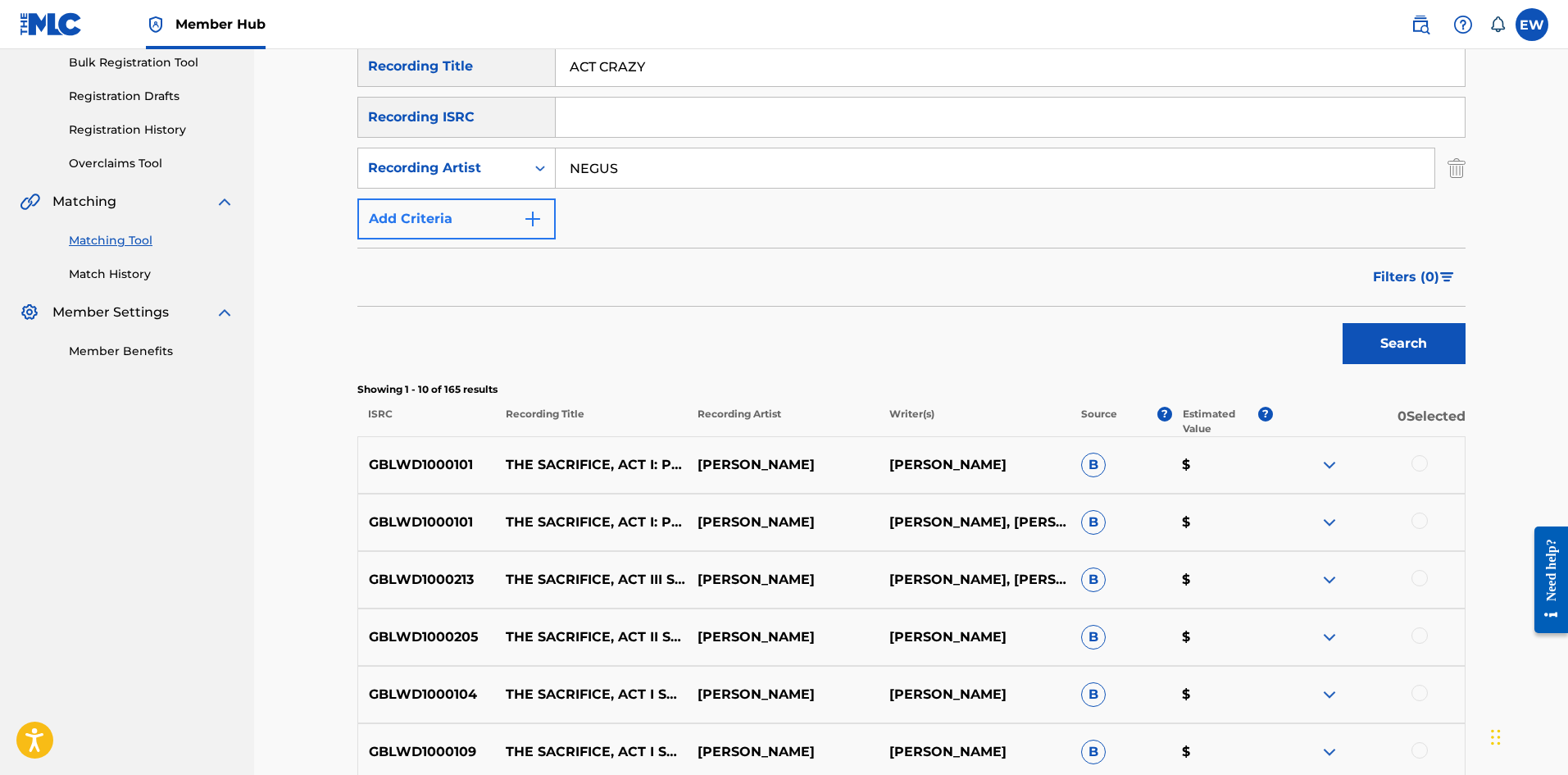
drag, startPoint x: 612, startPoint y: 161, endPoint x: 402, endPoint y: 219, distance: 217.9
click at [444, 204] on div "SearchWithCriteriad0640c02-d444-4b09-8436-8163c6d721a9 Recording Title ACT CRAZ…" at bounding box center [911, 143] width 1108 height 193
drag, startPoint x: 519, startPoint y: 197, endPoint x: 489, endPoint y: 200, distance: 30.1
click at [489, 200] on div "SearchWithCriteriad0640c02-d444-4b09-8436-8163c6d721a9 Recording Title ACT CRAZ…" at bounding box center [911, 143] width 1108 height 193
drag, startPoint x: 635, startPoint y: 166, endPoint x: 452, endPoint y: 171, distance: 183.1
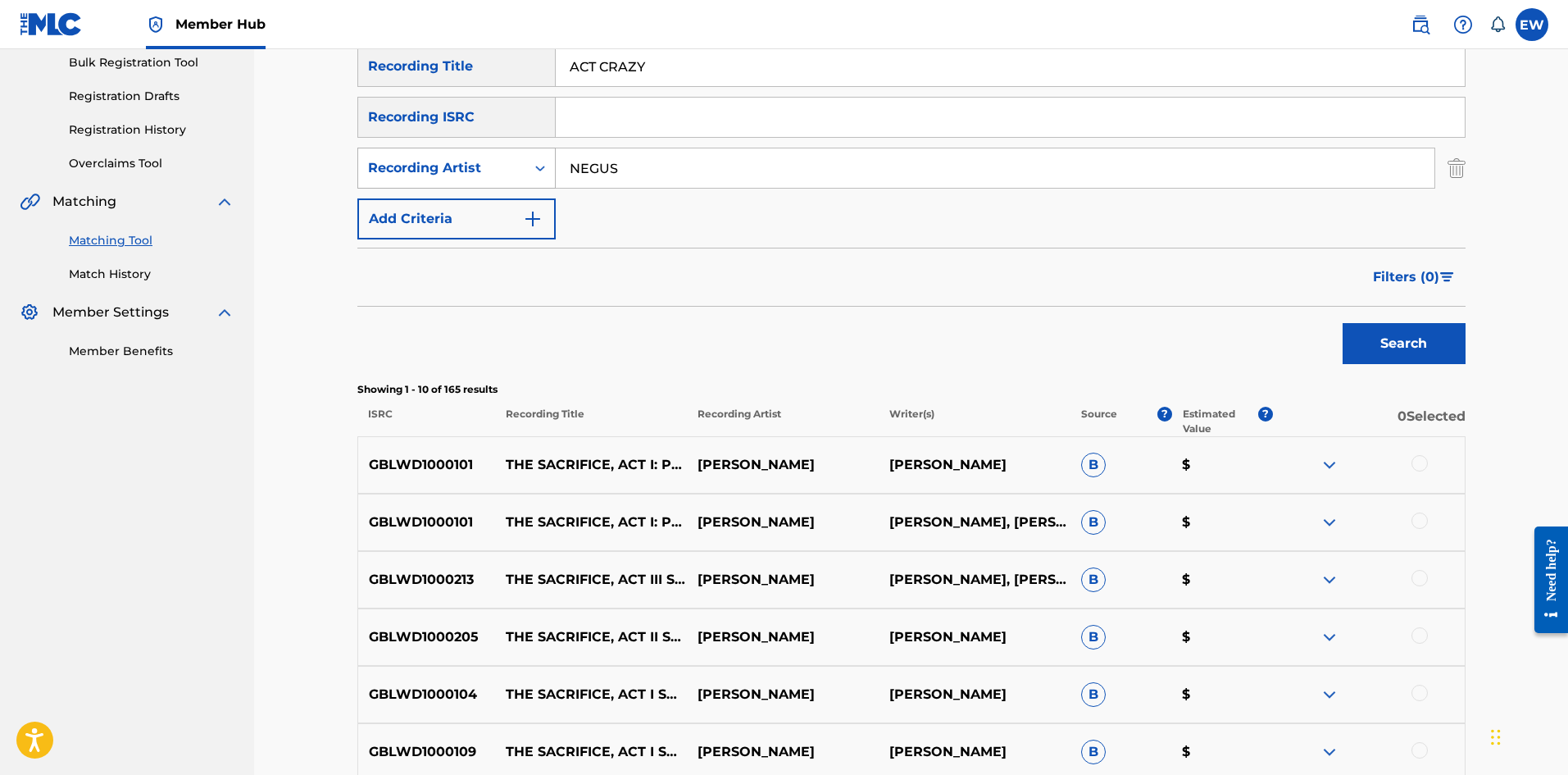
click at [452, 171] on div "SearchWithCriteria037b275a-09db-4419-9361-6c3c00a4c09f Recording Artist [PERSON…" at bounding box center [911, 168] width 1108 height 41
drag, startPoint x: 665, startPoint y: 175, endPoint x: 453, endPoint y: 177, distance: 212.0
click at [453, 176] on div "SearchWithCriteria037b275a-09db-4419-9361-6c3c00a4c09f Recording Artist [PERSON…" at bounding box center [911, 168] width 1108 height 41
paste input "QRUSH"
type input "QRUSH"
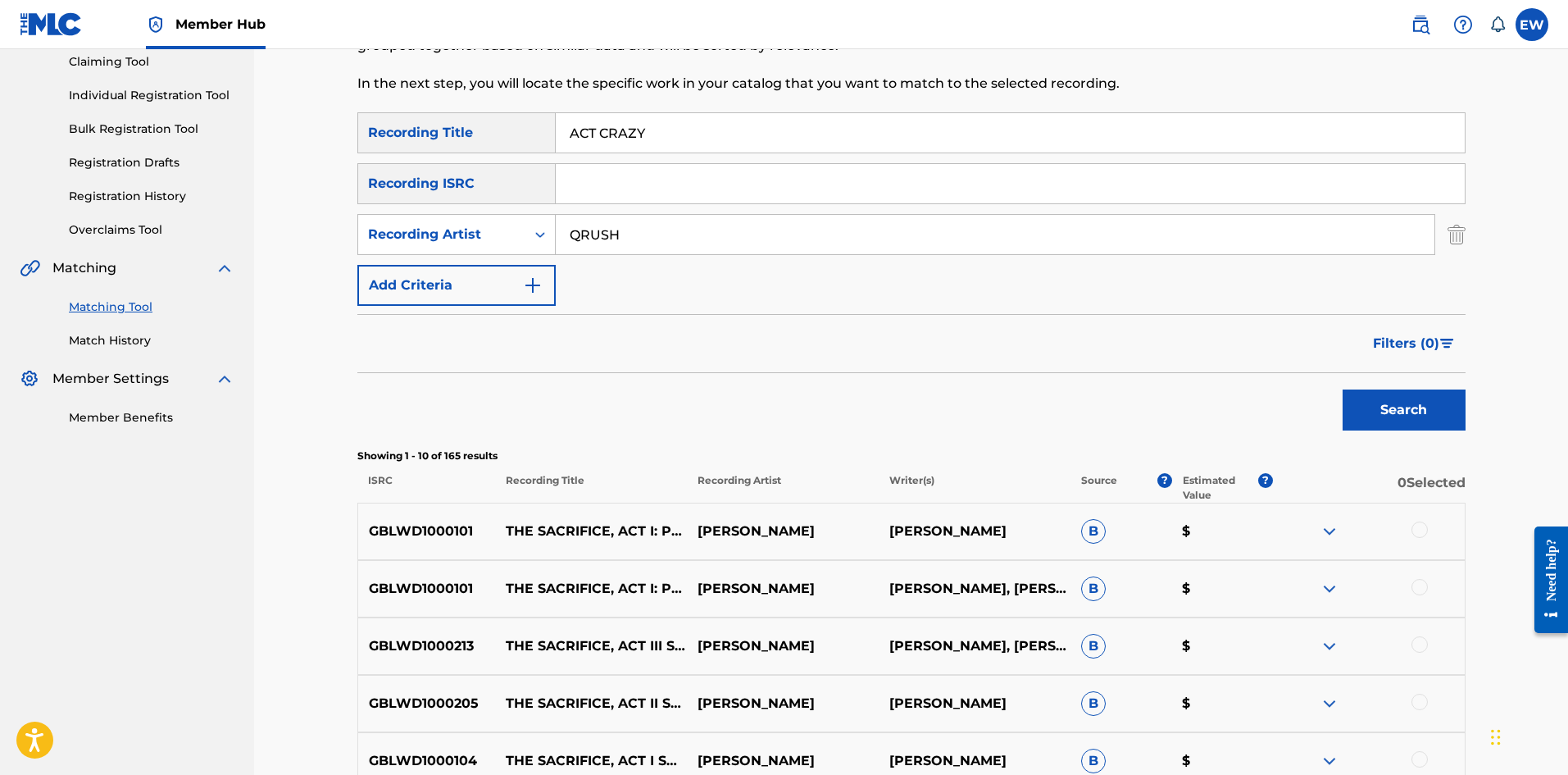
scroll to position [82, 0]
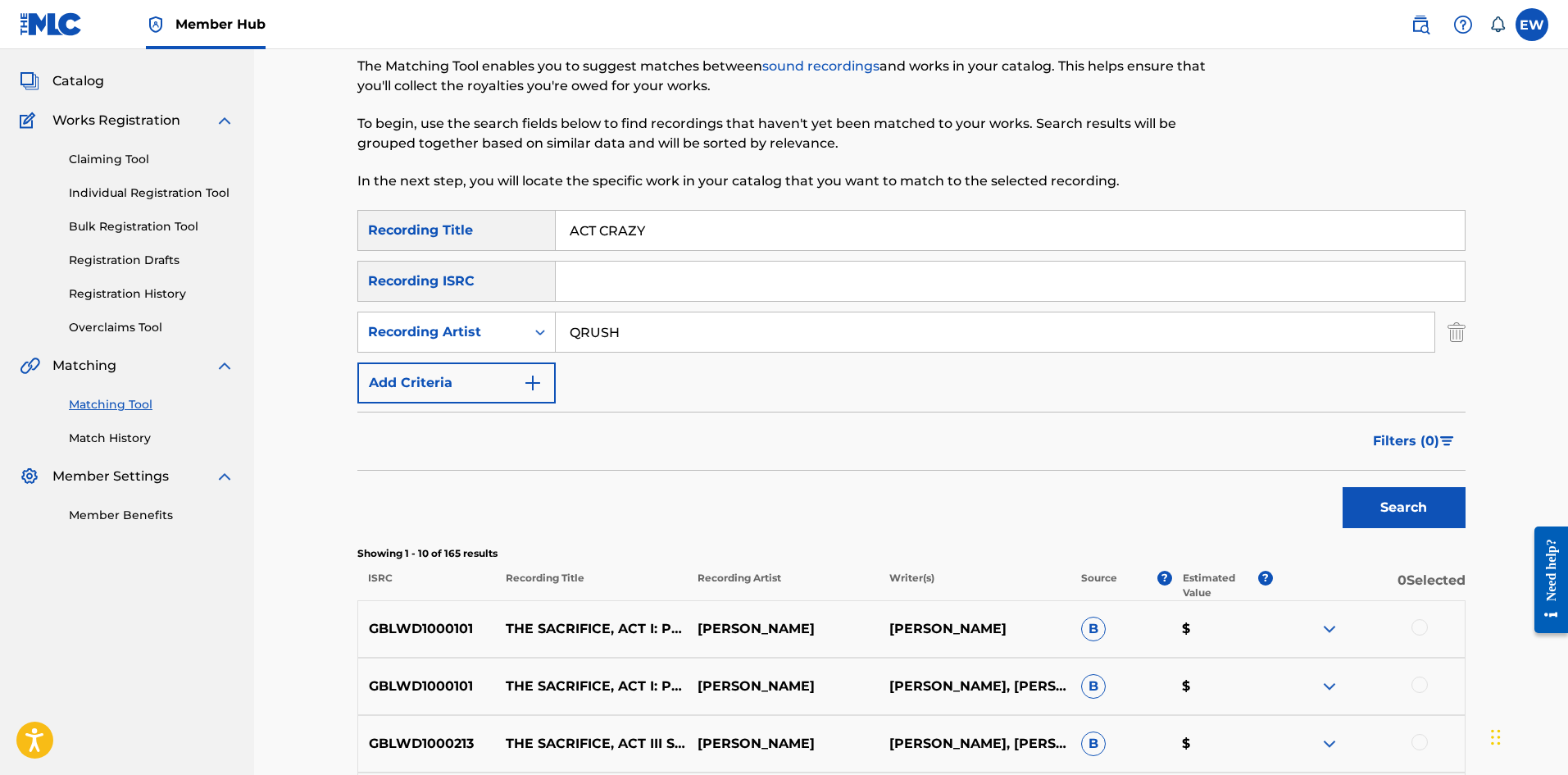
drag, startPoint x: 774, startPoint y: 220, endPoint x: 113, endPoint y: 236, distance: 661.2
click at [113, 236] on main "NW ROYALTY CONSULTING, LLC. Summary Catalog Works Registration Claiming Tool In…" at bounding box center [784, 631] width 1568 height 1330
paste input "UP"
type input "ACT UP"
click at [1386, 501] on button "Search" at bounding box center [1404, 507] width 123 height 41
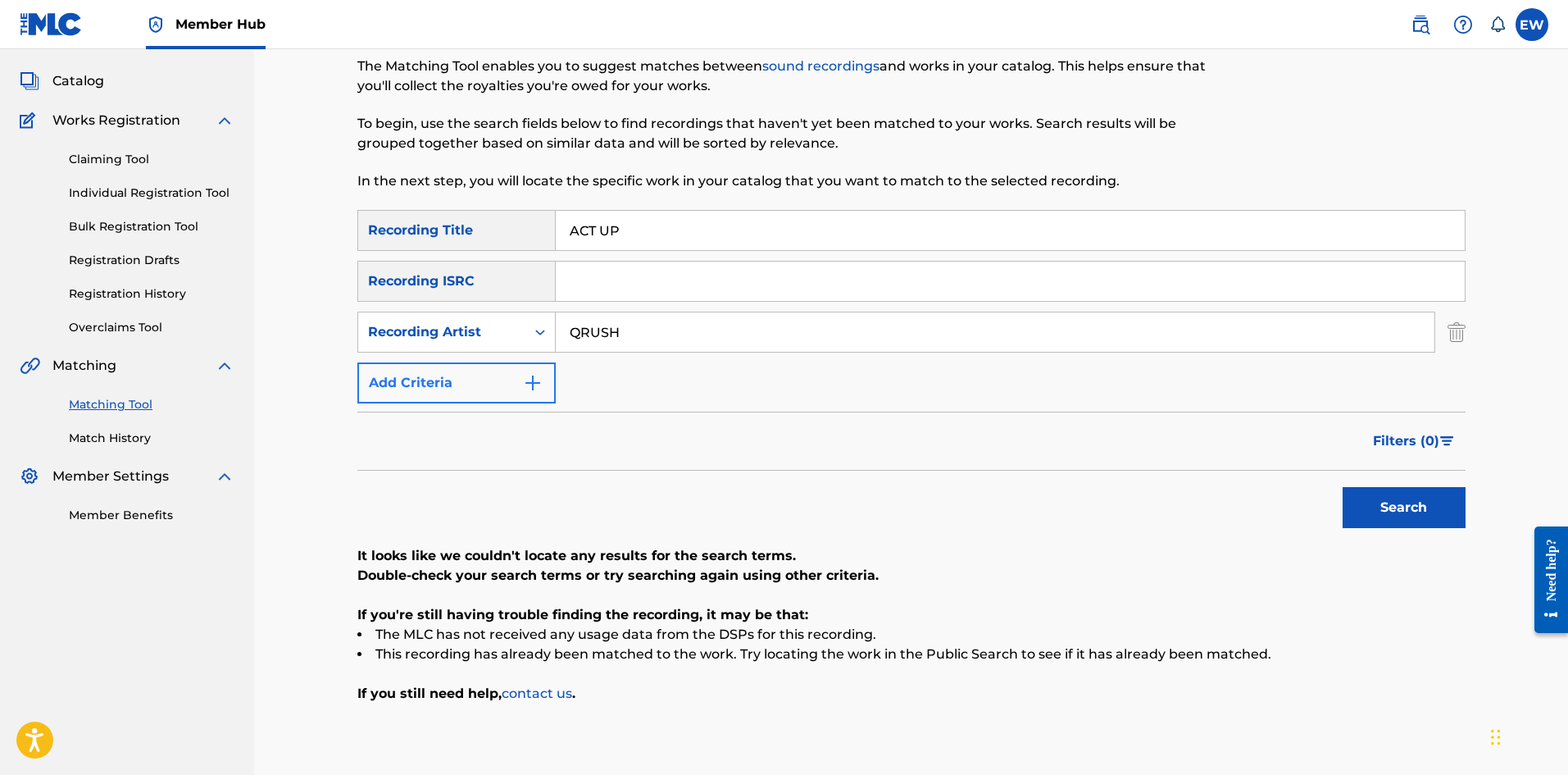
drag, startPoint x: 806, startPoint y: 337, endPoint x: 399, endPoint y: 384, distance: 409.7
click at [472, 372] on div "SearchWithCriteriad0640c02-d444-4b09-8436-8163c6d721a9 Recording Title ACT UP S…" at bounding box center [911, 306] width 1108 height 193
paste input "XSOMO"
type input "XSOMO"
drag, startPoint x: 634, startPoint y: 231, endPoint x: 492, endPoint y: 280, distance: 150.2
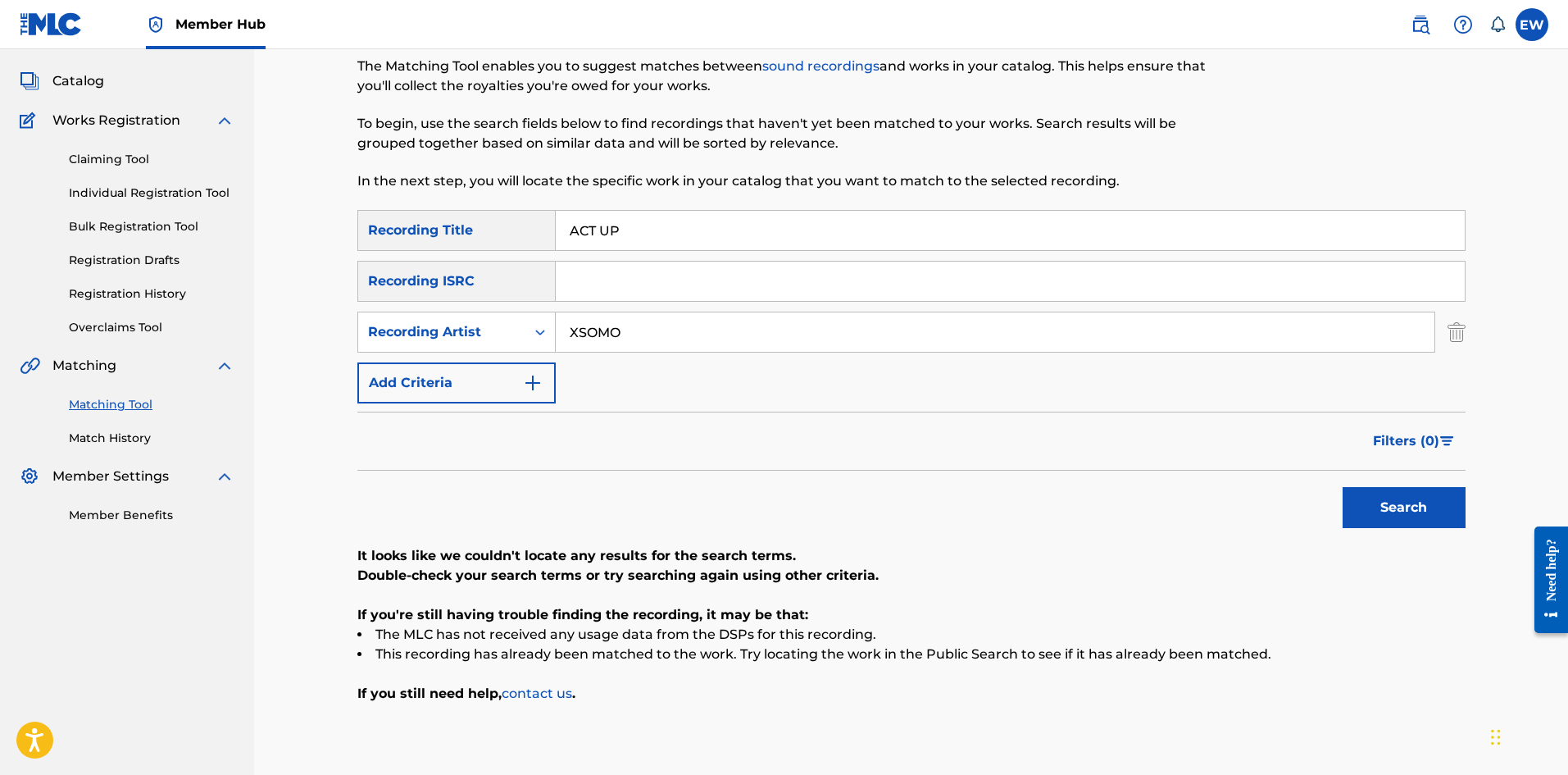
click at [509, 271] on div "SearchWithCriteriad0640c02-d444-4b09-8436-8163c6d721a9 Recording Title ACT UP S…" at bounding box center [911, 306] width 1108 height 193
paste input "IVE"
type input "ACTIVE"
click at [1361, 501] on button "Search" at bounding box center [1404, 507] width 123 height 41
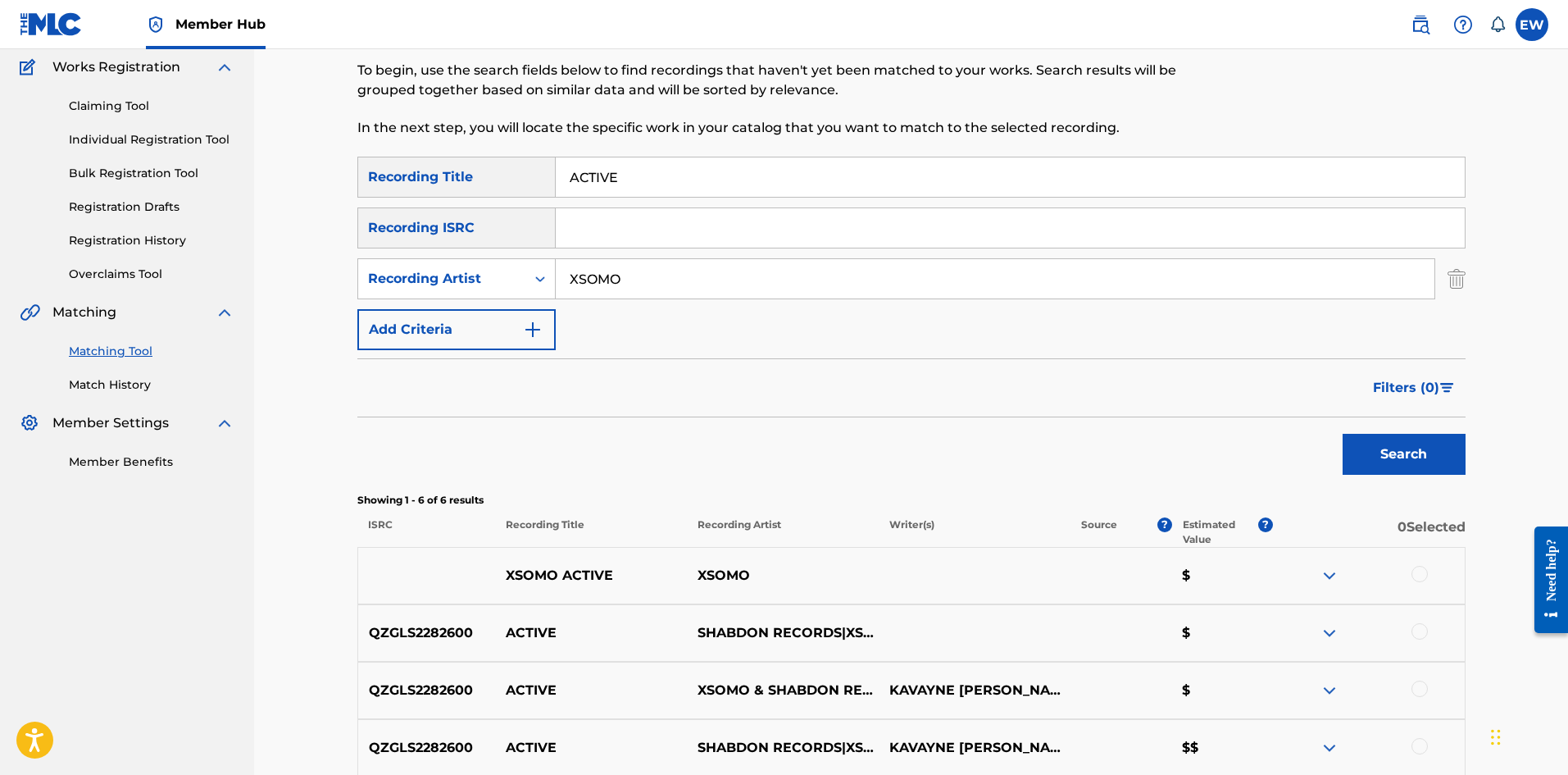
scroll to position [164, 0]
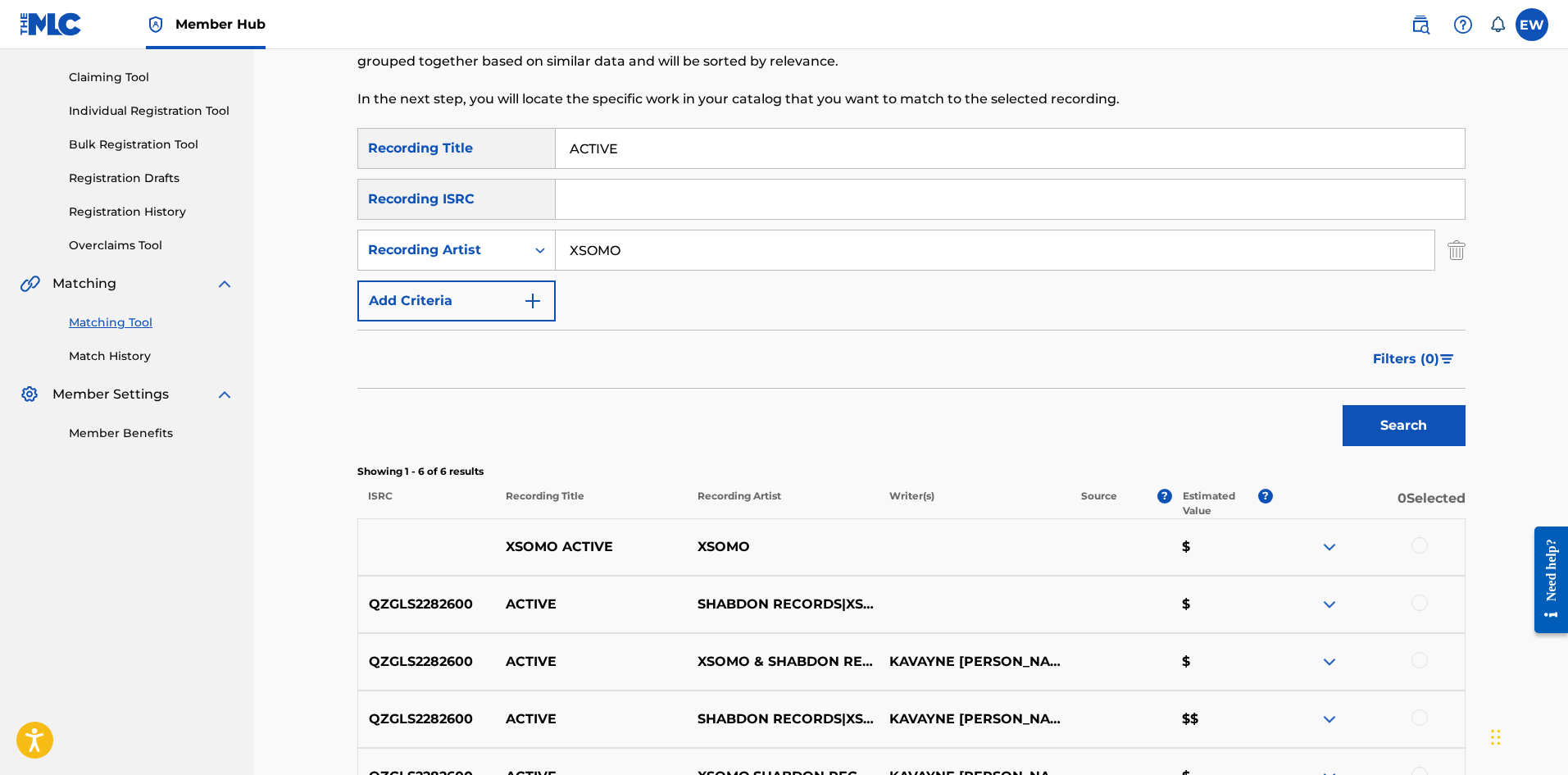
click at [1420, 545] on div at bounding box center [1419, 545] width 17 height 17
click at [1424, 605] on div at bounding box center [1419, 602] width 17 height 17
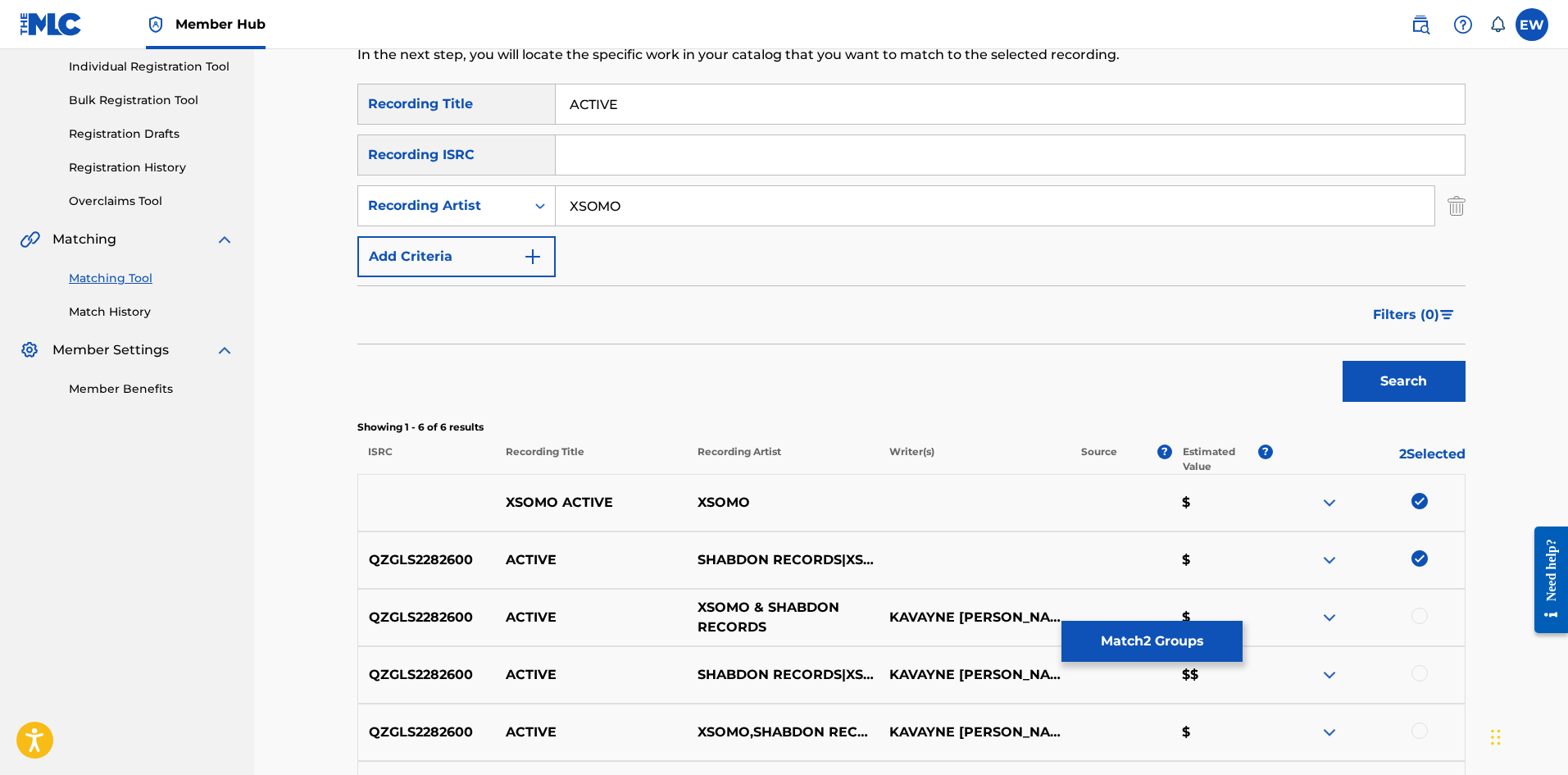
scroll to position [246, 0]
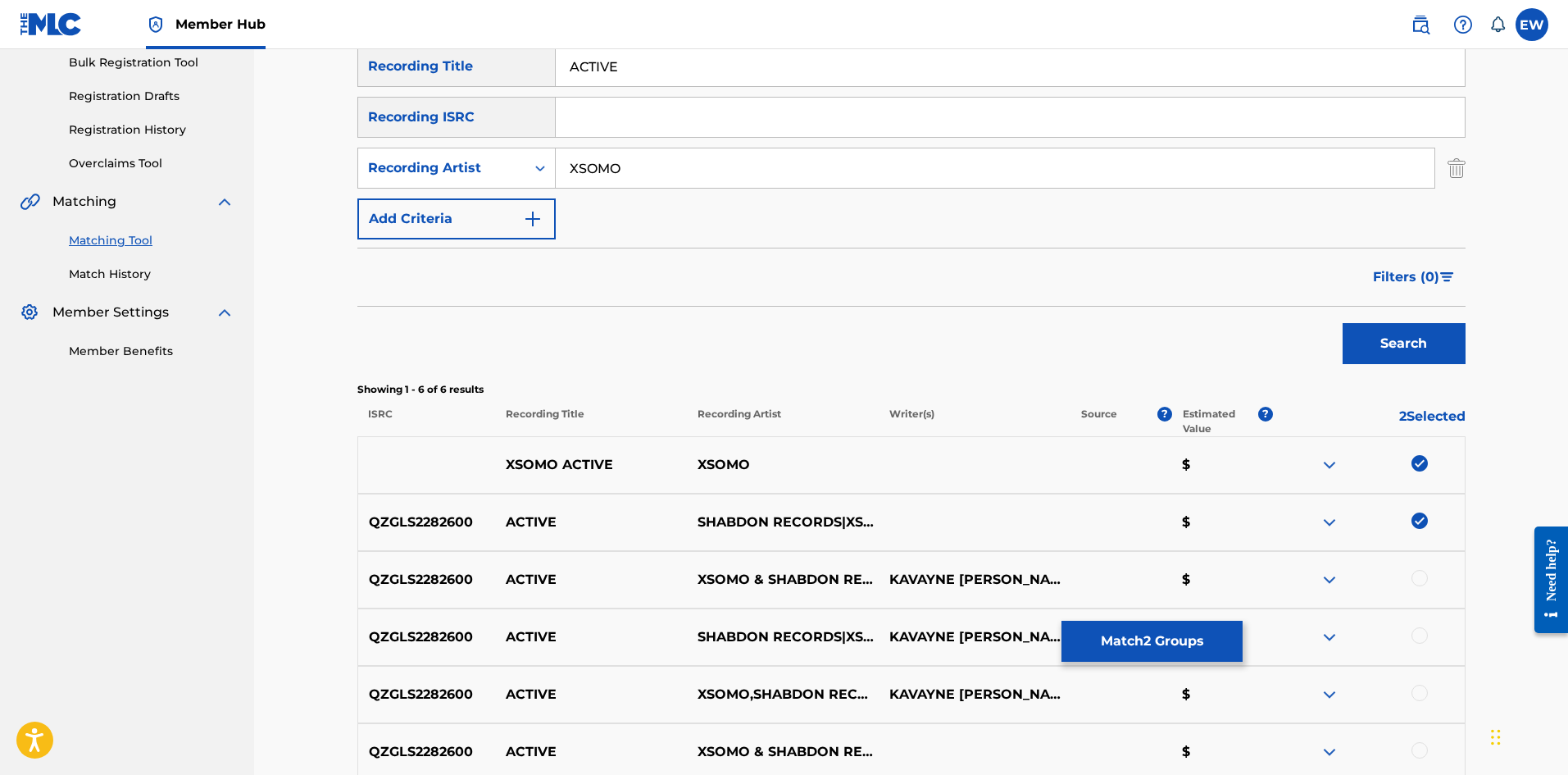
click at [1421, 579] on div at bounding box center [1419, 578] width 17 height 17
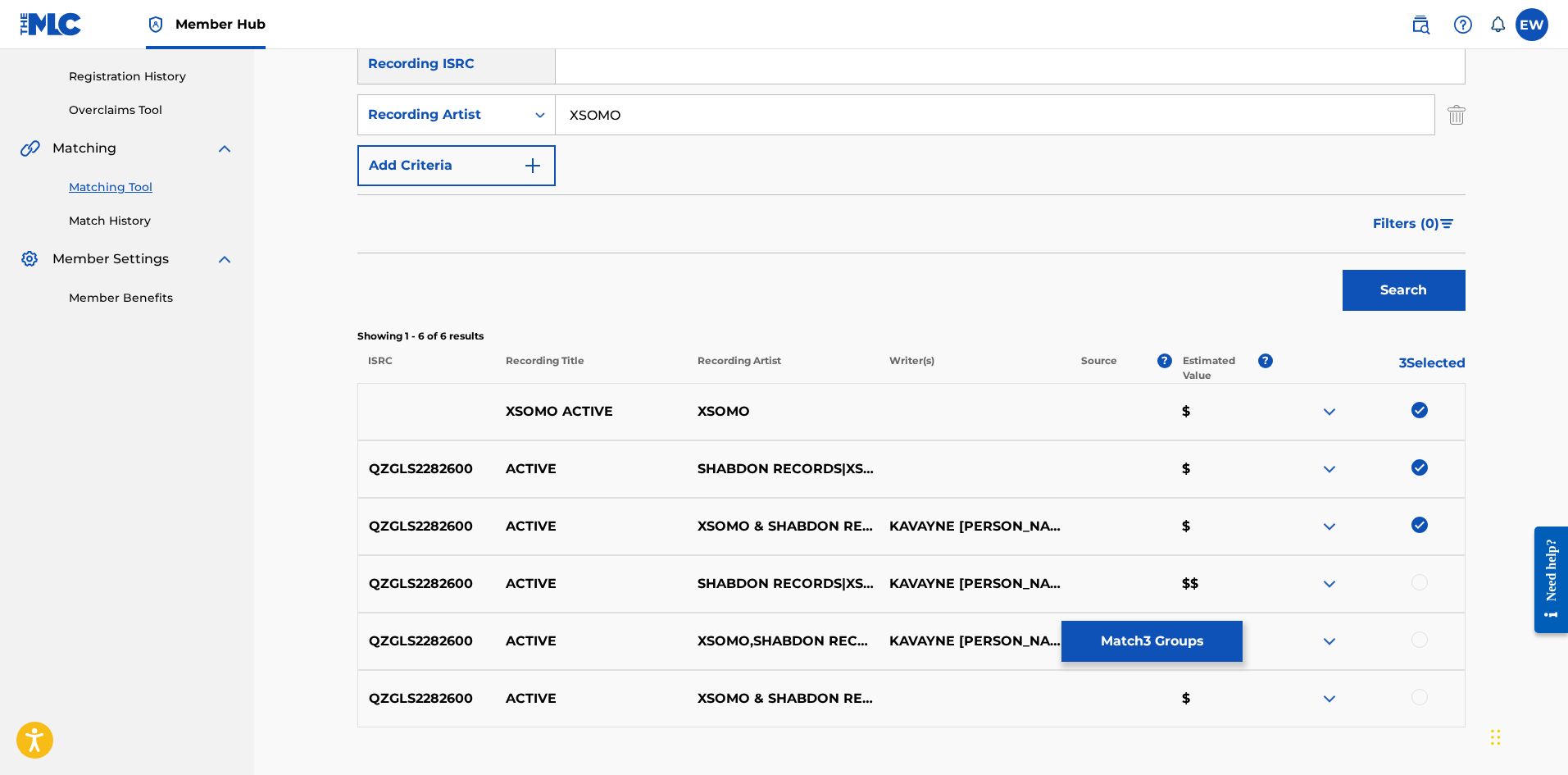
scroll to position [328, 0]
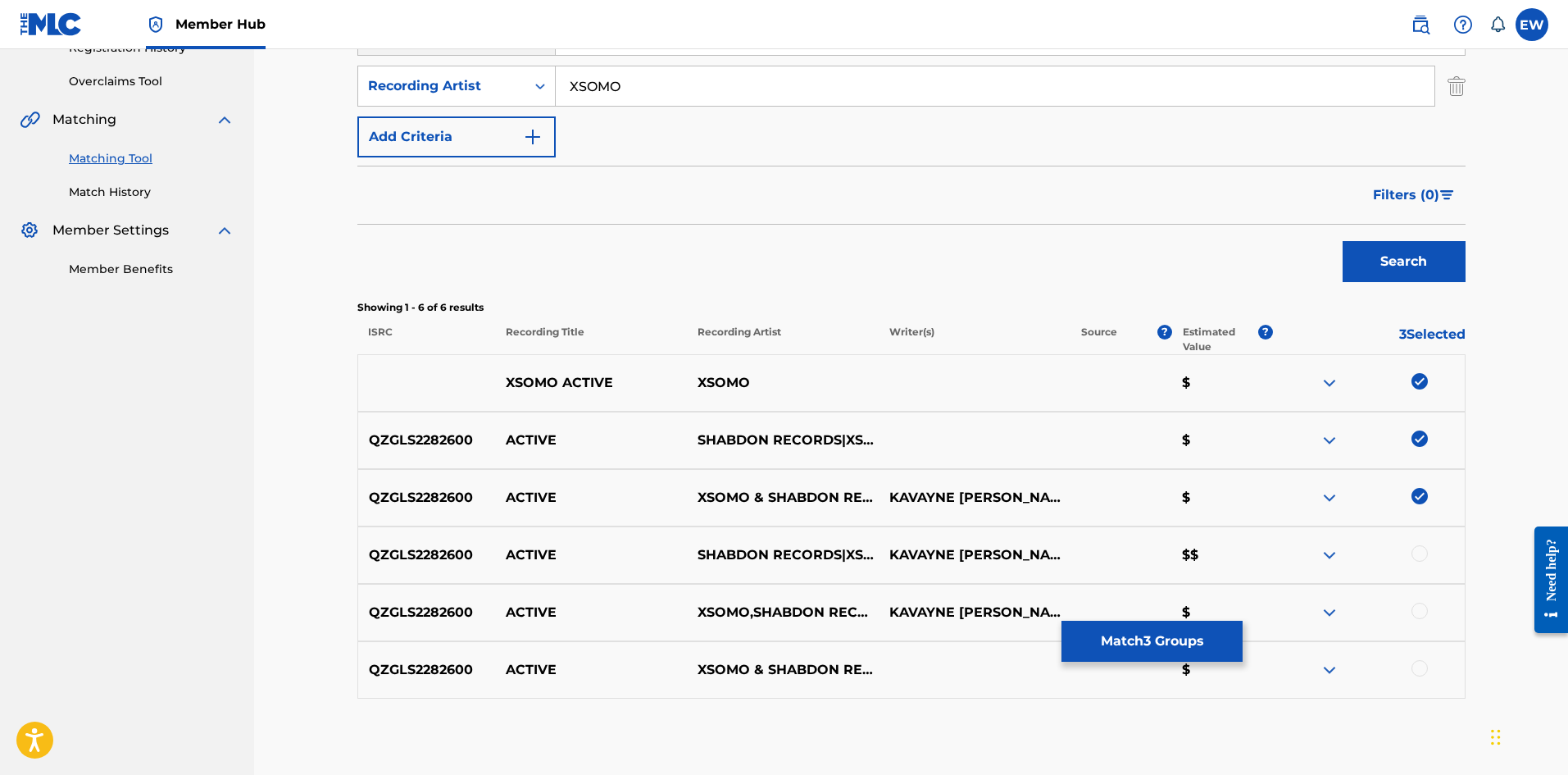
click at [1417, 551] on div at bounding box center [1419, 553] width 17 height 17
click at [1417, 612] on div at bounding box center [1419, 611] width 17 height 17
click at [1415, 662] on div at bounding box center [1369, 670] width 192 height 20
click at [1415, 662] on div at bounding box center [1419, 668] width 17 height 17
click at [1164, 646] on button "Match 6 Groups" at bounding box center [1152, 641] width 181 height 41
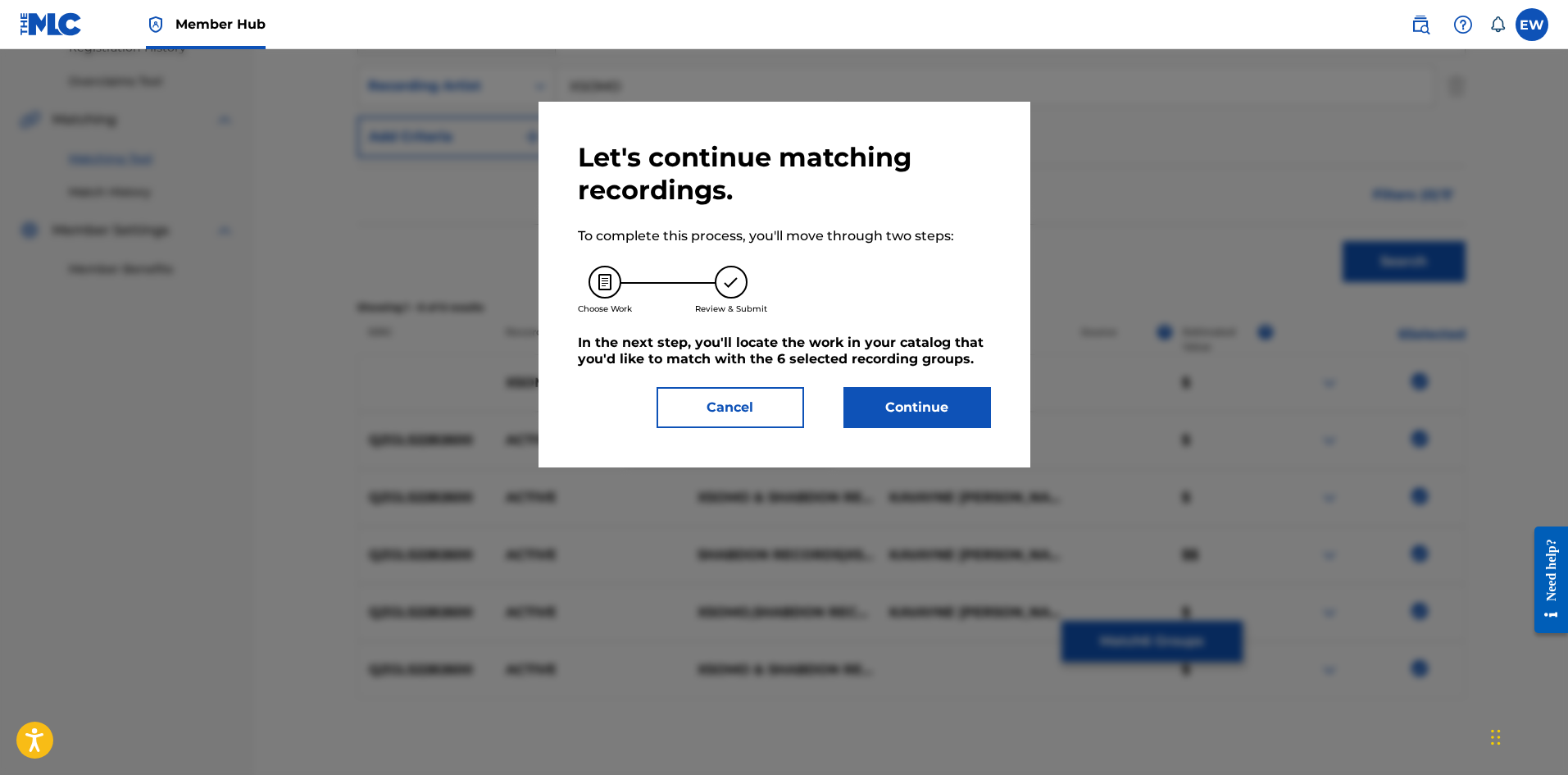
click at [937, 430] on div "Let's continue matching recordings. To complete this process, you'll move throu…" at bounding box center [784, 284] width 492 height 365
click at [853, 400] on button "Continue" at bounding box center [917, 407] width 148 height 41
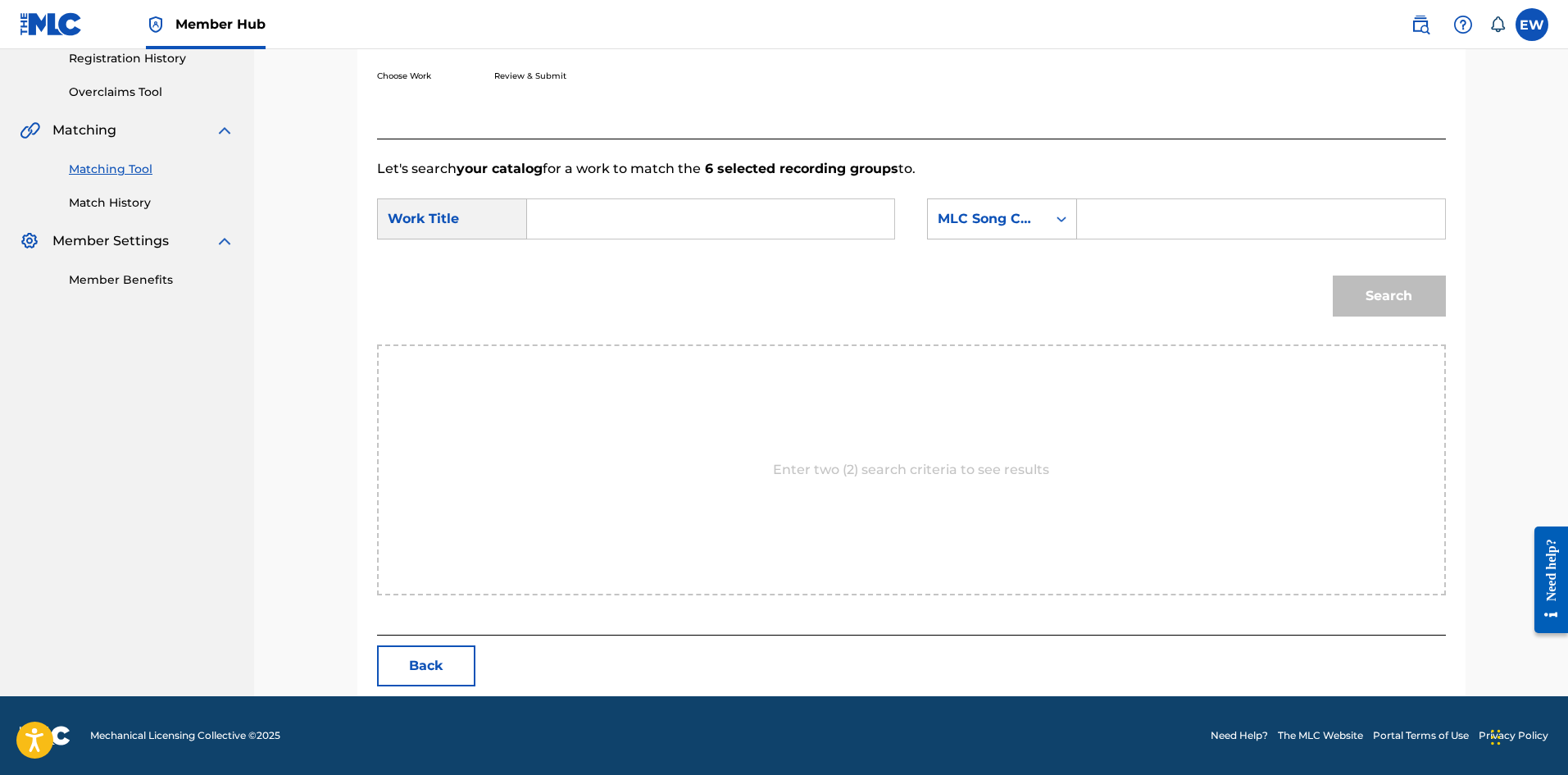
scroll to position [317, 0]
drag, startPoint x: 692, startPoint y: 221, endPoint x: 672, endPoint y: 241, distance: 28.3
click at [688, 223] on input "Search Form" at bounding box center [711, 218] width 339 height 39
paste input "ACTIVE"
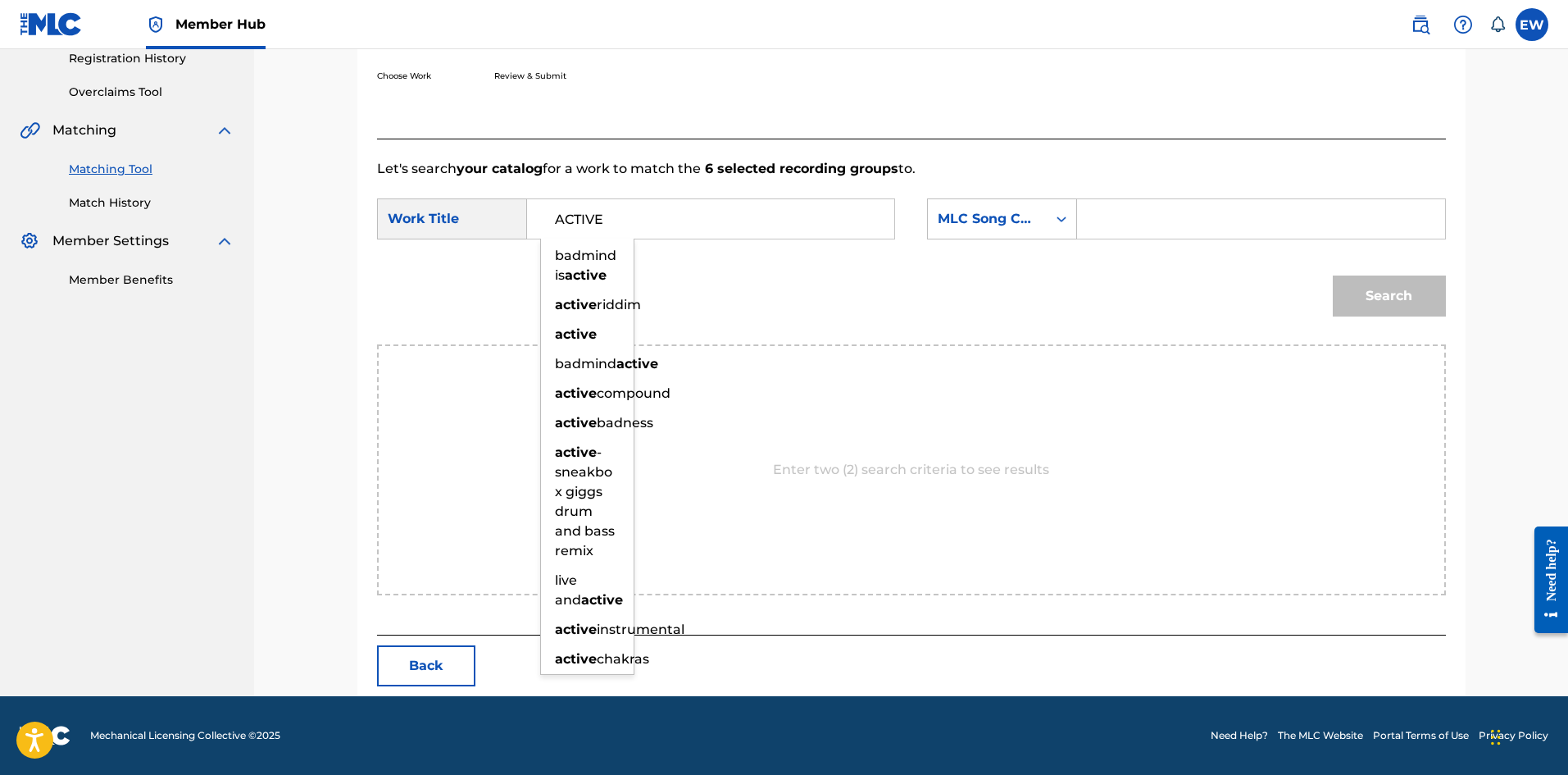
type input "ACTIVE"
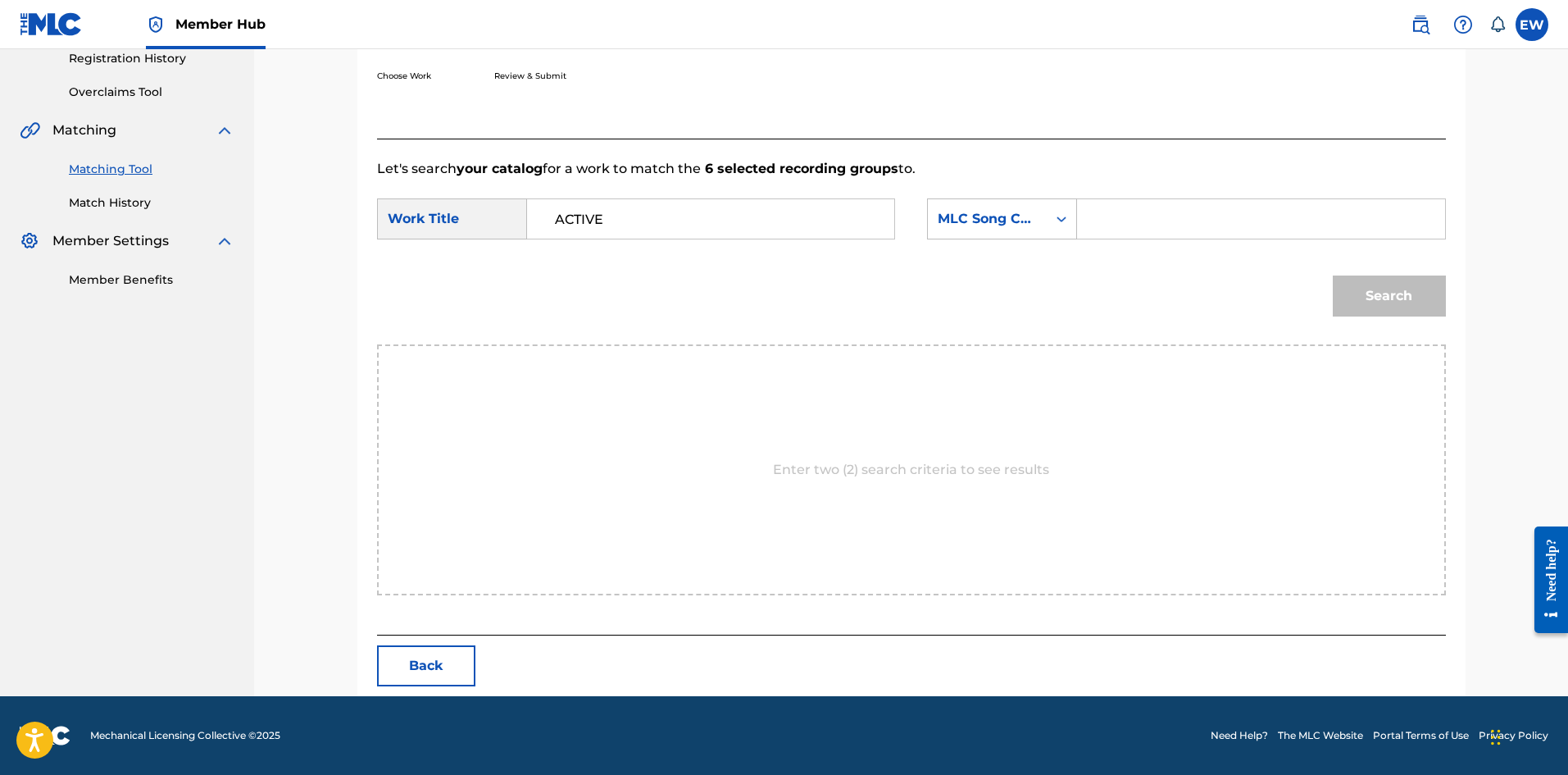
click at [1150, 202] on input "Search Form" at bounding box center [1261, 218] width 339 height 39
paste input "AC69R5"
type input "AC69R5"
click at [1395, 307] on button "Search" at bounding box center [1390, 296] width 113 height 41
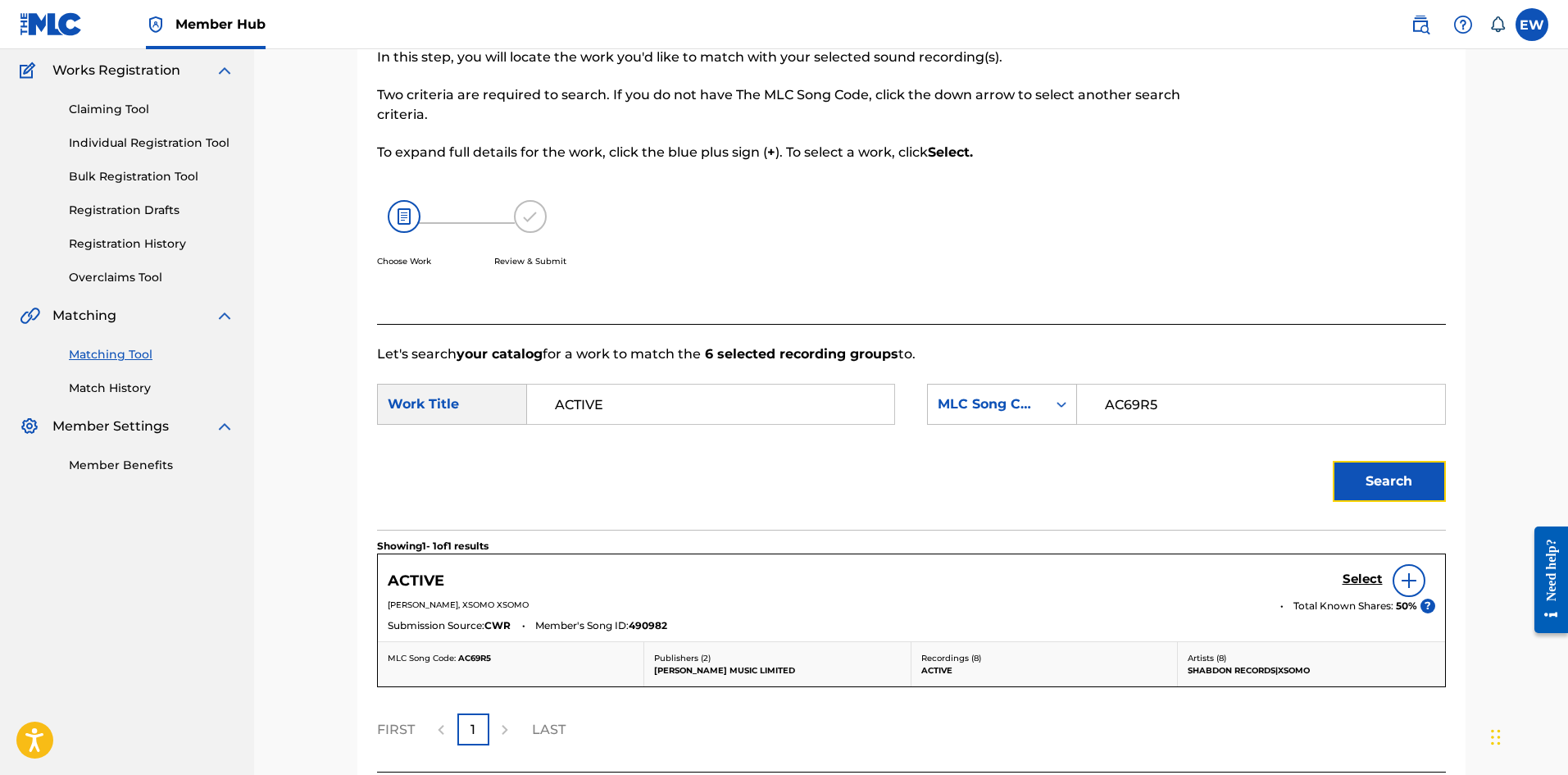
scroll to position [269, 0]
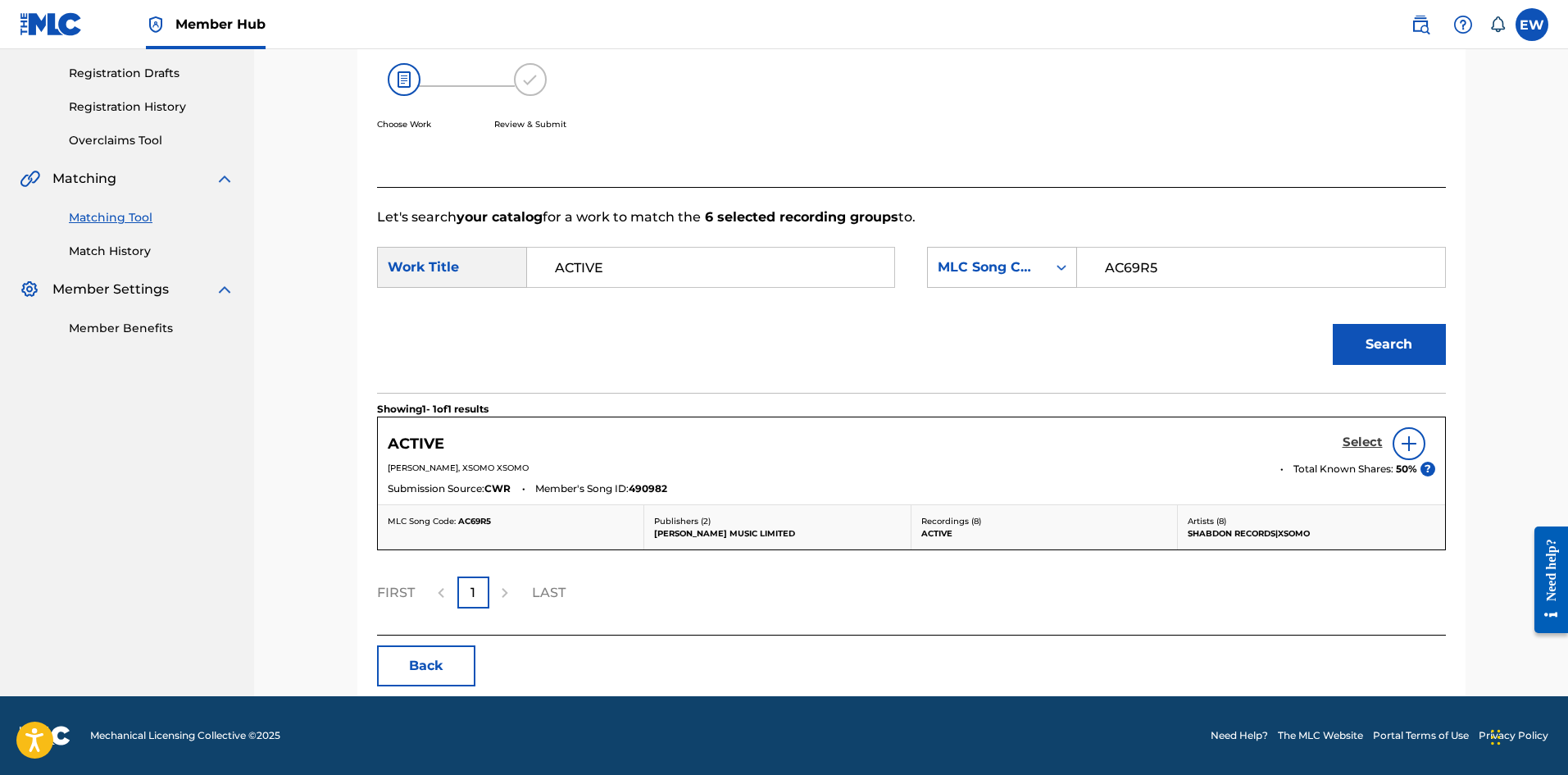
click at [1365, 442] on h5 "Select" at bounding box center [1363, 443] width 40 height 16
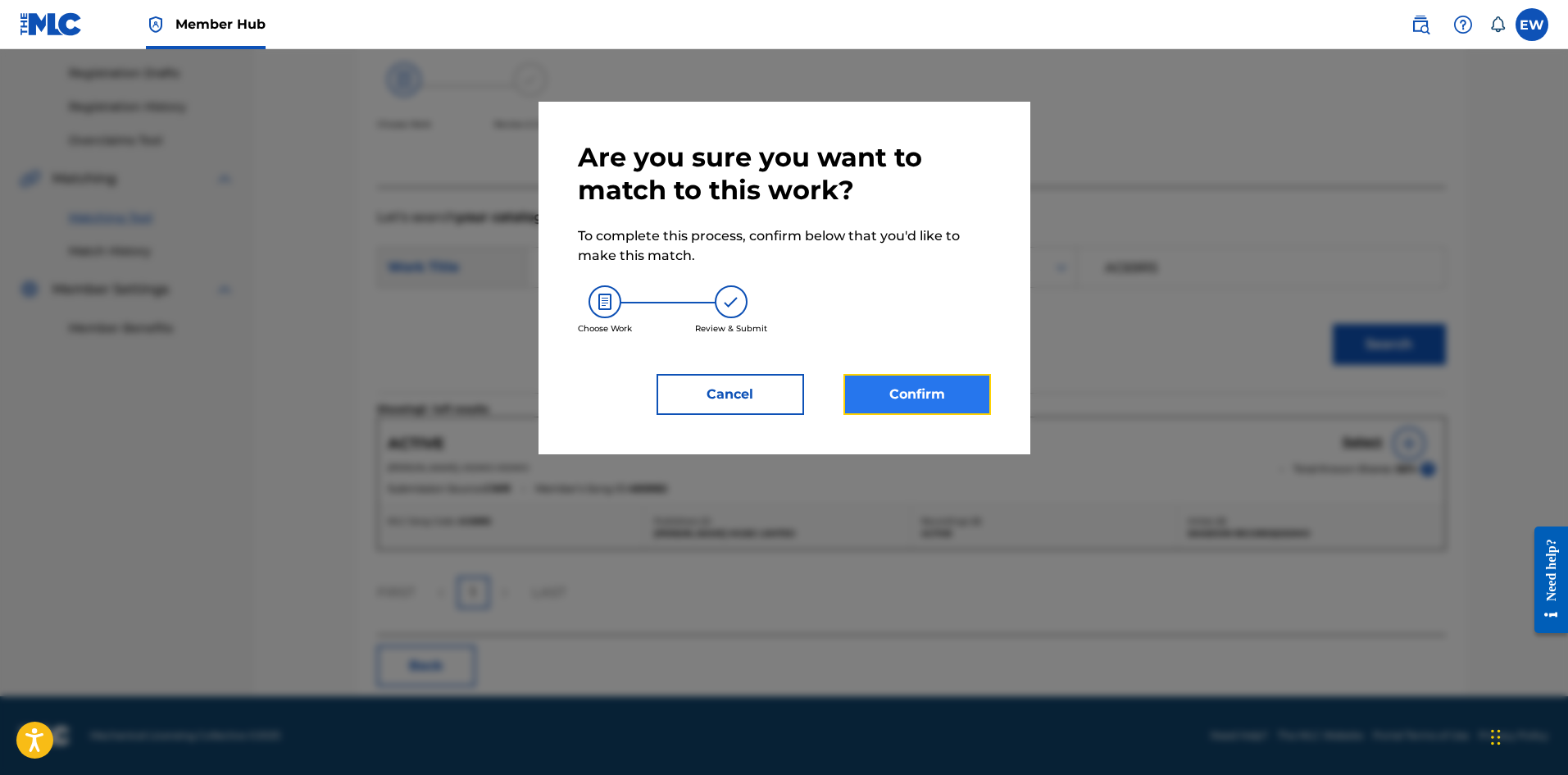
click at [884, 400] on button "Confirm" at bounding box center [917, 394] width 148 height 41
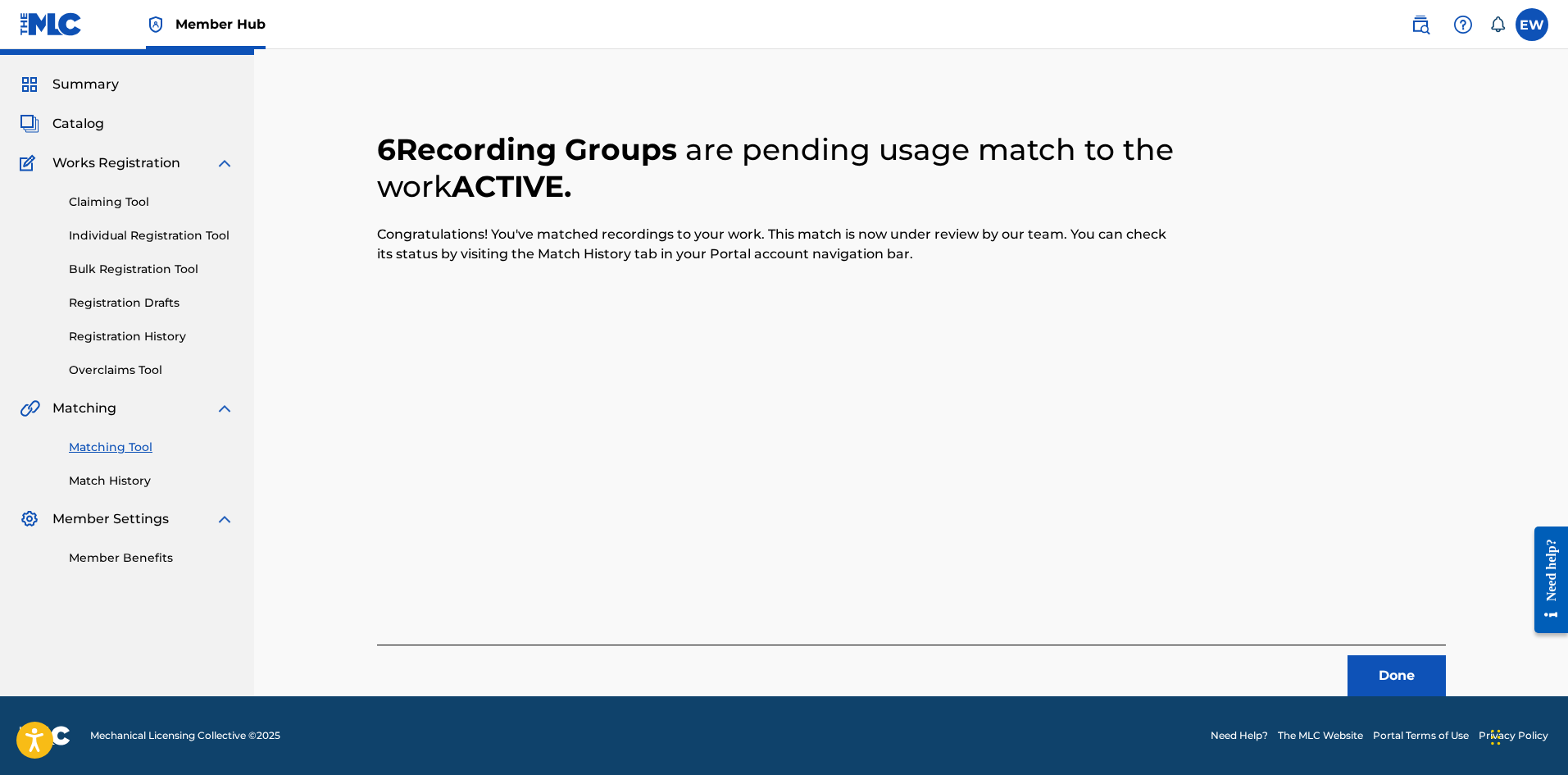
scroll to position [39, 0]
click at [1376, 678] on button "Done" at bounding box center [1397, 675] width 98 height 41
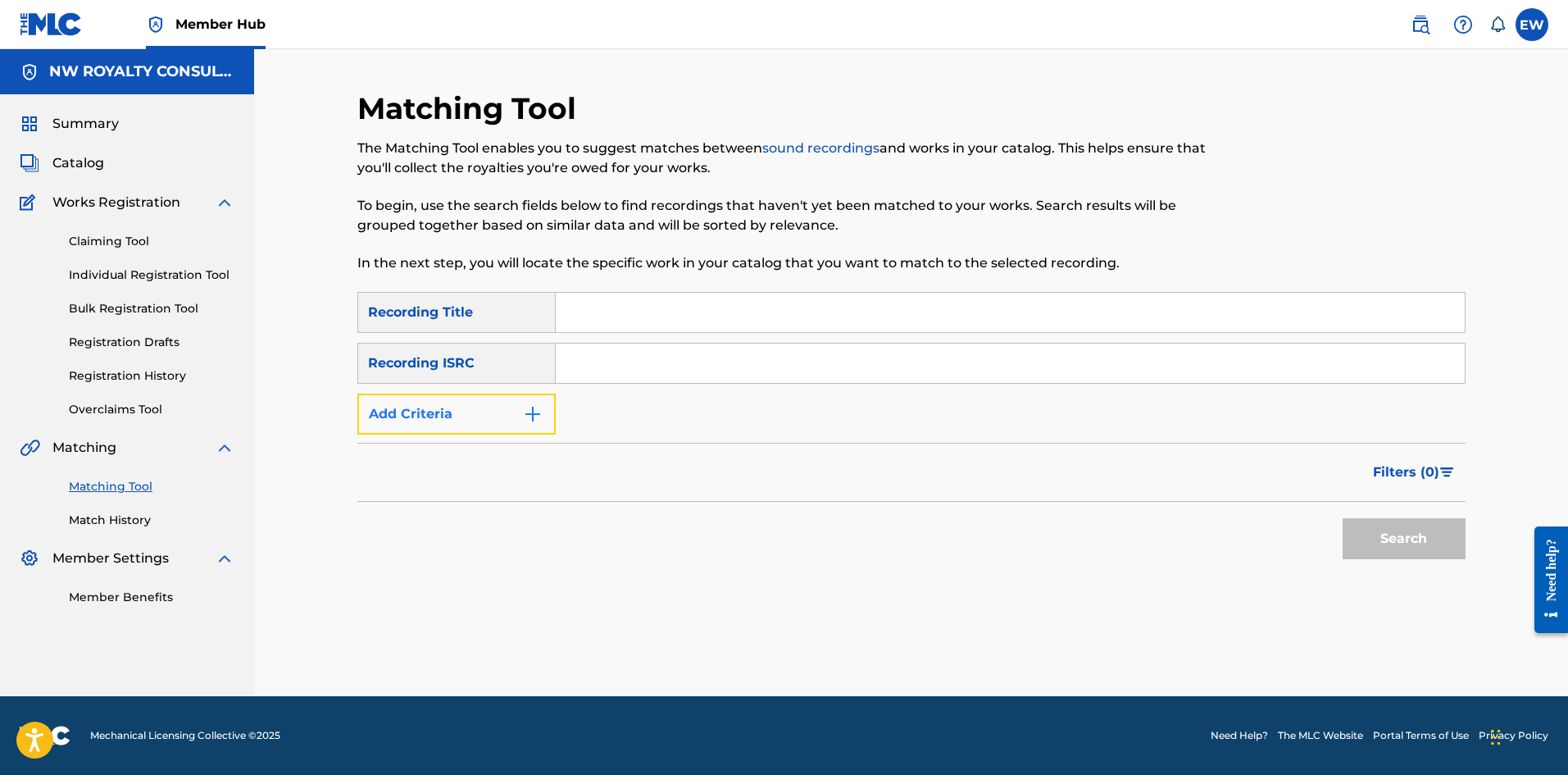
drag, startPoint x: 542, startPoint y: 395, endPoint x: 531, endPoint y: 394, distance: 11.0
click at [541, 395] on button "Add Criteria" at bounding box center [457, 413] width 198 height 41
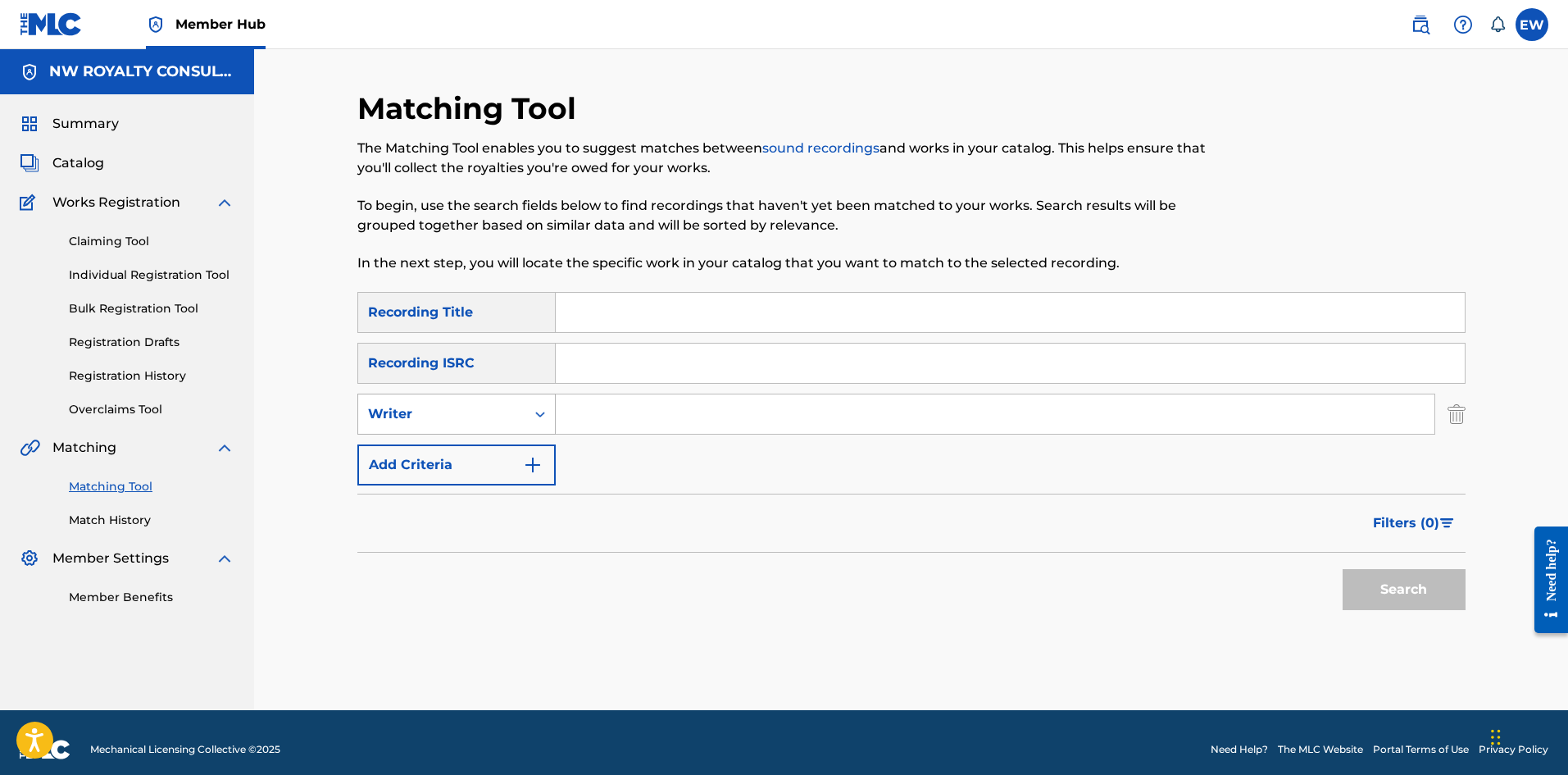
click at [494, 416] on div "Writer" at bounding box center [442, 414] width 148 height 20
drag, startPoint x: 497, startPoint y: 451, endPoint x: 510, endPoint y: 444, distance: 14.8
click at [501, 449] on div "Recording Artist" at bounding box center [457, 455] width 197 height 41
click at [607, 428] on input "Search Form" at bounding box center [995, 413] width 878 height 39
paste input "KINGBREEZY"
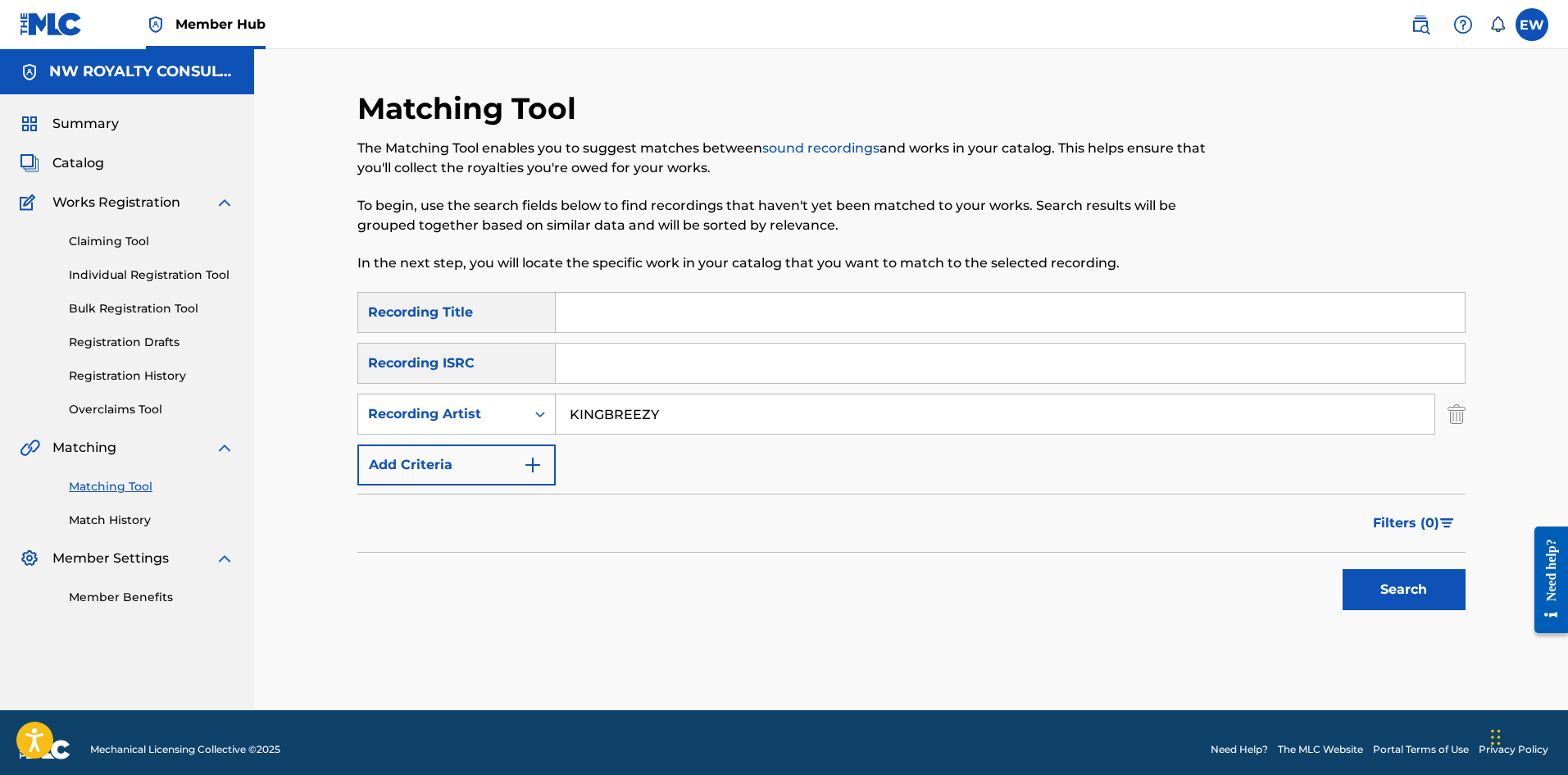
type input "KINGBREEZY"
click at [604, 297] on input "Search Form" at bounding box center [1010, 312] width 909 height 39
paste input "ACTIVE GALLIS"
type input "ACTIVE GALLIS"
click at [1362, 575] on button "Search" at bounding box center [1404, 589] width 123 height 41
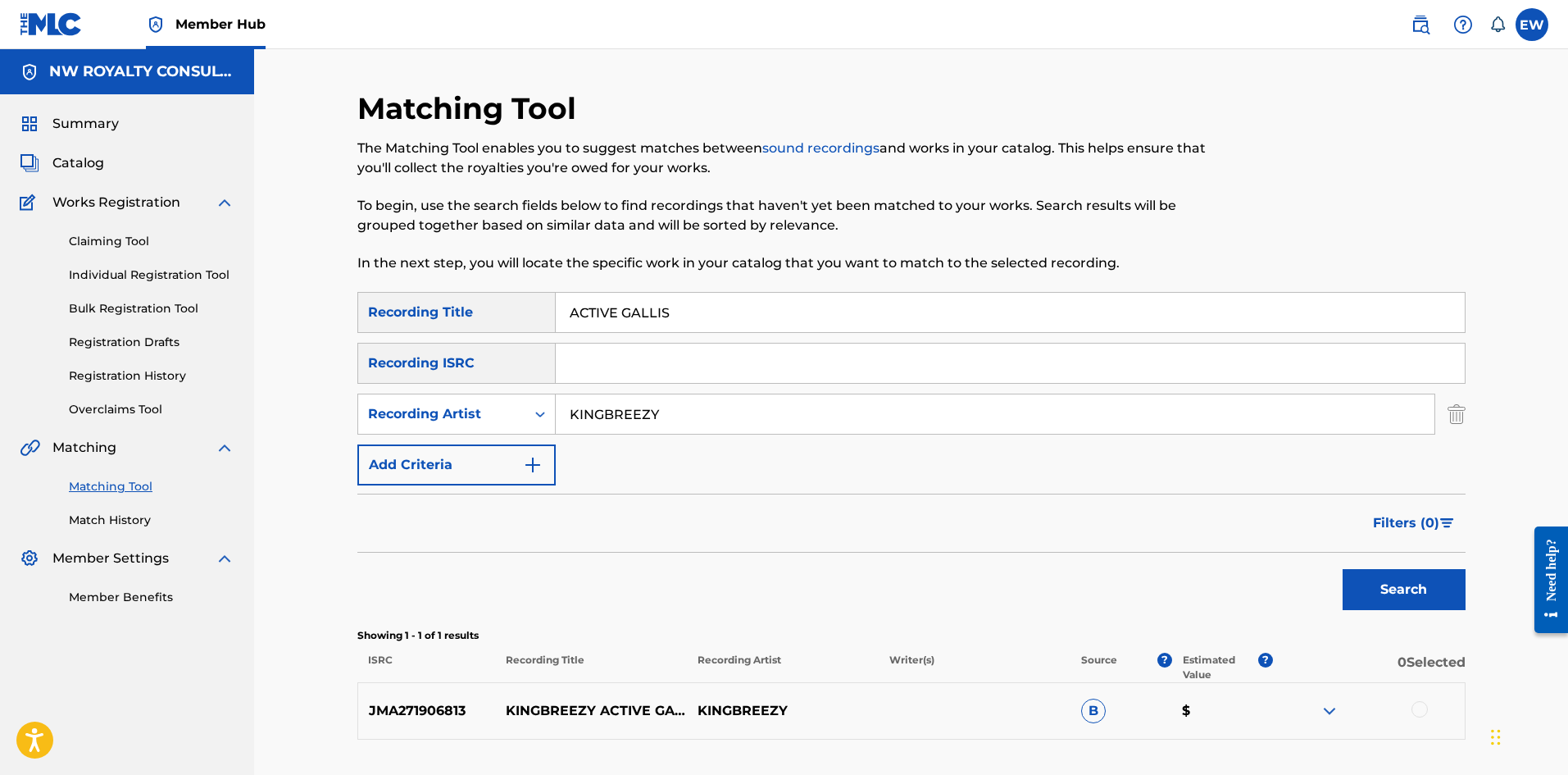
scroll to position [82, 0]
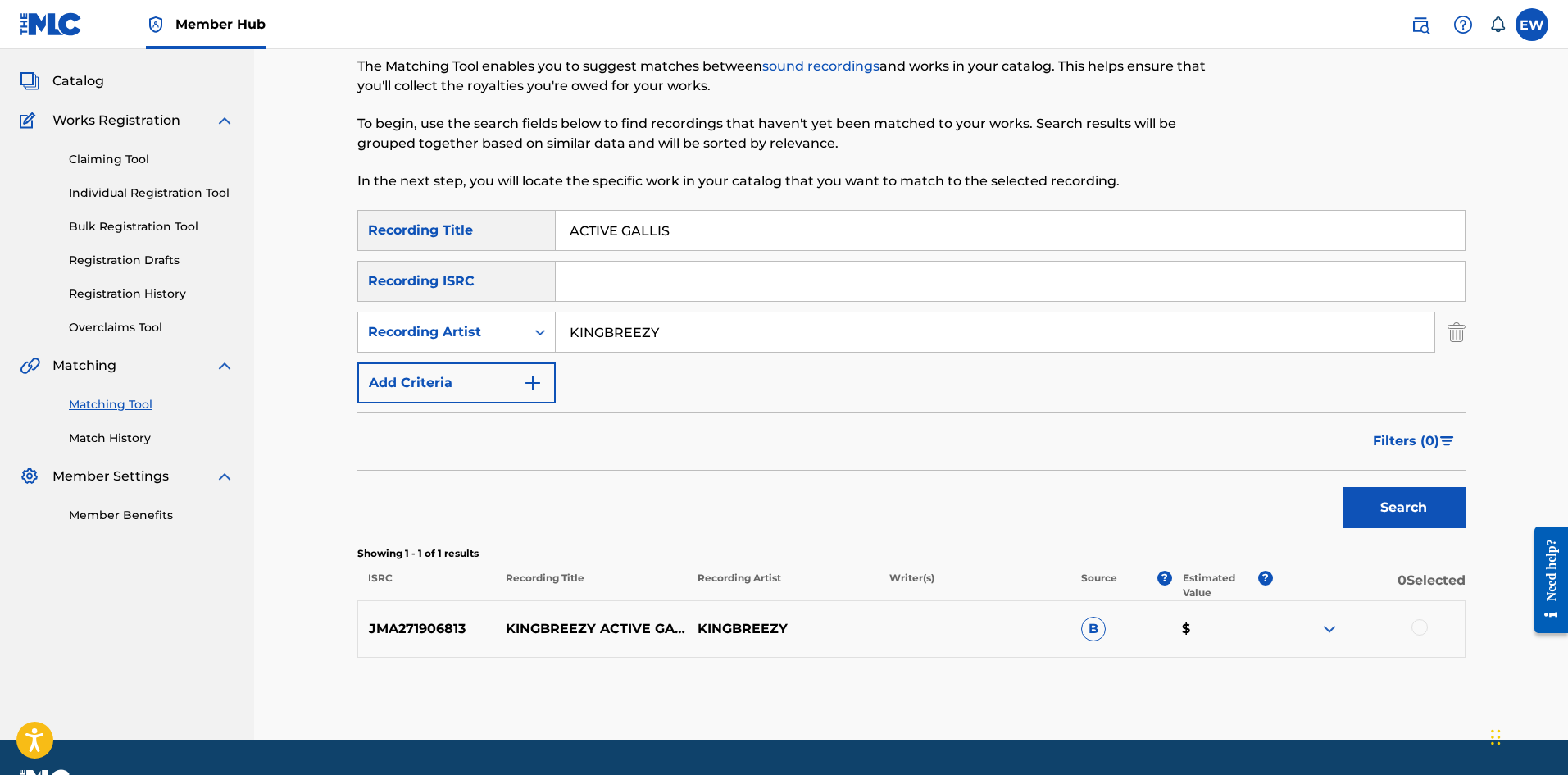
click at [1431, 632] on div at bounding box center [1369, 629] width 192 height 20
click at [1425, 633] on div at bounding box center [1419, 627] width 17 height 17
click at [1171, 649] on button "Match 1 Group" at bounding box center [1152, 641] width 181 height 41
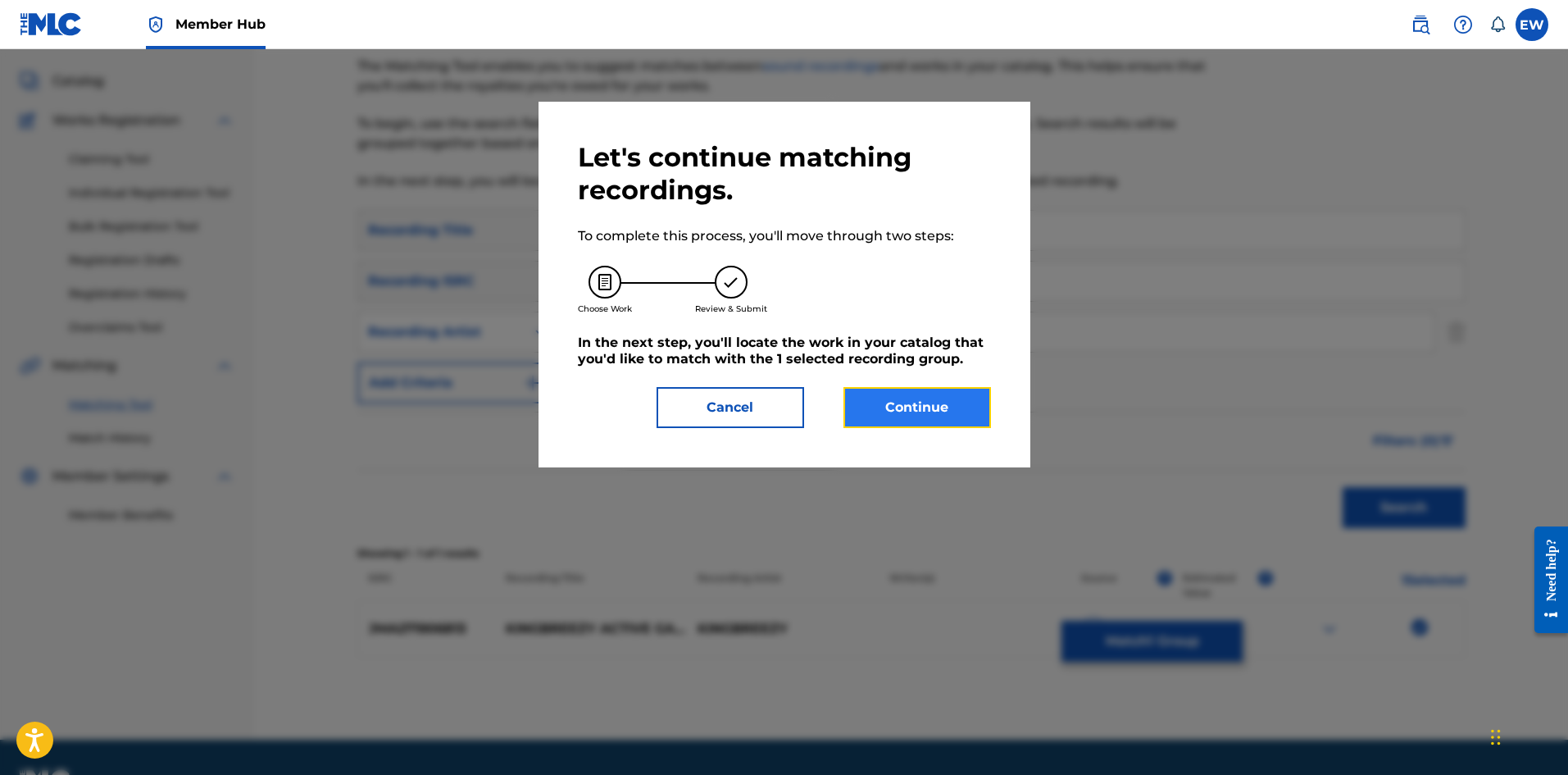
click at [974, 422] on button "Continue" at bounding box center [917, 407] width 148 height 41
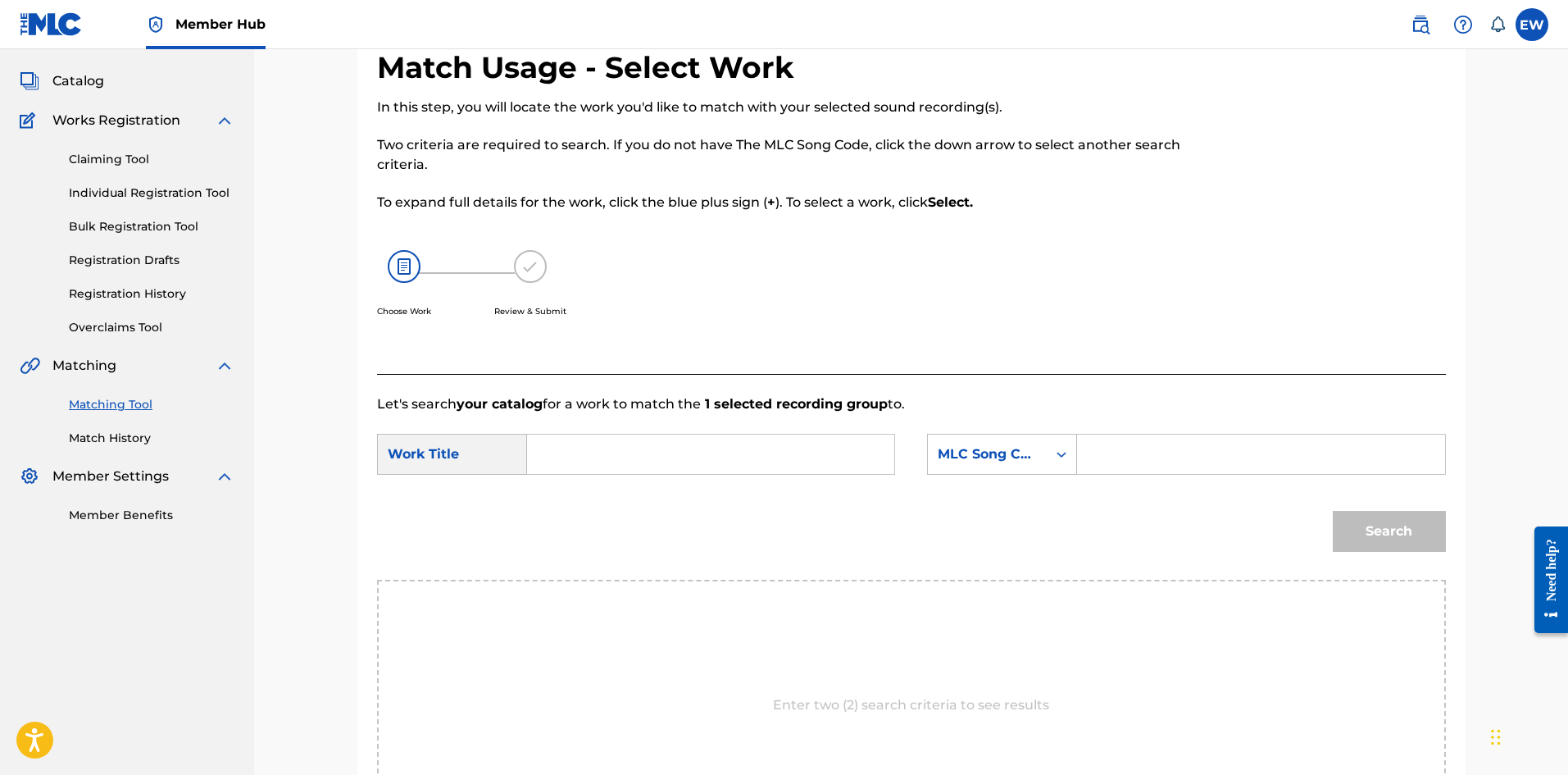
drag, startPoint x: 838, startPoint y: 459, endPoint x: 825, endPoint y: 448, distance: 17.0
click at [838, 458] on input "Search Form" at bounding box center [711, 454] width 339 height 39
paste input "ACTIVE GALLIS"
type input "ACTIVE GALLIS"
click at [1165, 455] on input "Search Form" at bounding box center [1261, 454] width 339 height 39
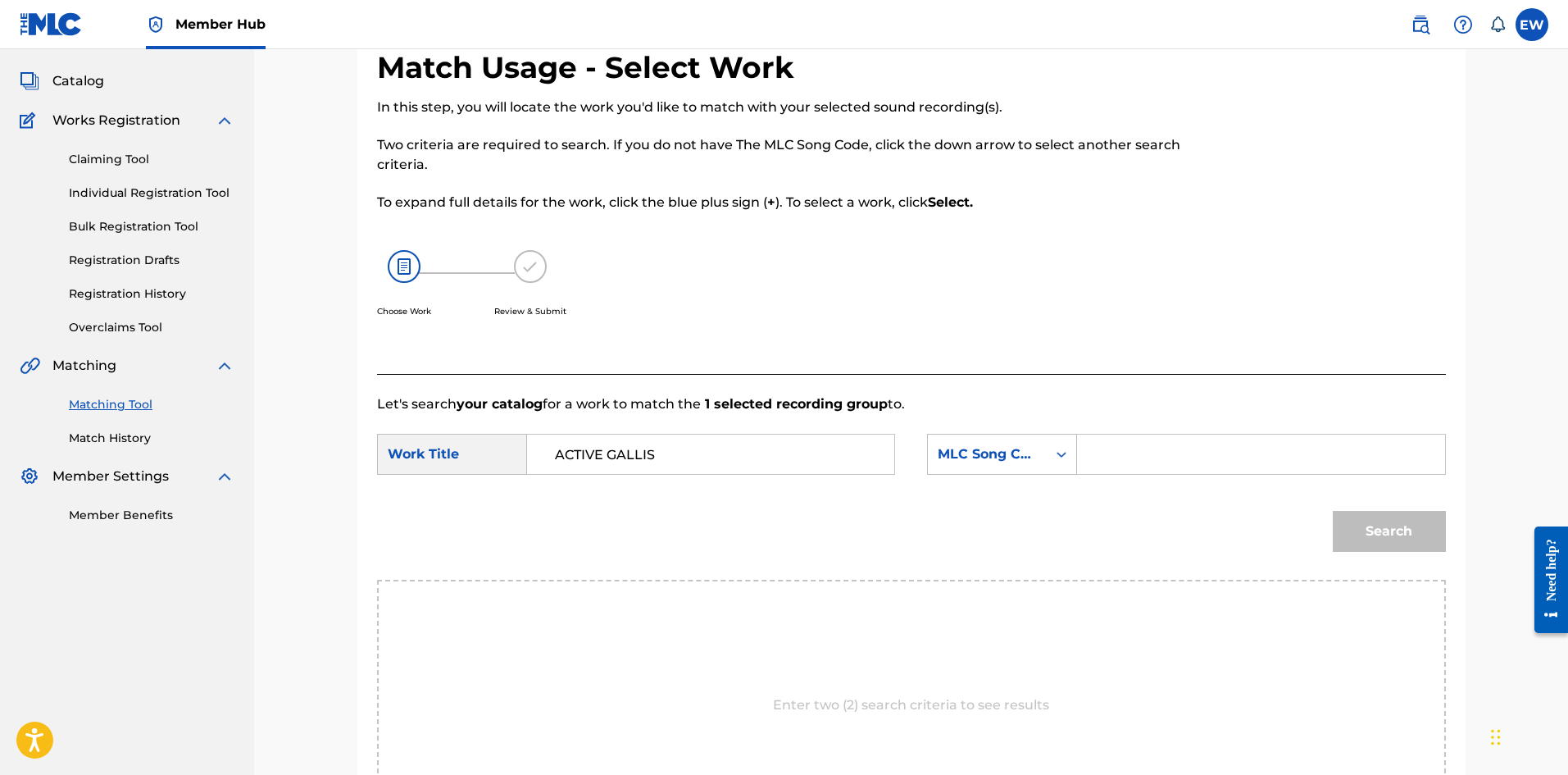
paste input "AA98VZ"
type input "AA98VZ"
click at [1395, 526] on button "Search" at bounding box center [1390, 531] width 113 height 41
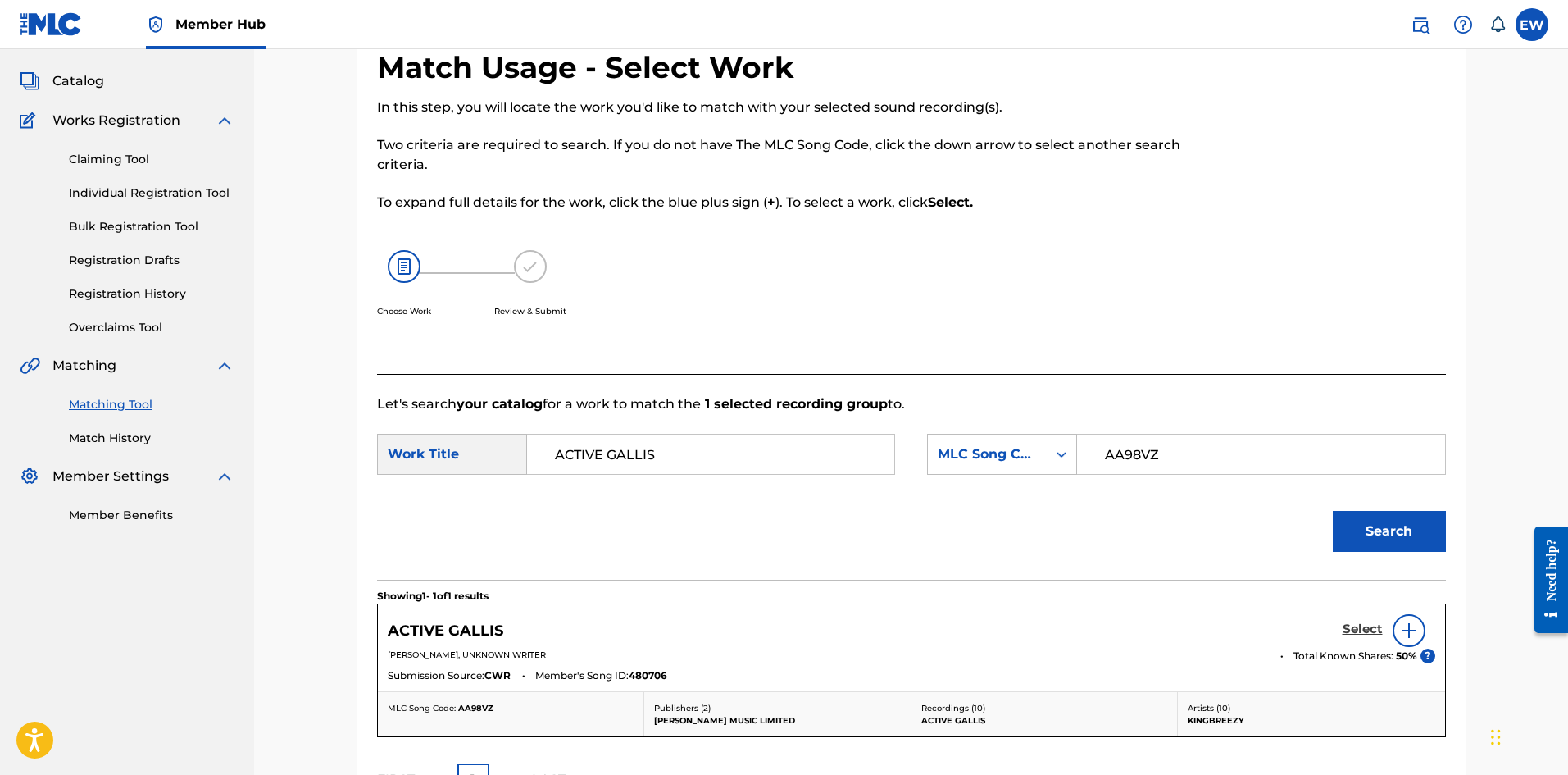
click at [1371, 625] on h5 "Select" at bounding box center [1363, 629] width 40 height 16
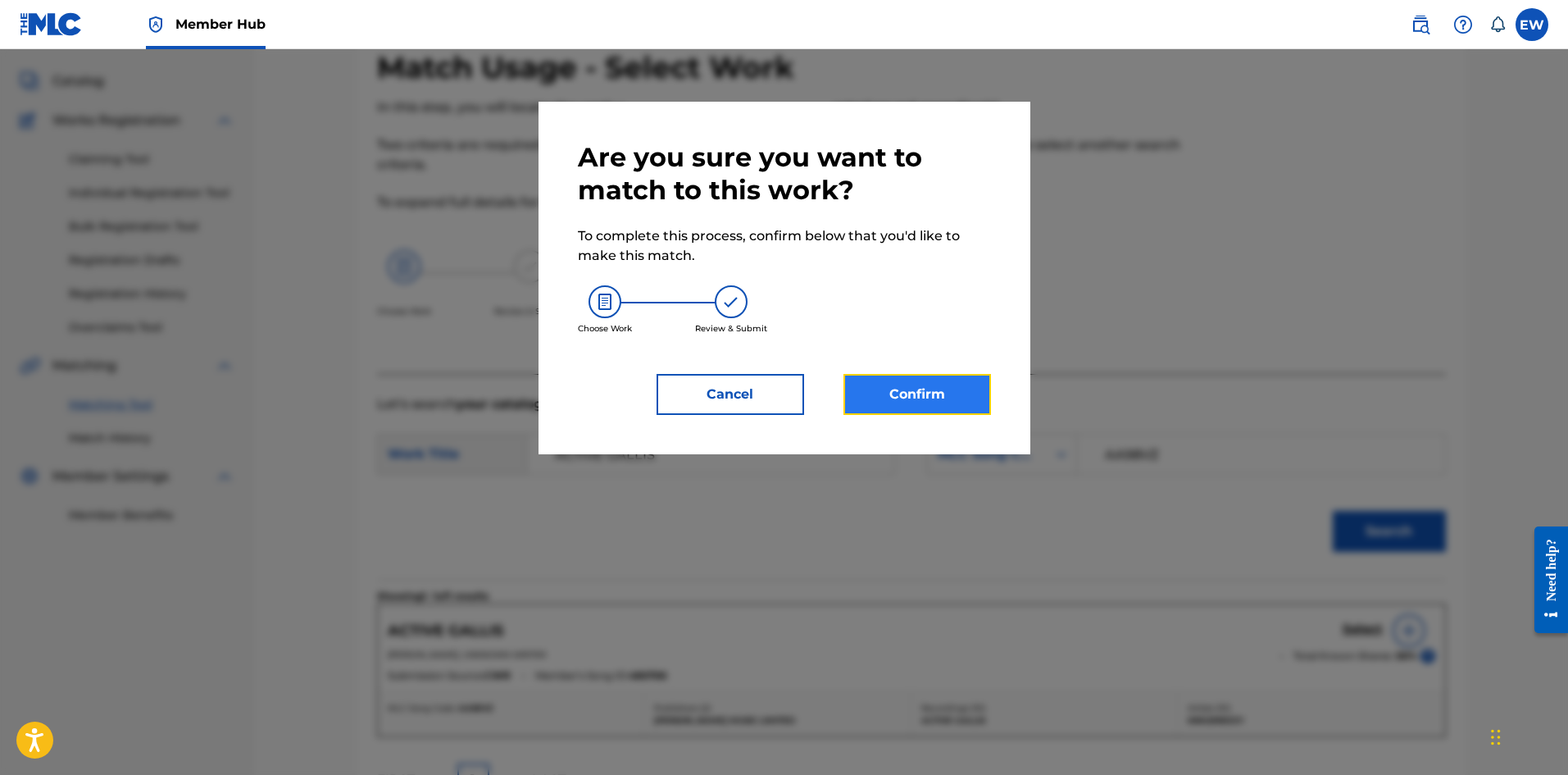
click at [884, 401] on button "Confirm" at bounding box center [917, 394] width 148 height 41
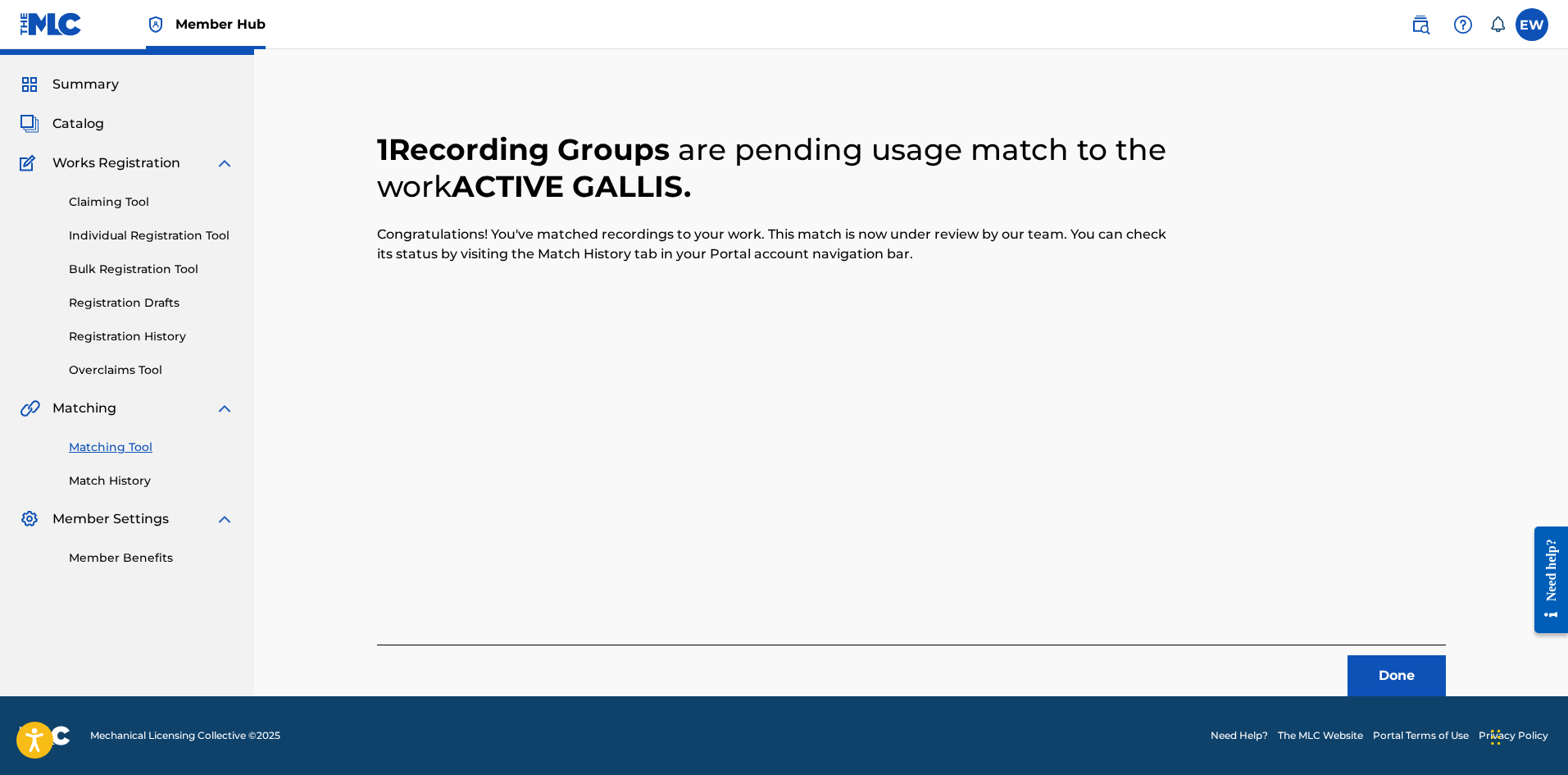
scroll to position [39, 0]
click at [1345, 666] on div "Done" at bounding box center [911, 670] width 1069 height 51
click at [1378, 673] on button "Done" at bounding box center [1397, 675] width 98 height 41
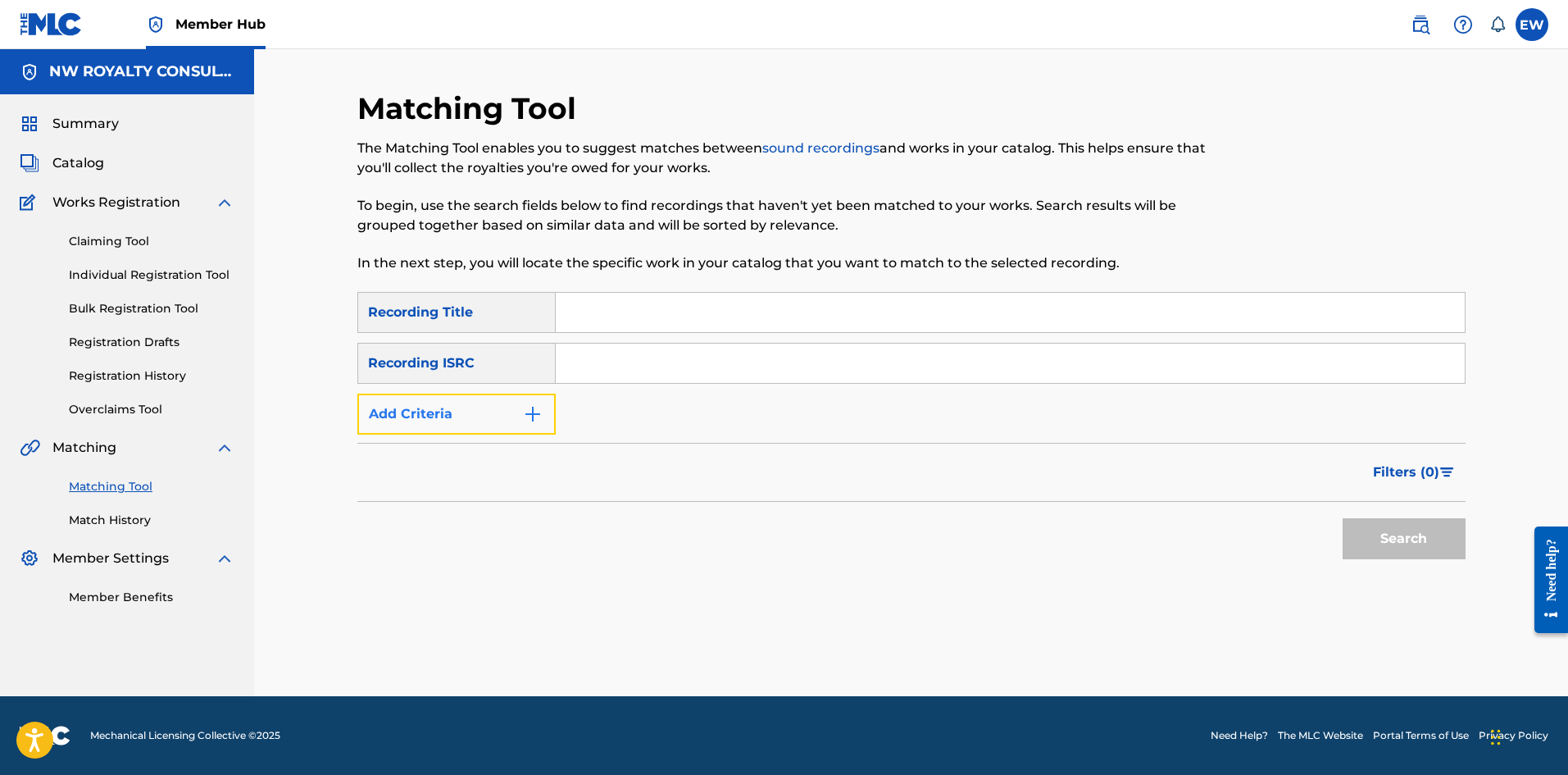
click at [454, 417] on button "Add Criteria" at bounding box center [457, 413] width 198 height 41
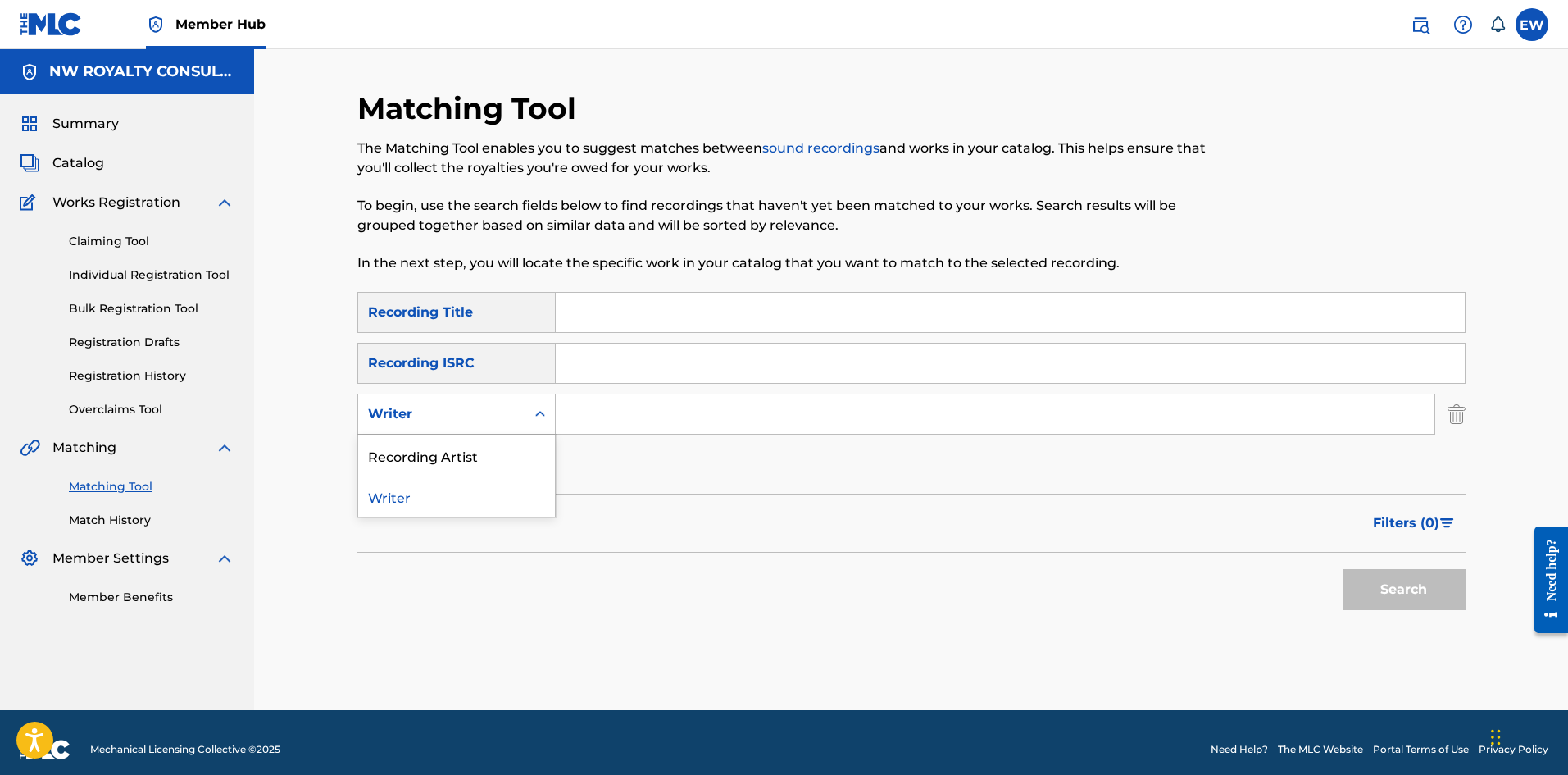
click at [454, 415] on div "Writer" at bounding box center [442, 414] width 148 height 20
click at [487, 447] on div "Recording Artist" at bounding box center [457, 455] width 197 height 41
click at [600, 424] on input "Search Form" at bounding box center [995, 413] width 878 height 39
paste input "MAESTRO [PERSON_NAME]"
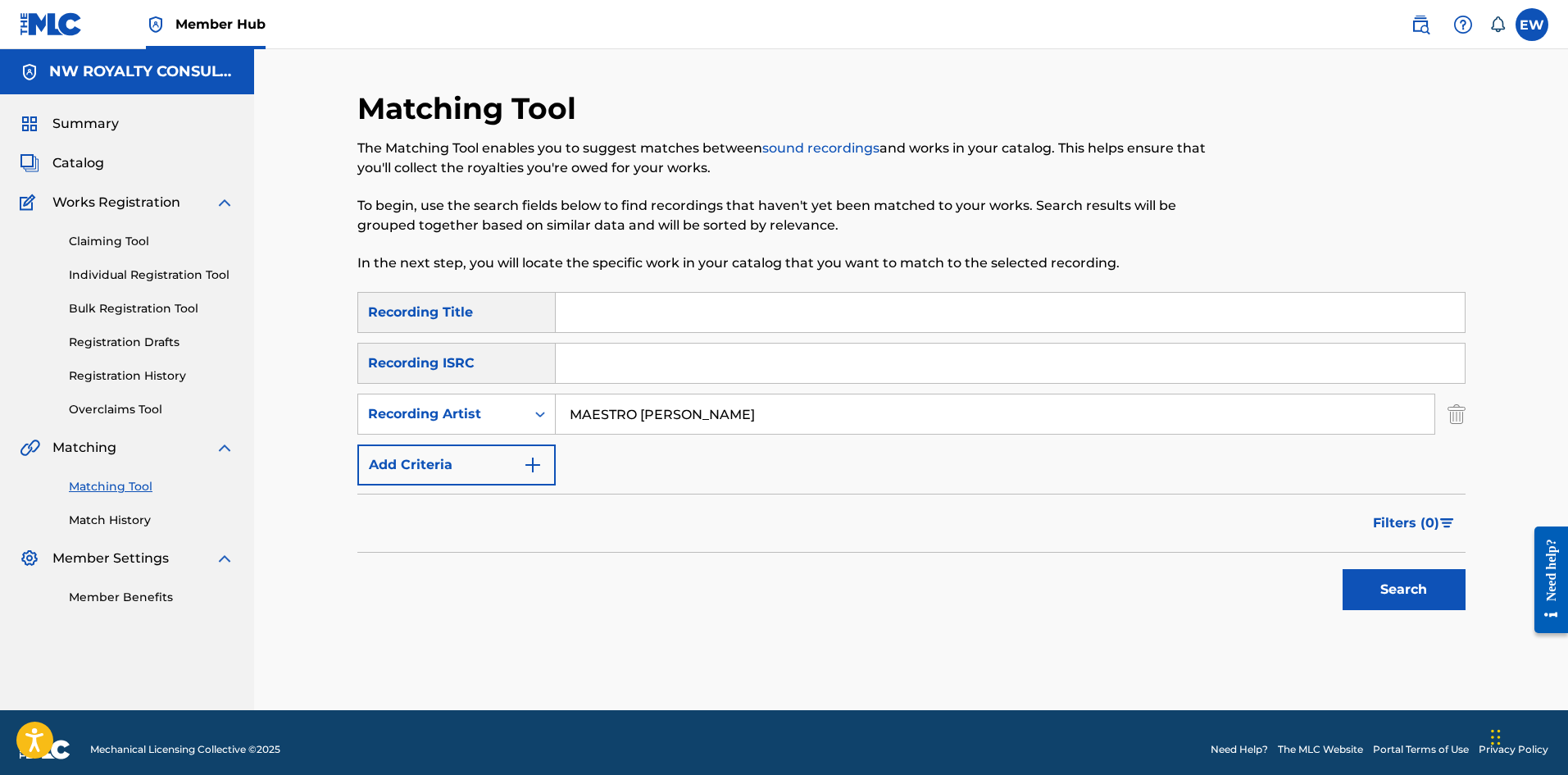
type input "MAESTRO [PERSON_NAME]"
click at [589, 318] on input "Search Form" at bounding box center [1010, 312] width 909 height 39
paste input "ACTIVE MODE"
type input "ACTIVE MODE"
drag, startPoint x: 1378, startPoint y: 586, endPoint x: 1368, endPoint y: 574, distance: 15.6
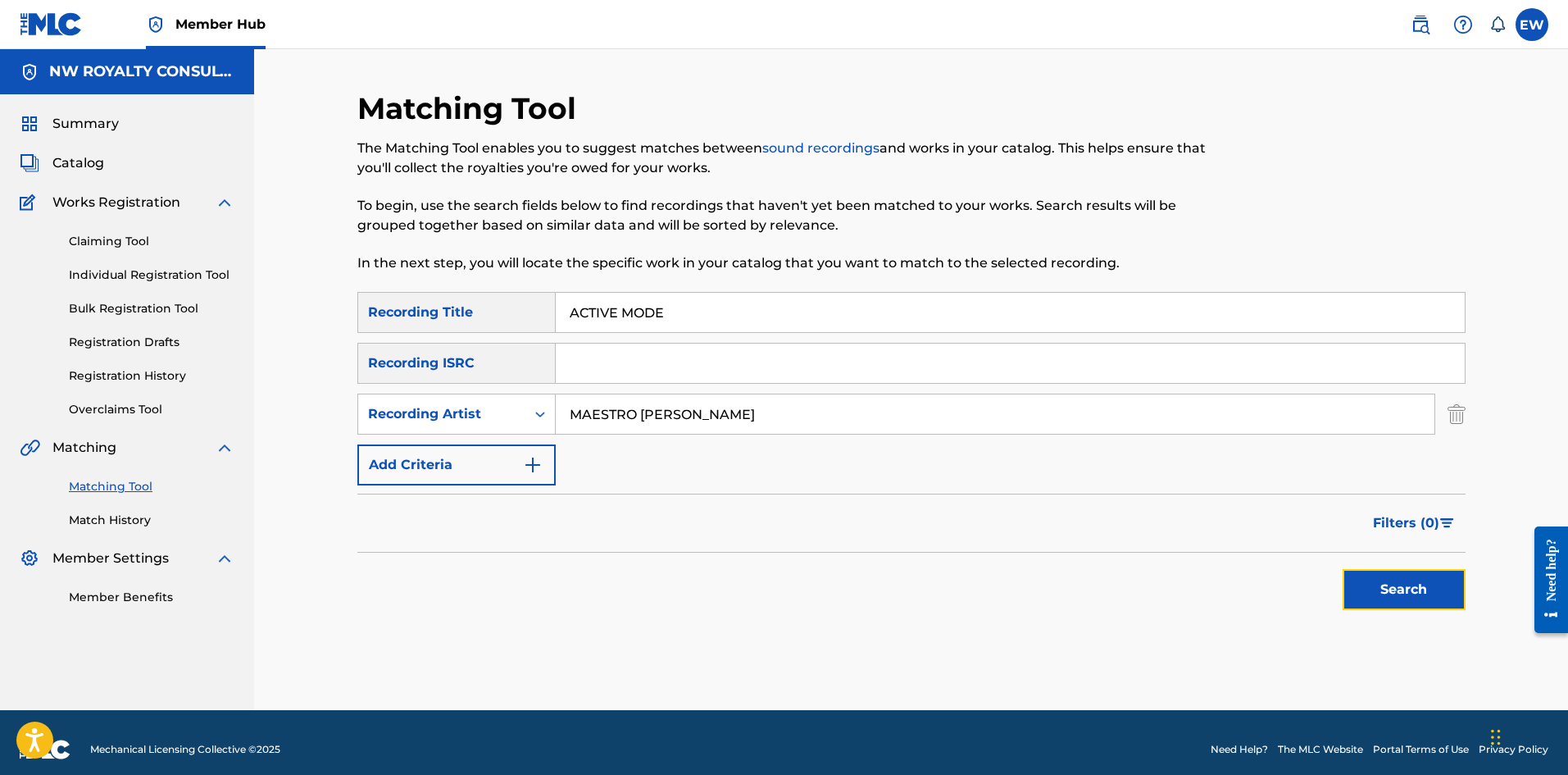
click at [1378, 585] on button "Search" at bounding box center [1404, 589] width 123 height 41
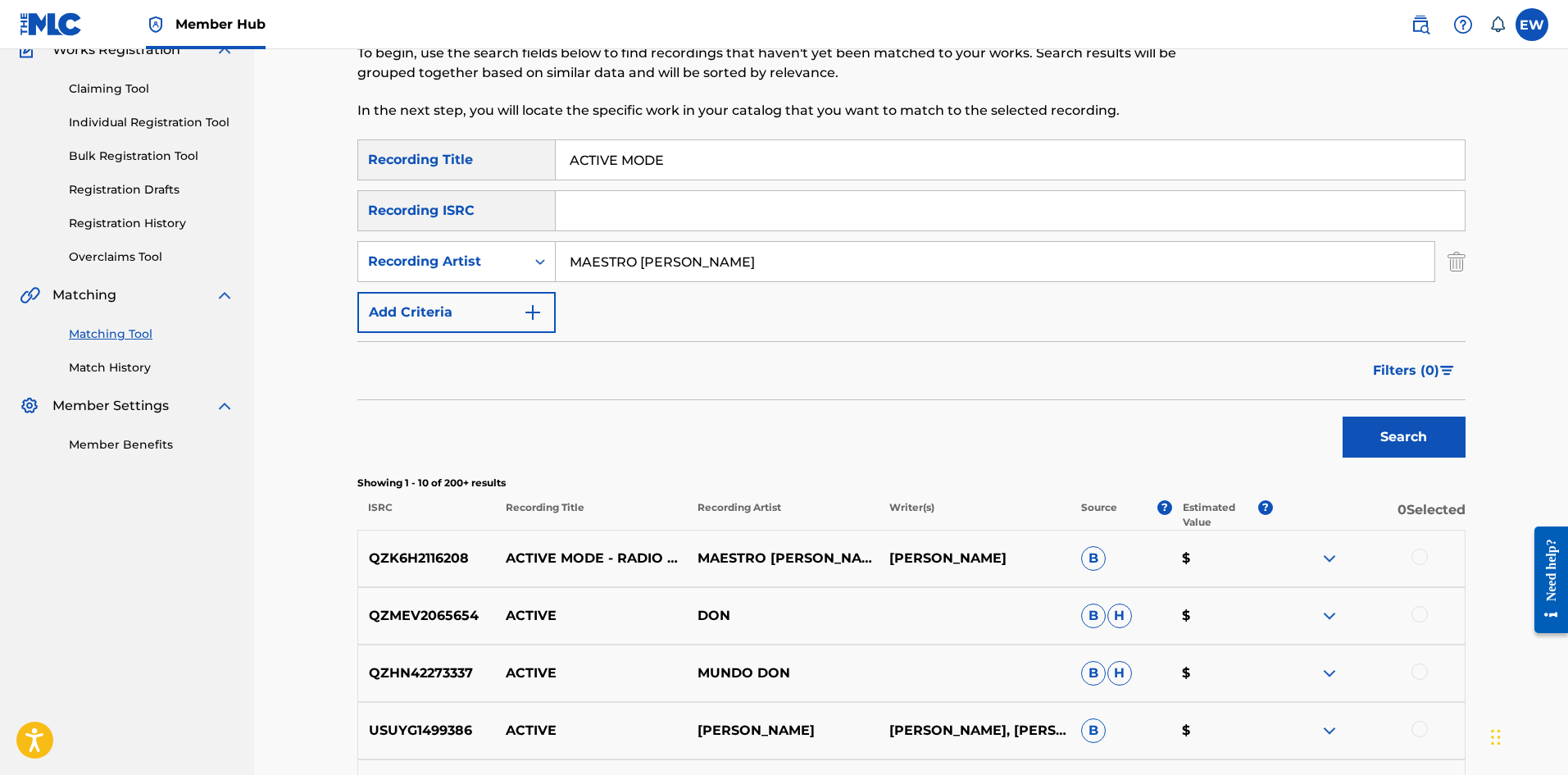
scroll to position [164, 0]
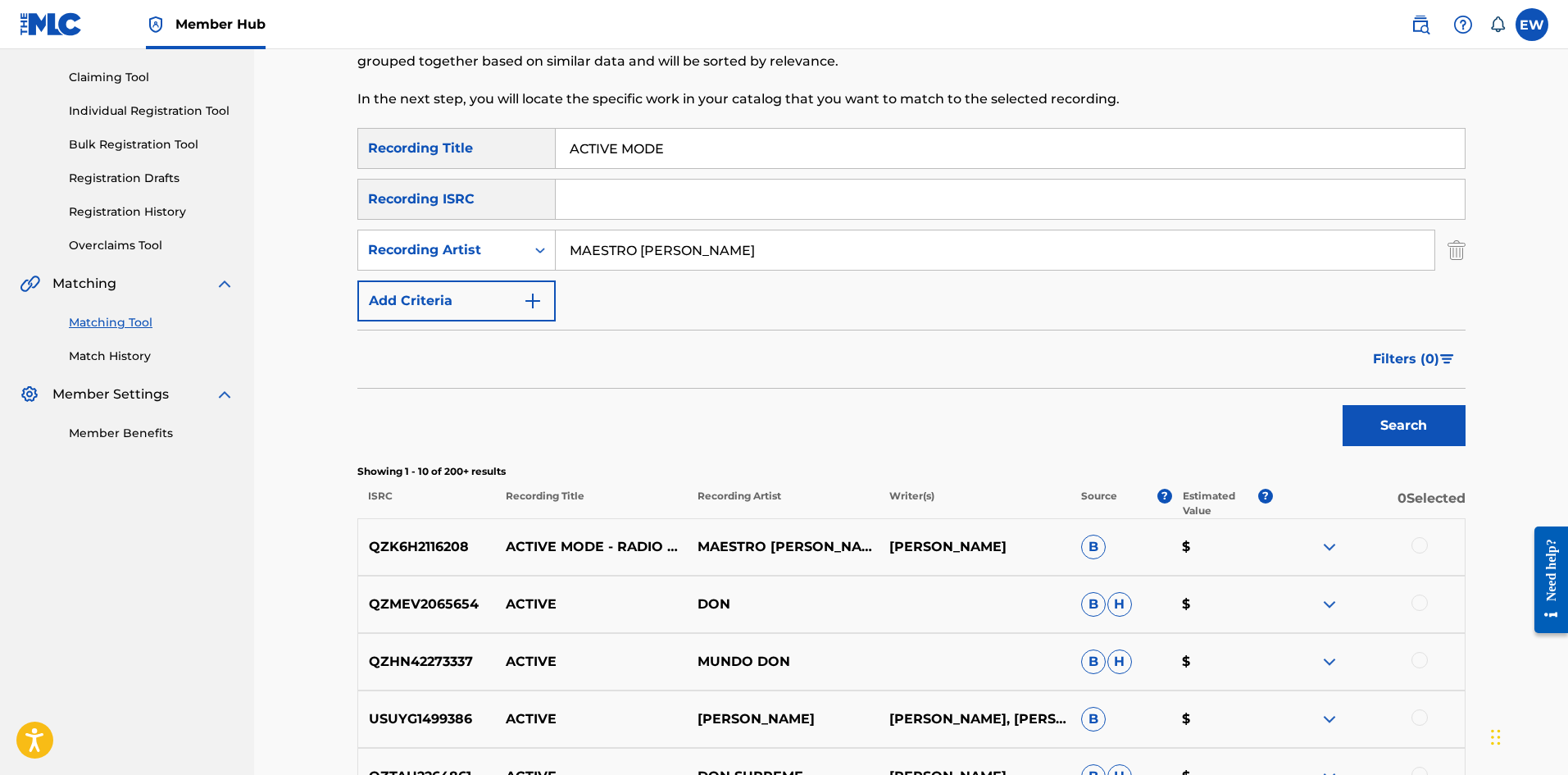
click at [1421, 547] on div at bounding box center [1419, 545] width 17 height 17
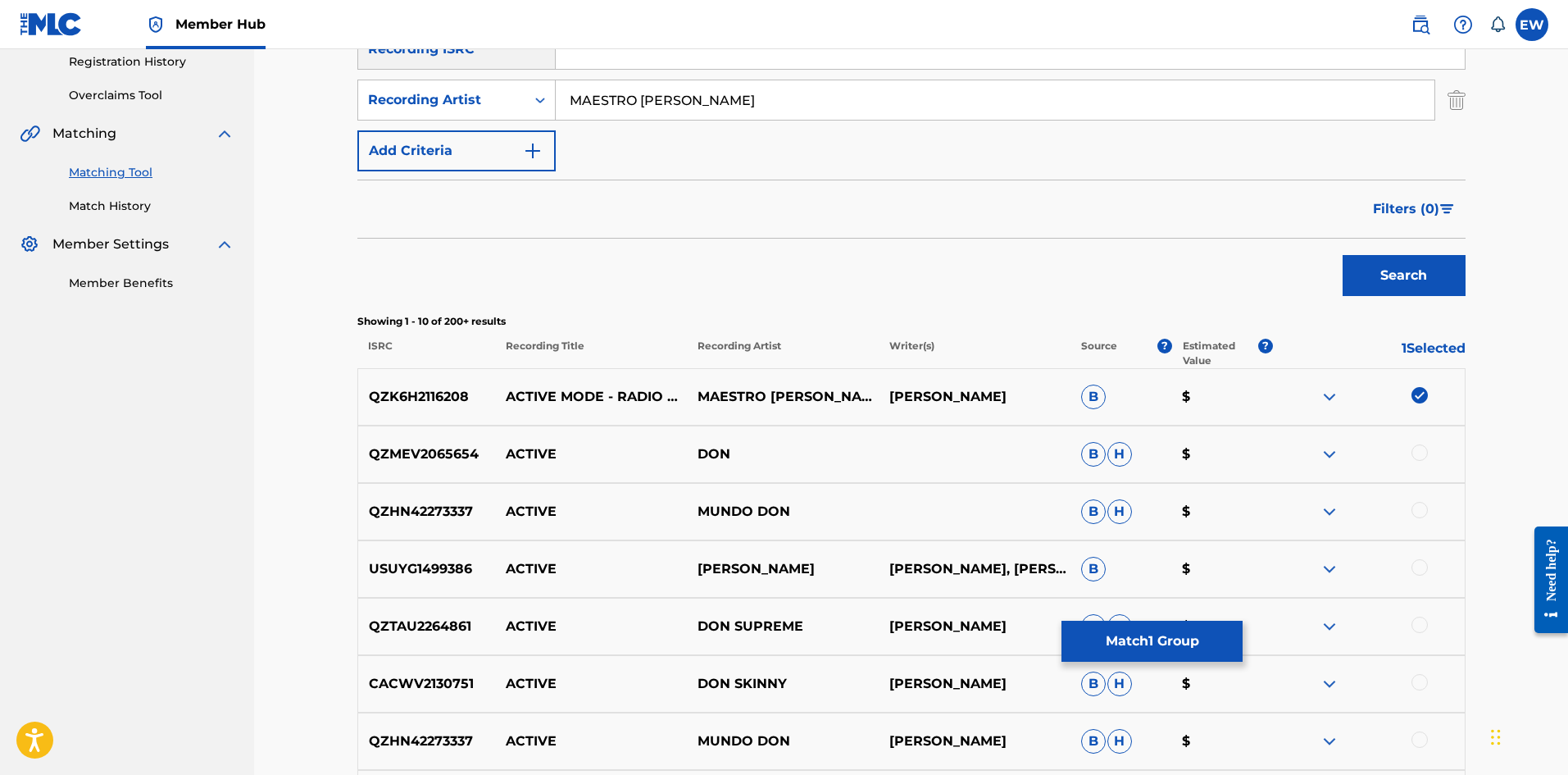
scroll to position [328, 0]
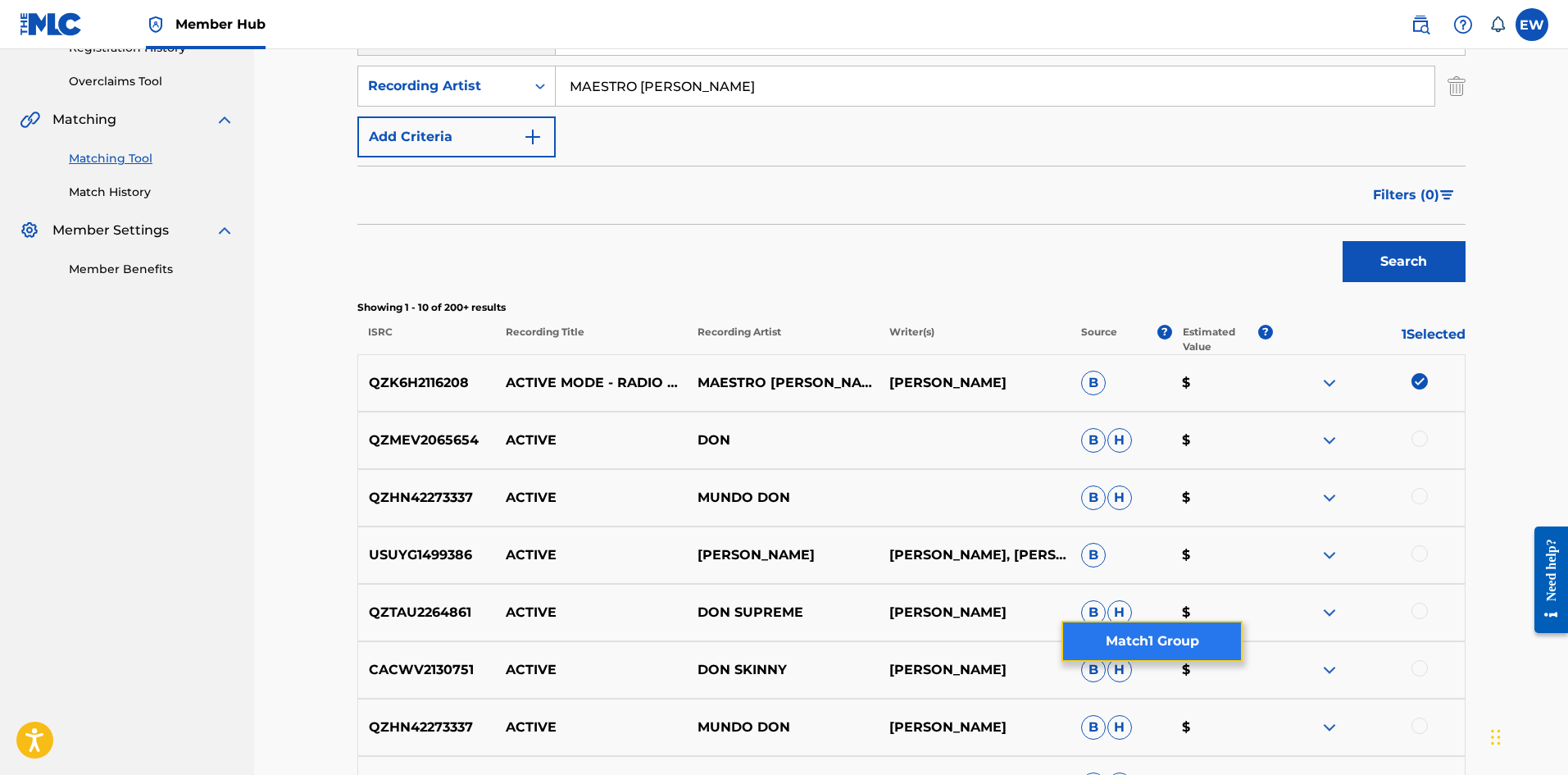
click at [1195, 638] on button "Match 1 Group" at bounding box center [1152, 641] width 181 height 41
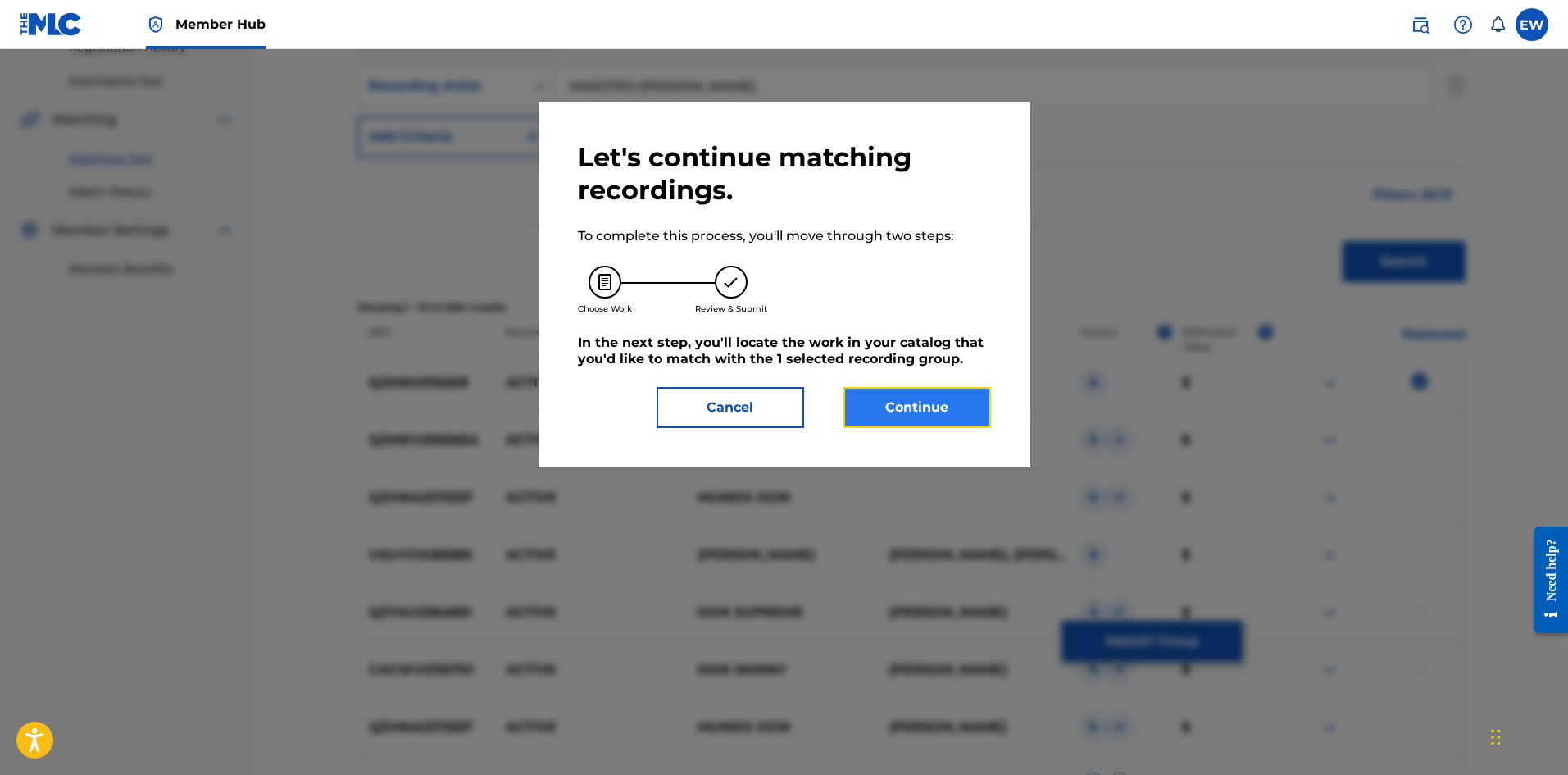
click at [924, 398] on button "Continue" at bounding box center [917, 407] width 148 height 41
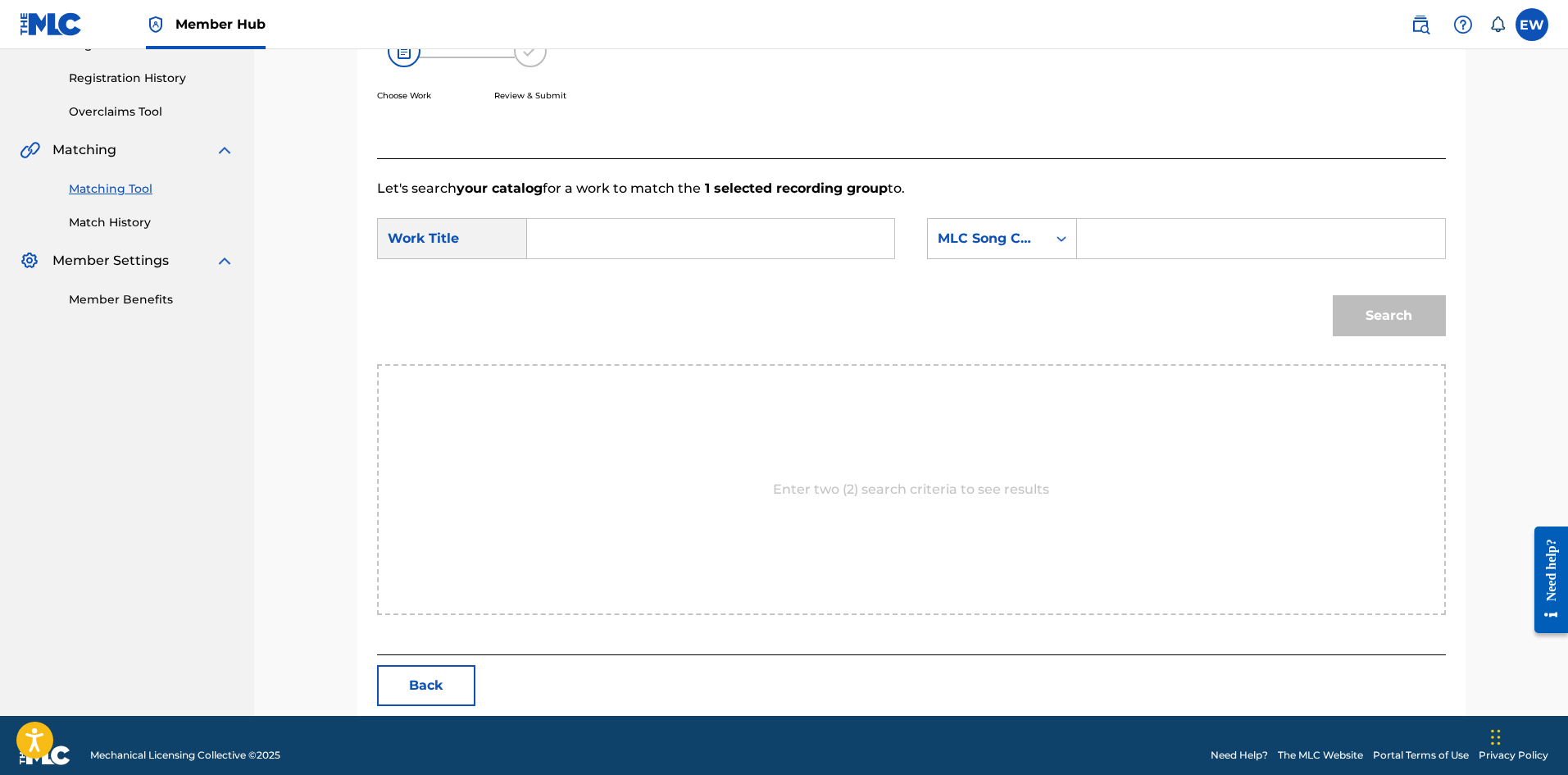
scroll to position [317, 0]
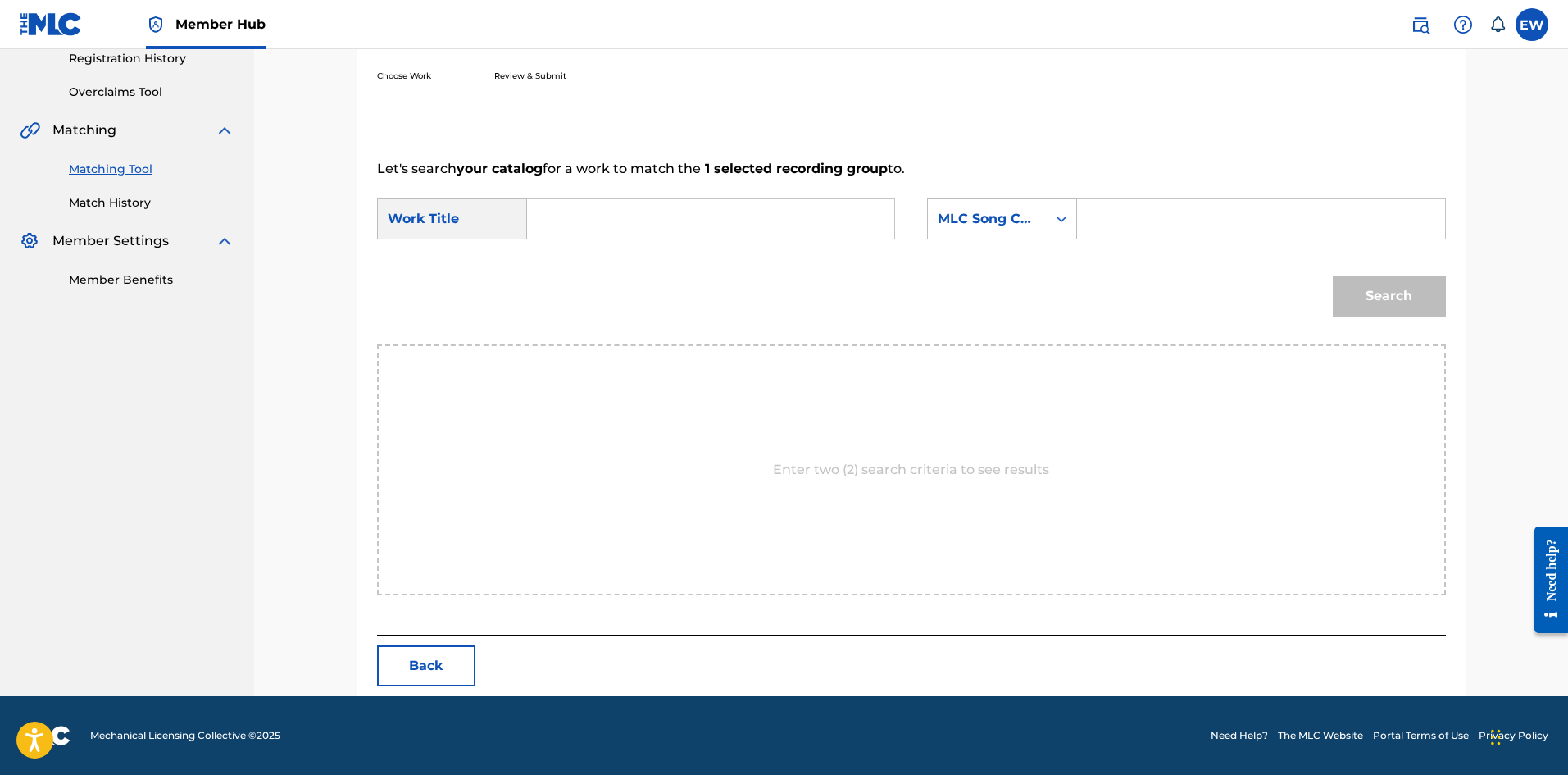
click at [790, 236] on input "Search Form" at bounding box center [711, 218] width 339 height 39
paste input "ACTIVE MODE"
type input "ACTIVE MODE"
click at [1167, 230] on input "Search Form" at bounding box center [1261, 218] width 339 height 39
paste input "AE1FNQ"
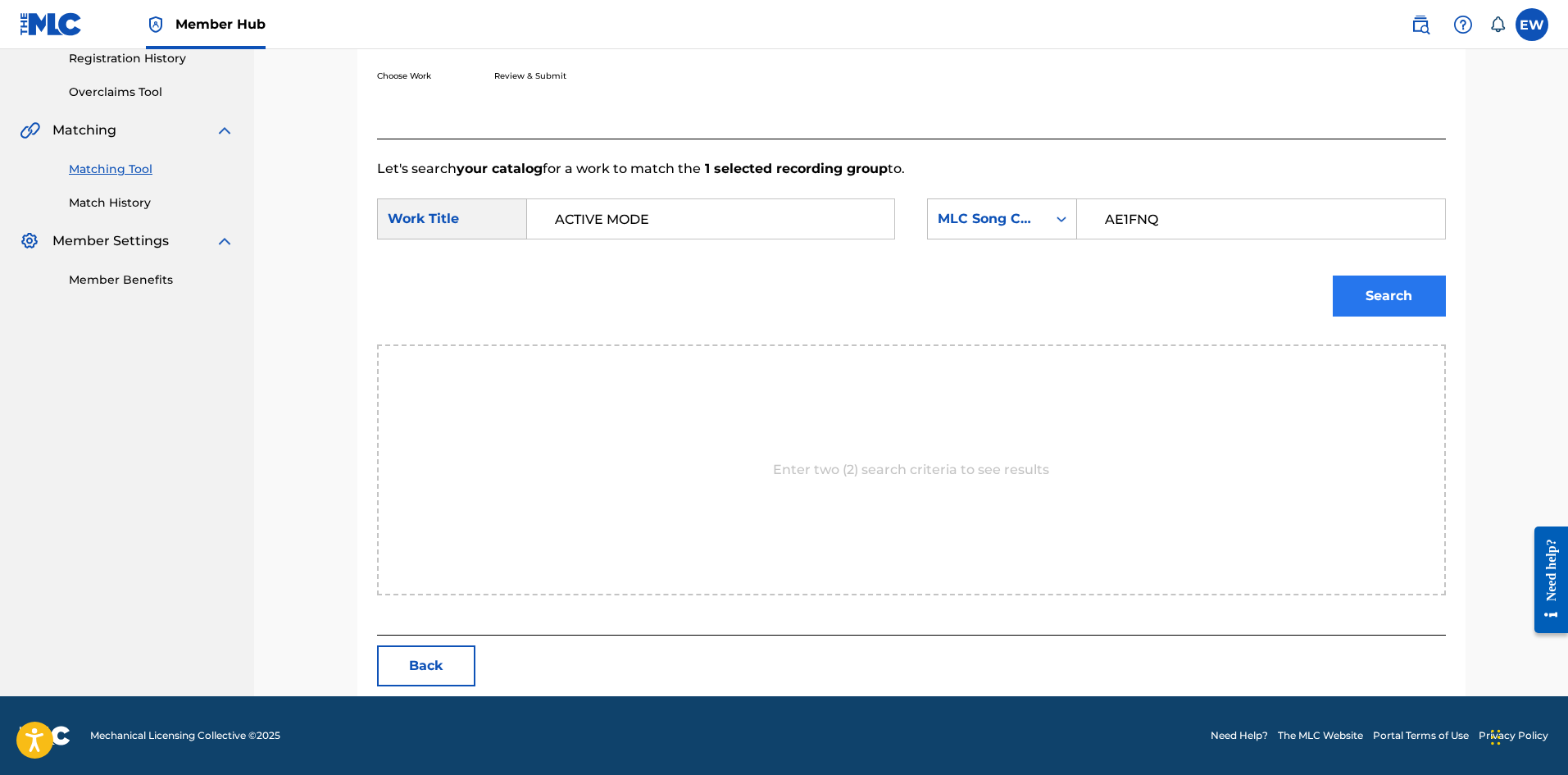
type input "AE1FNQ"
click at [1379, 297] on button "Search" at bounding box center [1390, 296] width 113 height 41
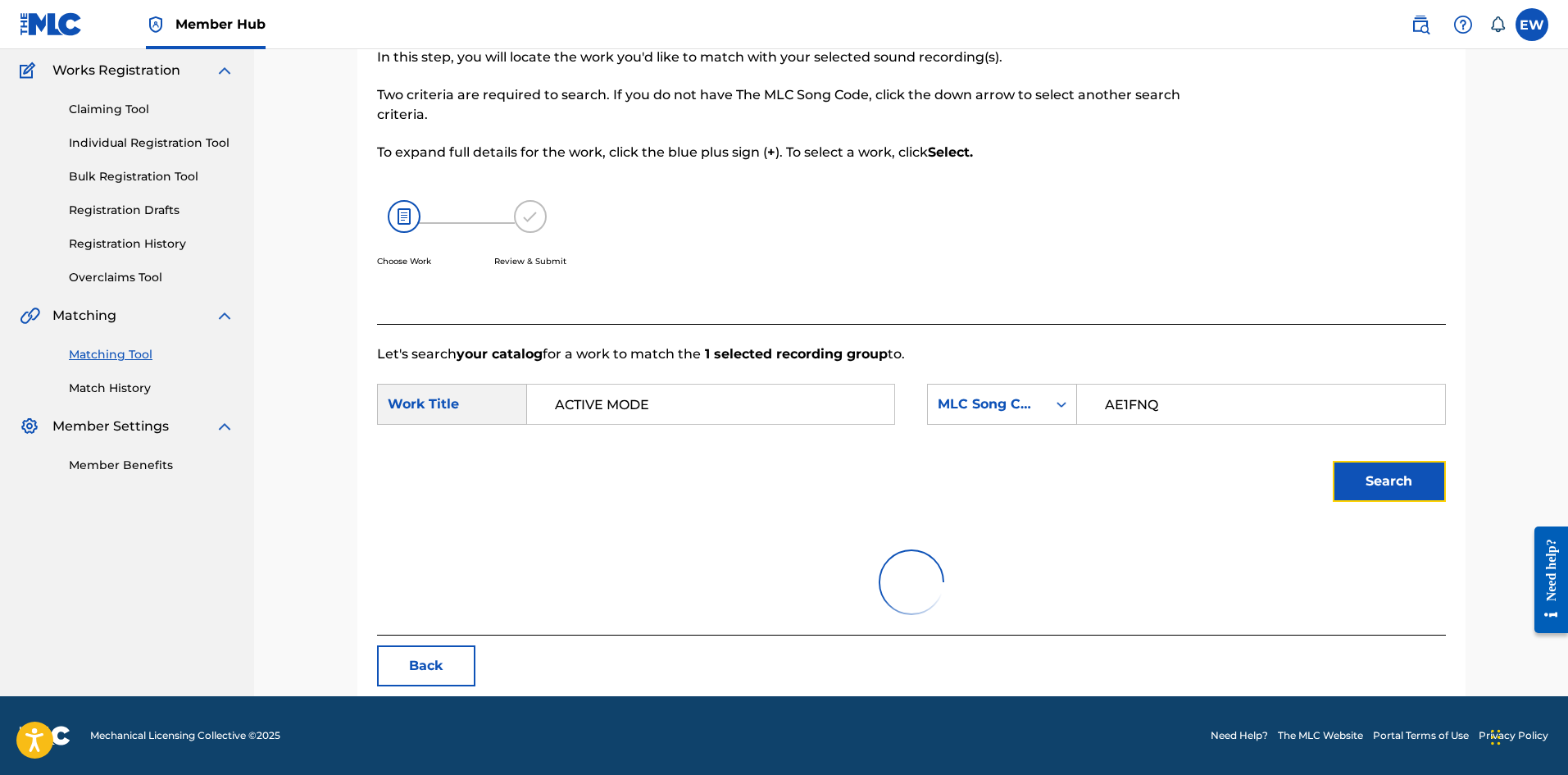
scroll to position [269, 0]
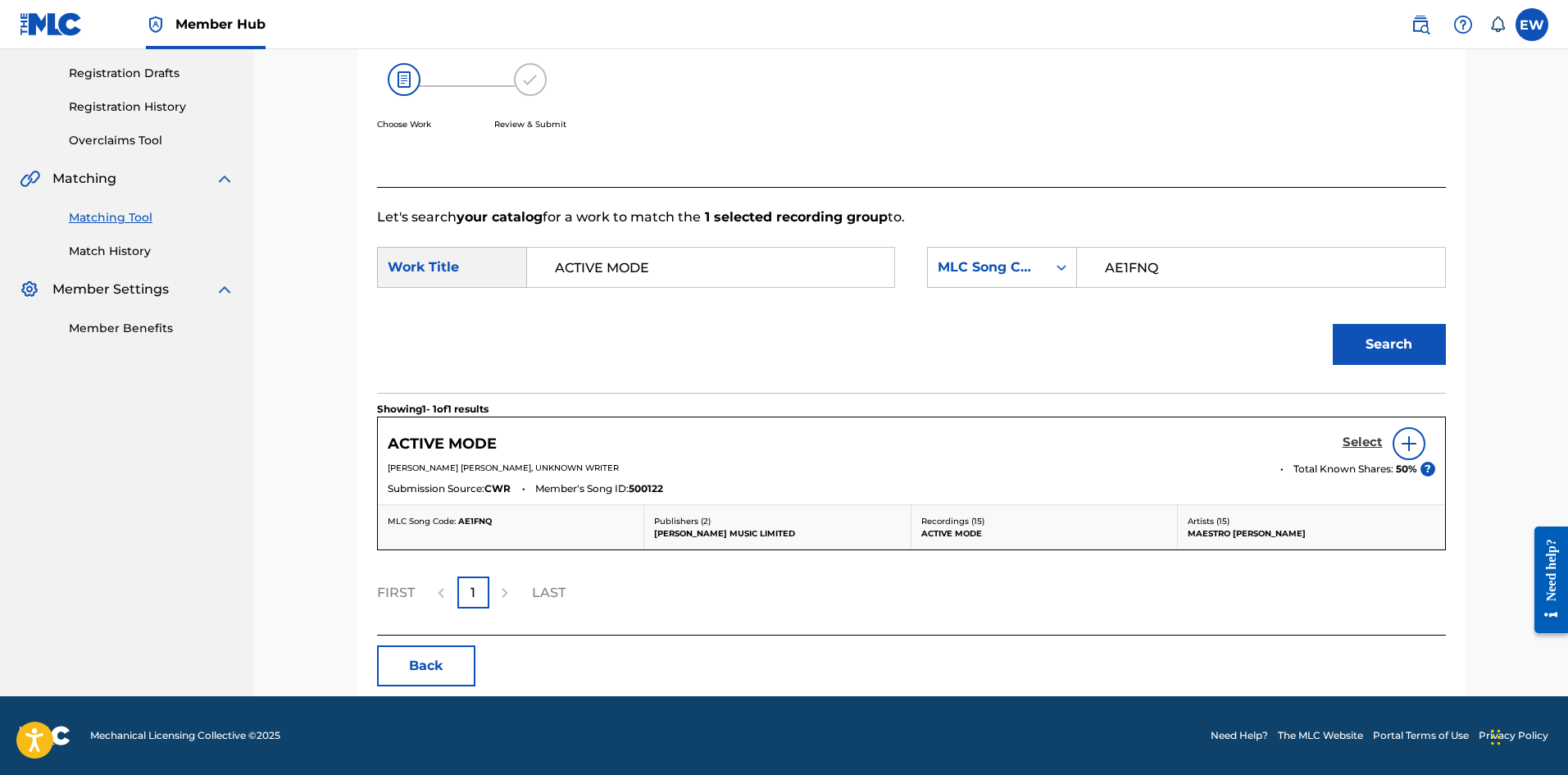
click at [1364, 441] on h5 "Select" at bounding box center [1363, 443] width 40 height 16
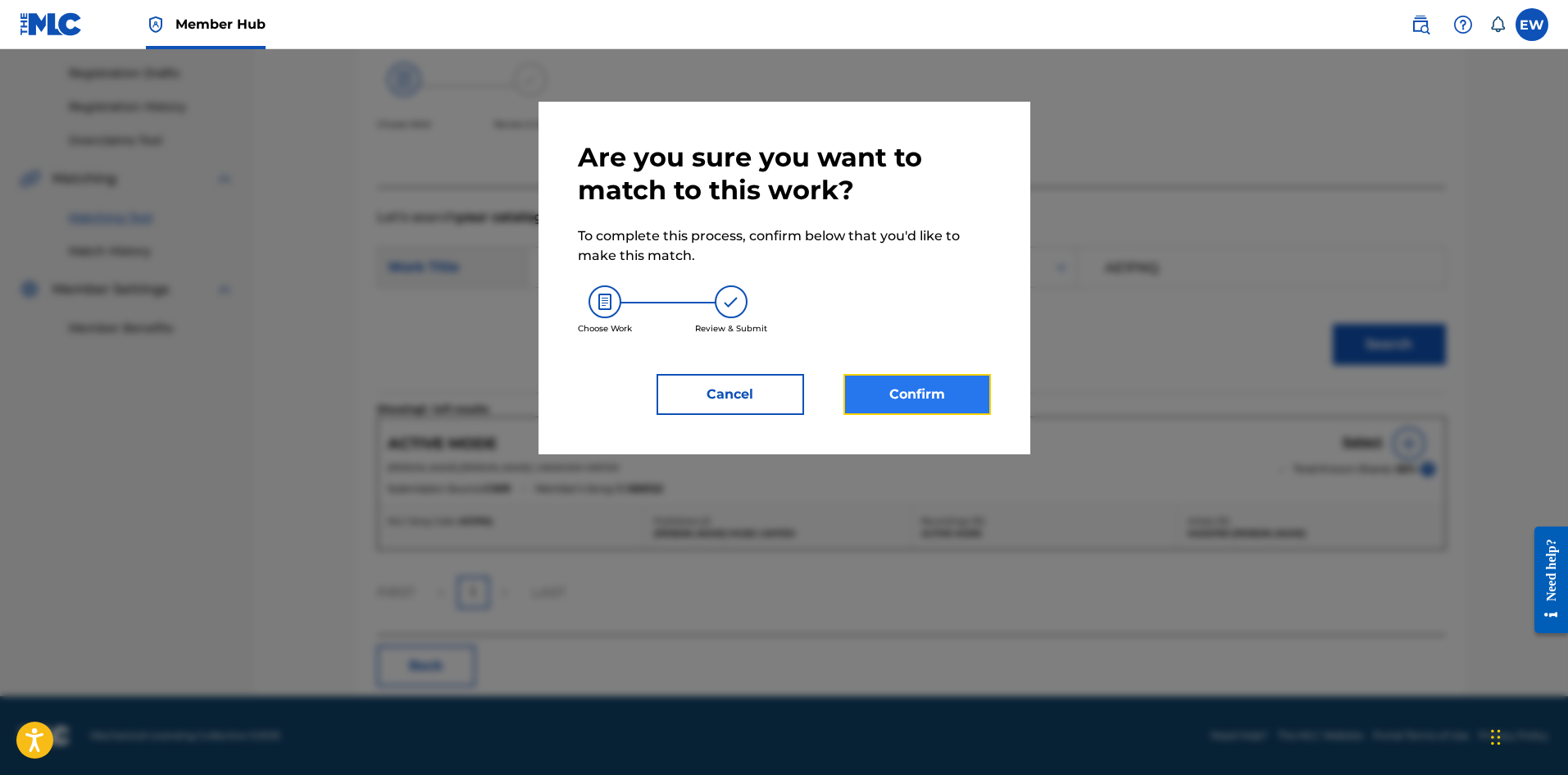
click at [949, 381] on button "Confirm" at bounding box center [917, 394] width 148 height 41
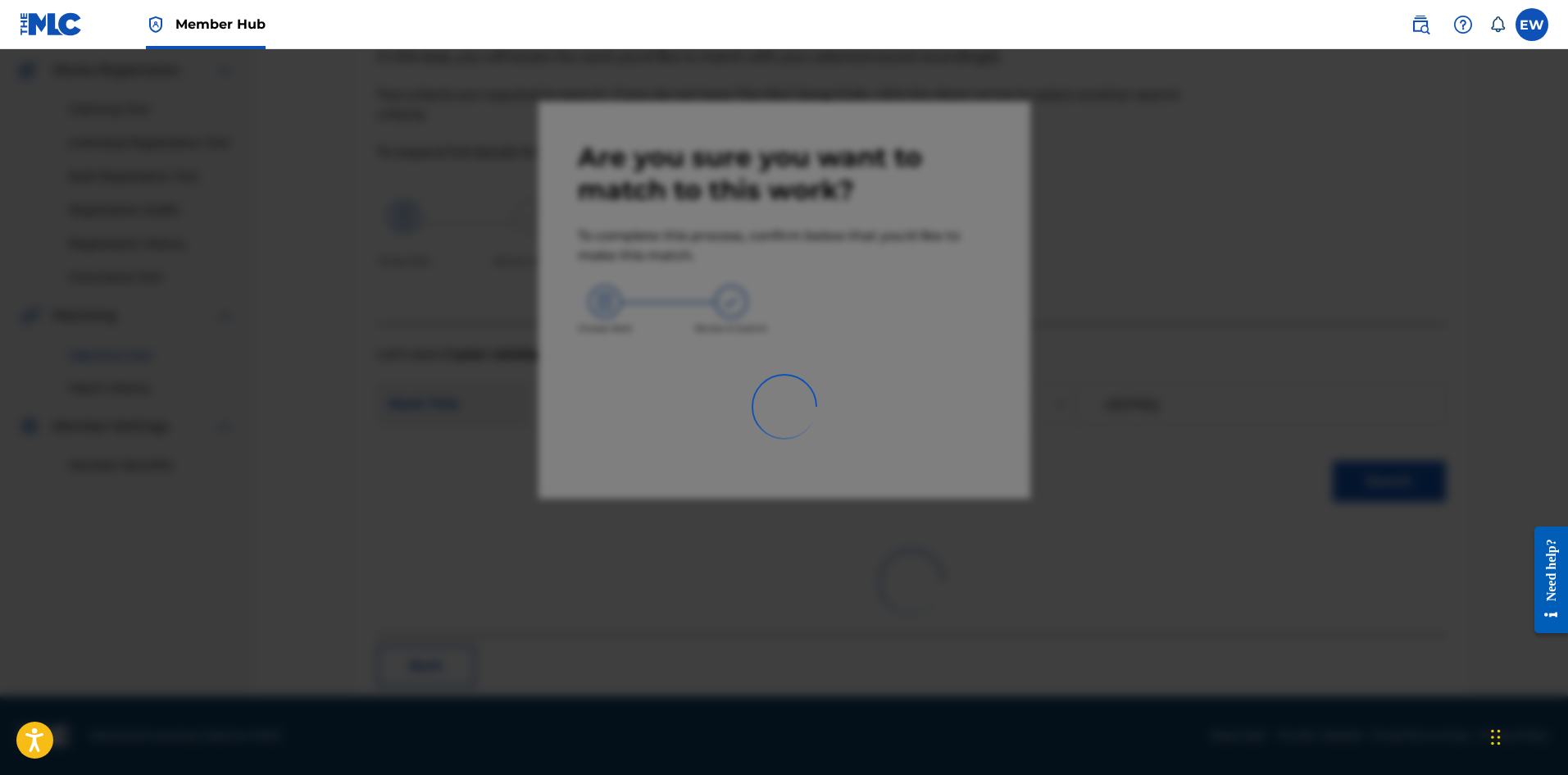
scroll to position [39, 0]
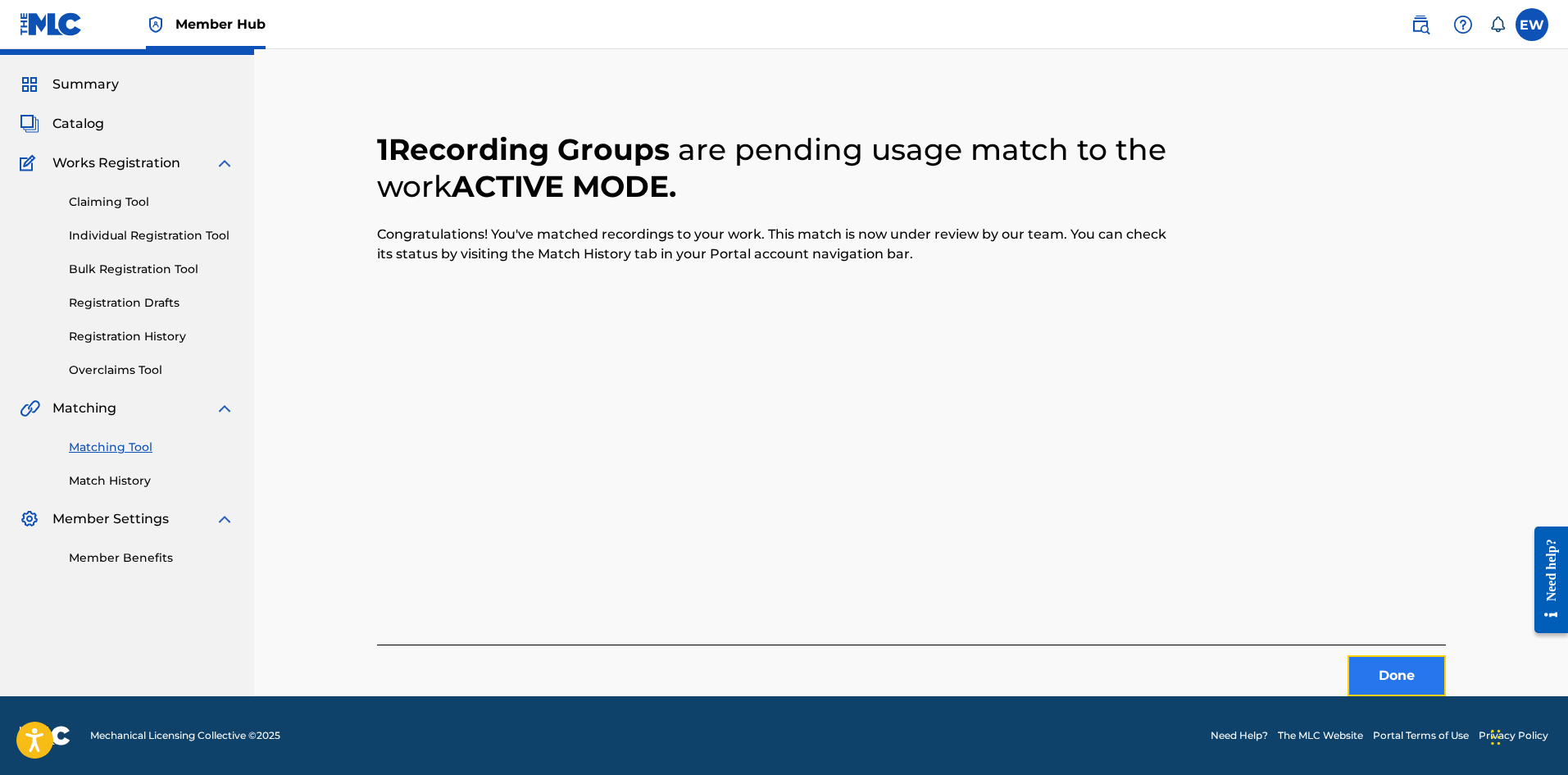
click at [1363, 670] on button "Done" at bounding box center [1397, 675] width 98 height 41
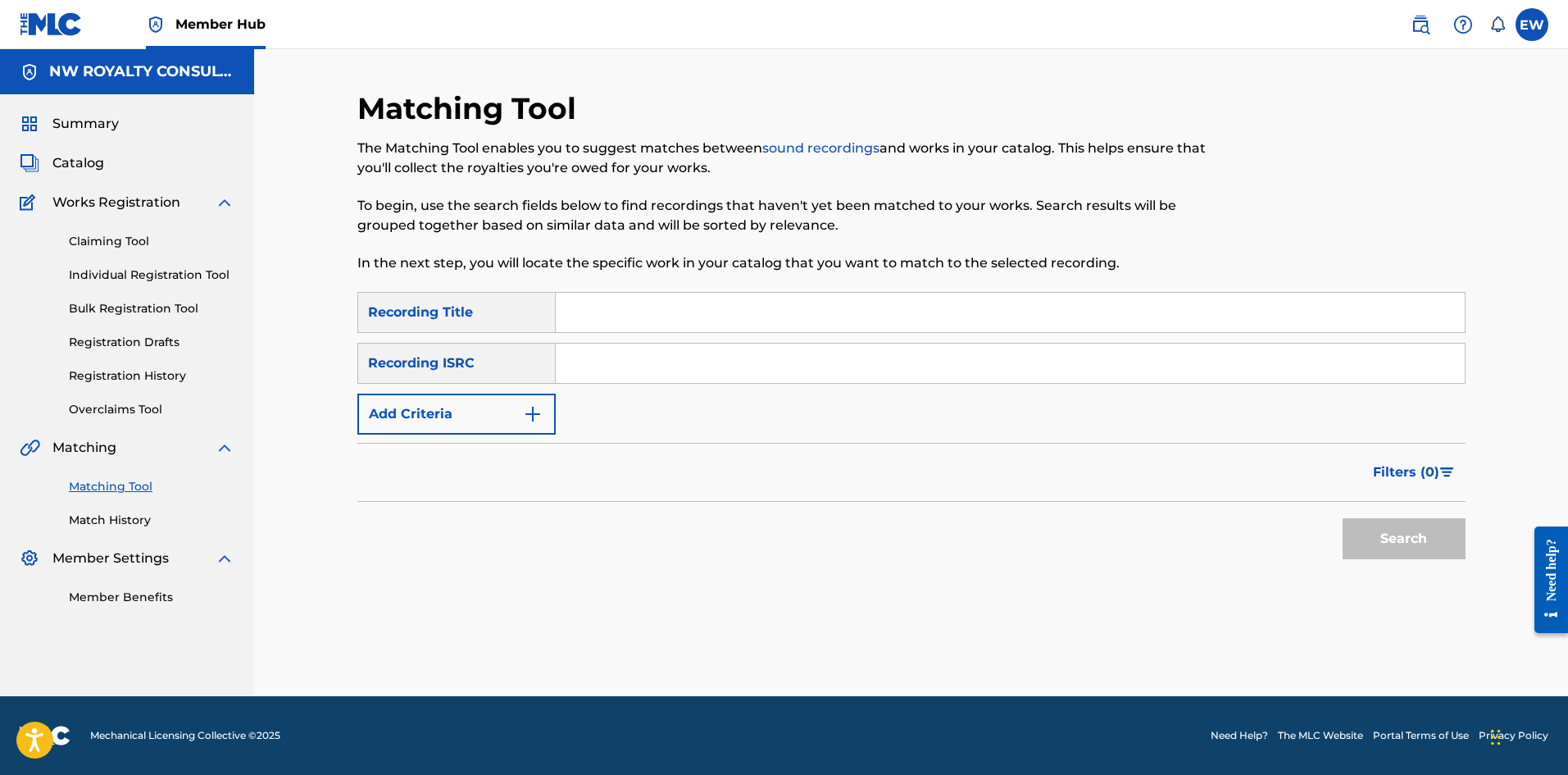
scroll to position [0, 0]
click at [507, 409] on button "Add Criteria" at bounding box center [457, 413] width 198 height 41
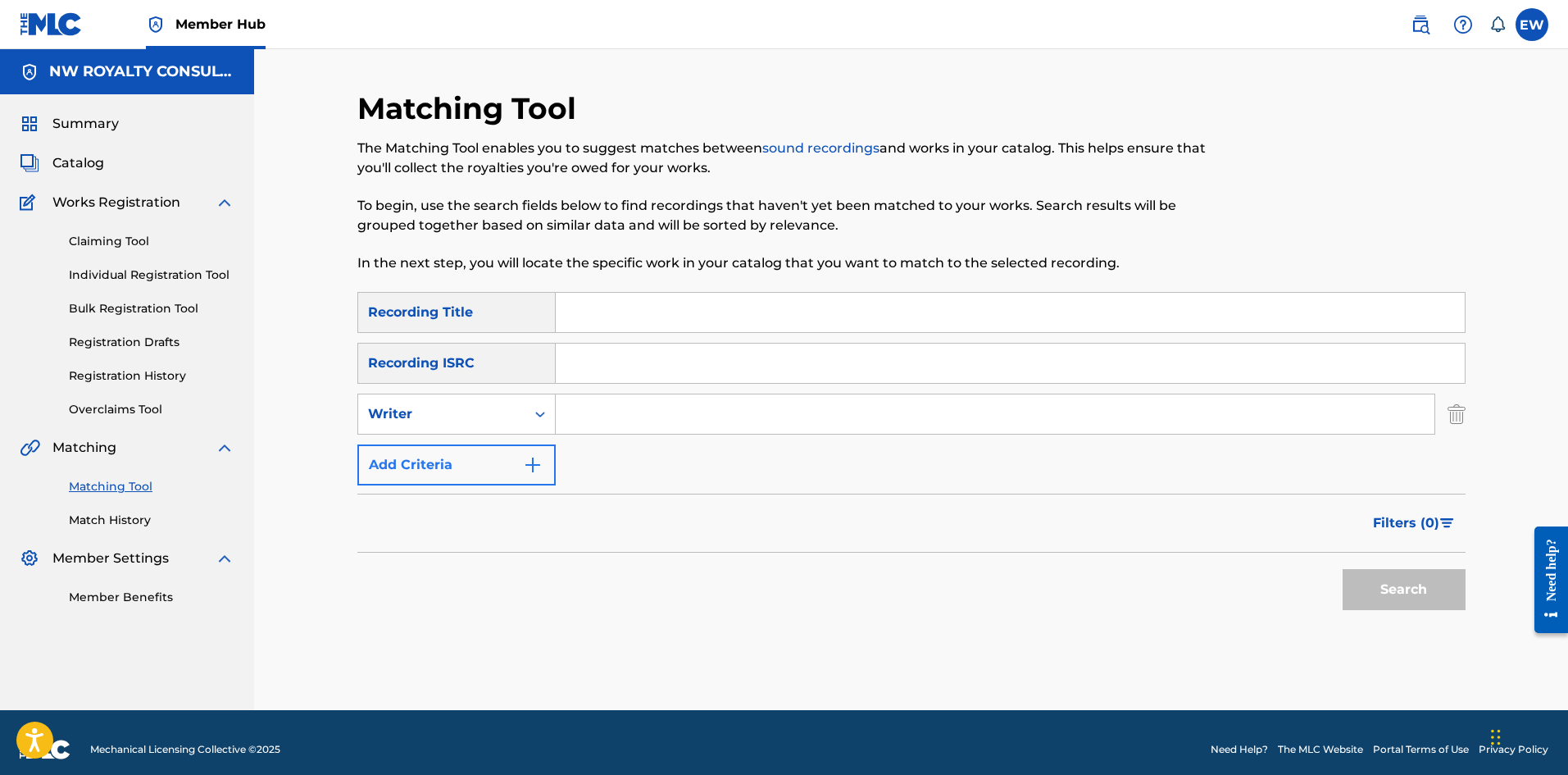
click at [507, 409] on div "Writer" at bounding box center [442, 414] width 148 height 20
click at [519, 438] on div "Recording Artist" at bounding box center [457, 455] width 197 height 41
drag, startPoint x: 636, startPoint y: 410, endPoint x: 616, endPoint y: 415, distance: 20.6
click at [636, 411] on input "Search Form" at bounding box center [995, 413] width 878 height 39
paste input "[DEMOGRAPHIC_DATA] SAW"
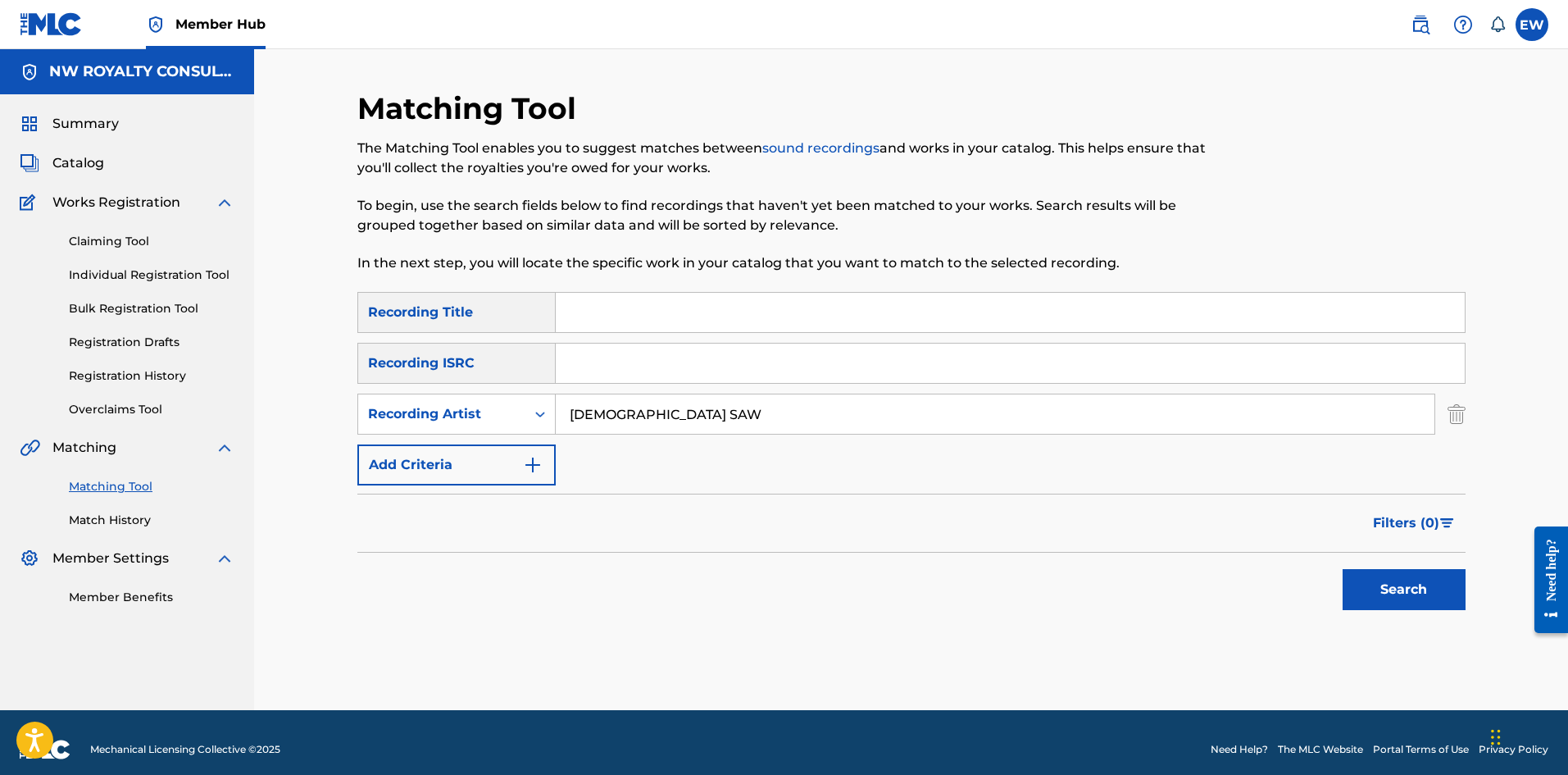
type input "[DEMOGRAPHIC_DATA] SAW"
click at [604, 300] on input "Search Form" at bounding box center [1010, 312] width 909 height 39
paste input "ADDICTED"
type input "ADDICTED"
drag, startPoint x: 1436, startPoint y: 602, endPoint x: 1406, endPoint y: 578, distance: 38.4
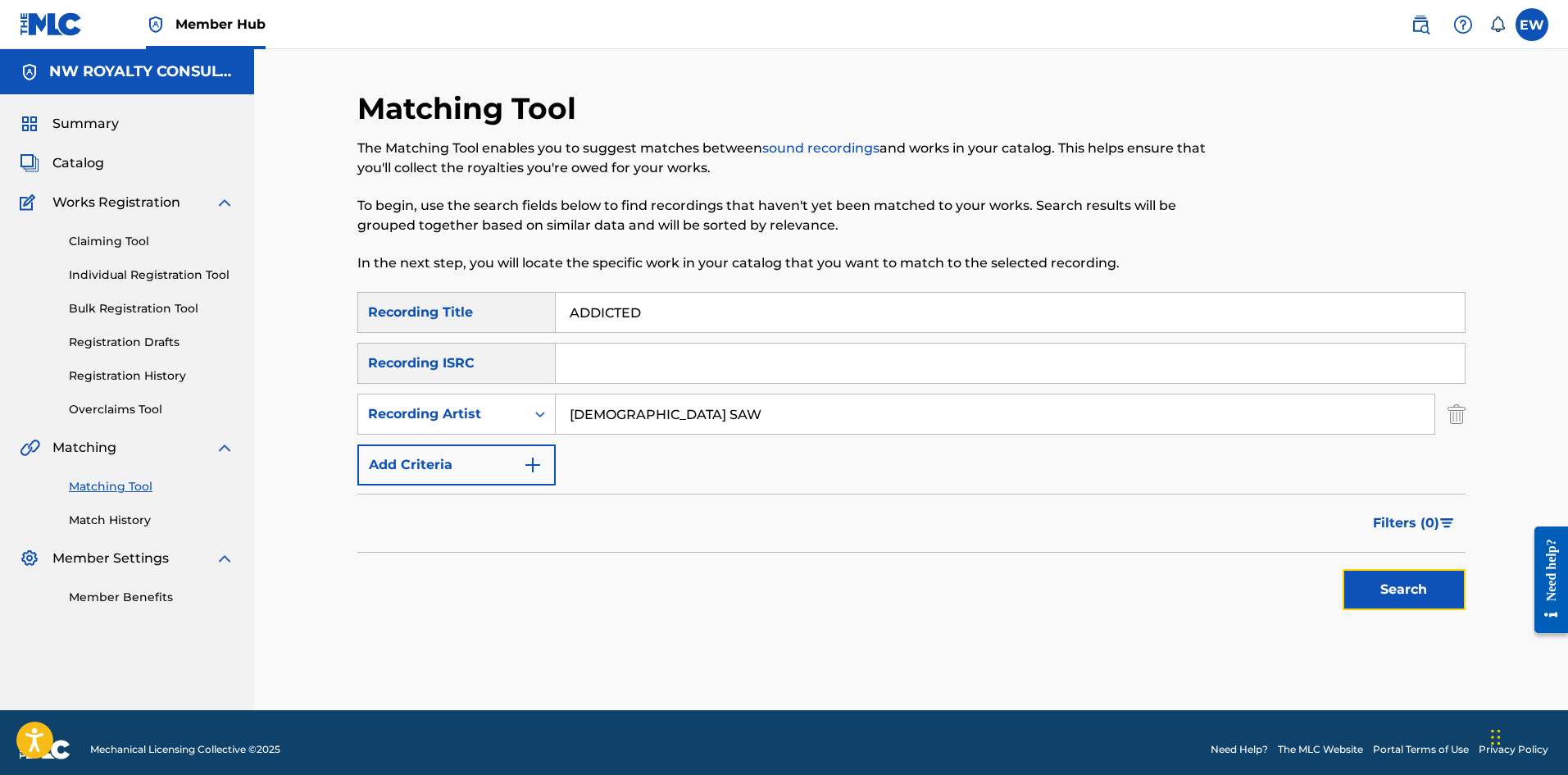
click at [1433, 597] on button "Search" at bounding box center [1404, 589] width 123 height 41
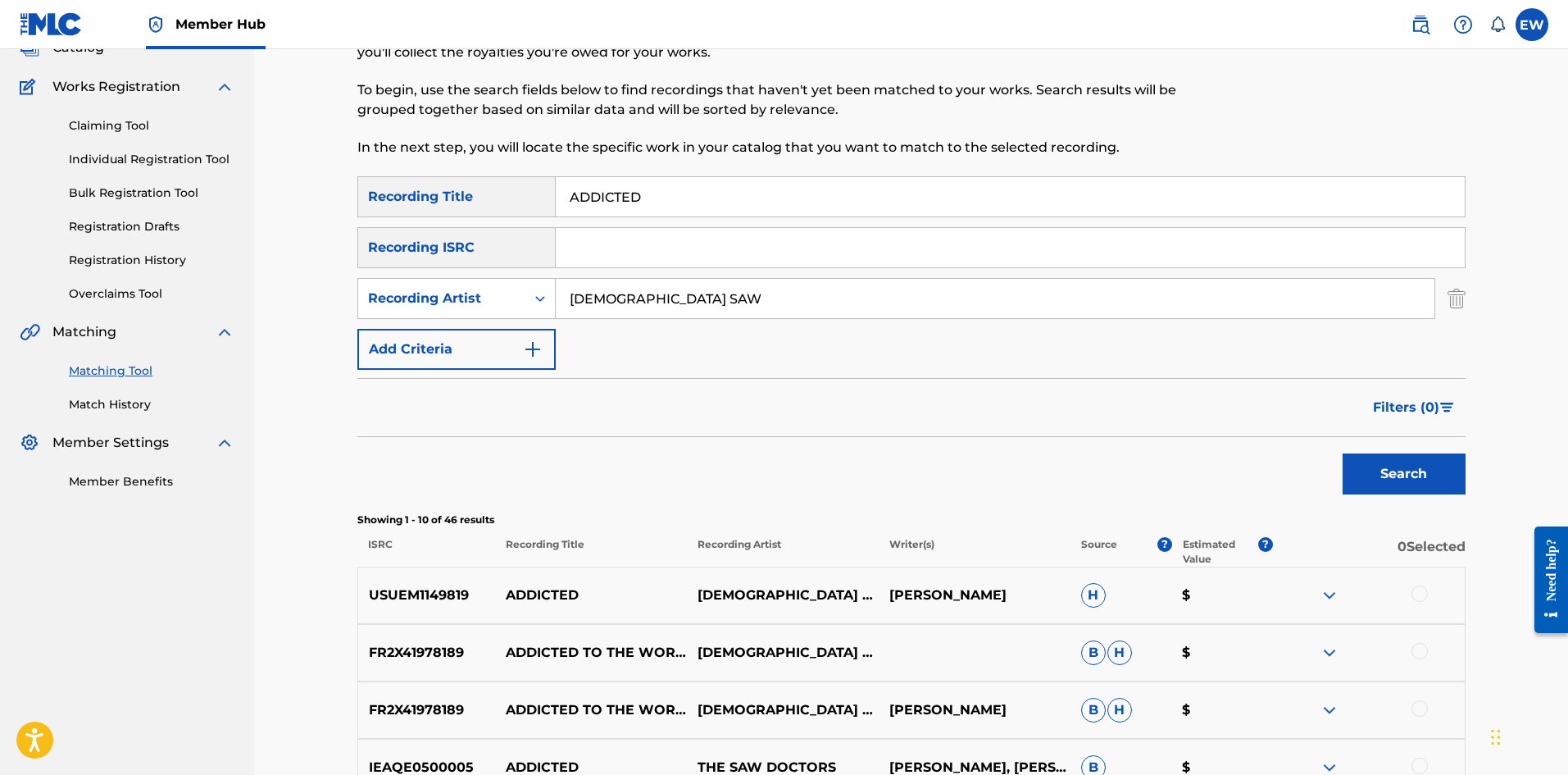
scroll to position [164, 0]
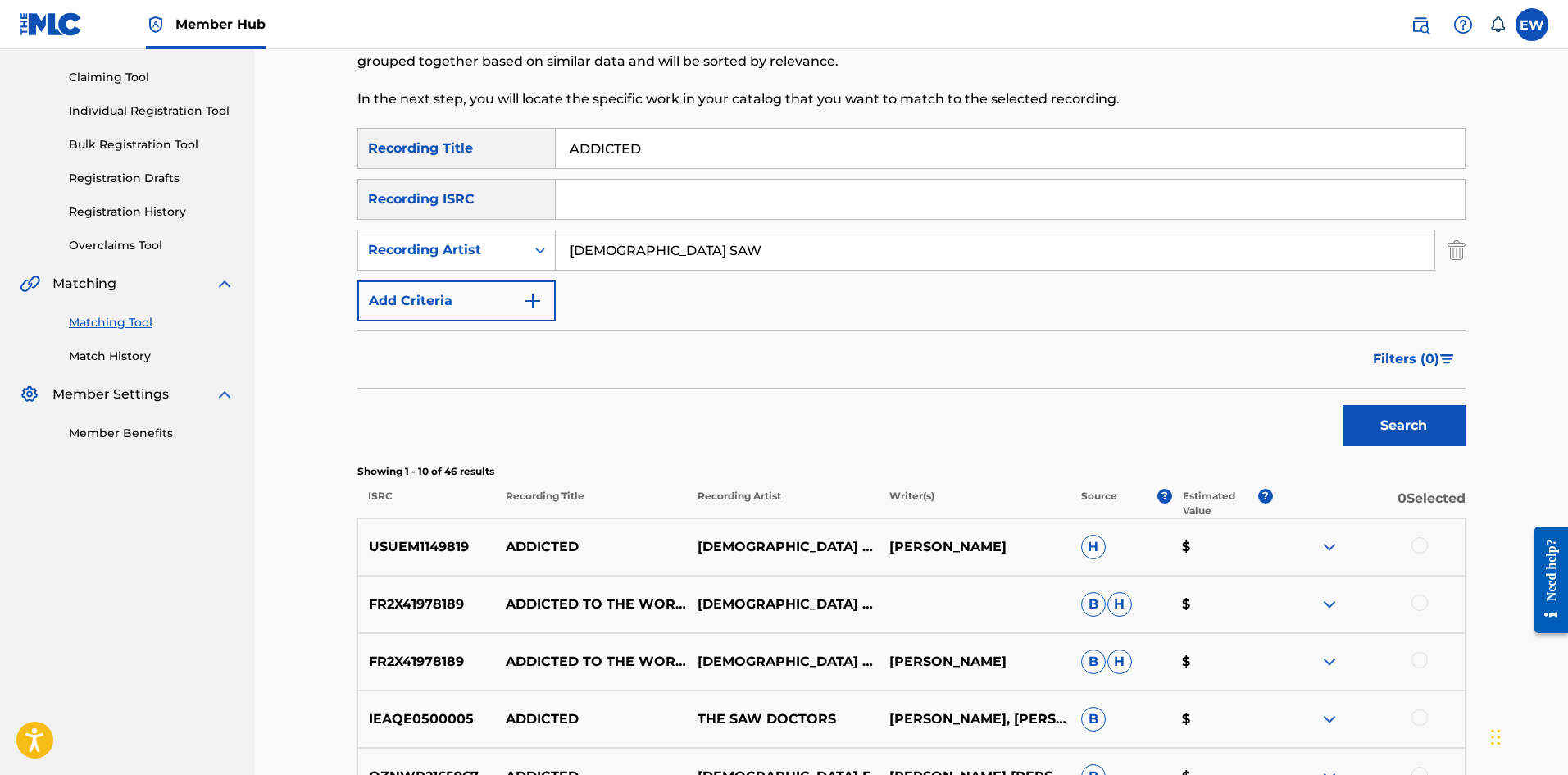
click at [1420, 544] on div at bounding box center [1419, 545] width 17 height 17
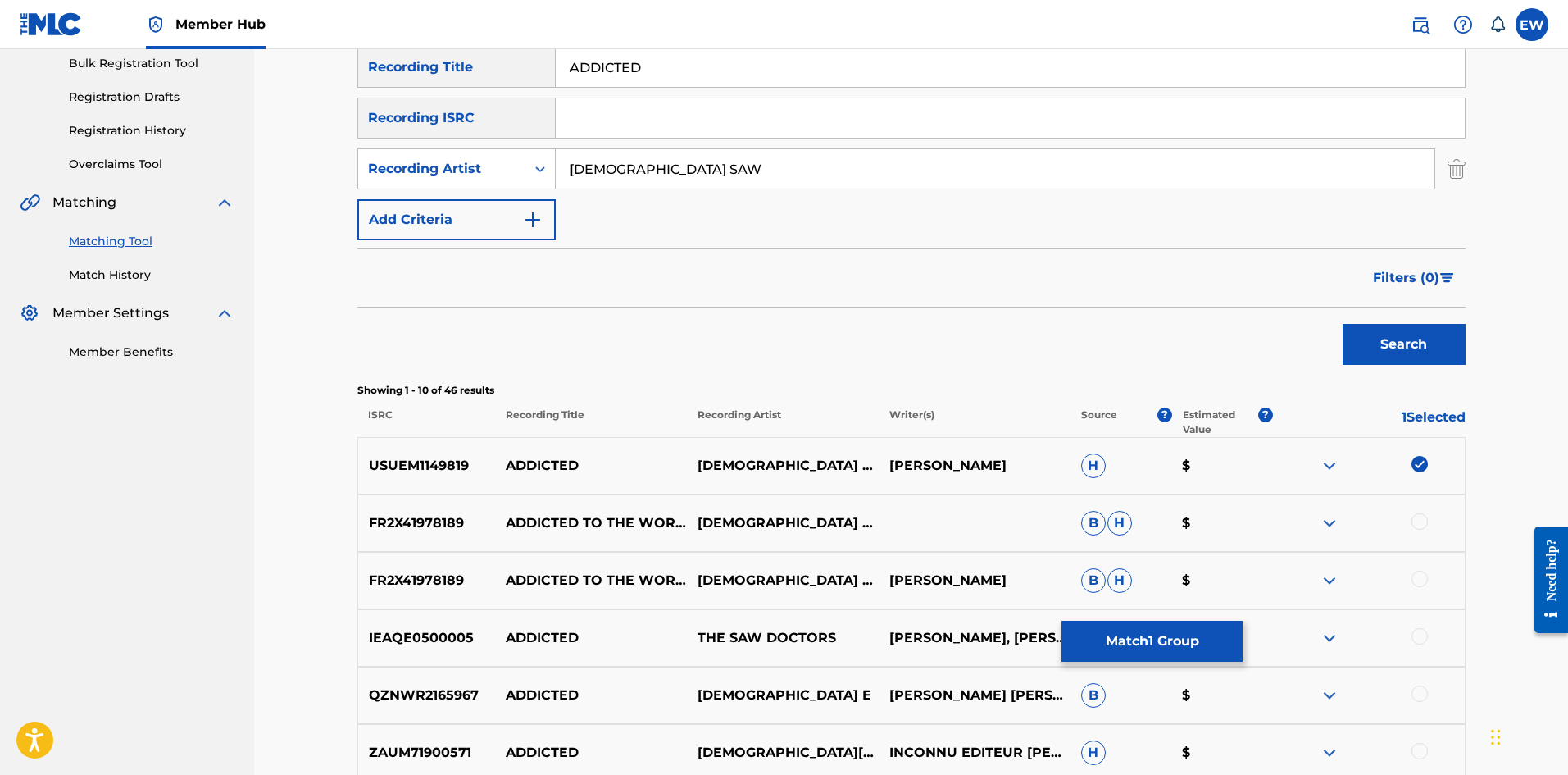
scroll to position [246, 0]
click at [1124, 644] on button "Match 1 Group" at bounding box center [1152, 641] width 181 height 41
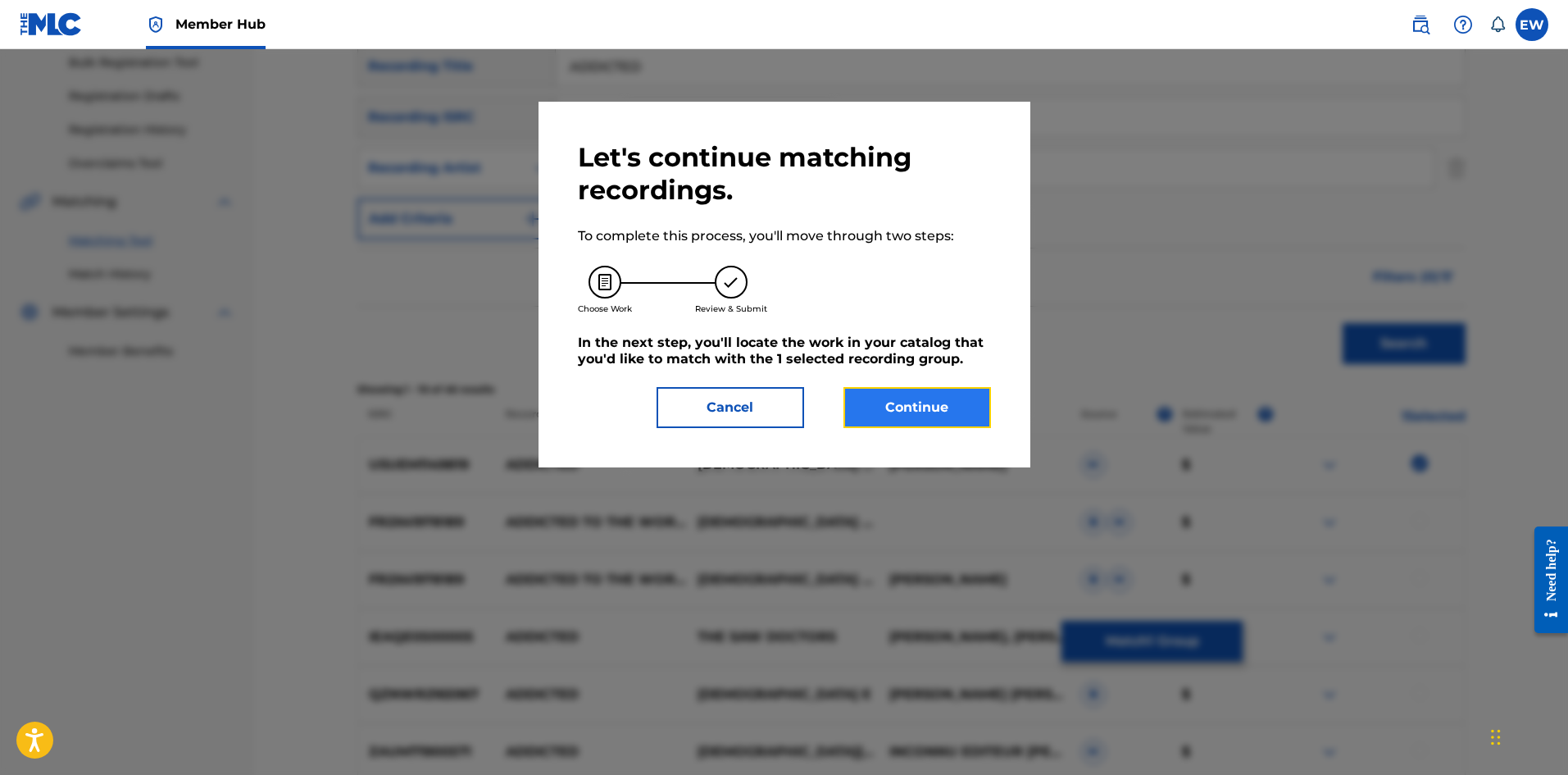
click at [959, 396] on button "Continue" at bounding box center [917, 407] width 148 height 41
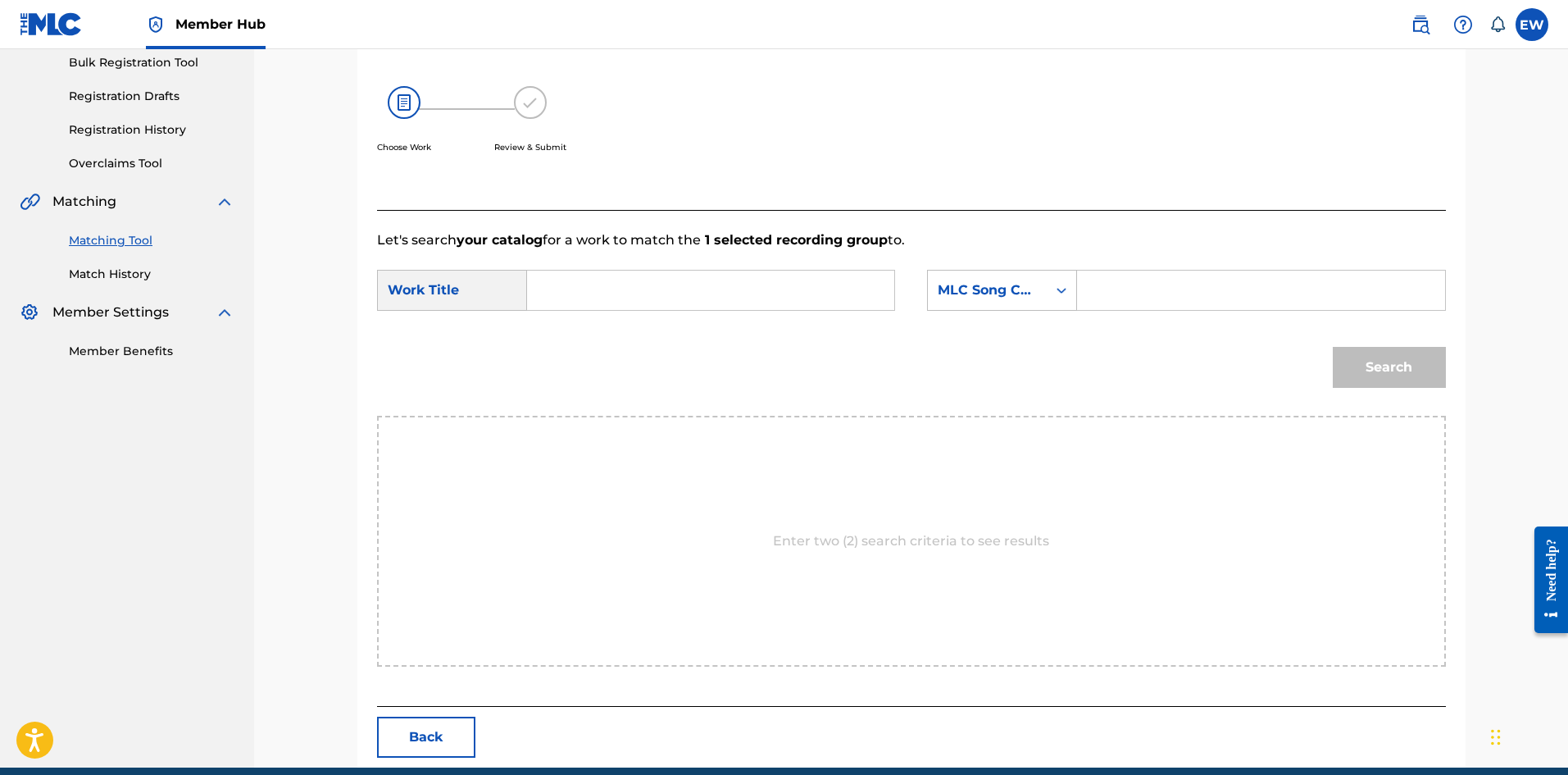
click at [644, 279] on input "Search Form" at bounding box center [711, 290] width 339 height 39
paste input "ADDICTED"
type input "ADDICTED"
drag, startPoint x: 1181, startPoint y: 289, endPoint x: 1173, endPoint y: 293, distance: 8.9
click at [1178, 291] on input "Search Form" at bounding box center [1261, 290] width 339 height 39
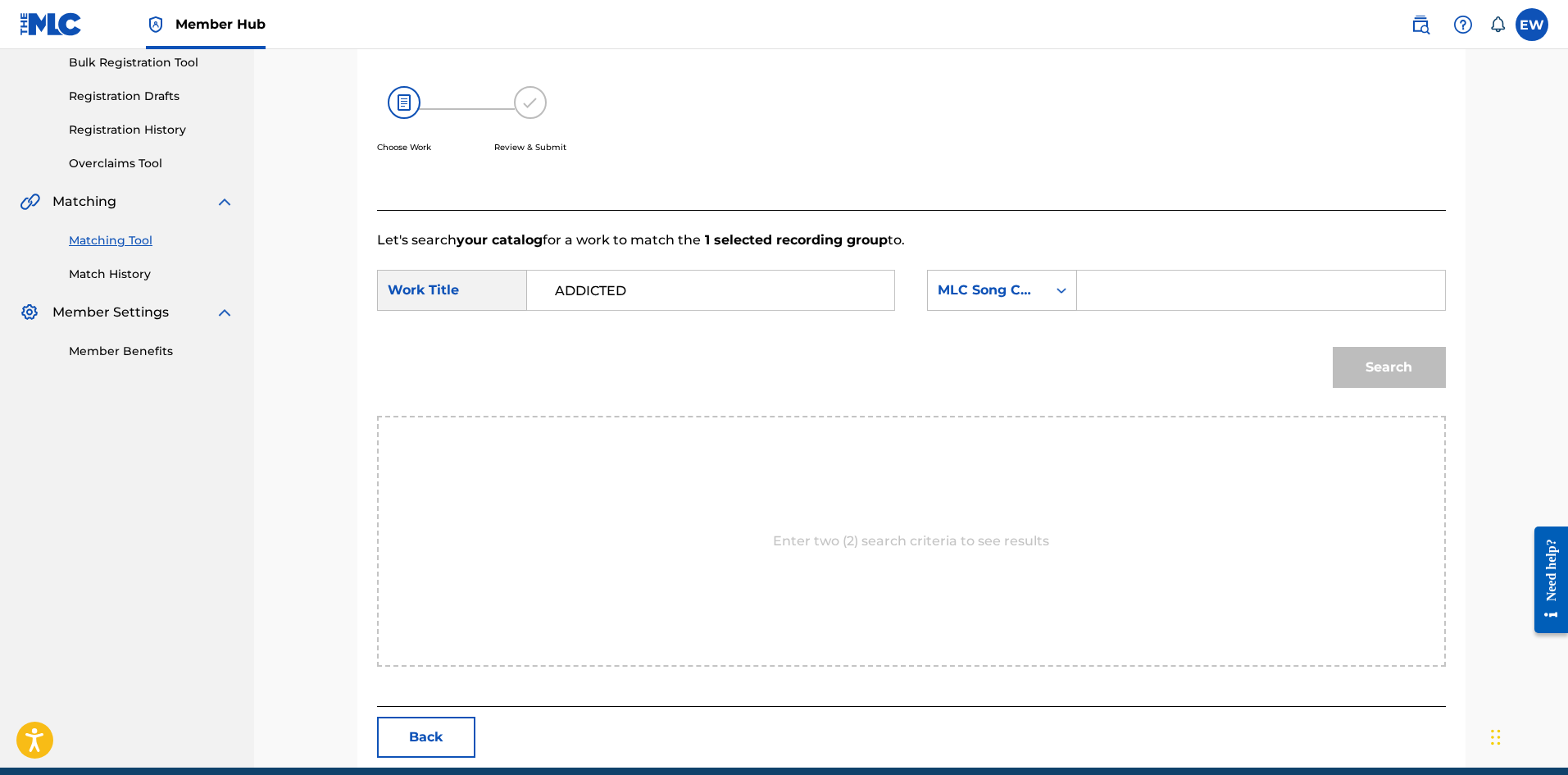
paste input "AA1EX6"
type input "AA1EX6"
drag, startPoint x: 1381, startPoint y: 352, endPoint x: 1092, endPoint y: 351, distance: 289.0
click at [1380, 350] on button "Search" at bounding box center [1390, 367] width 113 height 41
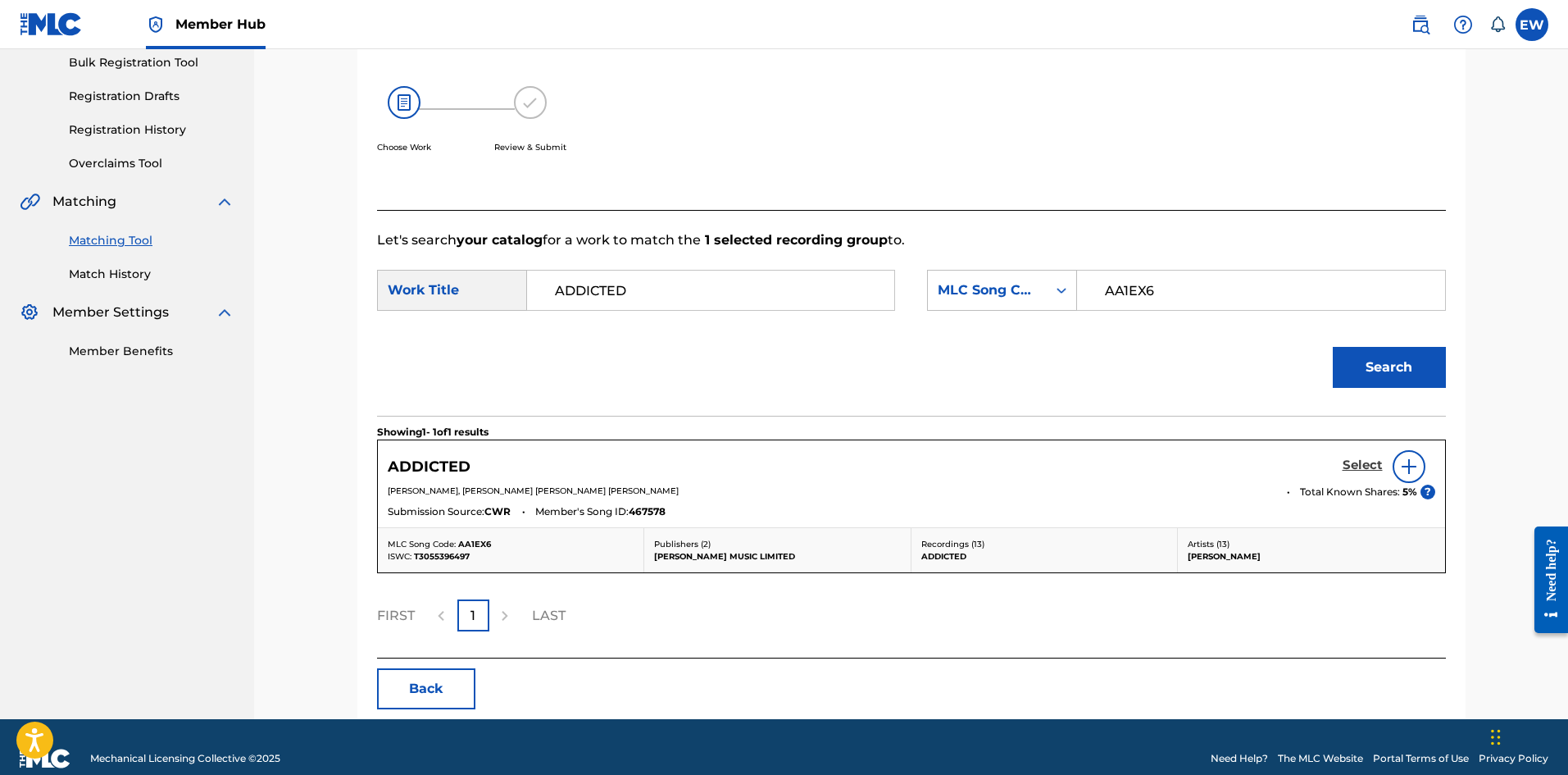
click at [1365, 459] on h5 "Select" at bounding box center [1363, 465] width 40 height 16
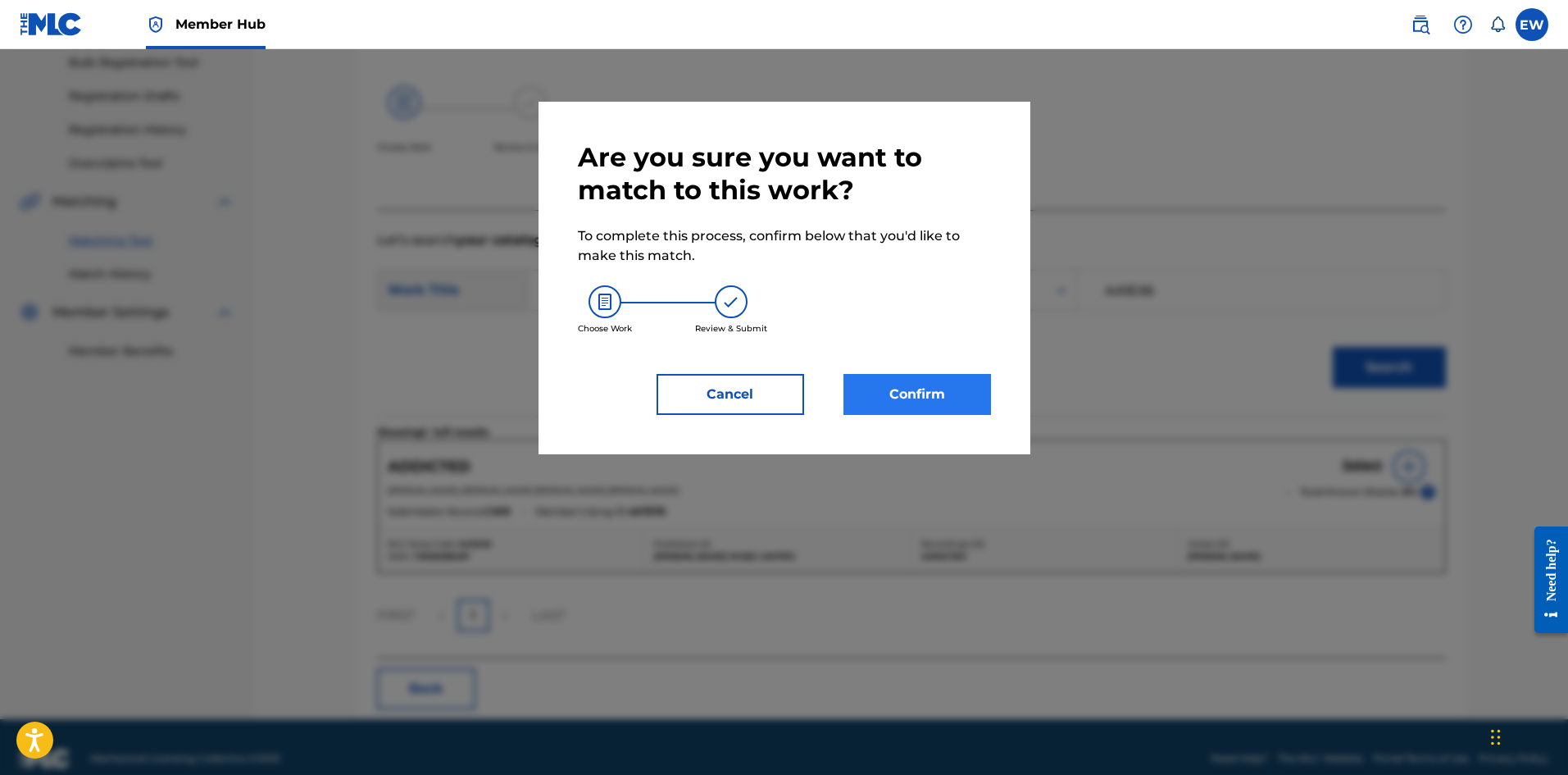
click at [853, 398] on div "Confirm" at bounding box center [907, 394] width 167 height 41
click at [903, 403] on button "Confirm" at bounding box center [917, 394] width 148 height 41
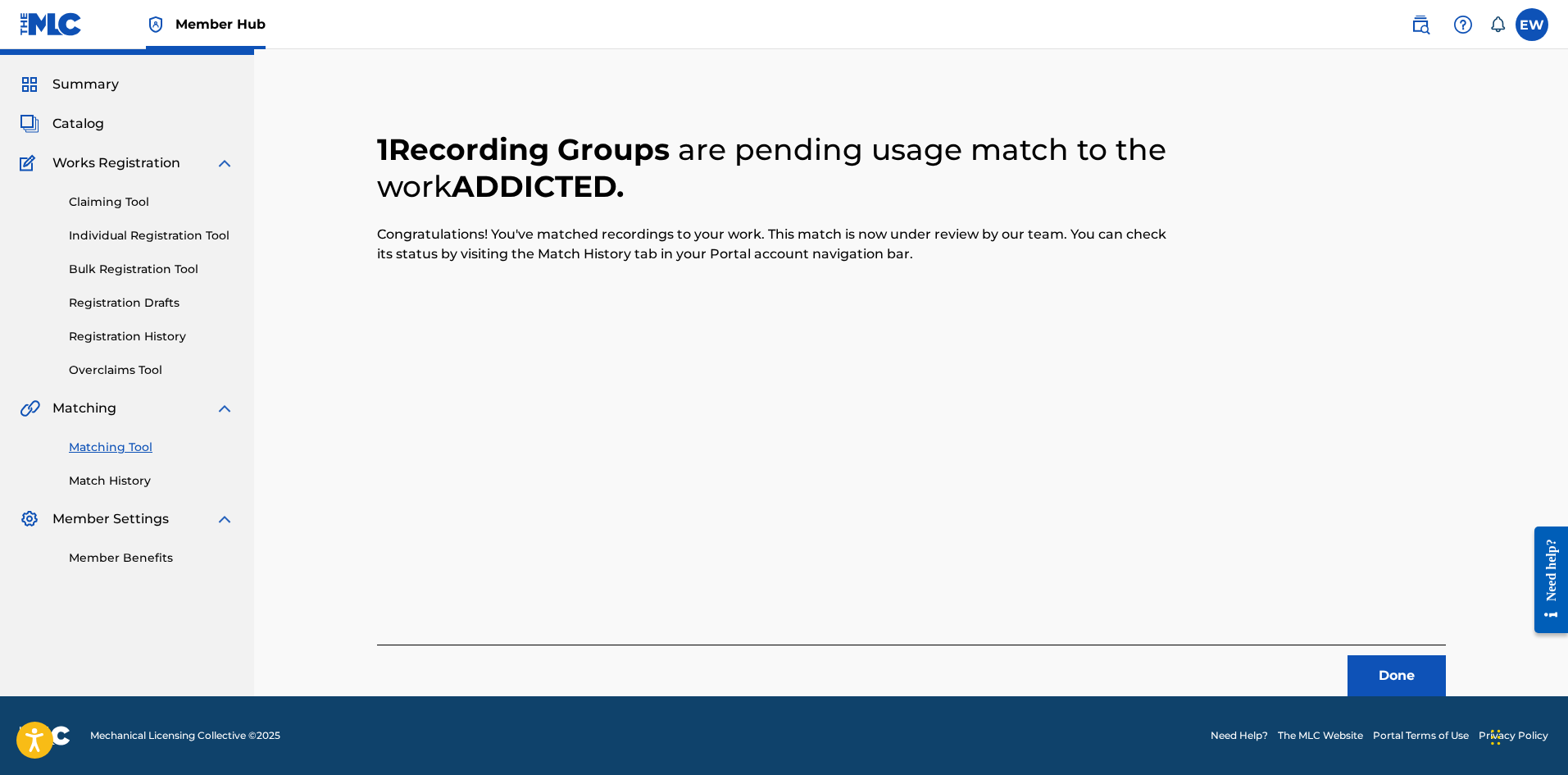
scroll to position [39, 0]
drag, startPoint x: 1416, startPoint y: 678, endPoint x: 1571, endPoint y: 677, distance: 155.0
click at [1418, 678] on button "Done" at bounding box center [1397, 675] width 98 height 41
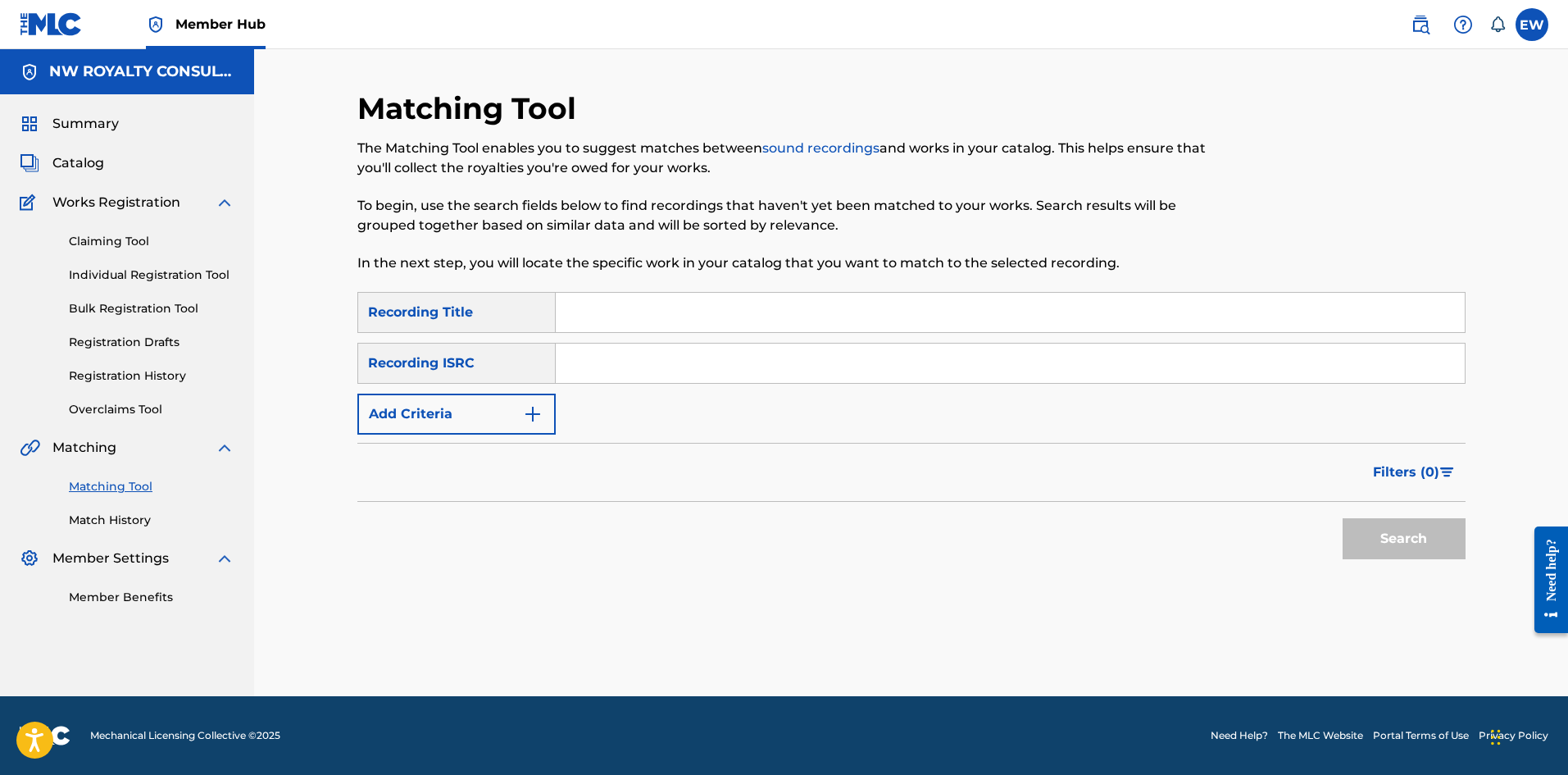
scroll to position [0, 0]
click at [523, 415] on img "Search Form" at bounding box center [532, 414] width 20 height 20
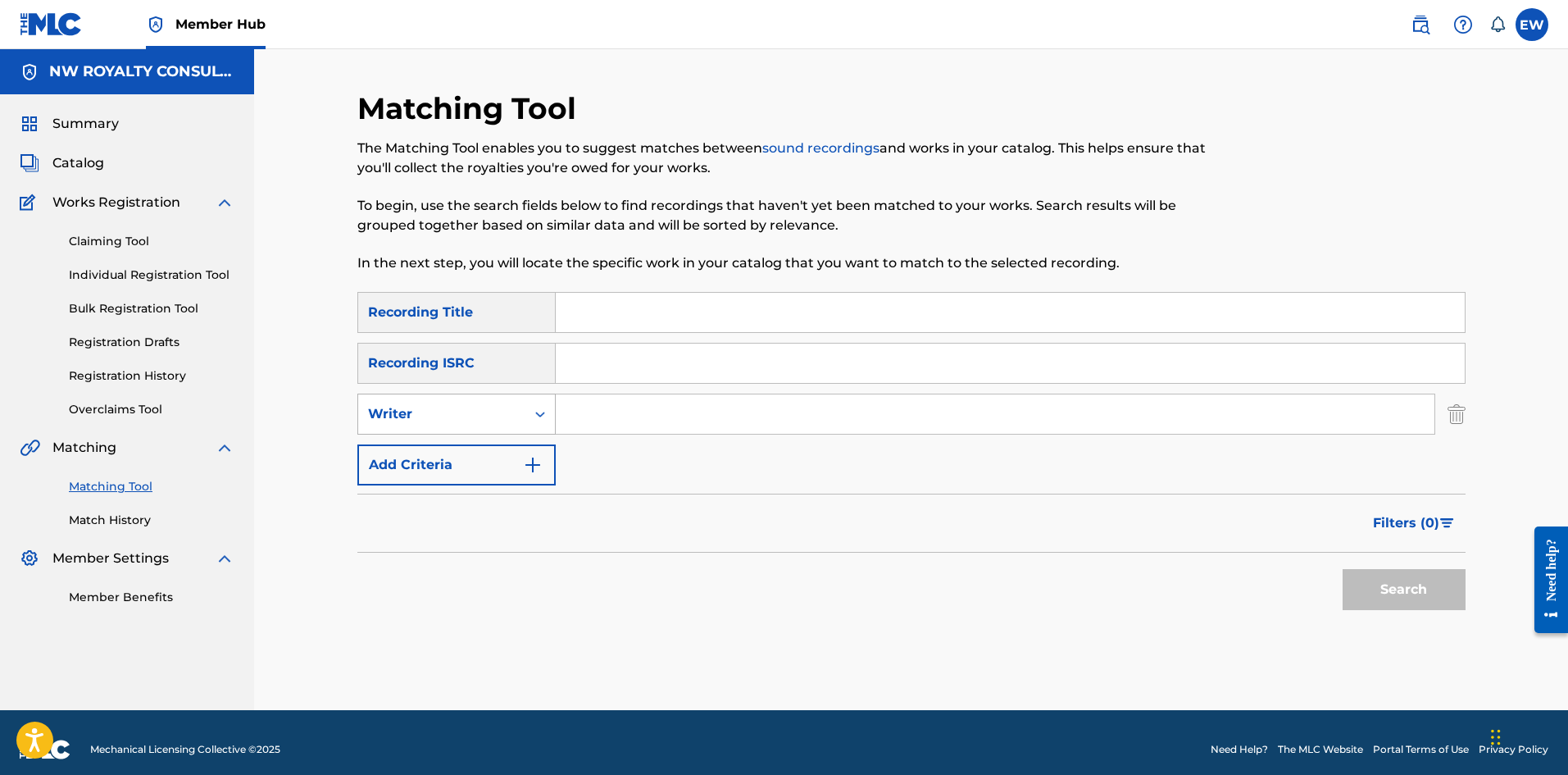
click at [521, 414] on div "Writer" at bounding box center [442, 414] width 167 height 31
click at [463, 446] on div "Recording Artist" at bounding box center [457, 455] width 197 height 41
click at [594, 418] on input "Search Form" at bounding box center [995, 413] width 878 height 39
paste input "[PERSON_NAME]"
type input "[PERSON_NAME]"
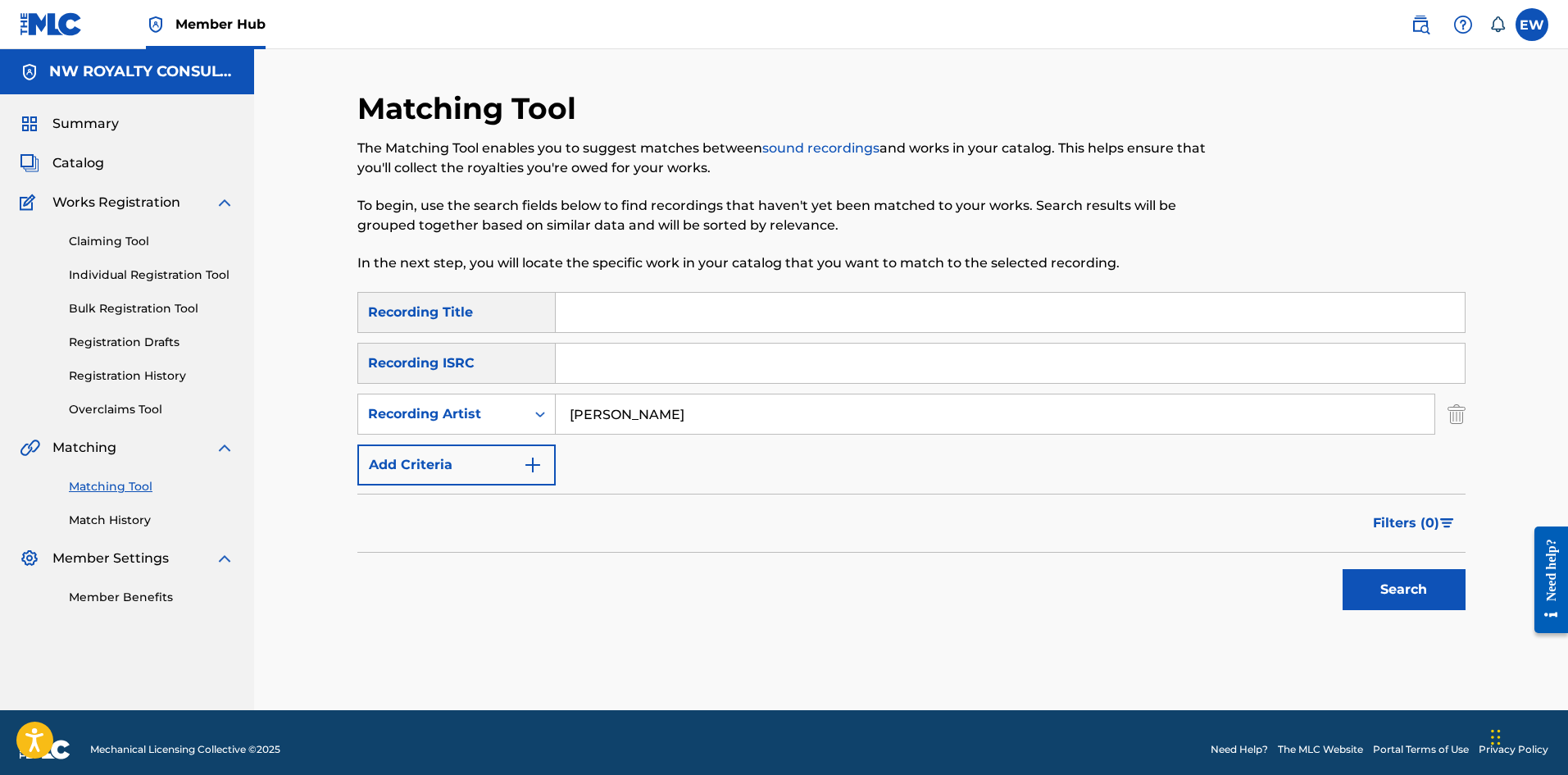
click at [793, 324] on input "Search Form" at bounding box center [1010, 312] width 909 height 39
paste input "ADDICTION"
type input "ADDICTION"
click at [1375, 578] on button "Search" at bounding box center [1404, 589] width 123 height 41
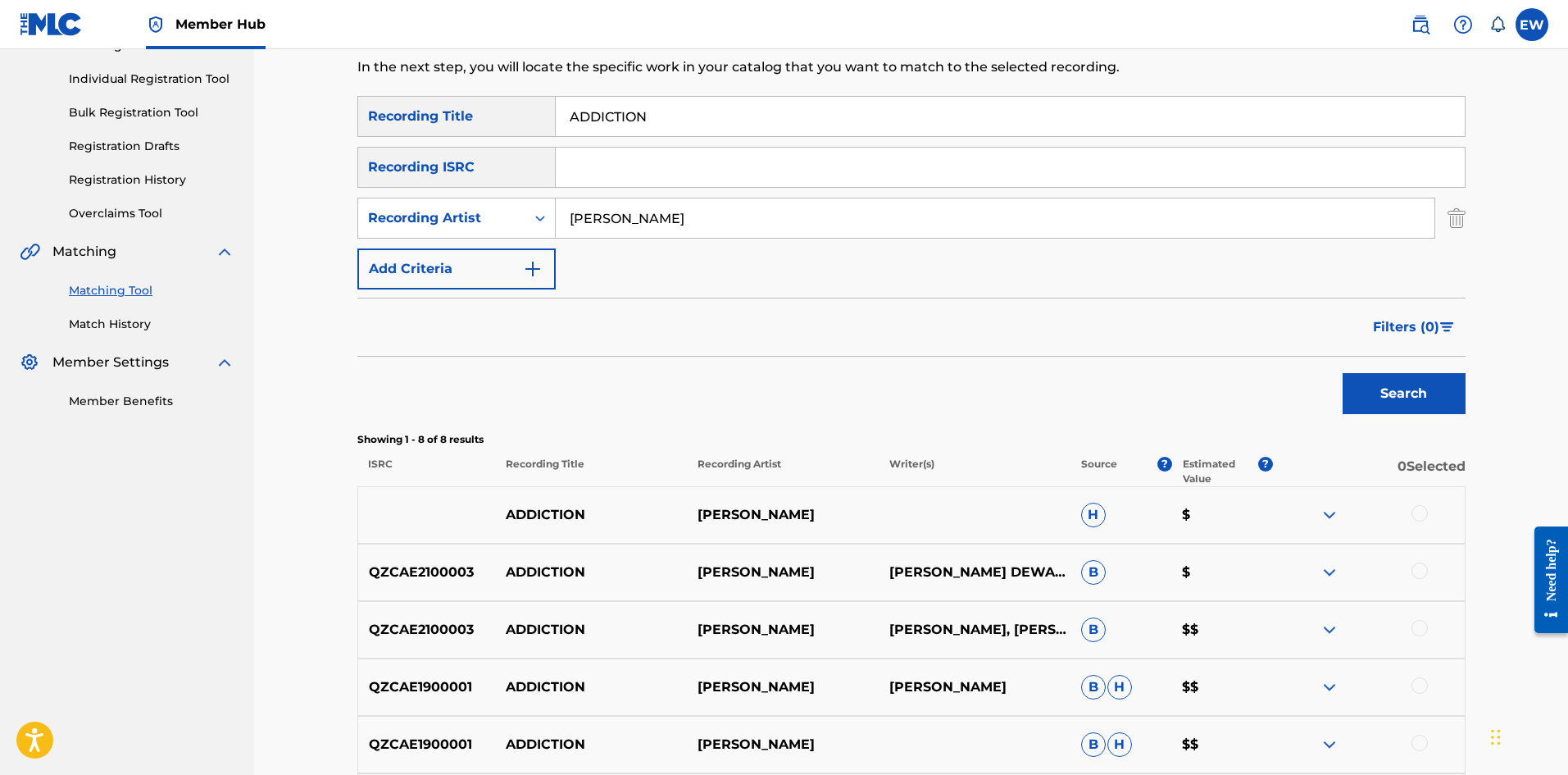
scroll to position [164, 0]
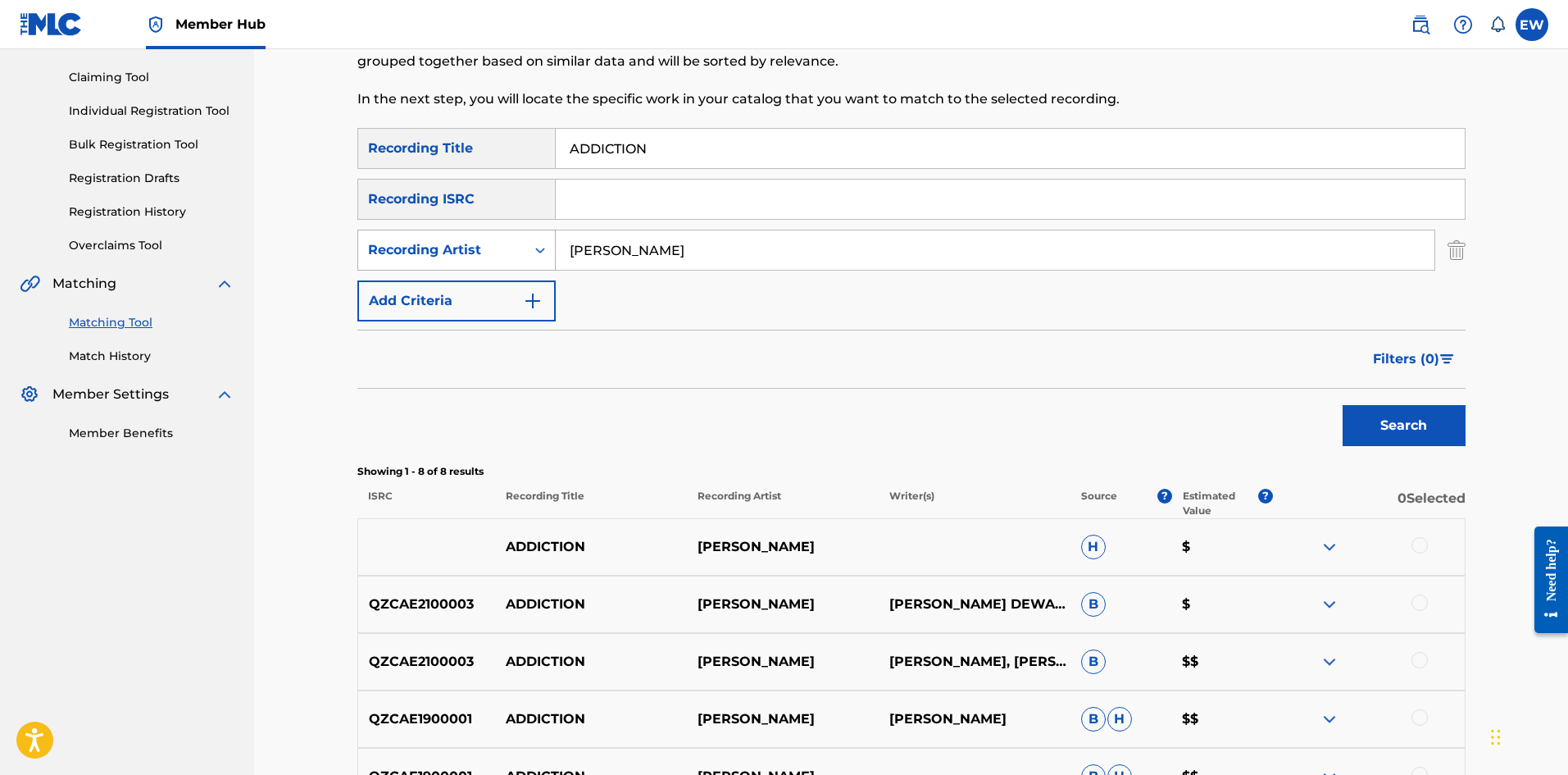
drag, startPoint x: 731, startPoint y: 244, endPoint x: 488, endPoint y: 247, distance: 243.0
click at [497, 249] on div "SearchWithCriteria3a55dc2d-df95-456a-b488-4479cdb020b4 Recording Artist [PERSON…" at bounding box center [911, 250] width 1108 height 41
paste input "[DOMAIN_NAME]"
type input "[DOMAIN_NAME]"
drag, startPoint x: 594, startPoint y: 150, endPoint x: 536, endPoint y: 145, distance: 58.2
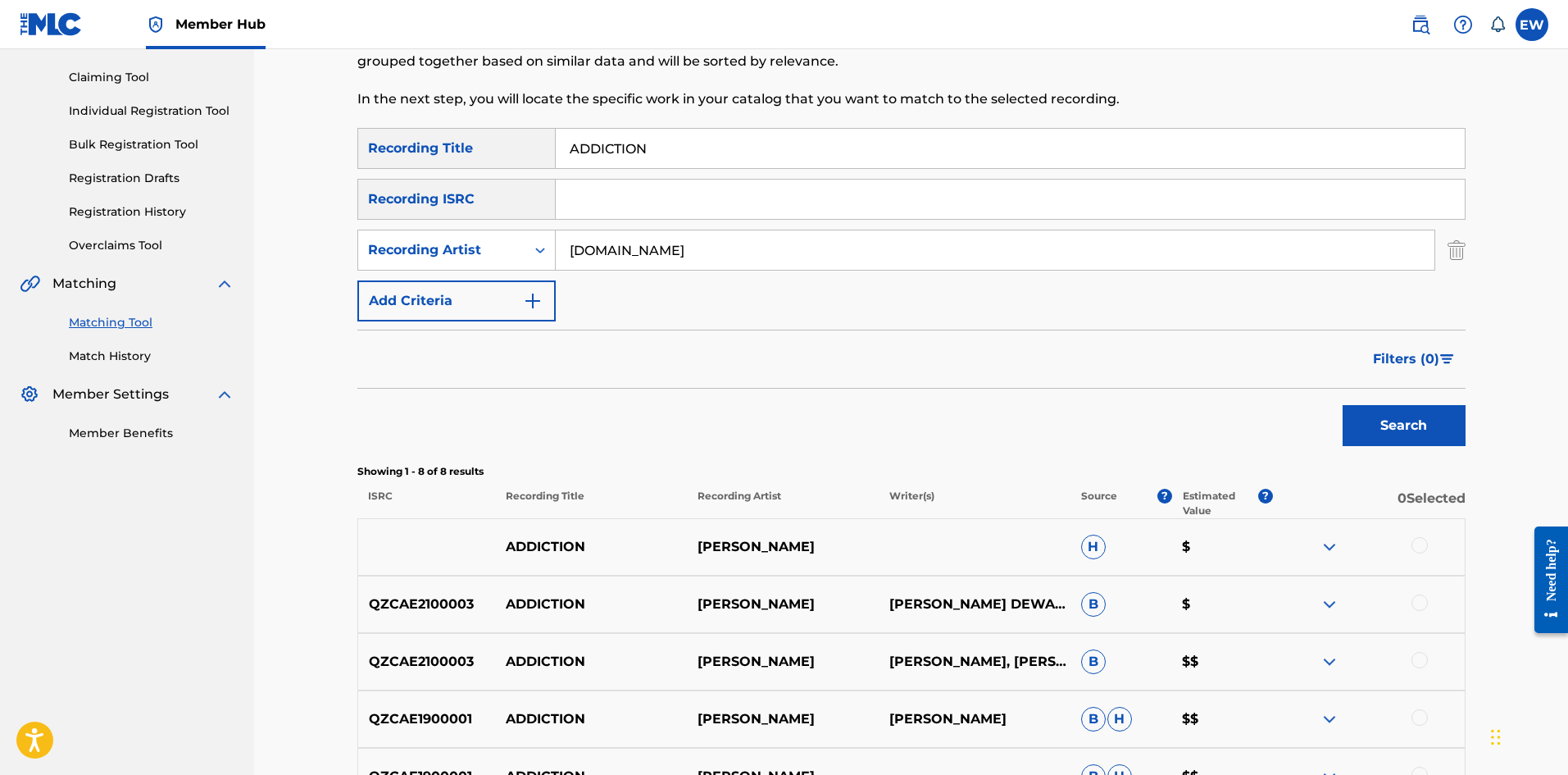
click at [586, 150] on input "ADDICTION" at bounding box center [1010, 148] width 909 height 39
click at [706, 139] on input "ADDICTION" at bounding box center [1010, 148] width 909 height 39
drag, startPoint x: 713, startPoint y: 151, endPoint x: 470, endPoint y: 161, distance: 243.2
click at [470, 161] on div "SearchWithCriteriad0640c02-d444-4b09-8436-8163c6d721a9 Recording Title ADDICTION" at bounding box center [911, 148] width 1108 height 41
paste input "FFI COME BACK"
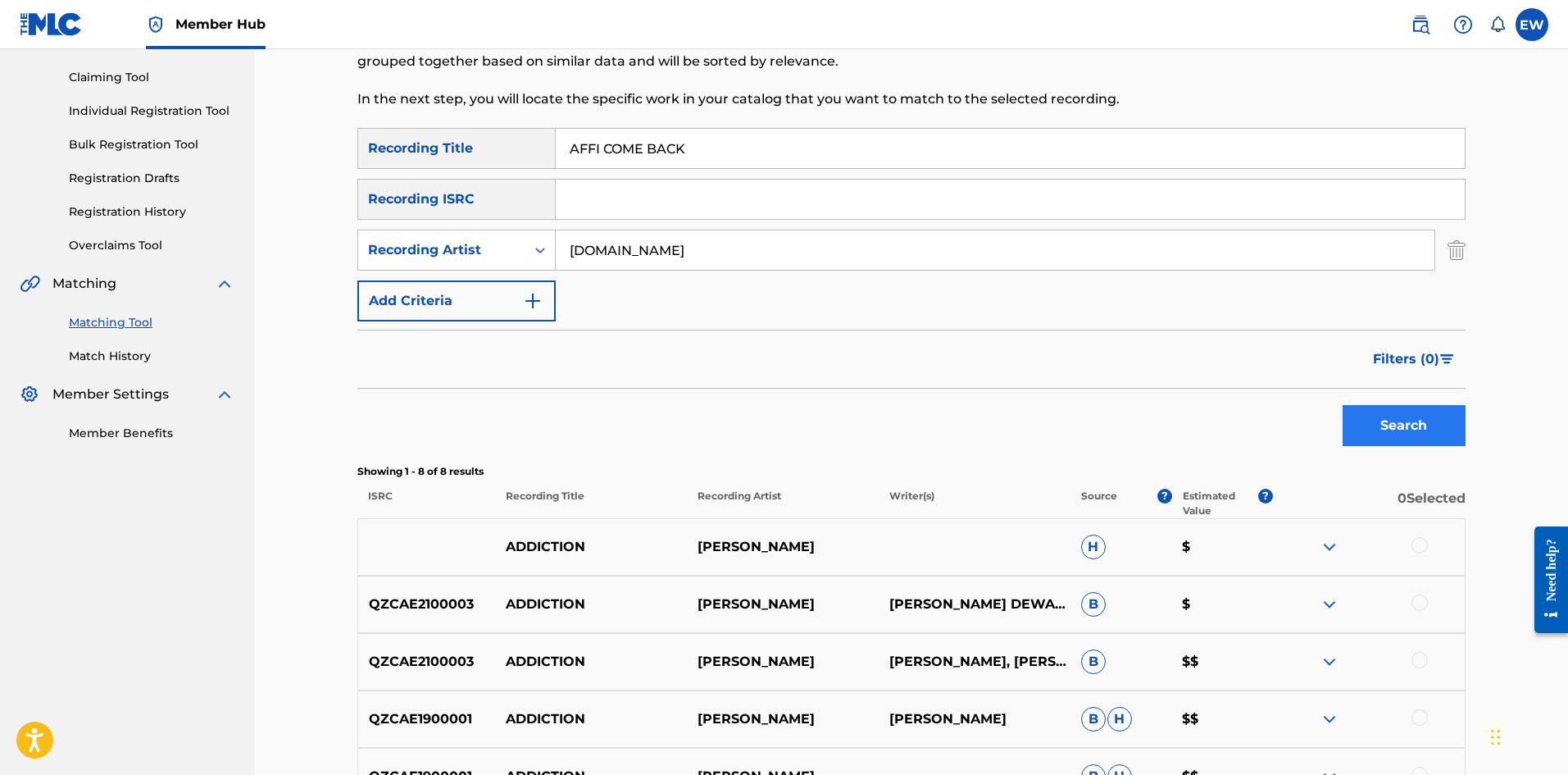
type input "AFFI COME BACK"
drag, startPoint x: 1362, startPoint y: 421, endPoint x: 1298, endPoint y: 391, distance: 70.7
click at [1361, 421] on button "Search" at bounding box center [1404, 425] width 123 height 41
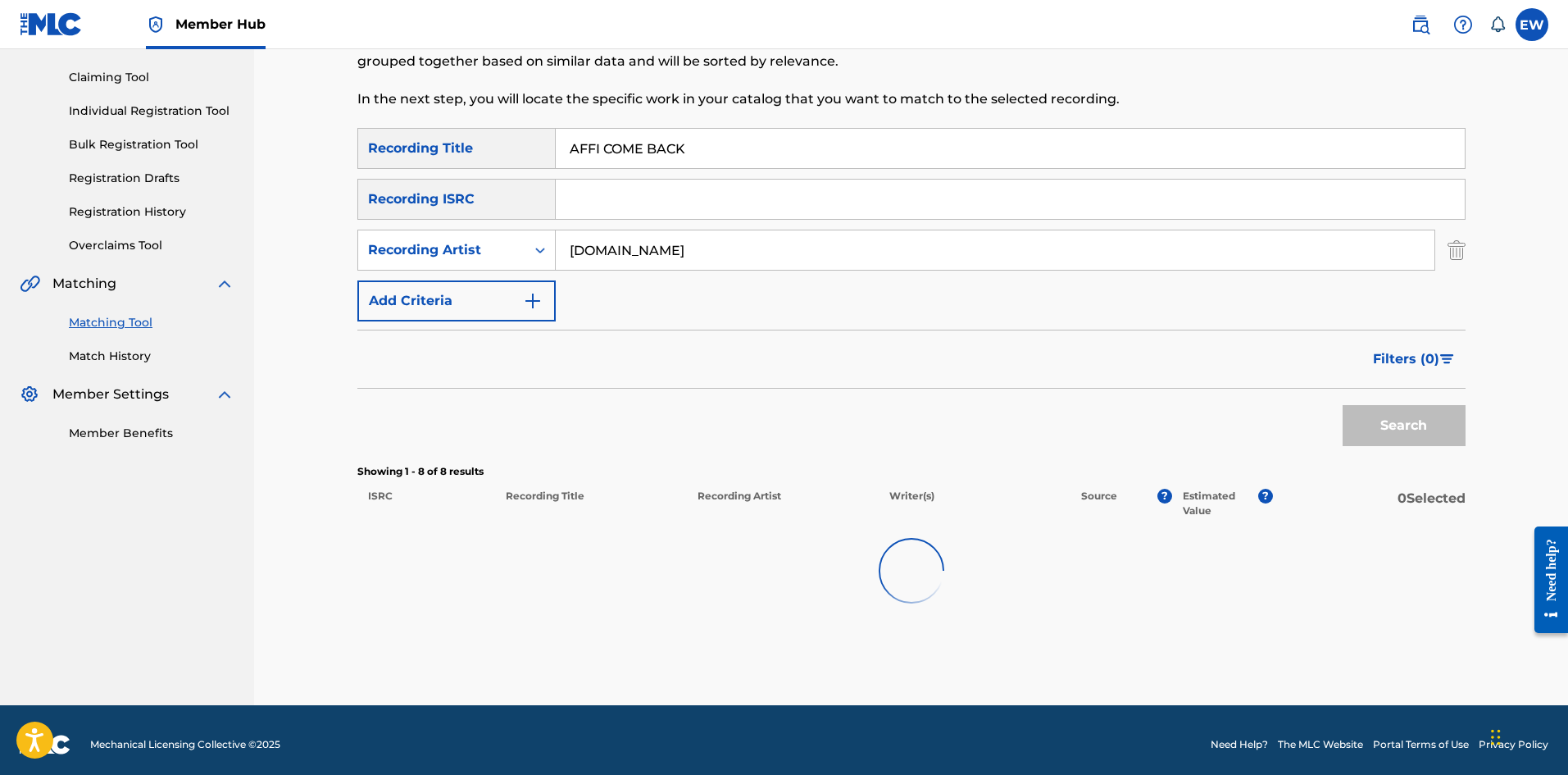
scroll to position [125, 0]
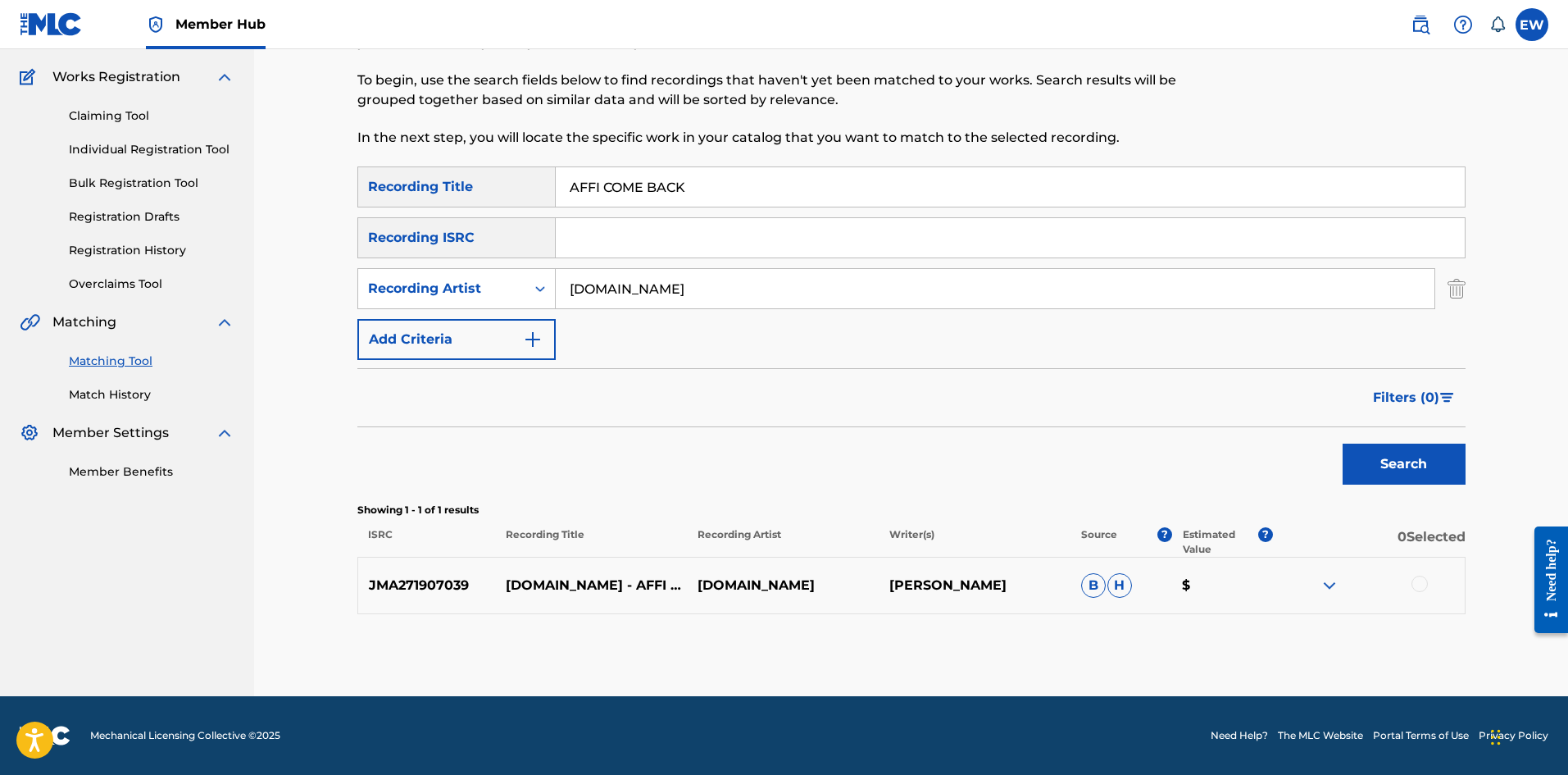
click at [1412, 583] on div at bounding box center [1419, 584] width 17 height 17
click at [1126, 632] on button "Match 1 Group" at bounding box center [1152, 641] width 181 height 41
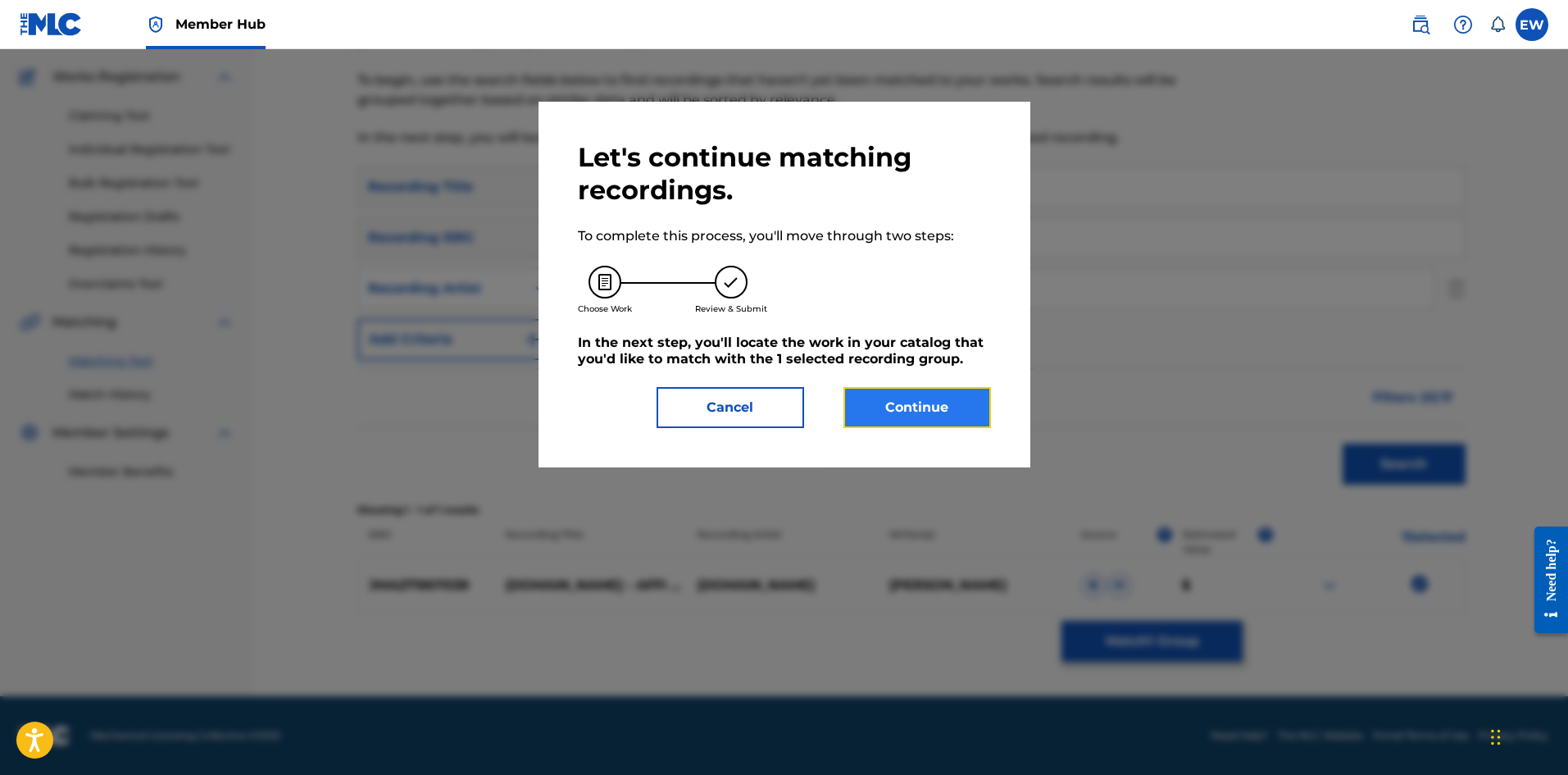
click at [919, 405] on button "Continue" at bounding box center [917, 407] width 148 height 41
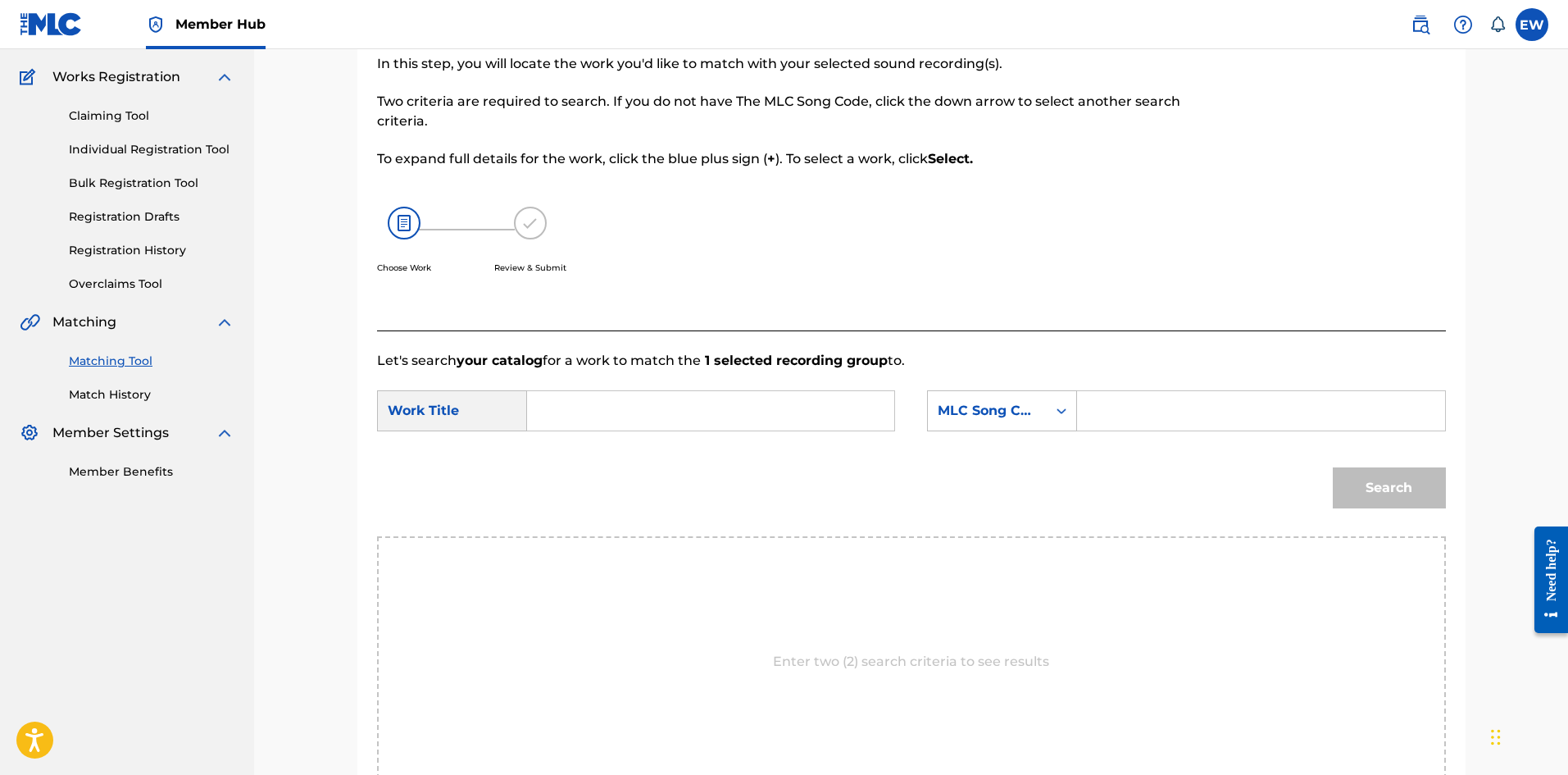
drag, startPoint x: 823, startPoint y: 422, endPoint x: 791, endPoint y: 422, distance: 32.0
click at [822, 422] on input "Search Form" at bounding box center [711, 411] width 339 height 39
paste input "AFFI COME BACK"
type input "AFFI COME BACK"
click at [1322, 392] on input "Search Form" at bounding box center [1261, 411] width 339 height 39
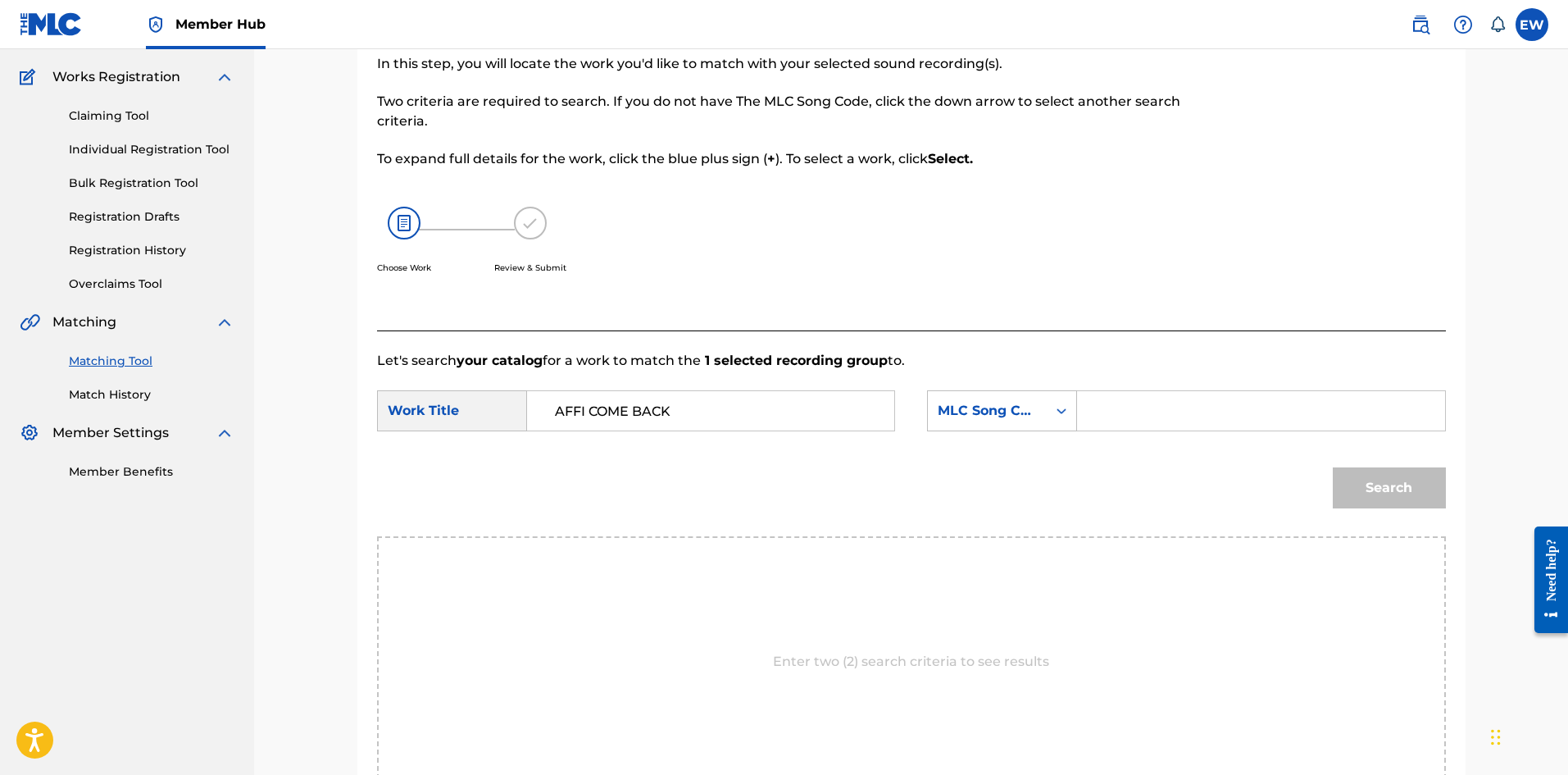
paste input "AA6D41"
type input "AA6D41"
click at [1373, 485] on button "Search" at bounding box center [1390, 487] width 113 height 41
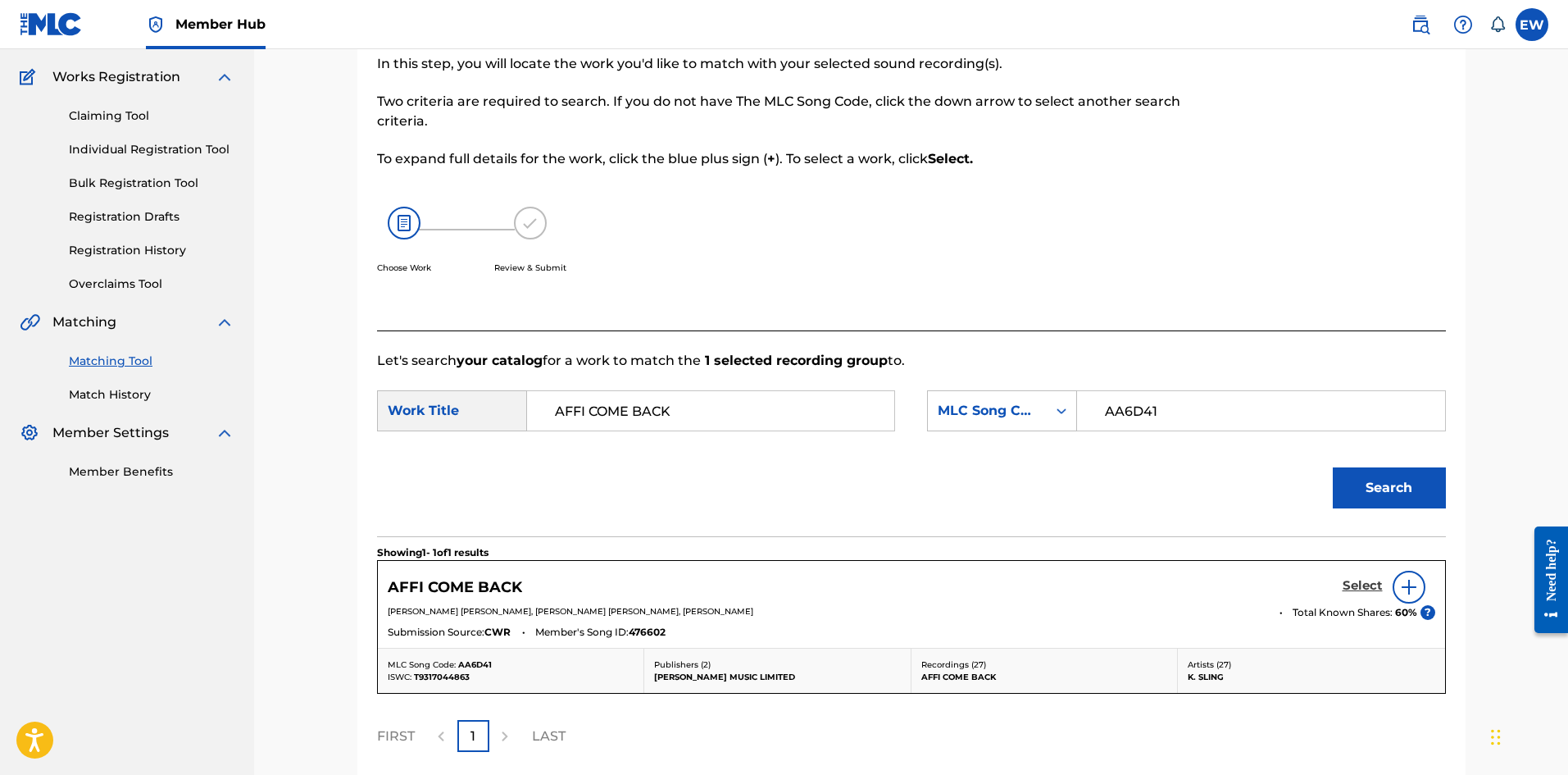
click at [1353, 579] on h5 "Select" at bounding box center [1363, 586] width 40 height 16
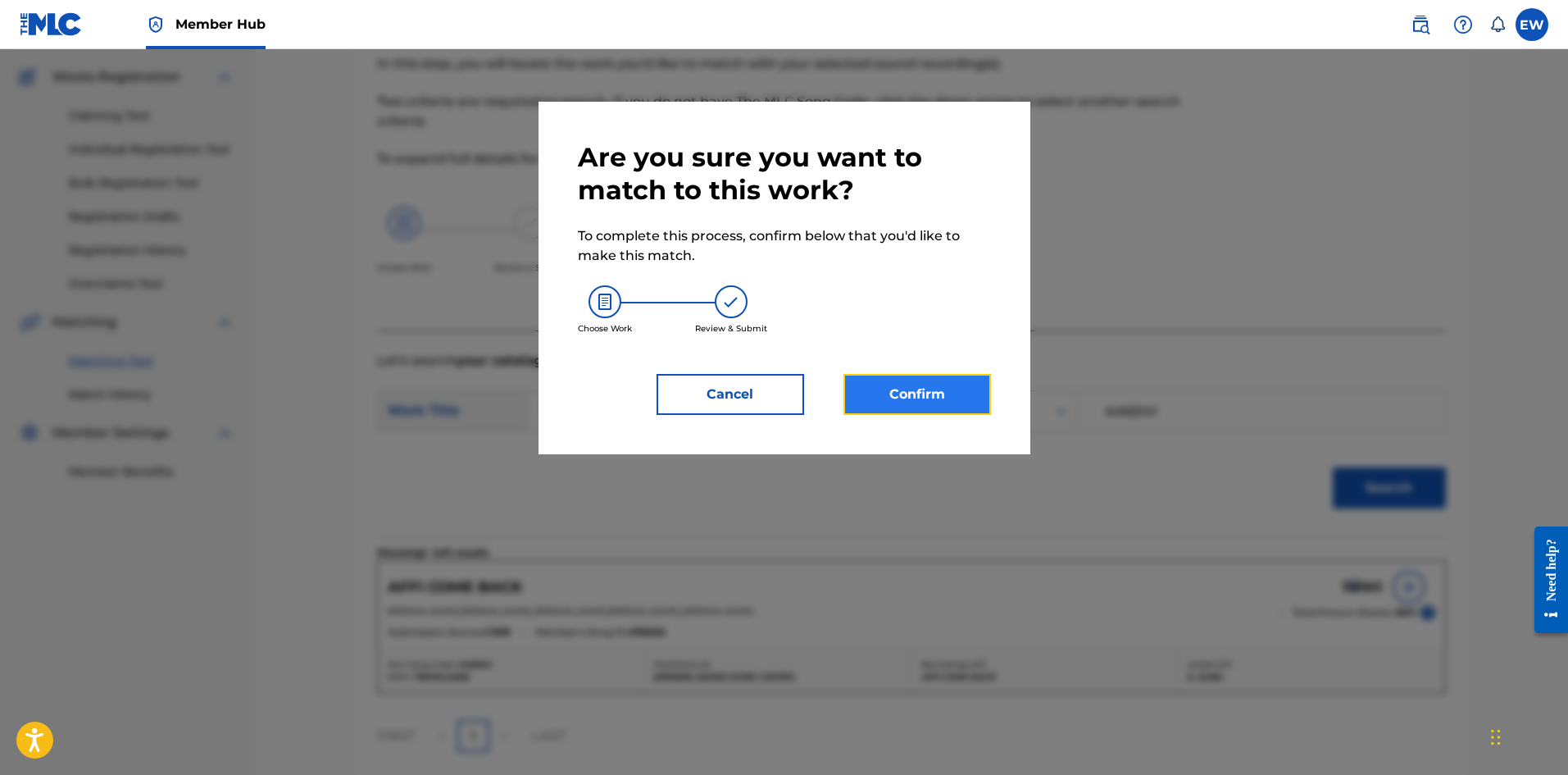
click at [910, 385] on button "Confirm" at bounding box center [917, 394] width 148 height 41
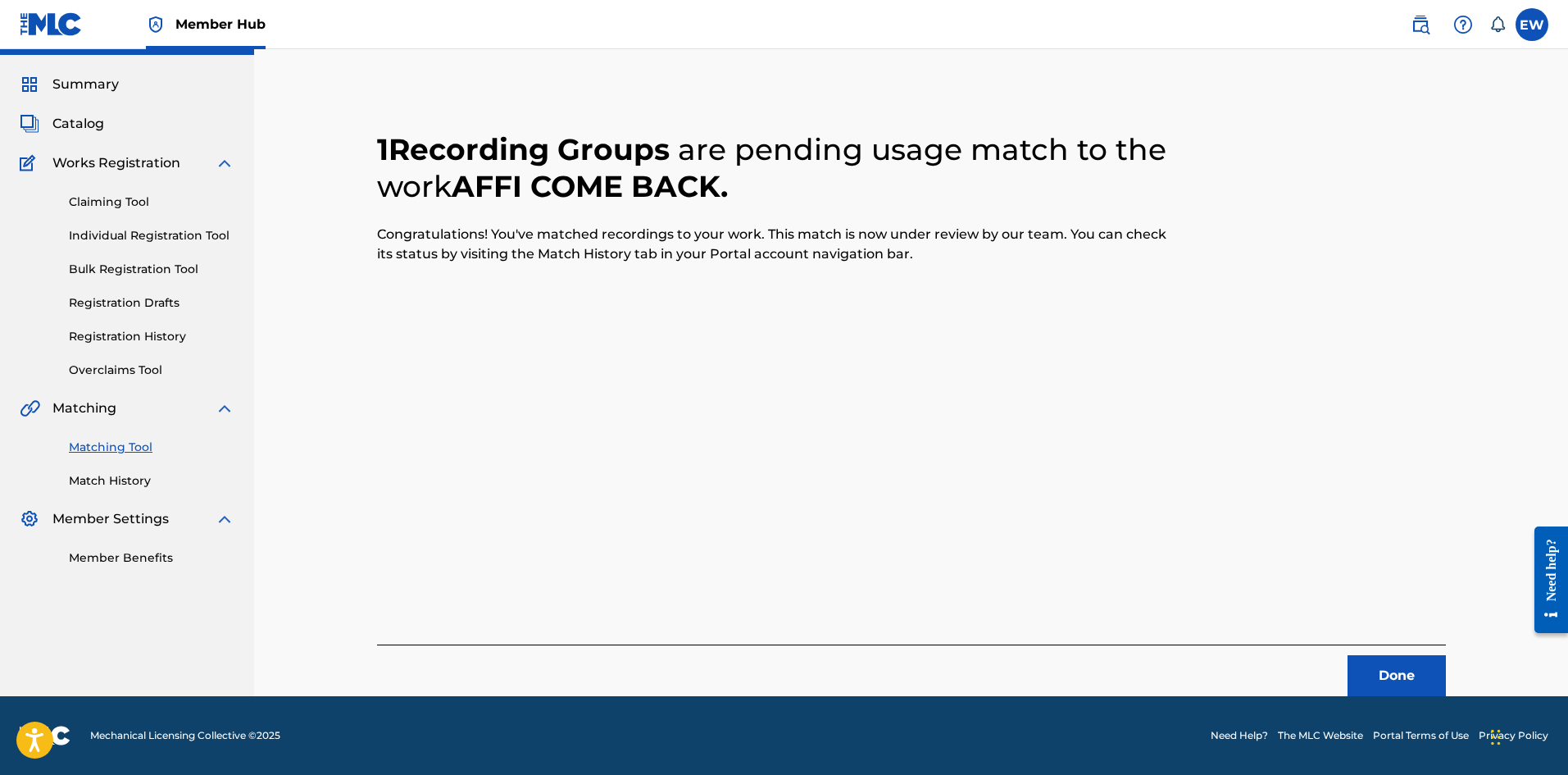
scroll to position [39, 0]
click at [1364, 660] on button "Done" at bounding box center [1397, 675] width 98 height 41
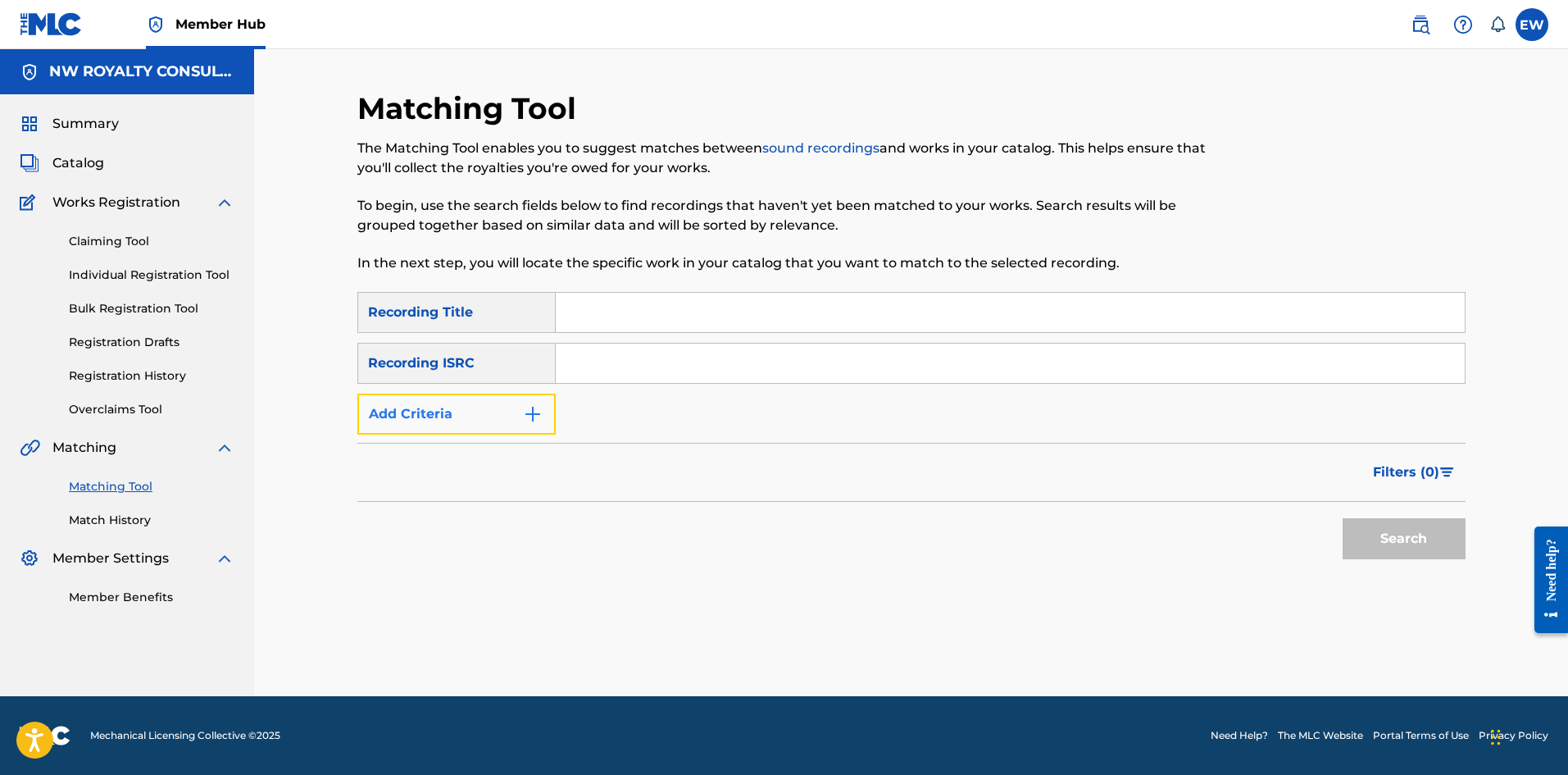
click at [500, 419] on button "Add Criteria" at bounding box center [457, 413] width 198 height 41
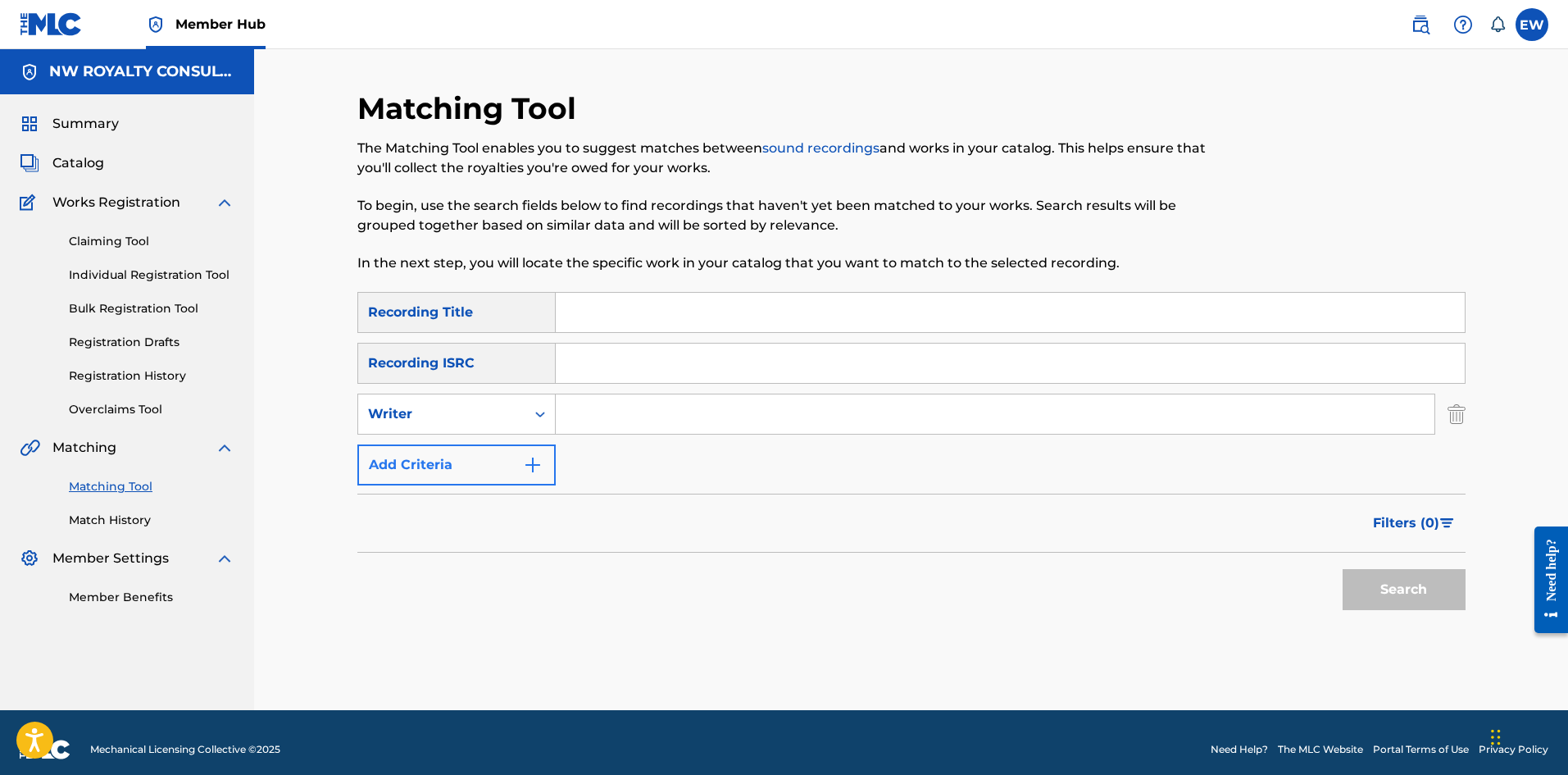
click at [500, 418] on div "Writer" at bounding box center [442, 414] width 148 height 20
click at [484, 436] on div "Recording Artist" at bounding box center [457, 455] width 197 height 41
click at [581, 408] on input "Search Form" at bounding box center [995, 413] width 878 height 39
paste input "MEGA BANTON"
type input "MEGA BANTON"
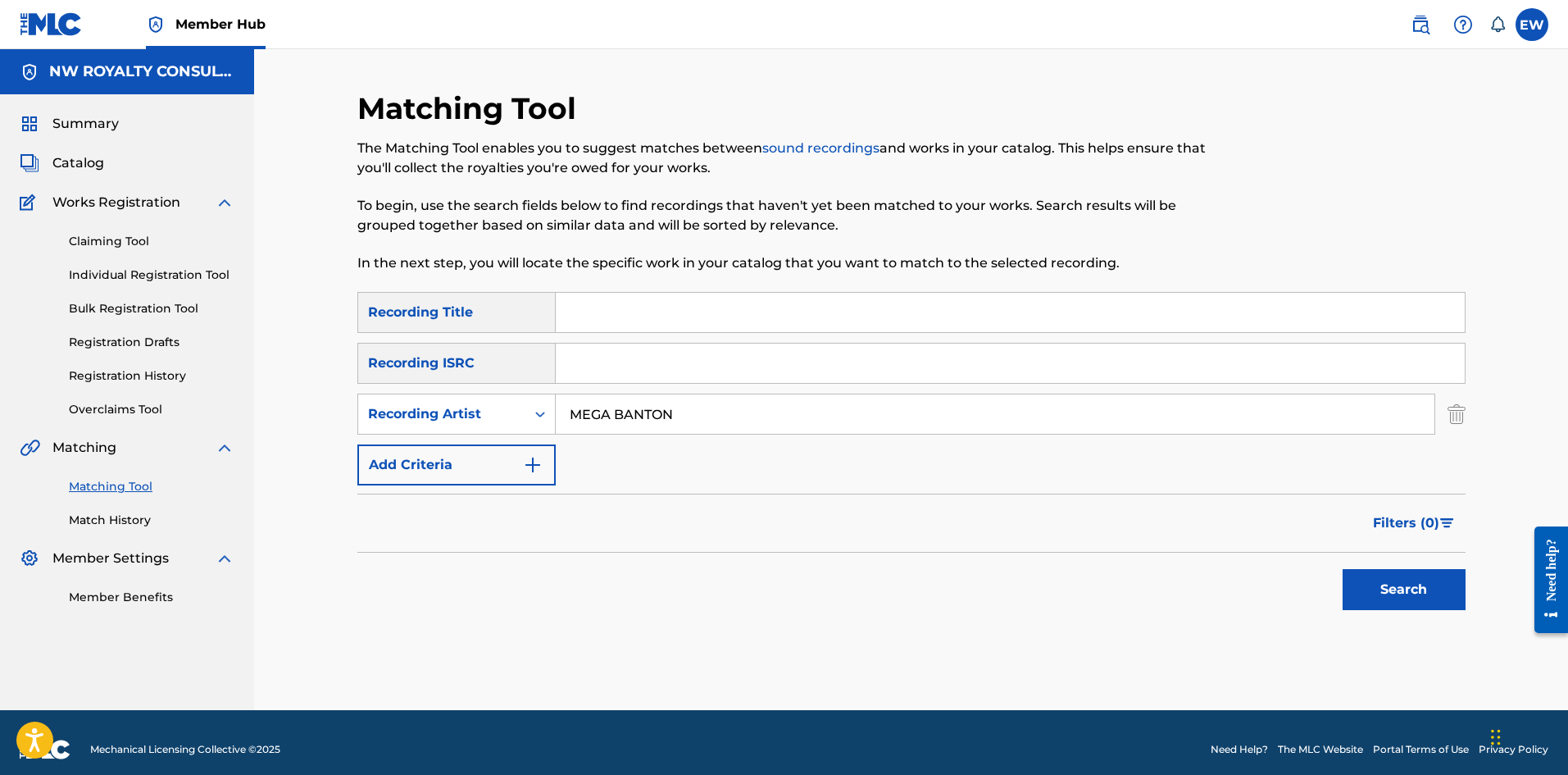
click at [764, 298] on input "Search Form" at bounding box center [1010, 312] width 909 height 39
paste input "AFFI GWAAN"
type input "AFFI GWAAN"
drag, startPoint x: 1380, startPoint y: 590, endPoint x: 1374, endPoint y: 583, distance: 9.2
click at [1380, 588] on button "Search" at bounding box center [1404, 589] width 123 height 41
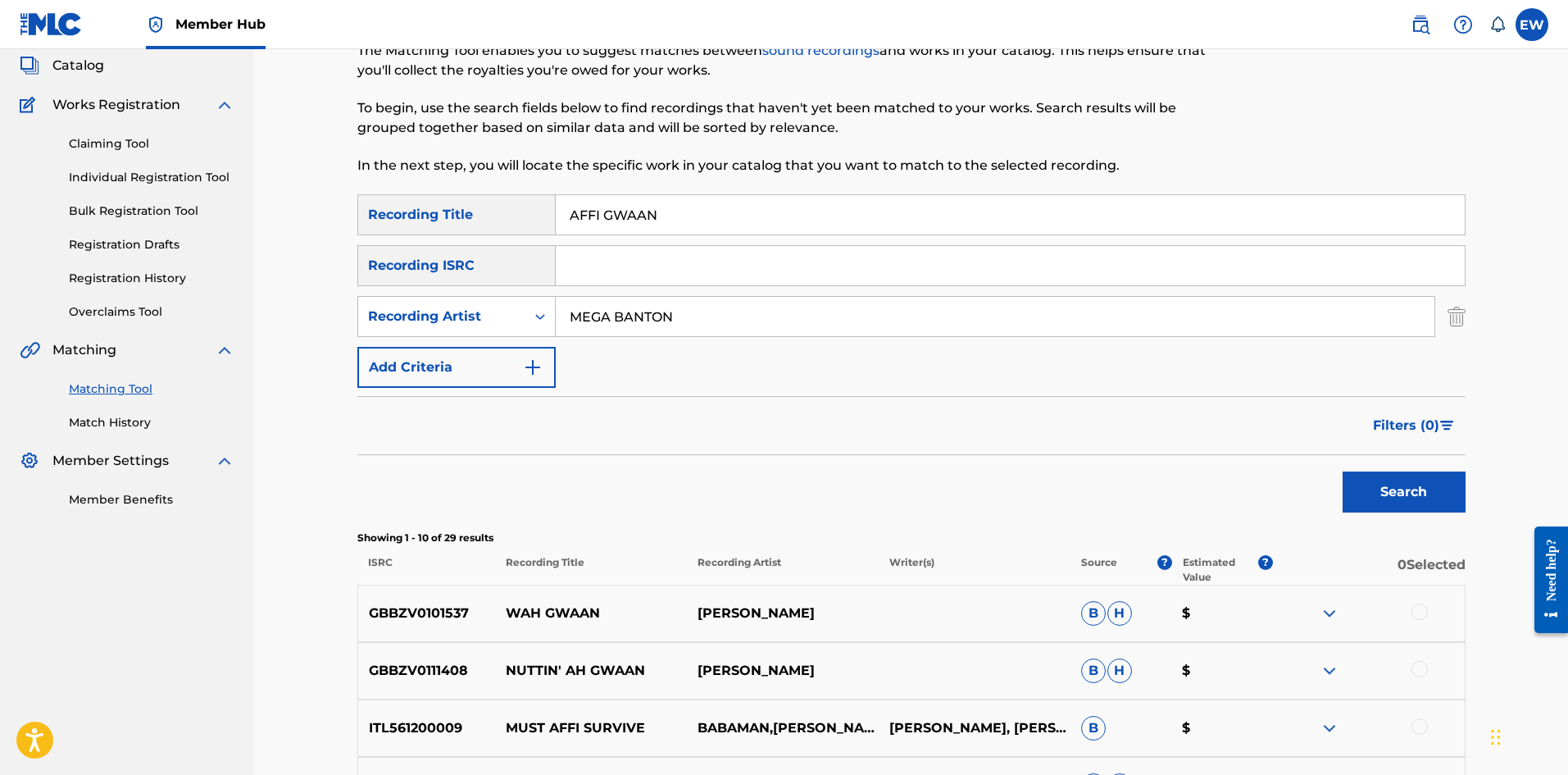
scroll to position [82, 0]
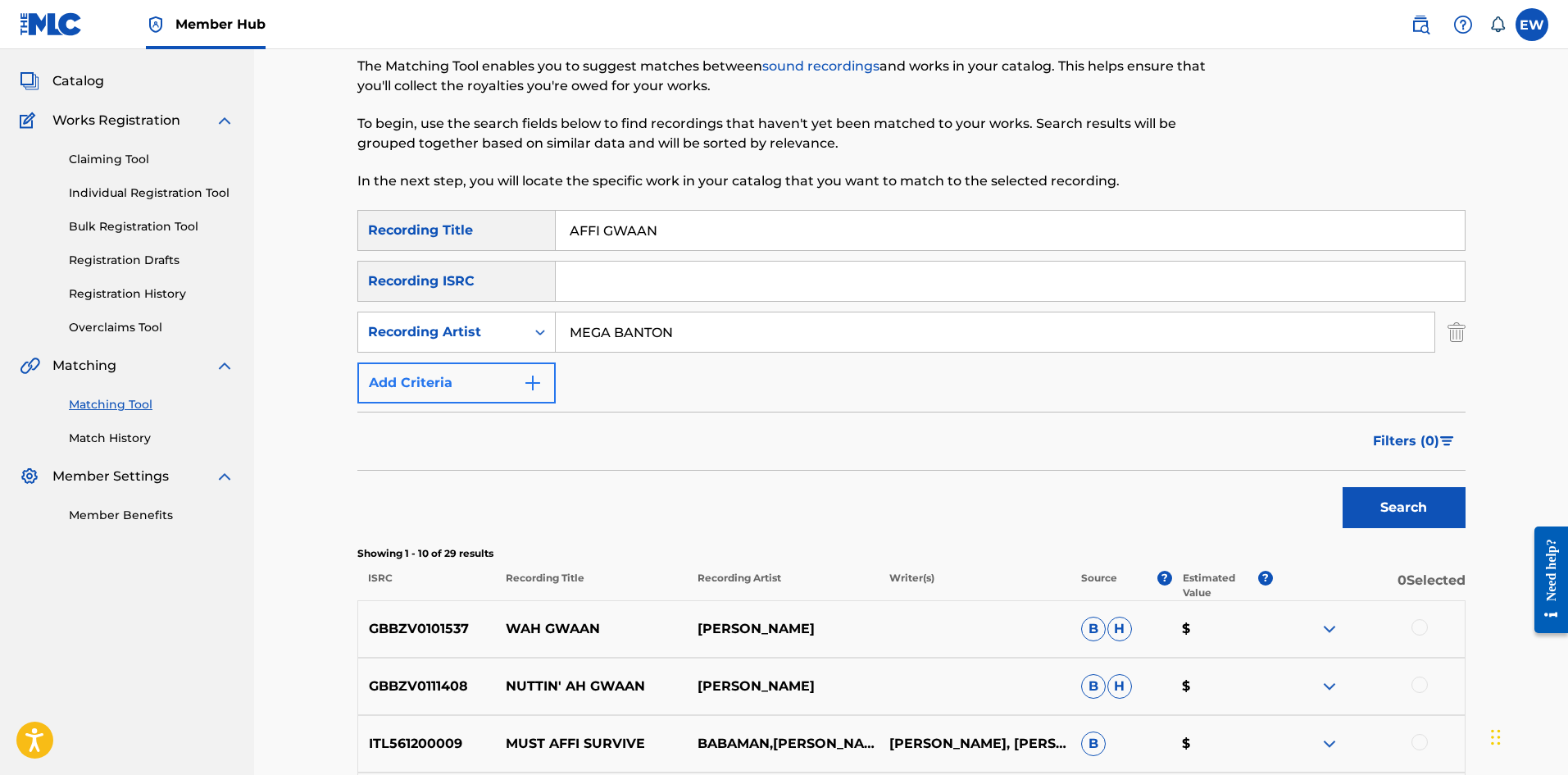
drag, startPoint x: 704, startPoint y: 327, endPoint x: 401, endPoint y: 370, distance: 306.0
click at [398, 368] on div "SearchWithCriteriad0640c02-d444-4b09-8436-8163c6d721a9 Recording Title AFFI GWA…" at bounding box center [911, 306] width 1108 height 193
paste input "ROZARRO"
type input "ROZARRO"
drag, startPoint x: 697, startPoint y: 231, endPoint x: 457, endPoint y: 263, distance: 242.1
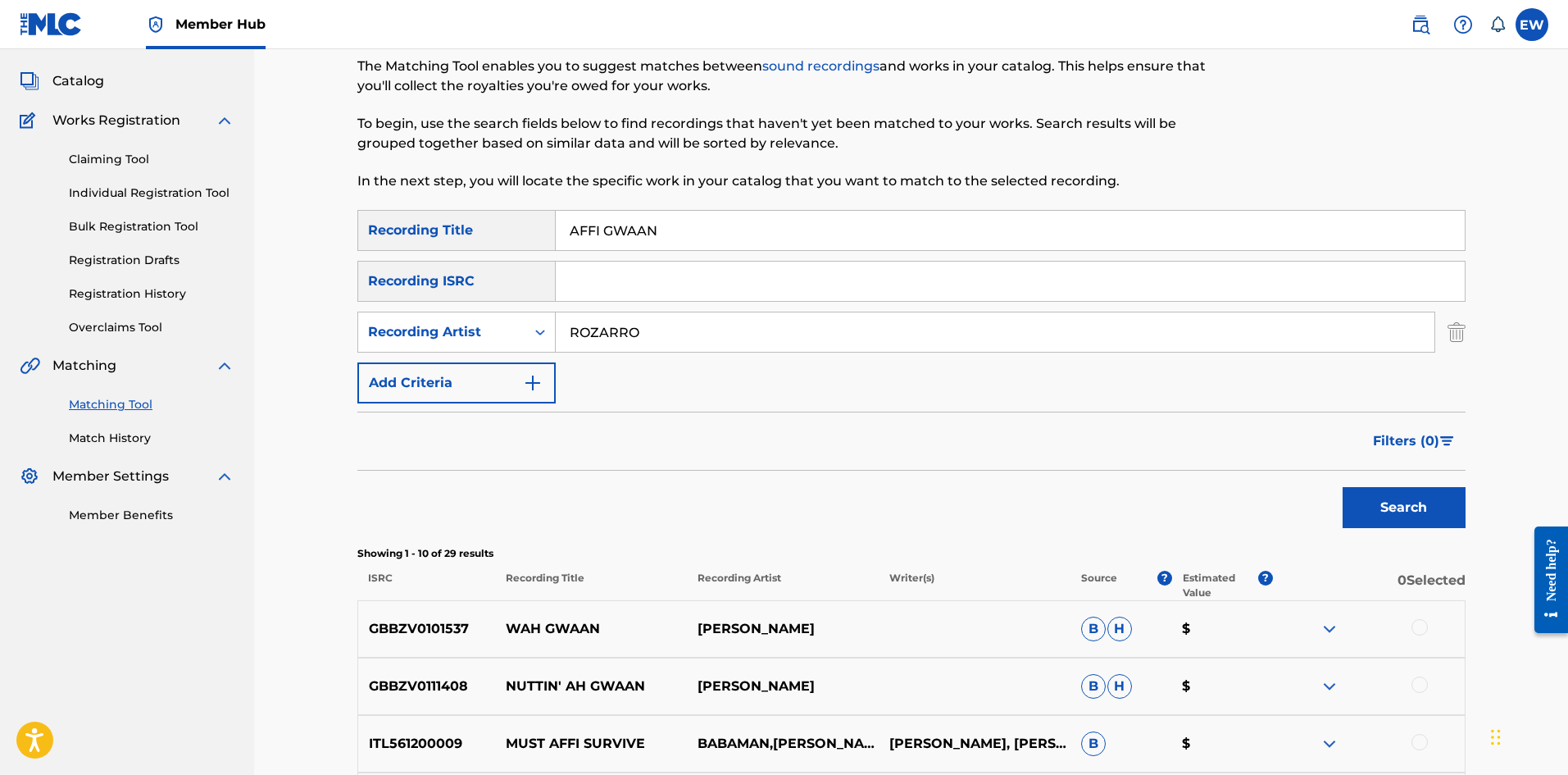
click at [457, 263] on div "SearchWithCriteriad0640c02-d444-4b09-8436-8163c6d721a9 Recording Title AFFI GWA…" at bounding box center [911, 306] width 1108 height 193
paste input "MEK DI DOLLAR"
type input "AFFI MEK DI DOLLAR"
click at [1388, 515] on button "Search" at bounding box center [1404, 507] width 123 height 41
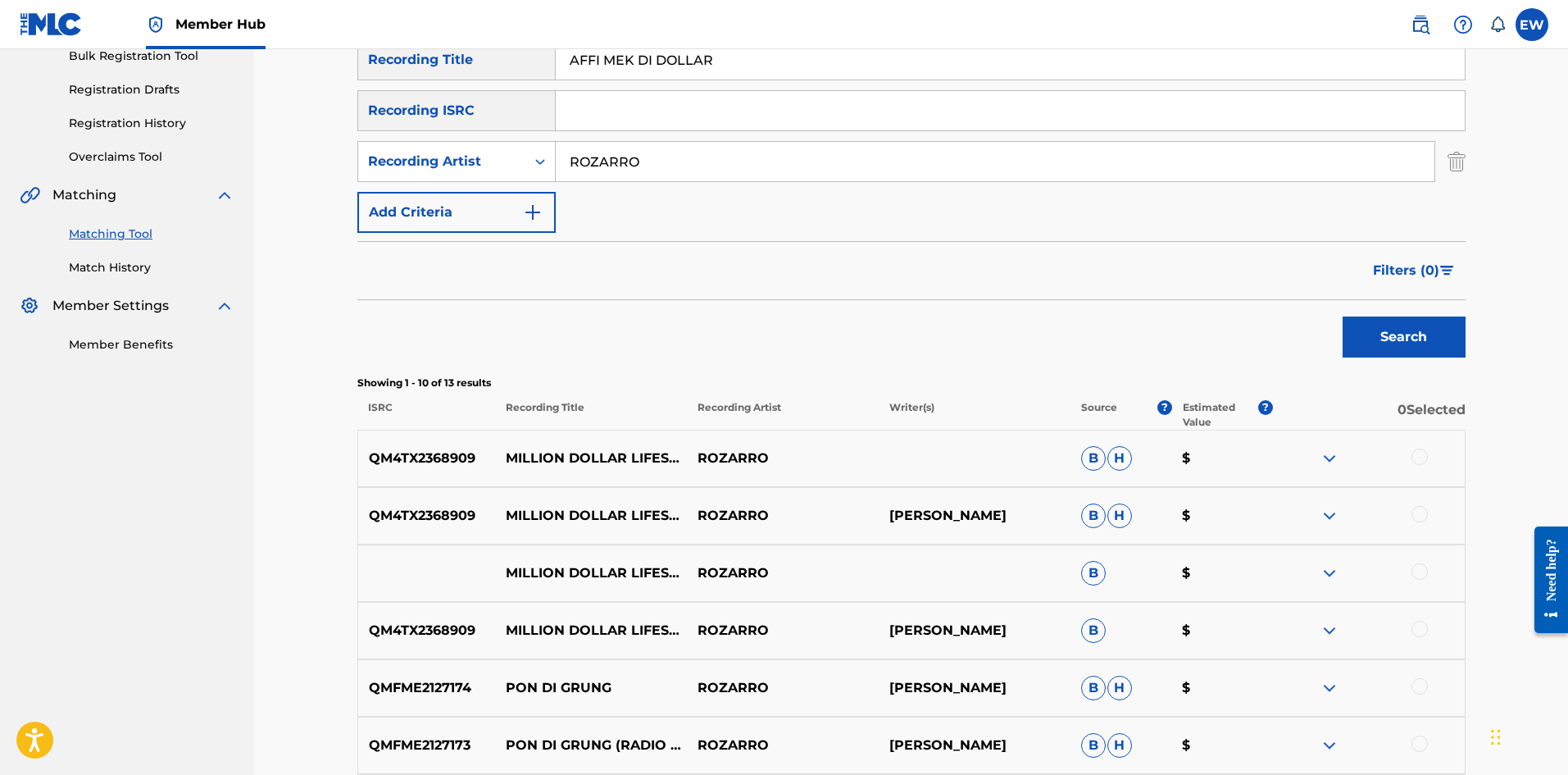
scroll to position [246, 0]
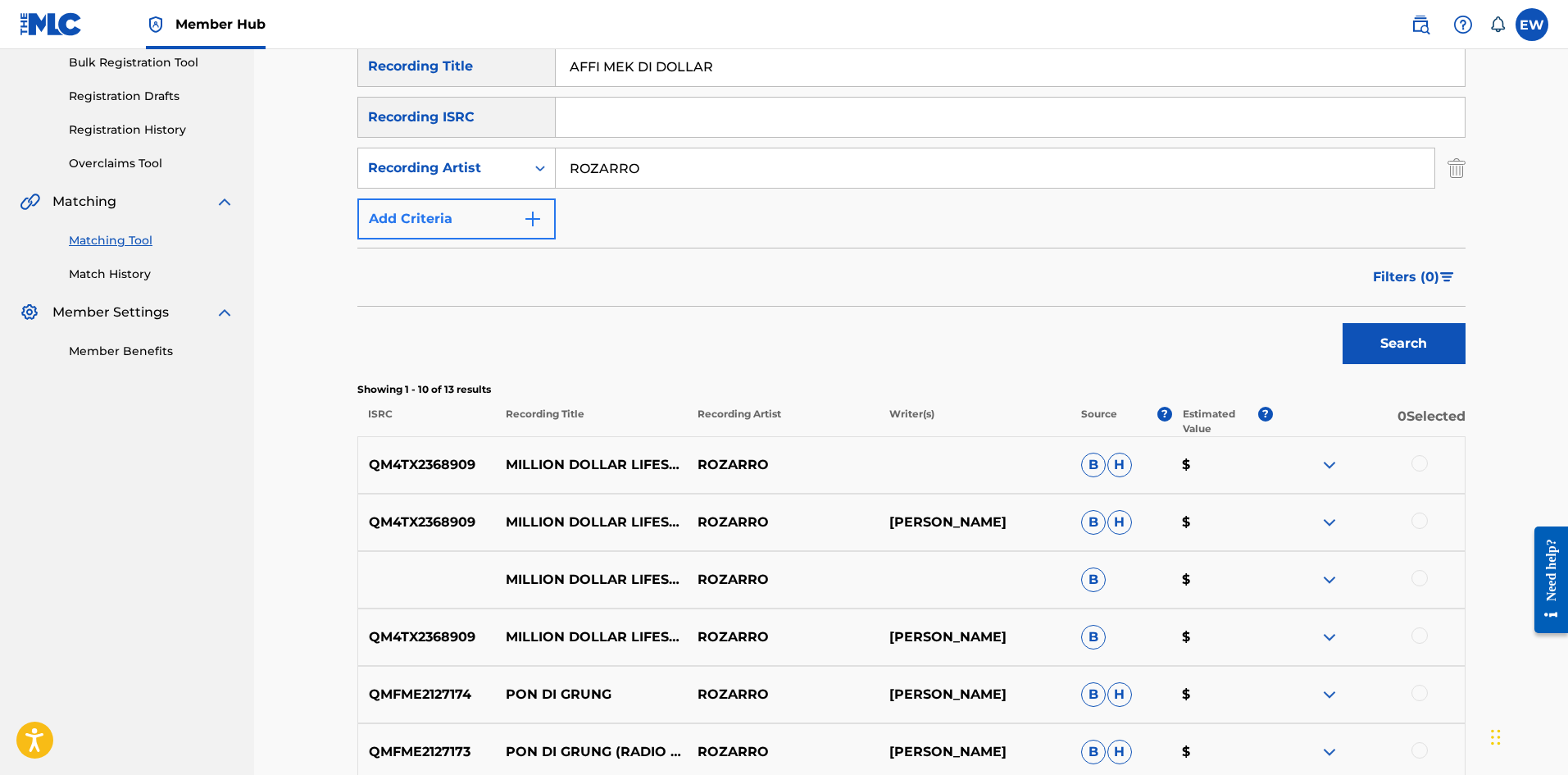
drag, startPoint x: 788, startPoint y: 175, endPoint x: 425, endPoint y: 212, distance: 364.9
click at [435, 203] on div "SearchWithCriteriad0640c02-d444-4b09-8436-8163c6d721a9 Recording Title AFFI MEK…" at bounding box center [911, 143] width 1108 height 193
paste input "DAMHIXX"
type input "DAMHIXX"
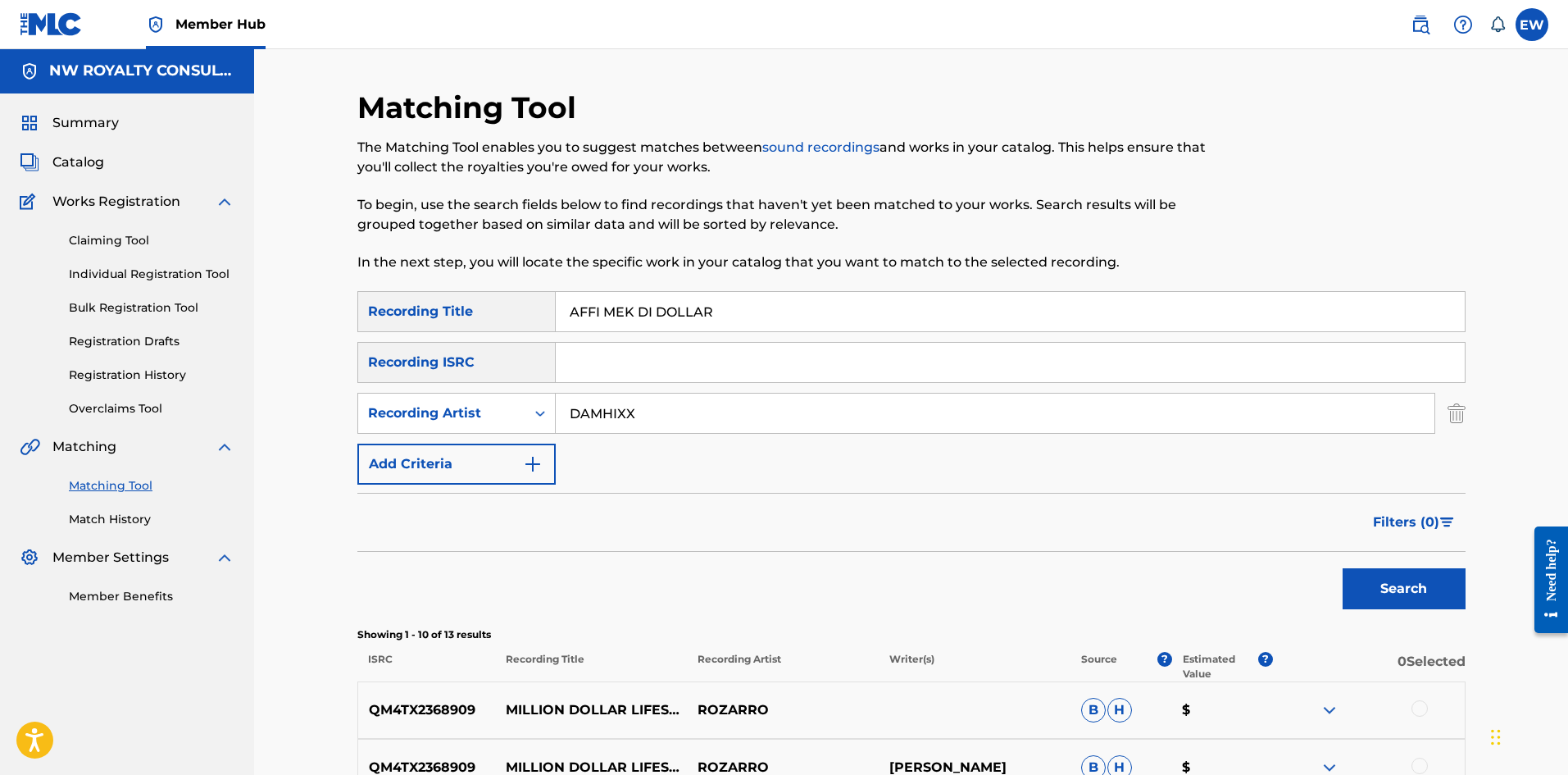
scroll to position [0, 0]
drag, startPoint x: 809, startPoint y: 303, endPoint x: 336, endPoint y: 351, distance: 475.4
click at [336, 351] on div "Matching Tool The Matching Tool enables you to suggest matches between sound re…" at bounding box center [911, 714] width 1314 height 1330
paste input "ORDABLE LIES"
type input "AFFORDABLE LIES"
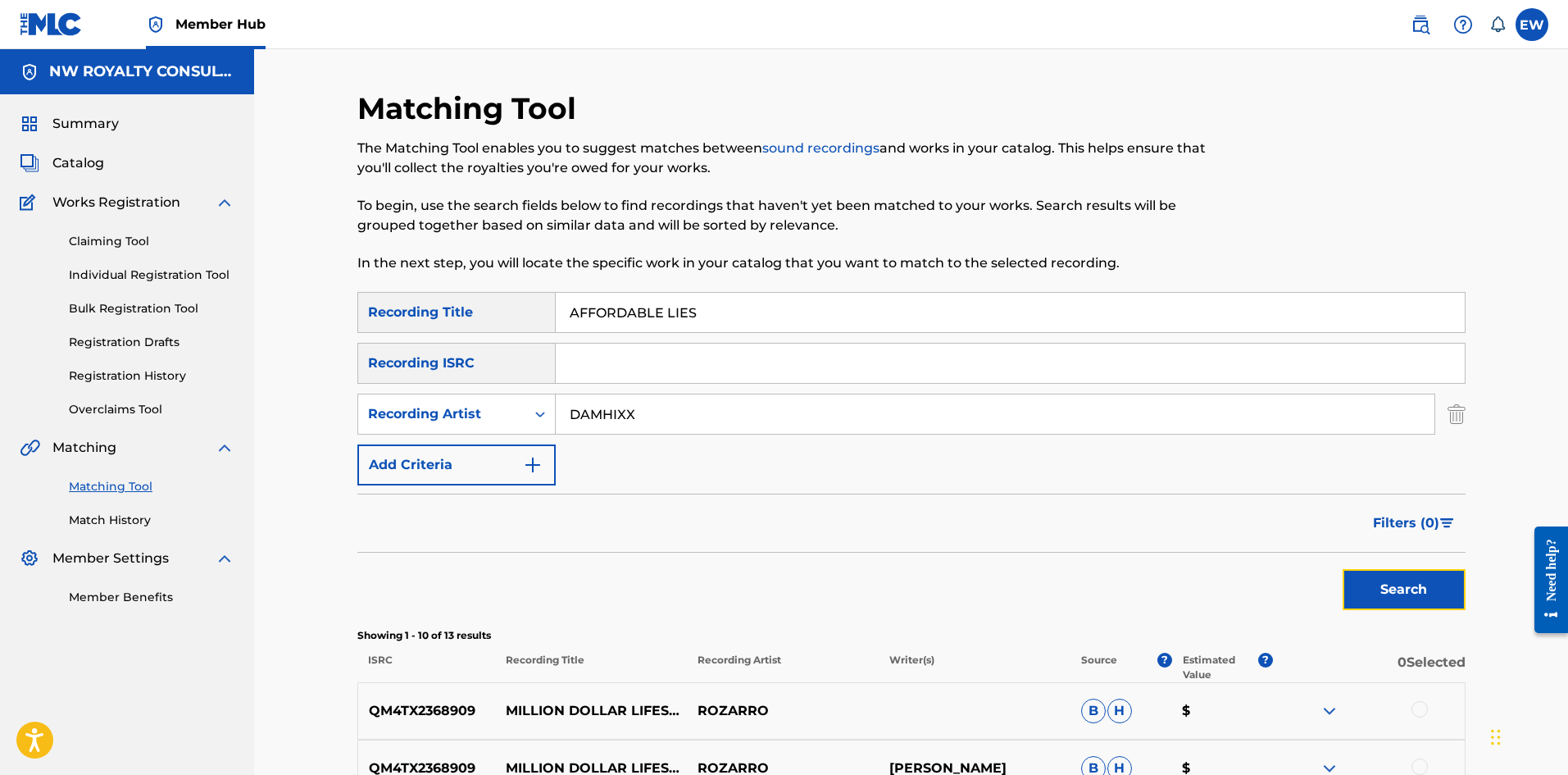
drag, startPoint x: 1383, startPoint y: 586, endPoint x: 1367, endPoint y: 580, distance: 17.1
click at [1382, 586] on button "Search" at bounding box center [1404, 589] width 123 height 41
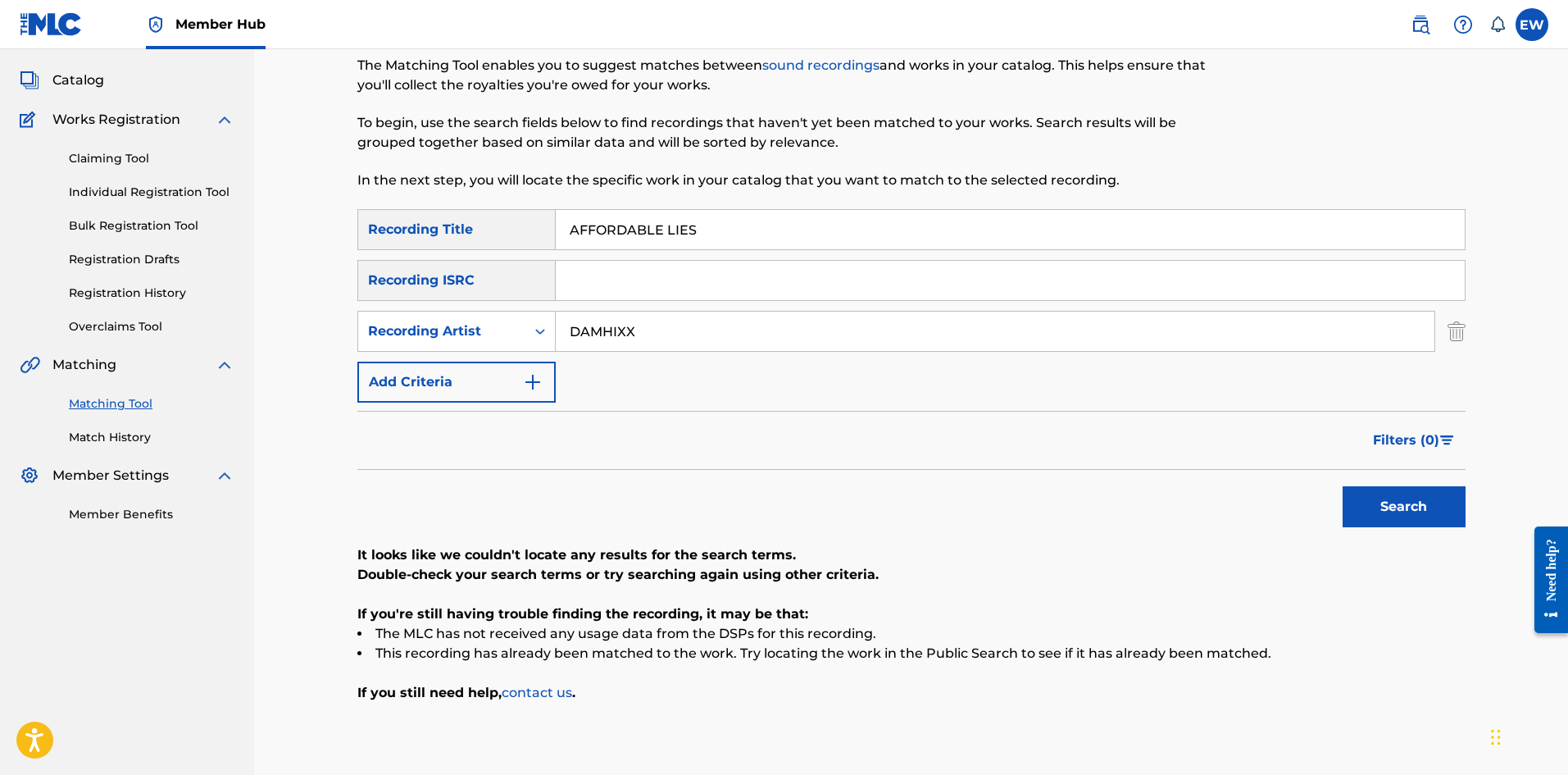
scroll to position [82, 0]
drag, startPoint x: 693, startPoint y: 324, endPoint x: 450, endPoint y: 319, distance: 243.1
click at [404, 306] on div "SearchWithCriteriad0640c02-d444-4b09-8436-8163c6d721a9 Recording Title AFFORDAB…" at bounding box center [911, 306] width 1108 height 193
paste input "CRISOPOLIS"
type input "CRISOPOLIS"
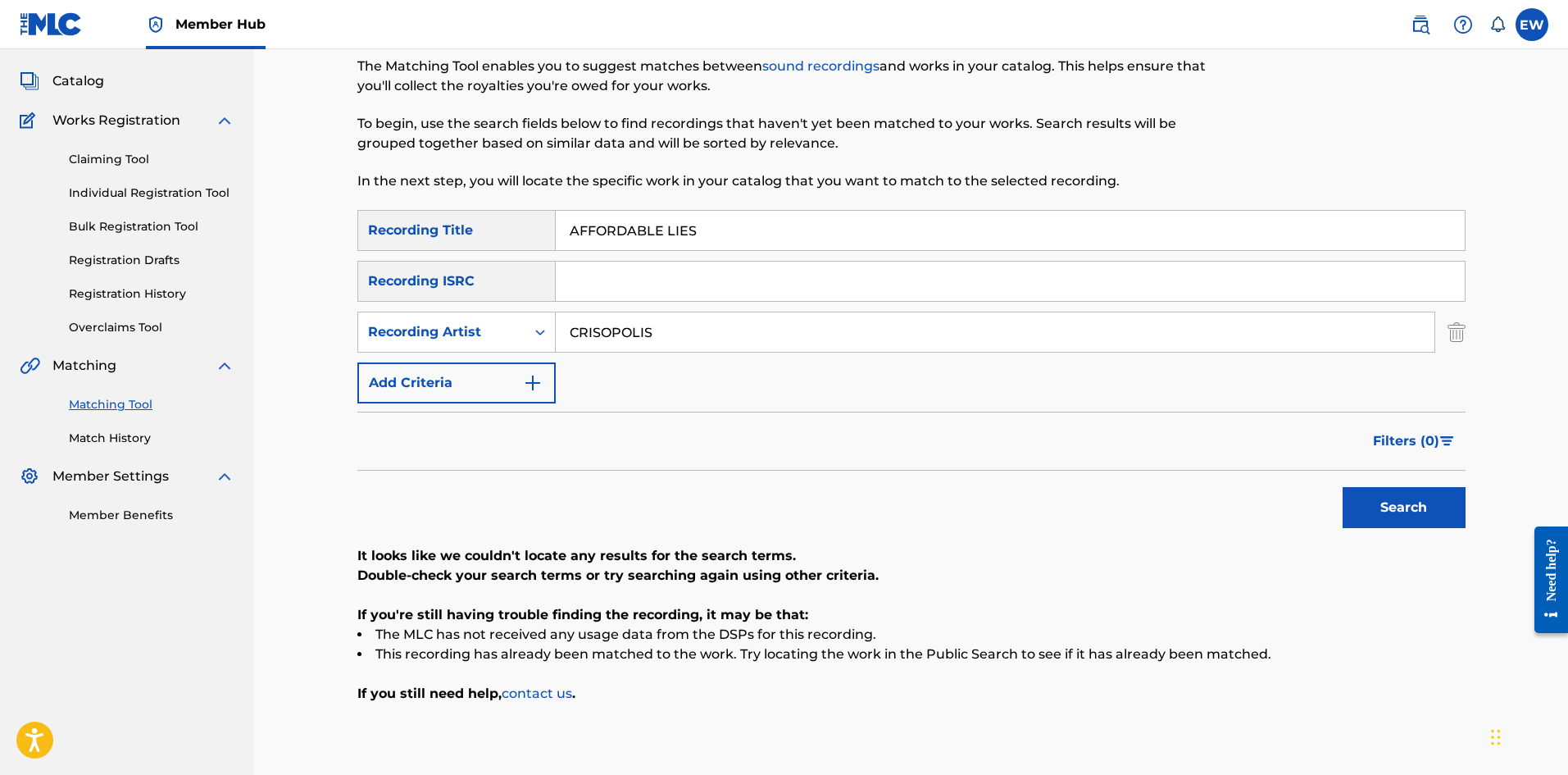
drag, startPoint x: 857, startPoint y: 220, endPoint x: 492, endPoint y: 240, distance: 365.5
click at [504, 245] on div "SearchWithCriteriad0640c02-d444-4b09-8436-8163c6d721a9 Recording Title AFFORDAB…" at bounding box center [911, 230] width 1108 height 41
paste
type input "AFI GET IT"
click at [1364, 505] on button "Search" at bounding box center [1404, 507] width 123 height 41
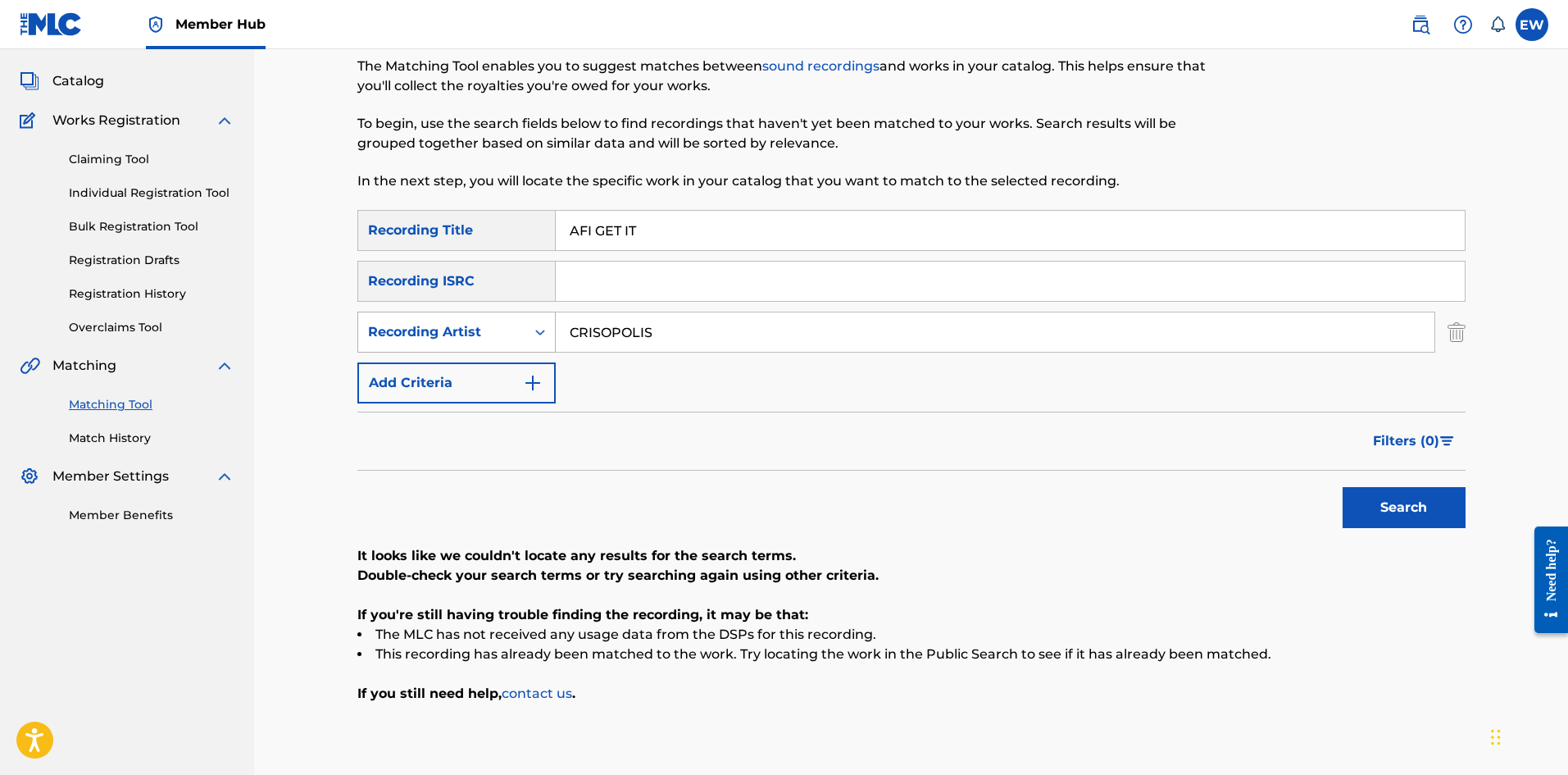
drag, startPoint x: 734, startPoint y: 335, endPoint x: 498, endPoint y: 335, distance: 236.0
click at [498, 335] on div "SearchWithCriteriaea6ab0f8-96f4-4f2c-9c8d-2c9622cf2a0f Recording Artist CRISOPO…" at bounding box center [911, 331] width 1108 height 41
type input "BRAVEBOY"
drag, startPoint x: 632, startPoint y: 220, endPoint x: 492, endPoint y: 220, distance: 140.0
click at [500, 225] on div "SearchWithCriteriad0640c02-d444-4b09-8436-8163c6d721a9 Recording Title AFI GET …" at bounding box center [911, 230] width 1108 height 41
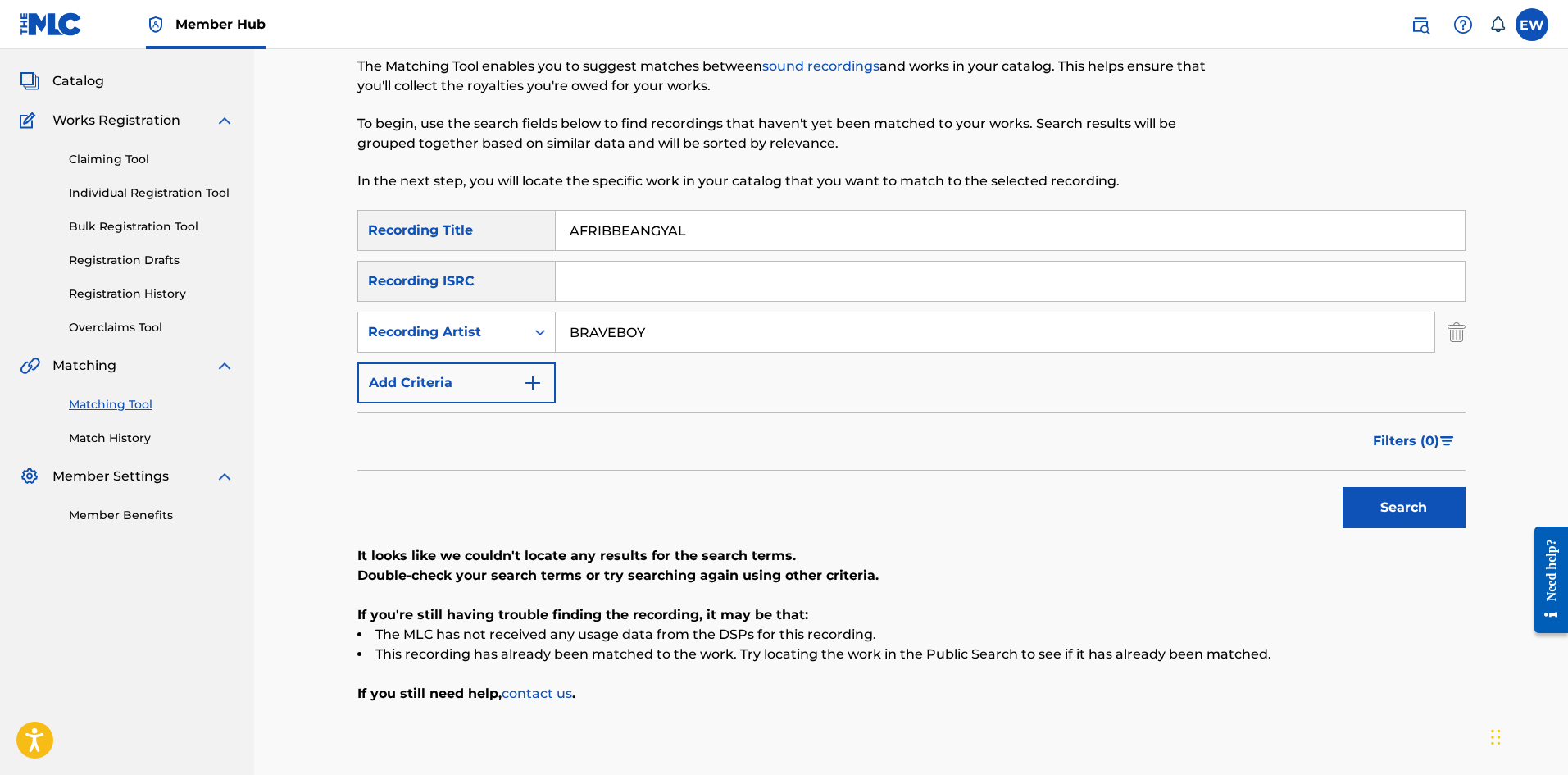
type input "AFRIBBEANGYAL"
click at [1373, 484] on div "Search" at bounding box center [1400, 503] width 131 height 65
click at [1344, 494] on button "Search" at bounding box center [1404, 507] width 123 height 41
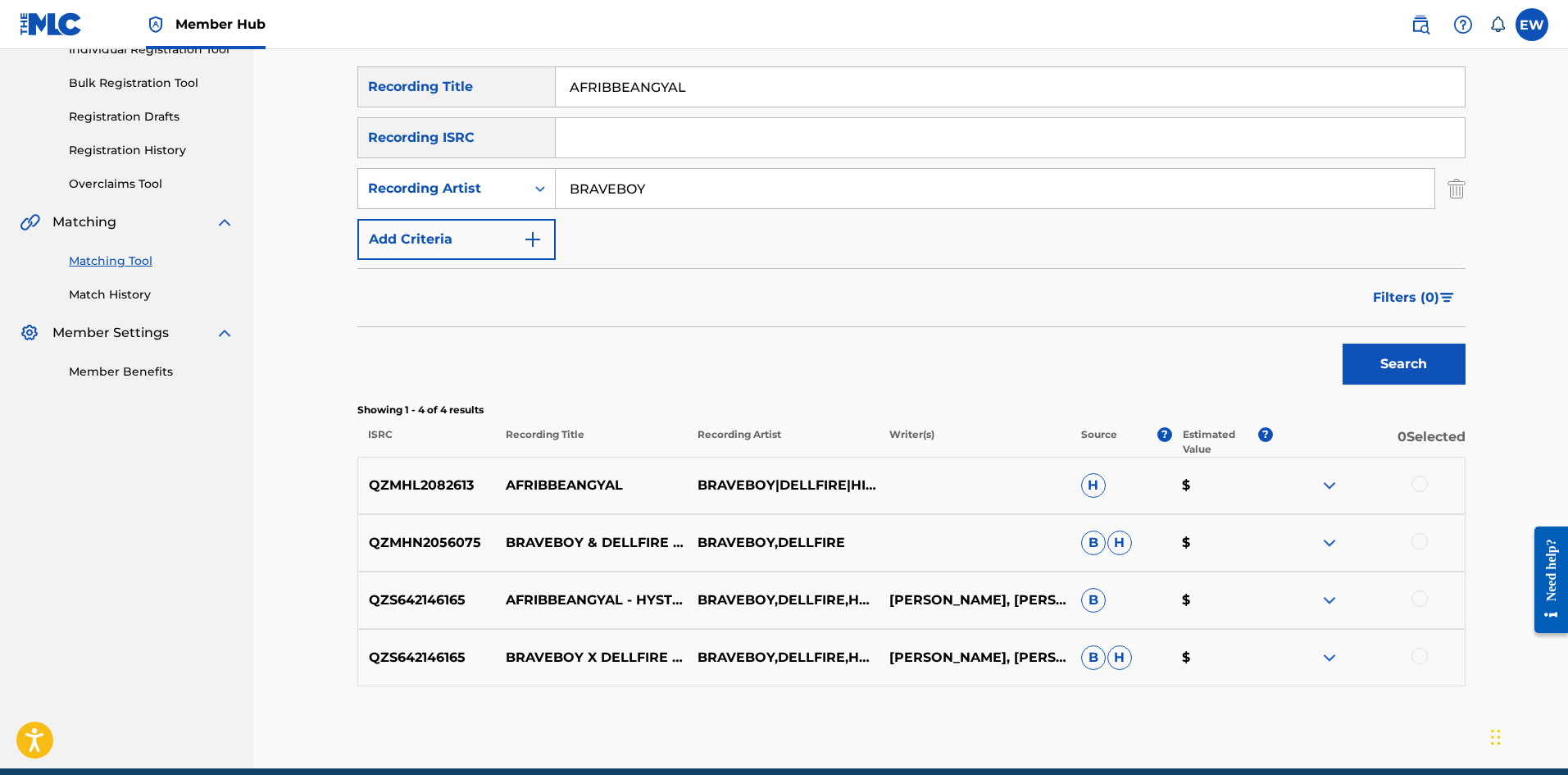
scroll to position [246, 0]
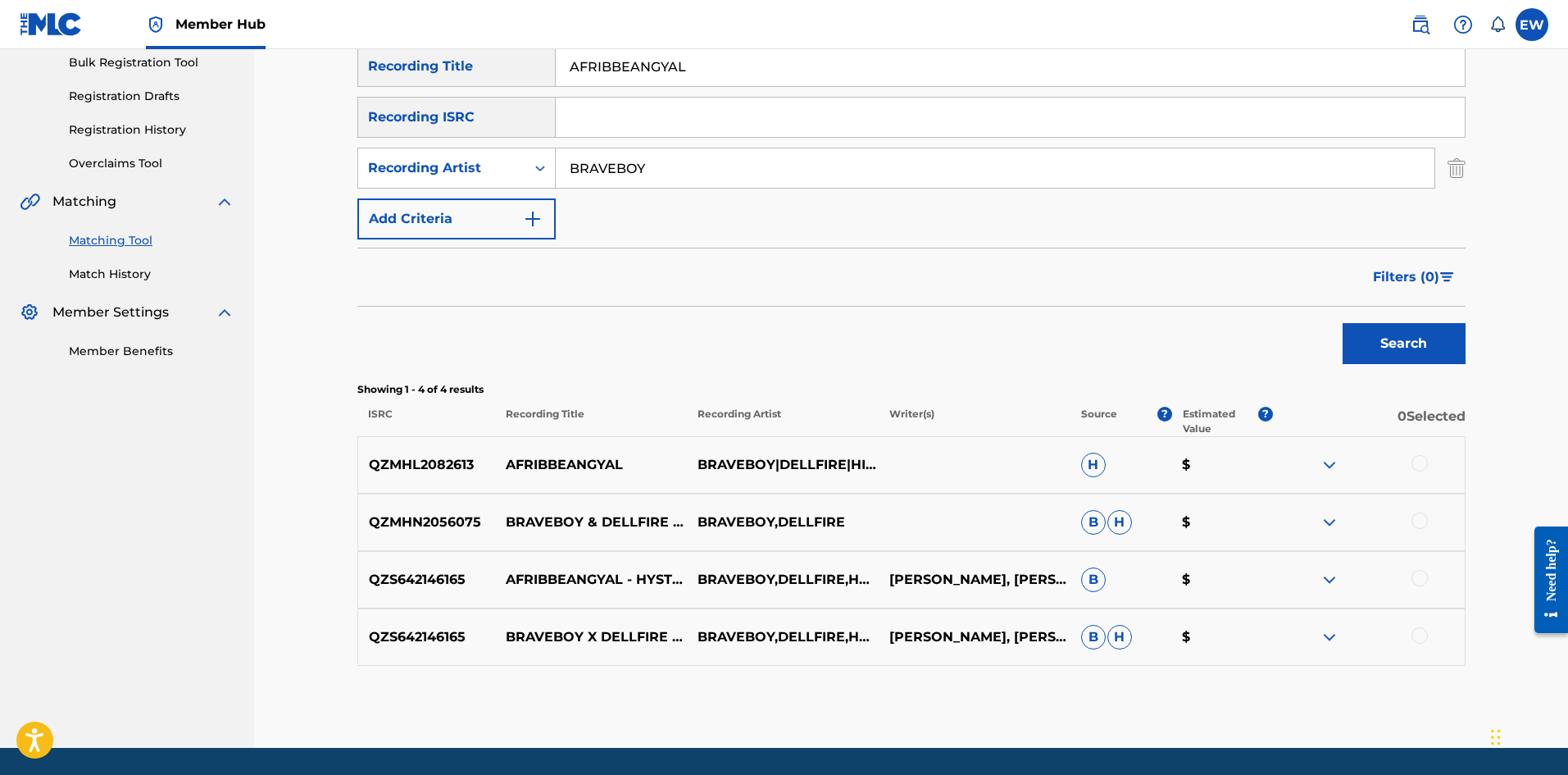
click at [1420, 464] on div at bounding box center [1419, 463] width 17 height 17
click at [1417, 522] on div at bounding box center [1419, 520] width 17 height 17
click at [1412, 579] on div at bounding box center [1419, 578] width 17 height 17
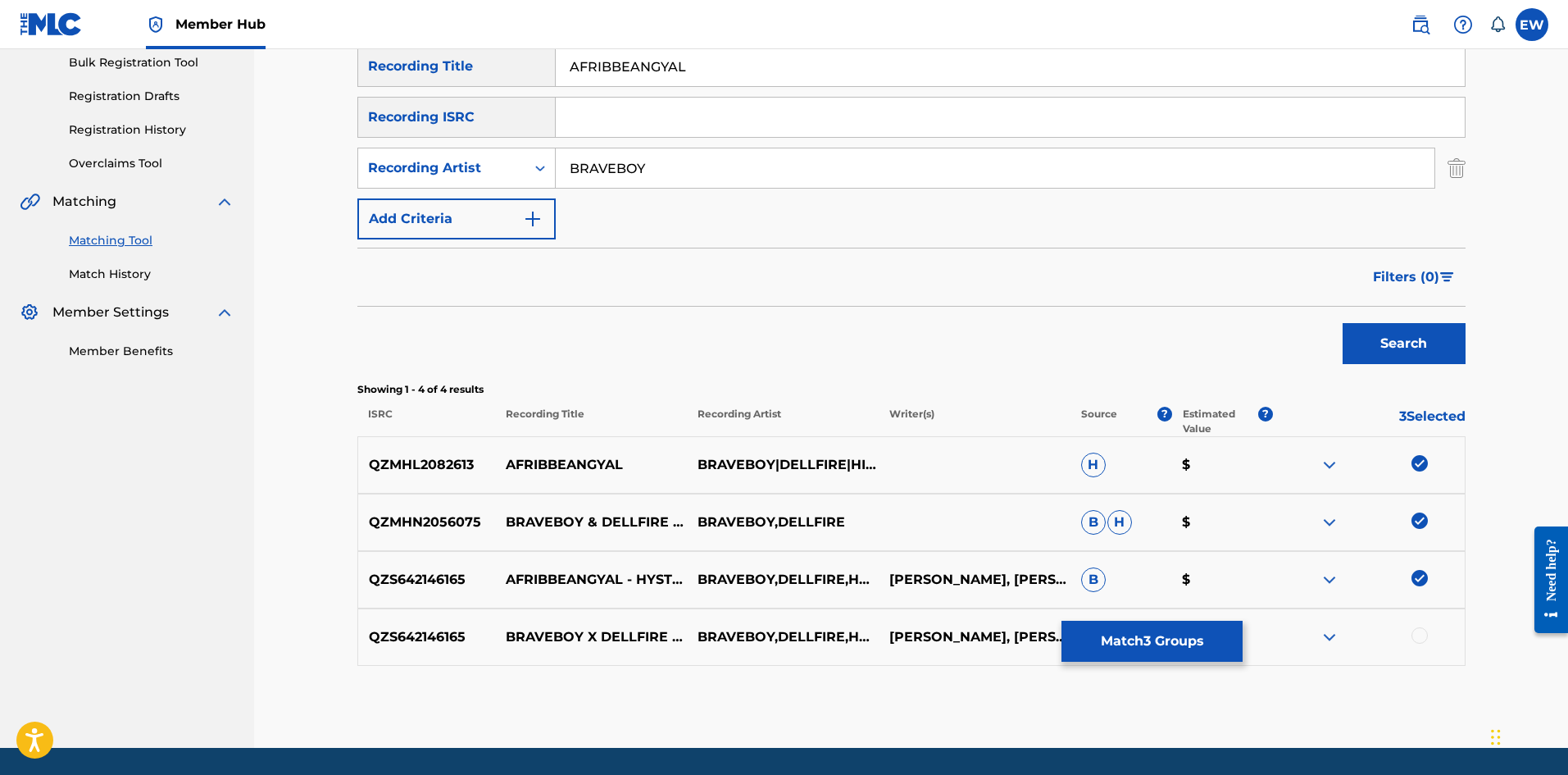
click at [1415, 636] on div at bounding box center [1419, 635] width 17 height 17
click at [1118, 624] on button "Match 4 Groups" at bounding box center [1152, 641] width 181 height 41
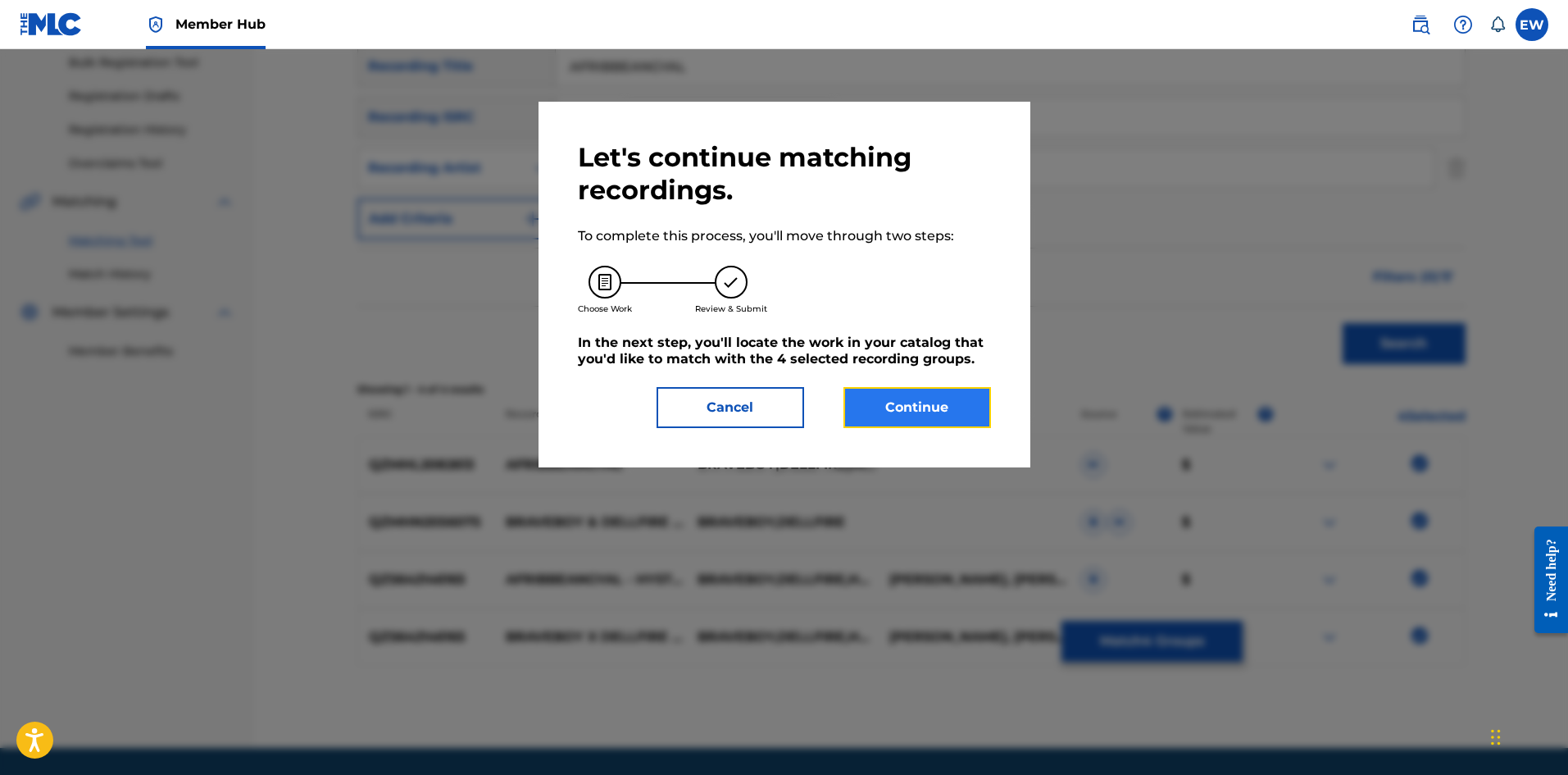
click at [904, 404] on button "Continue" at bounding box center [917, 407] width 148 height 41
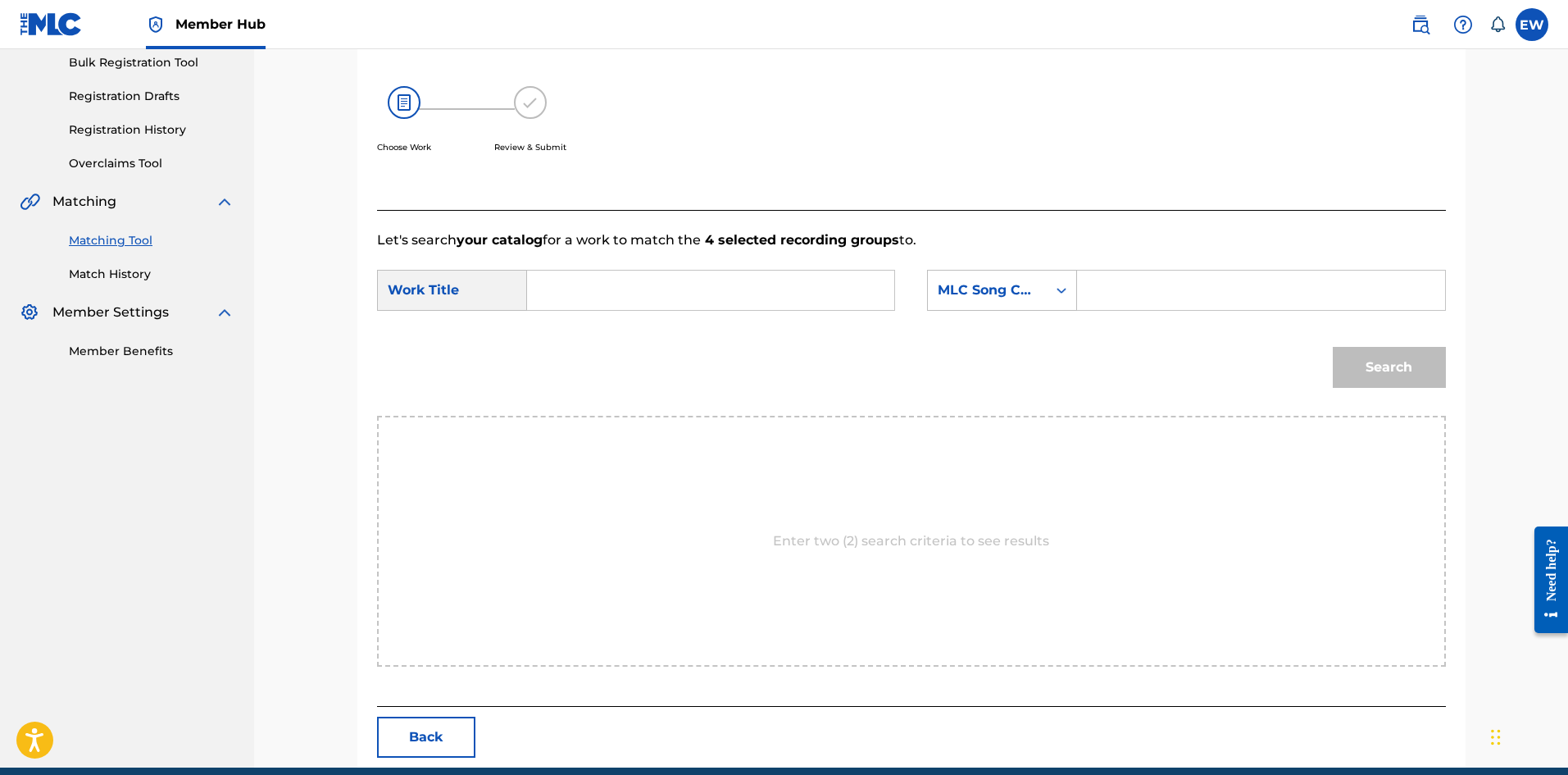
click at [820, 297] on input "Search Form" at bounding box center [711, 290] width 339 height 39
type input "AFRIBBEANGYAL"
click at [1160, 307] on input "Search Form" at bounding box center [1261, 290] width 339 height 39
type input "AA98UU"
click at [1380, 358] on button "Search" at bounding box center [1390, 367] width 113 height 41
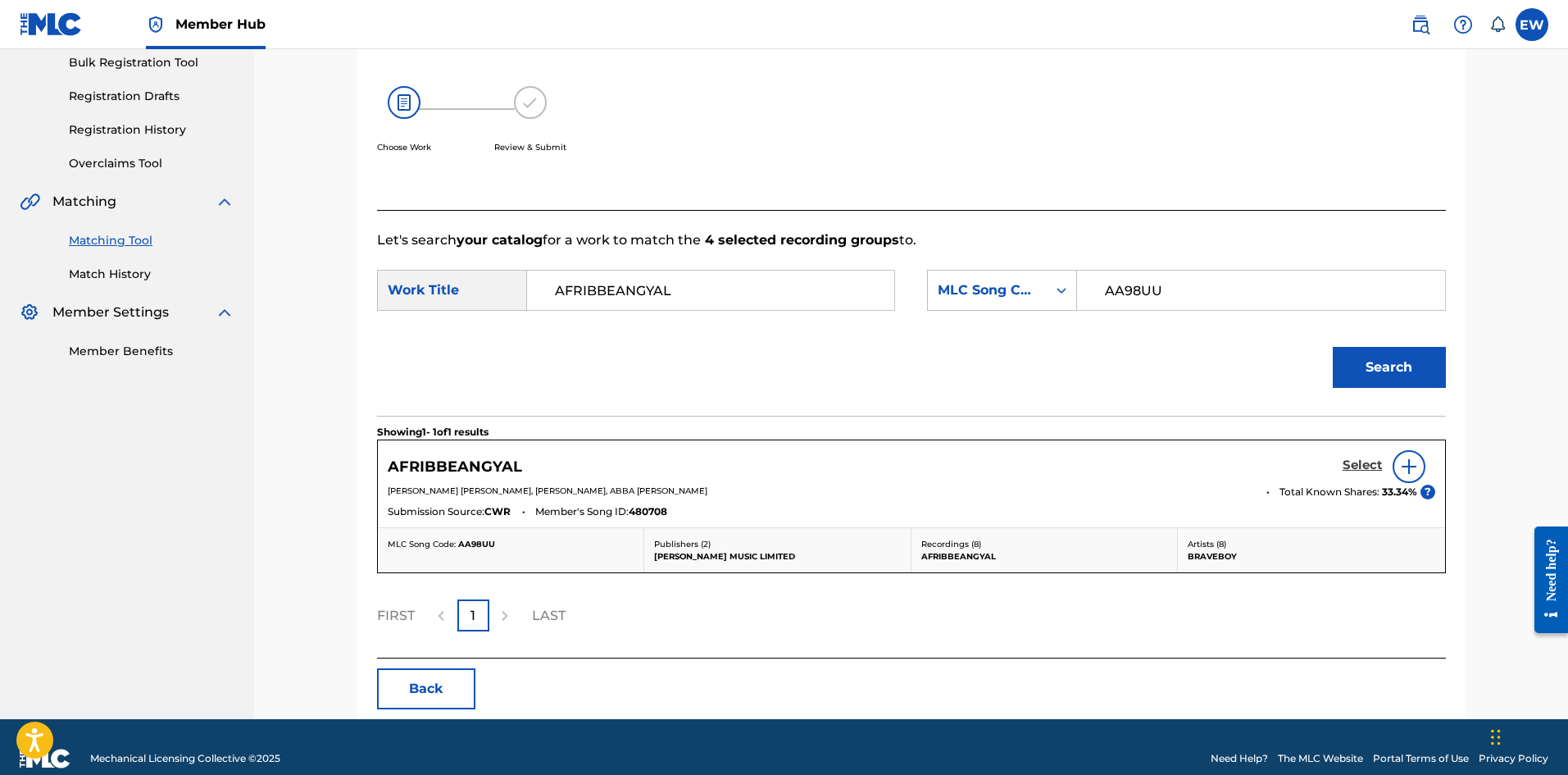
click at [1356, 463] on h5 "Select" at bounding box center [1363, 465] width 40 height 16
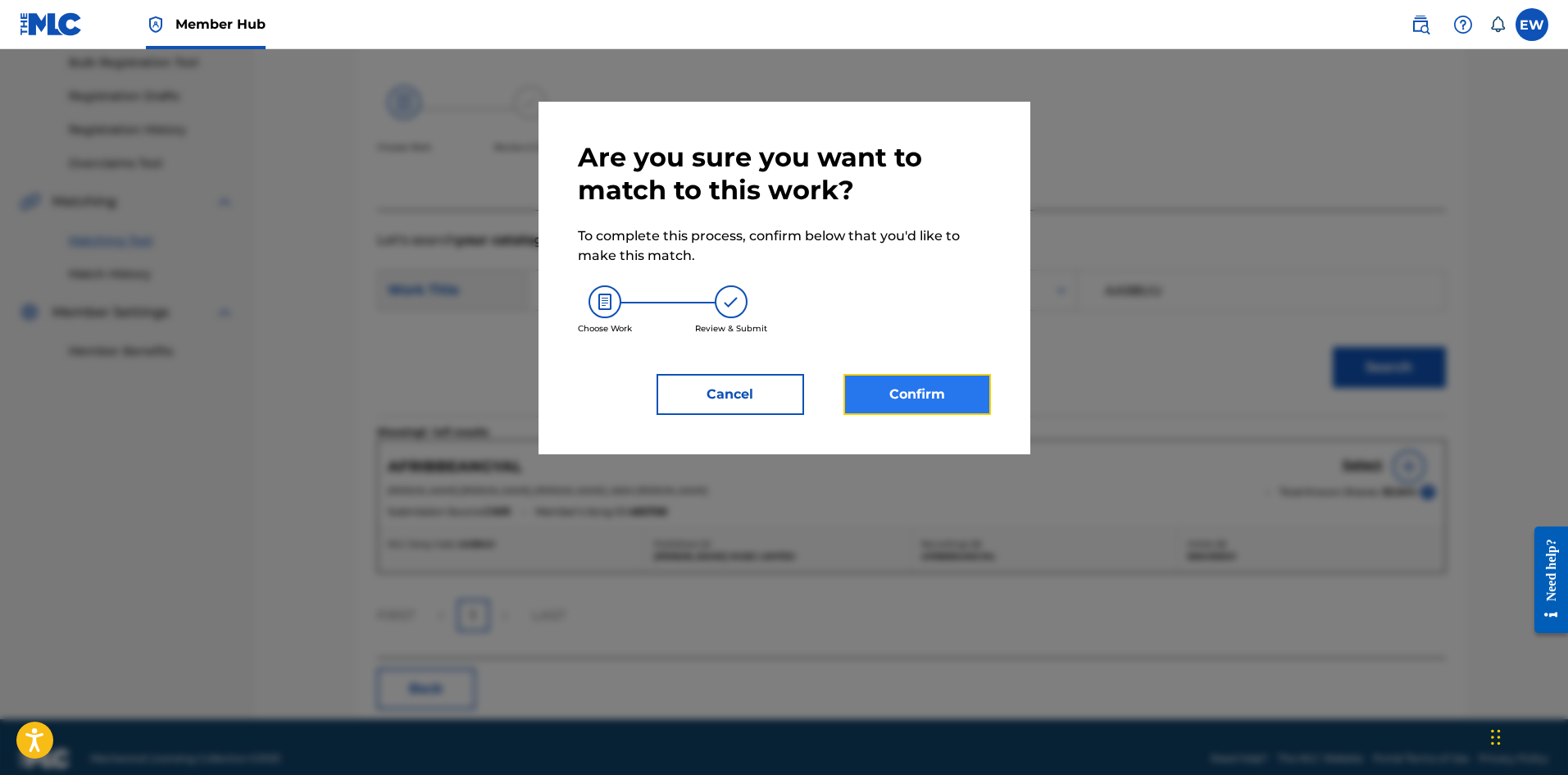
click at [978, 395] on button "Confirm" at bounding box center [917, 394] width 148 height 41
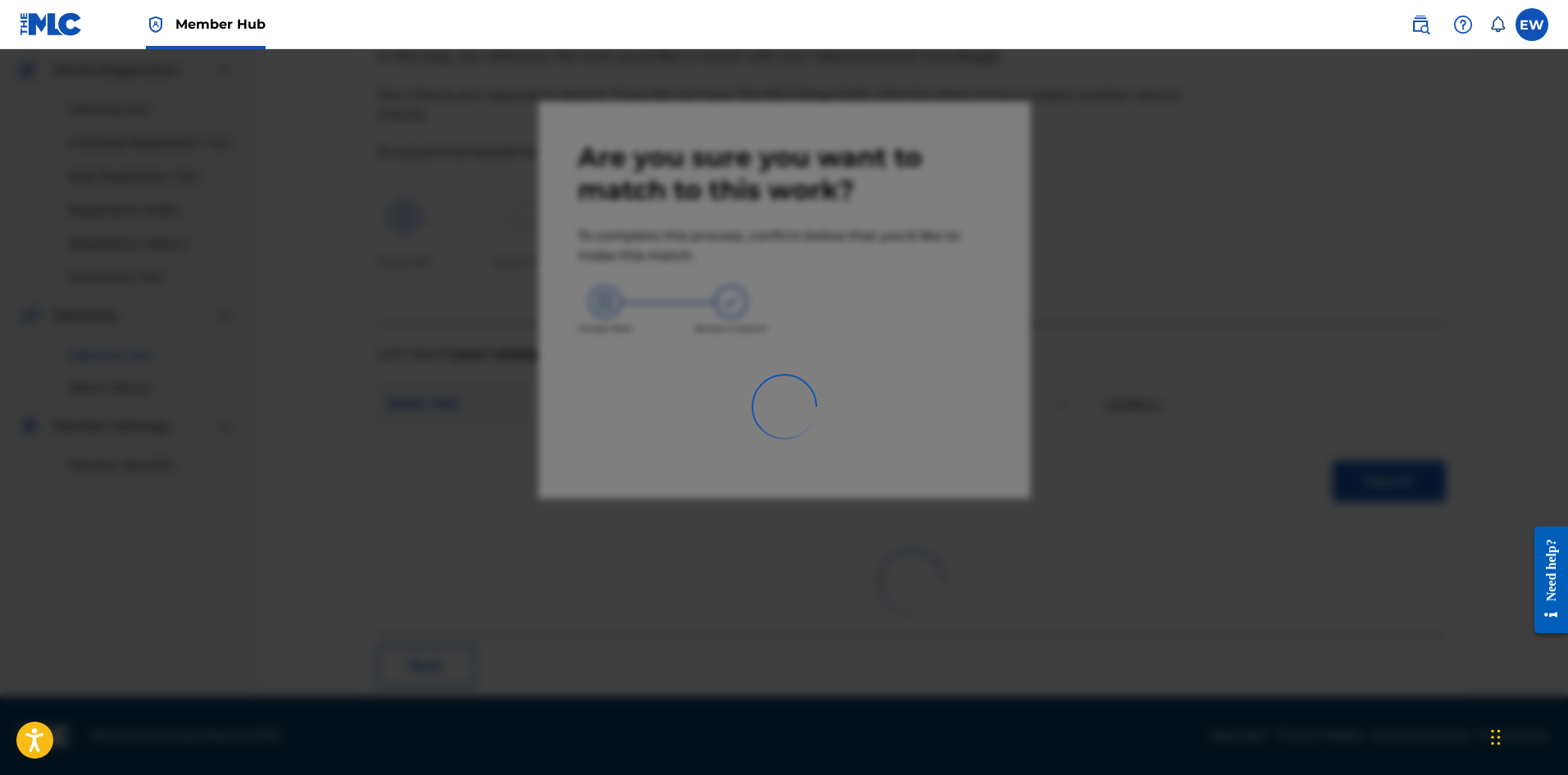
scroll to position [39, 0]
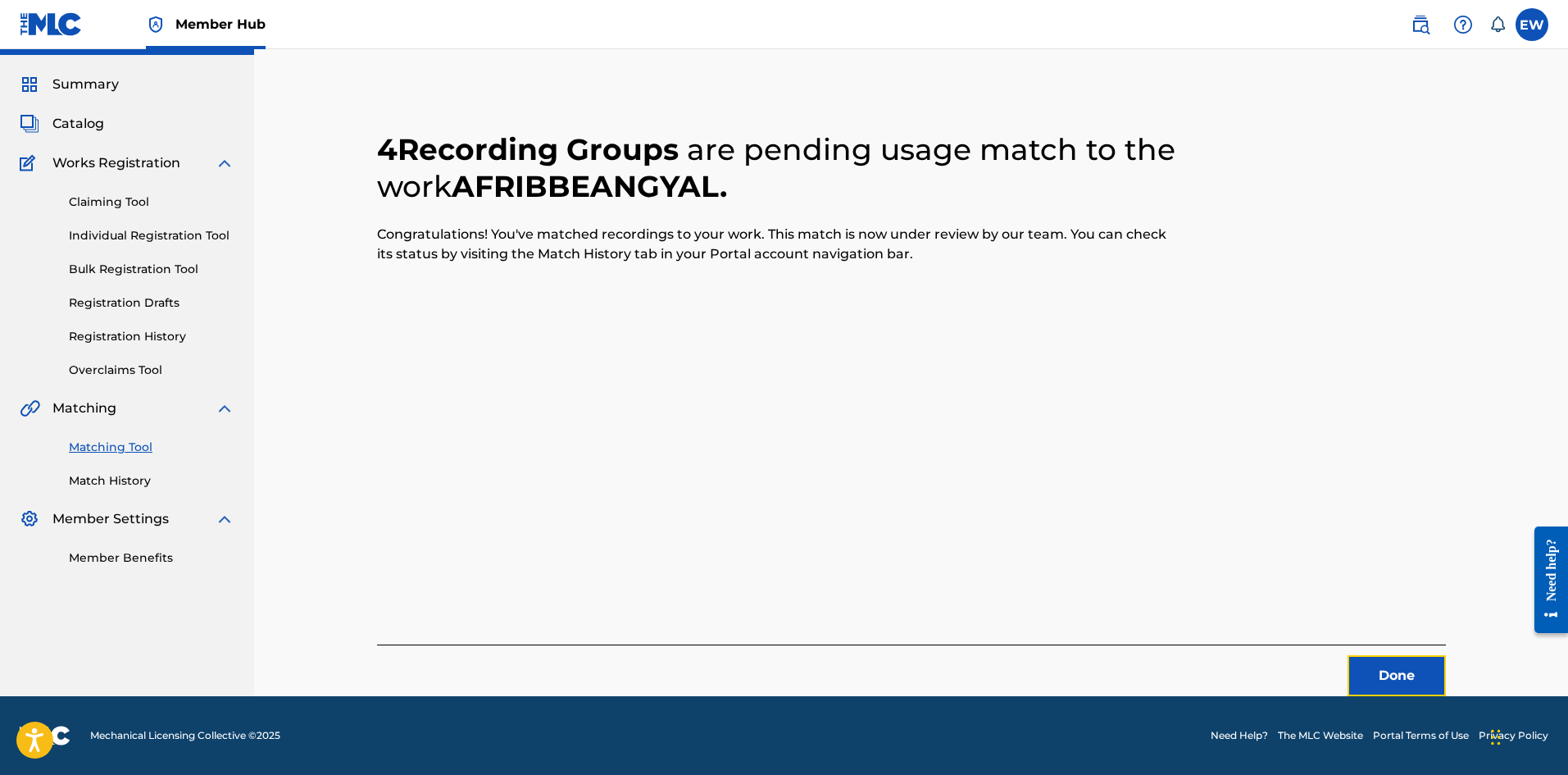
drag, startPoint x: 1378, startPoint y: 658, endPoint x: 1570, endPoint y: 684, distance: 193.8
click at [1380, 660] on button "Done" at bounding box center [1397, 675] width 98 height 41
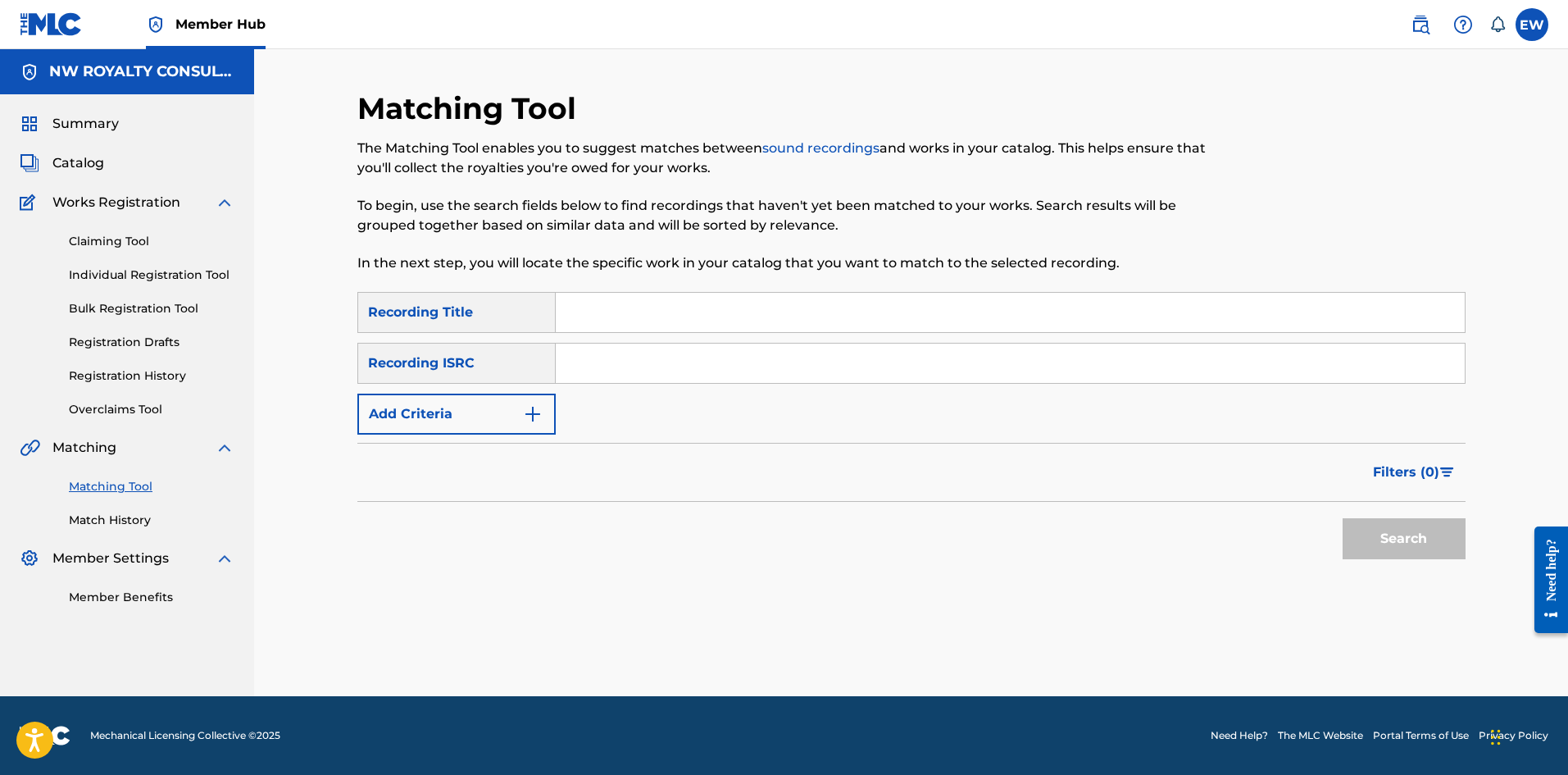
scroll to position [0, 0]
click at [468, 413] on button "Add Criteria" at bounding box center [457, 413] width 198 height 41
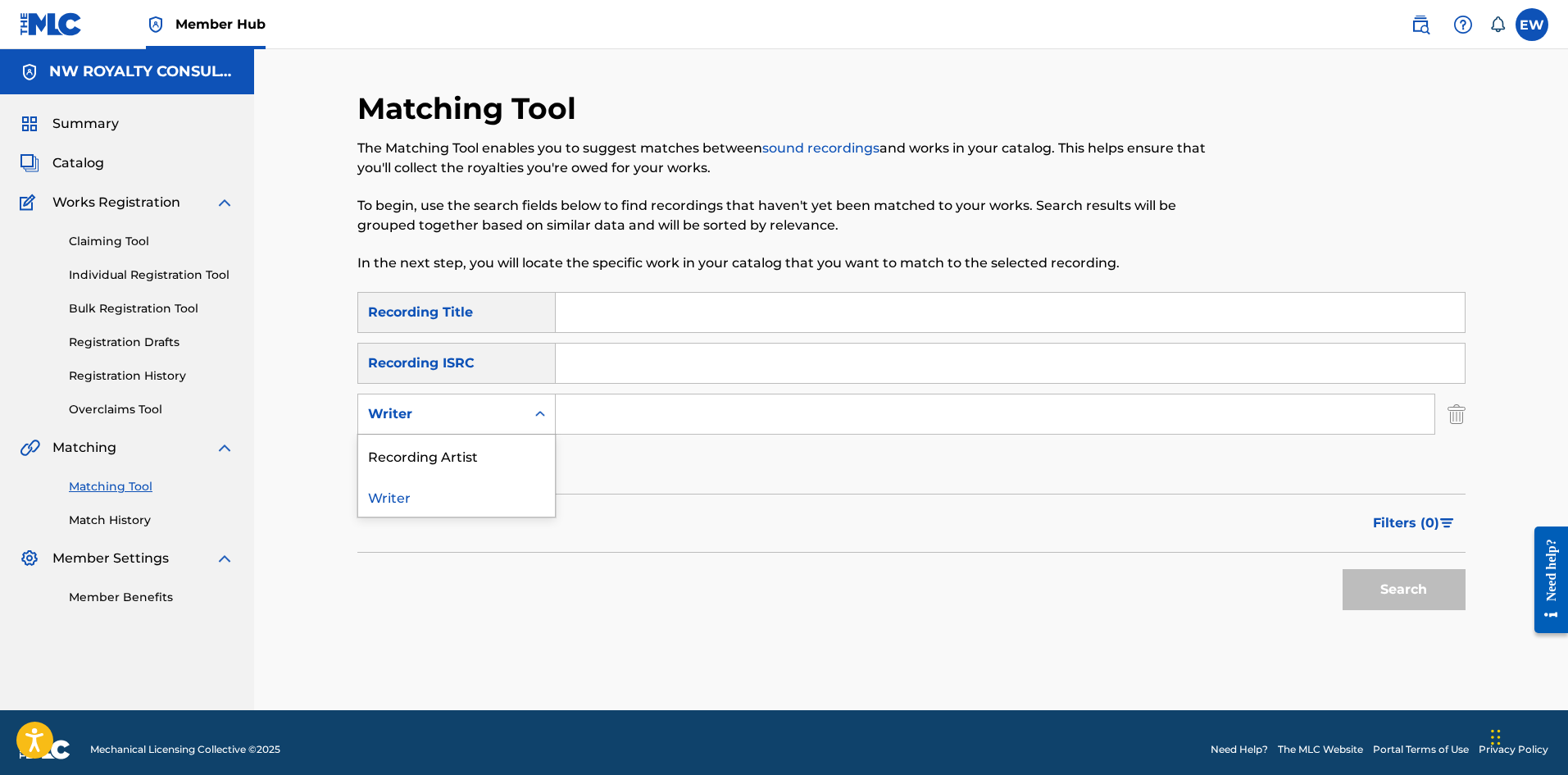
click at [468, 413] on div "Writer" at bounding box center [442, 414] width 148 height 20
drag, startPoint x: 452, startPoint y: 459, endPoint x: 523, endPoint y: 444, distance: 72.6
click at [453, 458] on div "Recording Artist" at bounding box center [457, 455] width 197 height 41
click at [603, 424] on input "Search Form" at bounding box center [995, 413] width 878 height 39
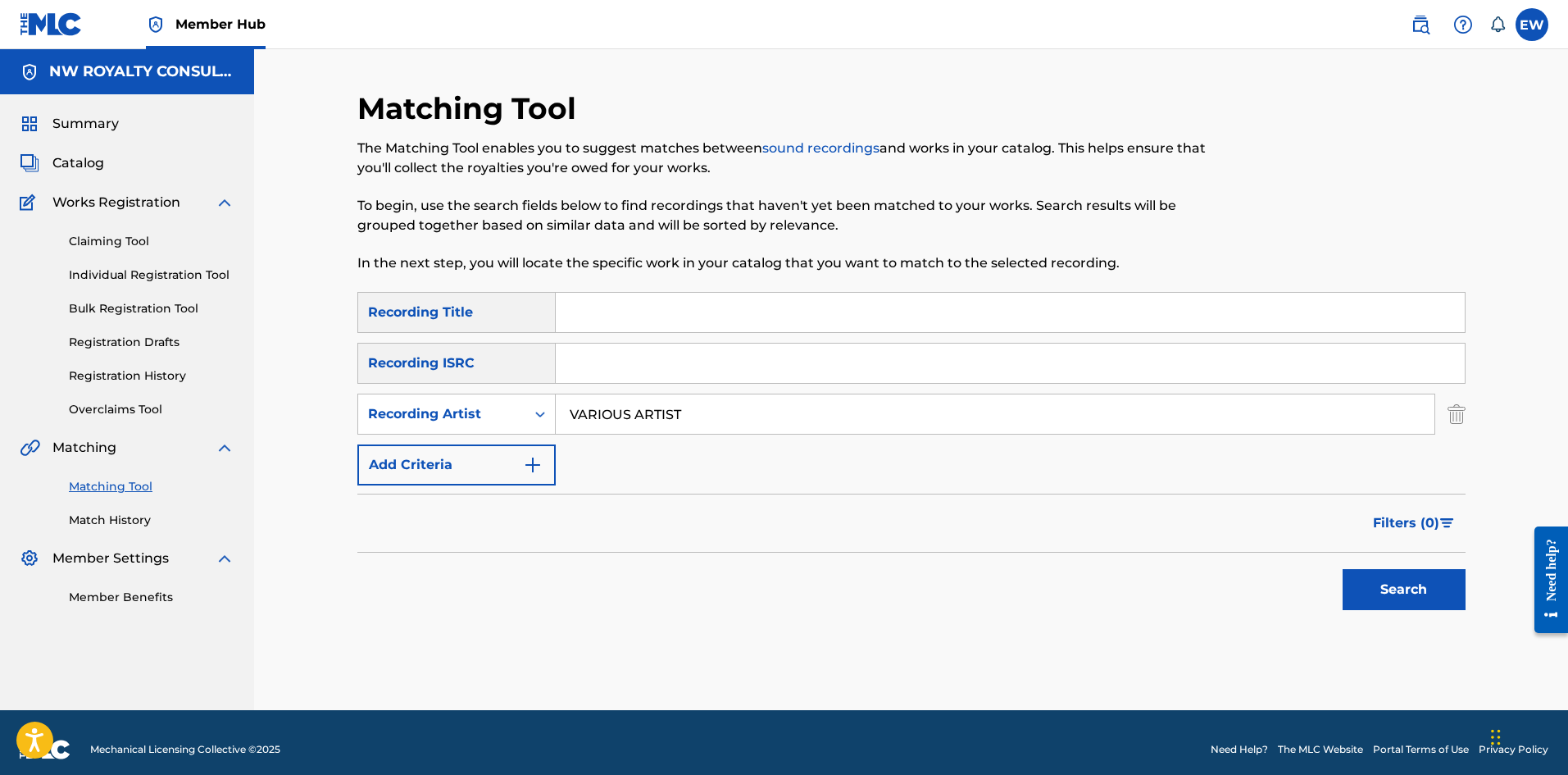
type input "VARIOUS ARTIST"
click at [661, 321] on input "Search Form" at bounding box center [1010, 312] width 909 height 39
type input "[GEOGRAPHIC_DATA]"
click at [1366, 583] on button "Search" at bounding box center [1404, 589] width 123 height 41
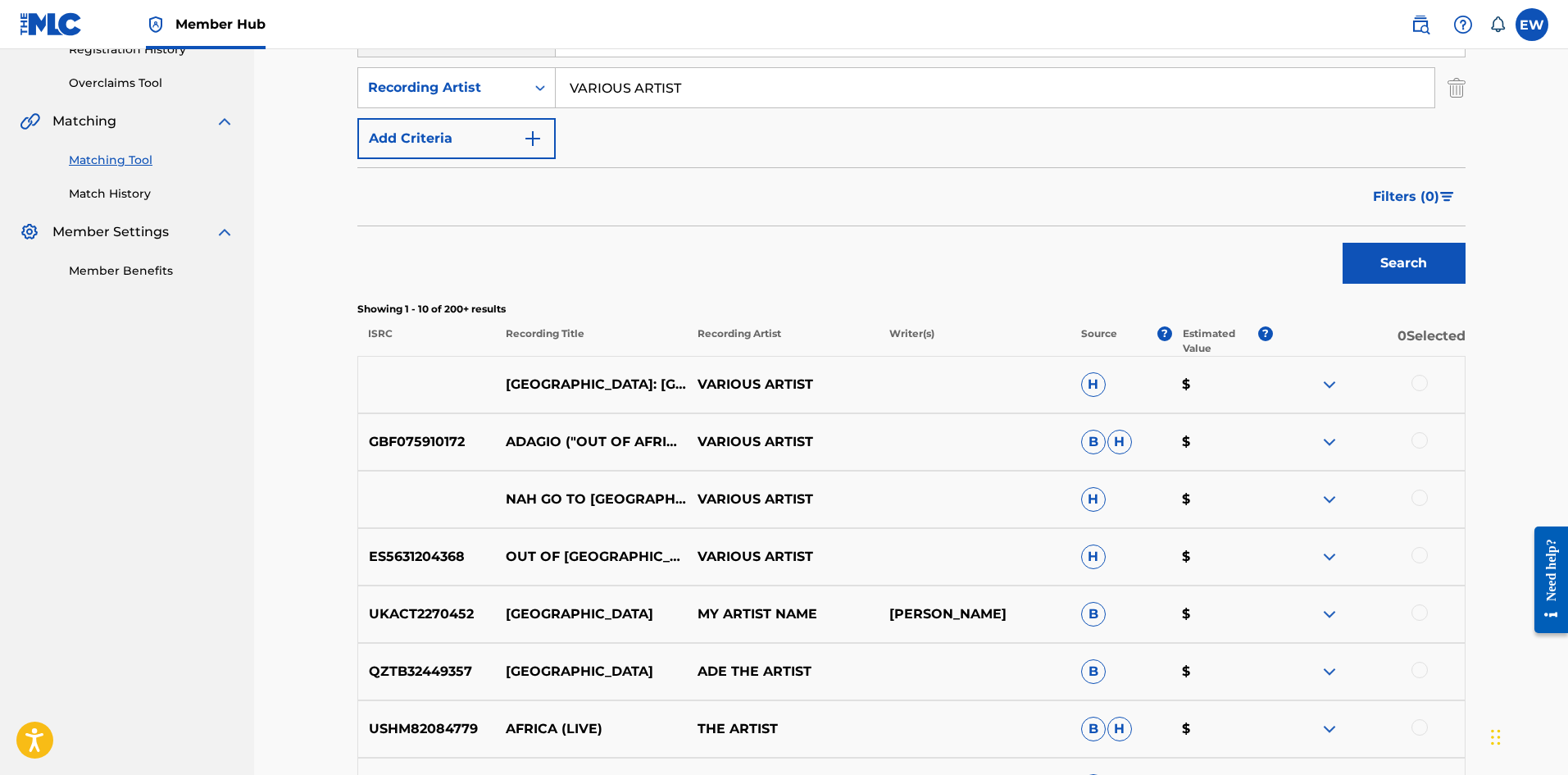
scroll to position [328, 0]
click at [1418, 386] on div at bounding box center [1419, 381] width 17 height 17
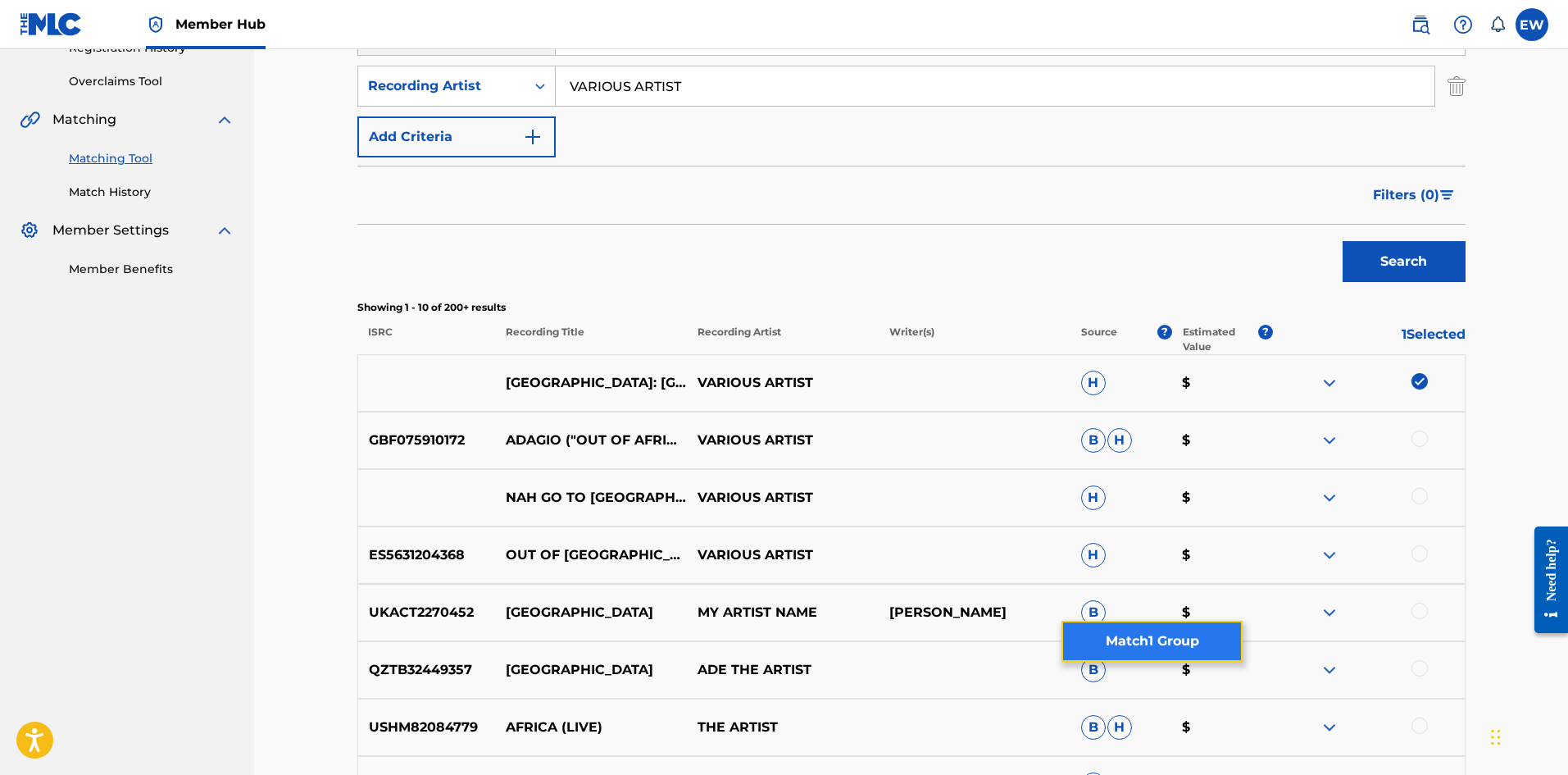
click at [1166, 642] on button "Match 1 Group" at bounding box center [1152, 641] width 181 height 41
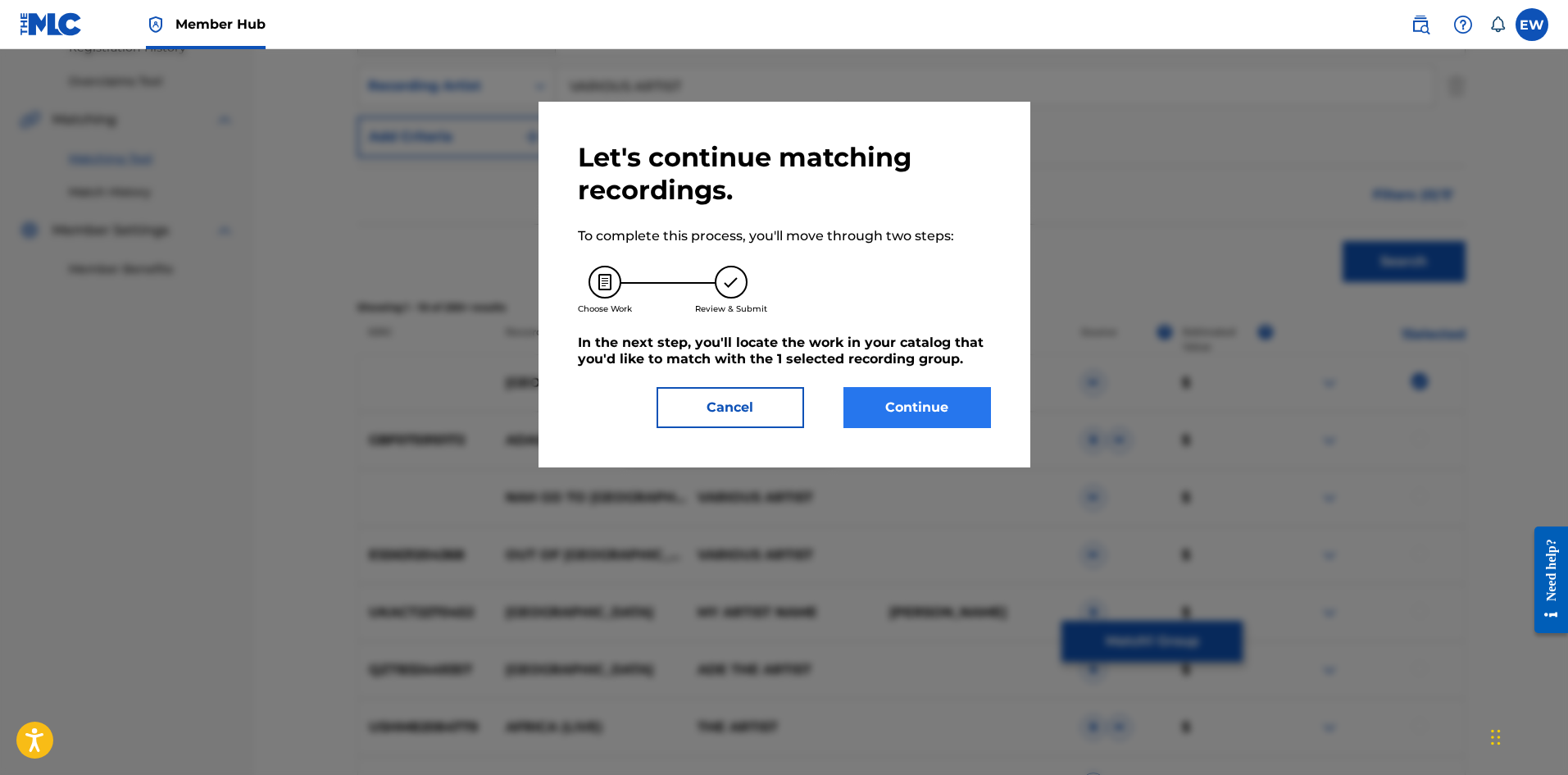
drag, startPoint x: 870, startPoint y: 428, endPoint x: 875, endPoint y: 411, distance: 17.7
click at [870, 426] on div "Let's continue matching recordings. To complete this process, you'll move throu…" at bounding box center [784, 284] width 492 height 365
click at [877, 405] on button "Continue" at bounding box center [917, 407] width 148 height 41
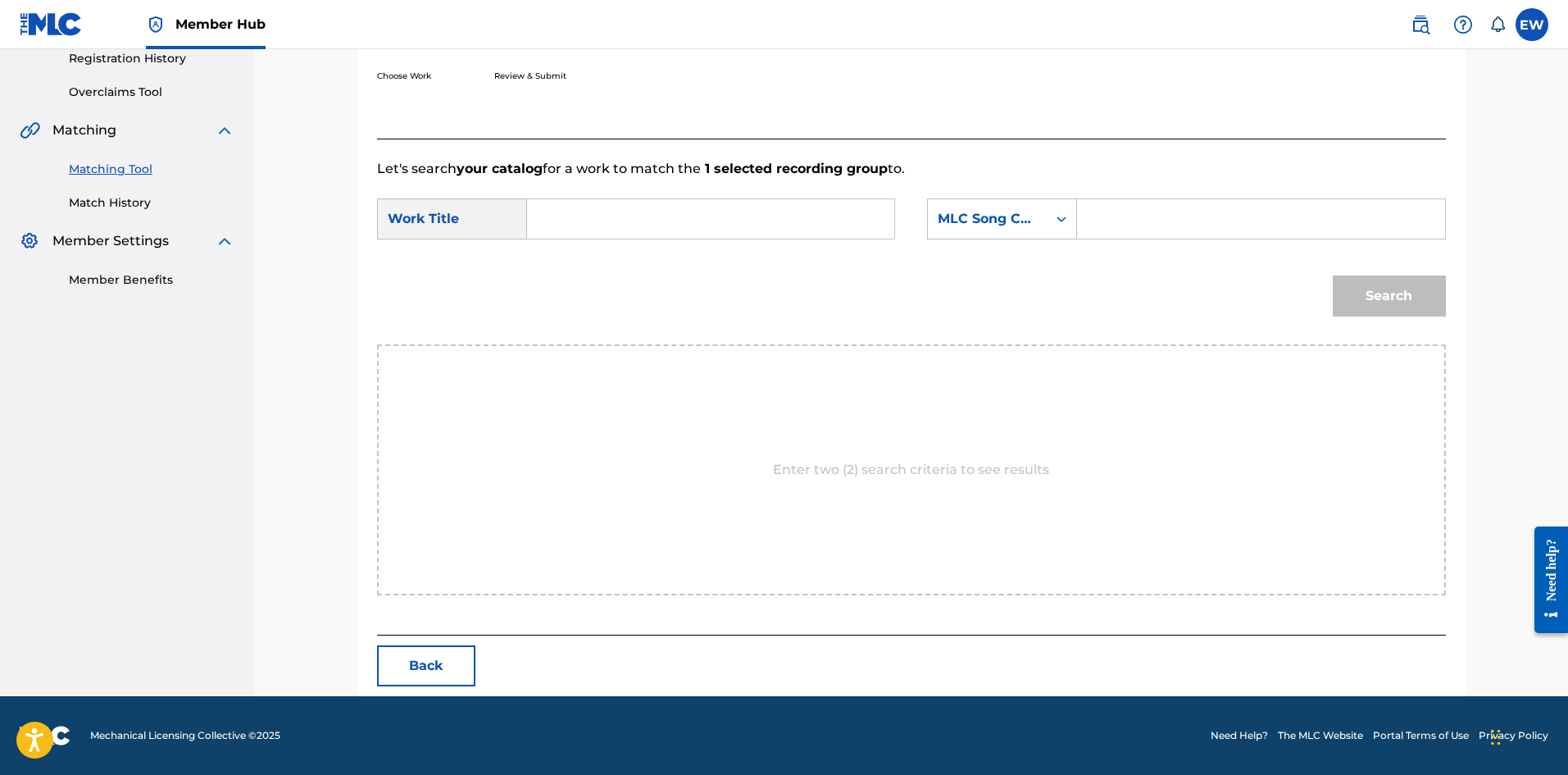
scroll to position [317, 0]
click at [710, 230] on input "Search Form" at bounding box center [711, 218] width 339 height 39
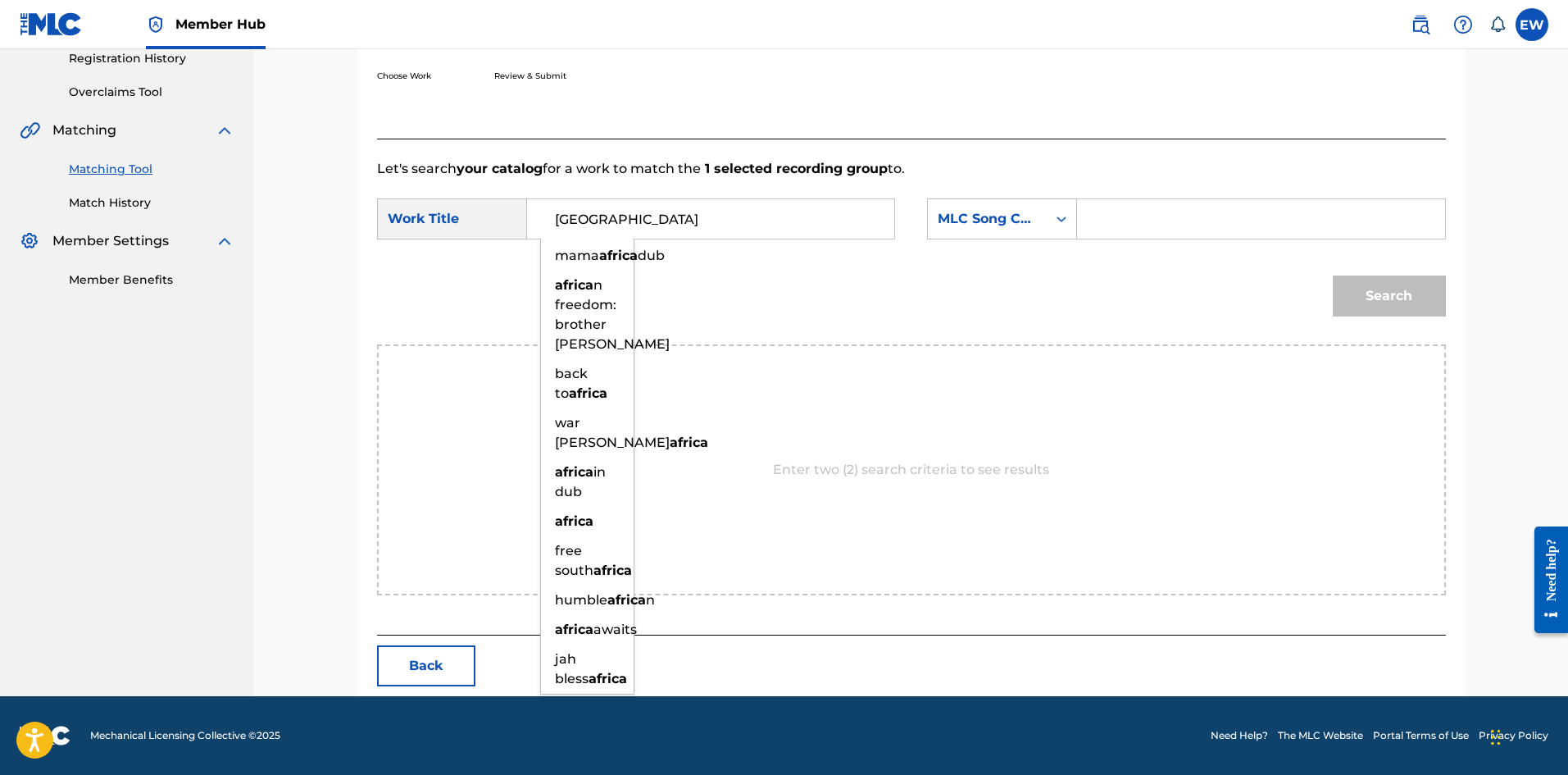
type input "[GEOGRAPHIC_DATA]"
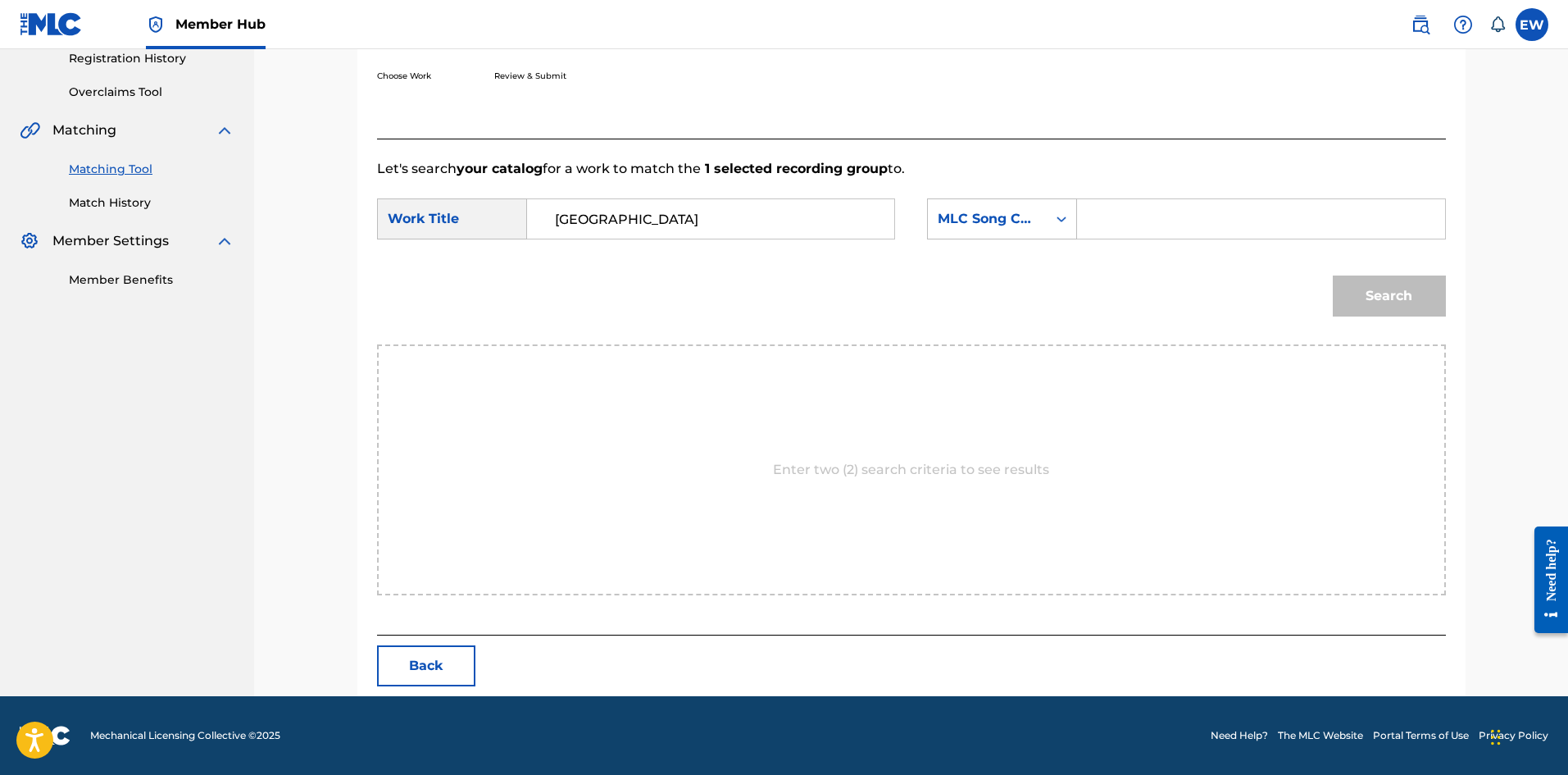
click at [1226, 240] on div "SearchWithCriteriabd125c2d-2da7-4aa2-a3cd-8db2d05ed3ec Work Title AFRICA Search…" at bounding box center [911, 224] width 1069 height 50
click at [1225, 230] on input "Search Form" at bounding box center [1261, 218] width 339 height 39
type input "AV7M5E"
click at [1378, 302] on button "Search" at bounding box center [1390, 296] width 113 height 41
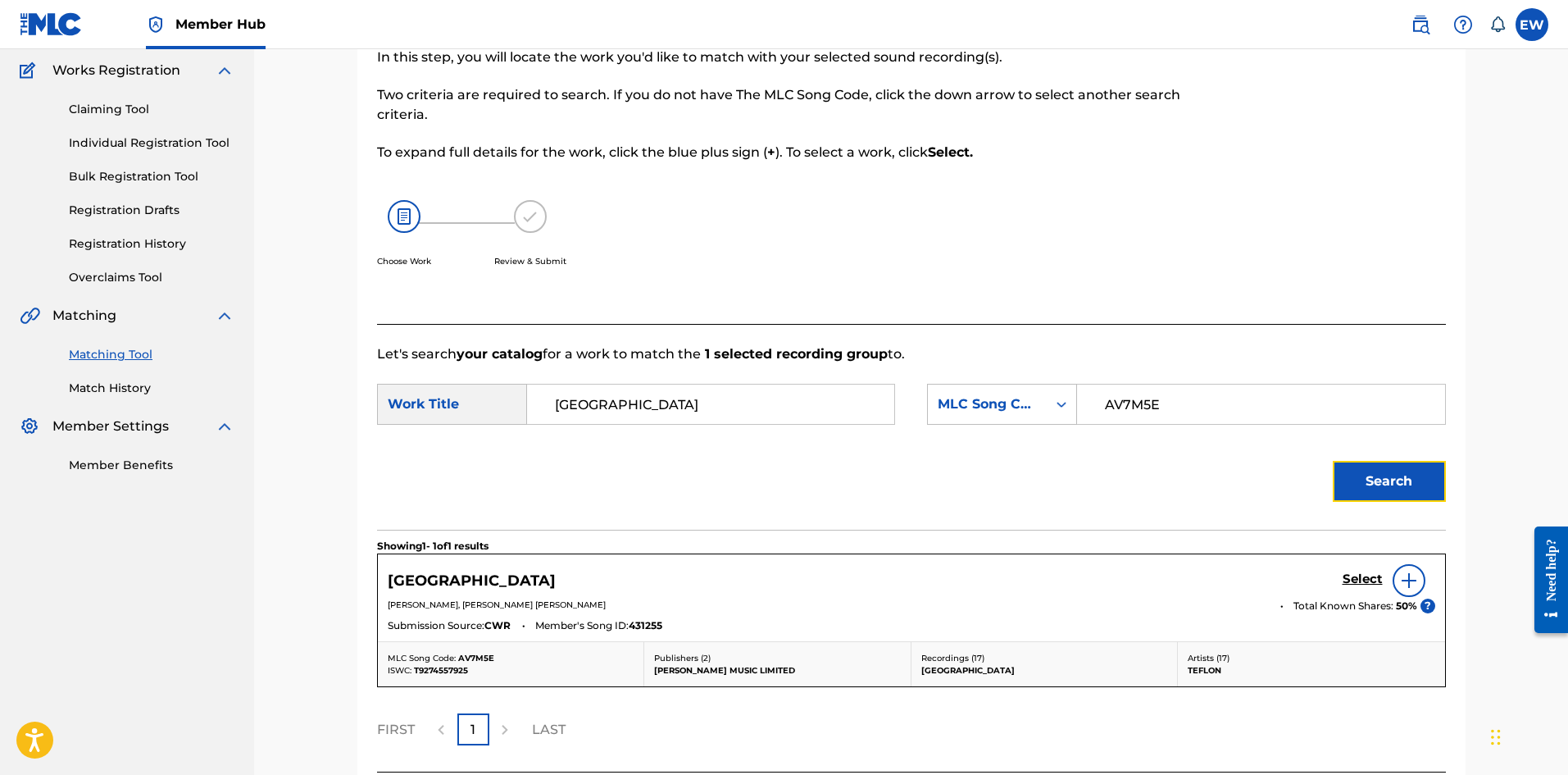
scroll to position [269, 0]
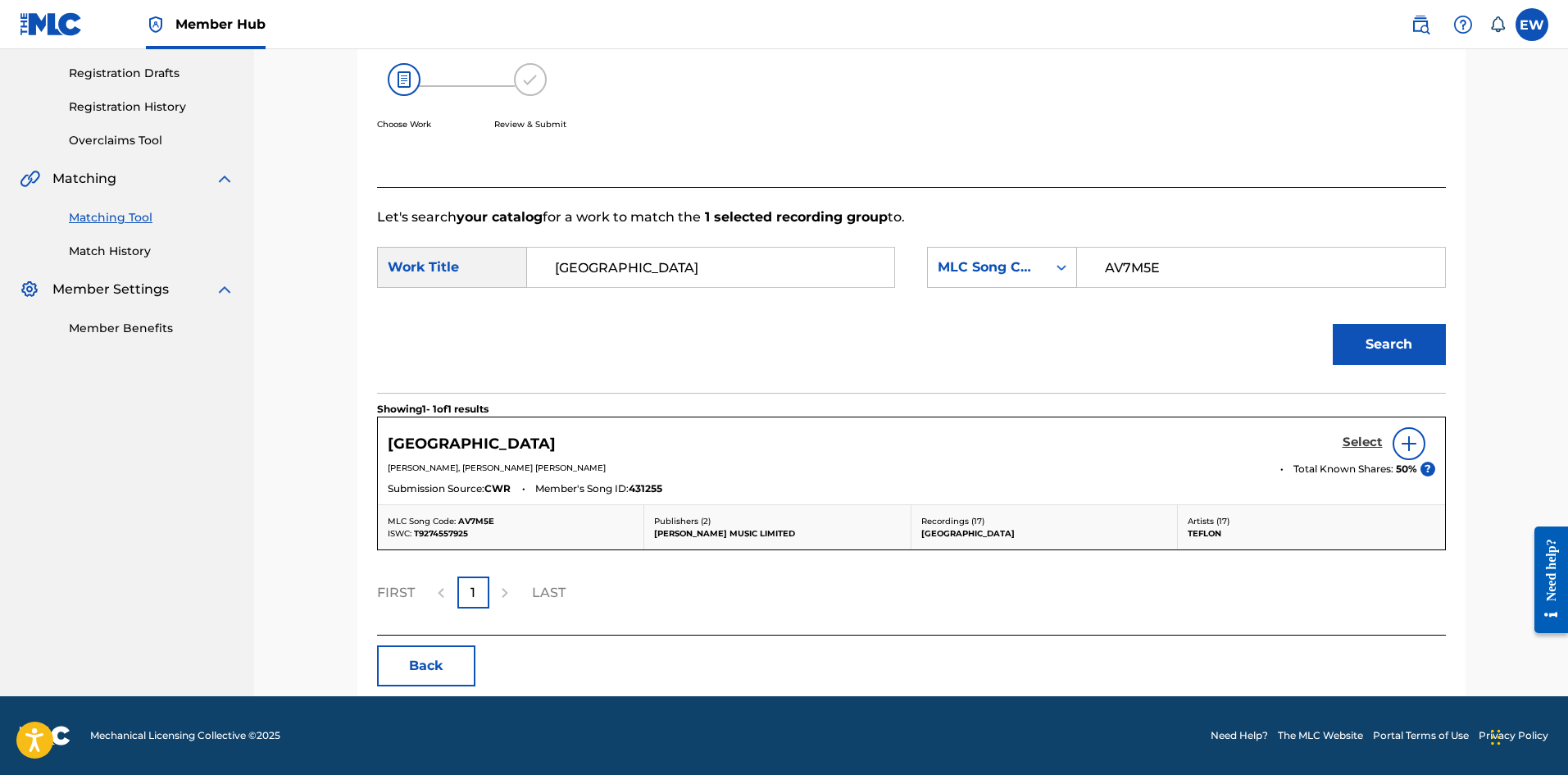
click at [1344, 436] on h5 "Select" at bounding box center [1363, 443] width 40 height 16
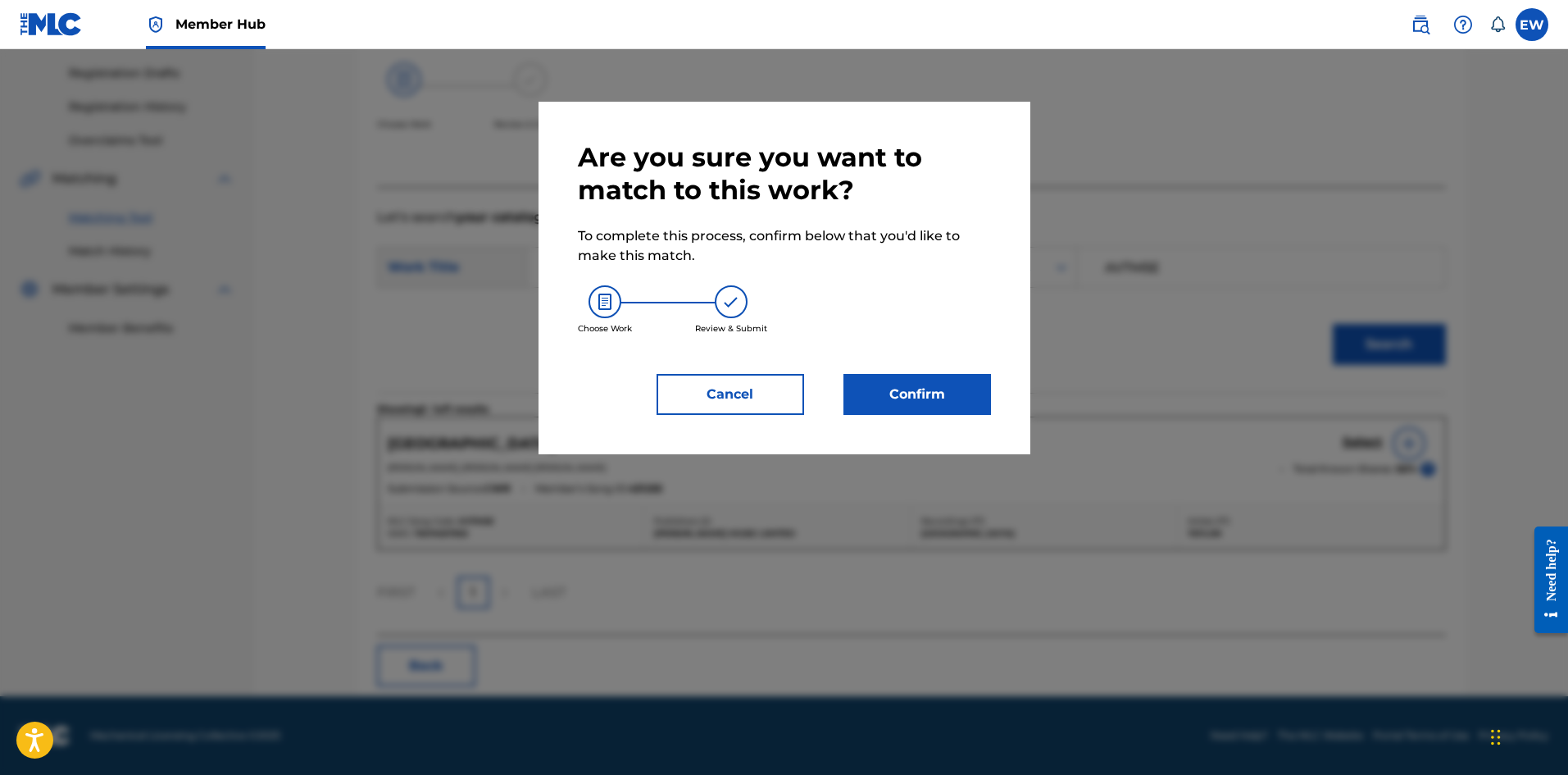
click at [924, 370] on div "Are you sure you want to match to this work? To complete this process, confirm …" at bounding box center [784, 277] width 413 height 274
click at [917, 383] on button "Confirm" at bounding box center [917, 394] width 148 height 41
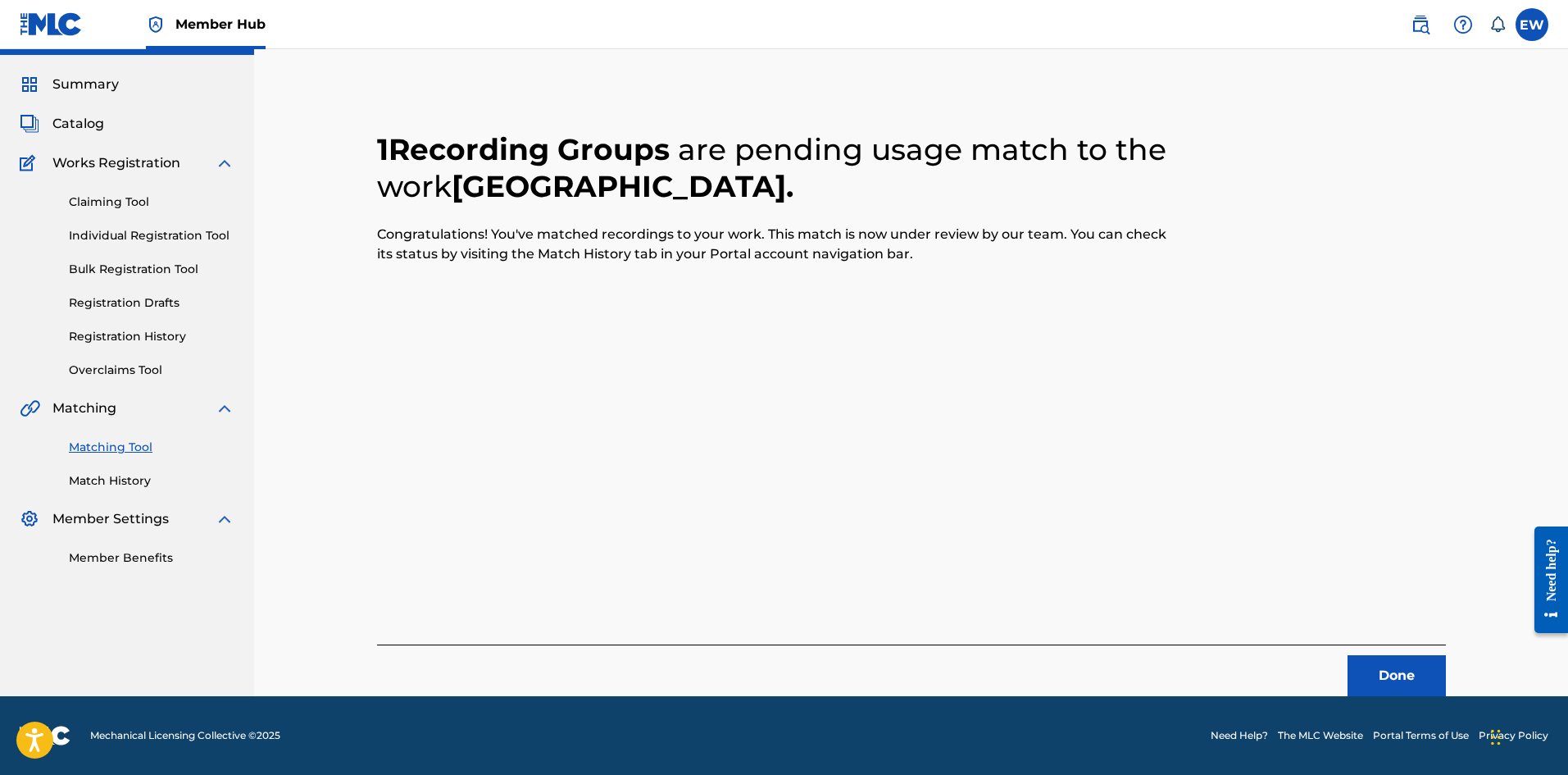
scroll to position [39, 0]
click at [1351, 671] on button "Done" at bounding box center [1397, 675] width 98 height 41
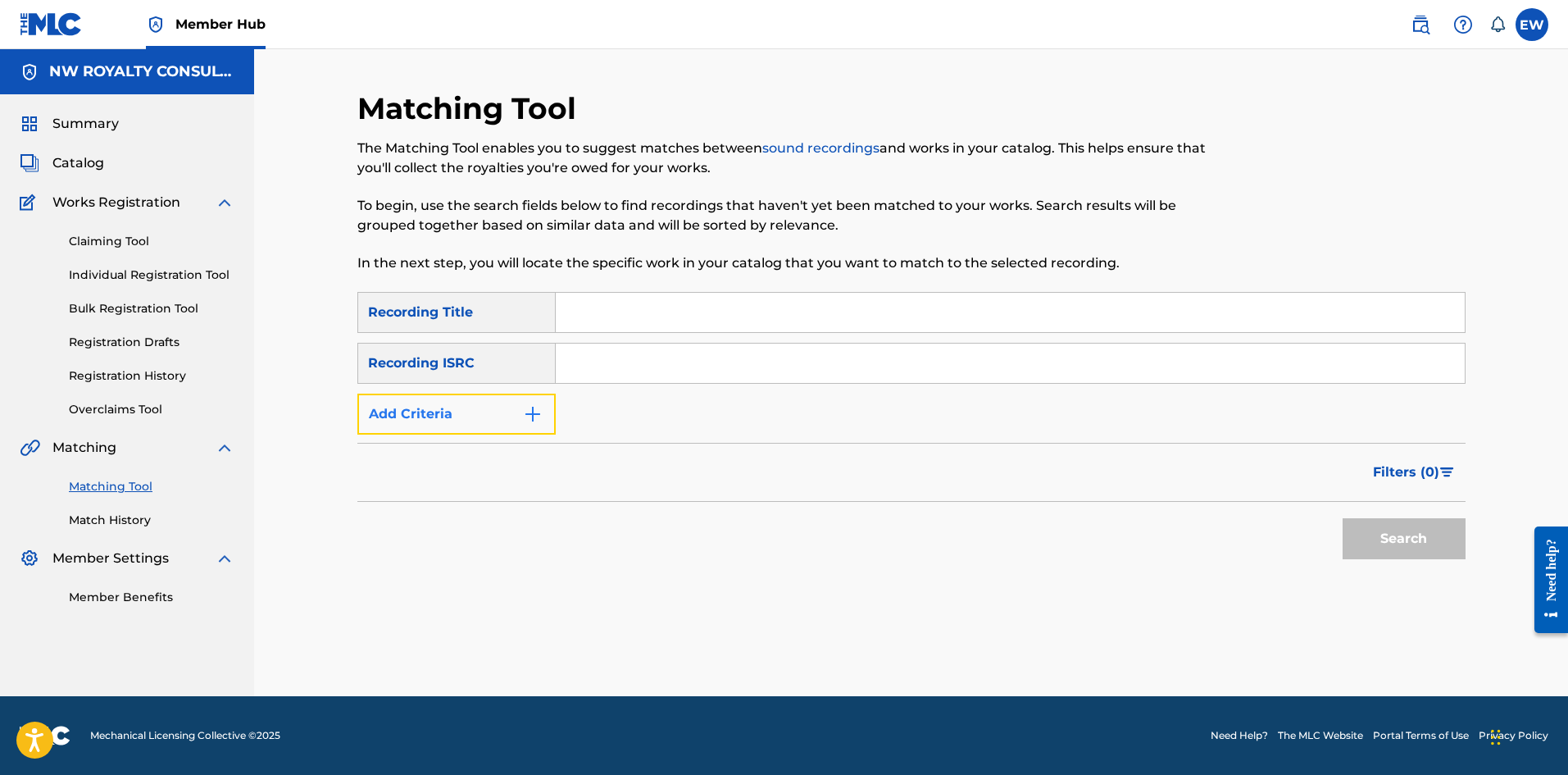
click at [423, 402] on button "Add Criteria" at bounding box center [457, 413] width 198 height 41
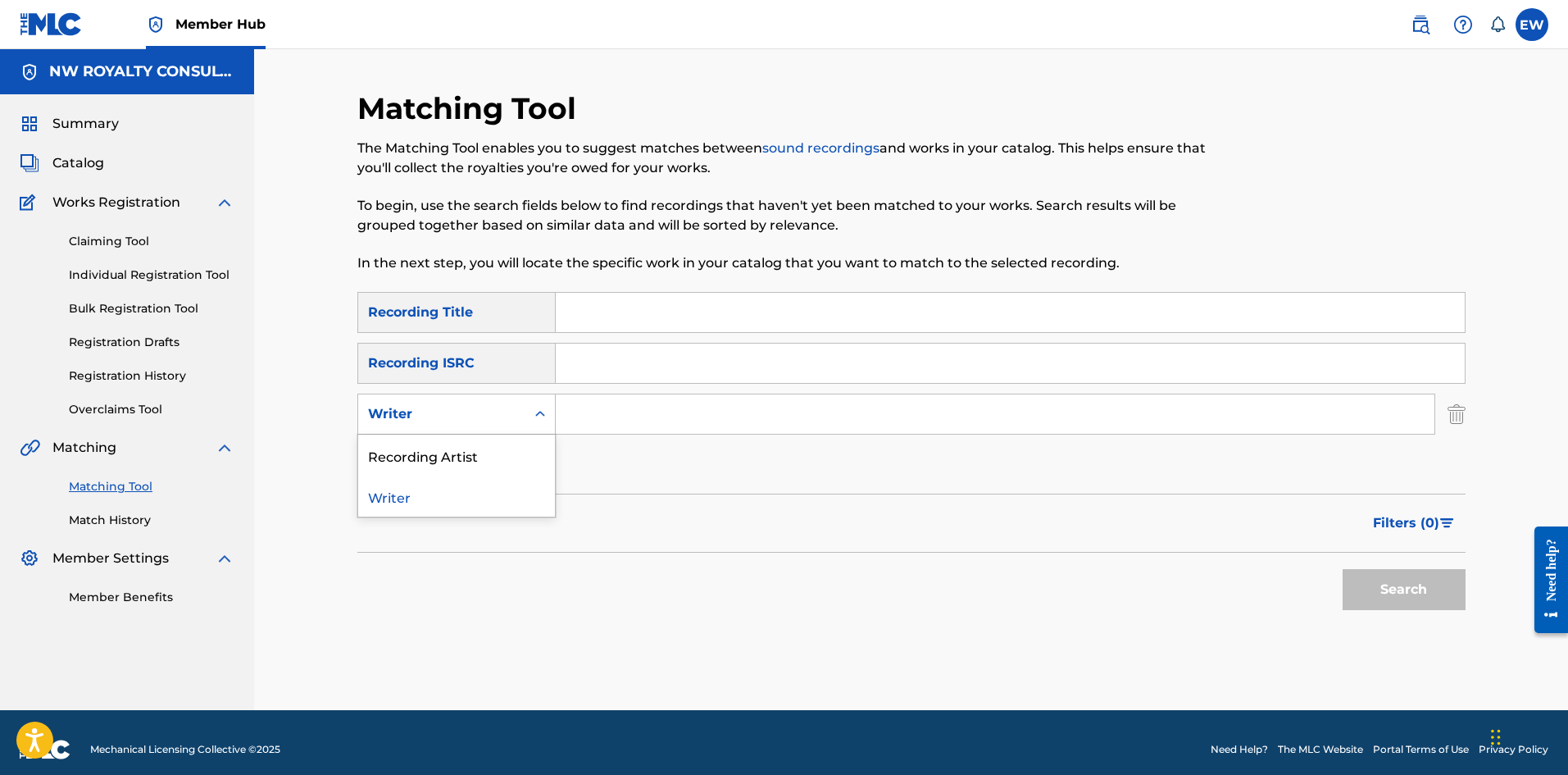
drag, startPoint x: 423, startPoint y: 402, endPoint x: 416, endPoint y: 433, distance: 31.8
click at [423, 404] on div "Writer" at bounding box center [442, 414] width 167 height 31
click at [420, 442] on div "Recording Artist" at bounding box center [457, 455] width 197 height 41
click at [577, 426] on input "Search Form" at bounding box center [995, 413] width 878 height 39
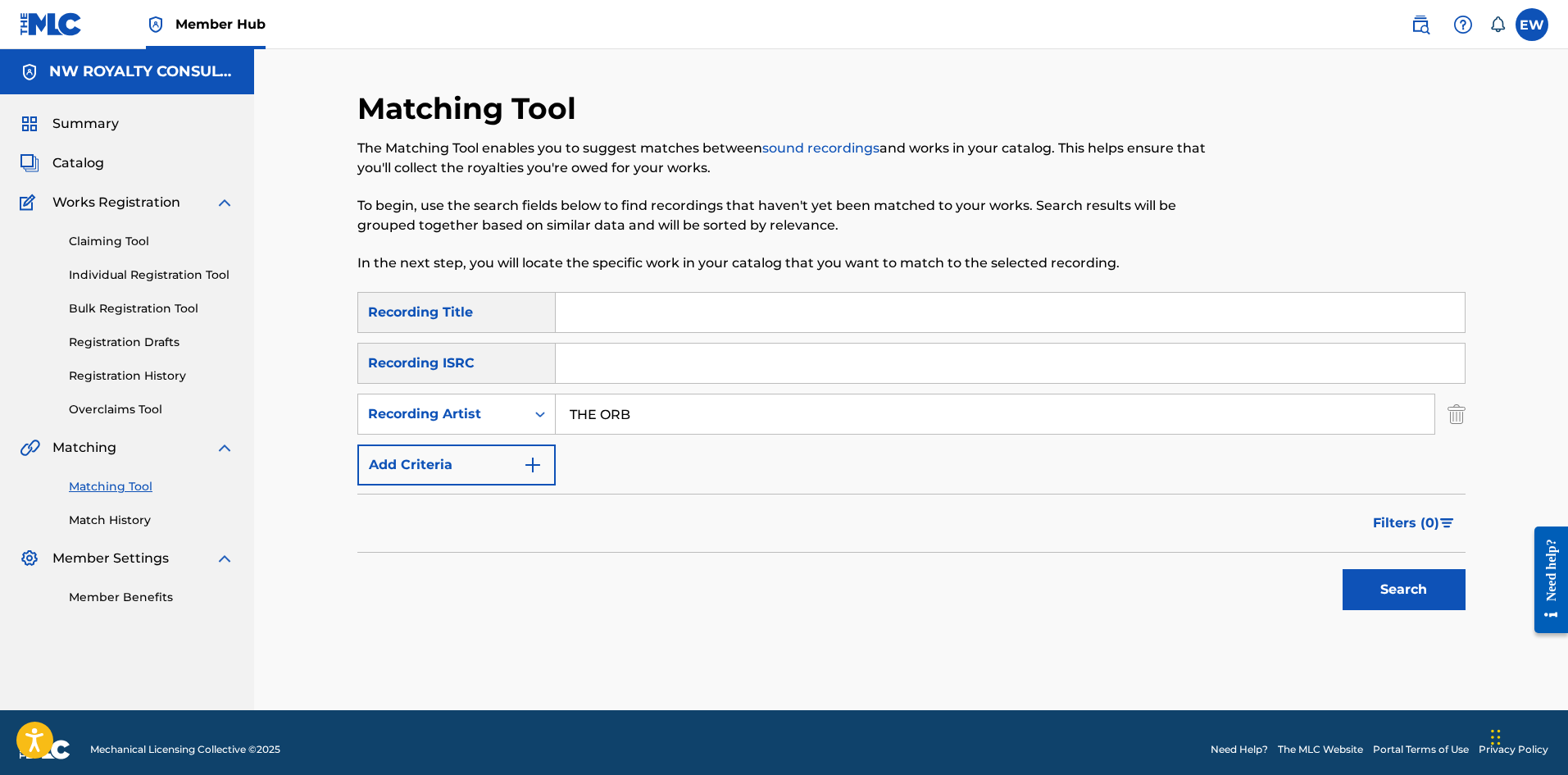
type input "THE ORB"
click at [676, 324] on input "Search Form" at bounding box center [1010, 312] width 909 height 39
type input "AFRICA (INSTRUMENTAL)"
click at [1391, 594] on button "Search" at bounding box center [1404, 589] width 123 height 41
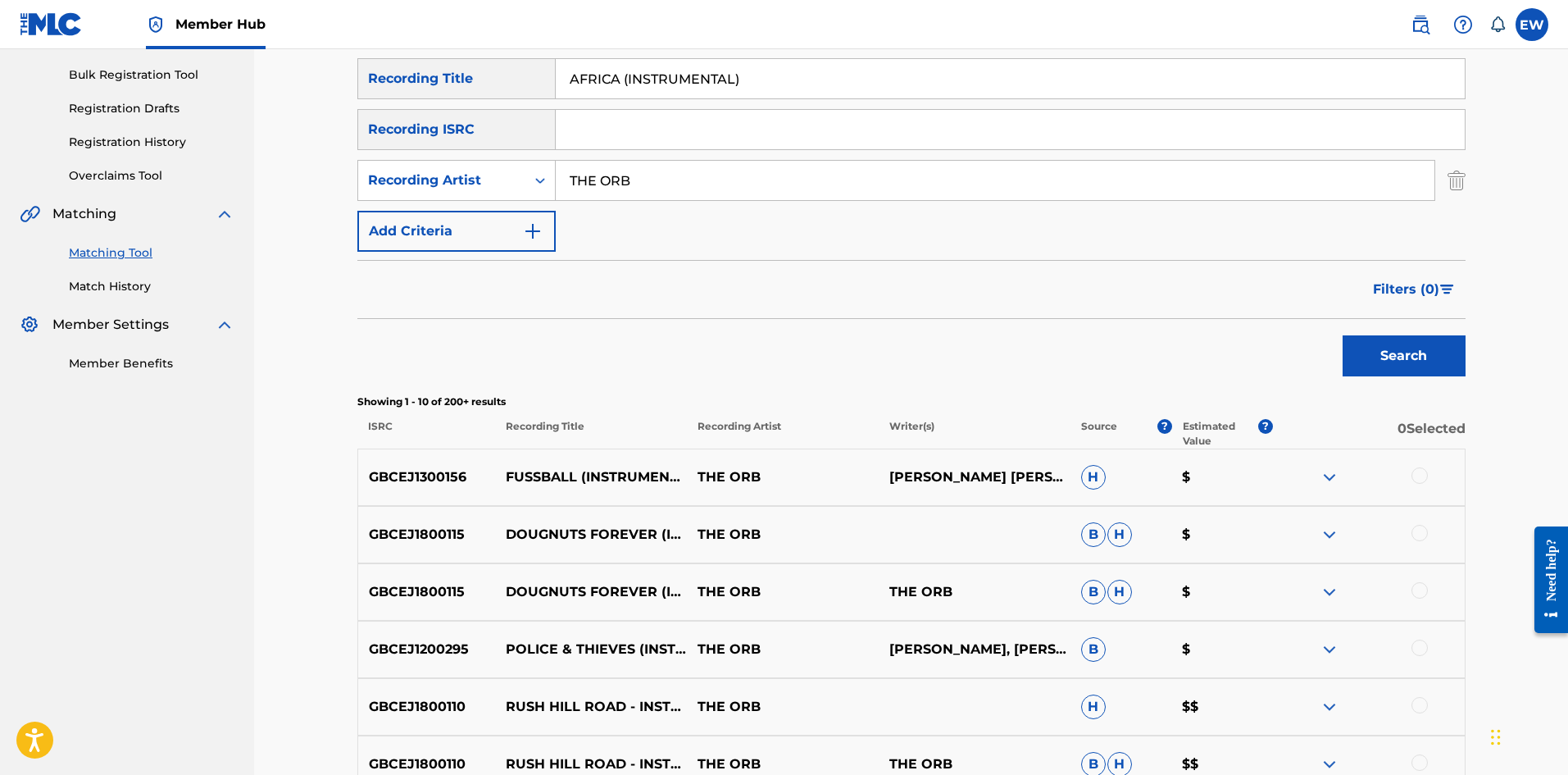
scroll to position [246, 0]
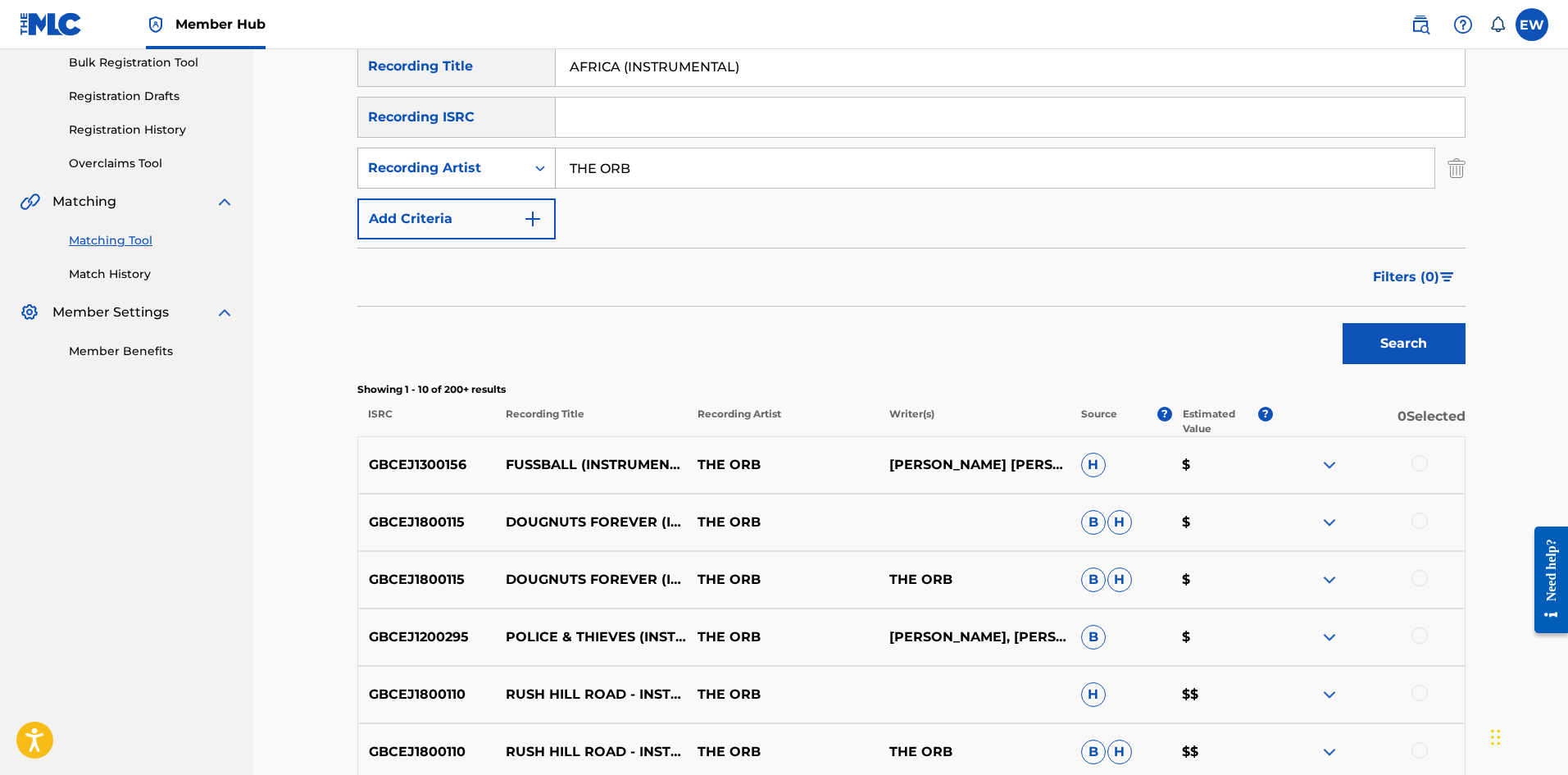
drag, startPoint x: 746, startPoint y: 156, endPoint x: 484, endPoint y: 153, distance: 262.0
click at [484, 153] on div "SearchWithCriteriae6c7c8b7-19d1-4621-bdc5-945a96af2aca Recording Artist THE ORB" at bounding box center [911, 168] width 1108 height 41
type input "CAPLETON"
drag, startPoint x: 784, startPoint y: 63, endPoint x: 501, endPoint y: 106, distance: 286.2
click at [503, 106] on div "SearchWithCriteriad0640c02-d444-4b09-8436-8163c6d721a9 Recording Title AFRICA (…" at bounding box center [911, 143] width 1108 height 193
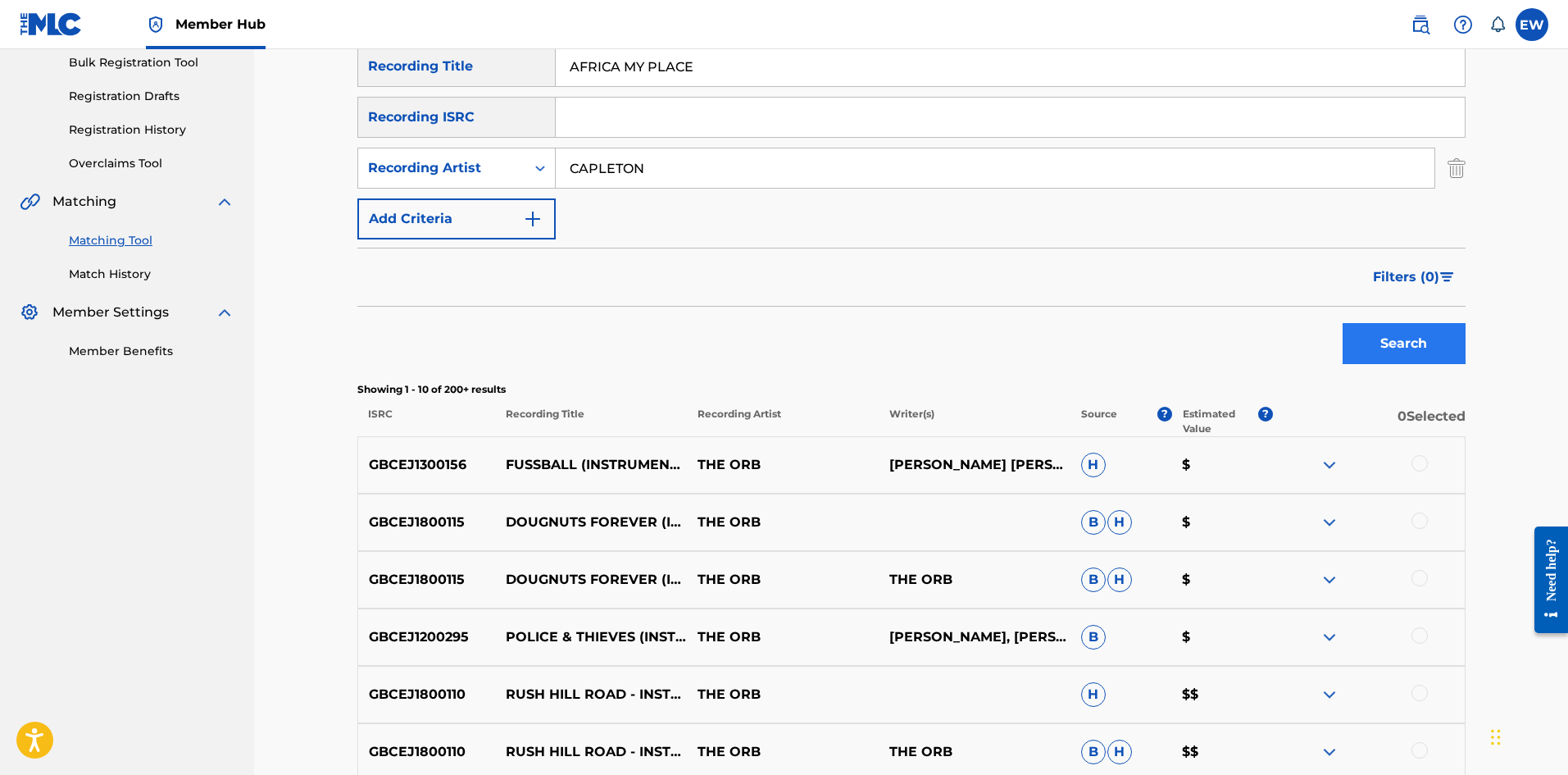
type input "AFRICA MY PLACE"
click at [1397, 350] on button "Search" at bounding box center [1404, 343] width 123 height 41
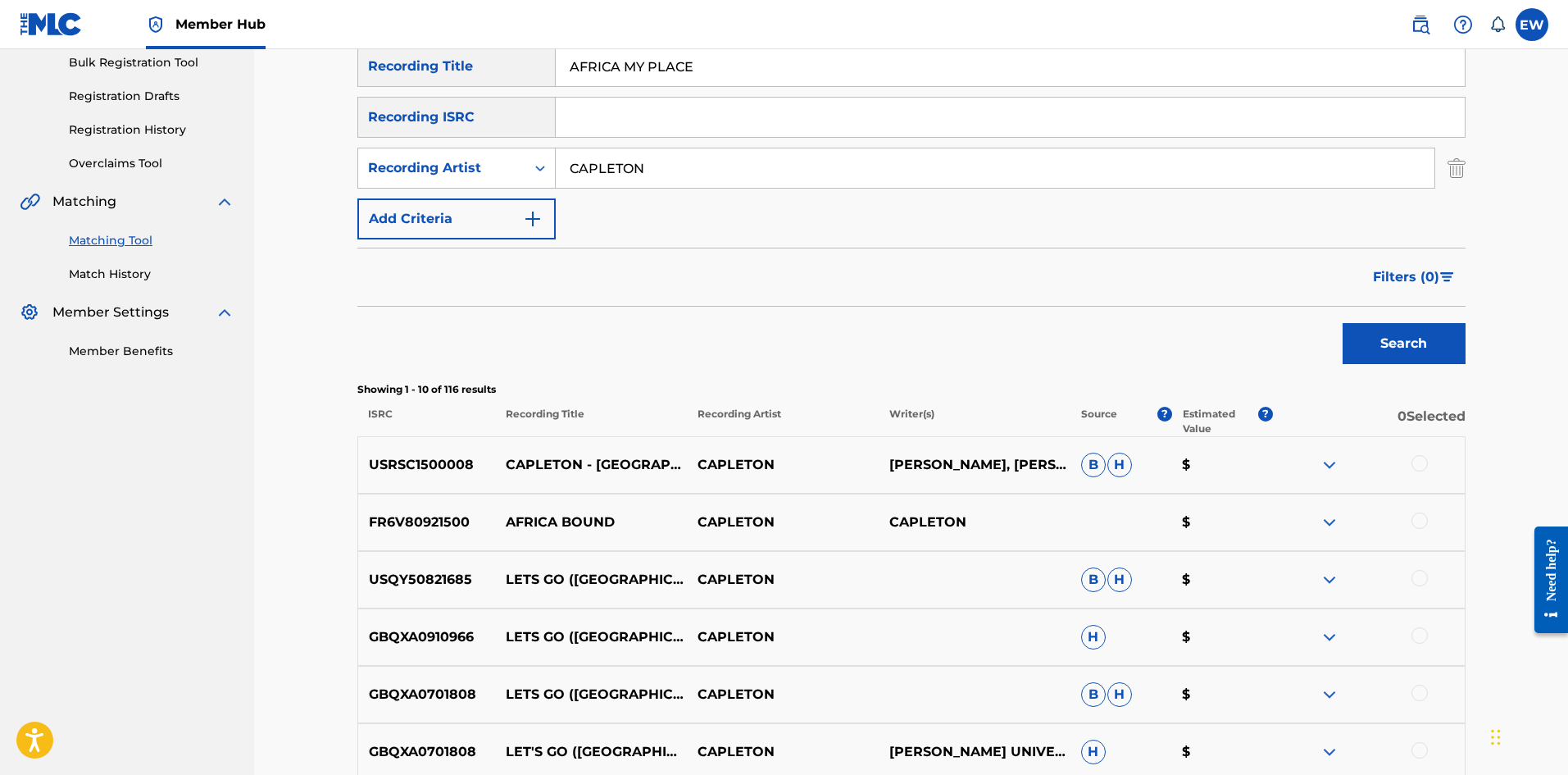
click at [1425, 462] on div at bounding box center [1419, 463] width 17 height 17
click at [1124, 639] on button "Match 1 Group" at bounding box center [1152, 641] width 181 height 41
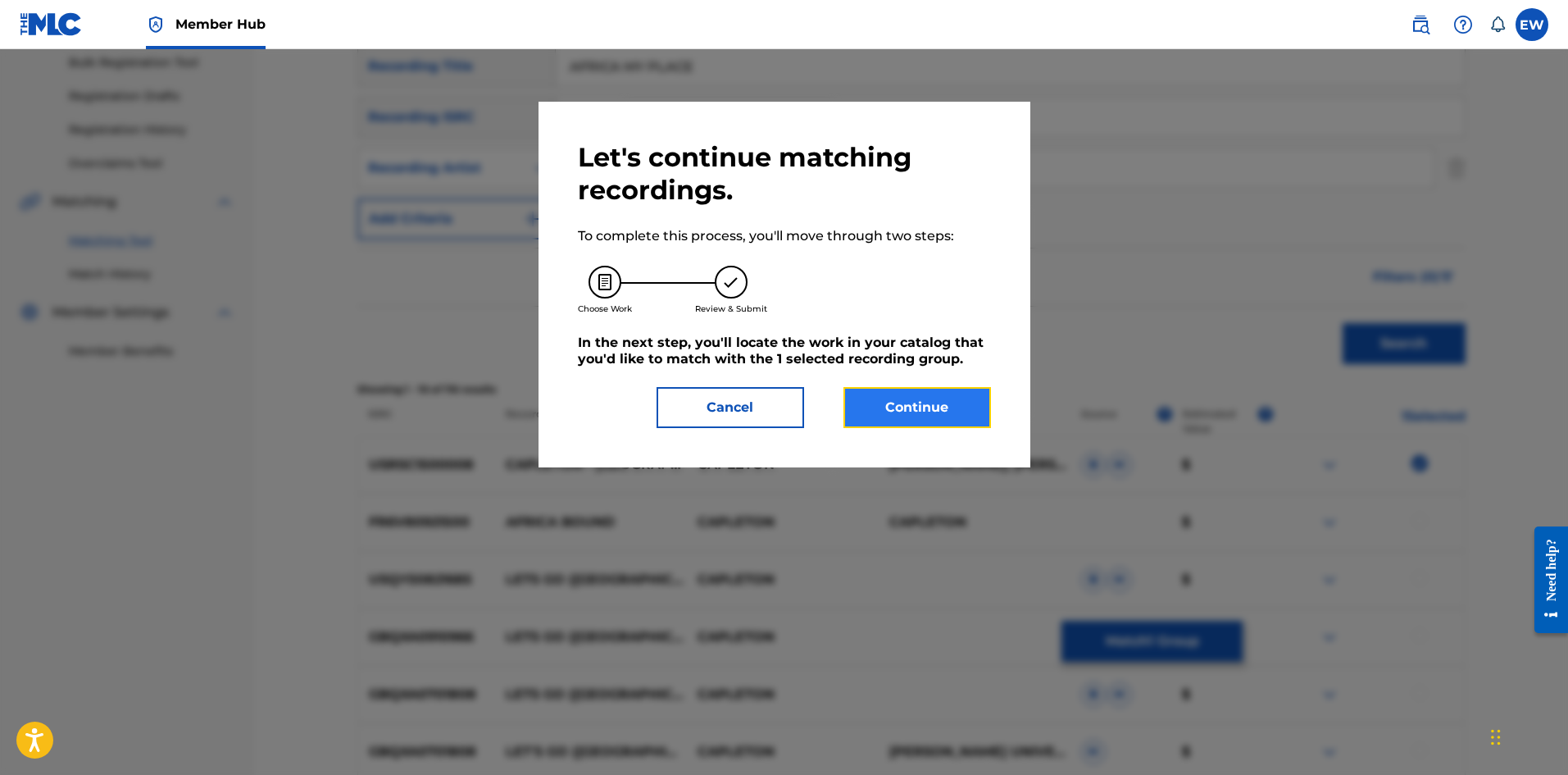
click at [906, 422] on button "Continue" at bounding box center [917, 407] width 148 height 41
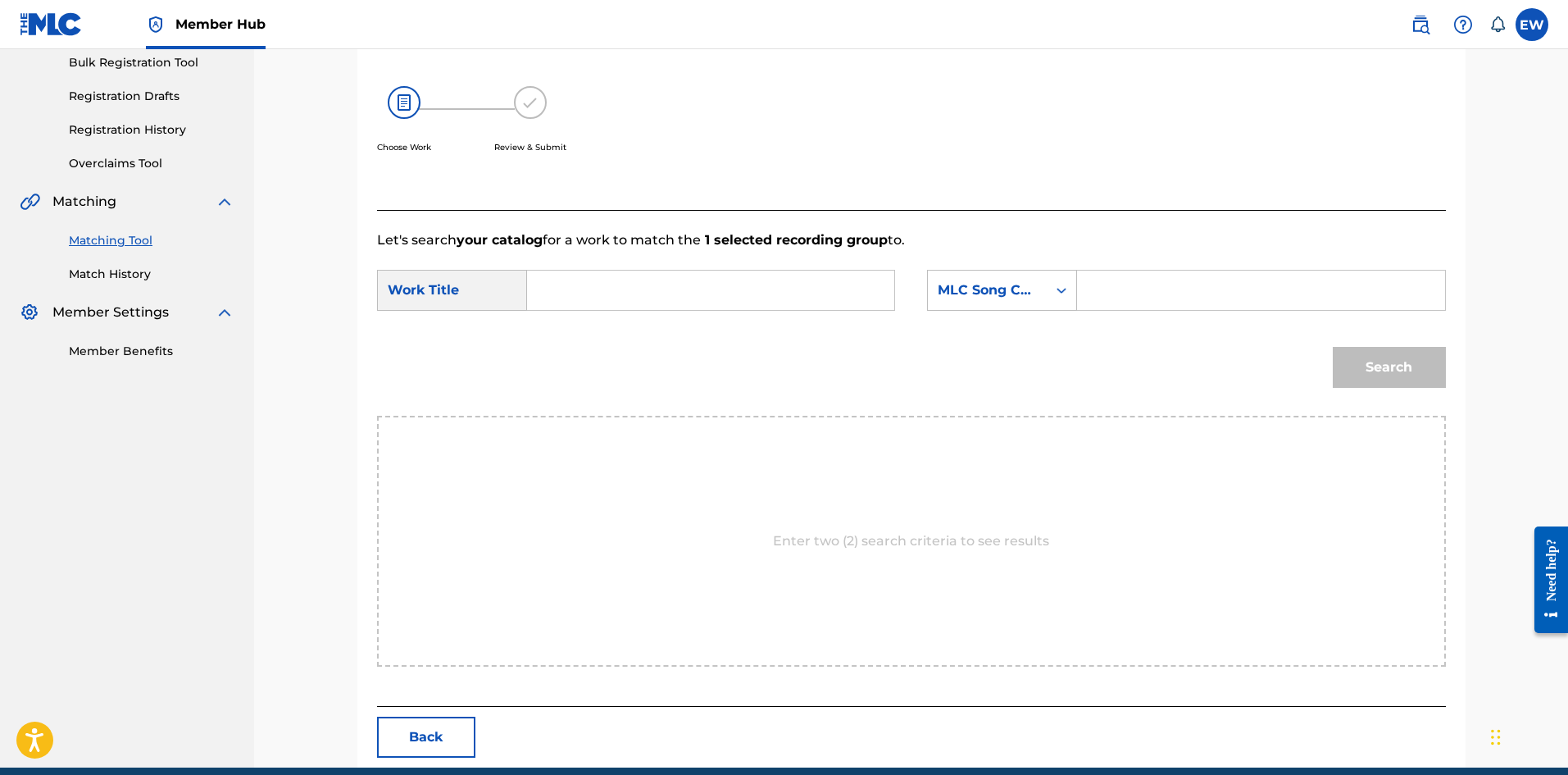
click at [805, 303] on input "Search Form" at bounding box center [711, 290] width 339 height 39
type input "AFRICA MY PLACE"
click at [1204, 290] on input "Search Form" at bounding box center [1261, 290] width 339 height 39
type input "AA1MTB"
click at [1384, 364] on button "Search" at bounding box center [1390, 367] width 113 height 41
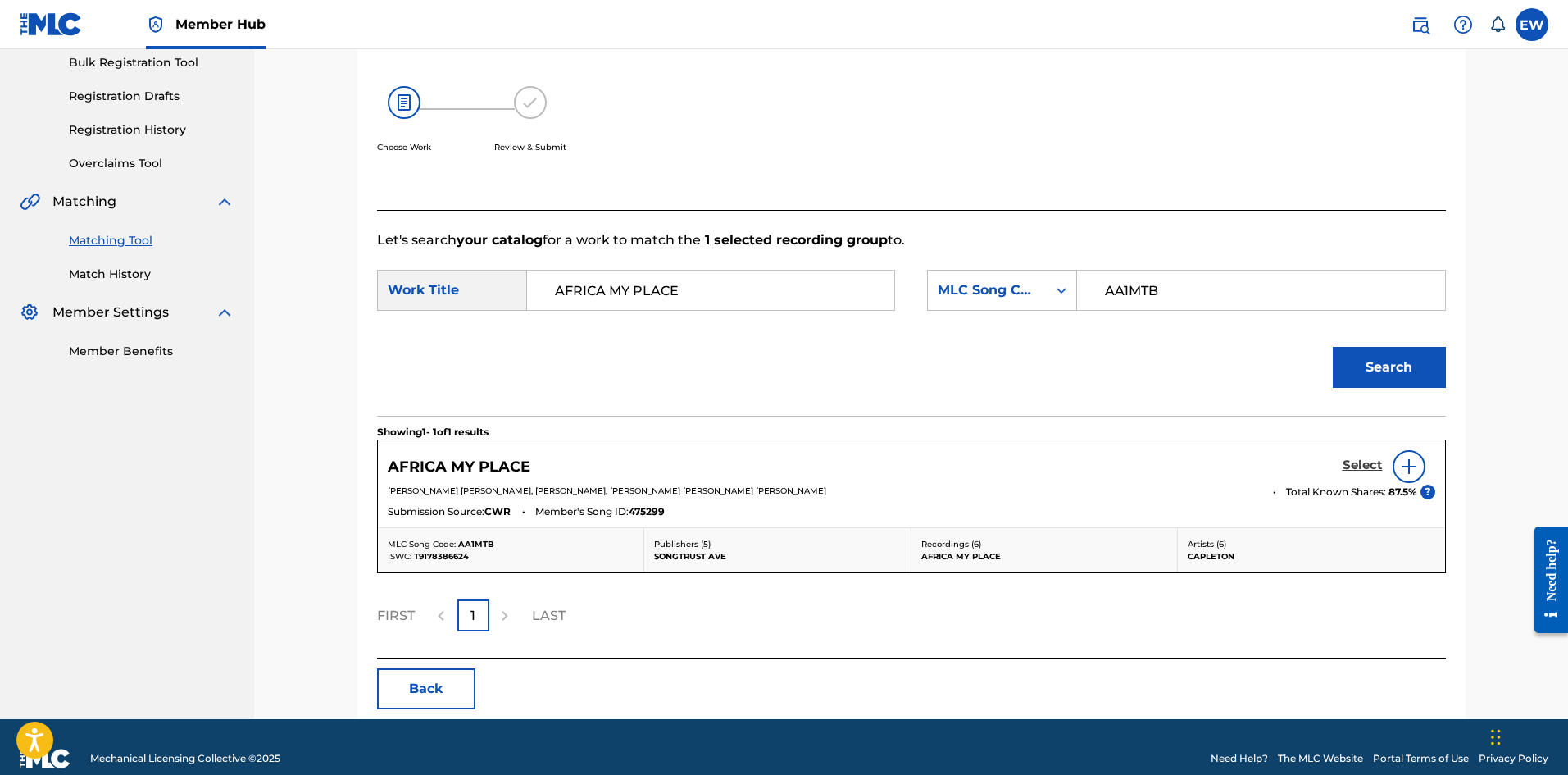
click at [1345, 463] on h5 "Select" at bounding box center [1363, 465] width 40 height 16
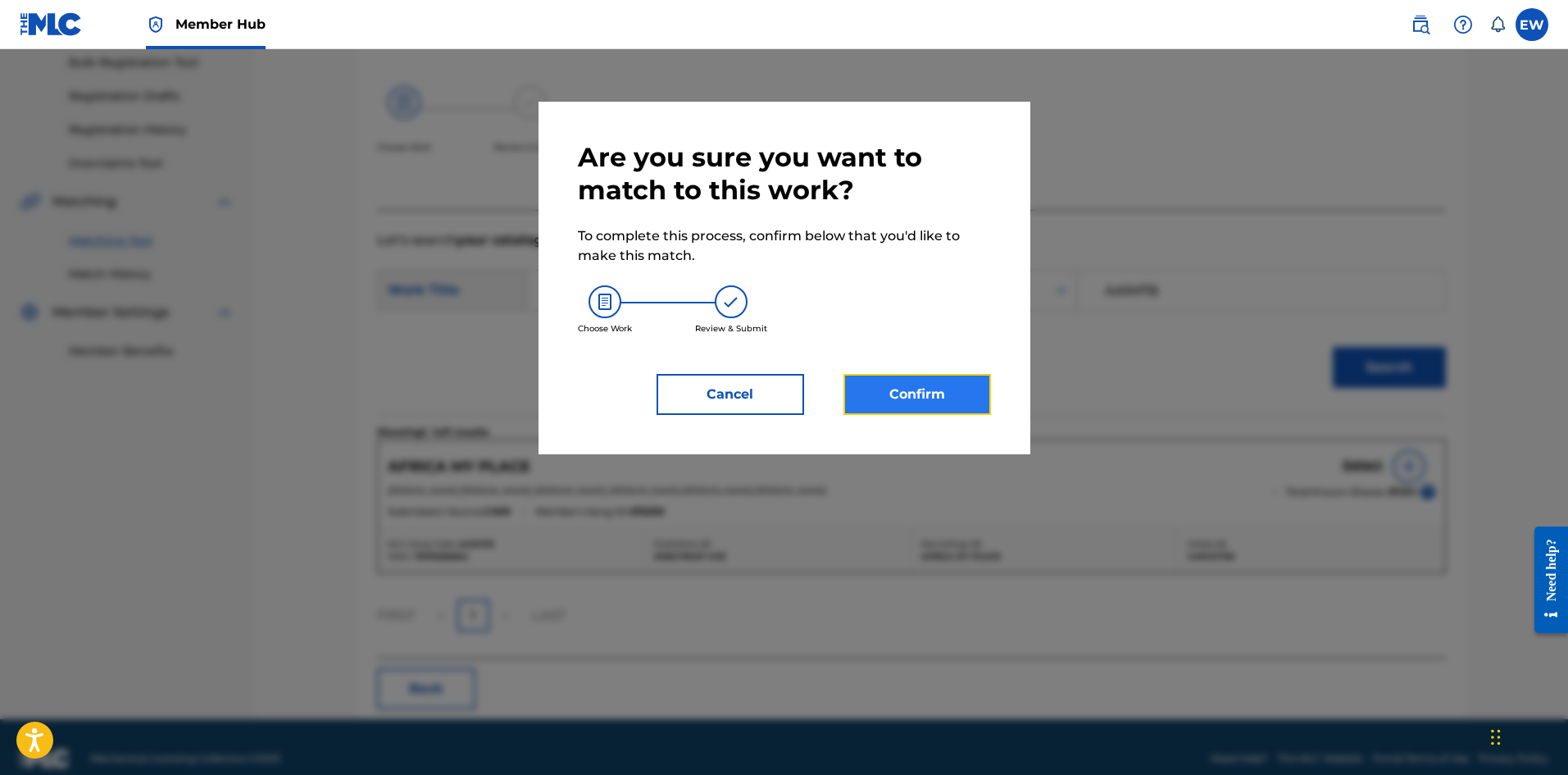
click at [963, 392] on button "Confirm" at bounding box center [917, 394] width 148 height 41
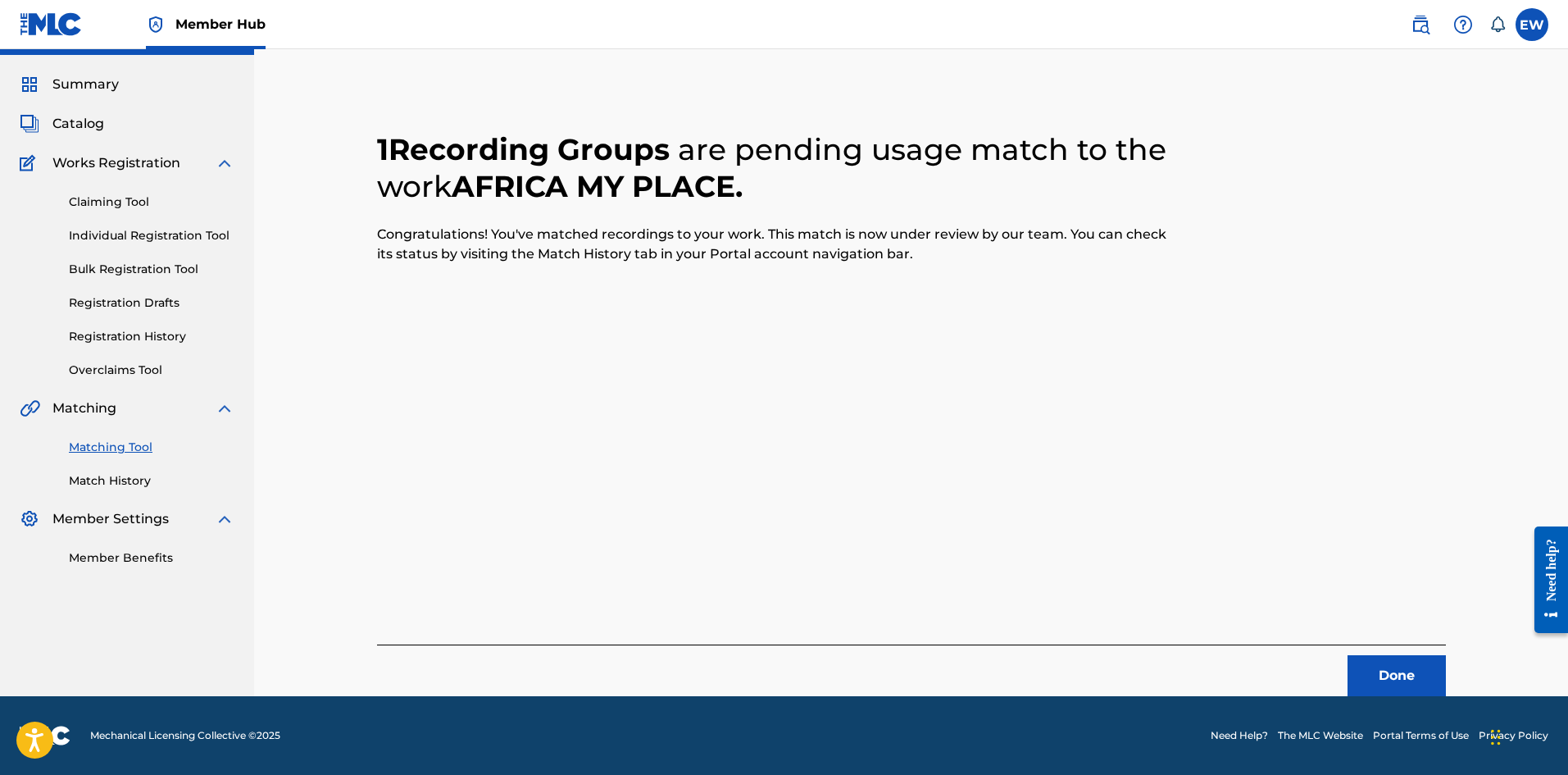
scroll to position [39, 0]
click at [1388, 673] on button "Done" at bounding box center [1397, 675] width 98 height 41
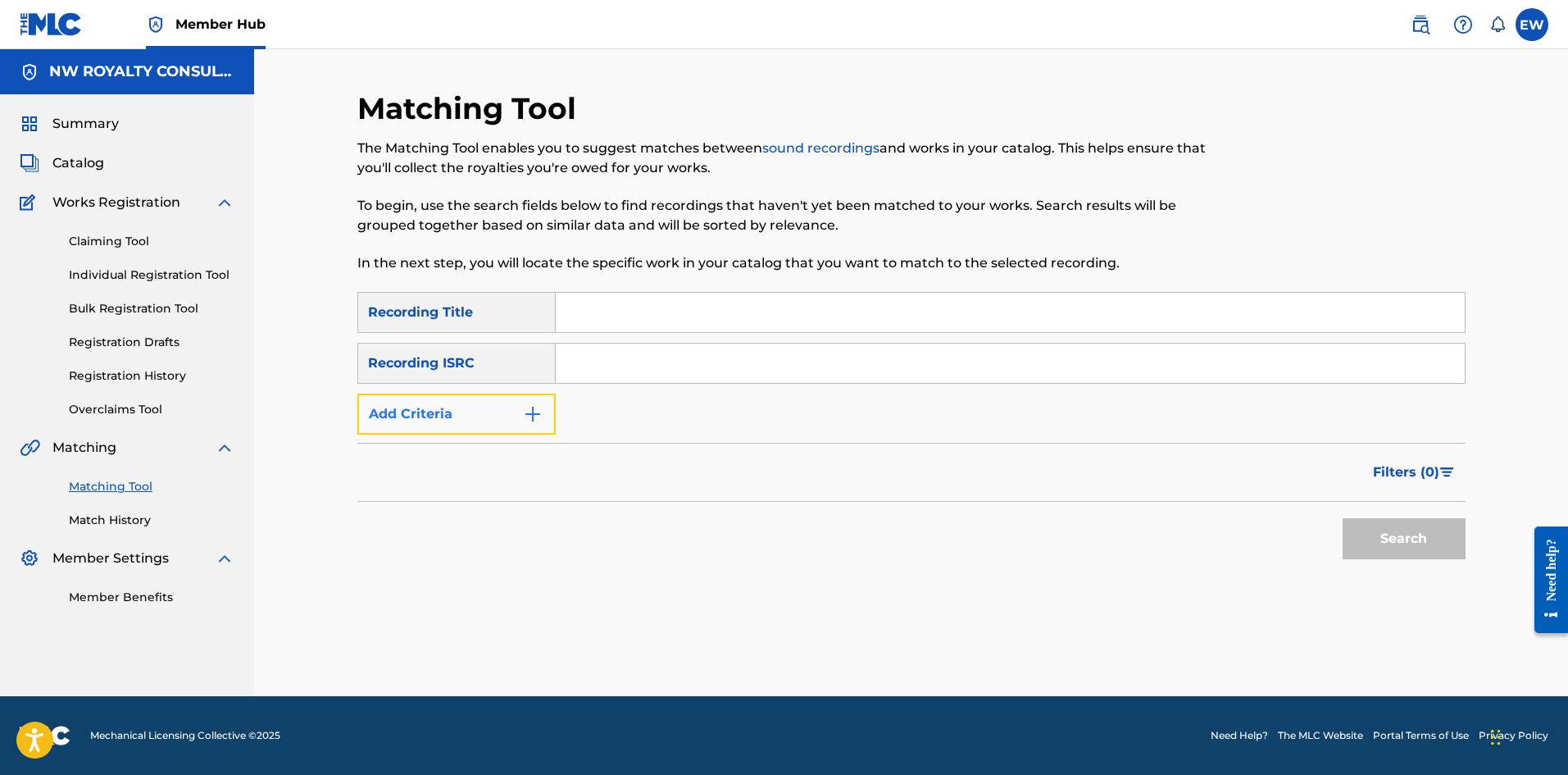
click at [491, 410] on button "Add Criteria" at bounding box center [457, 413] width 198 height 41
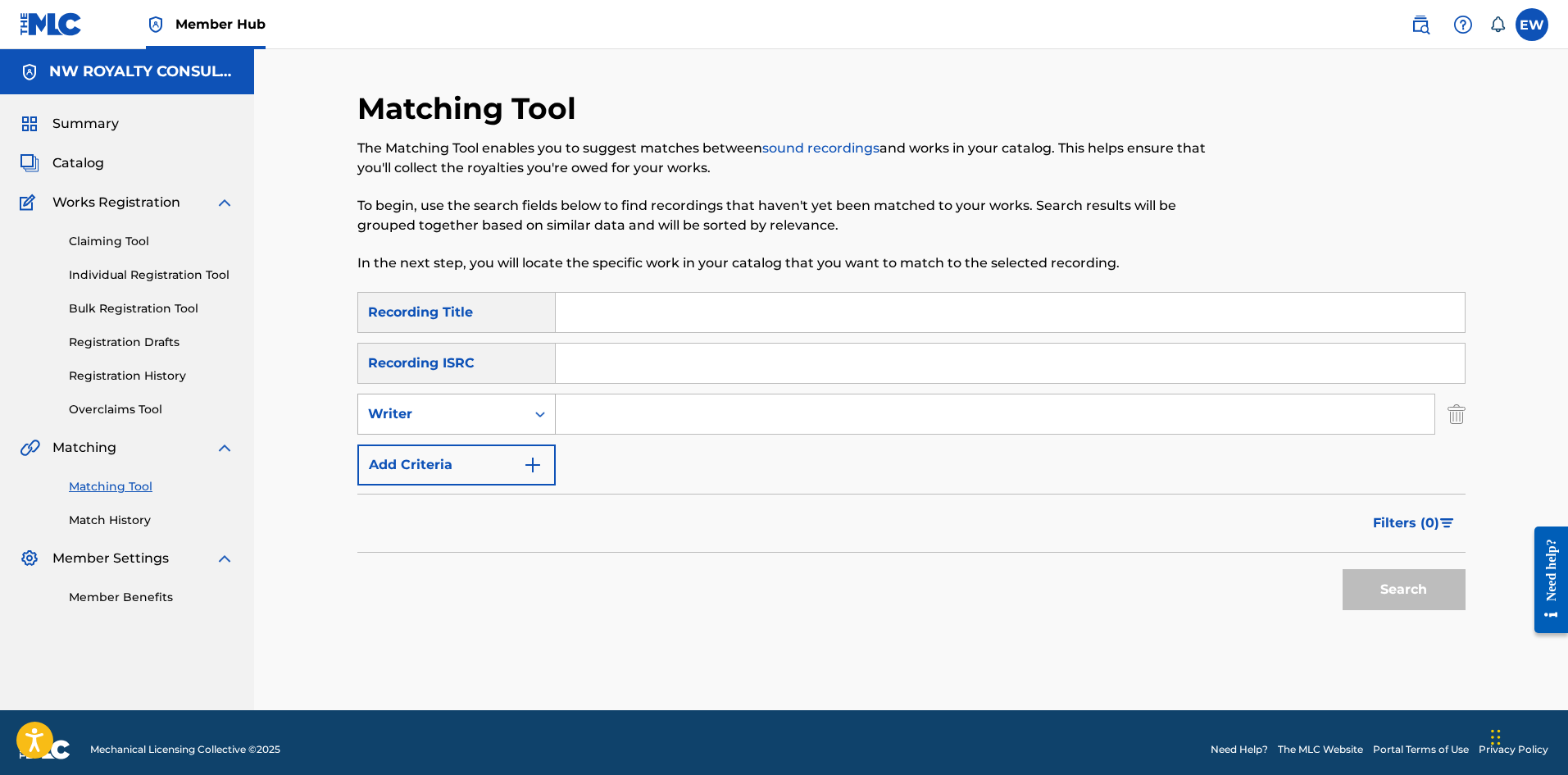
click at [494, 411] on div "Writer" at bounding box center [442, 414] width 148 height 20
click at [486, 451] on div "Recording Artist" at bounding box center [457, 455] width 197 height 41
click at [591, 418] on input "Search Form" at bounding box center [995, 413] width 878 height 39
type input "TAMO J"
drag, startPoint x: 597, startPoint y: 318, endPoint x: 585, endPoint y: 336, distance: 21.6
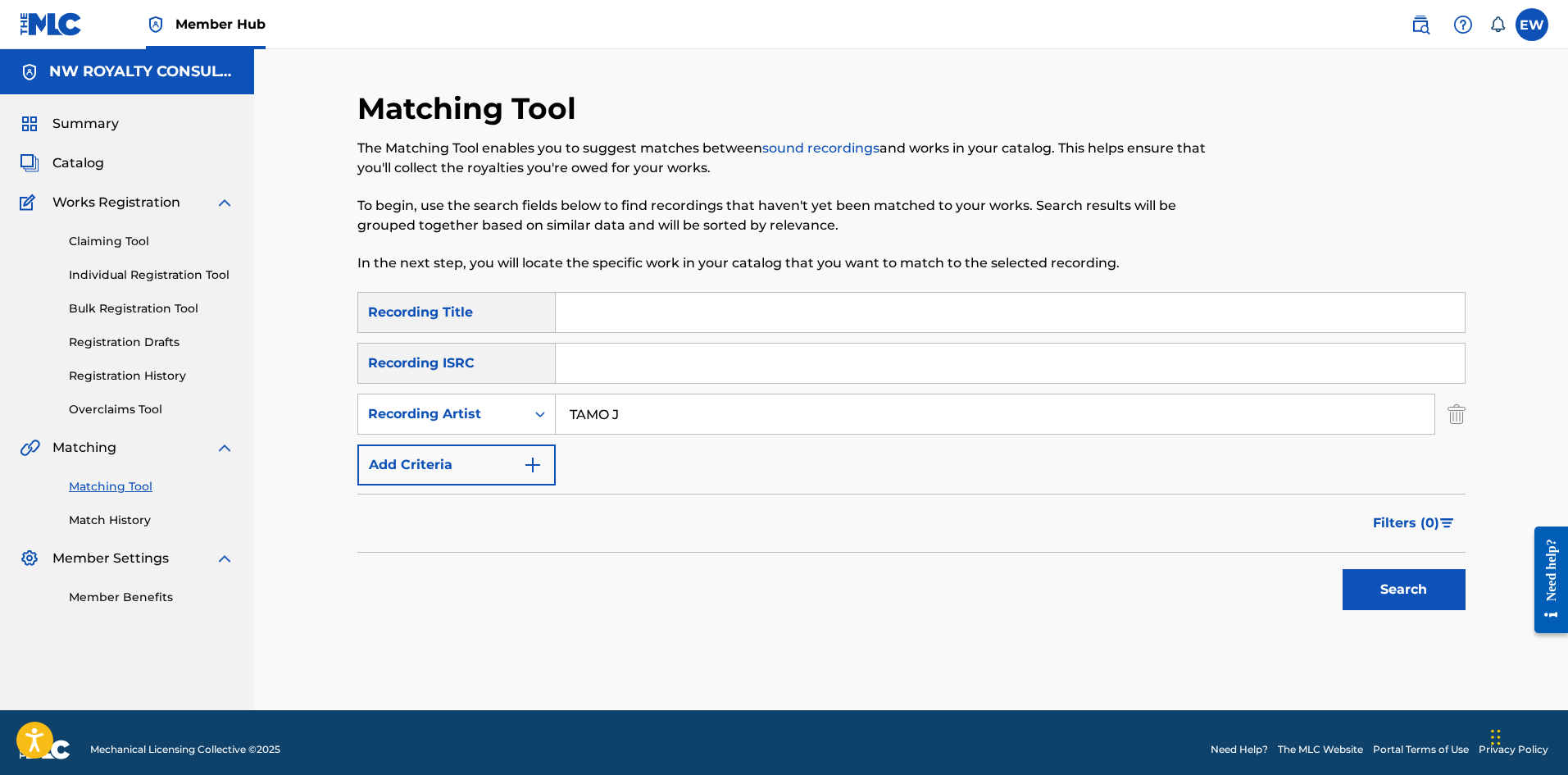
click at [592, 330] on input "Search Form" at bounding box center [1010, 312] width 909 height 39
type input "AFRICAN BAD GYAL"
click at [1422, 591] on button "Search" at bounding box center [1404, 589] width 123 height 41
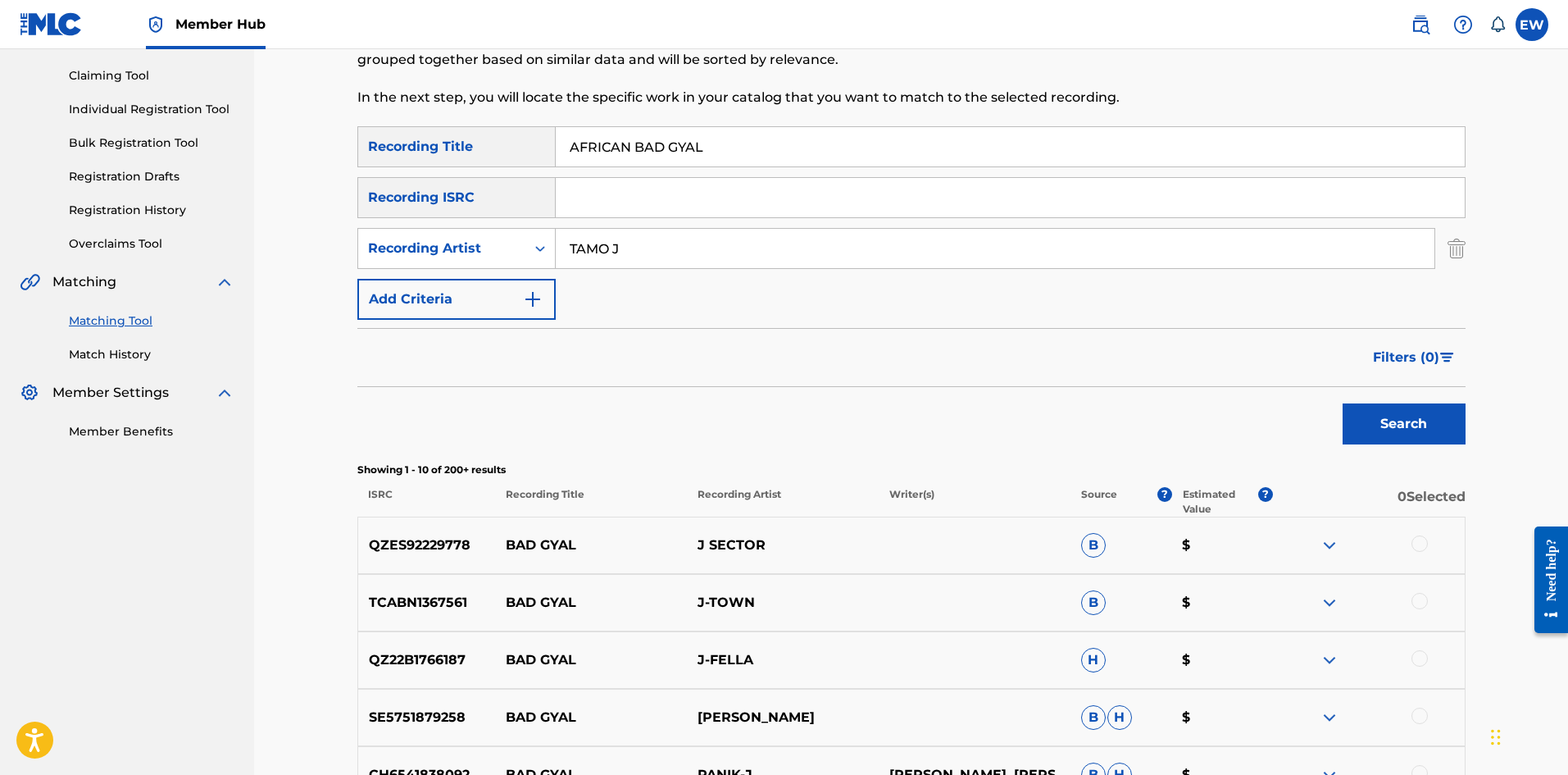
scroll to position [164, 0]
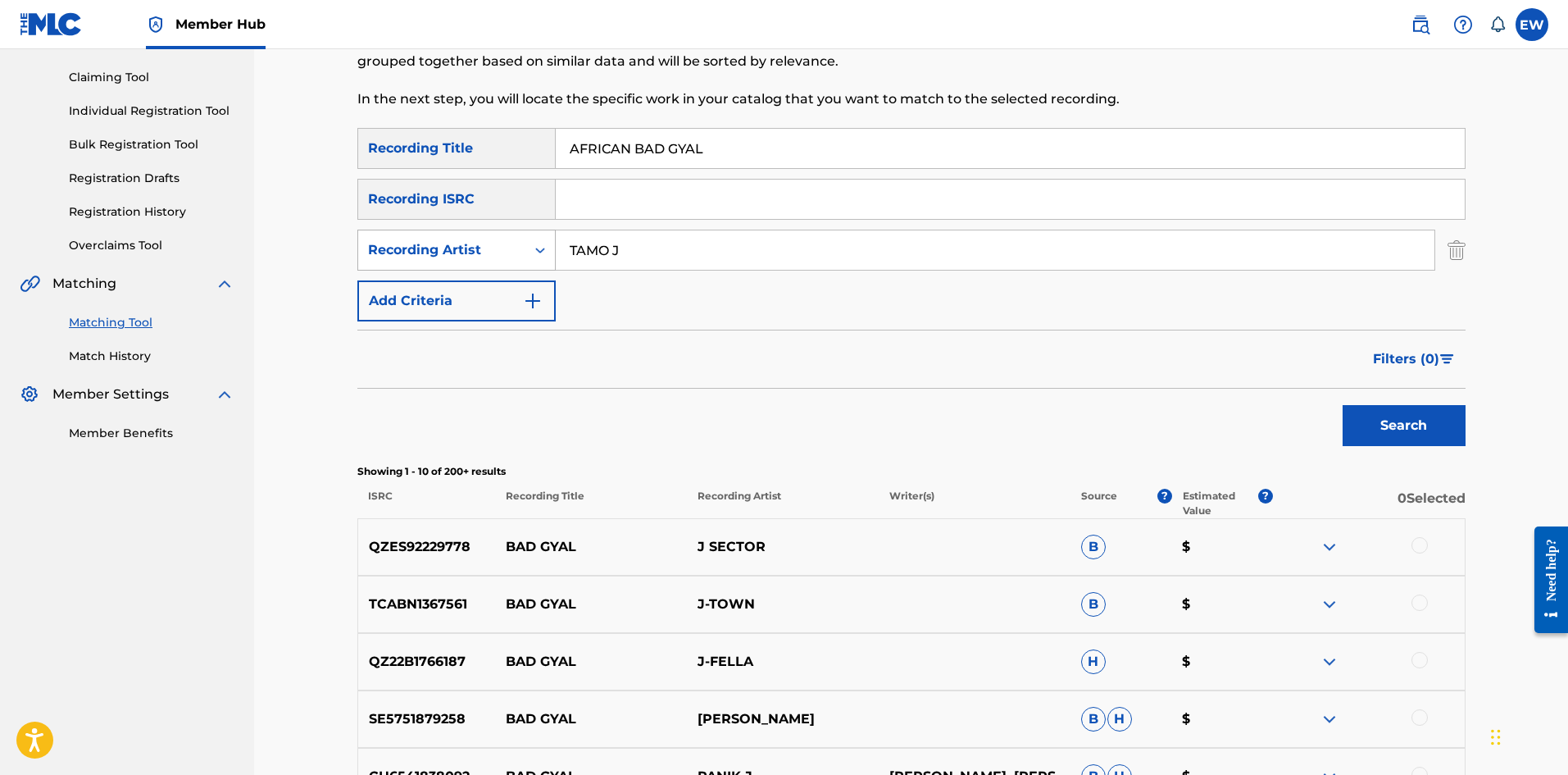
drag, startPoint x: 674, startPoint y: 247, endPoint x: 428, endPoint y: 265, distance: 246.7
click at [414, 269] on div "SearchWithCriteria34f3981f-2cef-4640-8aa4-90b4da7adfb8 Recording Artist [PERSON…" at bounding box center [911, 250] width 1108 height 41
type input "[PERSON_NAME]"
drag, startPoint x: 734, startPoint y: 144, endPoint x: 483, endPoint y: 193, distance: 255.7
click at [490, 185] on div "SearchWithCriteriad0640c02-d444-4b09-8436-8163c6d721a9 Recording Title AFRICAN …" at bounding box center [911, 224] width 1108 height 193
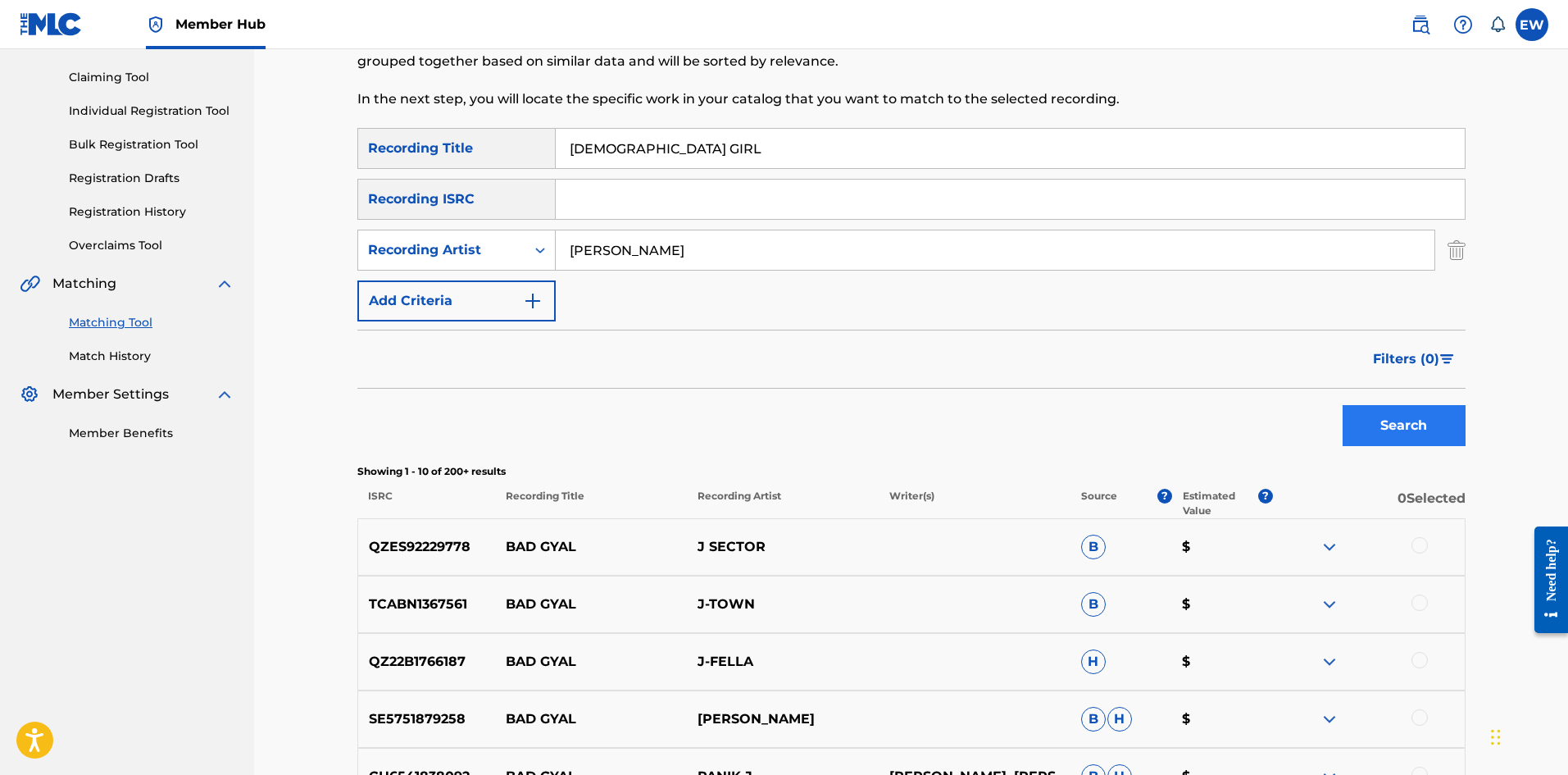
type input "[DEMOGRAPHIC_DATA] GIRL"
drag, startPoint x: 1387, startPoint y: 419, endPoint x: 1364, endPoint y: 425, distance: 23.8
click at [1380, 424] on button "Search" at bounding box center [1404, 425] width 123 height 41
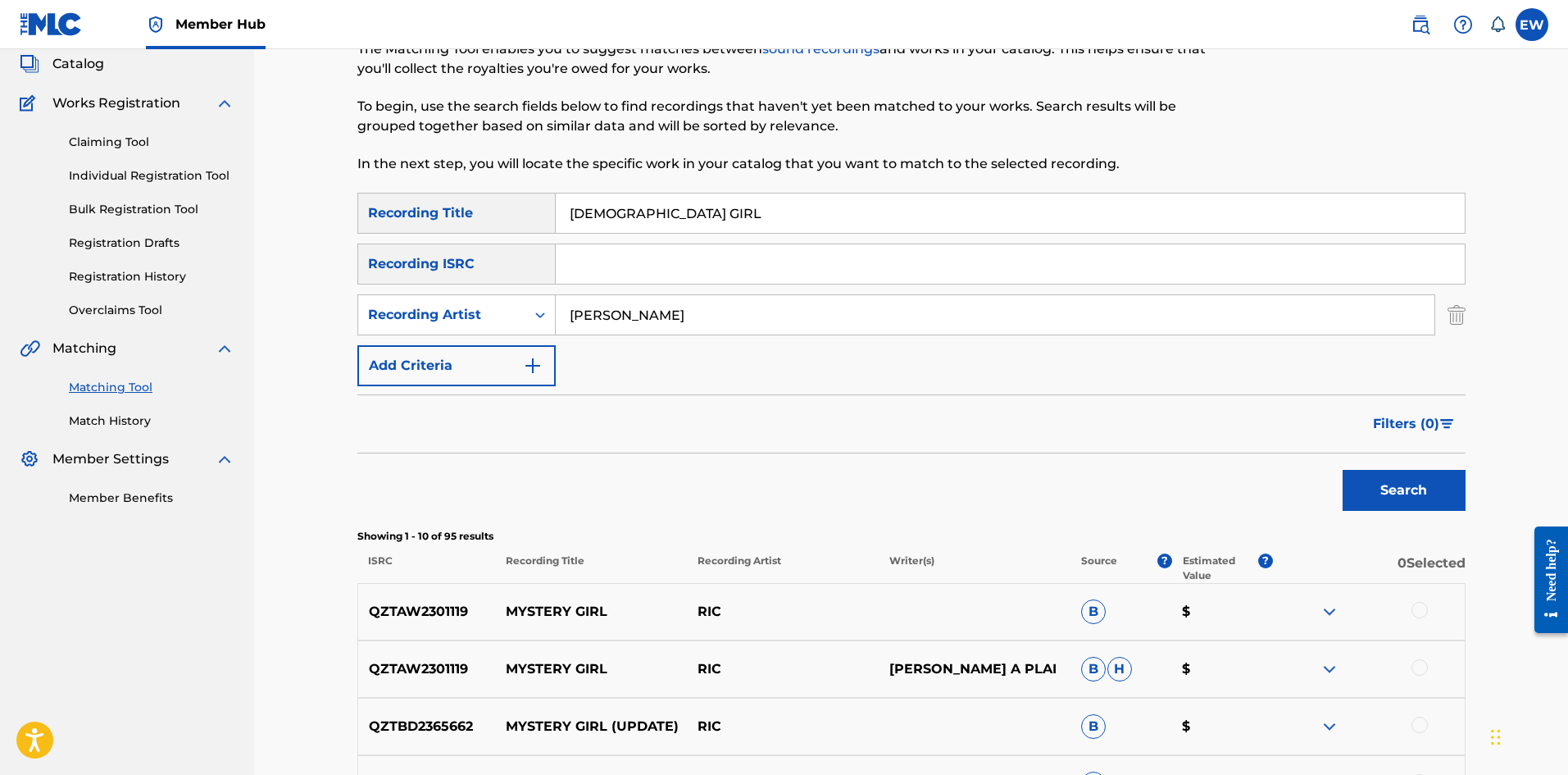
scroll to position [82, 0]
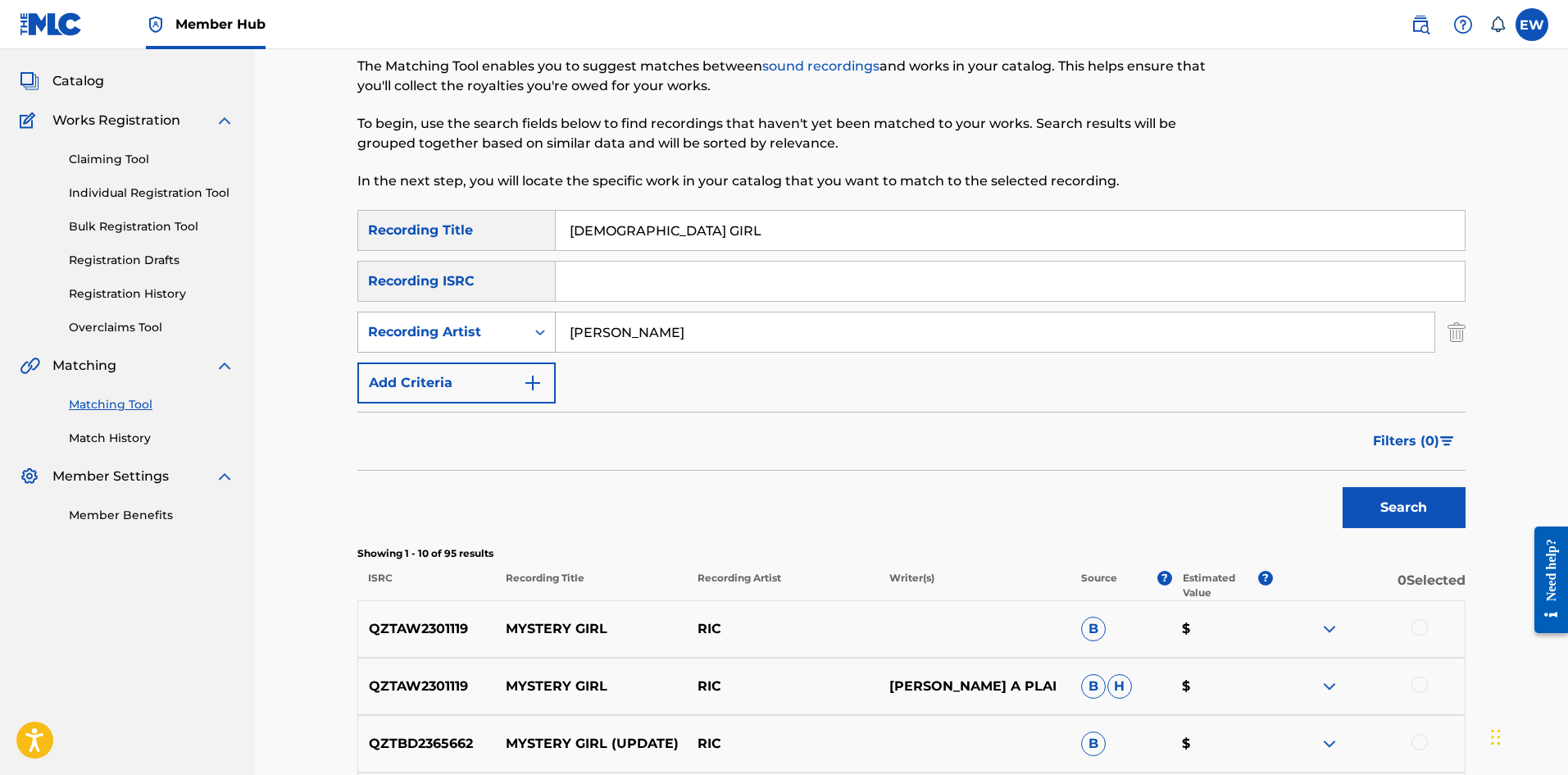
drag, startPoint x: 657, startPoint y: 342, endPoint x: 431, endPoint y: 315, distance: 227.6
click at [513, 333] on div "SearchWithCriteria34f3981f-2cef-4640-8aa4-90b4da7adfb8 Recording Artist [PERSON…" at bounding box center [911, 331] width 1108 height 41
type input "SIZZLA"
drag, startPoint x: 698, startPoint y: 242, endPoint x: 496, endPoint y: 238, distance: 202.0
click at [504, 239] on div "SearchWithCriteriad0640c02-d444-4b09-8436-8163c6d721a9 Recording Title AFRICAN …" at bounding box center [911, 230] width 1108 height 41
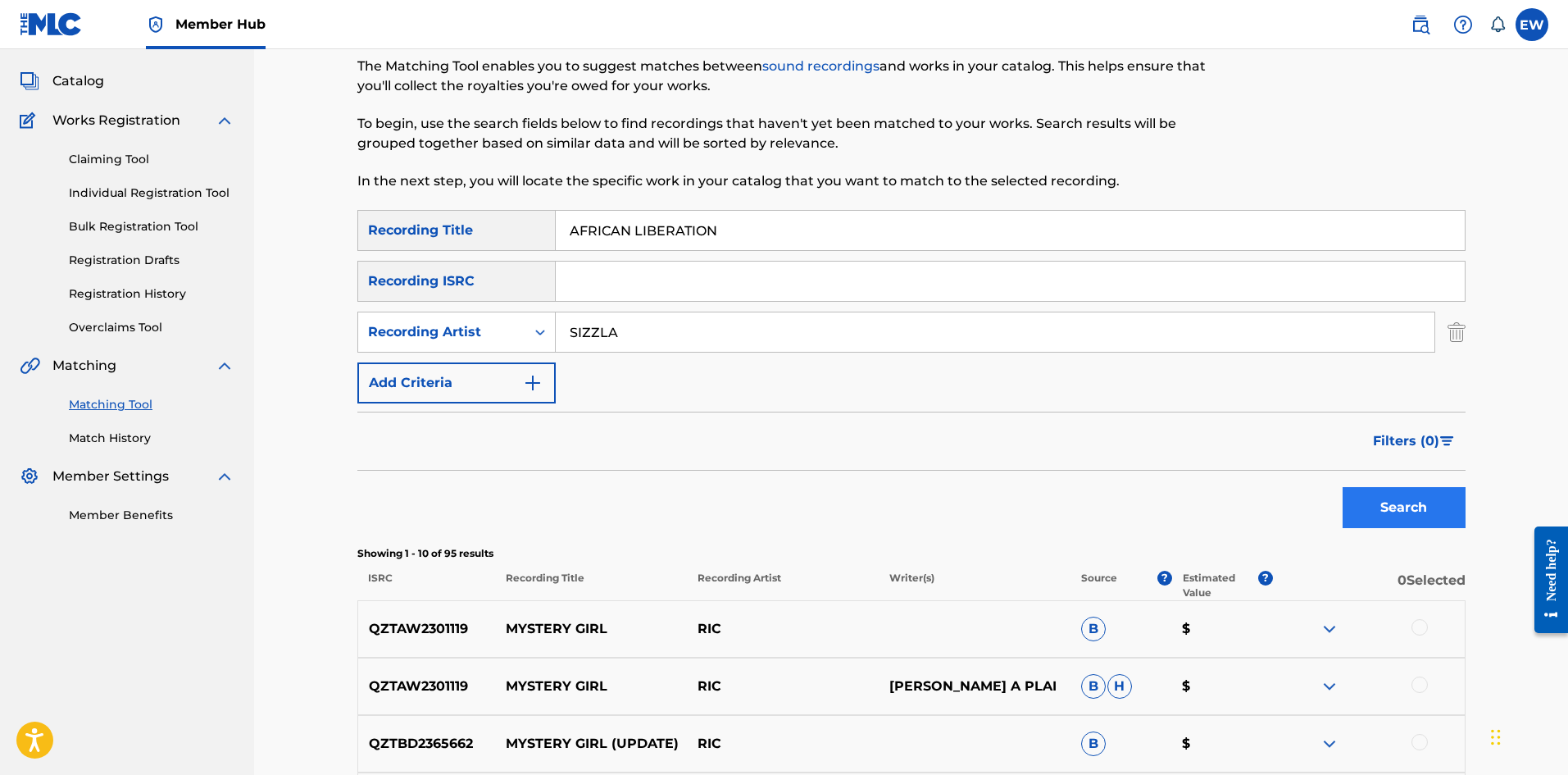
type input "AFRICAN LIBERATION"
click at [1379, 494] on button "Search" at bounding box center [1404, 507] width 123 height 41
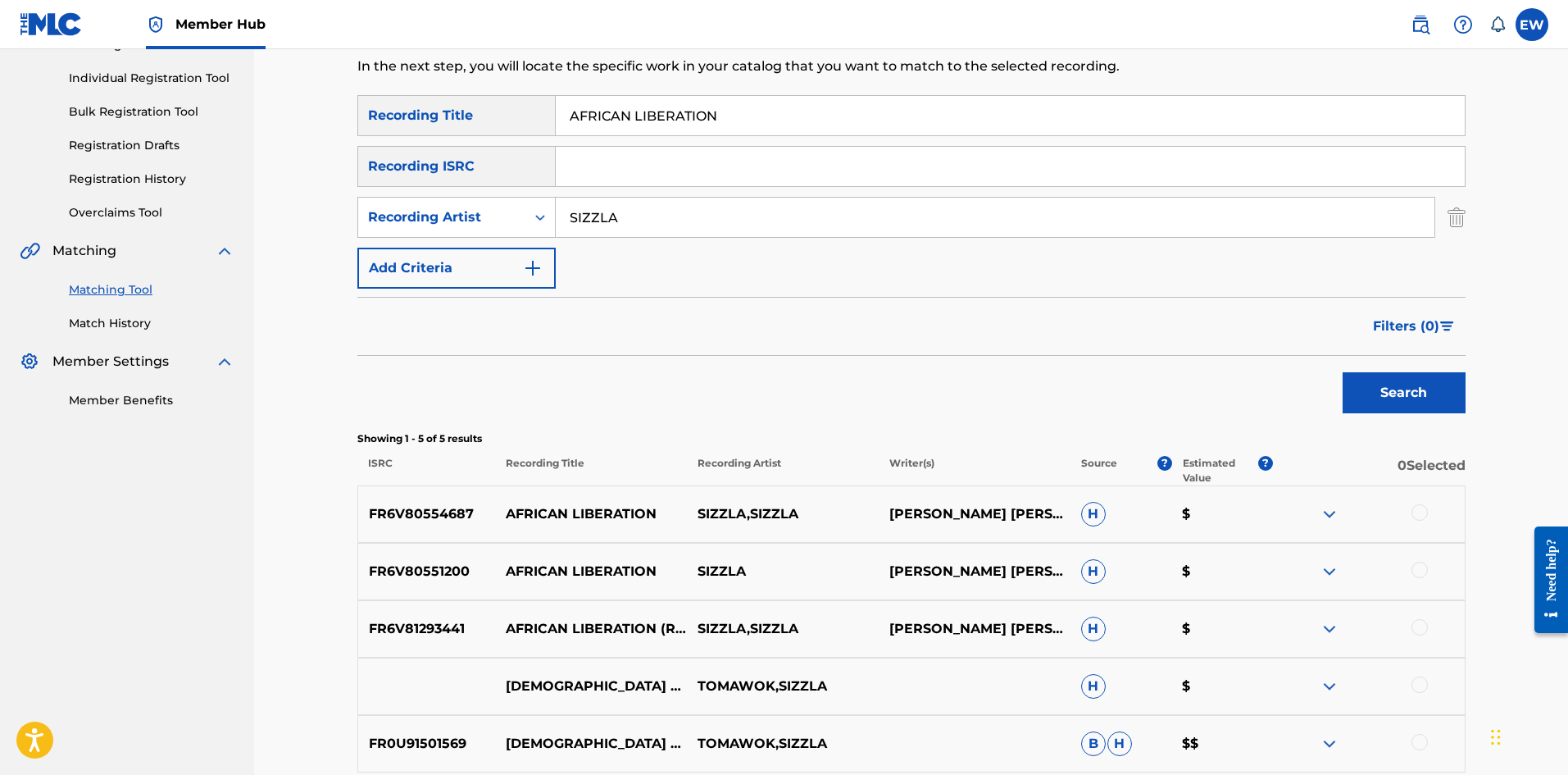
scroll to position [246, 0]
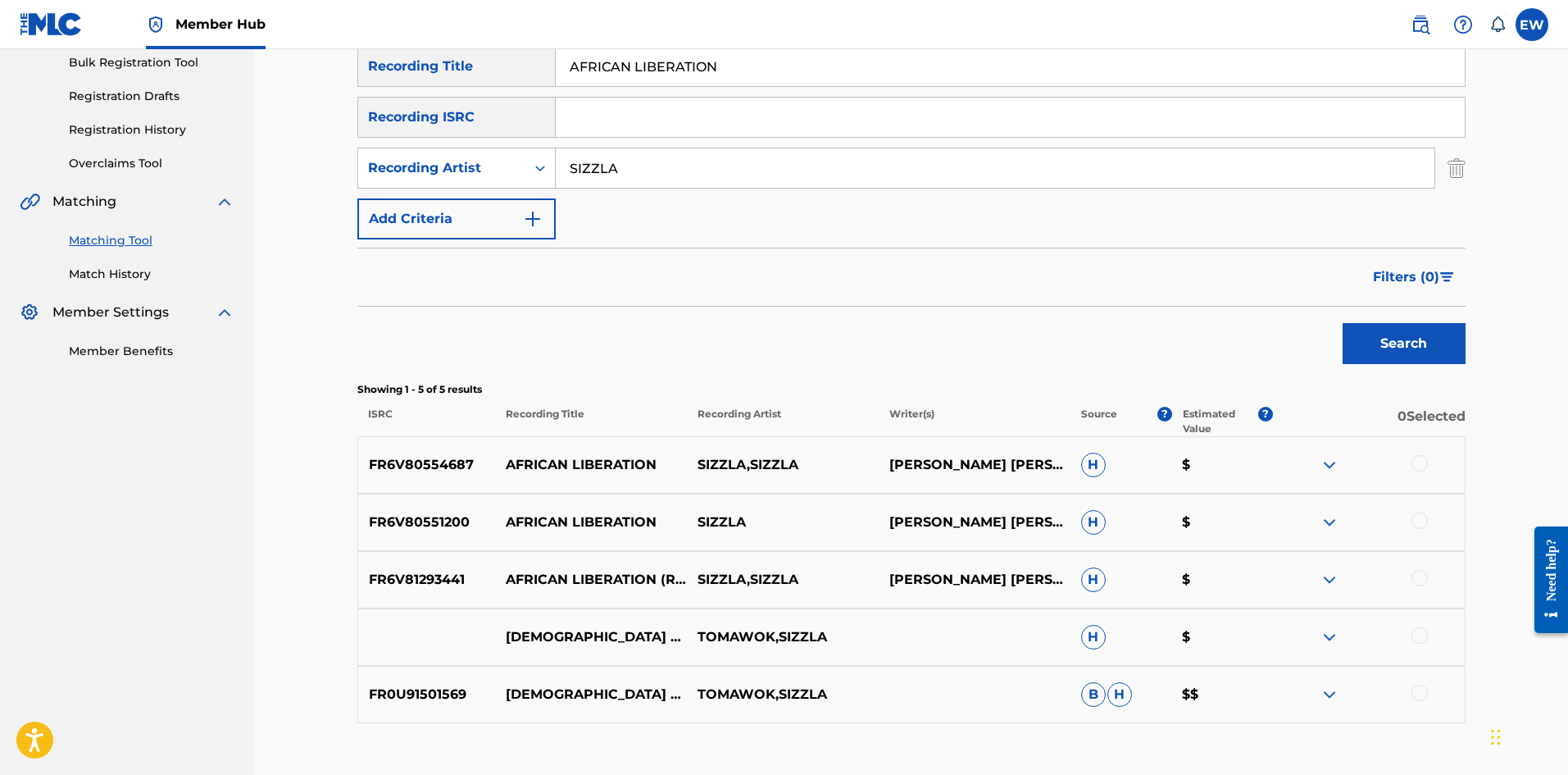
click at [1425, 458] on div at bounding box center [1419, 463] width 17 height 17
click at [1422, 521] on div at bounding box center [1419, 520] width 17 height 17
click at [1423, 577] on div at bounding box center [1419, 578] width 17 height 17
click at [1190, 640] on button "Match 3 Groups" at bounding box center [1152, 641] width 181 height 41
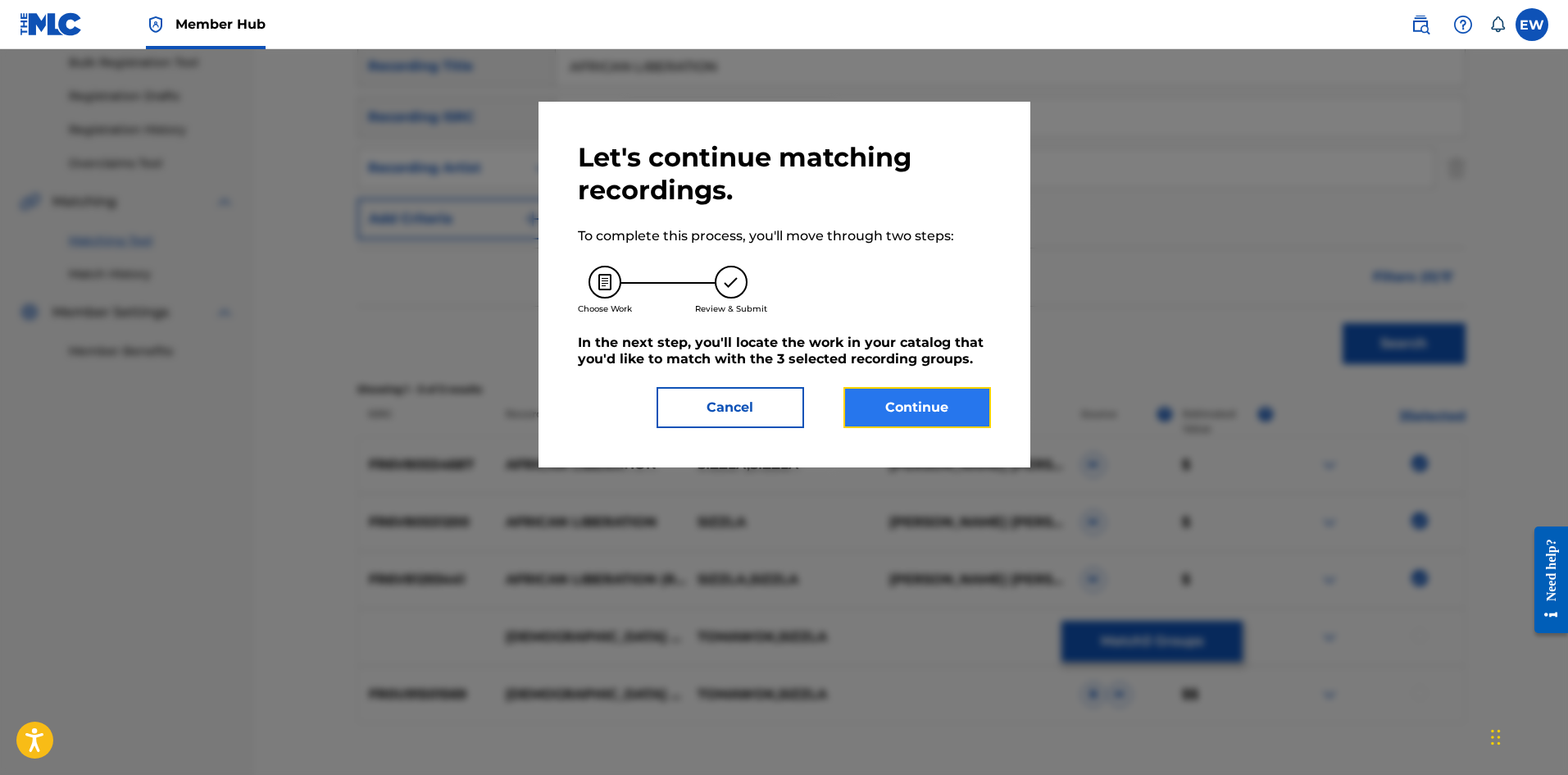
click at [933, 421] on button "Continue" at bounding box center [917, 407] width 148 height 41
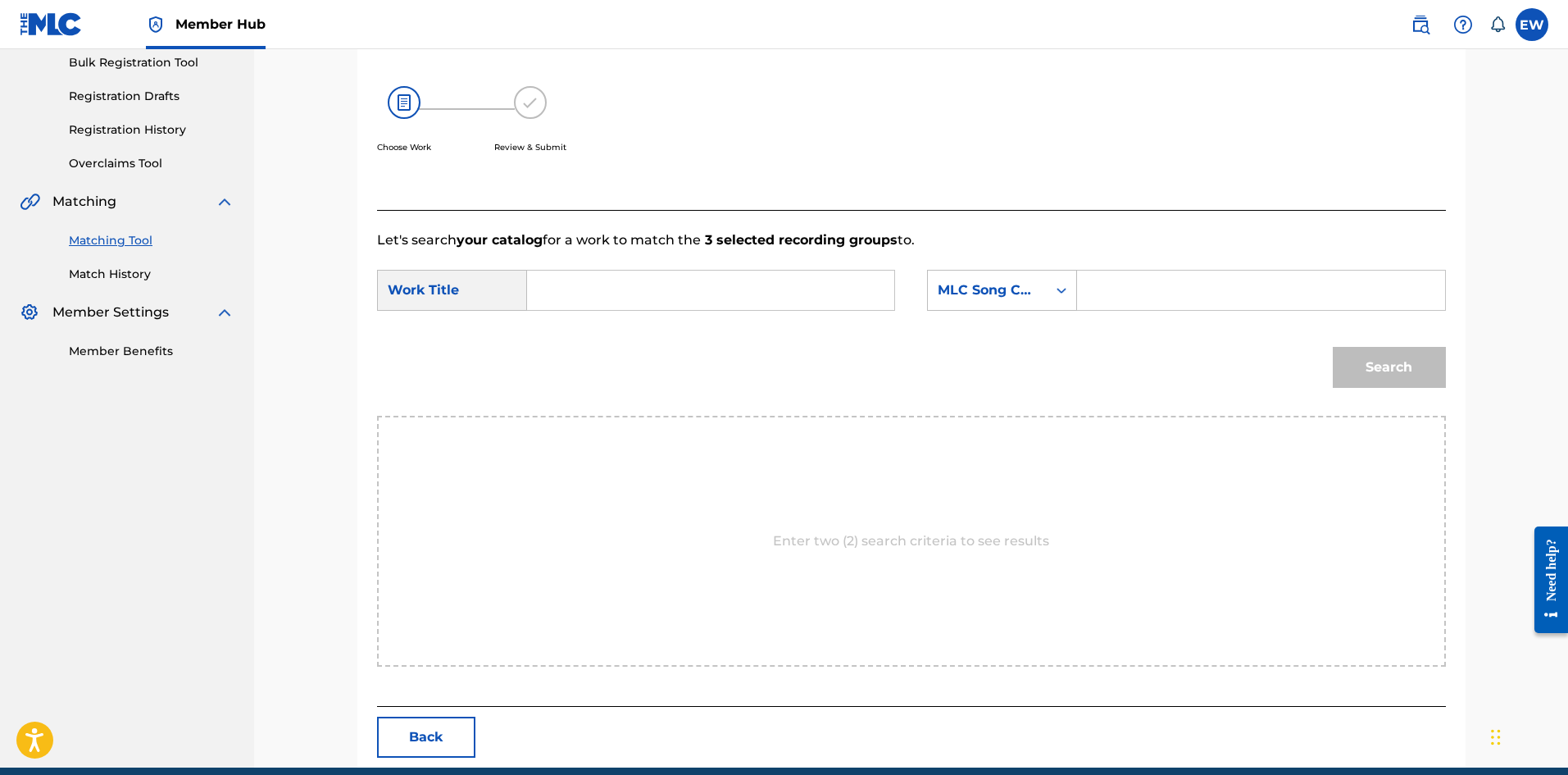
click at [1135, 295] on input "Search Form" at bounding box center [1261, 290] width 339 height 39
type input "A68245"
click at [1371, 365] on div "Search" at bounding box center [1385, 363] width 122 height 65
drag, startPoint x: 684, startPoint y: 280, endPoint x: 682, endPoint y: 291, distance: 11.2
click at [682, 290] on input "Search Form" at bounding box center [711, 290] width 339 height 39
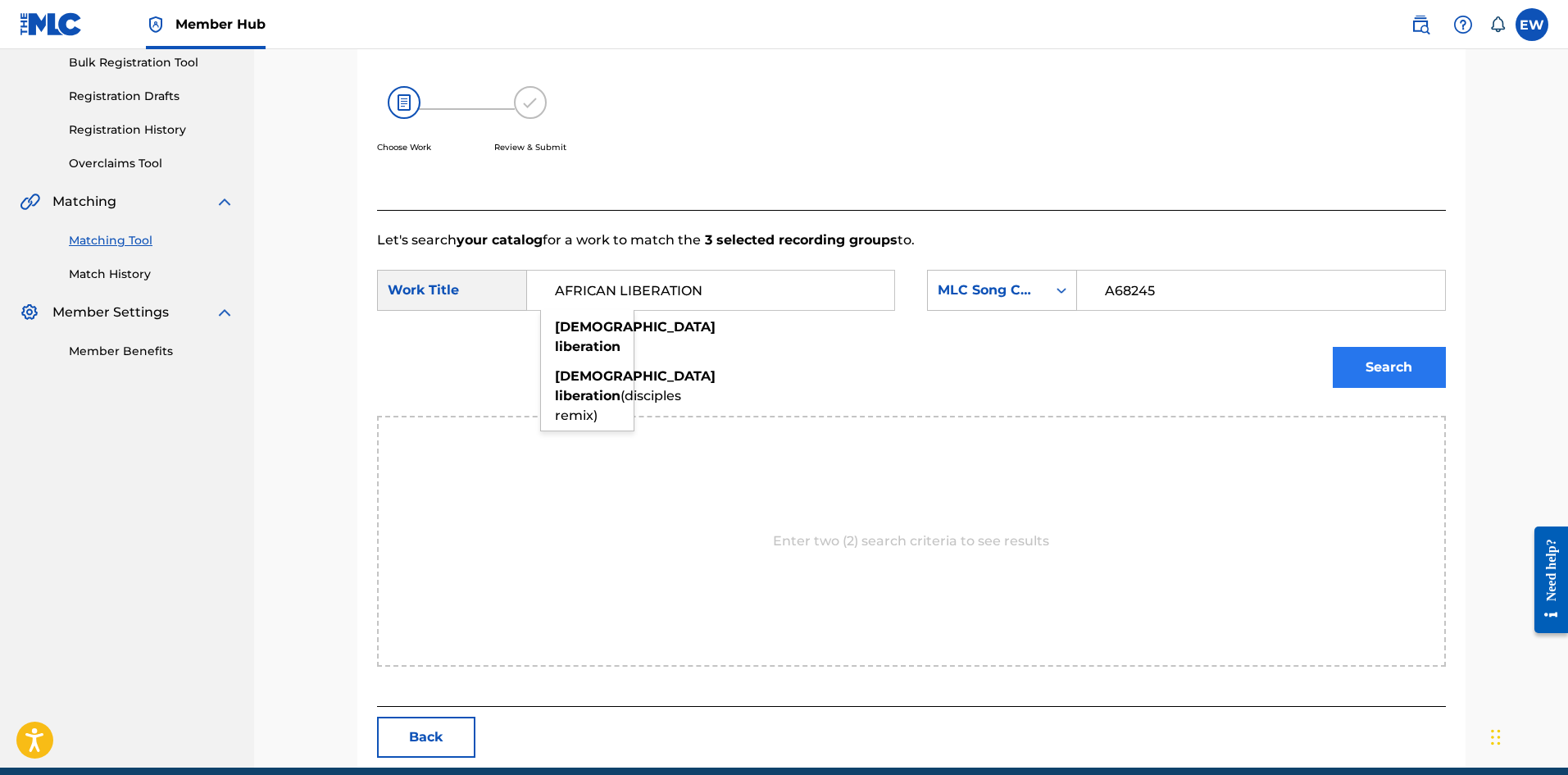
type input "AFRICAN LIBERATION"
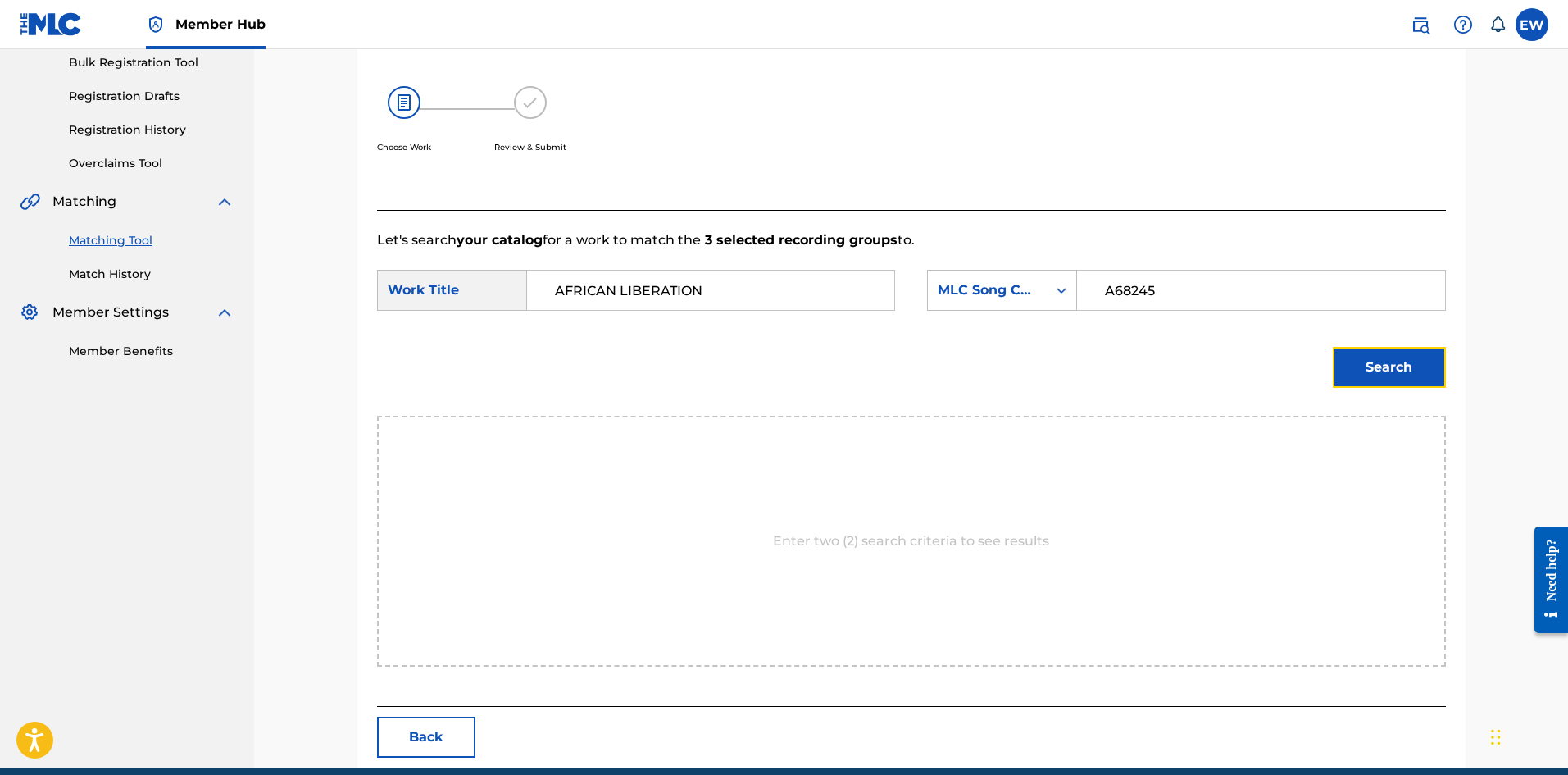
drag, startPoint x: 1387, startPoint y: 380, endPoint x: 1367, endPoint y: 377, distance: 20.2
click at [1385, 379] on button "Search" at bounding box center [1390, 367] width 113 height 41
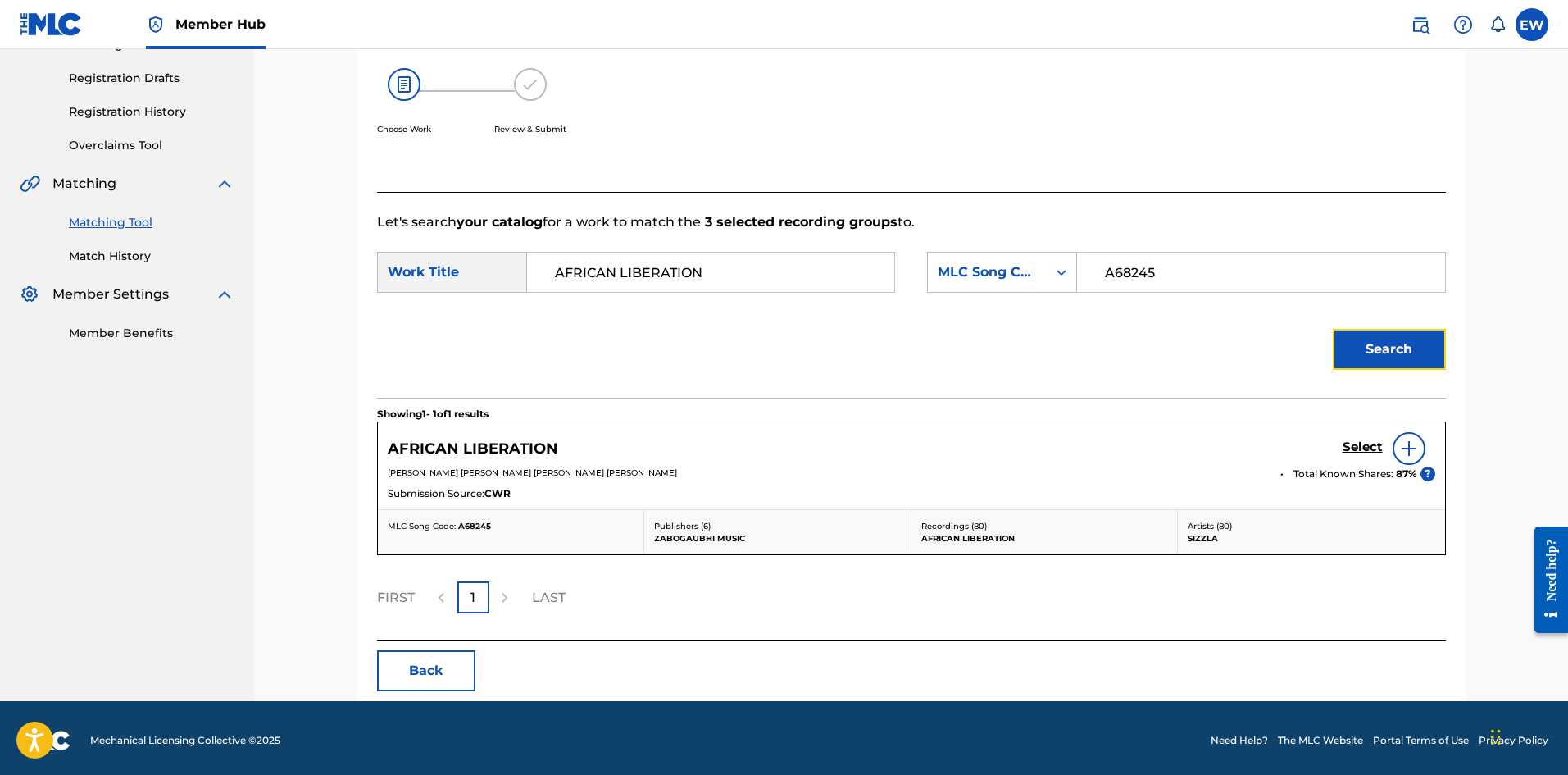
scroll to position [269, 0]
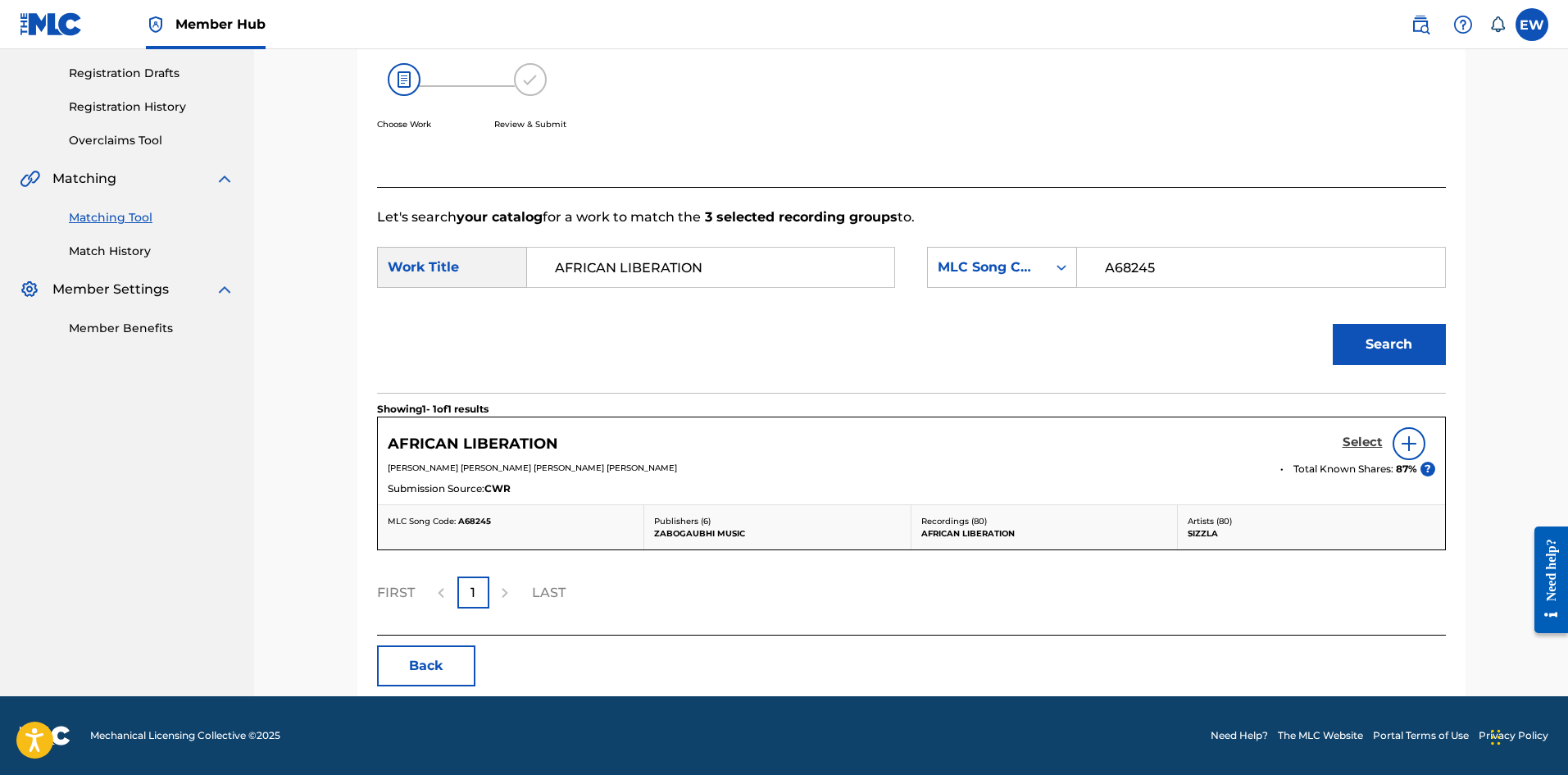
click at [1355, 436] on h5 "Select" at bounding box center [1363, 443] width 40 height 16
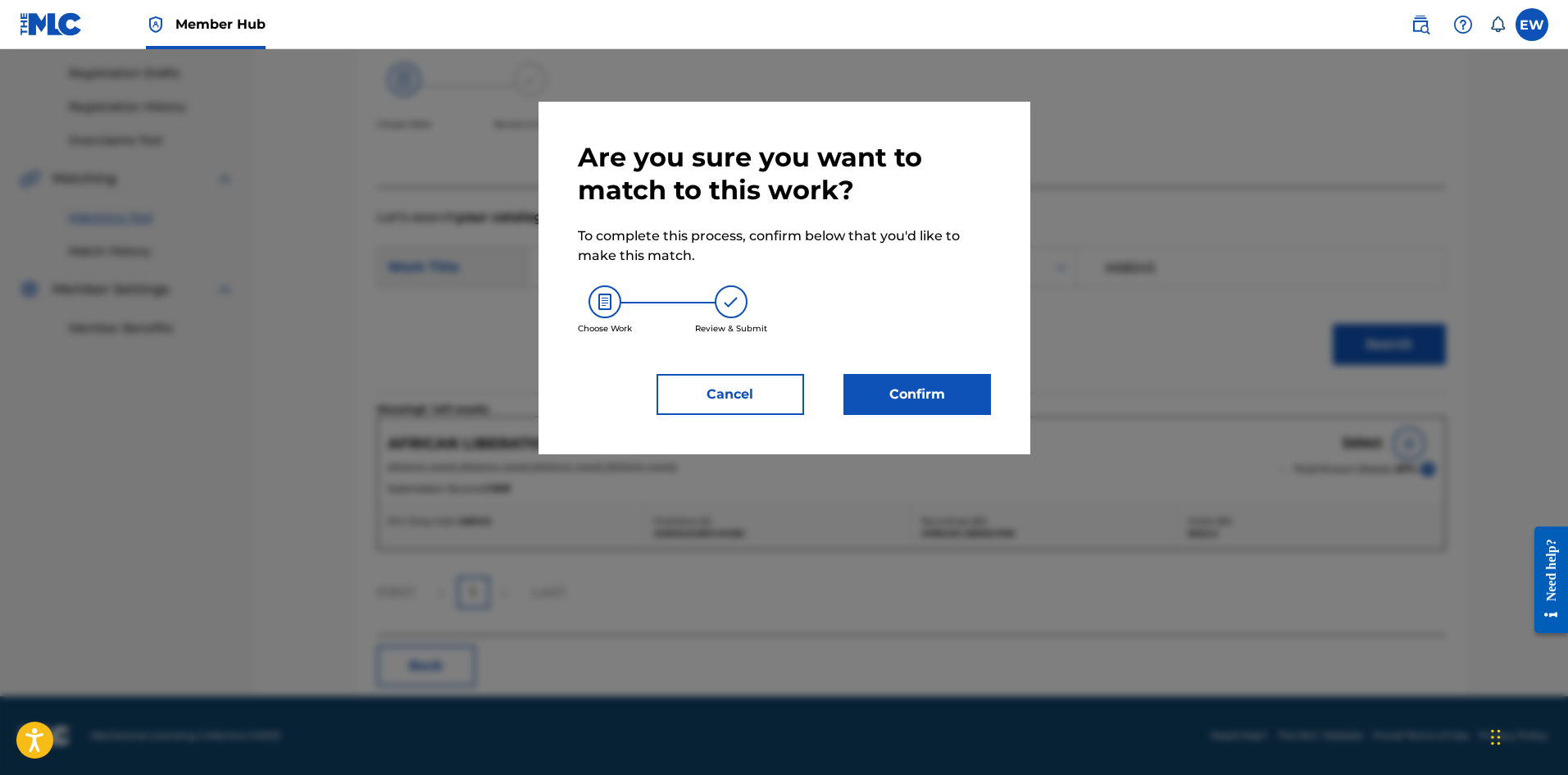
click at [918, 421] on div "Are you sure you want to match to this work? To complete this process, confirm …" at bounding box center [784, 277] width 492 height 352
click at [920, 397] on button "Confirm" at bounding box center [917, 394] width 148 height 41
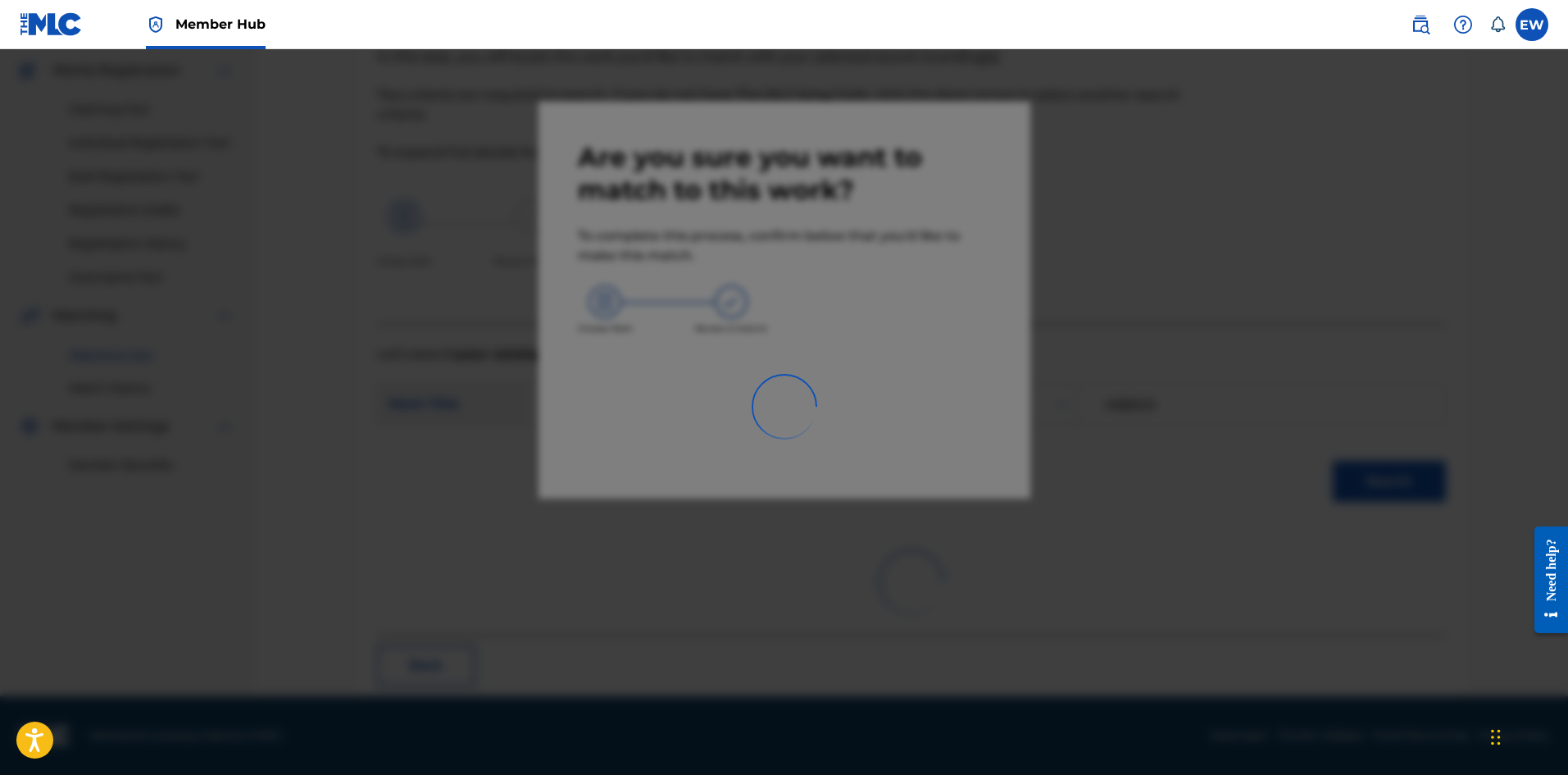
scroll to position [39, 0]
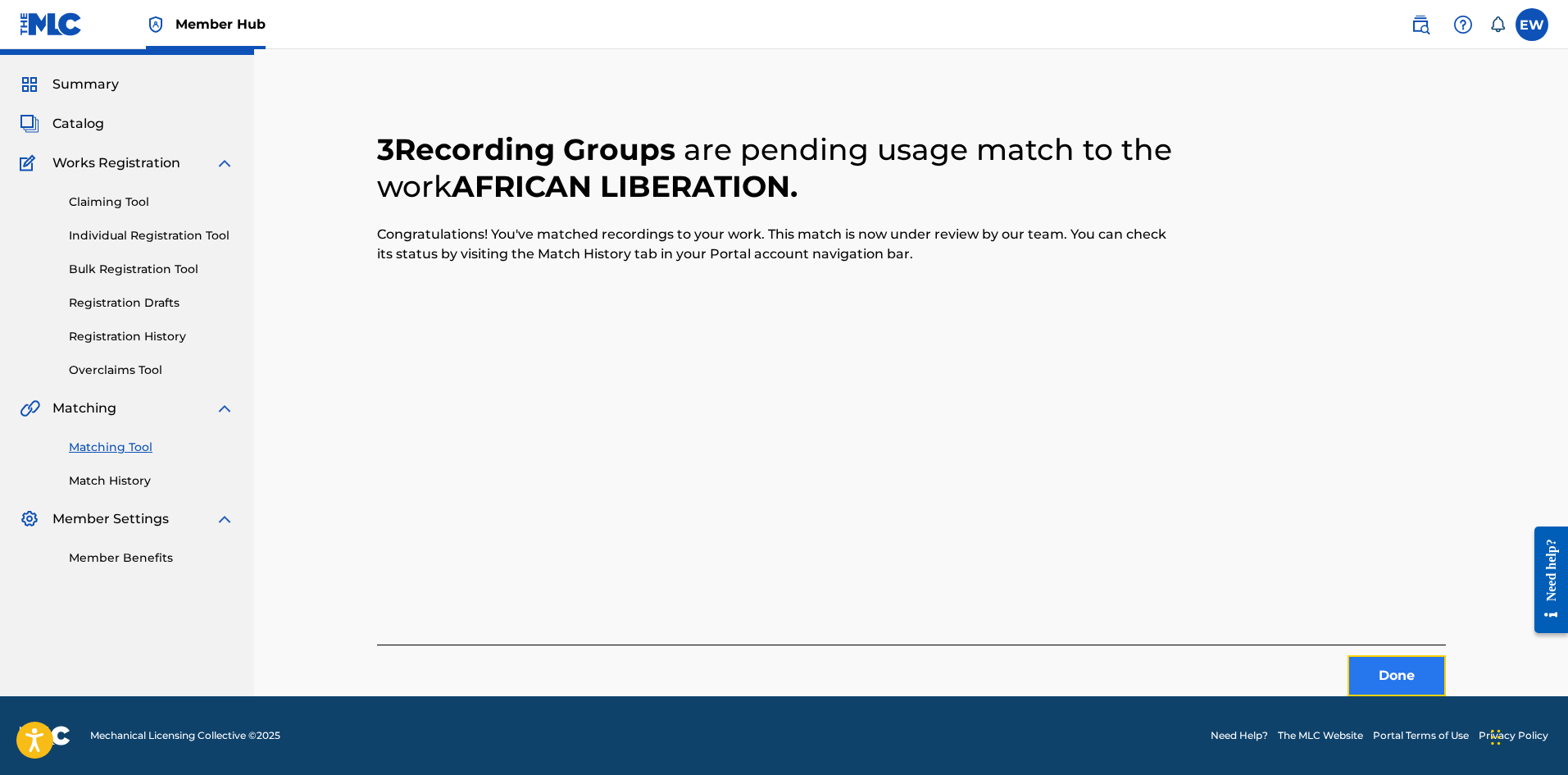
click at [1356, 662] on button "Done" at bounding box center [1397, 675] width 98 height 41
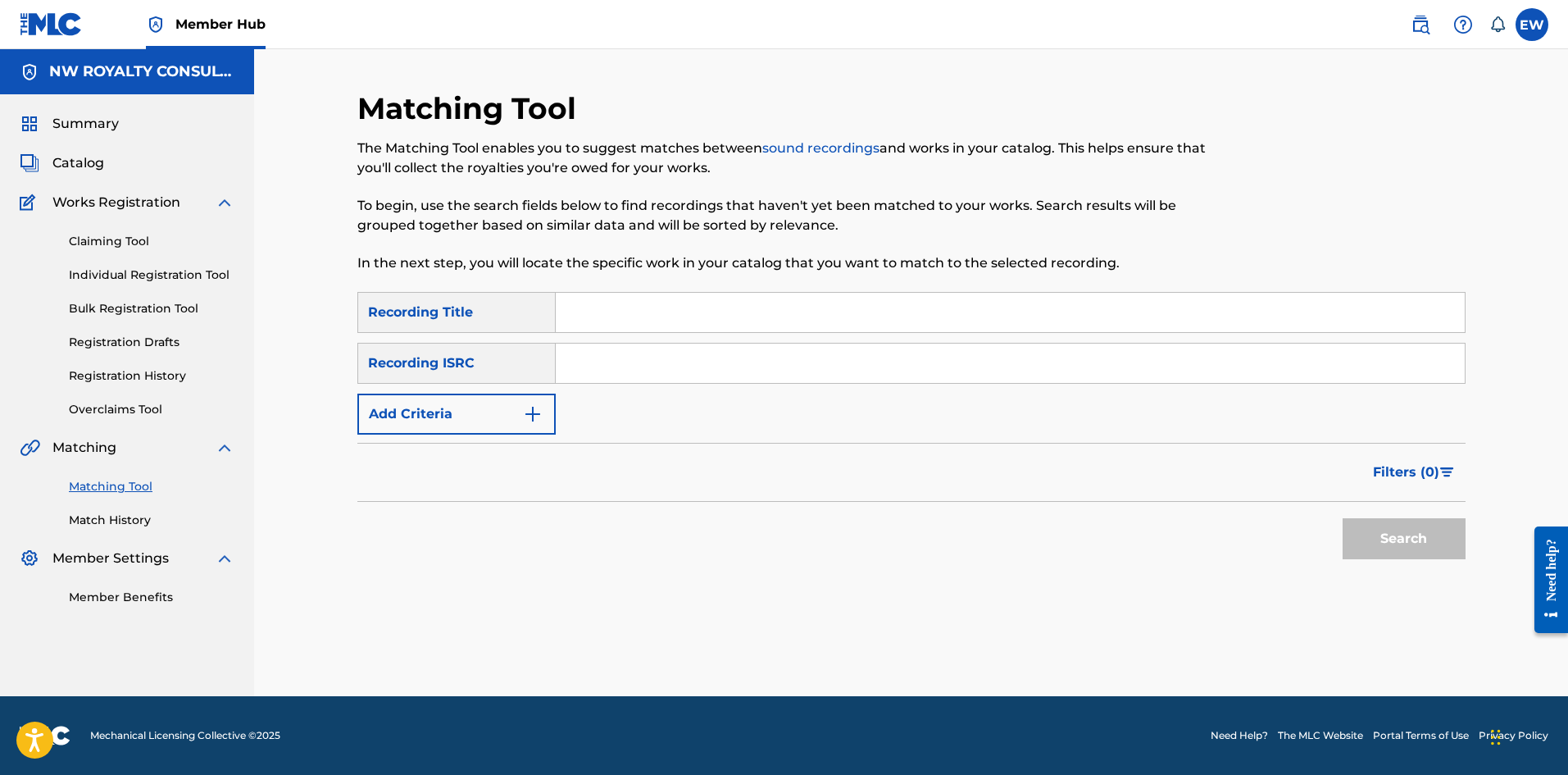
scroll to position [0, 0]
click at [464, 406] on button "Add Criteria" at bounding box center [457, 413] width 198 height 41
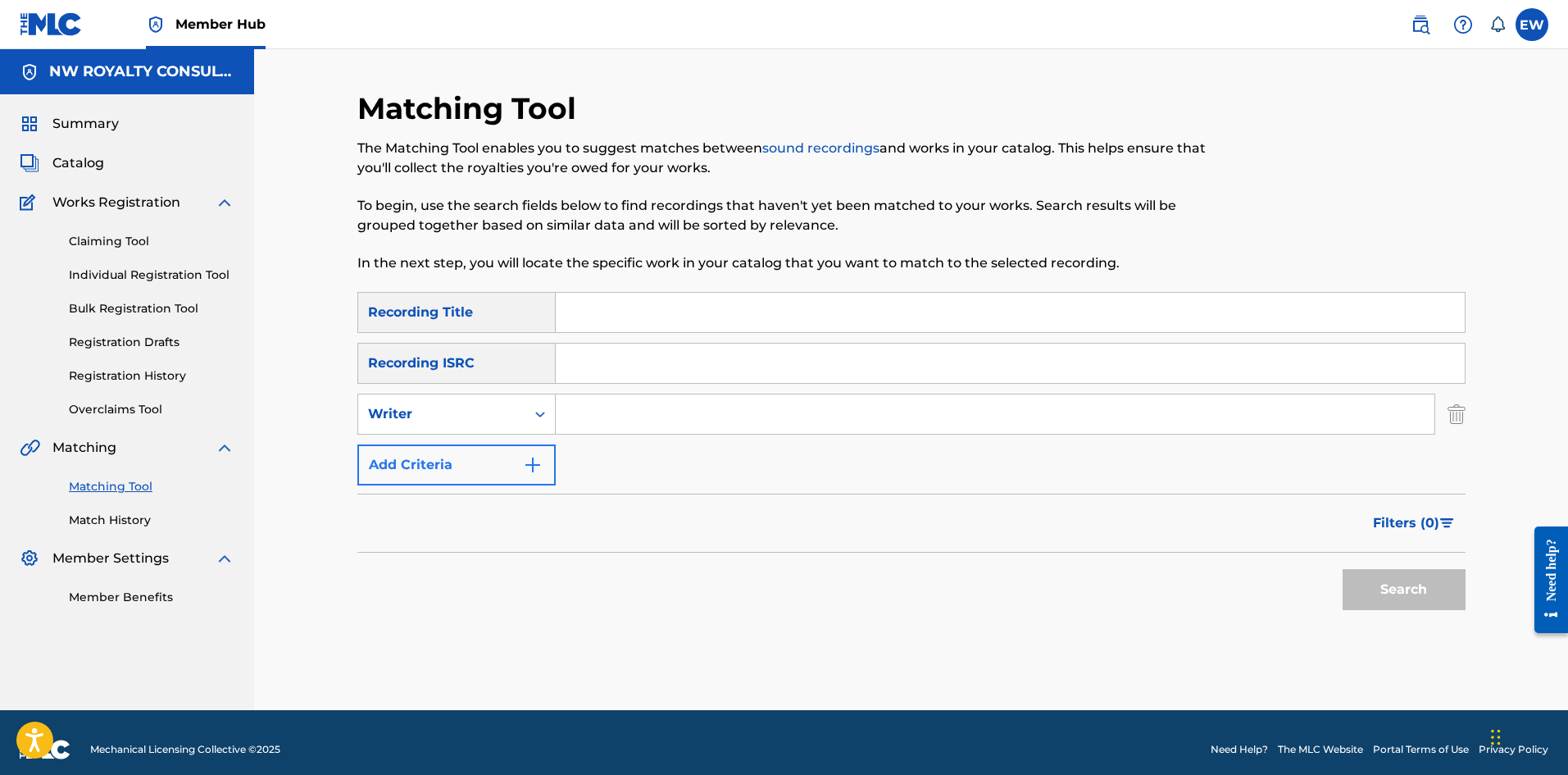
click at [467, 411] on div "Writer" at bounding box center [442, 414] width 148 height 20
drag, startPoint x: 464, startPoint y: 450, endPoint x: 489, endPoint y: 442, distance: 26.2
click at [473, 450] on div "Recording Artist" at bounding box center [457, 455] width 197 height 41
click at [617, 414] on input "Search Form" at bounding box center [995, 413] width 878 height 39
type input "GYPTIAN"
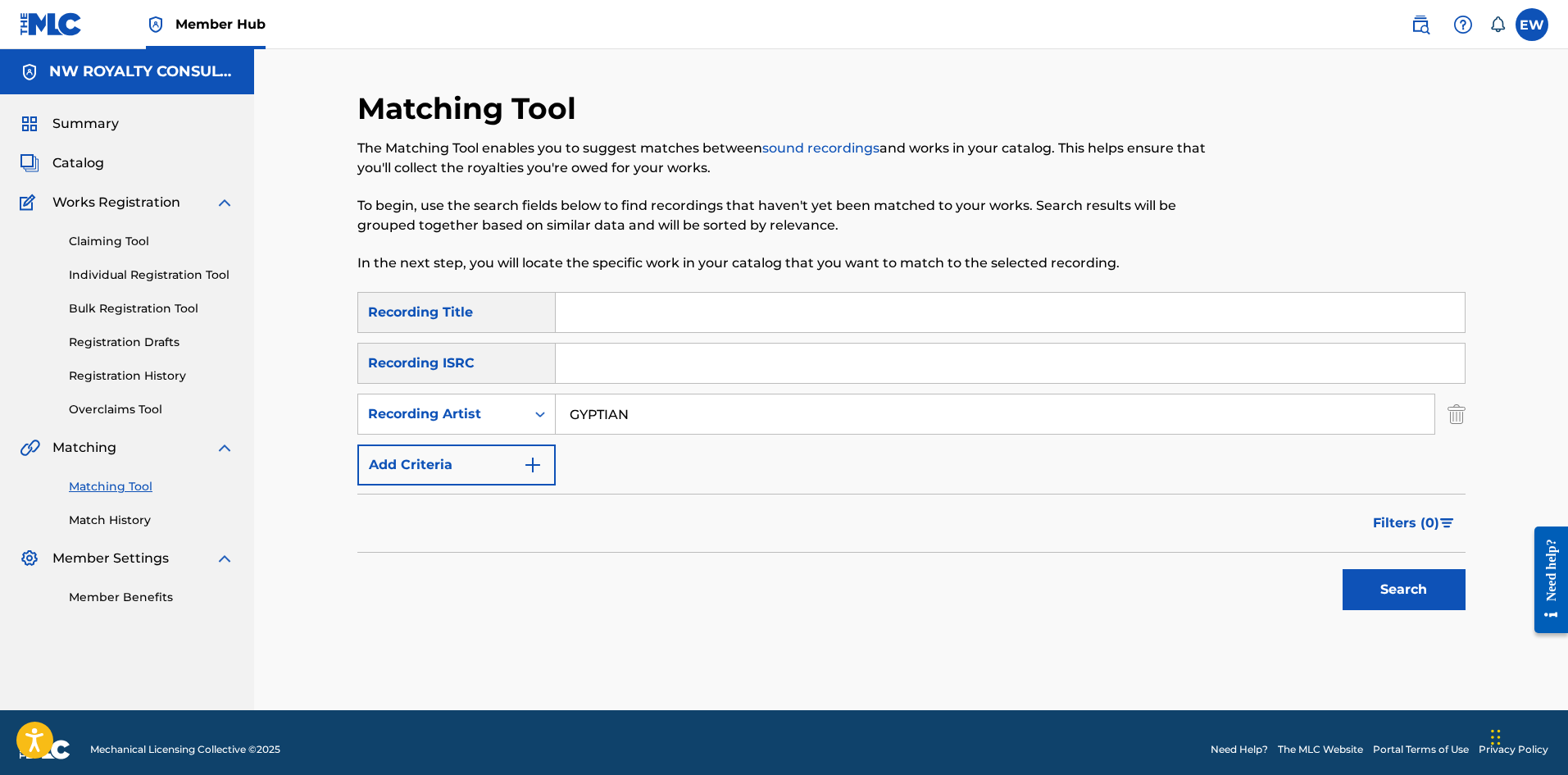
click at [777, 317] on input "Search Form" at bounding box center [1010, 312] width 909 height 39
type input "AFRICAN PRIDE"
click at [1359, 593] on button "Search" at bounding box center [1404, 589] width 123 height 41
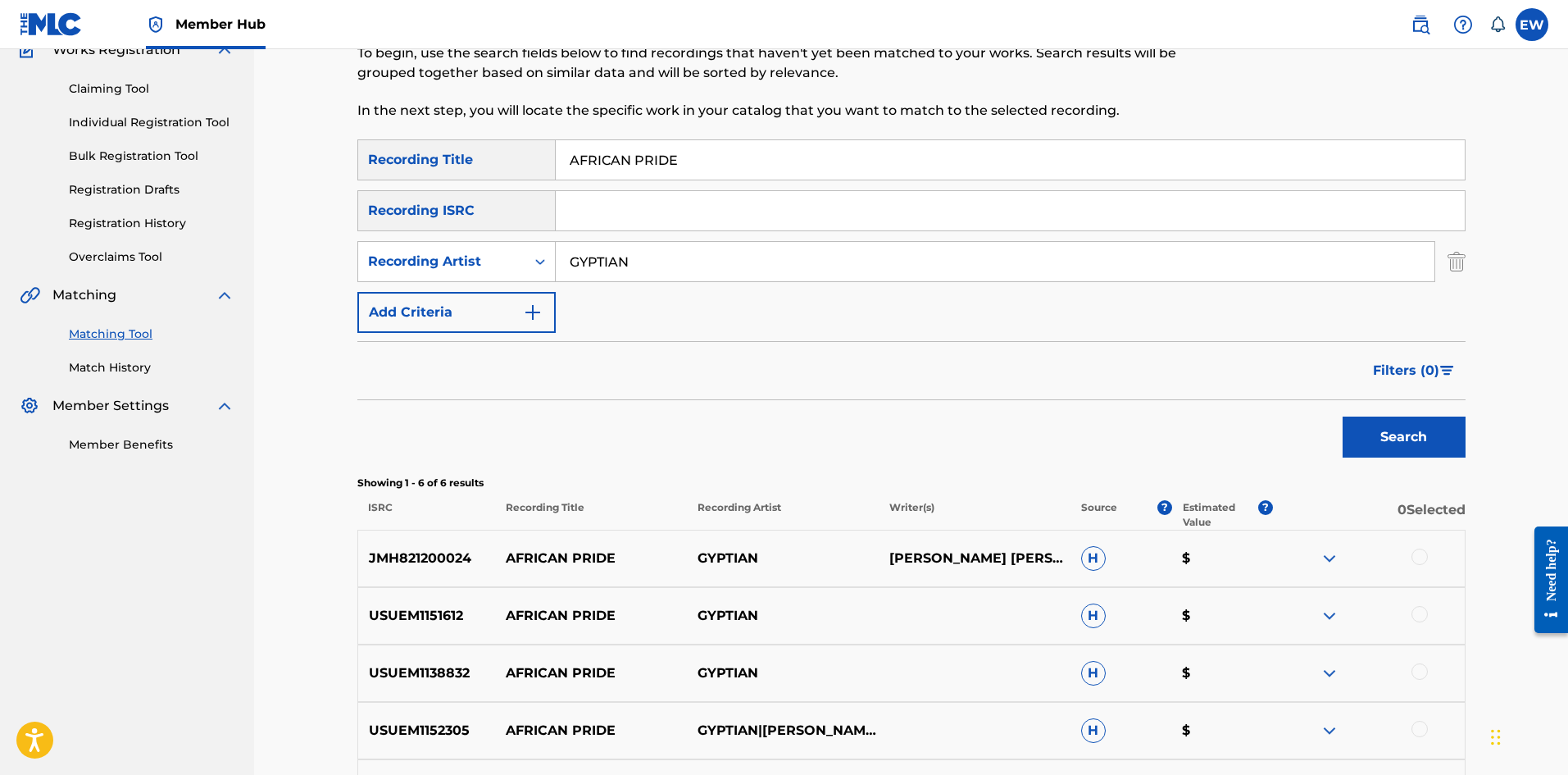
scroll to position [164, 0]
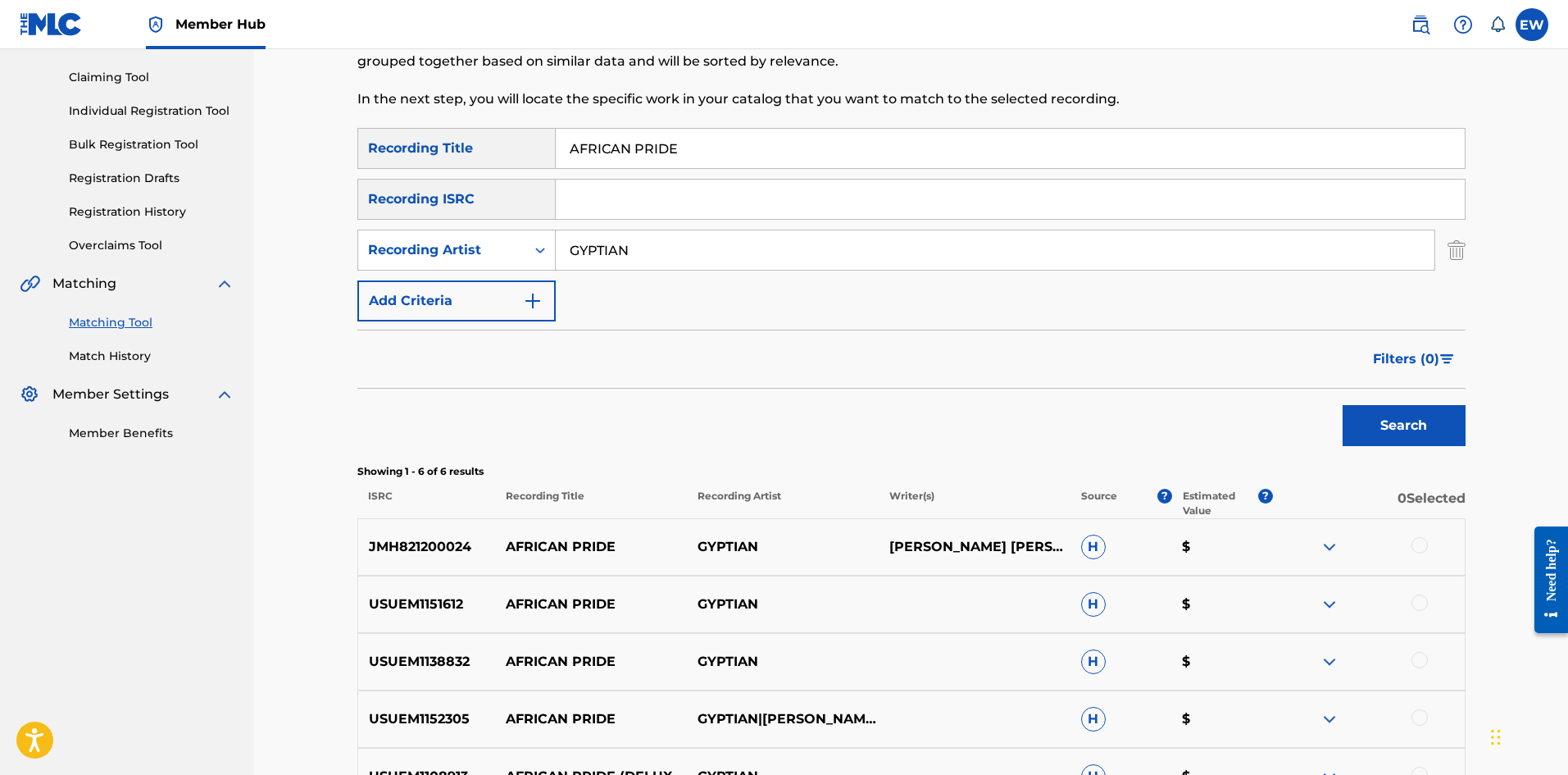
click at [1420, 554] on div at bounding box center [1369, 546] width 192 height 20
click at [1418, 598] on div at bounding box center [1419, 602] width 17 height 17
click at [1420, 551] on div at bounding box center [1419, 545] width 17 height 17
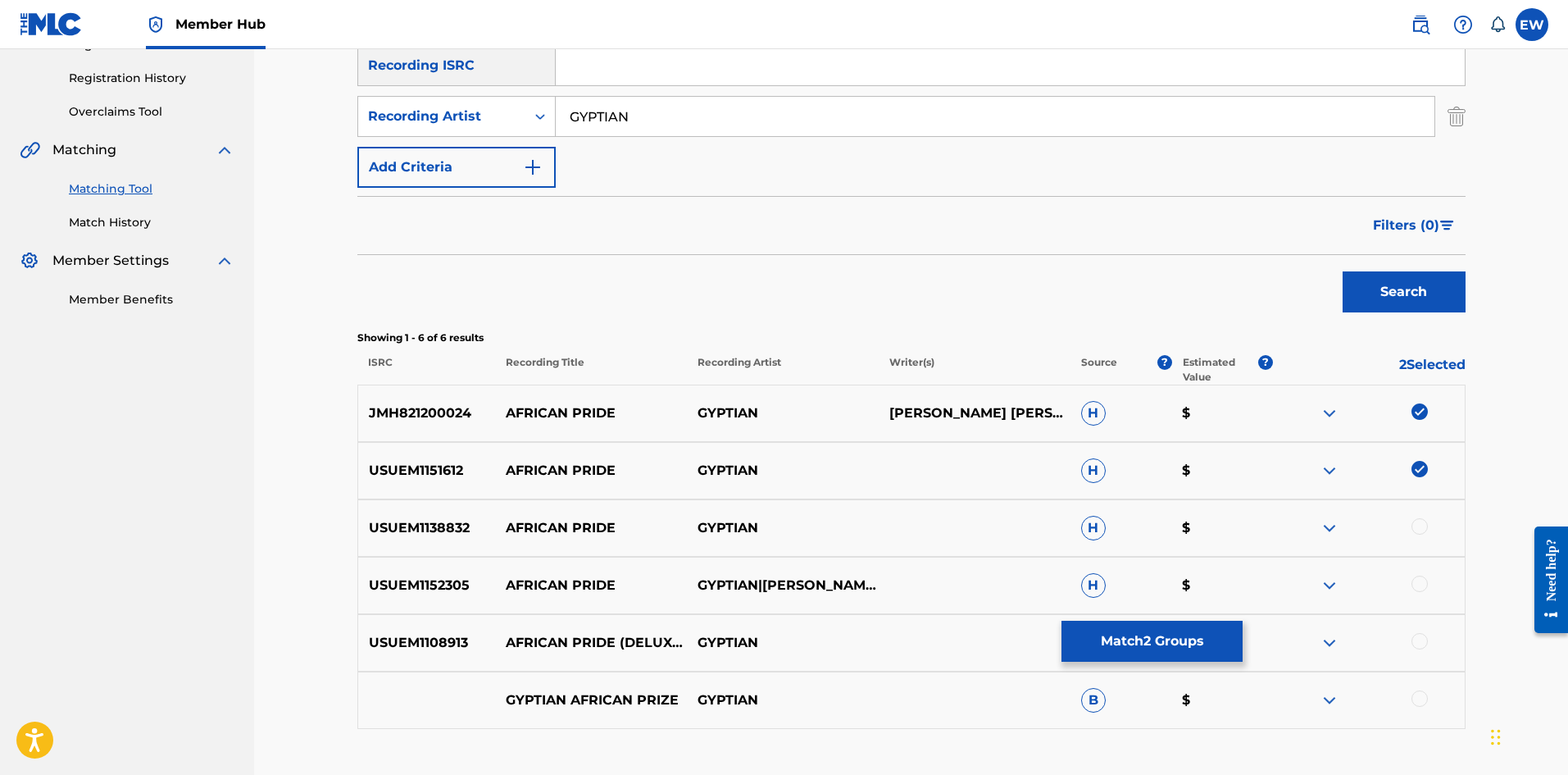
scroll to position [328, 0]
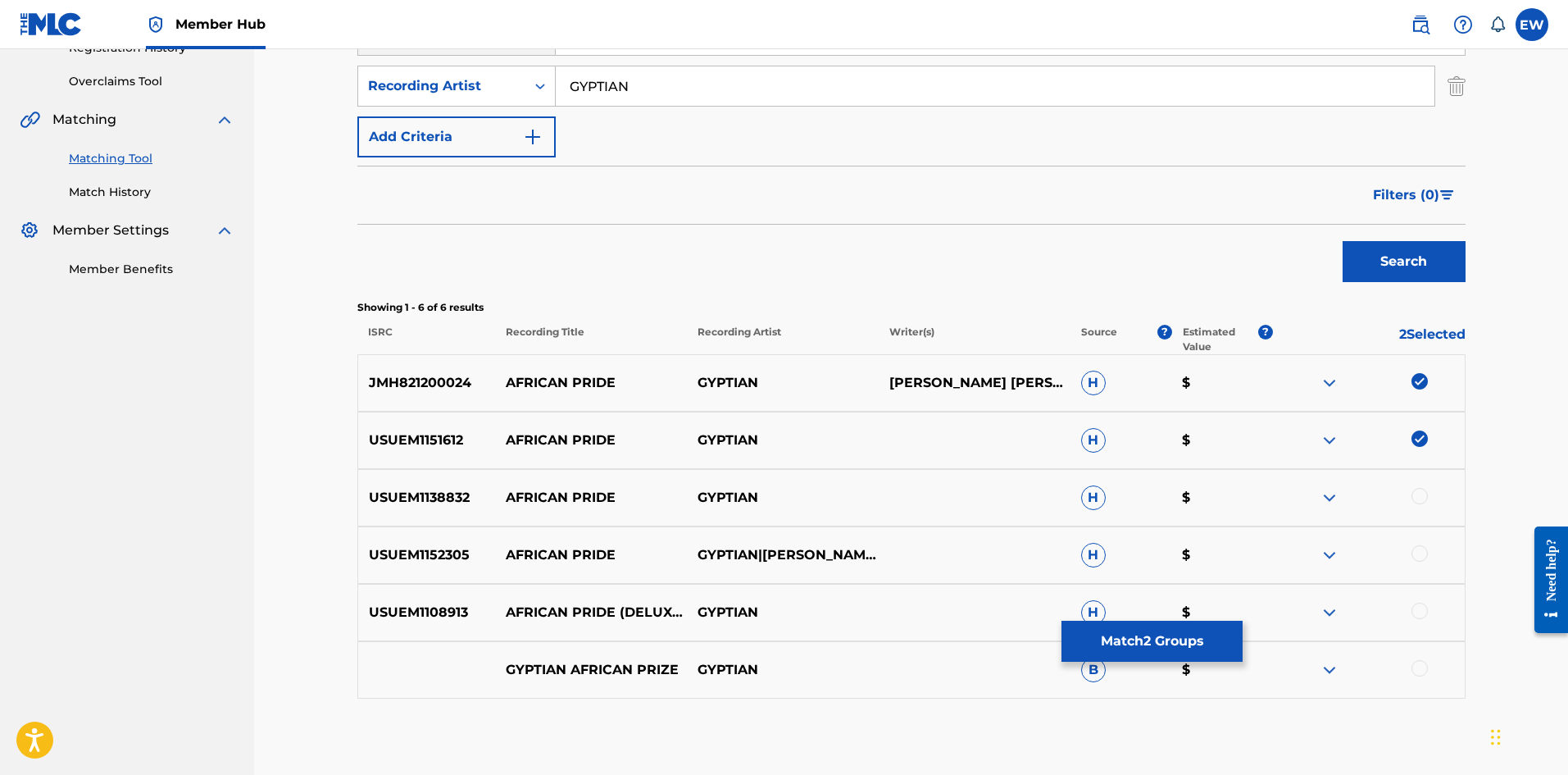
click at [1414, 494] on div at bounding box center [1419, 496] width 17 height 17
click at [1428, 553] on div at bounding box center [1419, 553] width 17 height 17
click at [1422, 603] on div at bounding box center [1419, 611] width 17 height 17
click at [1418, 665] on div at bounding box center [1419, 668] width 17 height 17
click at [1165, 627] on button "Match 6 Groups" at bounding box center [1152, 641] width 181 height 41
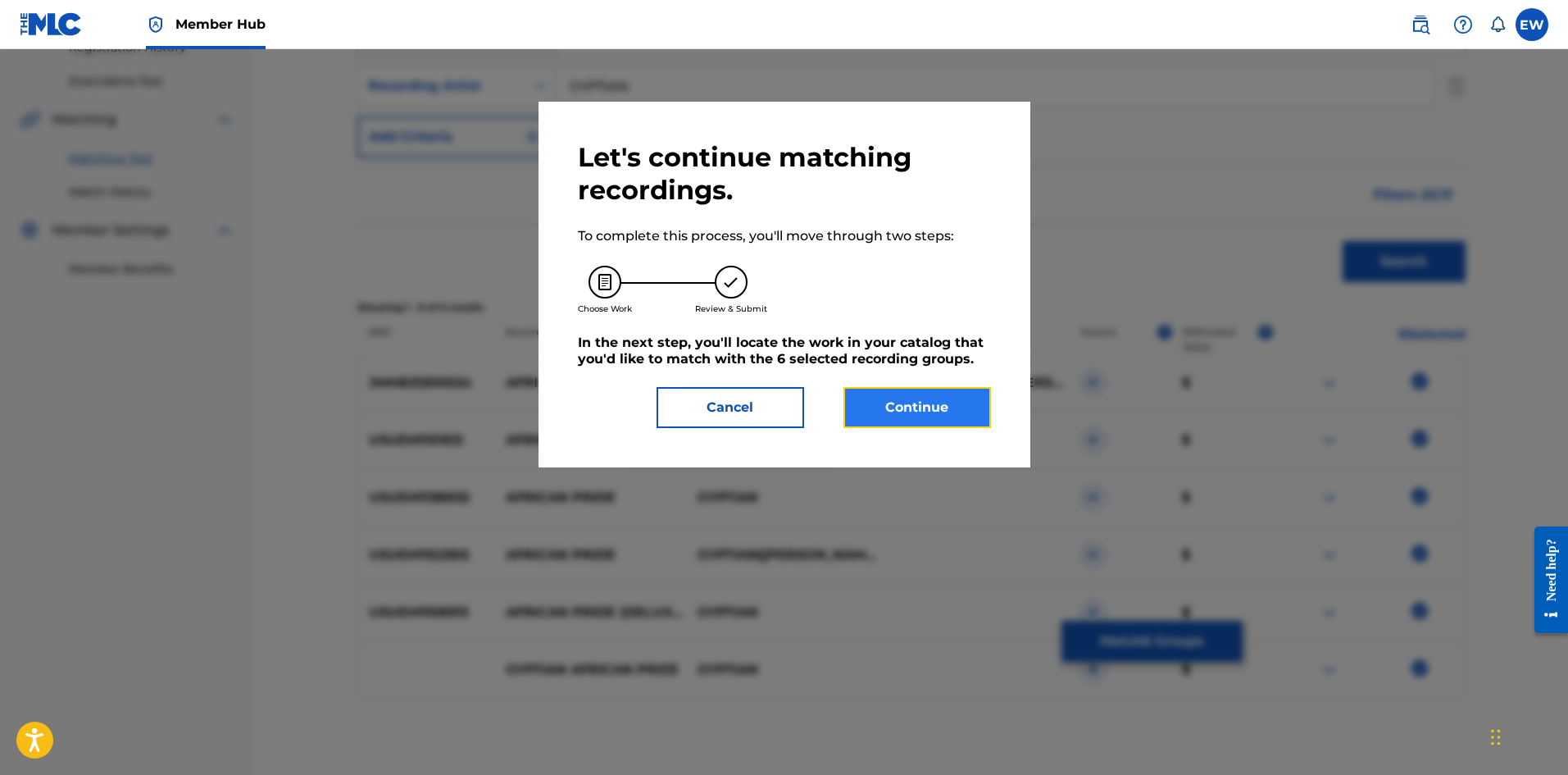
click at [918, 418] on button "Continue" at bounding box center [917, 407] width 148 height 41
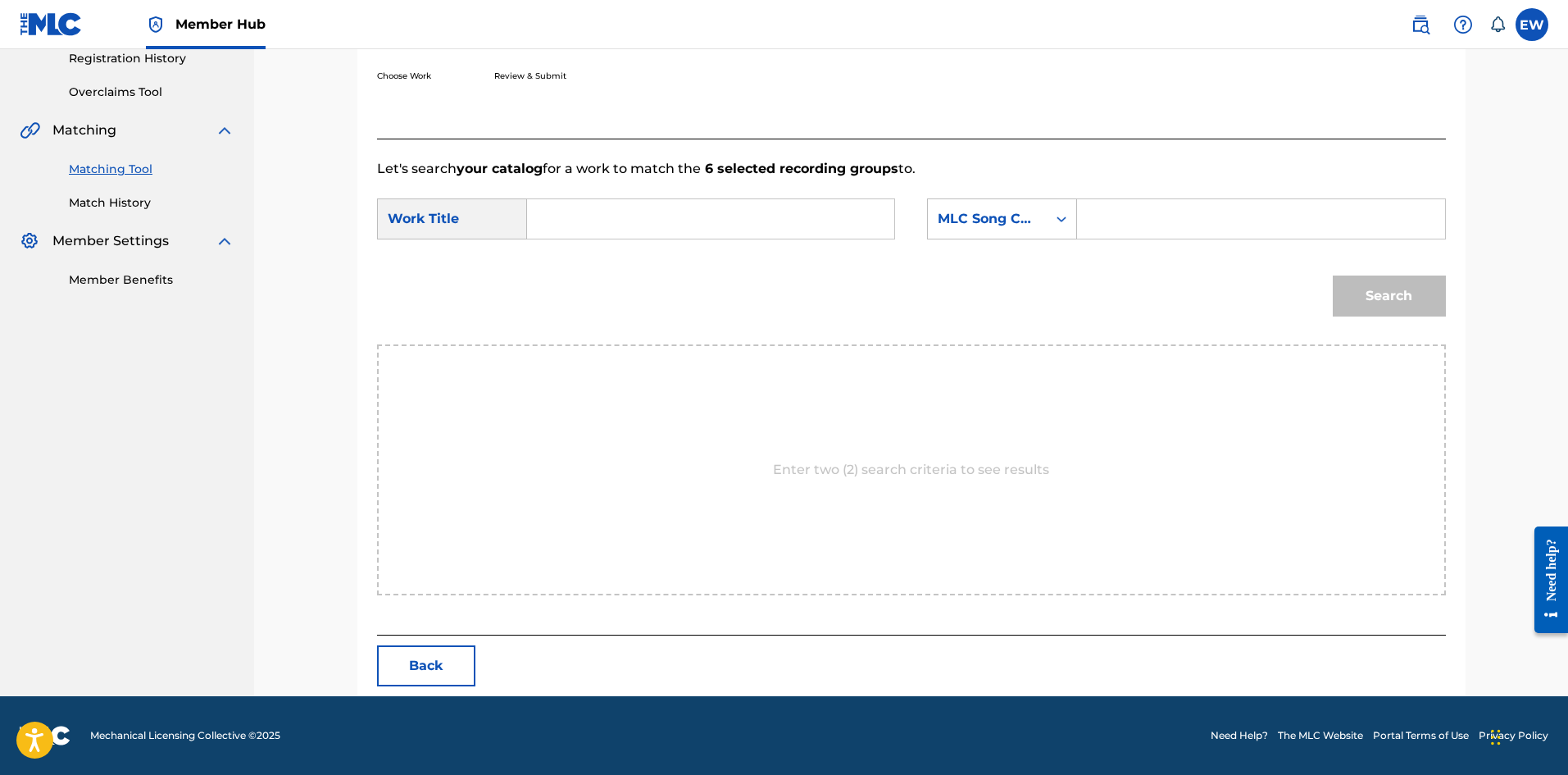
click at [860, 226] on input "Search Form" at bounding box center [711, 218] width 339 height 39
type input "AFRICAN PRIDE"
click at [1207, 229] on input "Search Form" at bounding box center [1261, 218] width 339 height 39
type input "A7984J"
click at [1387, 287] on button "Search" at bounding box center [1390, 296] width 113 height 41
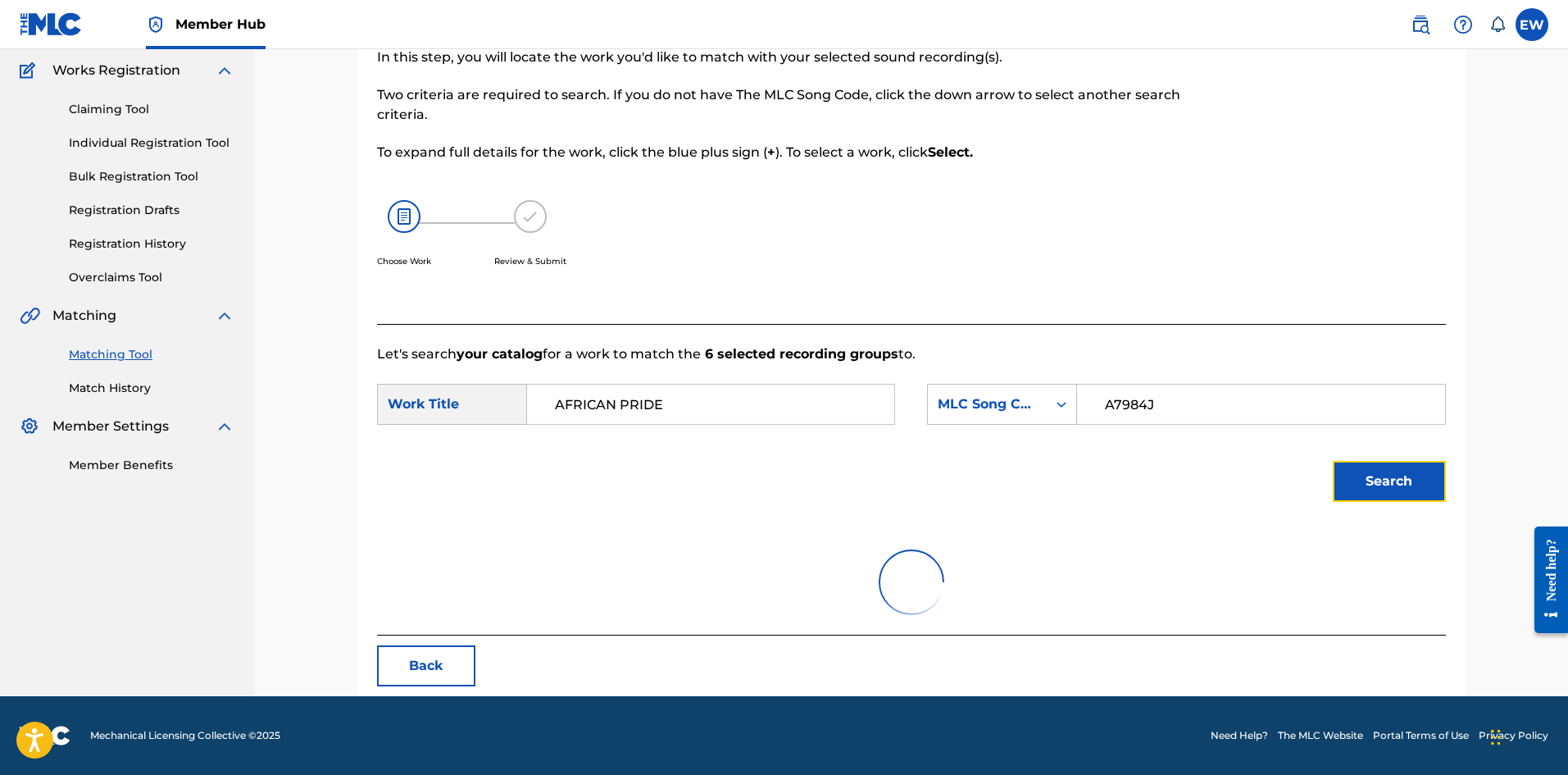
scroll to position [62, 0]
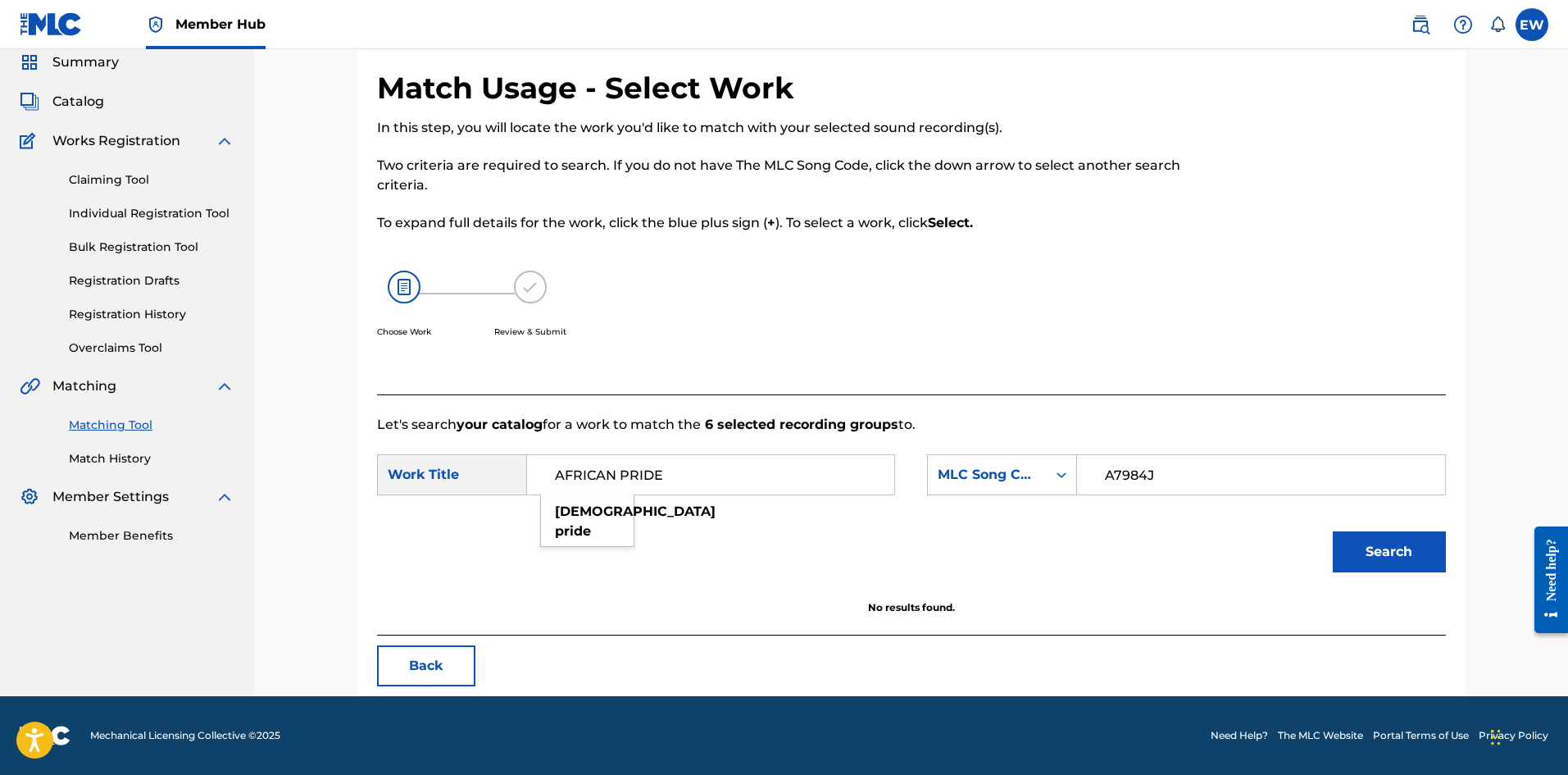
drag, startPoint x: 771, startPoint y: 462, endPoint x: 555, endPoint y: 451, distance: 216.3
click at [556, 451] on form "SearchWithCriteriabd125c2d-2da7-4aa2-a3cd-8db2d05ed3ec Work Title AFRICAN PRIDE…" at bounding box center [911, 518] width 1069 height 165
click at [1411, 539] on button "Search" at bounding box center [1390, 551] width 113 height 41
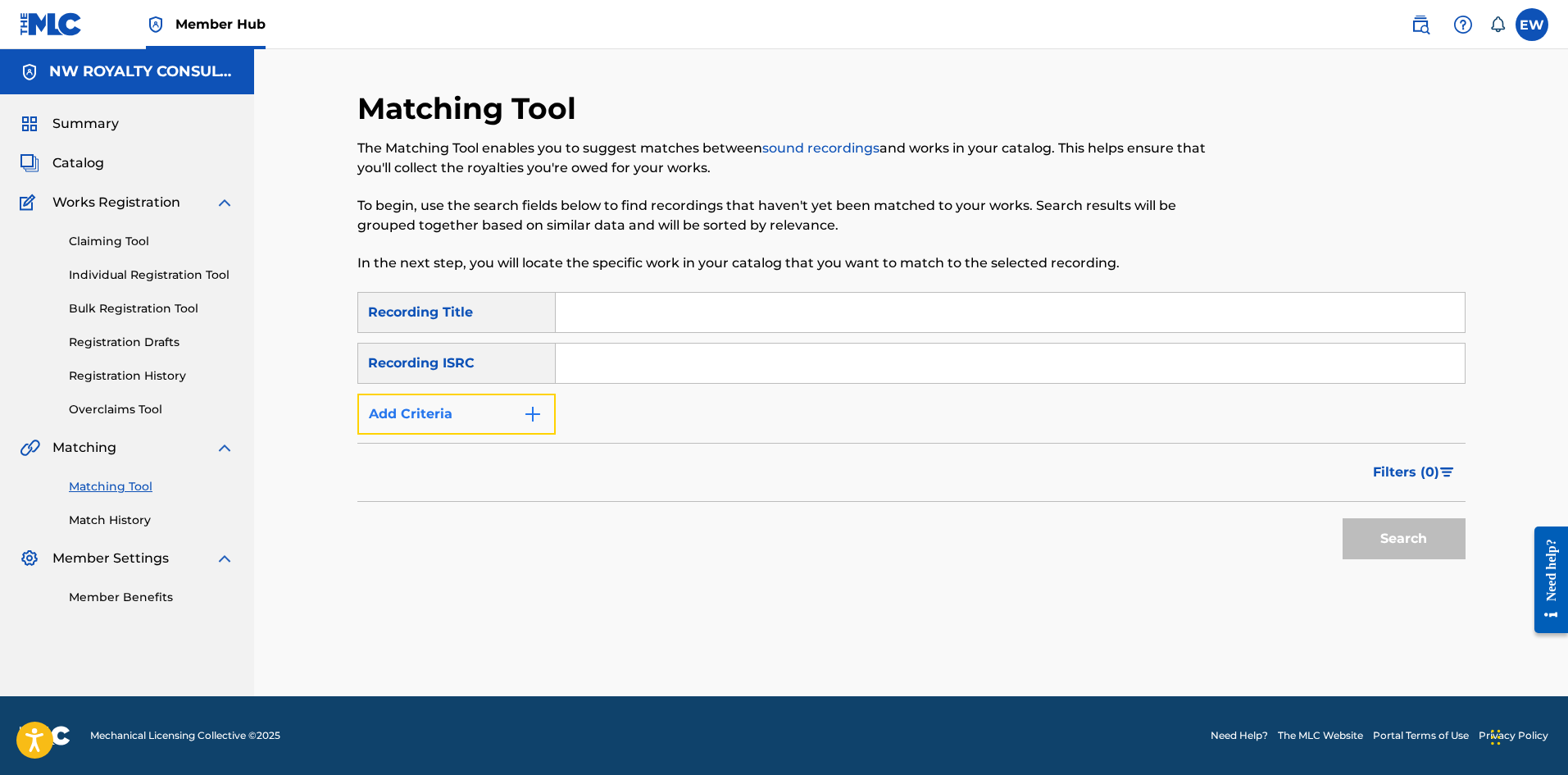
click at [516, 423] on button "Add Criteria" at bounding box center [457, 413] width 198 height 41
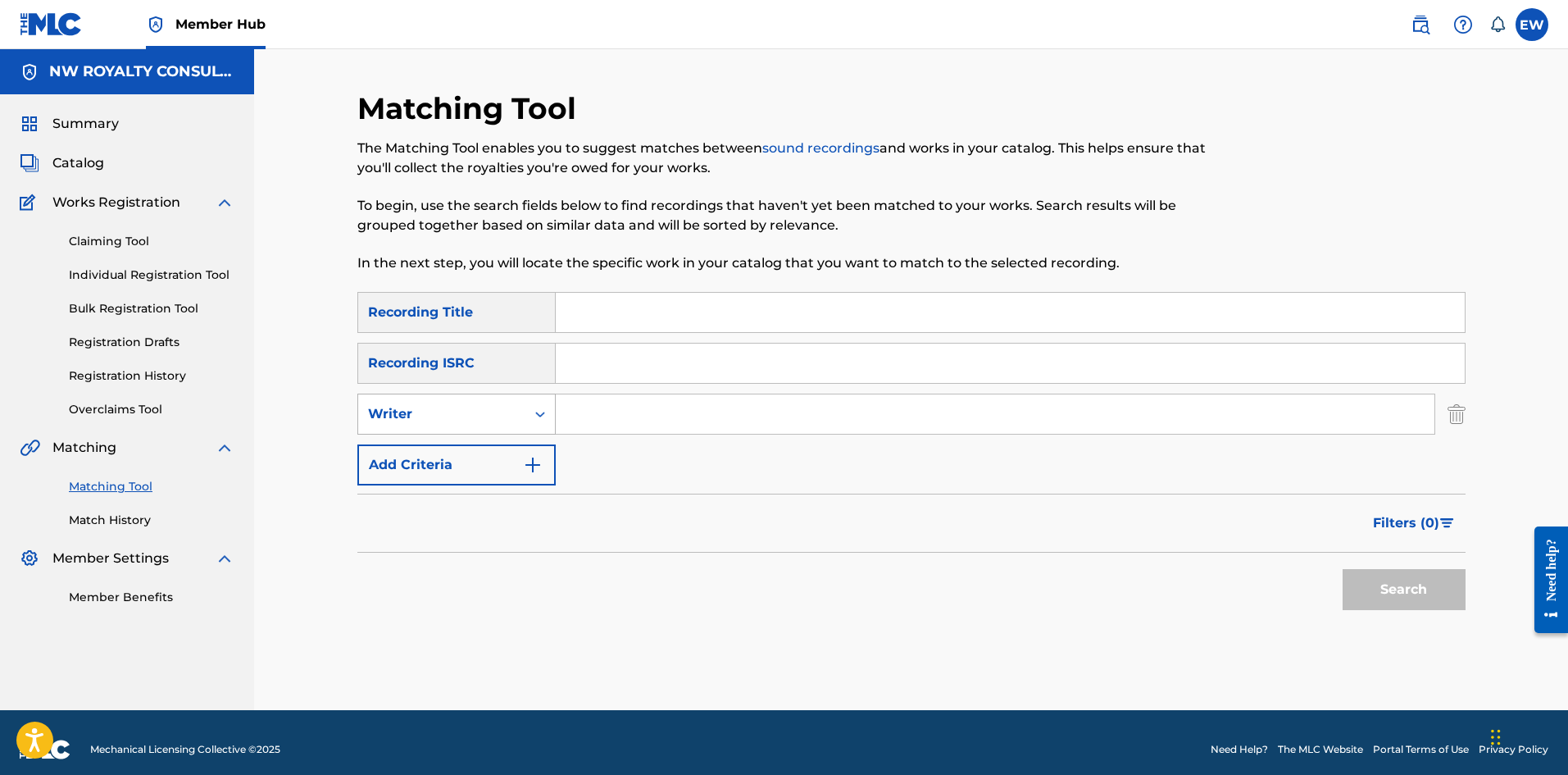
click at [511, 420] on div "Writer" at bounding box center [442, 414] width 148 height 20
click at [478, 442] on div "Recording Artist" at bounding box center [457, 455] width 197 height 41
drag, startPoint x: 596, startPoint y: 414, endPoint x: 576, endPoint y: 418, distance: 20.4
click at [596, 415] on input "Search Form" at bounding box center [995, 413] width 878 height 39
paste input "SOULJAH"
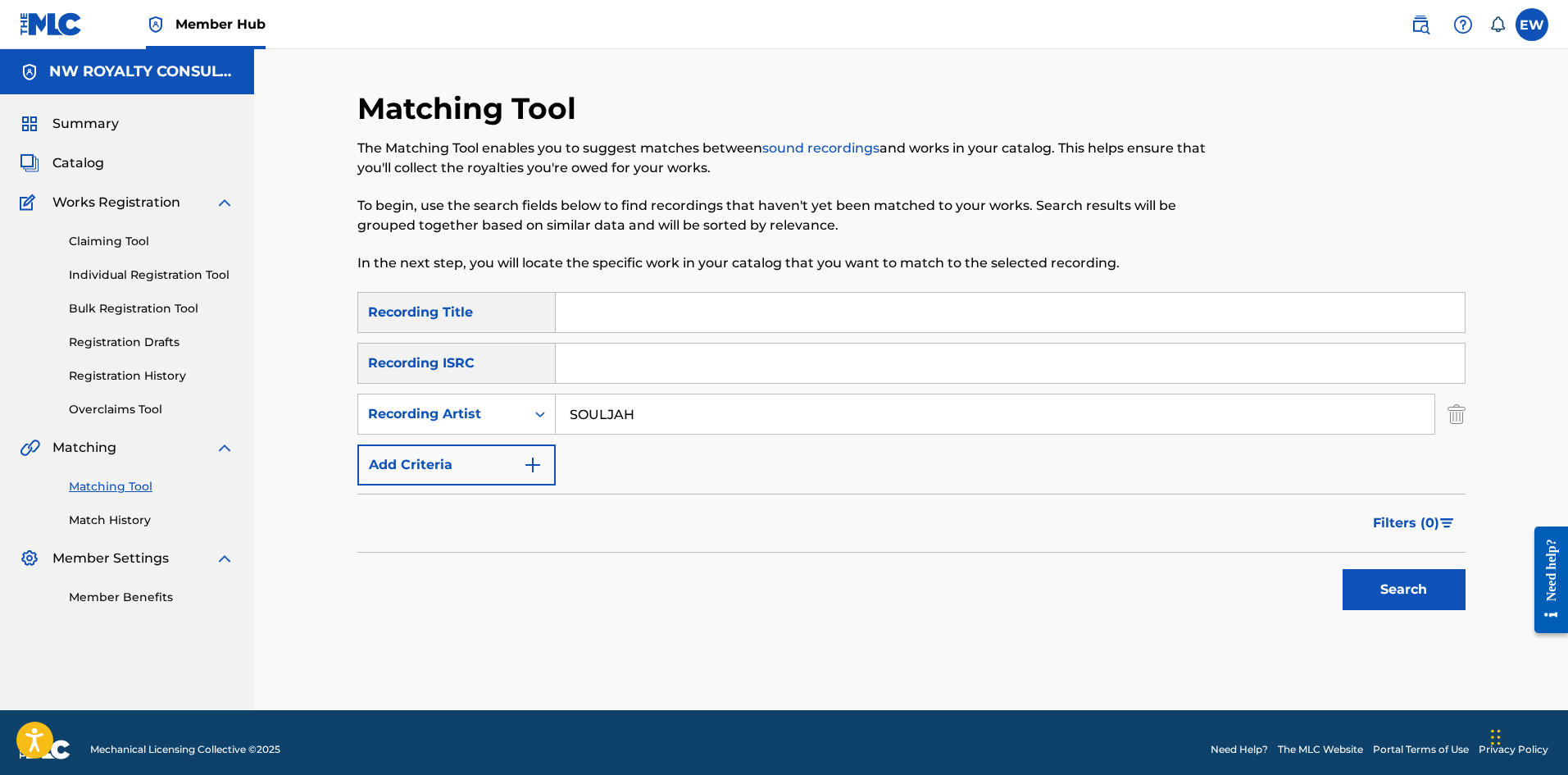
type input "SOULJAH"
drag, startPoint x: 595, startPoint y: 317, endPoint x: 565, endPoint y: 331, distance: 33.1
click at [595, 317] on input "Search Form" at bounding box center [1010, 312] width 909 height 39
paste input "AFRICAN PRINCESS"
type input "AFRICAN PRINCESS"
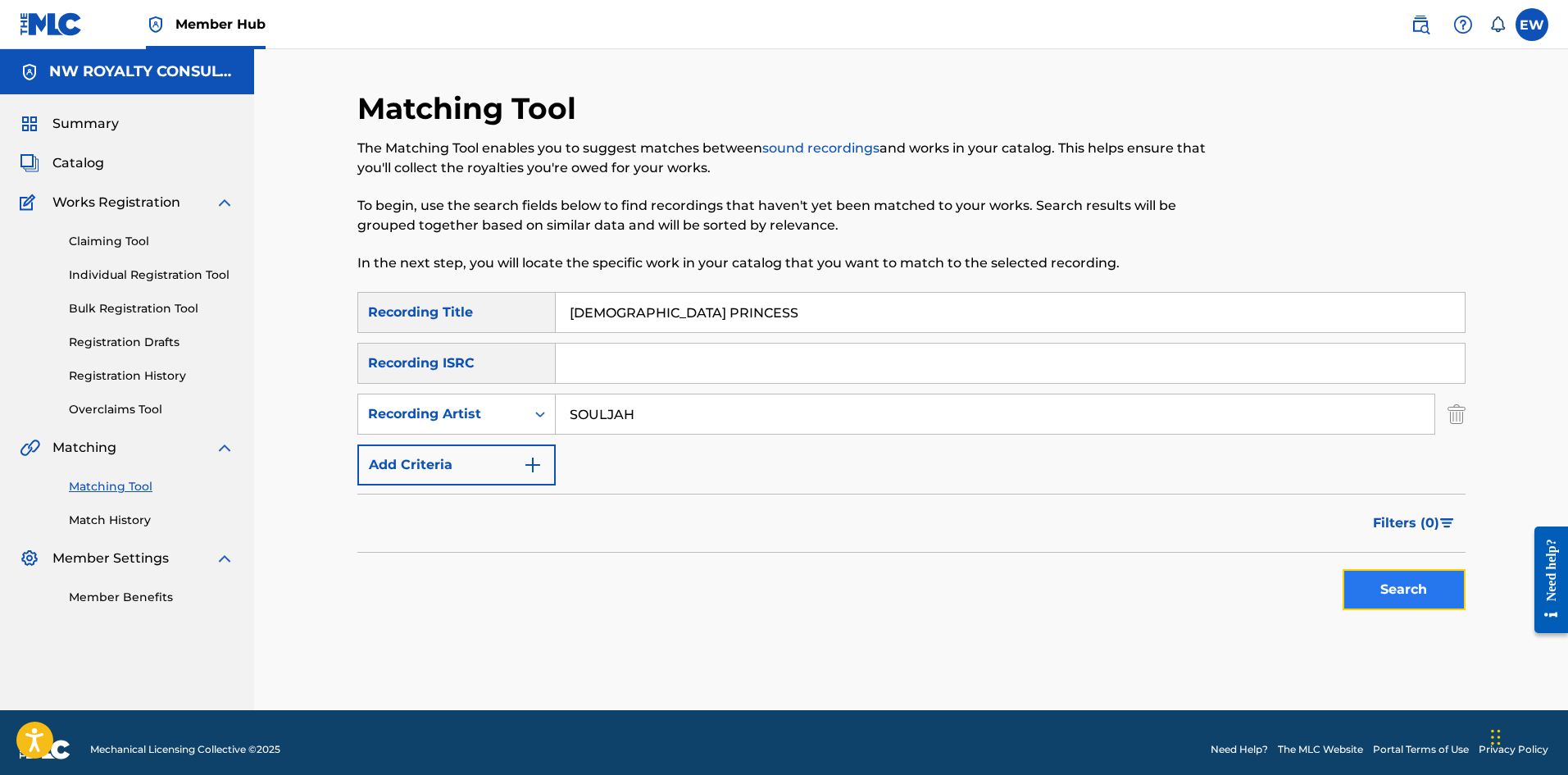
click at [1382, 592] on button "Search" at bounding box center [1404, 589] width 123 height 41
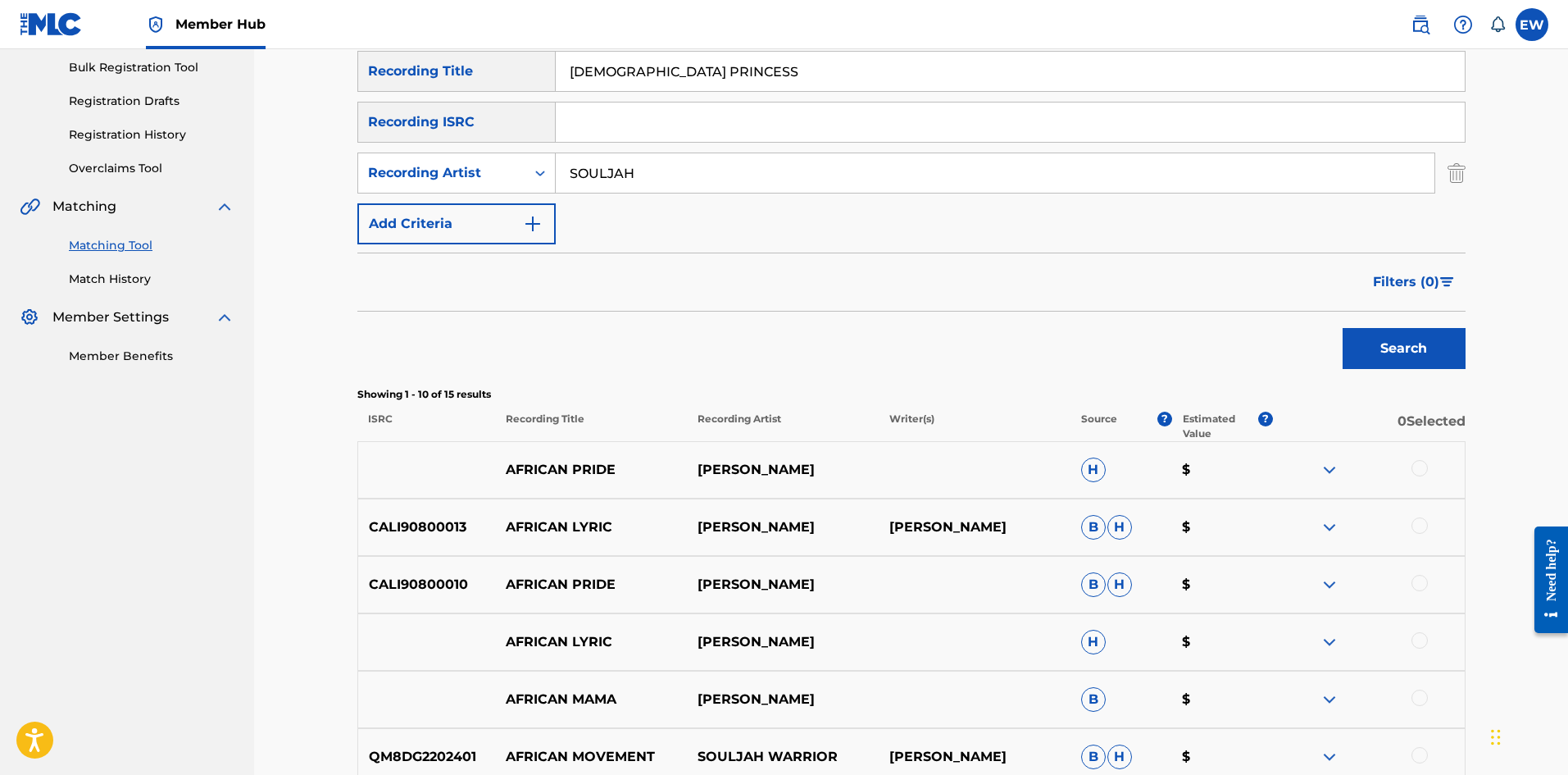
scroll to position [164, 0]
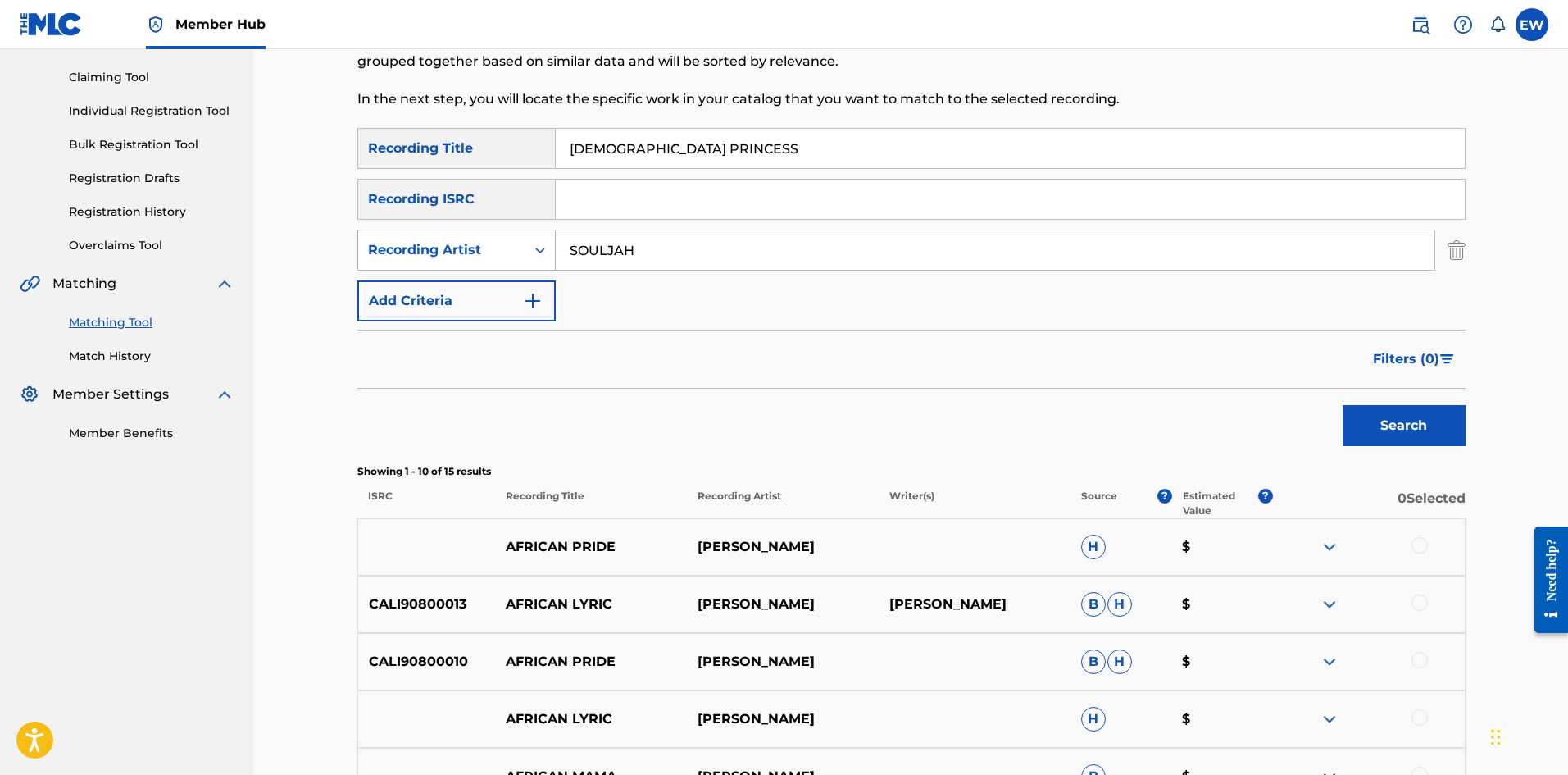
drag, startPoint x: 642, startPoint y: 238, endPoint x: 539, endPoint y: 257, distance: 104.7
click at [552, 265] on div "SearchWithCriteria85a79690-ed36-4dae-bd30-5e842a4de470 Recording Artist SOULJAH" at bounding box center [911, 250] width 1108 height 41
paste input "[PERSON_NAME]"
type input "[PERSON_NAME]"
drag, startPoint x: 747, startPoint y: 147, endPoint x: 510, endPoint y: 161, distance: 237.4
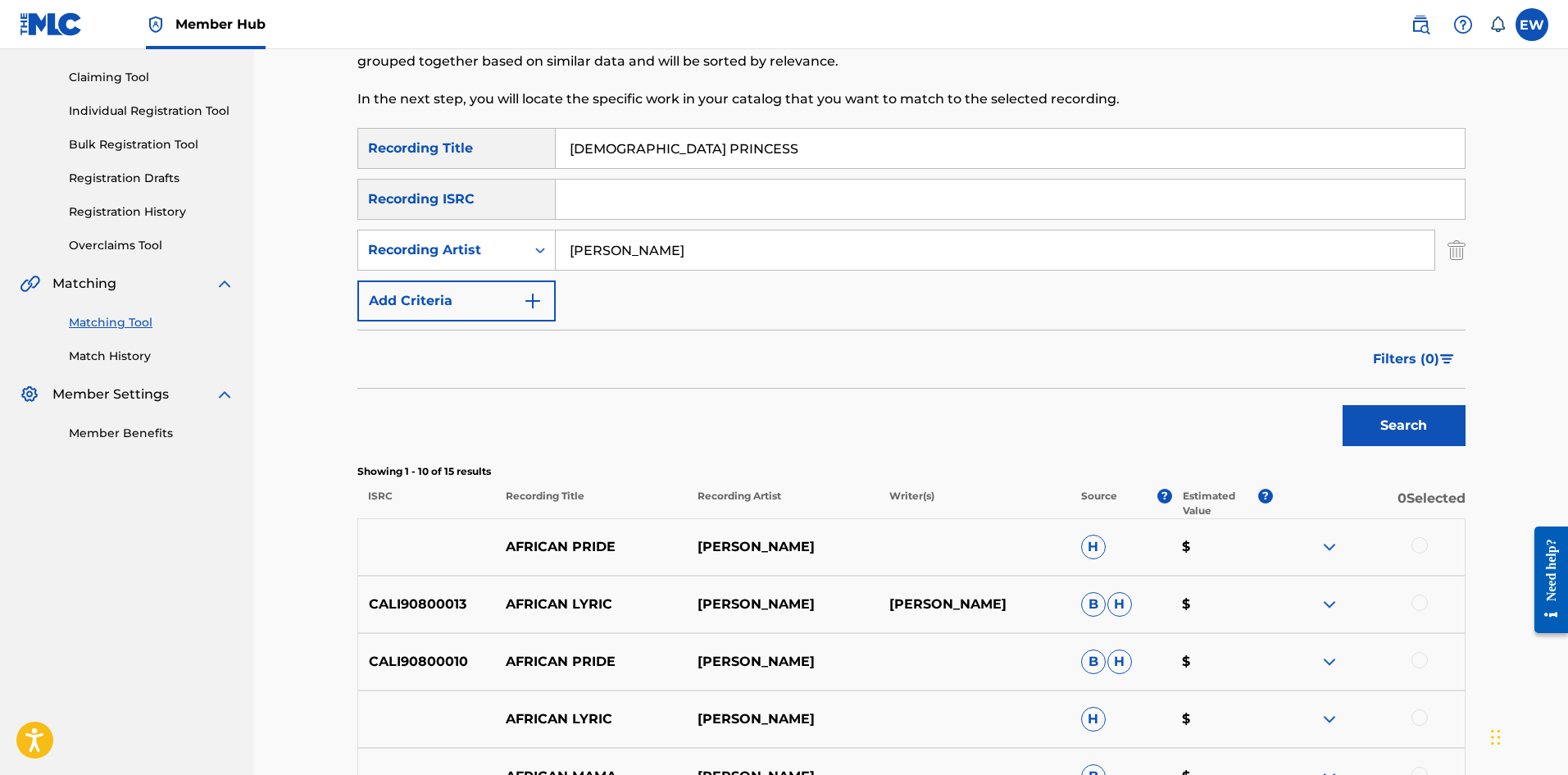
click at [516, 162] on div "SearchWithCriteria1560487c-bbed-4364-9212-5b30d6700b8f Recording Title AFRICAN …" at bounding box center [911, 148] width 1108 height 41
paste input "SUMMER"
type input "AFRICAN SUMMER"
click at [1382, 424] on button "Search" at bounding box center [1404, 425] width 123 height 41
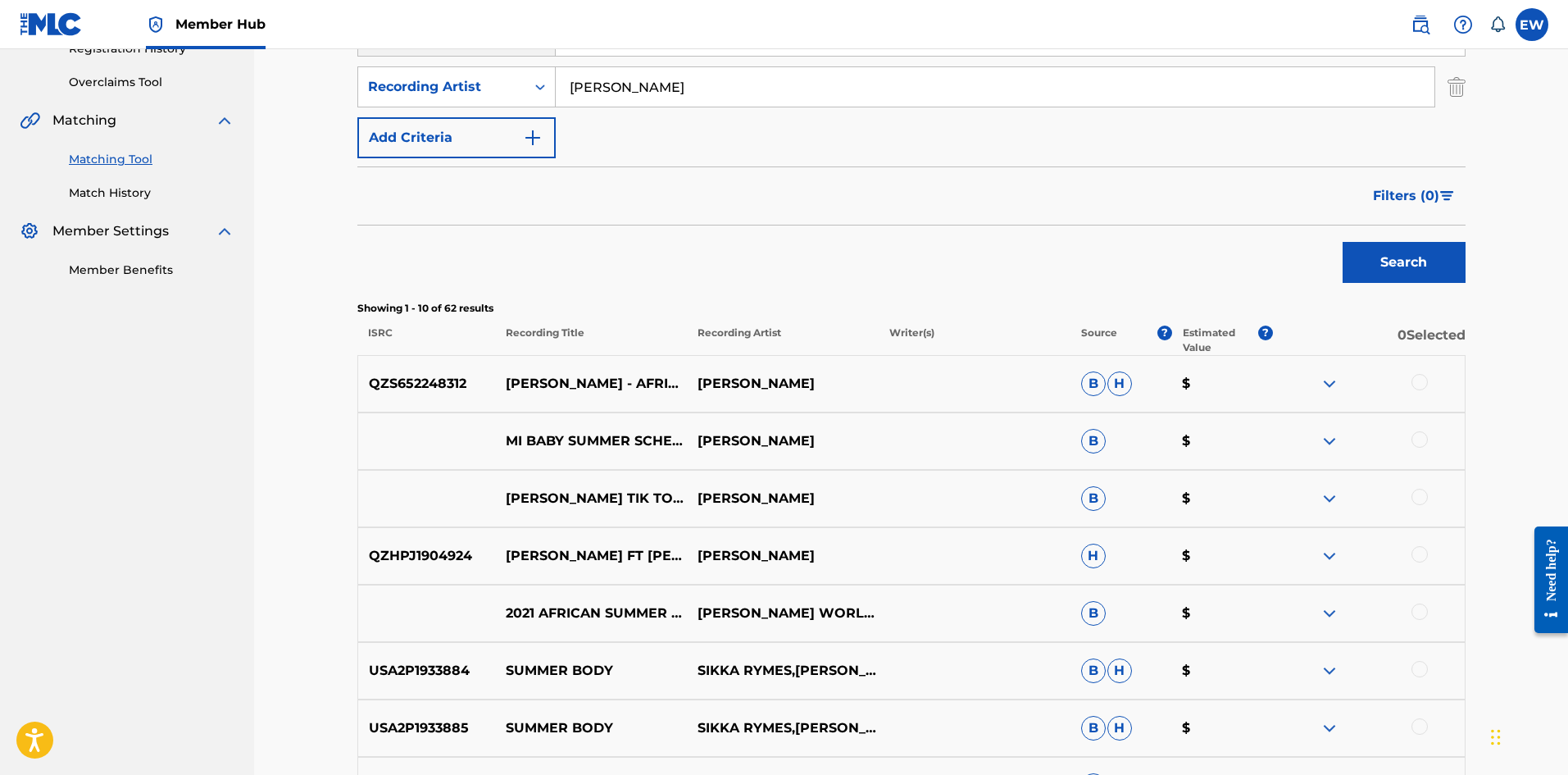
scroll to position [328, 0]
drag, startPoint x: 1426, startPoint y: 379, endPoint x: 1377, endPoint y: 395, distance: 51.5
click at [1426, 378] on div at bounding box center [1419, 381] width 17 height 17
click at [1424, 608] on div at bounding box center [1419, 611] width 17 height 17
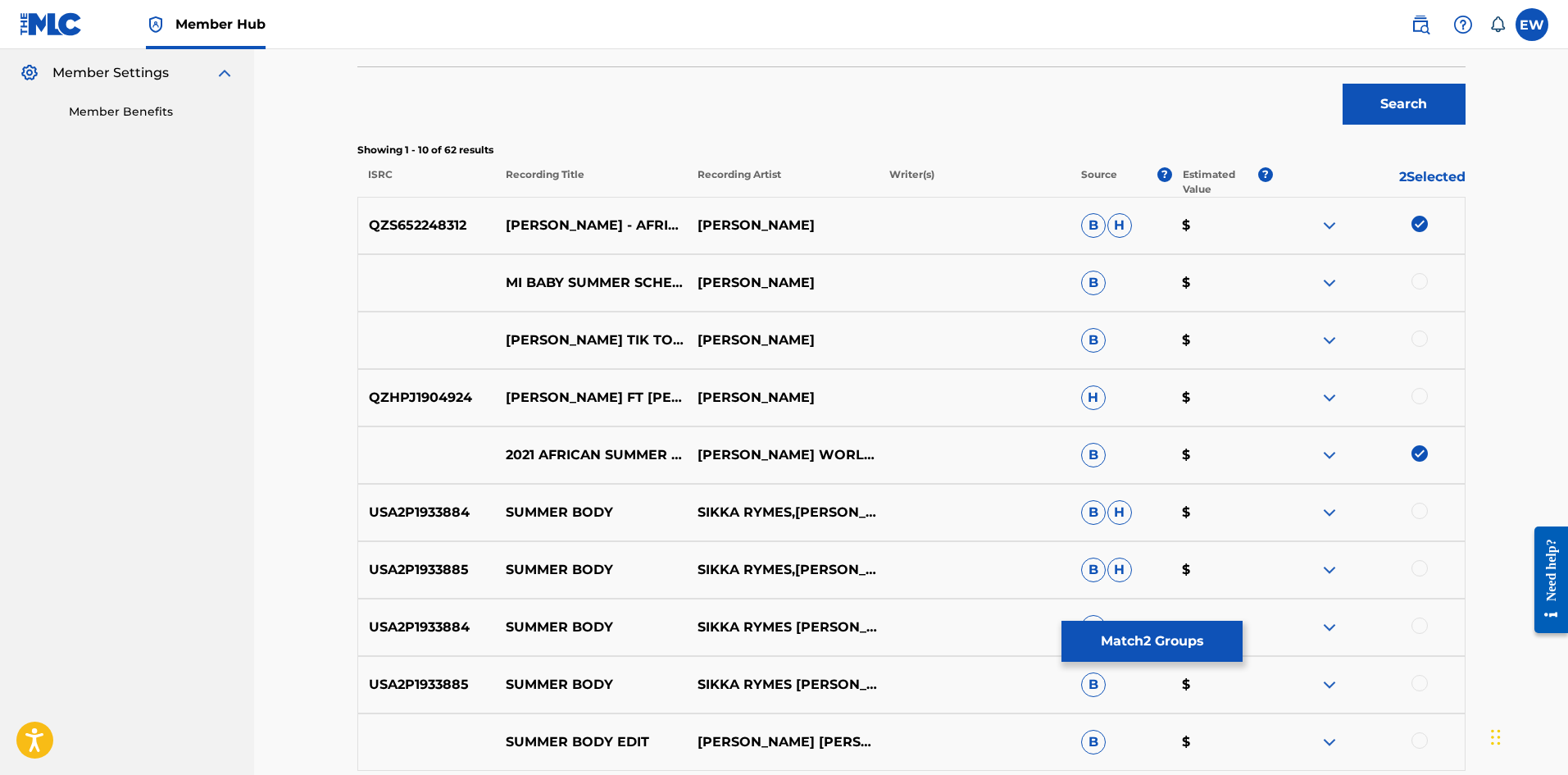
scroll to position [492, 0]
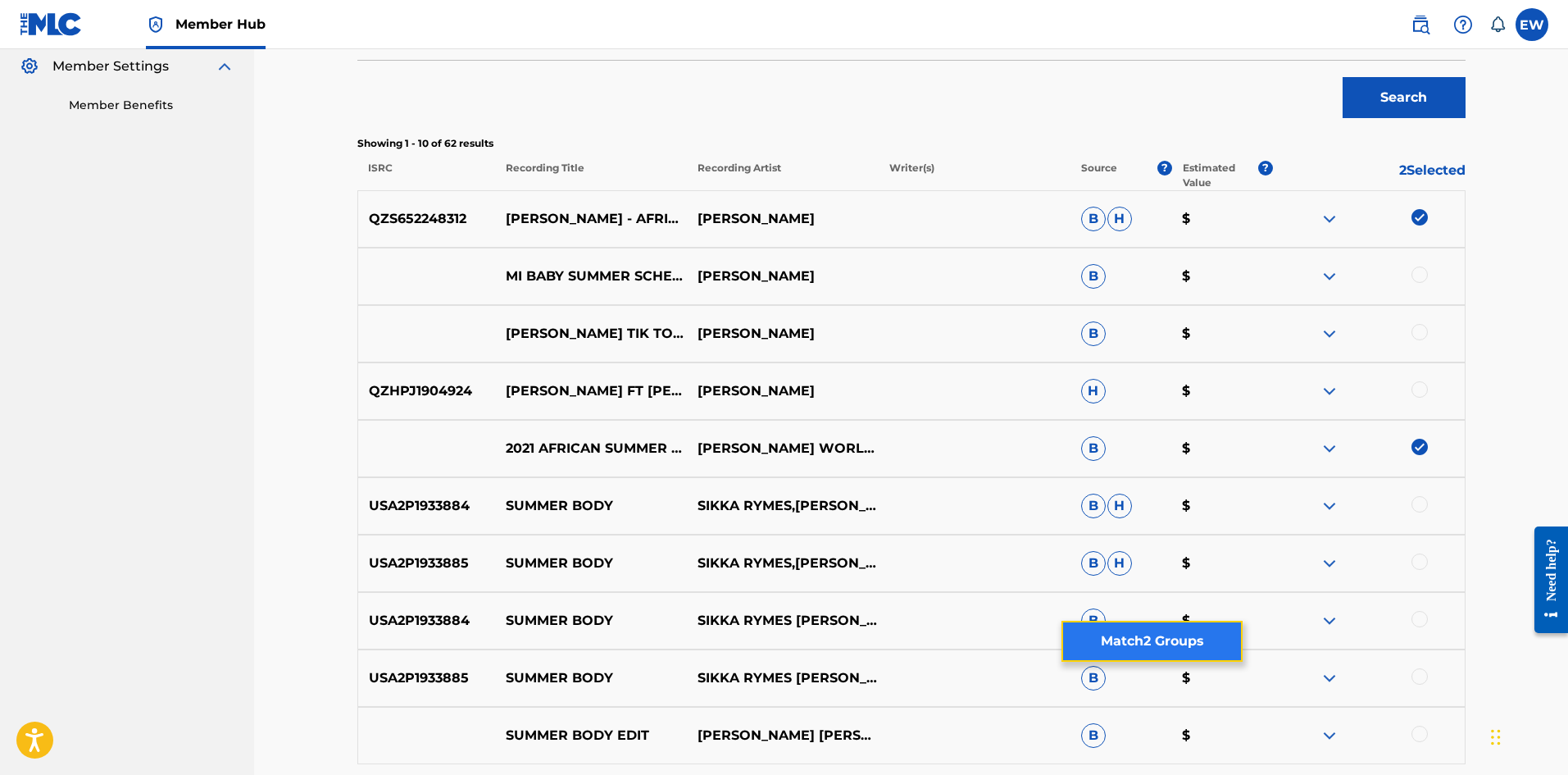
click at [1100, 638] on button "Match 2 Groups" at bounding box center [1152, 641] width 181 height 41
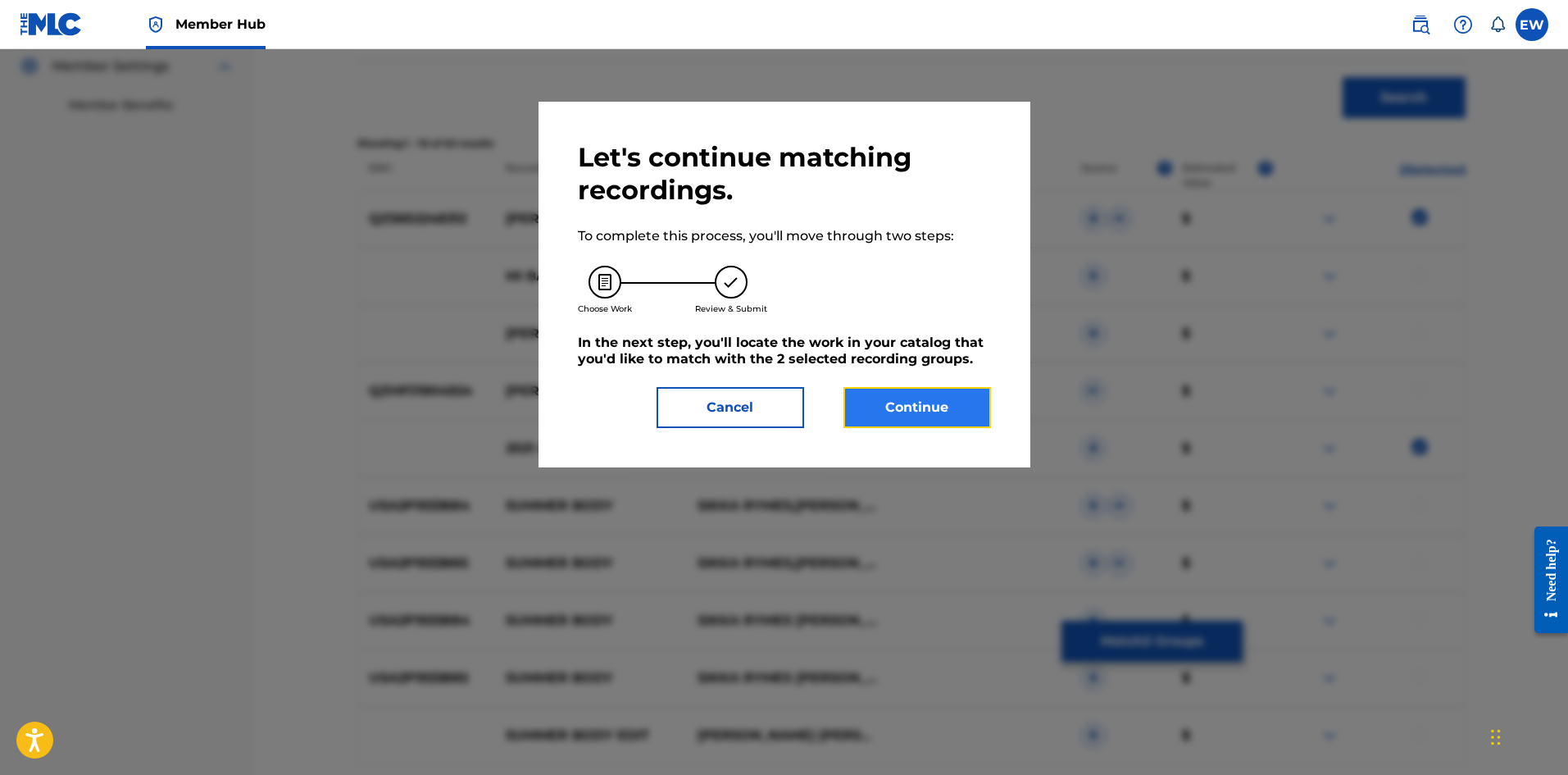
click at [911, 404] on button "Continue" at bounding box center [917, 407] width 148 height 41
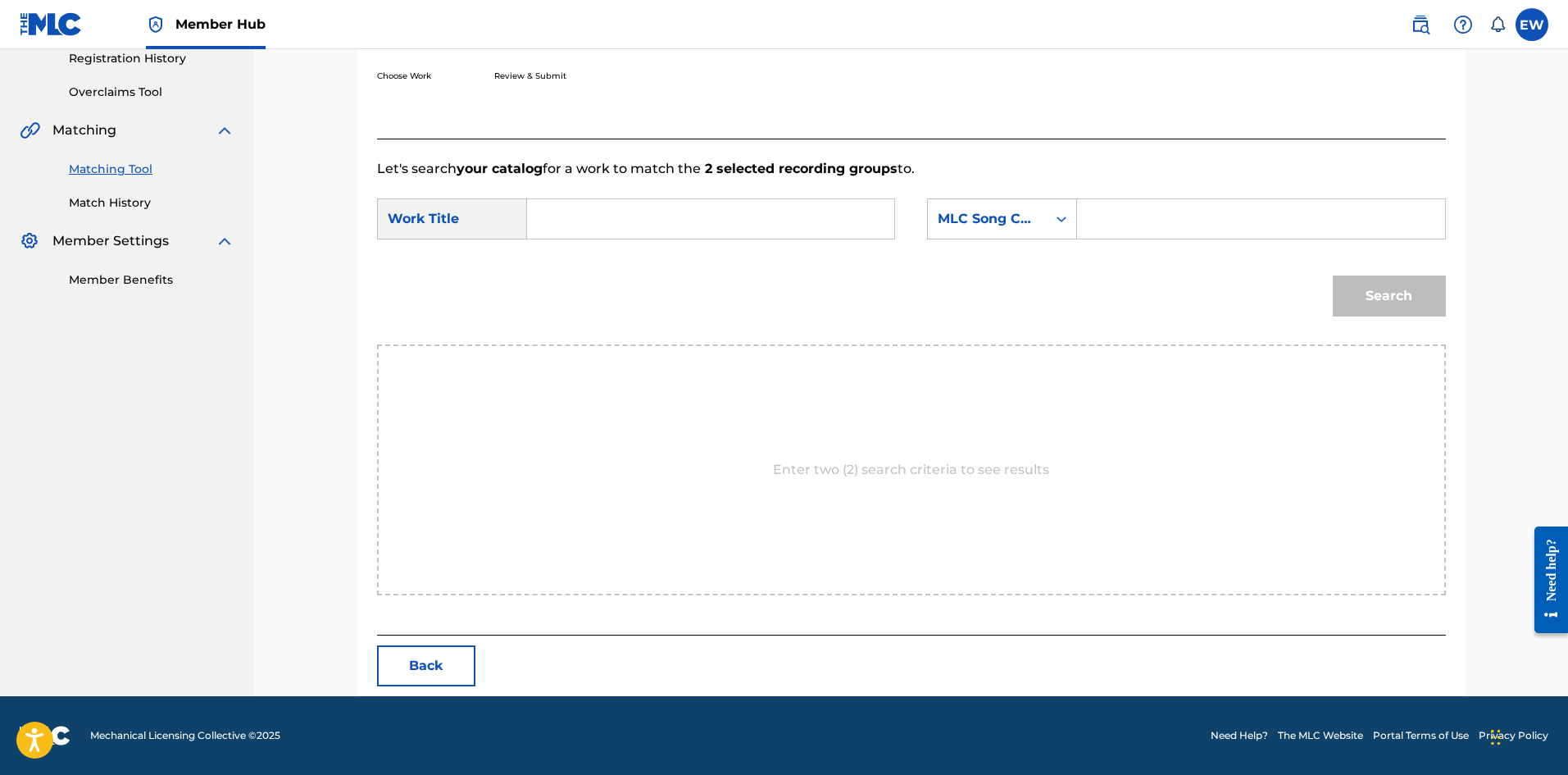
scroll to position [317, 0]
click at [657, 227] on input "Search Form" at bounding box center [711, 218] width 339 height 39
paste input "AFRICAN SUMMER"
type input "AFRICAN SUMMER"
drag, startPoint x: 1163, startPoint y: 236, endPoint x: 1175, endPoint y: 237, distance: 12.0
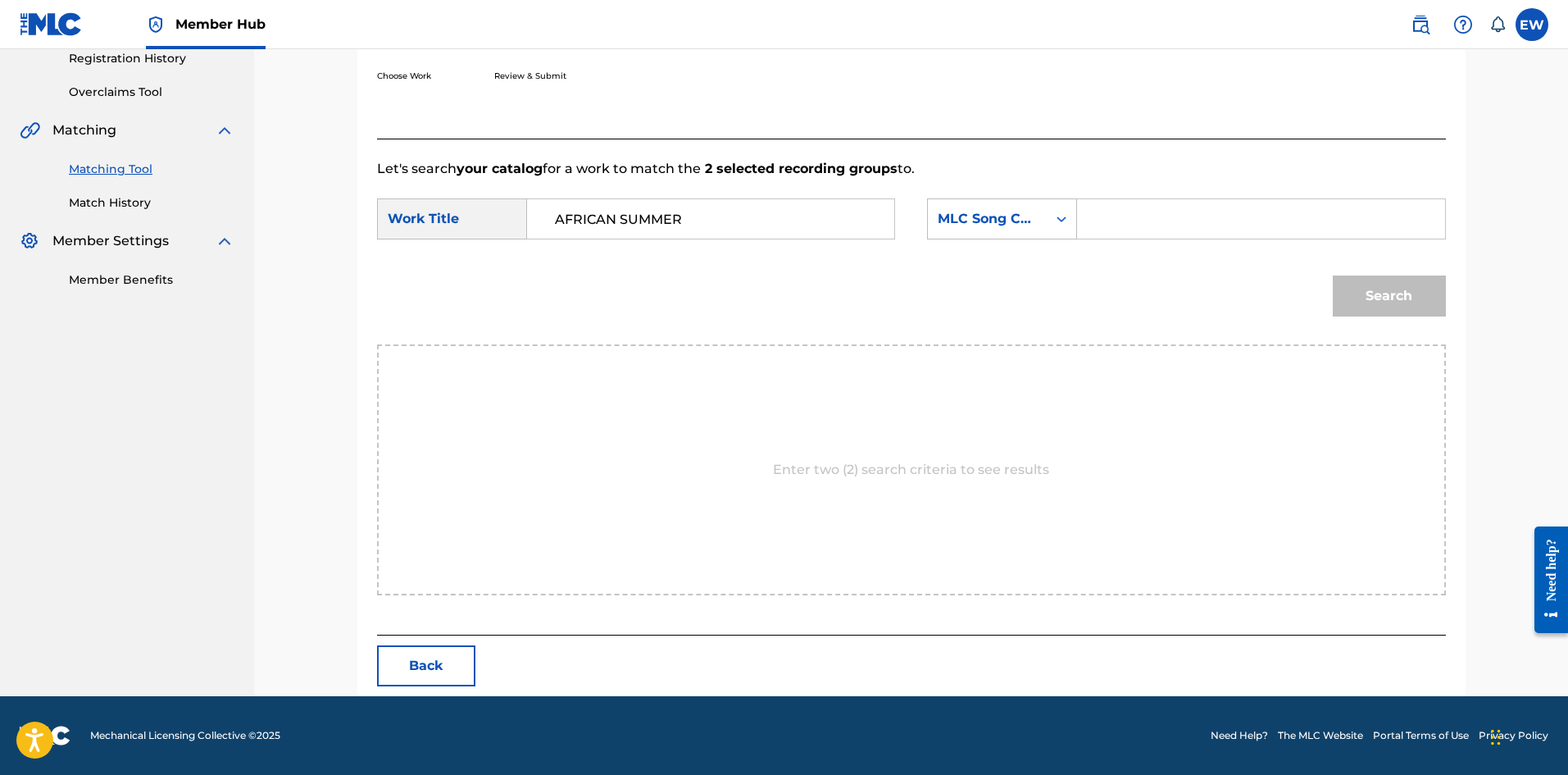
click at [1174, 237] on input "Search Form" at bounding box center [1261, 218] width 339 height 39
paste input "AB3F3T"
type input "AB3F3T"
click at [1393, 310] on button "Search" at bounding box center [1390, 296] width 113 height 41
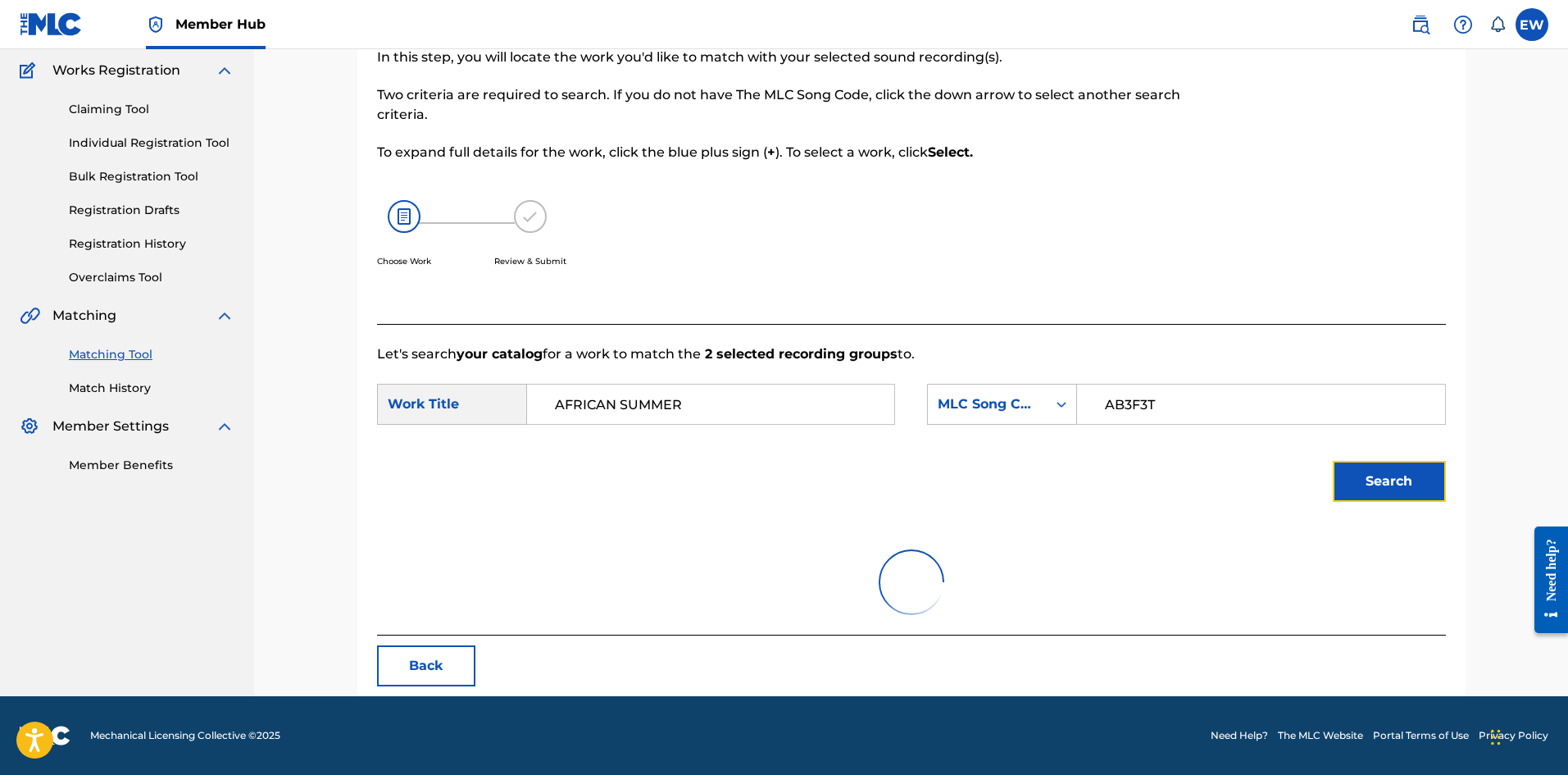
scroll to position [269, 0]
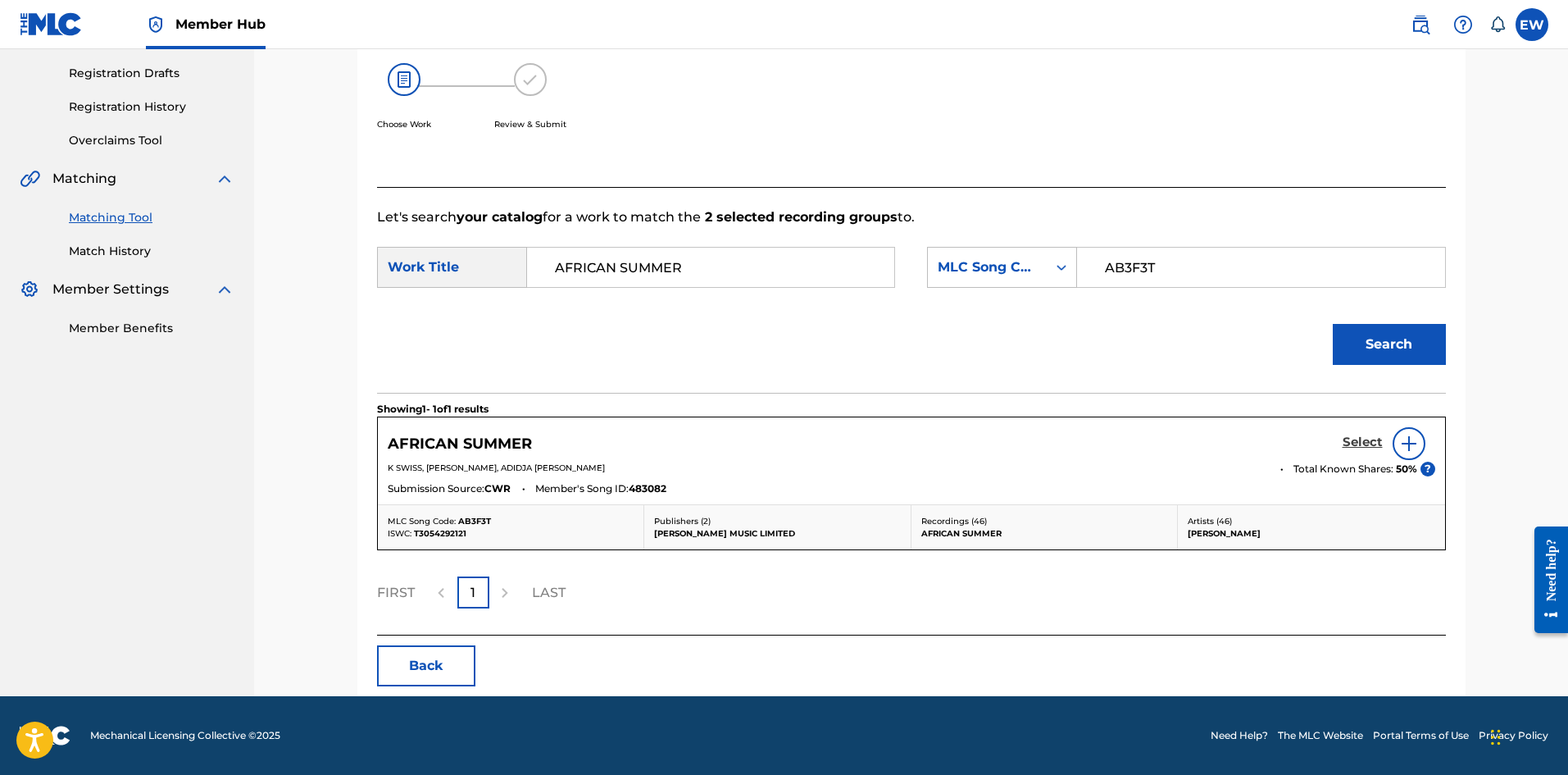
click at [1356, 439] on h5 "Select" at bounding box center [1363, 443] width 40 height 16
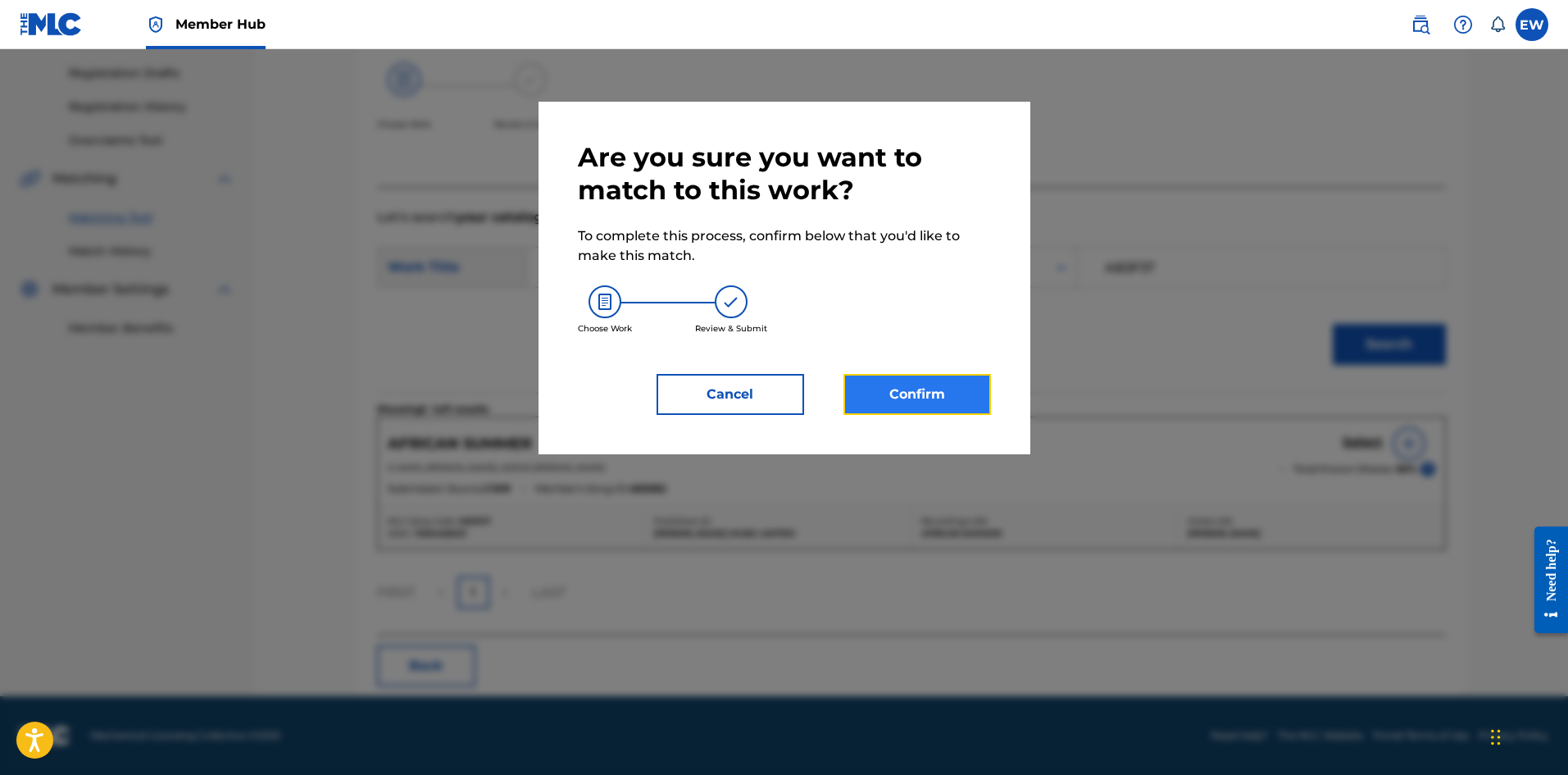
click at [973, 384] on button "Confirm" at bounding box center [917, 394] width 148 height 41
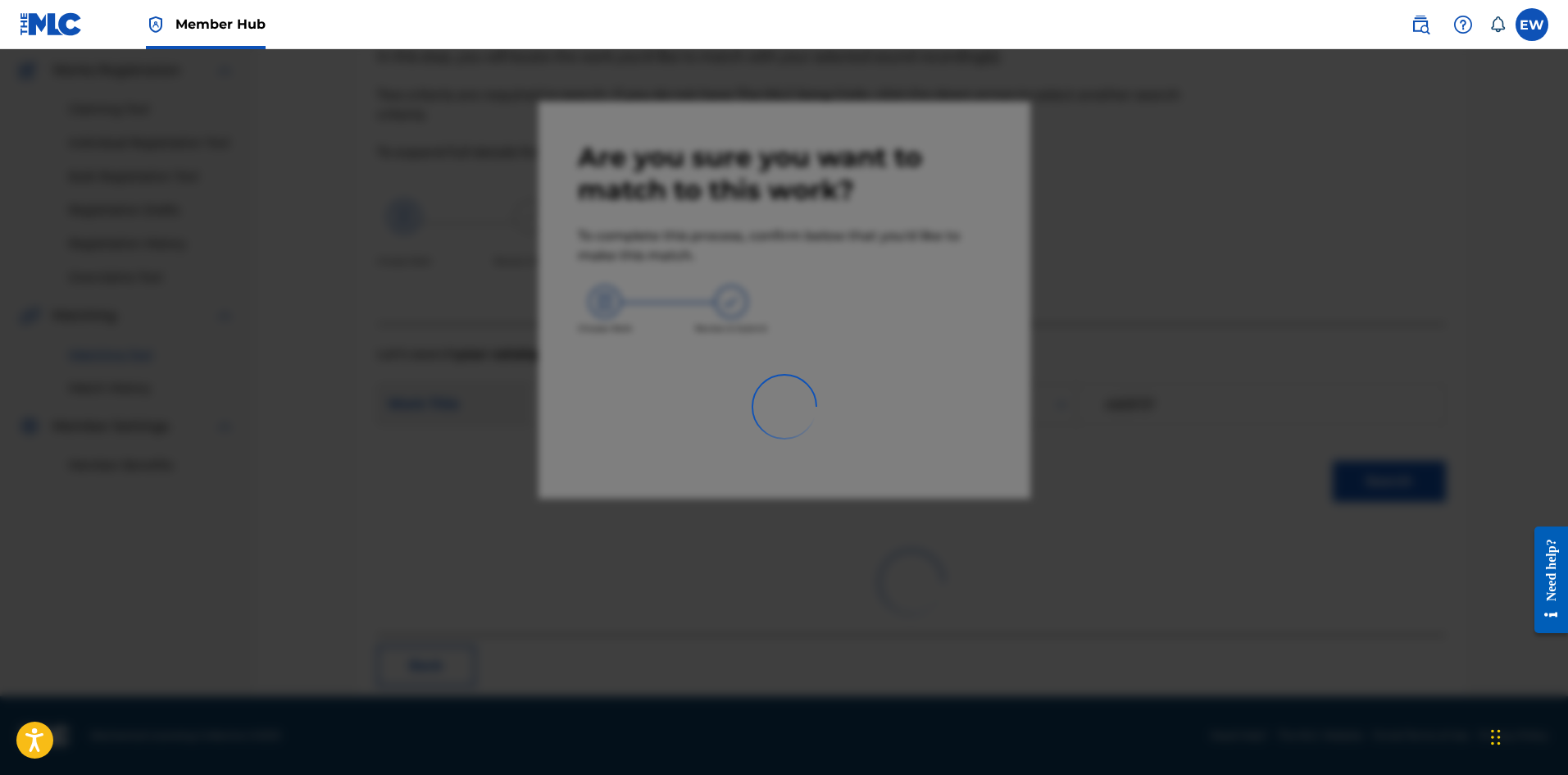
scroll to position [39, 0]
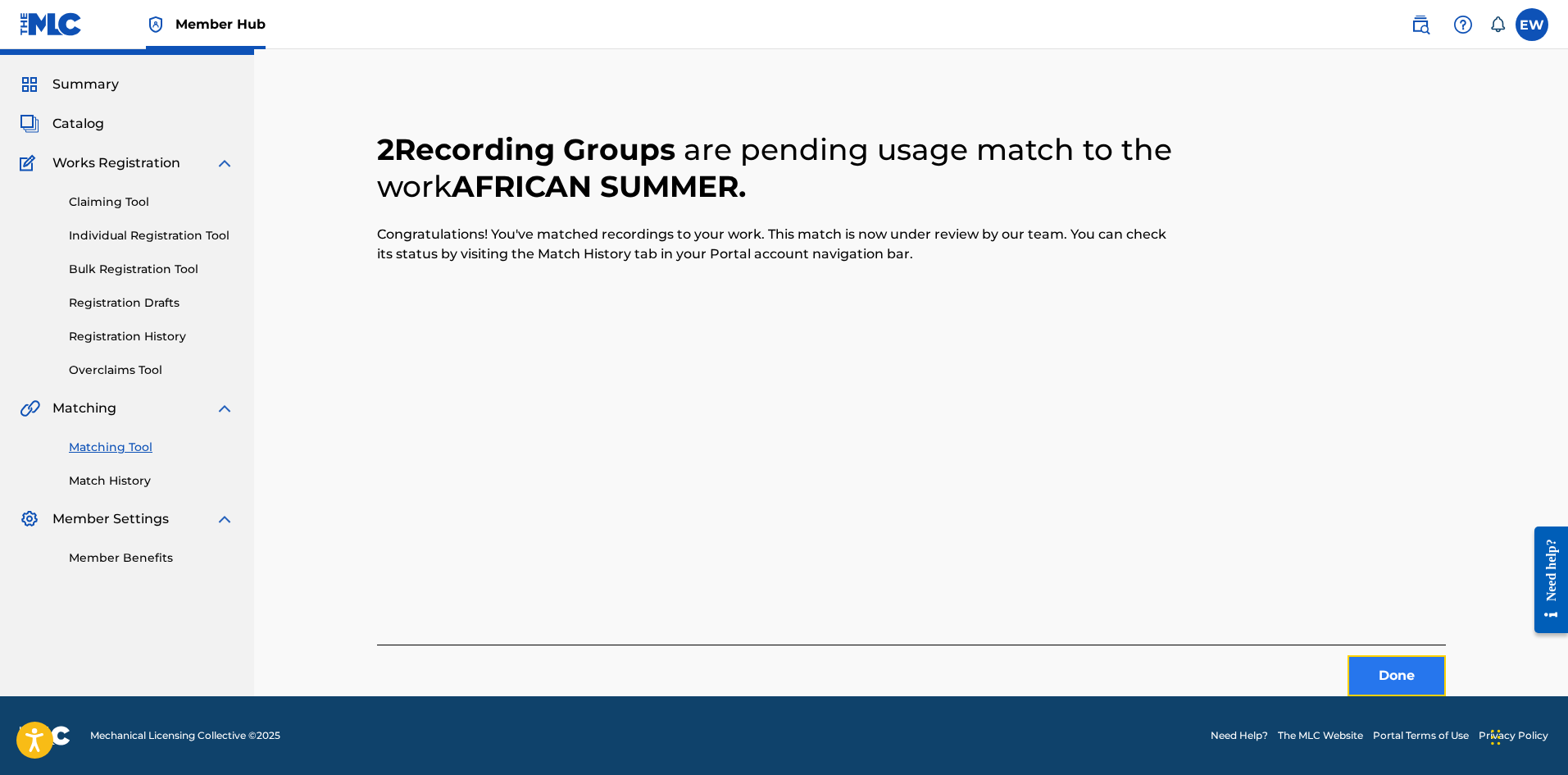
click at [1380, 674] on button "Done" at bounding box center [1397, 675] width 98 height 41
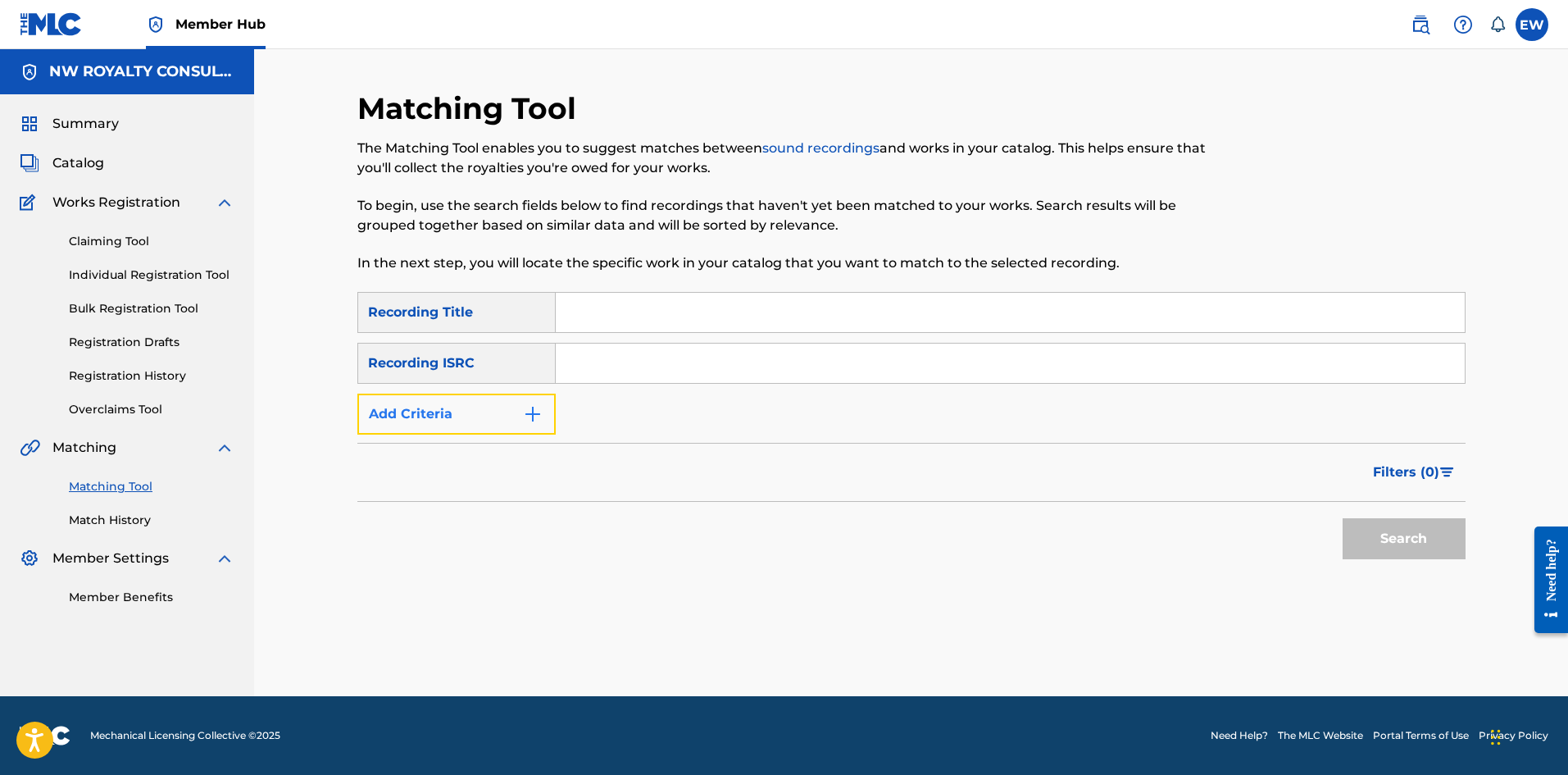
click at [496, 412] on button "Add Criteria" at bounding box center [457, 413] width 198 height 41
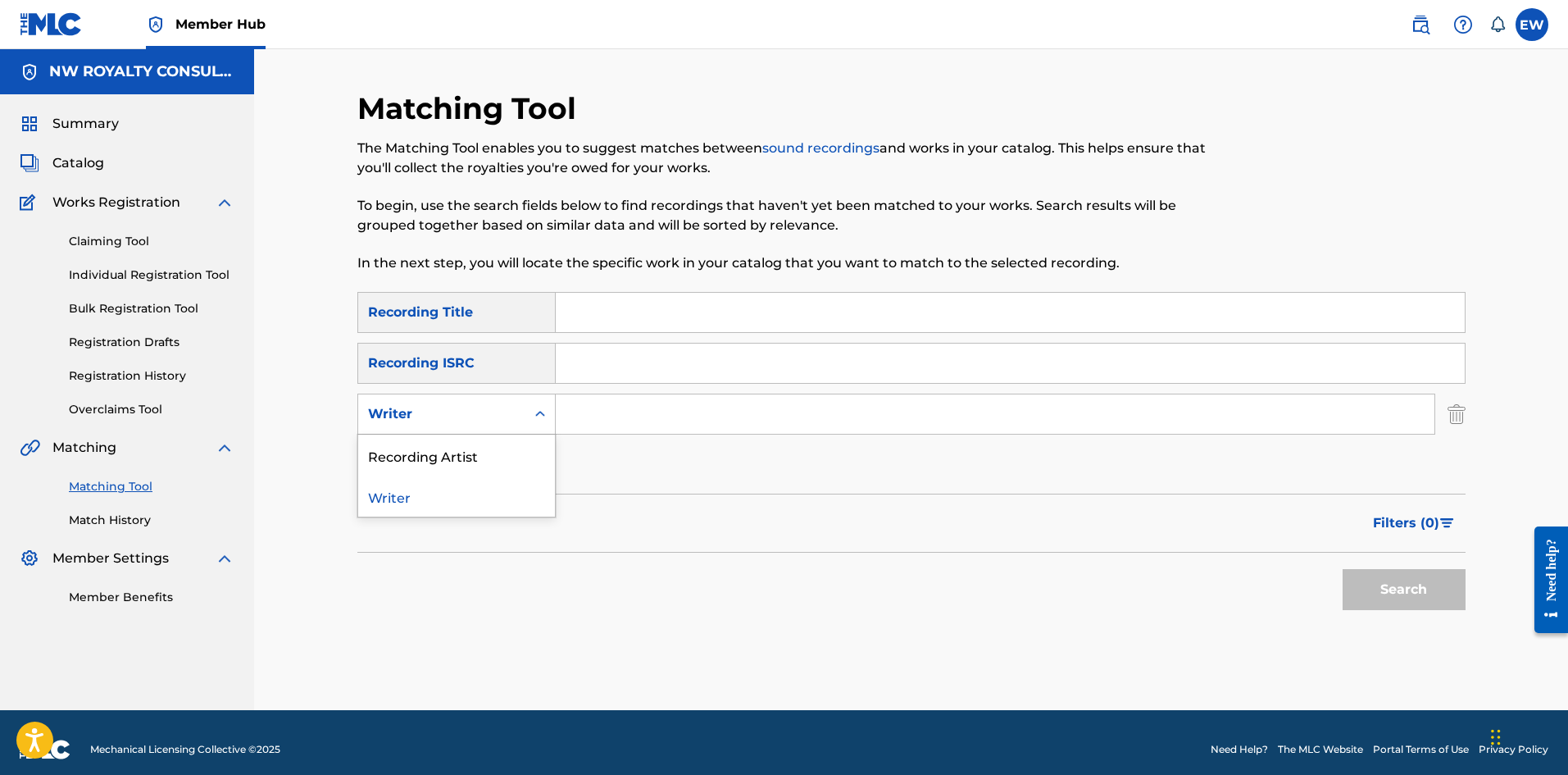
click at [496, 414] on div "Writer" at bounding box center [442, 414] width 148 height 20
click at [444, 460] on div "Recording Artist" at bounding box center [457, 455] width 197 height 41
click at [570, 411] on input "Search Form" at bounding box center [995, 413] width 878 height 39
paste input "YAMI BOLO"
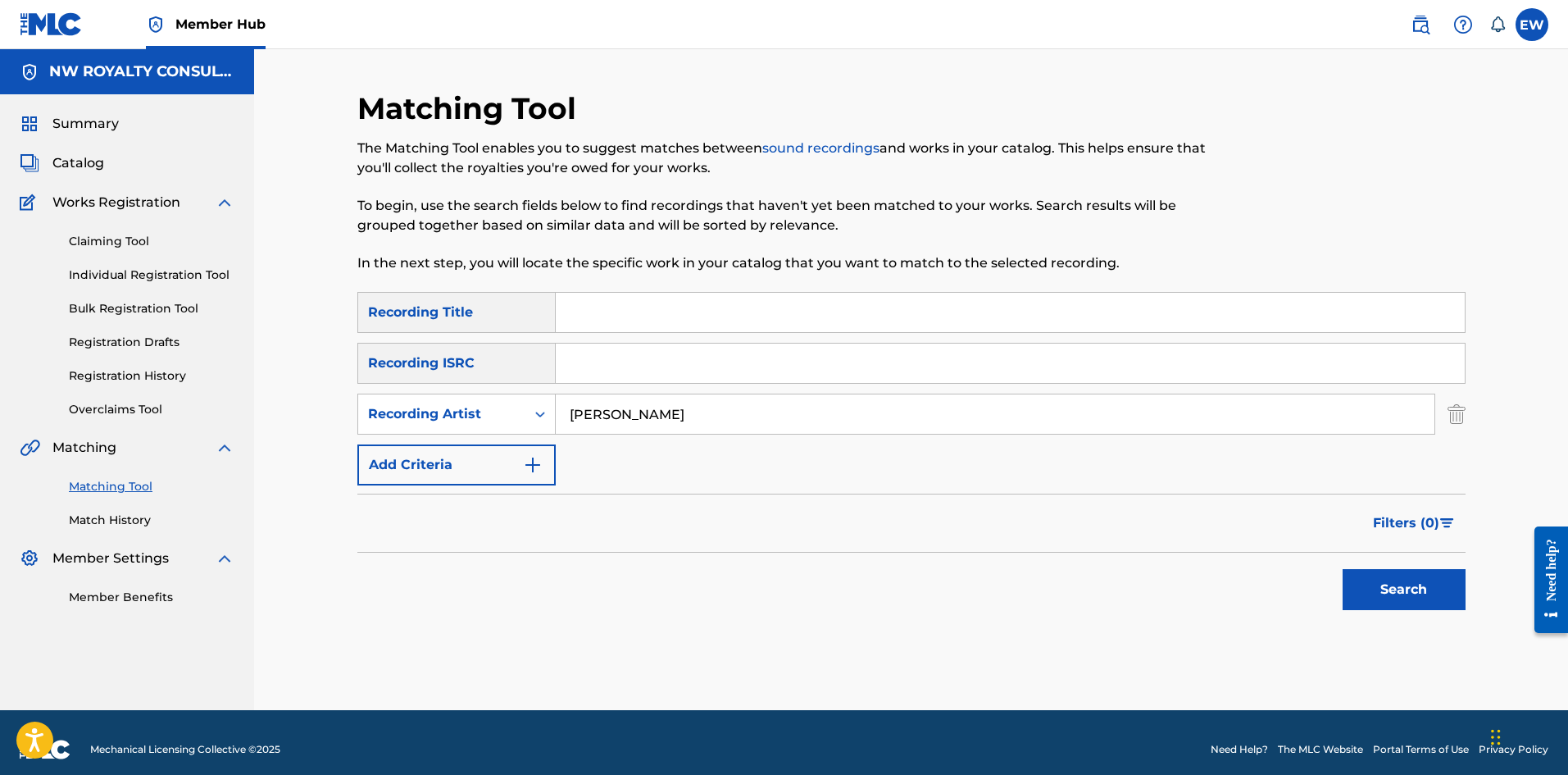
type input "YAMI BOLO"
click at [921, 319] on input "Search Form" at bounding box center [1010, 312] width 909 height 39
paste input "AFRICAN WOMAN"
type input "AFRICAN WOMAN"
click at [1359, 590] on button "Search" at bounding box center [1404, 589] width 123 height 41
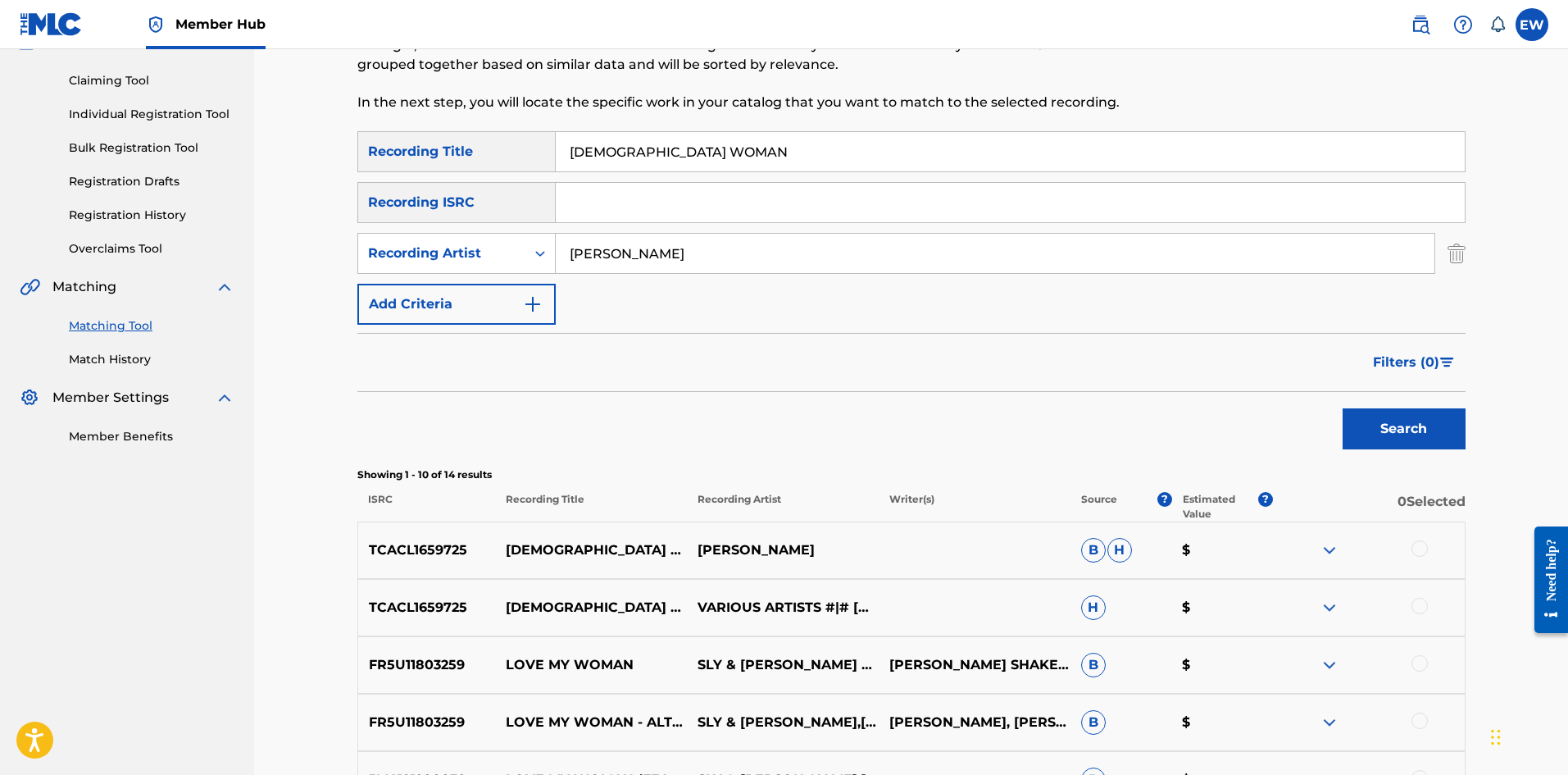
scroll to position [164, 0]
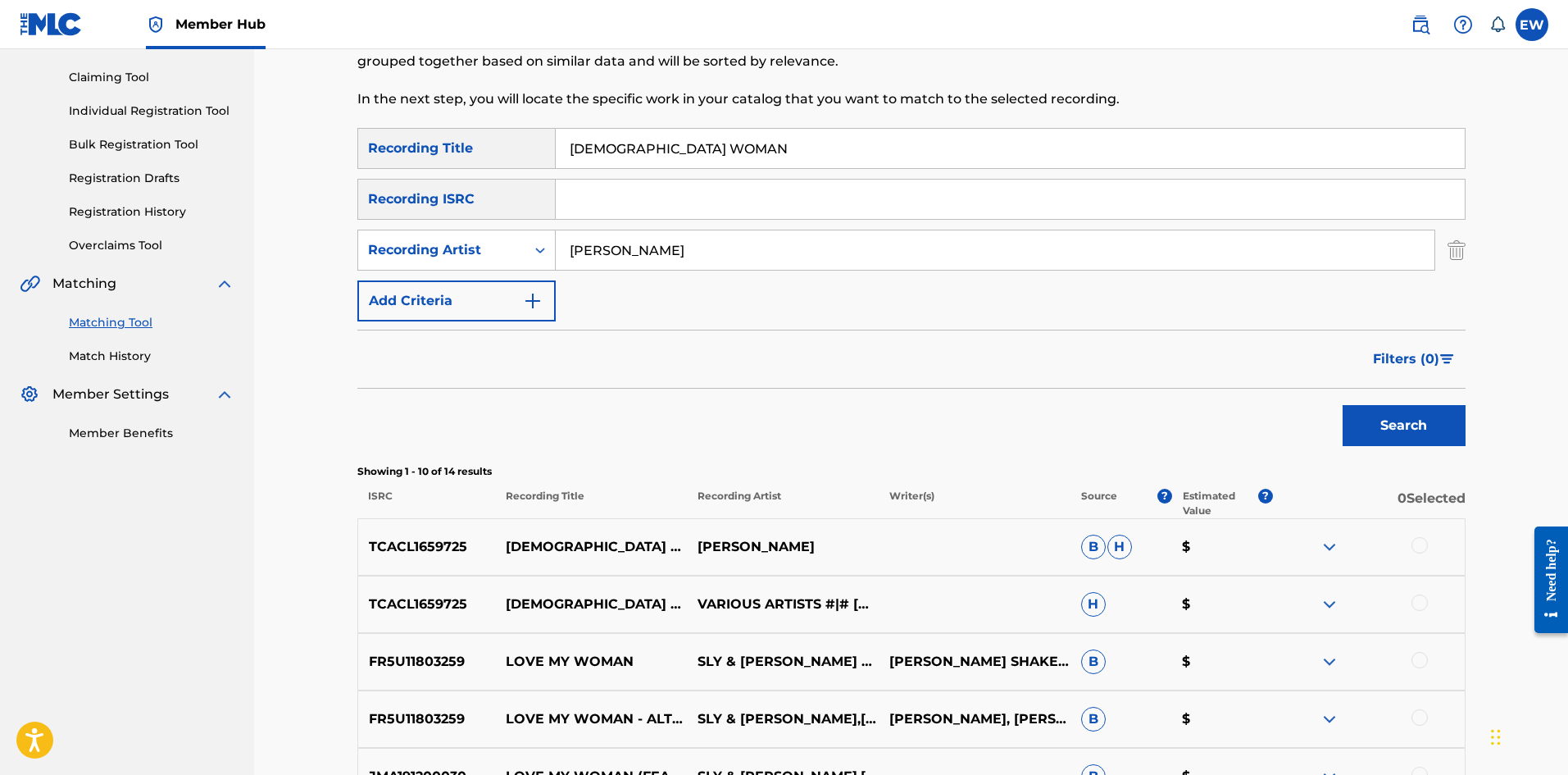
click at [1421, 541] on div at bounding box center [1419, 545] width 17 height 17
click at [1421, 601] on div at bounding box center [1419, 602] width 17 height 17
click at [1192, 650] on button "Match 2 Groups" at bounding box center [1152, 641] width 181 height 41
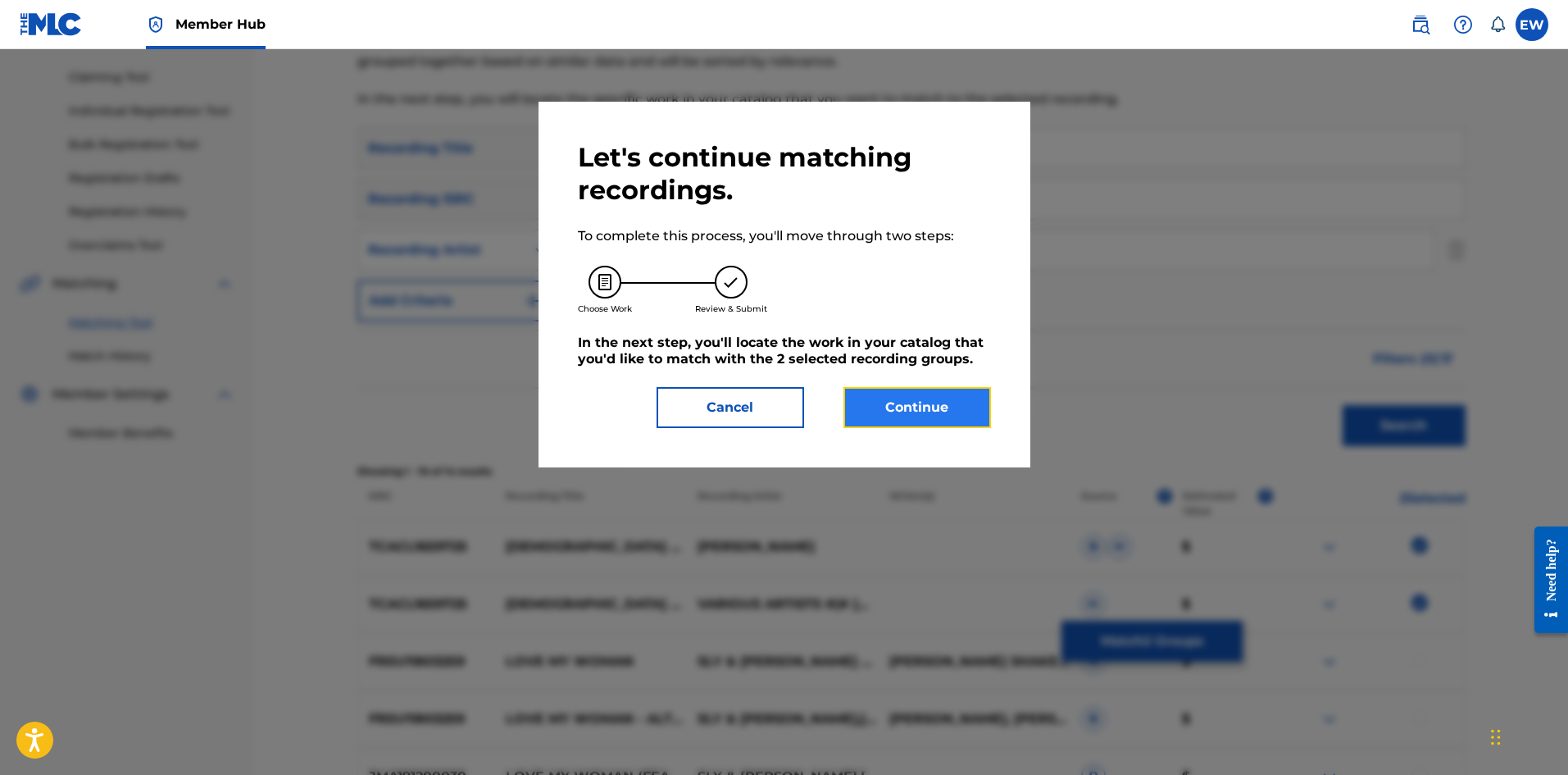
click at [921, 420] on button "Continue" at bounding box center [917, 407] width 148 height 41
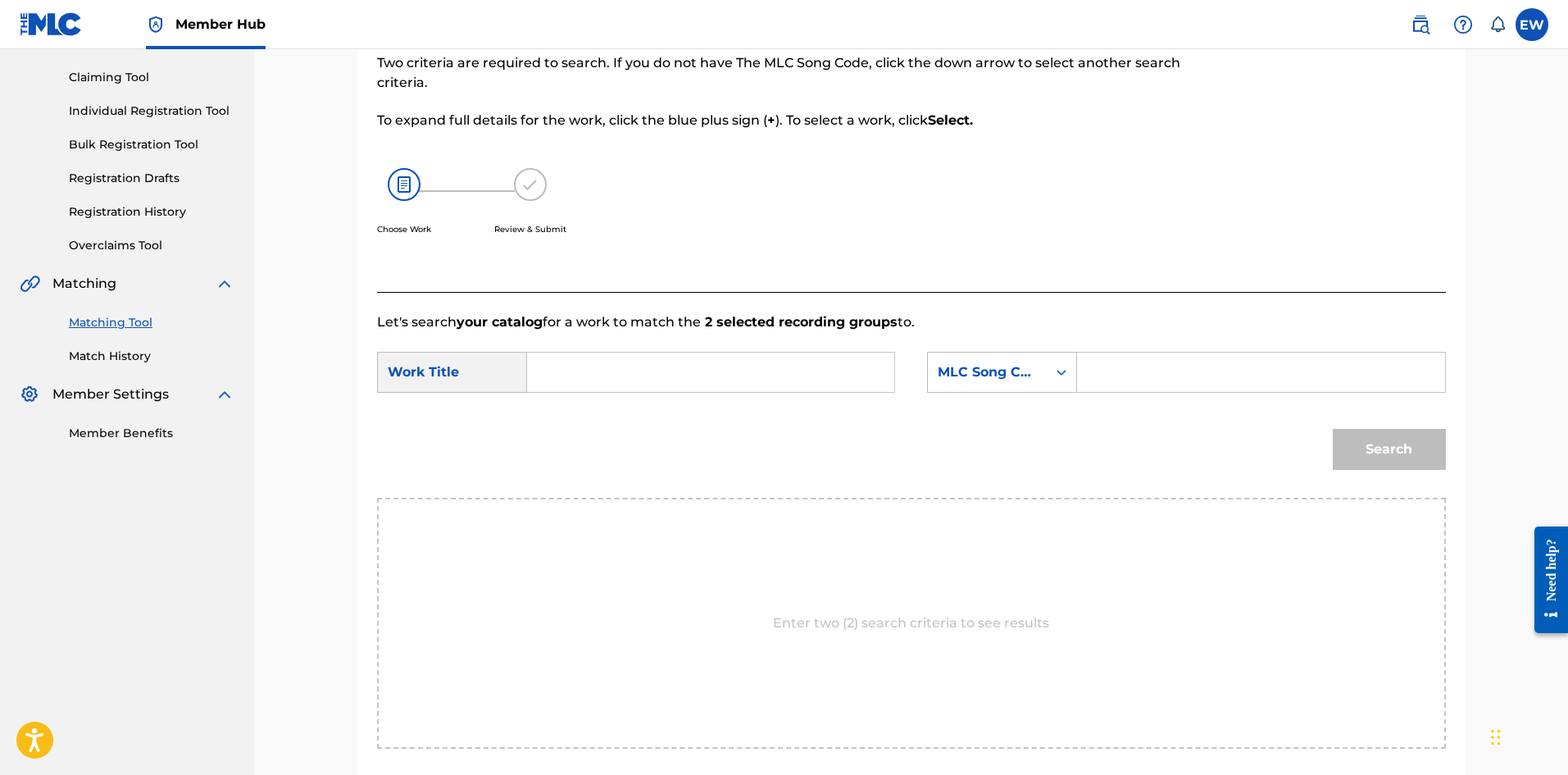
click at [746, 382] on input "Search Form" at bounding box center [711, 371] width 339 height 39
paste input "AFRICAN WOMAN"
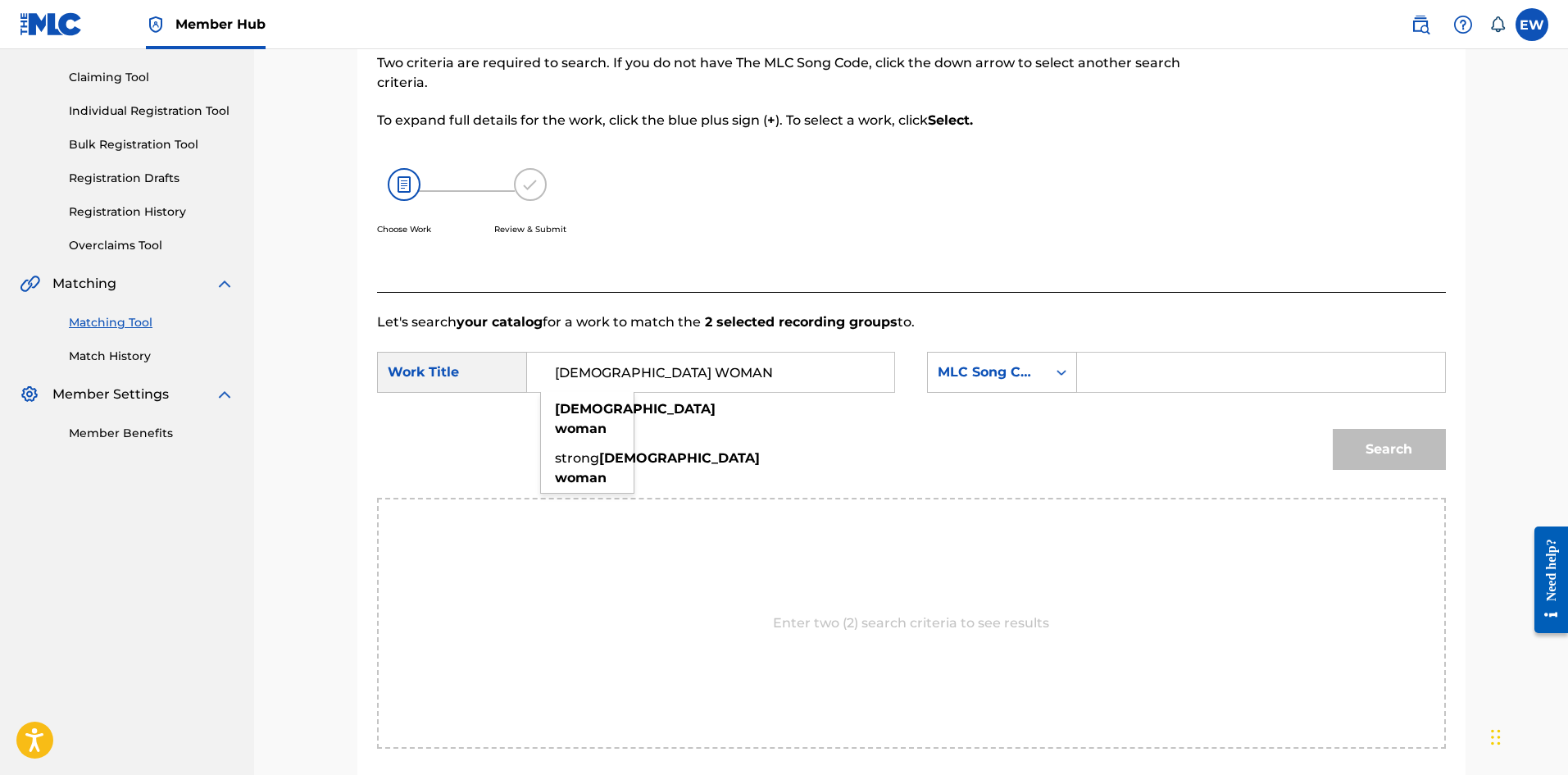
type input "AFRICAN WOMAN"
drag, startPoint x: 1167, startPoint y: 375, endPoint x: 1158, endPoint y: 377, distance: 9.2
click at [1160, 377] on input "Search Form" at bounding box center [1261, 371] width 339 height 39
paste input "AVE6NM"
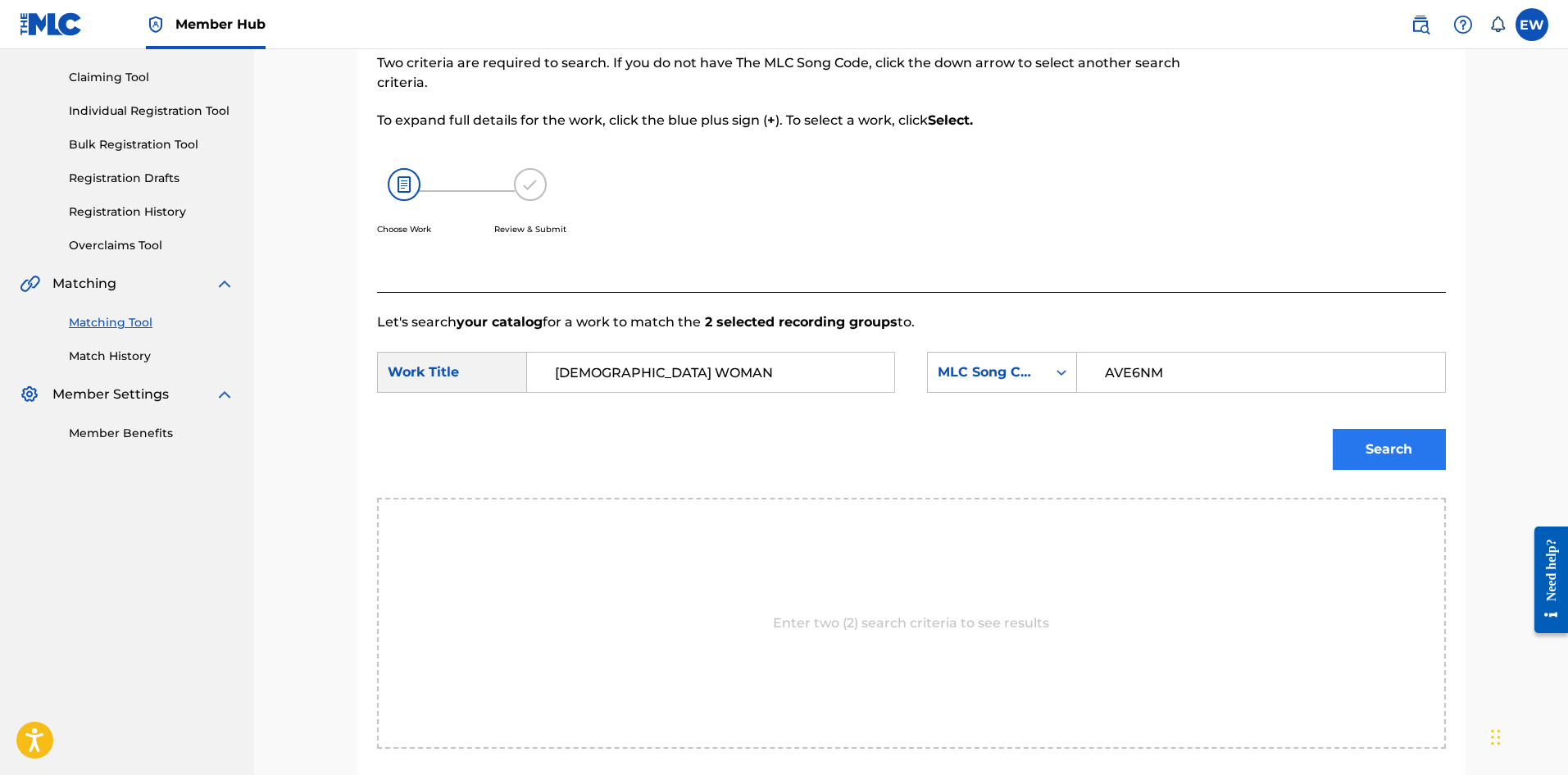
type input "AVE6NM"
click at [1371, 432] on button "Search" at bounding box center [1390, 449] width 113 height 41
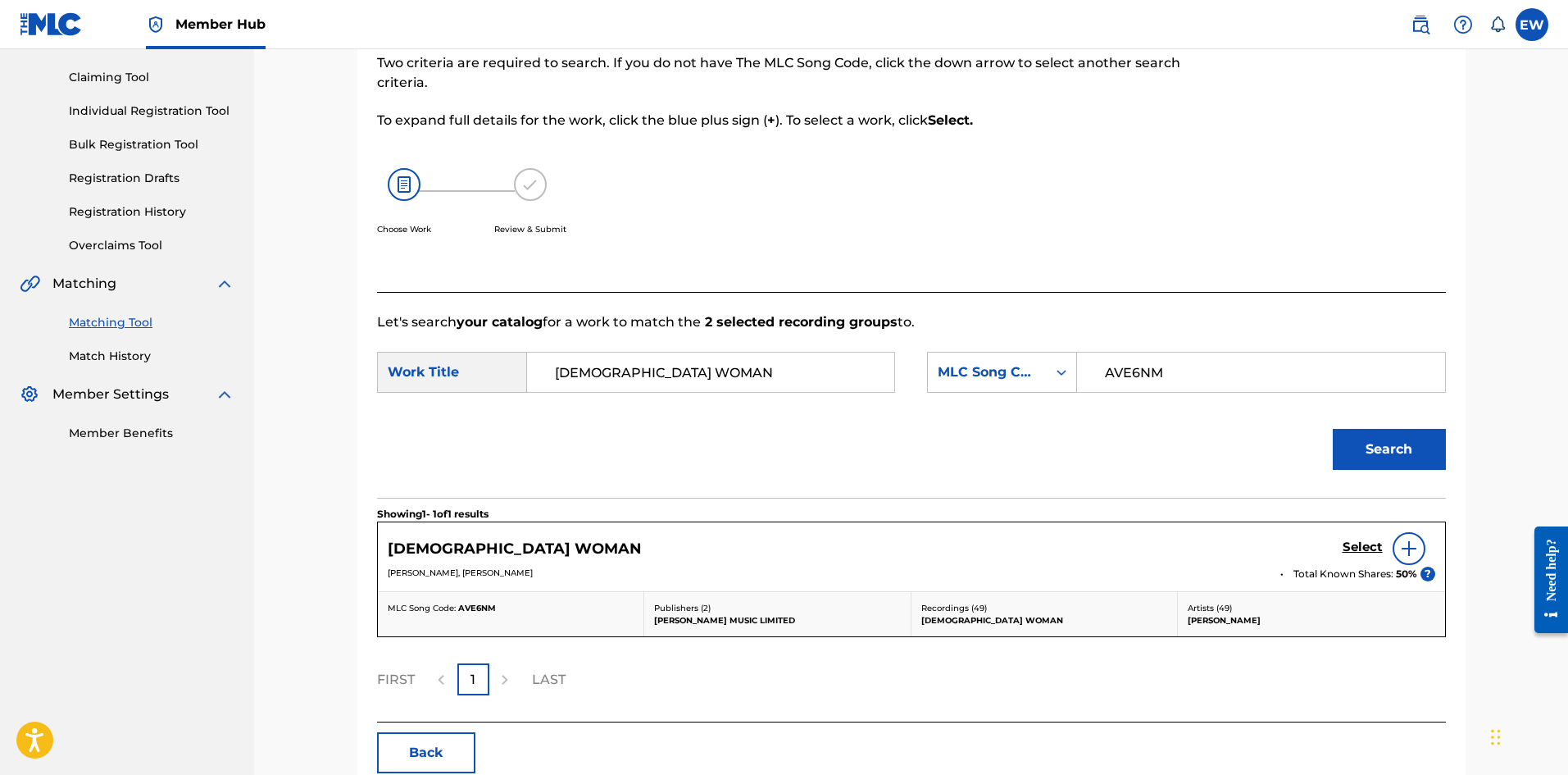
click at [1357, 538] on div "Select" at bounding box center [1389, 549] width 93 height 33
click at [1364, 548] on h5 "Select" at bounding box center [1363, 547] width 40 height 16
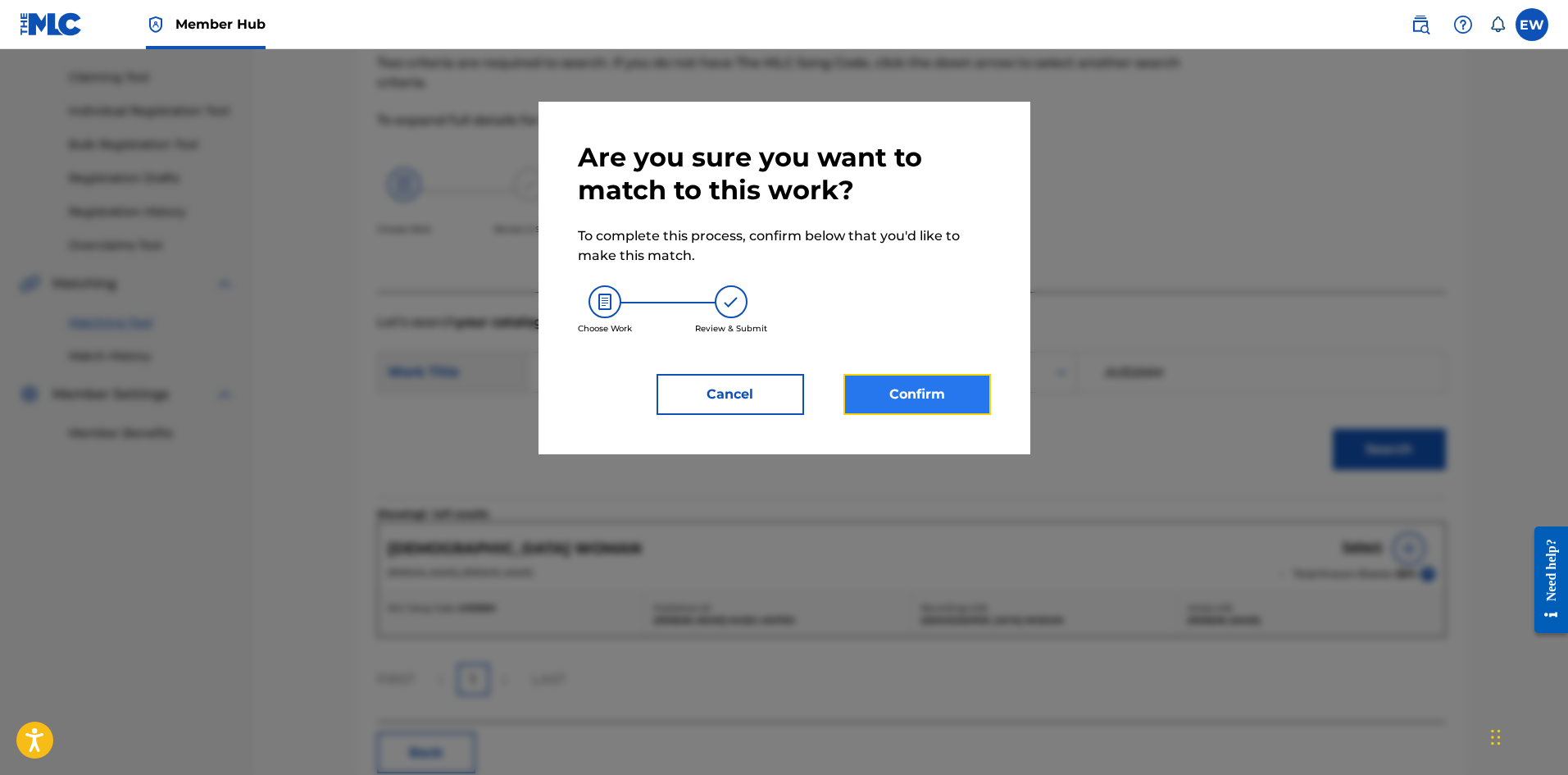
click at [931, 398] on button "Confirm" at bounding box center [917, 394] width 148 height 41
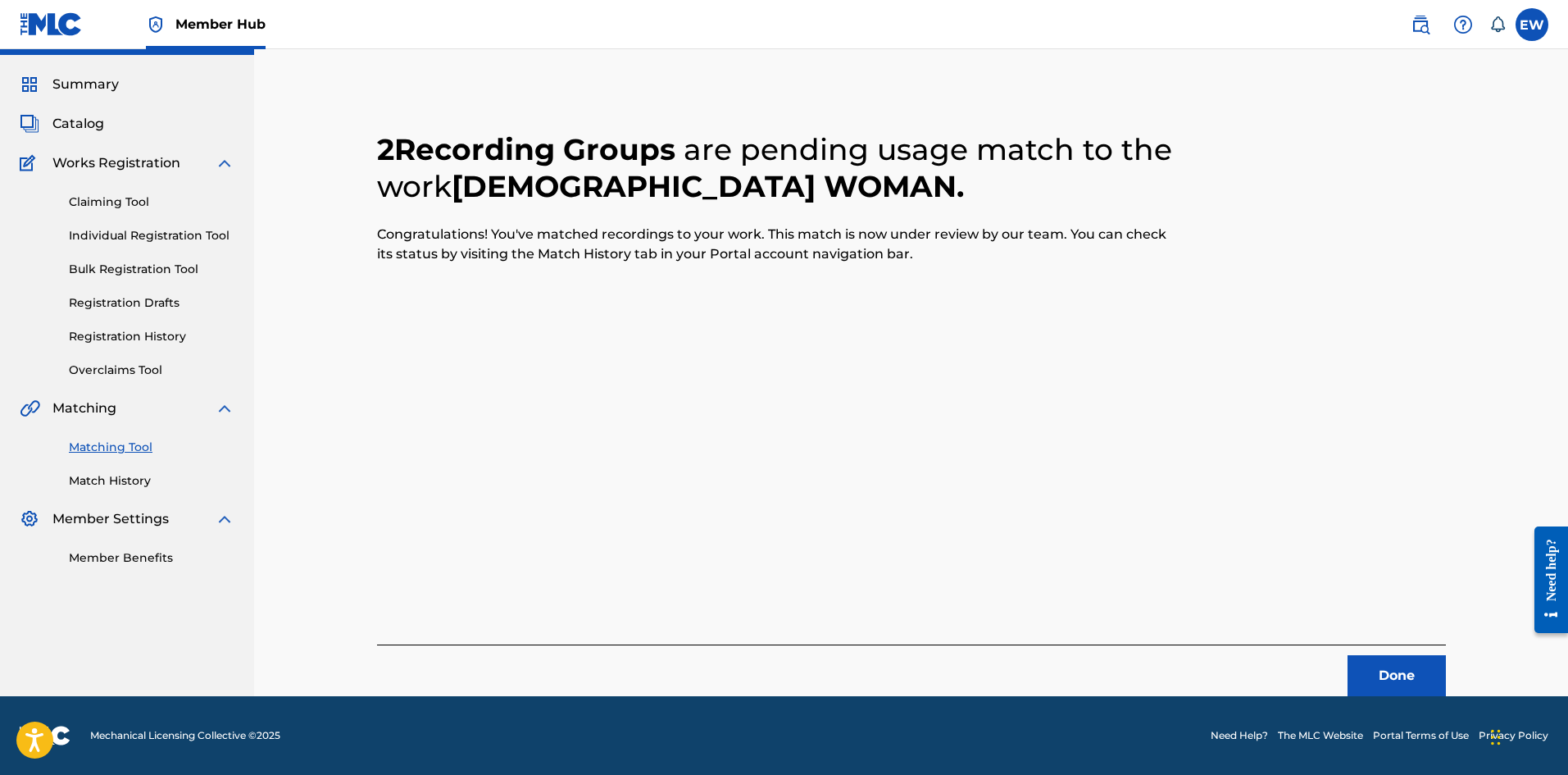
scroll to position [39, 0]
drag, startPoint x: 1391, startPoint y: 666, endPoint x: 1545, endPoint y: 695, distance: 156.7
click at [1392, 666] on button "Done" at bounding box center [1397, 675] width 98 height 41
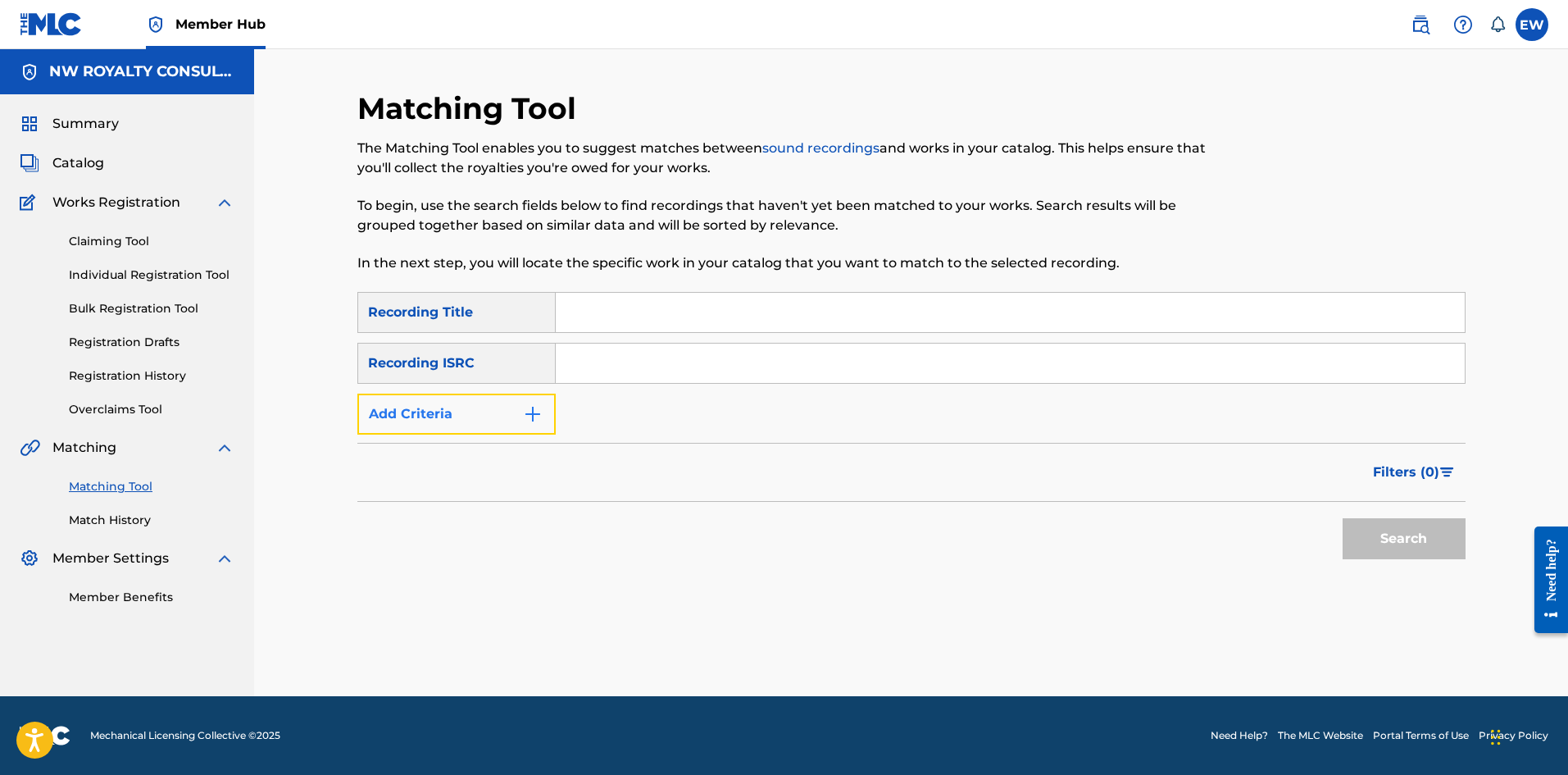
click at [493, 414] on button "Add Criteria" at bounding box center [457, 413] width 198 height 41
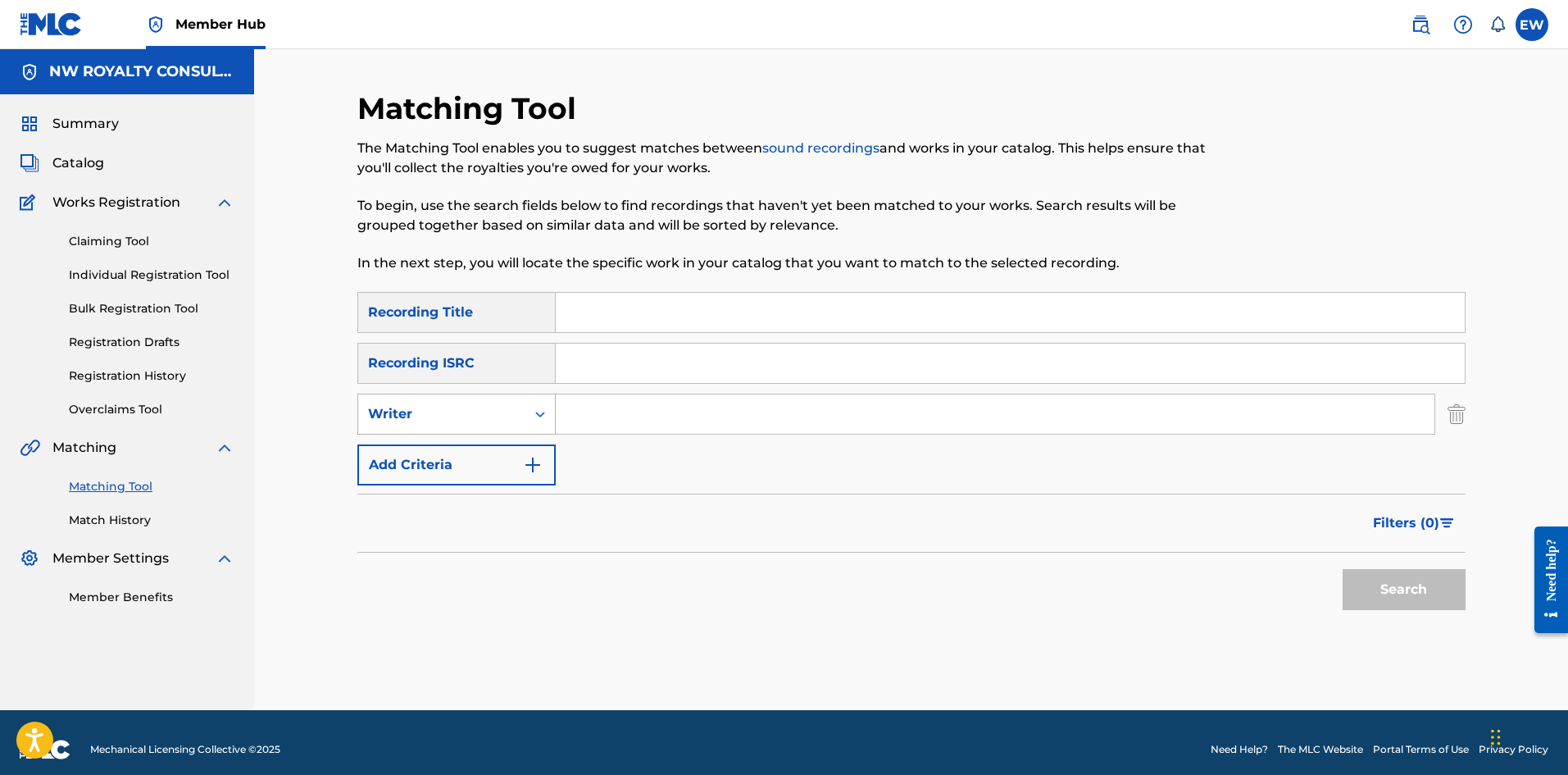
click at [490, 419] on div "Writer" at bounding box center [442, 414] width 148 height 20
click at [453, 455] on div "Recording Artist" at bounding box center [457, 455] width 197 height 41
drag, startPoint x: 691, startPoint y: 418, endPoint x: 679, endPoint y: 419, distance: 12.0
click at [691, 418] on input "Search Form" at bounding box center [995, 413] width 878 height 39
paste input "[PERSON_NAME]"
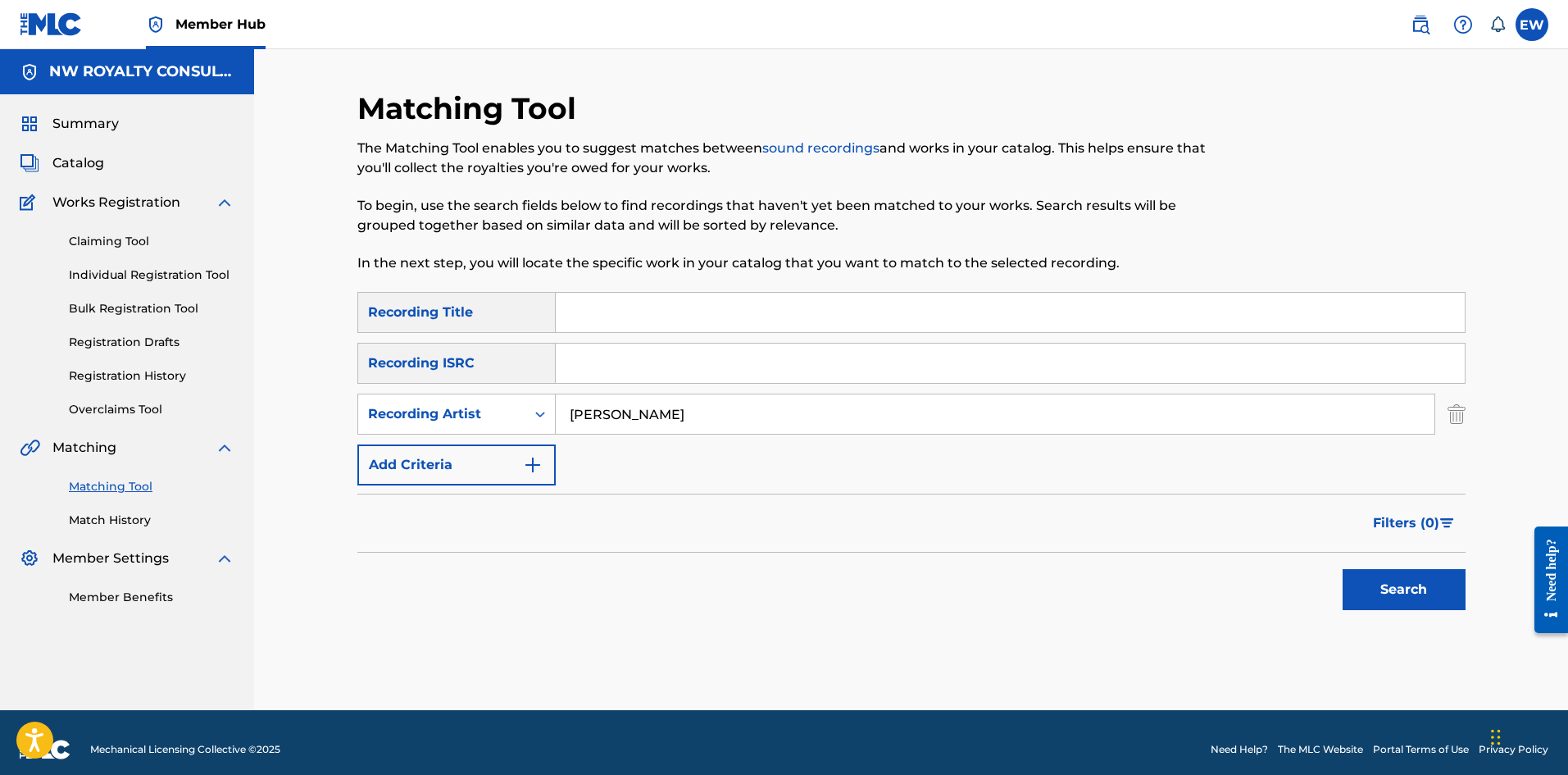
type input "[PERSON_NAME]"
click at [643, 314] on input "Search Form" at bounding box center [1010, 312] width 909 height 39
paste input "AFRICANS SAIL ON"
type input "AFRICANS SAIL ON"
drag, startPoint x: 1368, startPoint y: 584, endPoint x: 1364, endPoint y: 577, distance: 8.1
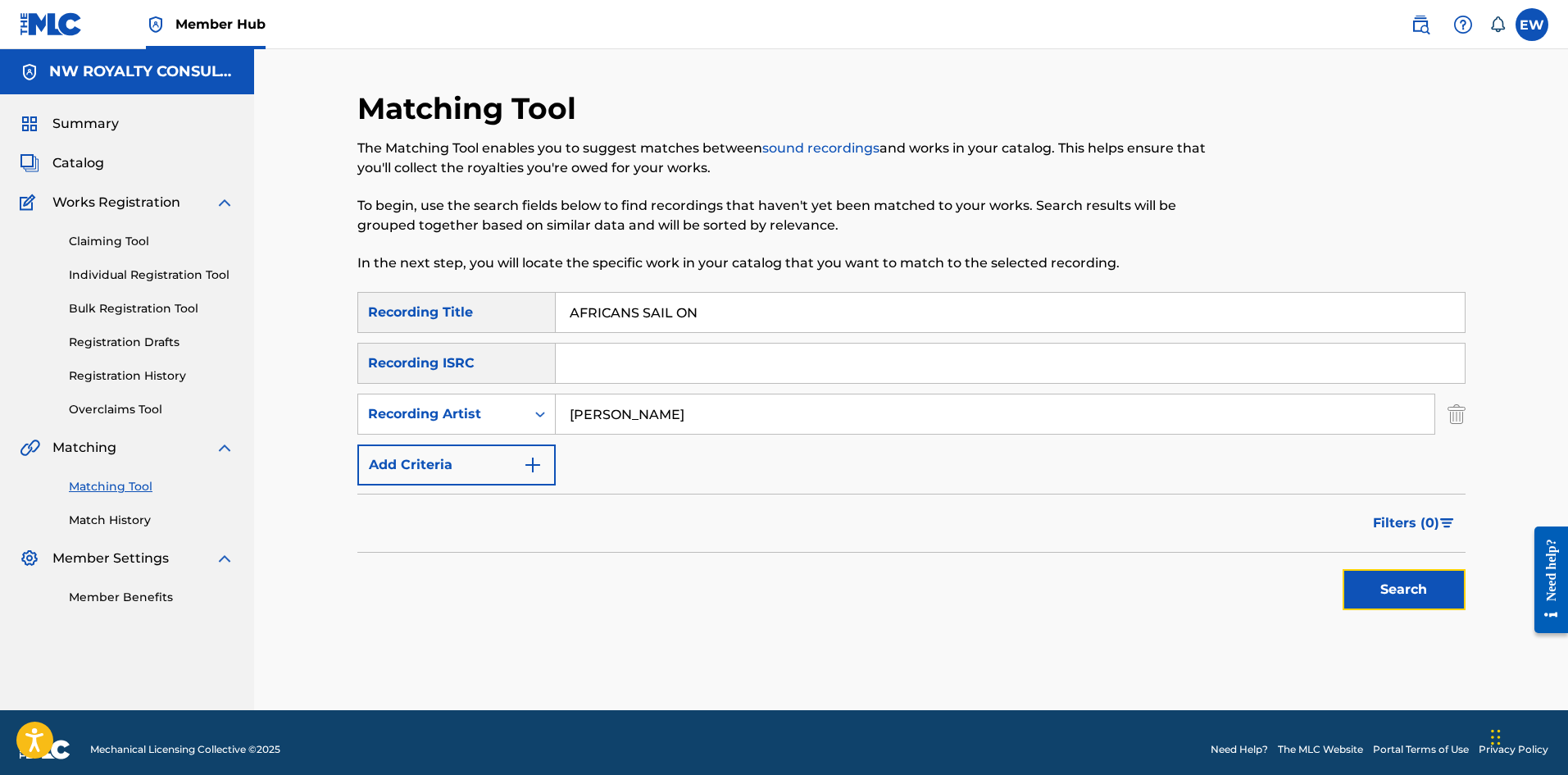
click at [1368, 580] on button "Search" at bounding box center [1404, 589] width 123 height 41
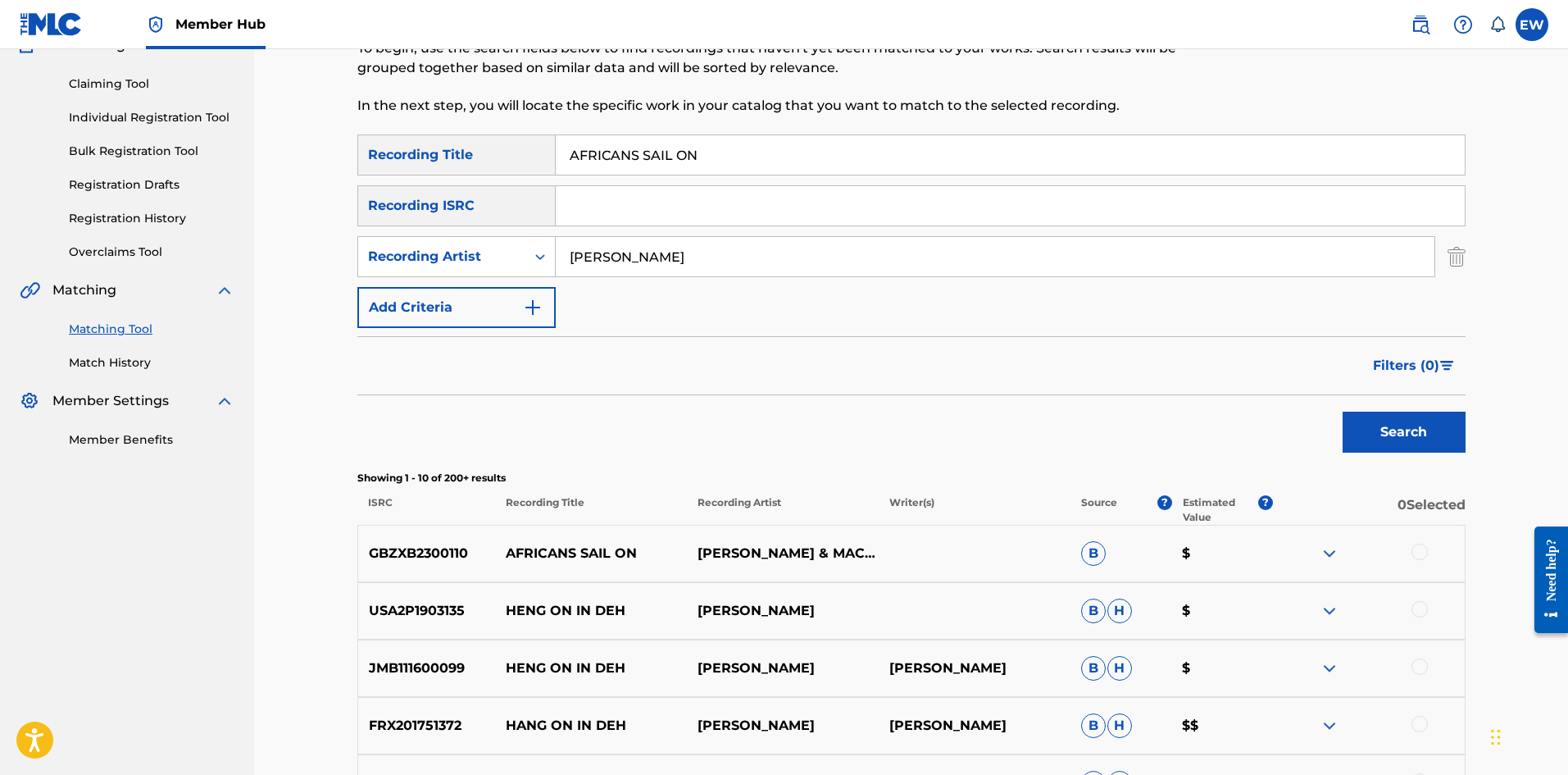
scroll to position [164, 0]
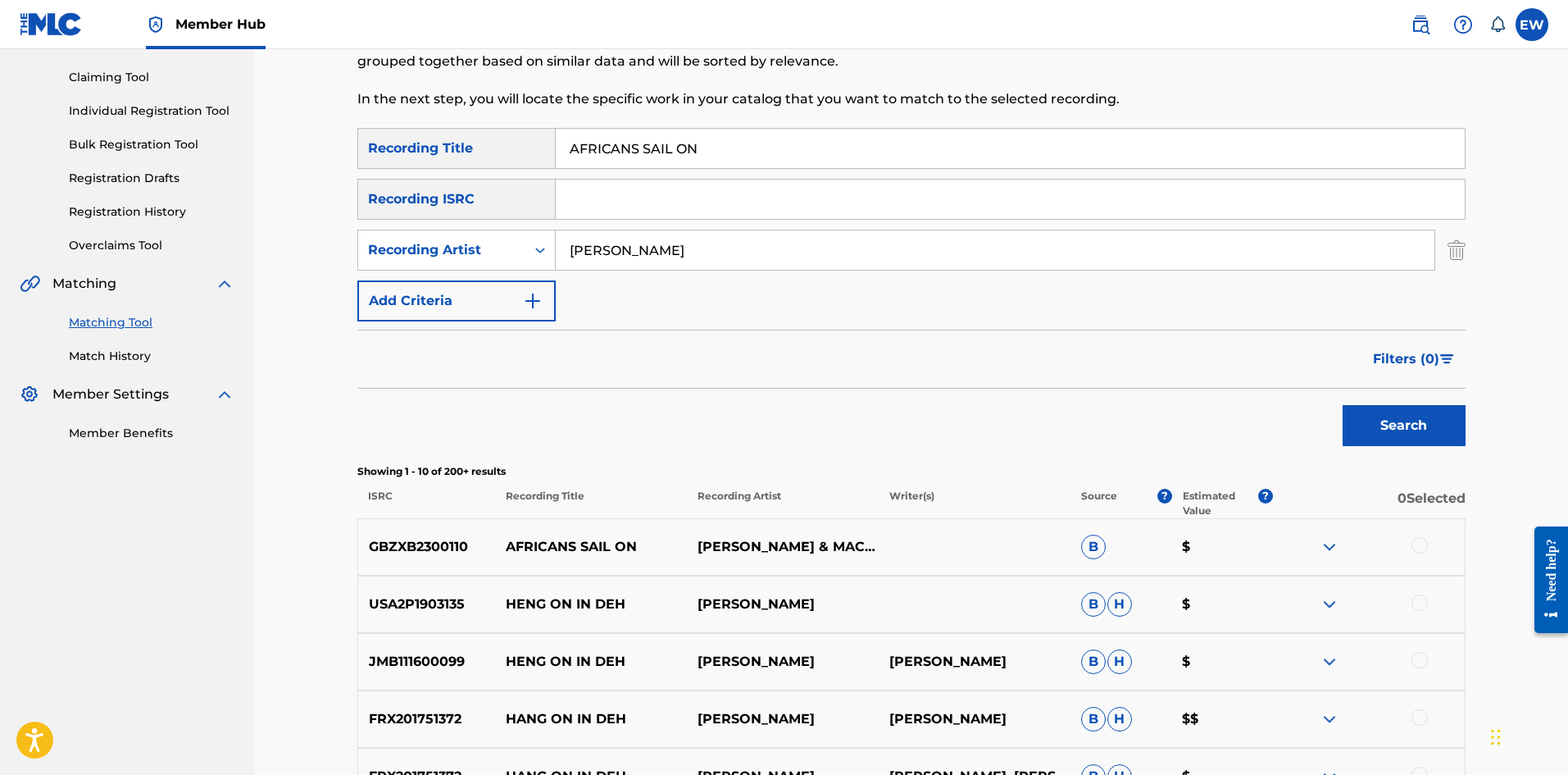
click at [1425, 550] on div at bounding box center [1419, 545] width 17 height 17
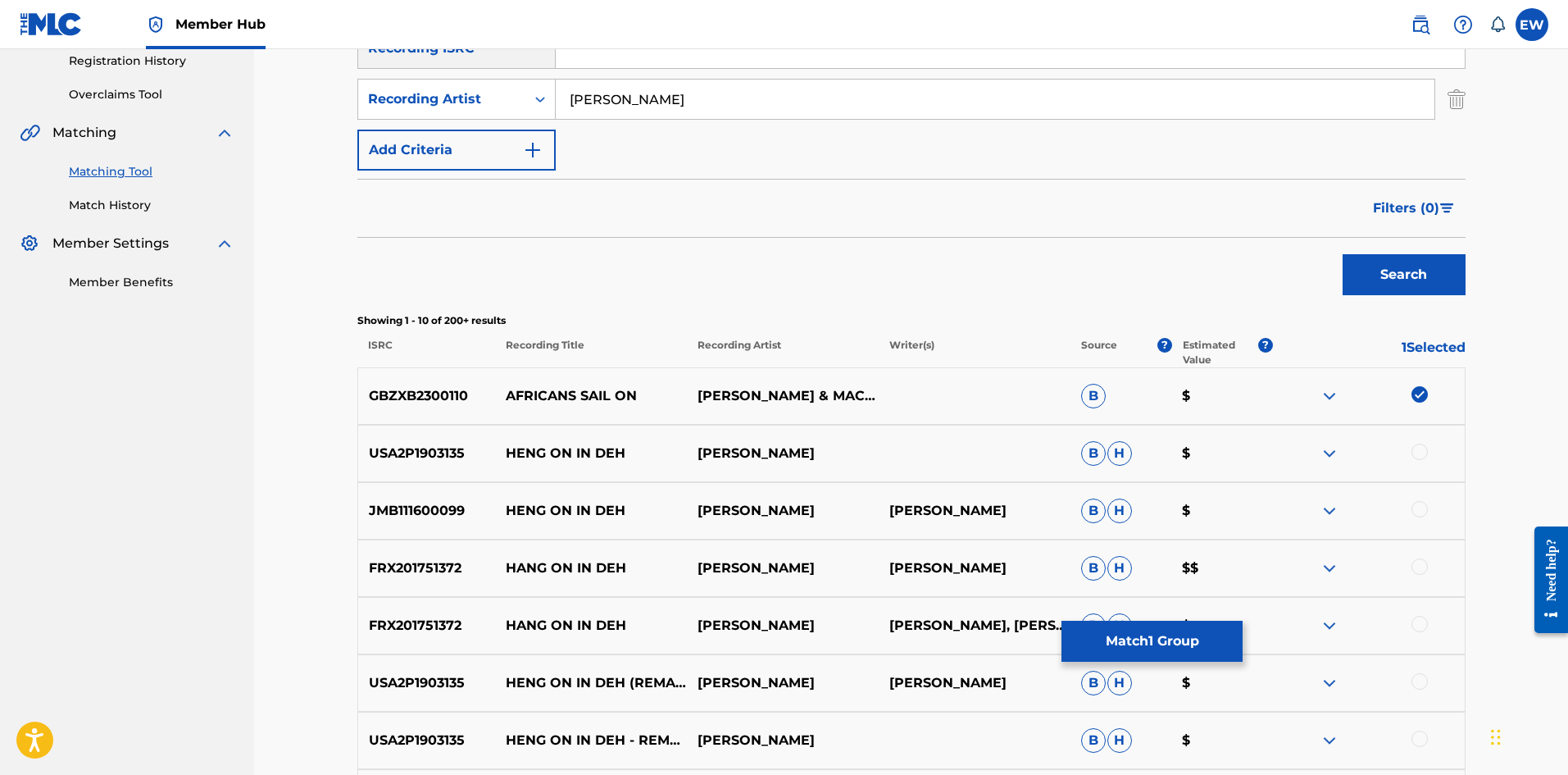
scroll to position [328, 0]
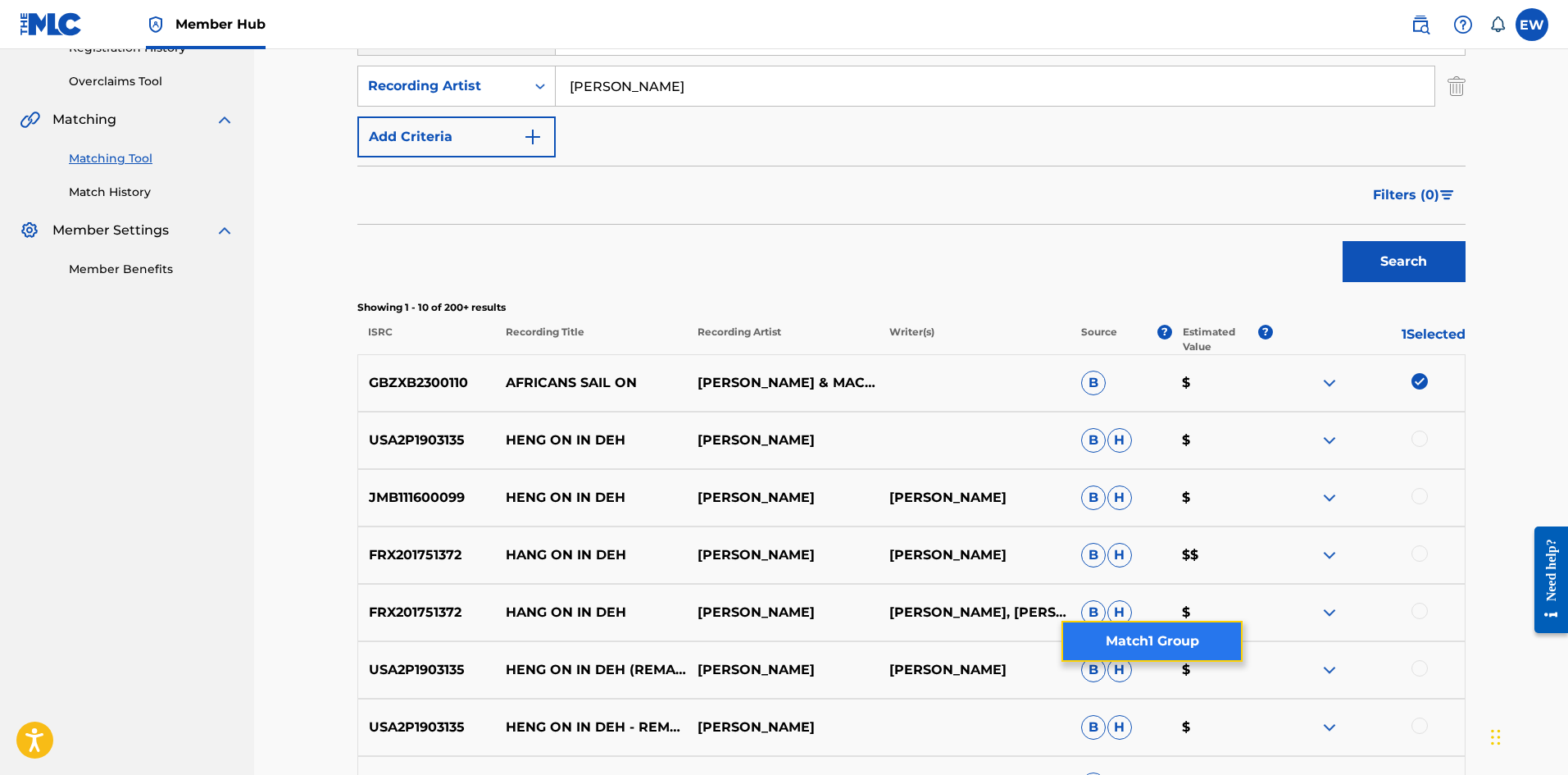
click at [1150, 636] on button "Match 1 Group" at bounding box center [1152, 641] width 181 height 41
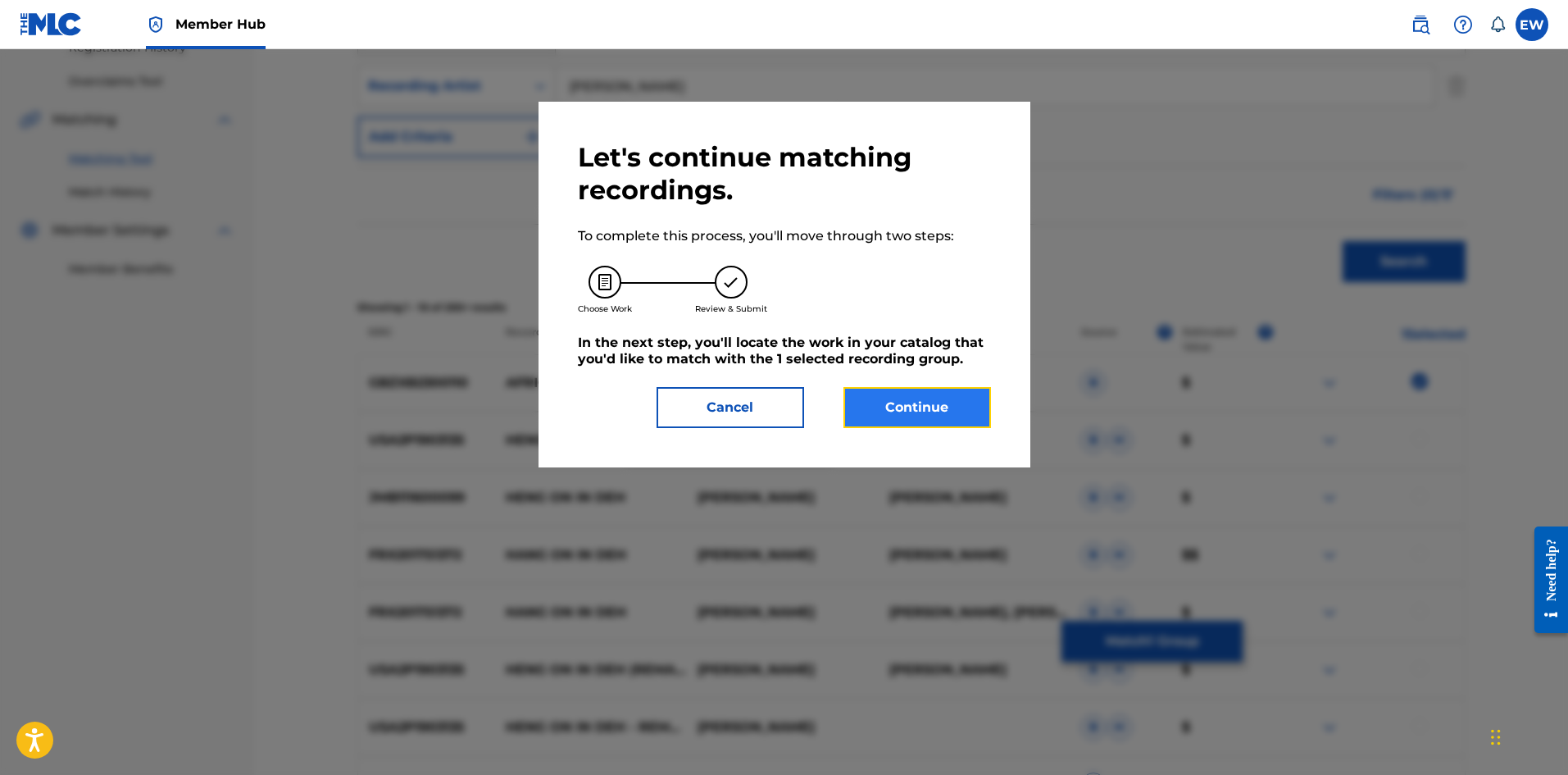
click at [904, 416] on button "Continue" at bounding box center [917, 407] width 148 height 41
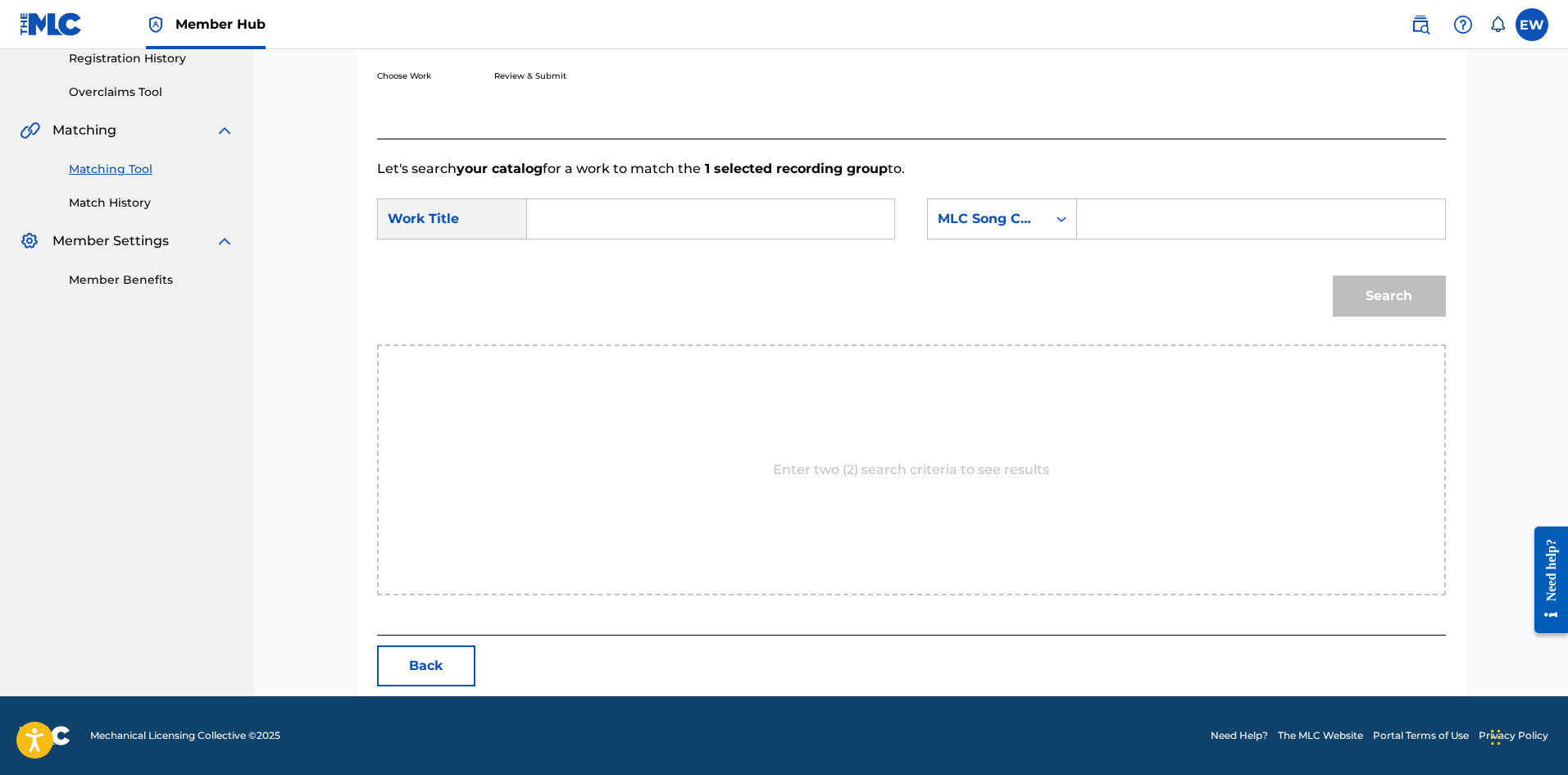
scroll to position [317, 0]
click at [675, 225] on input "Search Form" at bounding box center [711, 218] width 339 height 39
paste input "AFRICANS SAIL ON"
type input "AFRICANS SAIL ON"
drag, startPoint x: 1166, startPoint y: 217, endPoint x: 1142, endPoint y: 250, distance: 40.8
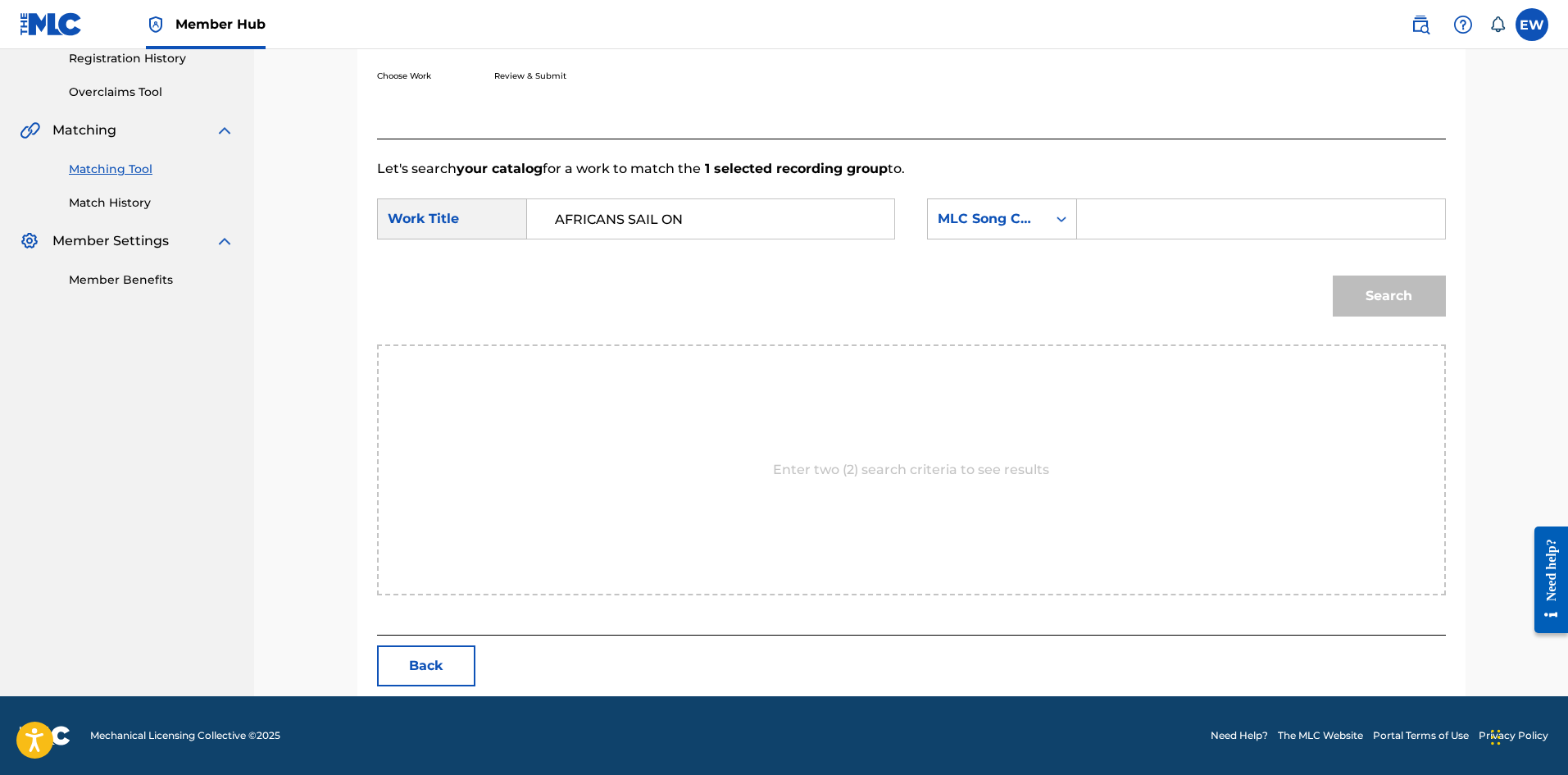
click at [1160, 229] on input "Search Form" at bounding box center [1261, 218] width 339 height 39
paste input "AD86UN"
type input "AD86UN"
click at [1411, 304] on button "Search" at bounding box center [1390, 296] width 113 height 41
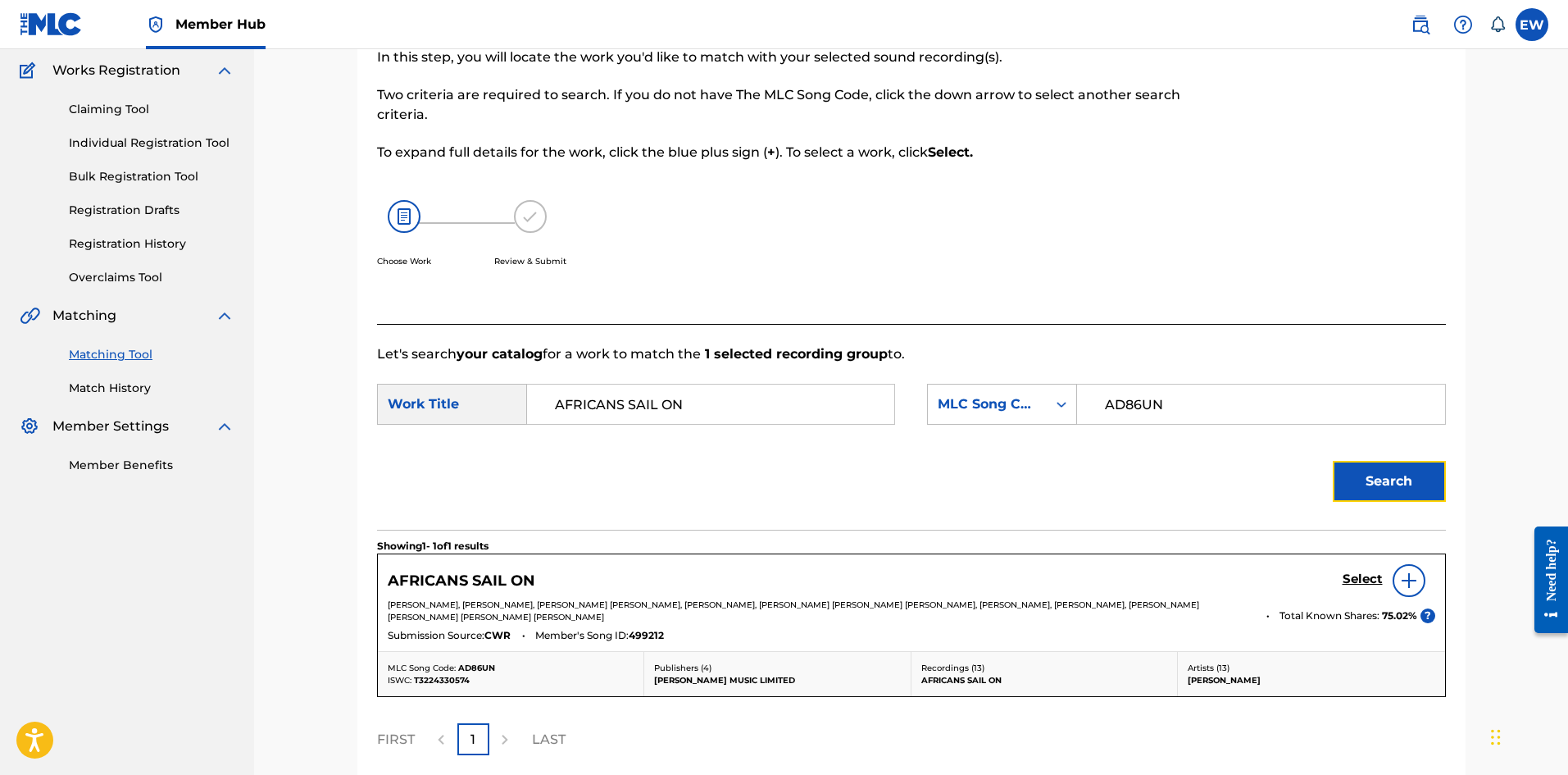
scroll to position [278, 0]
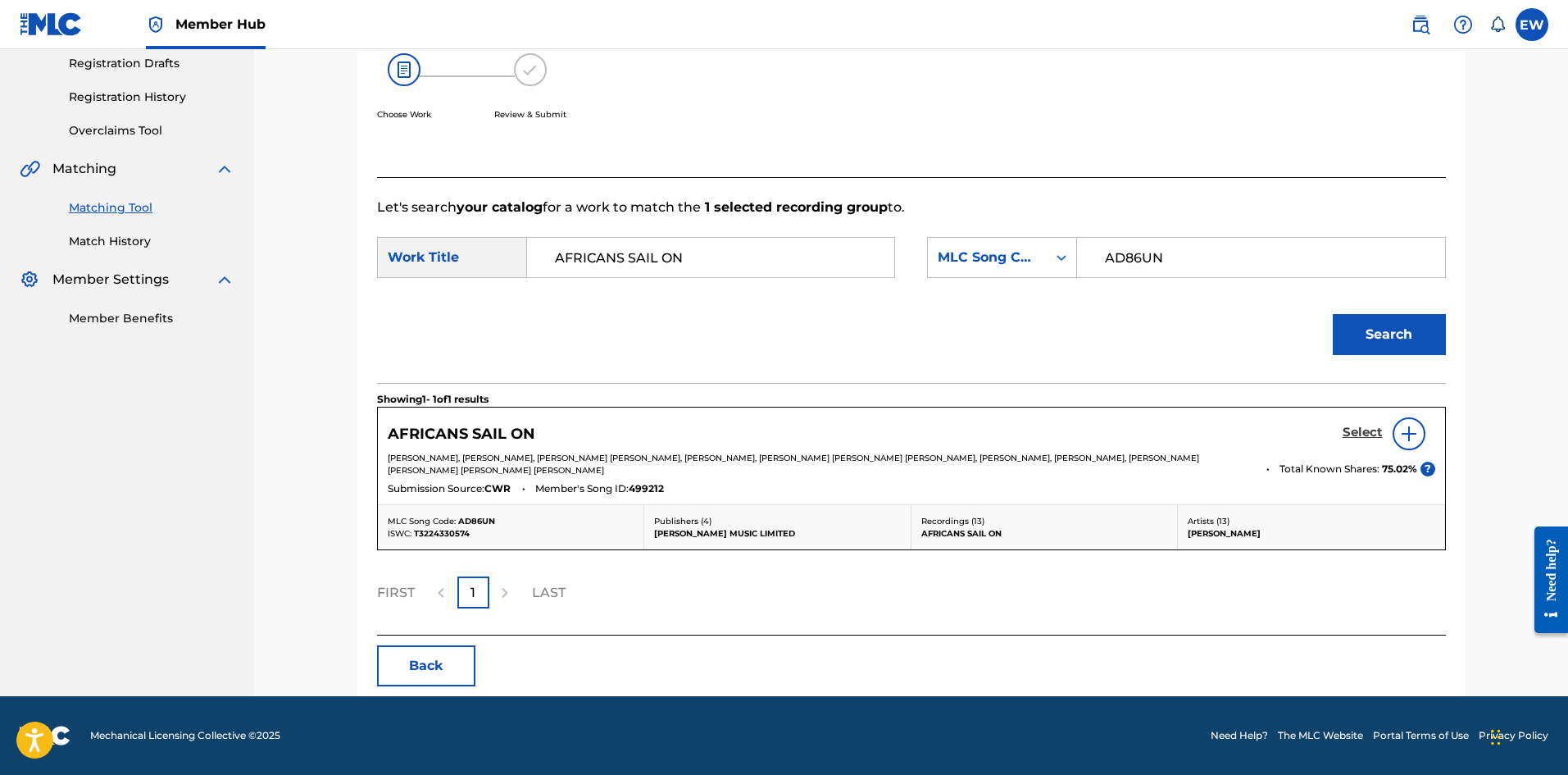
click at [1363, 431] on h5 "Select" at bounding box center [1363, 432] width 40 height 16
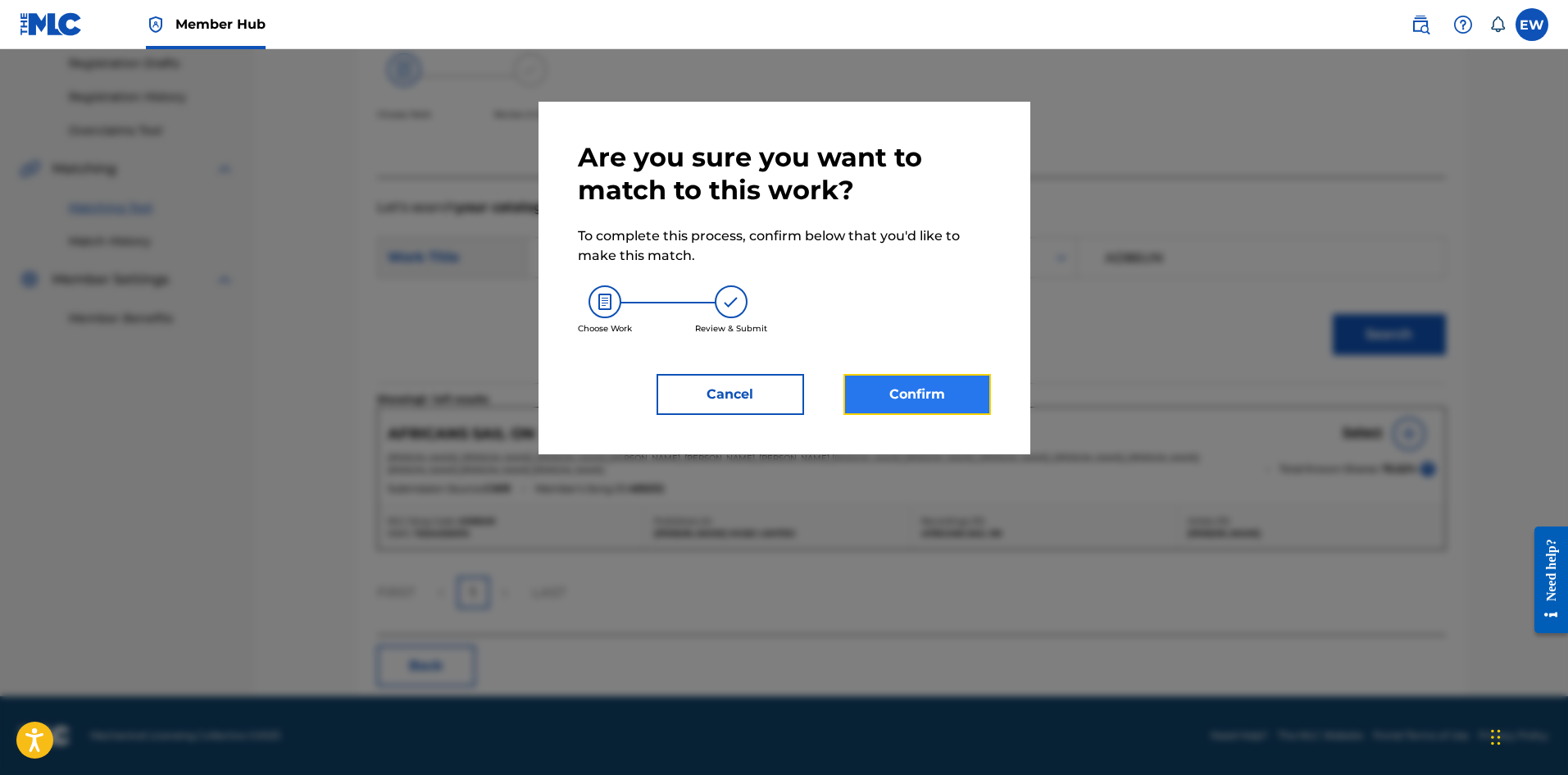
click at [934, 390] on button "Confirm" at bounding box center [917, 394] width 148 height 41
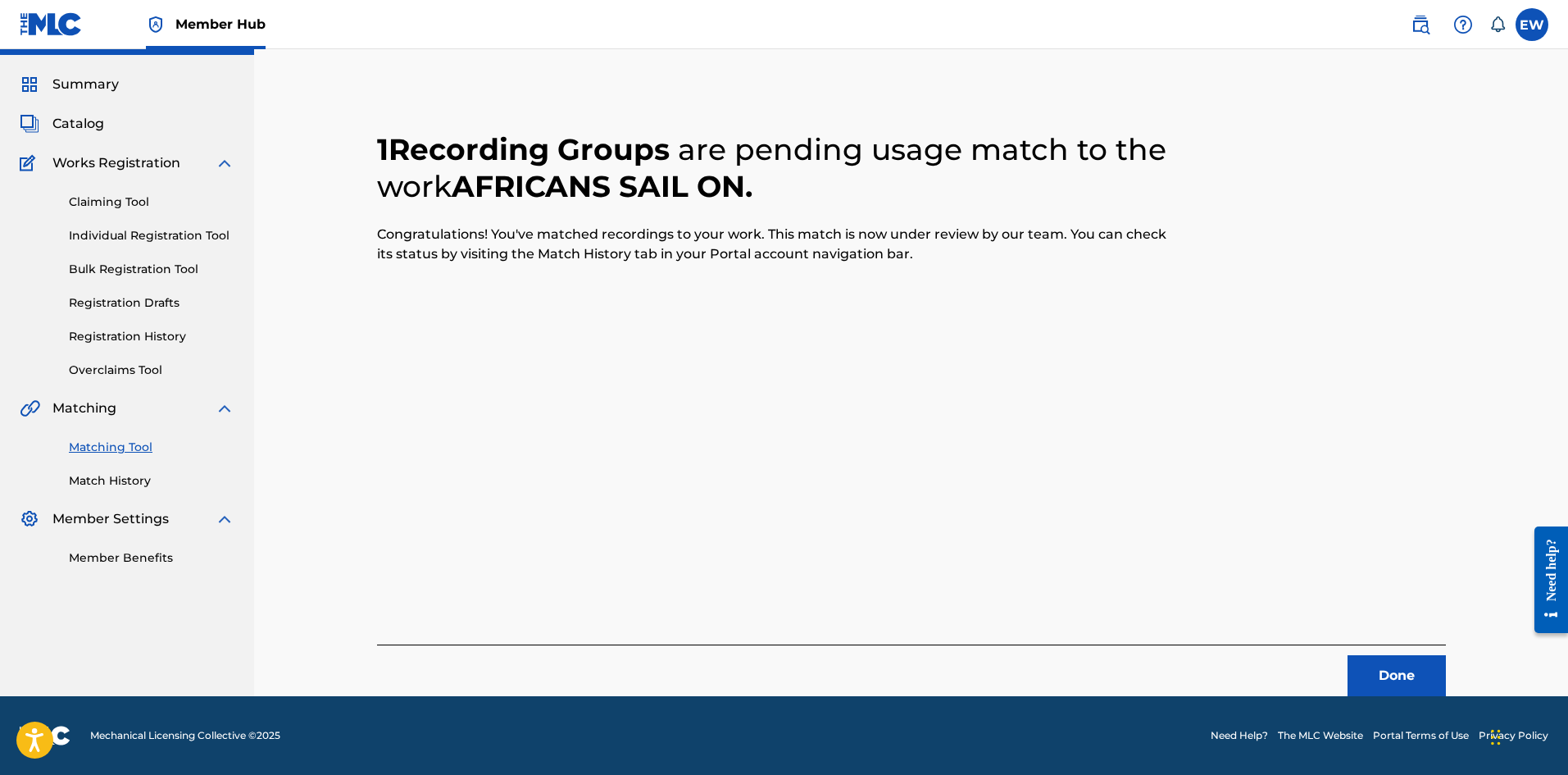
scroll to position [39, 0]
click at [1385, 672] on button "Done" at bounding box center [1397, 675] width 98 height 41
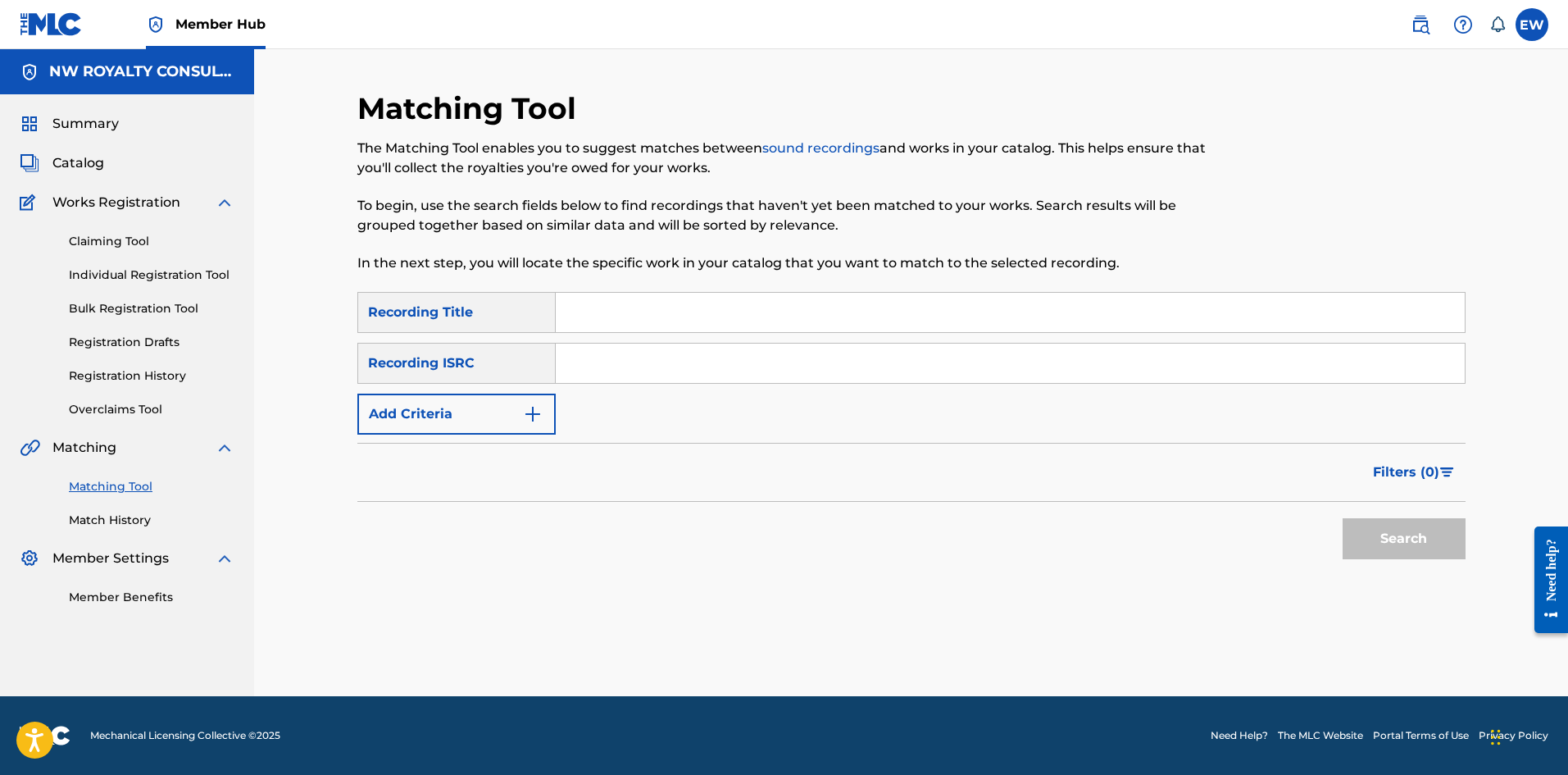
scroll to position [0, 0]
